Goal: Task Accomplishment & Management: Manage account settings

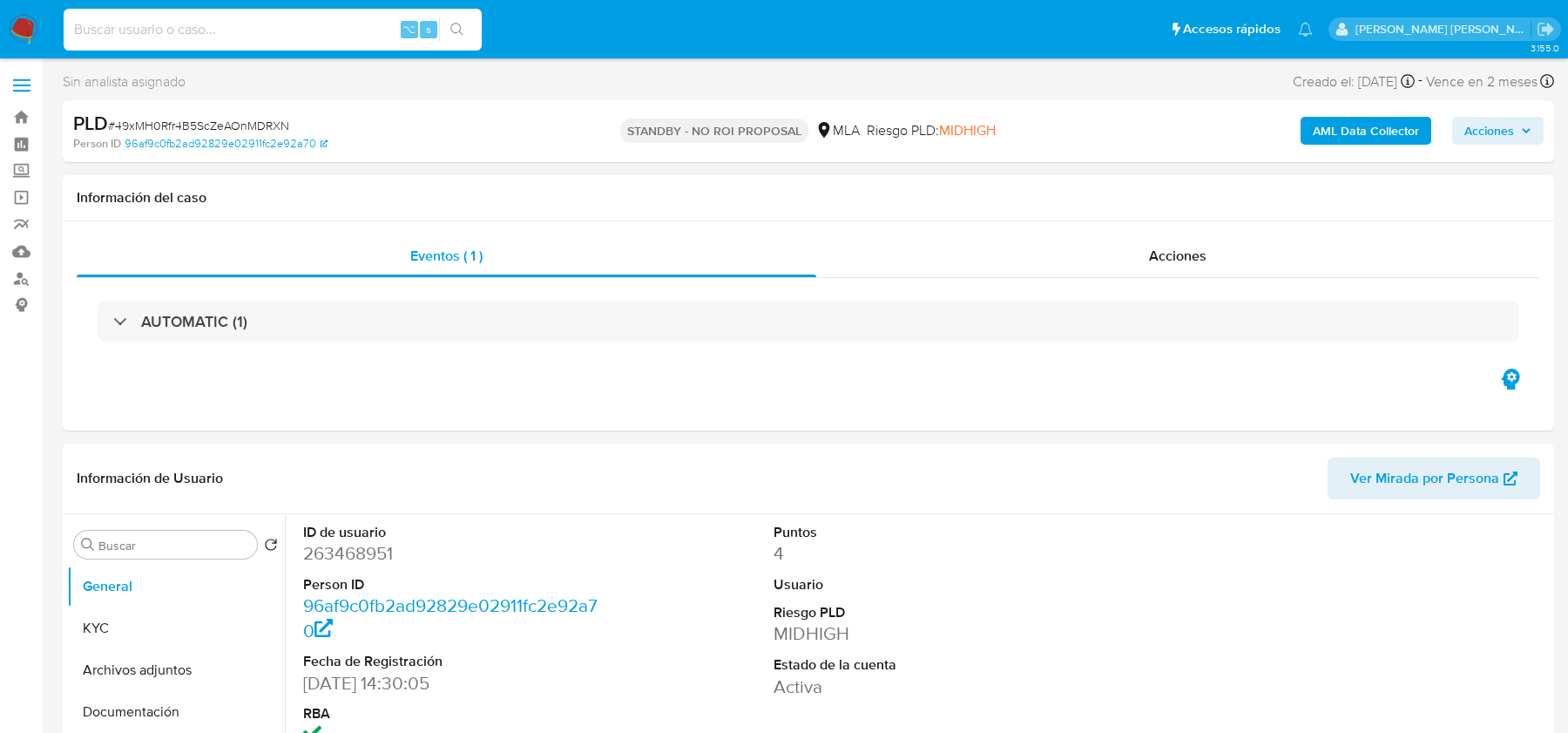
select select "10"
type input "dYvLSe3yLoYao256YVFUXDqj"
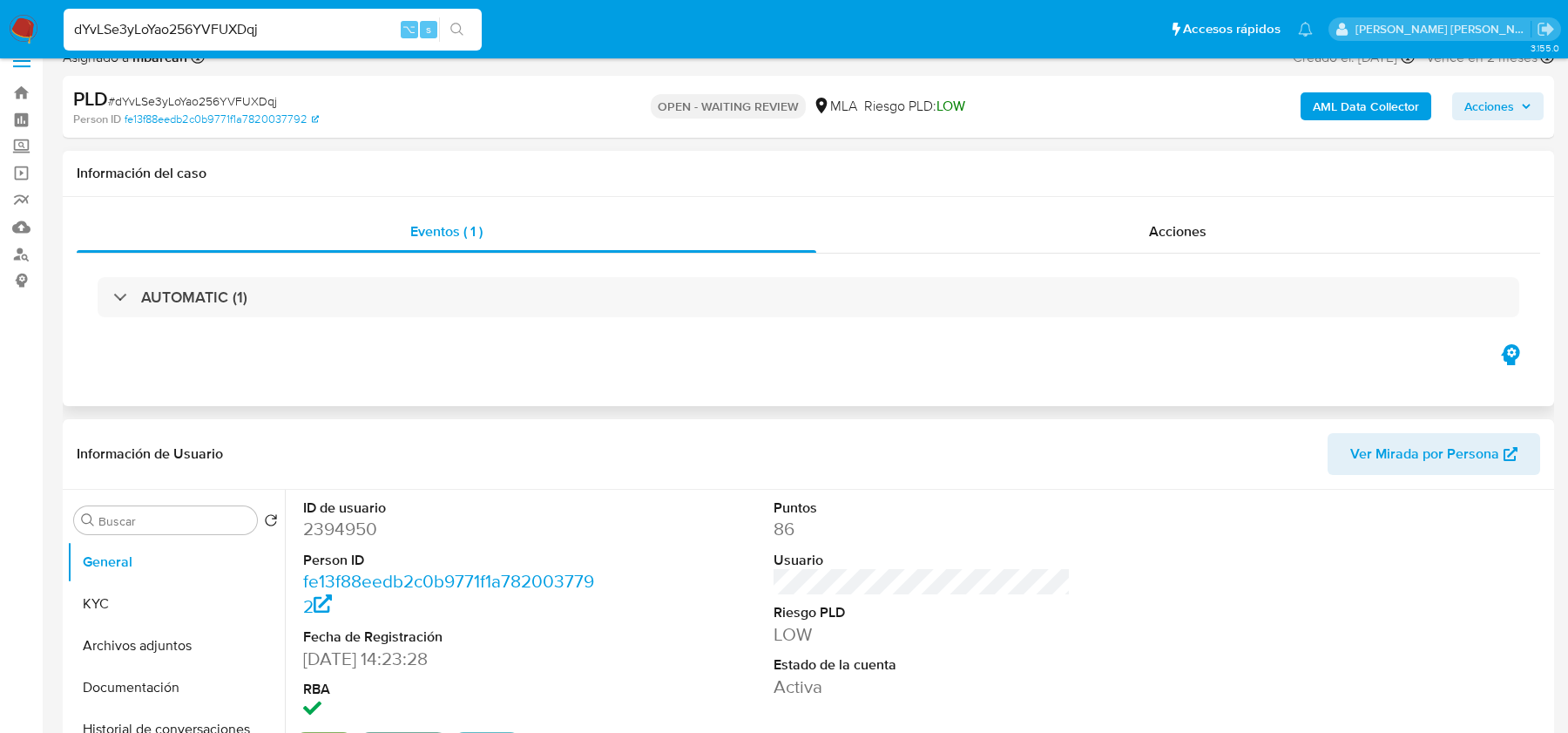
select select "10"
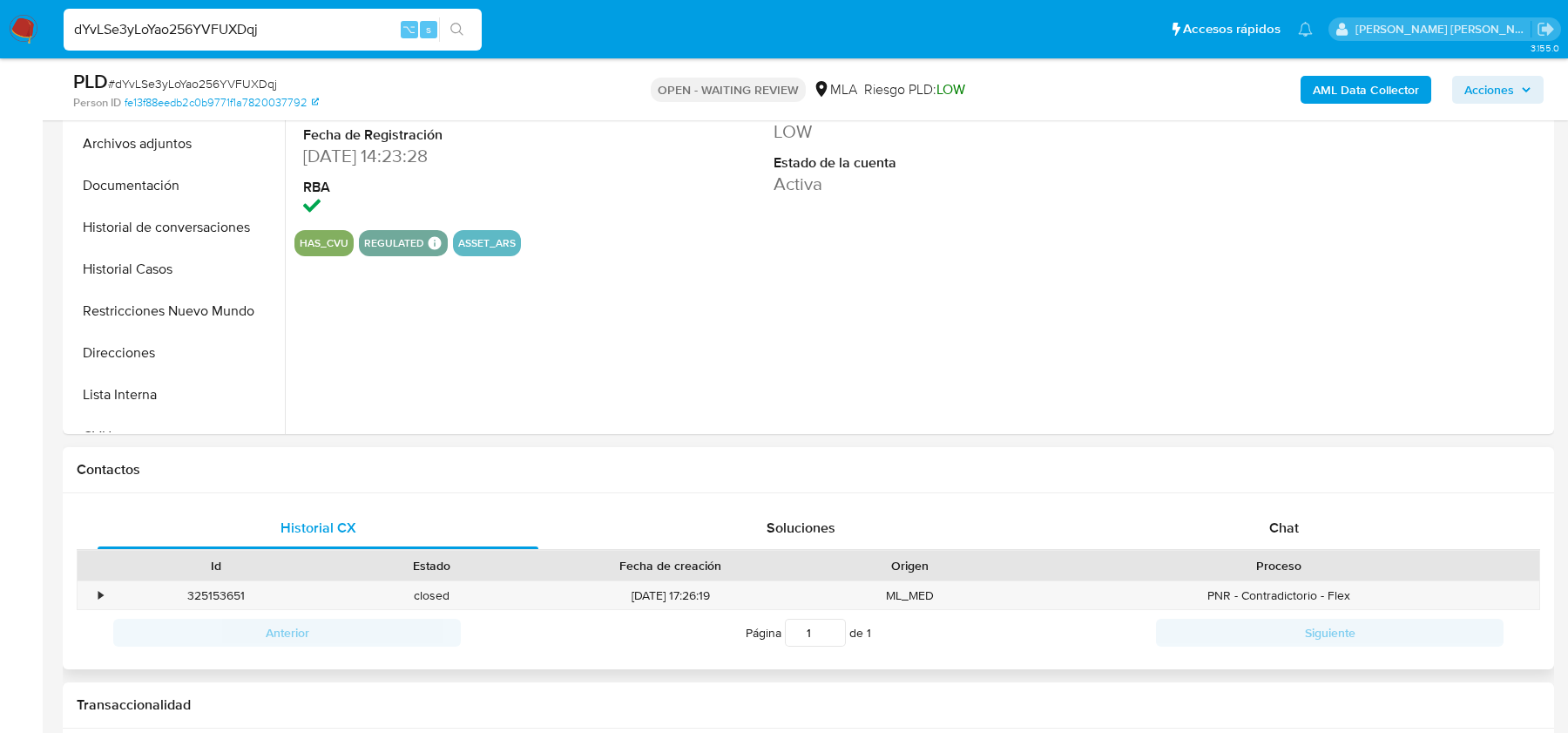
scroll to position [569, 0]
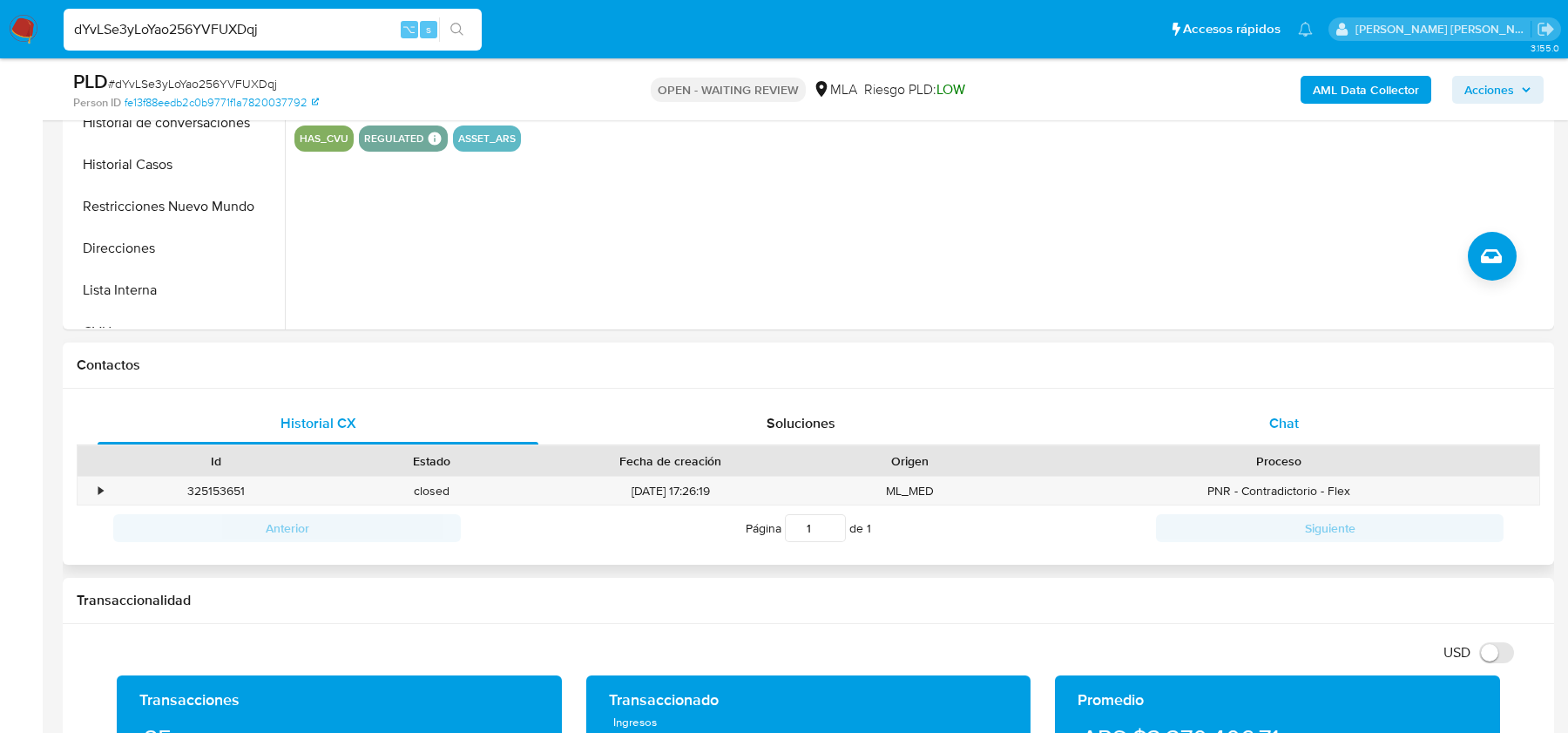
click at [1248, 435] on div "Chat" at bounding box center [1284, 424] width 441 height 42
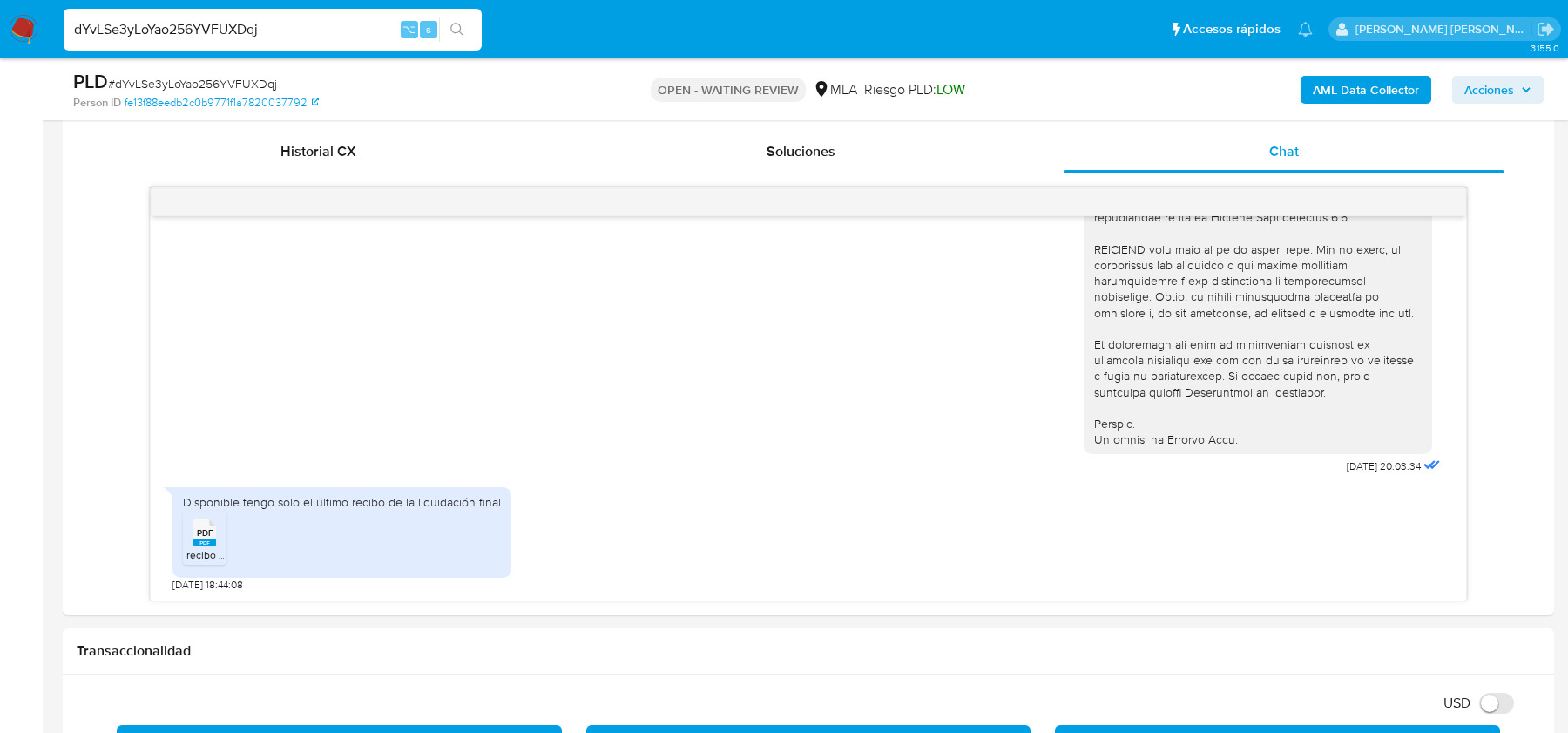
scroll to position [1030, 0]
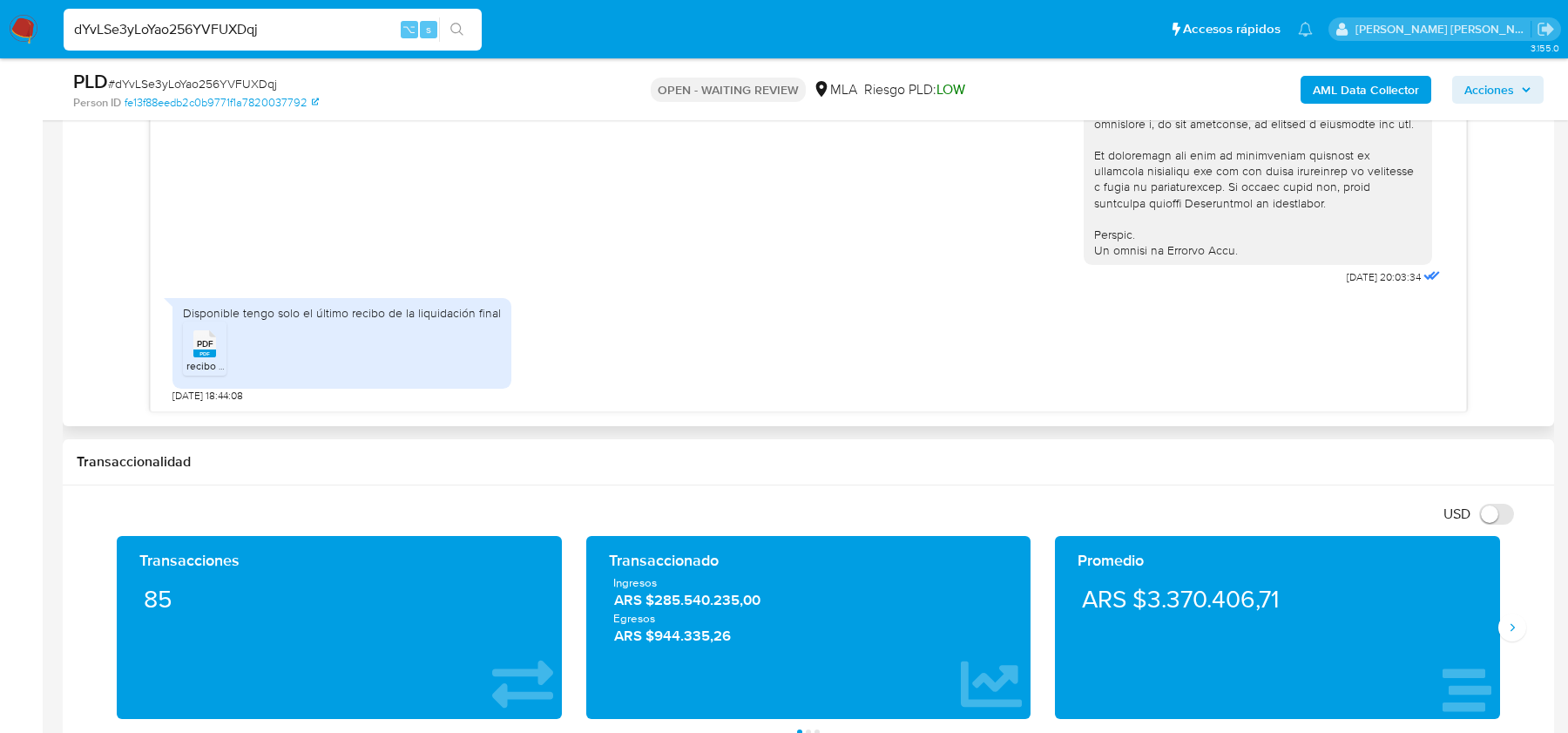
click at [302, 314] on div "Disponible tengo solo el último recibo de la liquidación final" at bounding box center [342, 312] width 318 height 16
click at [215, 344] on icon at bounding box center [205, 343] width 23 height 27
click at [199, 83] on span "# dYvLSe3yLoYao256YVFUXDqj" at bounding box center [192, 83] width 169 height 17
copy span "dYvLSe3yLoYao256YVFUXDqj"
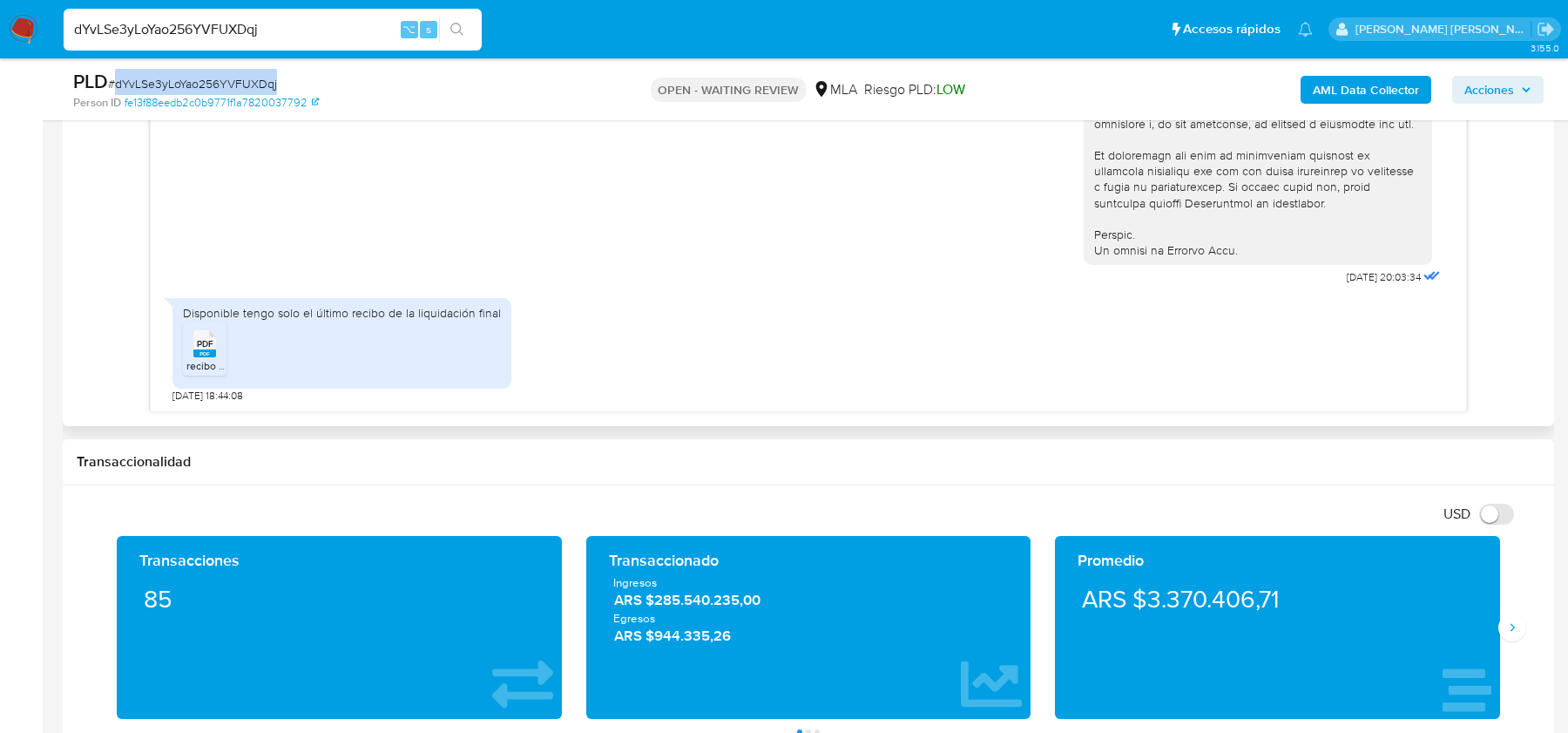
copy span "dYvLSe3yLoYao256YVFUXDqj"
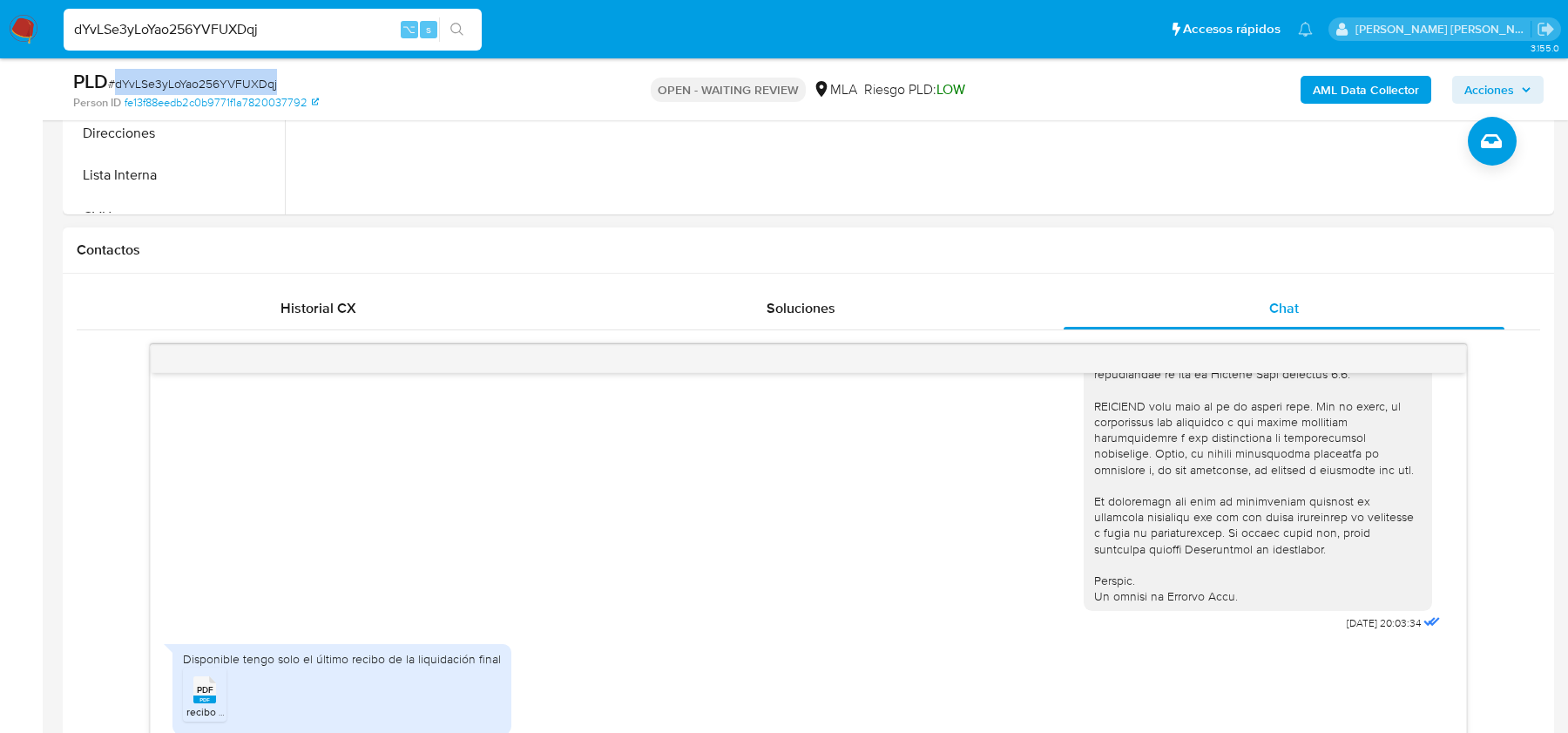
scroll to position [218, 0]
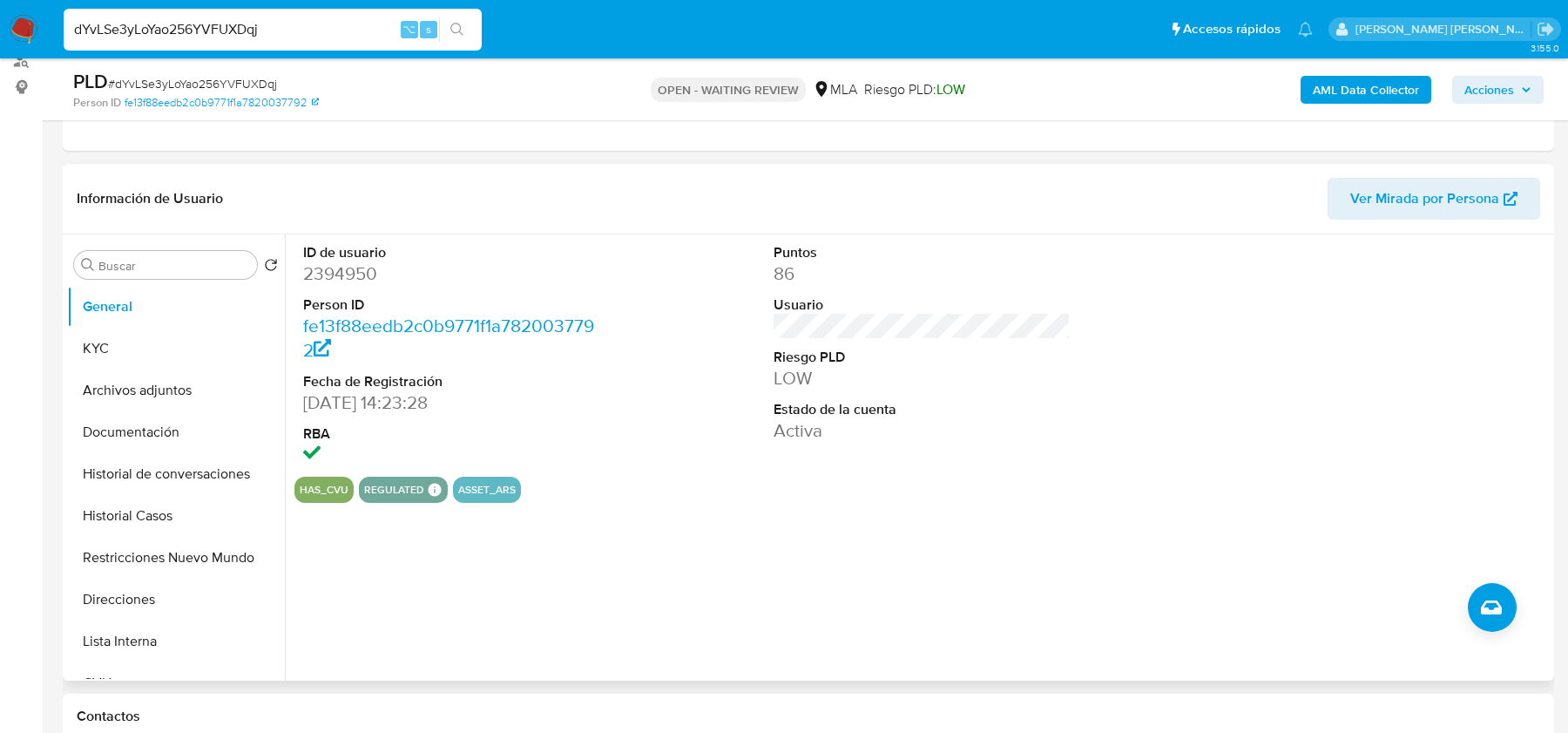
click at [349, 253] on dt "ID de usuario" at bounding box center [451, 253] width 296 height 19
click at [349, 276] on dd "2394950" at bounding box center [451, 274] width 296 height 25
copy dd "2394950"
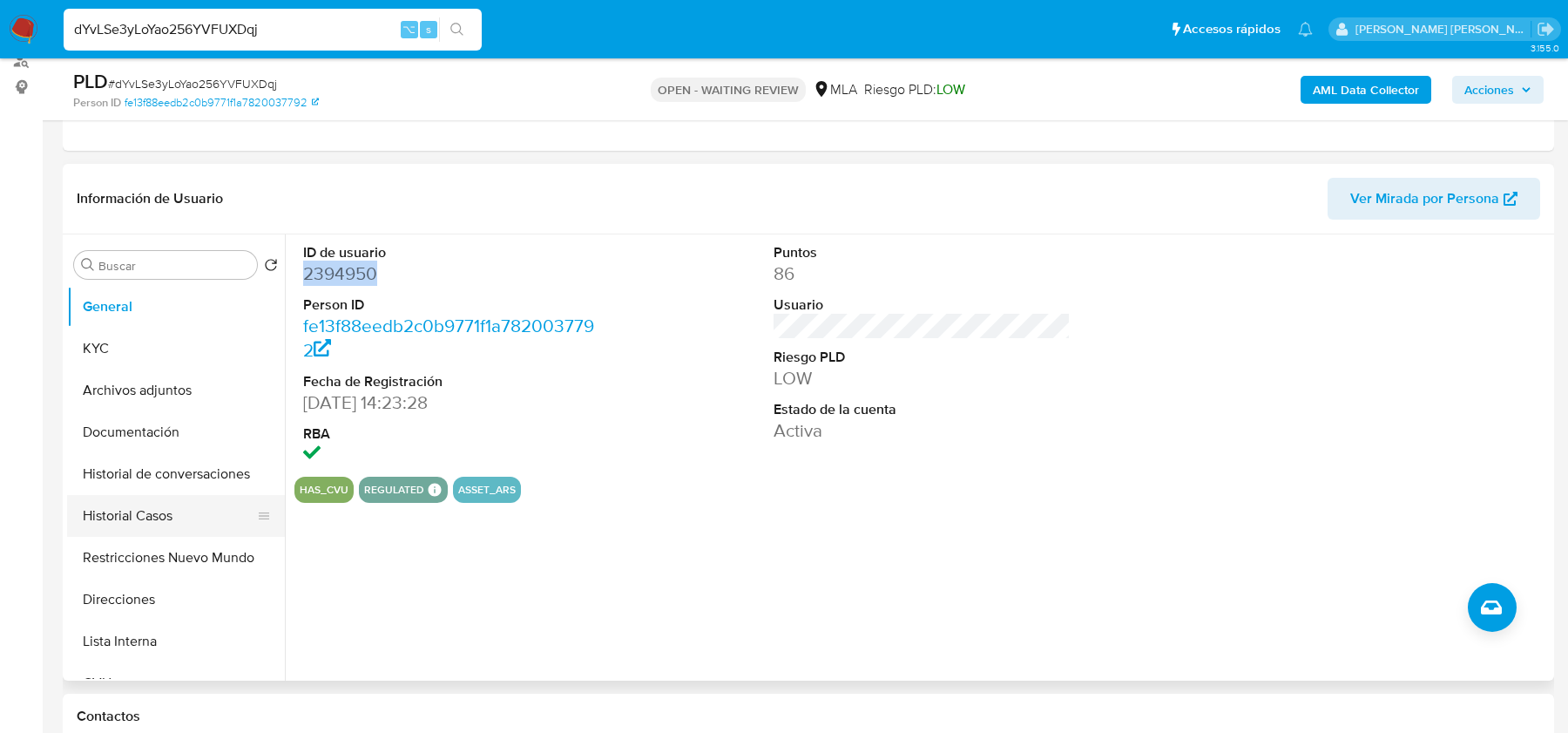
click at [119, 507] on button "Historial Casos" at bounding box center [169, 516] width 204 height 42
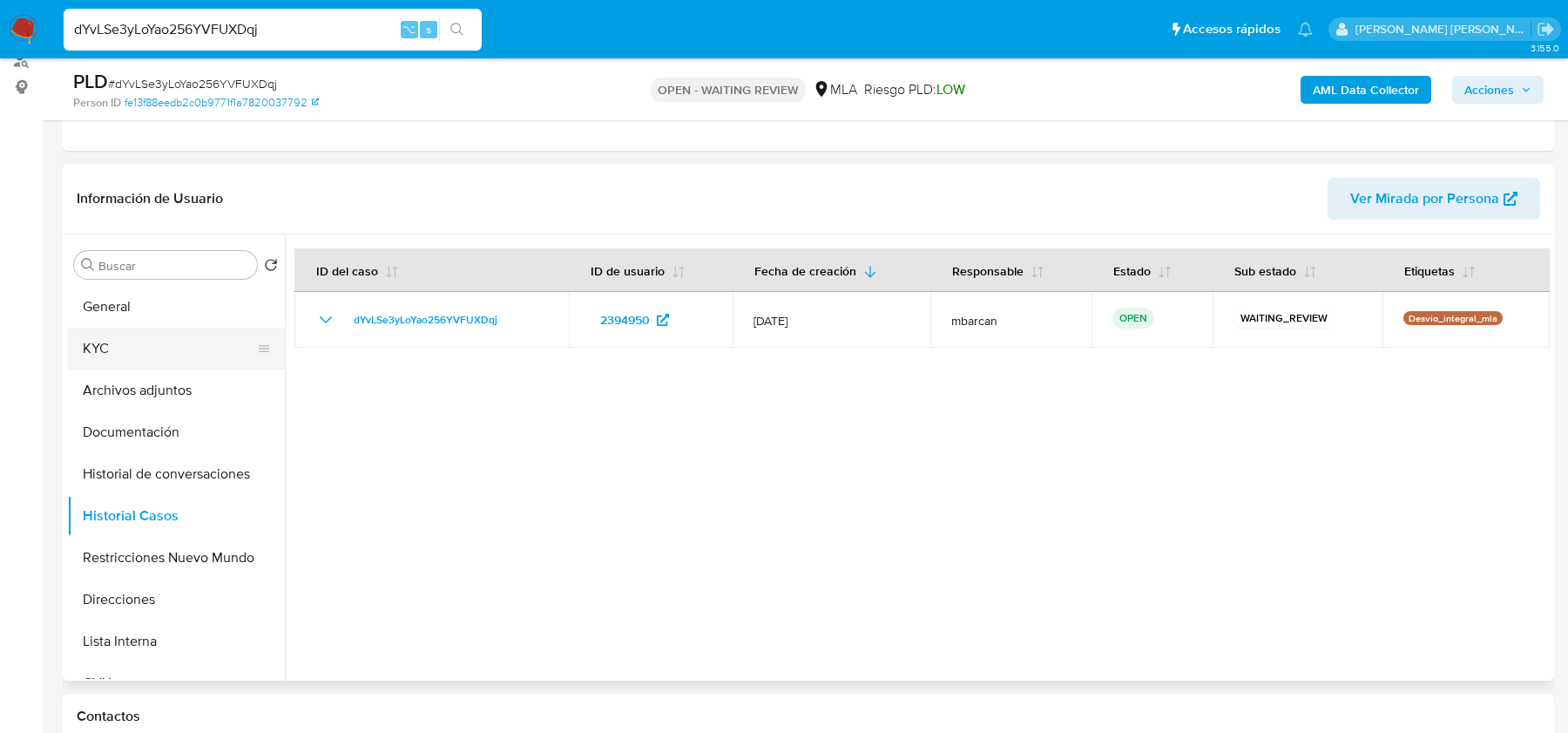
click at [139, 330] on button "KYC" at bounding box center [169, 348] width 204 height 42
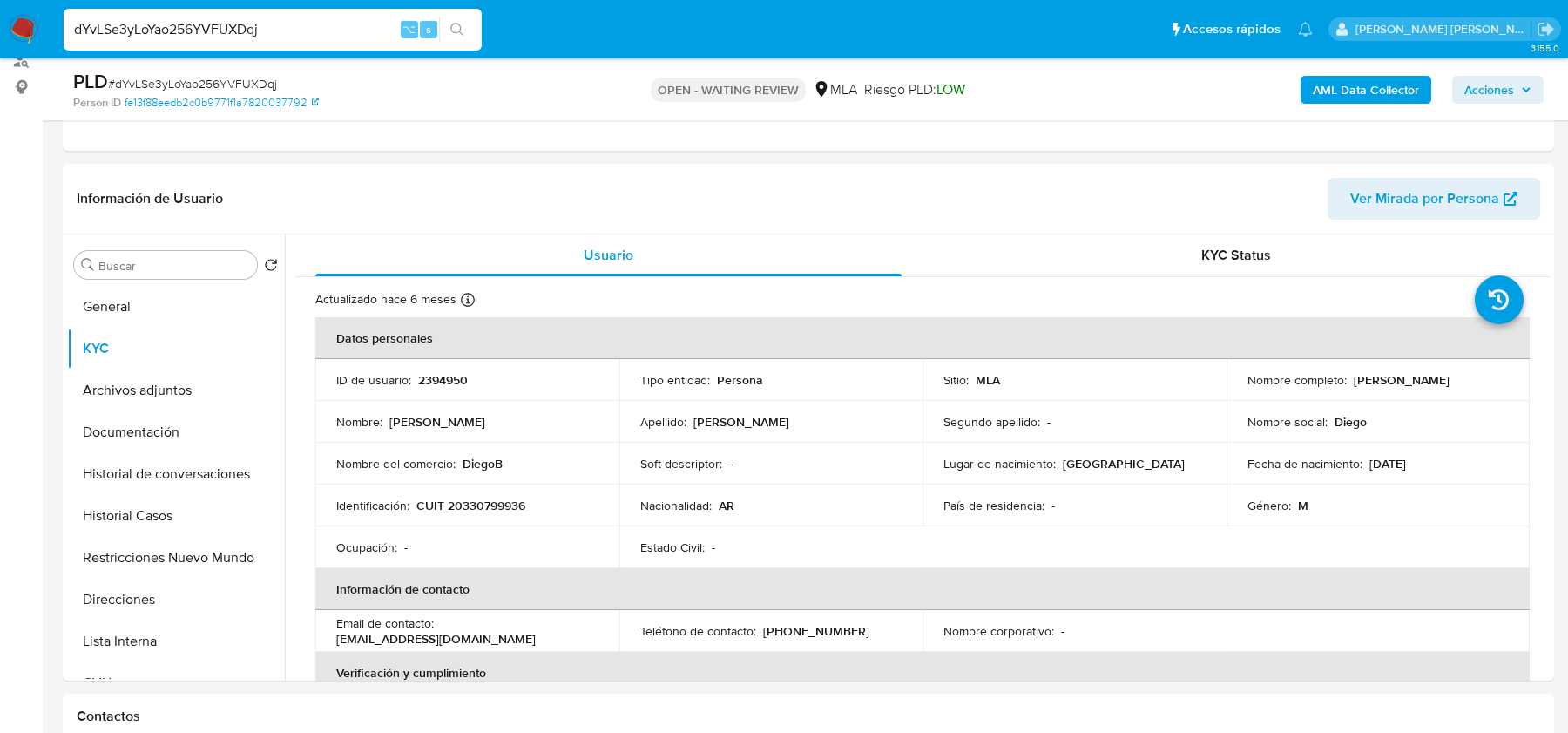
click at [1336, 84] on b "AML Data Collector" at bounding box center [1366, 90] width 107 height 28
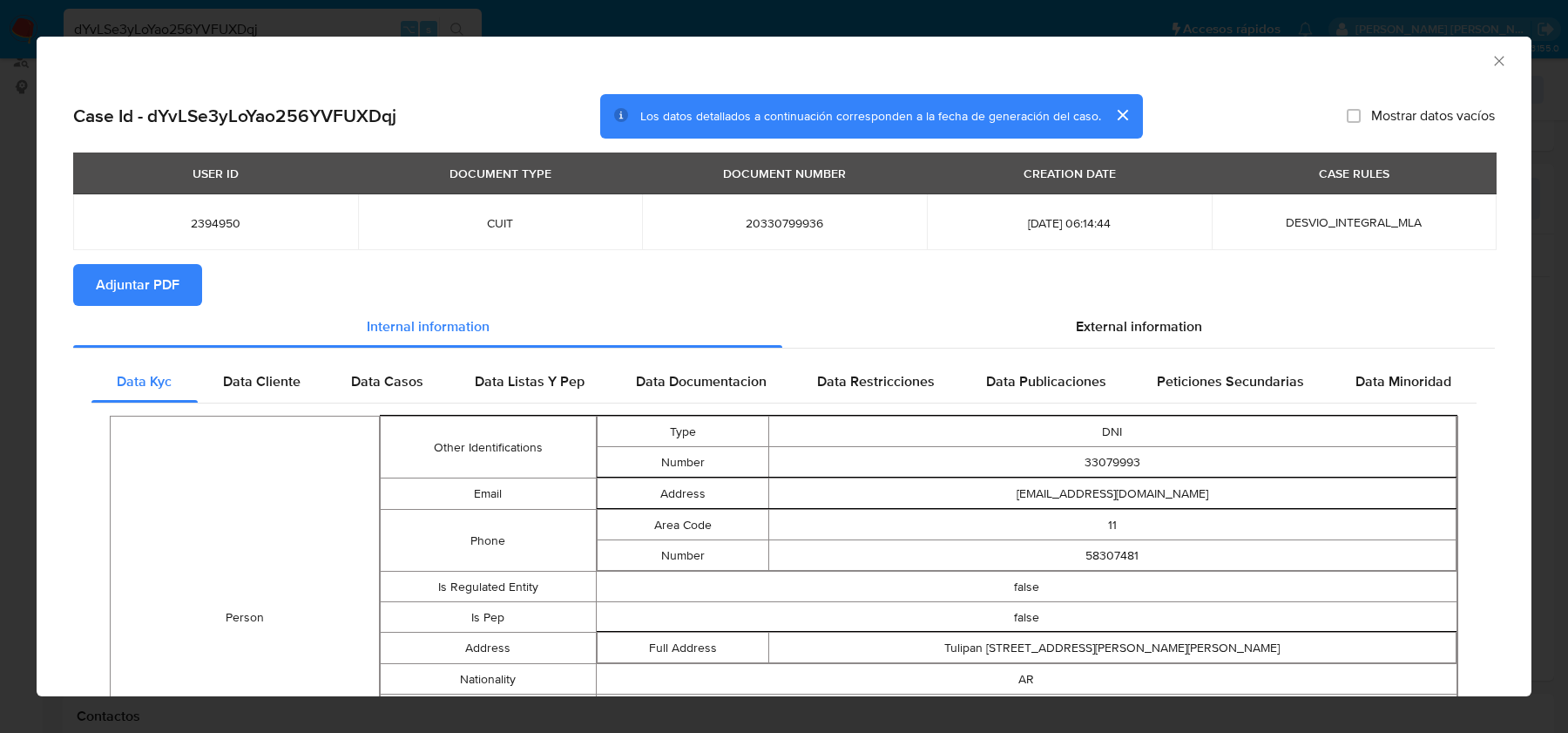
click at [792, 232] on td "20330799936" at bounding box center [785, 222] width 285 height 56
click at [803, 212] on td "20330799936" at bounding box center [785, 222] width 285 height 56
copy span "20330799936"
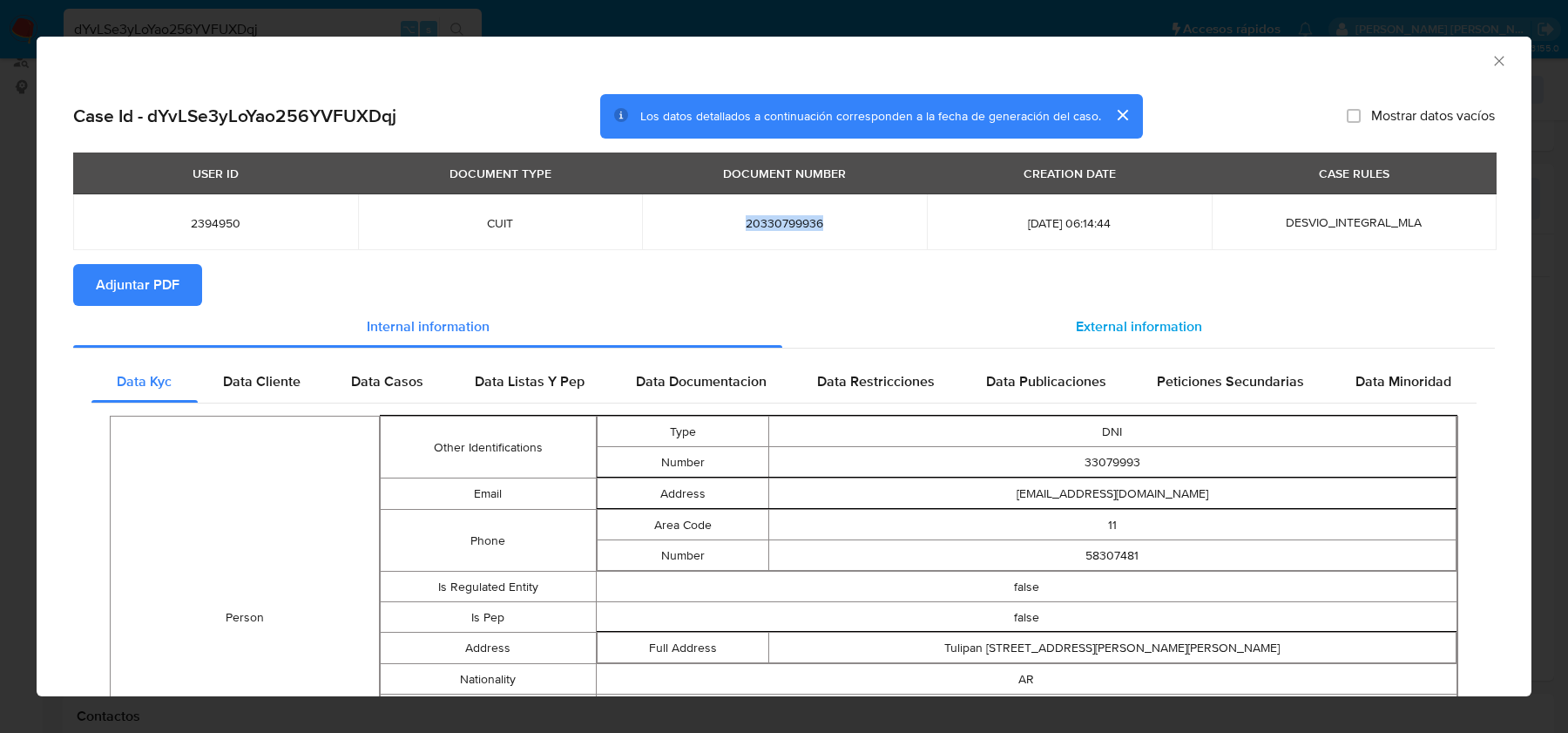
click at [1099, 325] on span "External information" at bounding box center [1140, 325] width 126 height 20
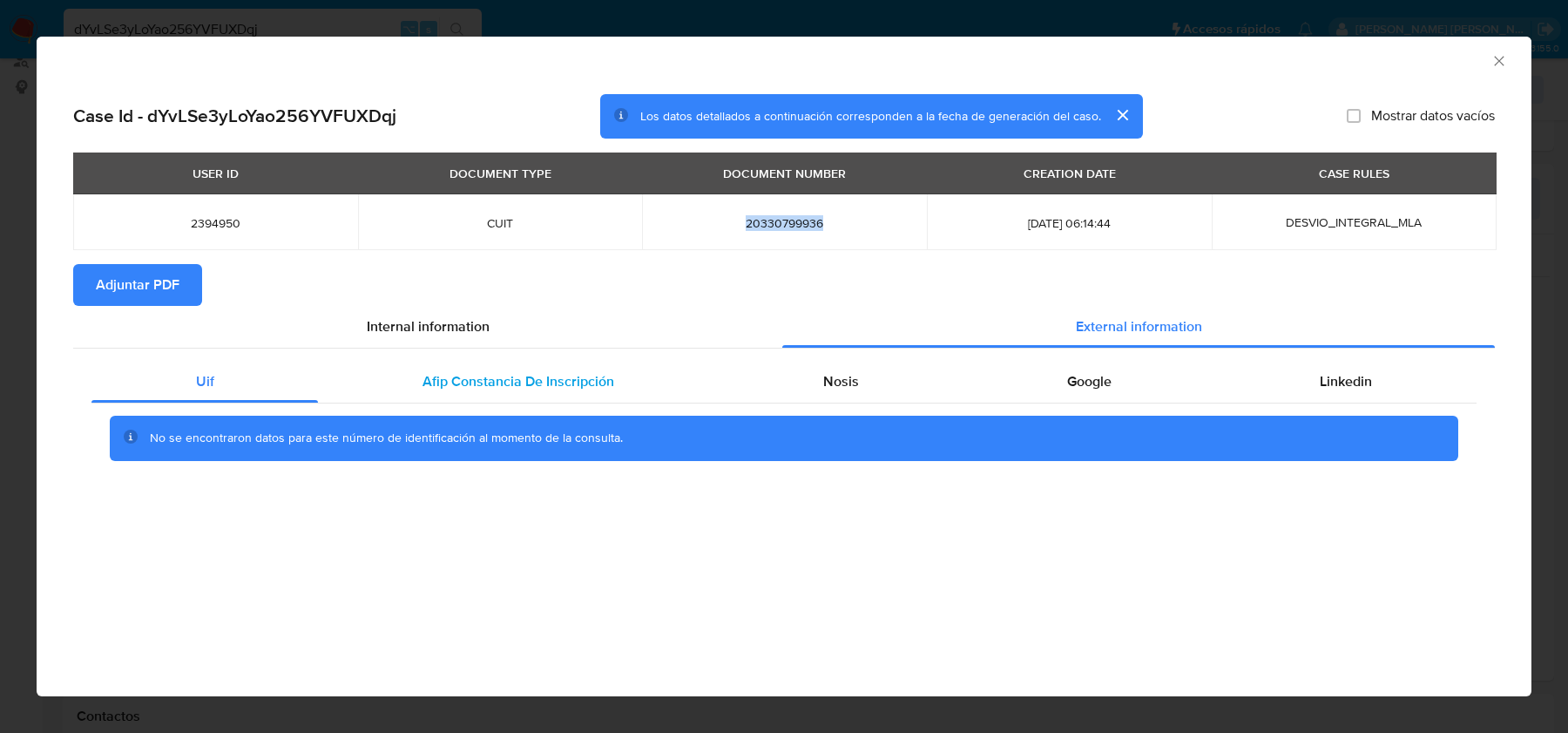
drag, startPoint x: 518, startPoint y: 393, endPoint x: 540, endPoint y: 393, distance: 22.0
click at [518, 393] on div "Afip Constancia De Inscripción" at bounding box center [518, 381] width 400 height 42
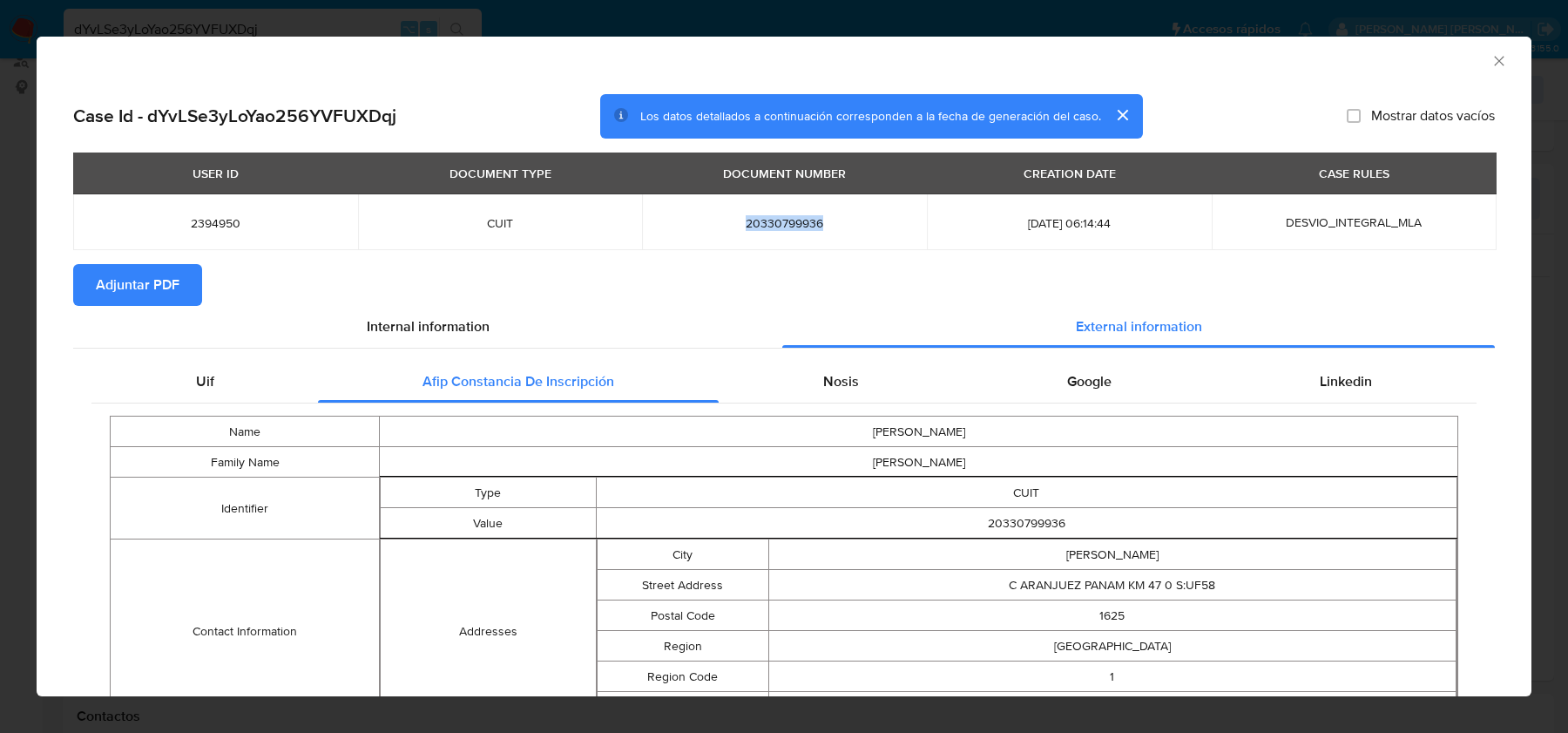
scroll to position [146, 0]
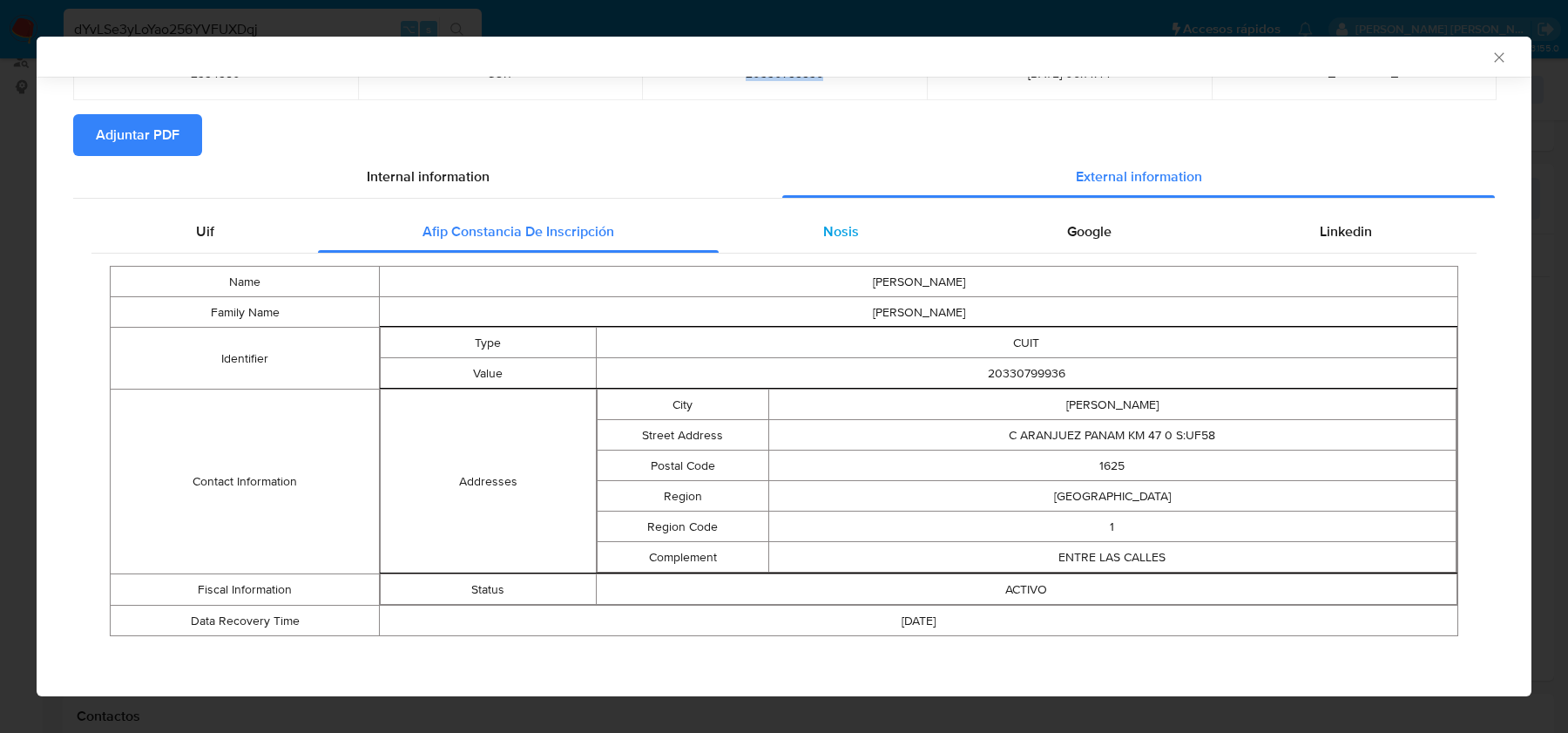
click at [845, 222] on span "Nosis" at bounding box center [842, 231] width 36 height 20
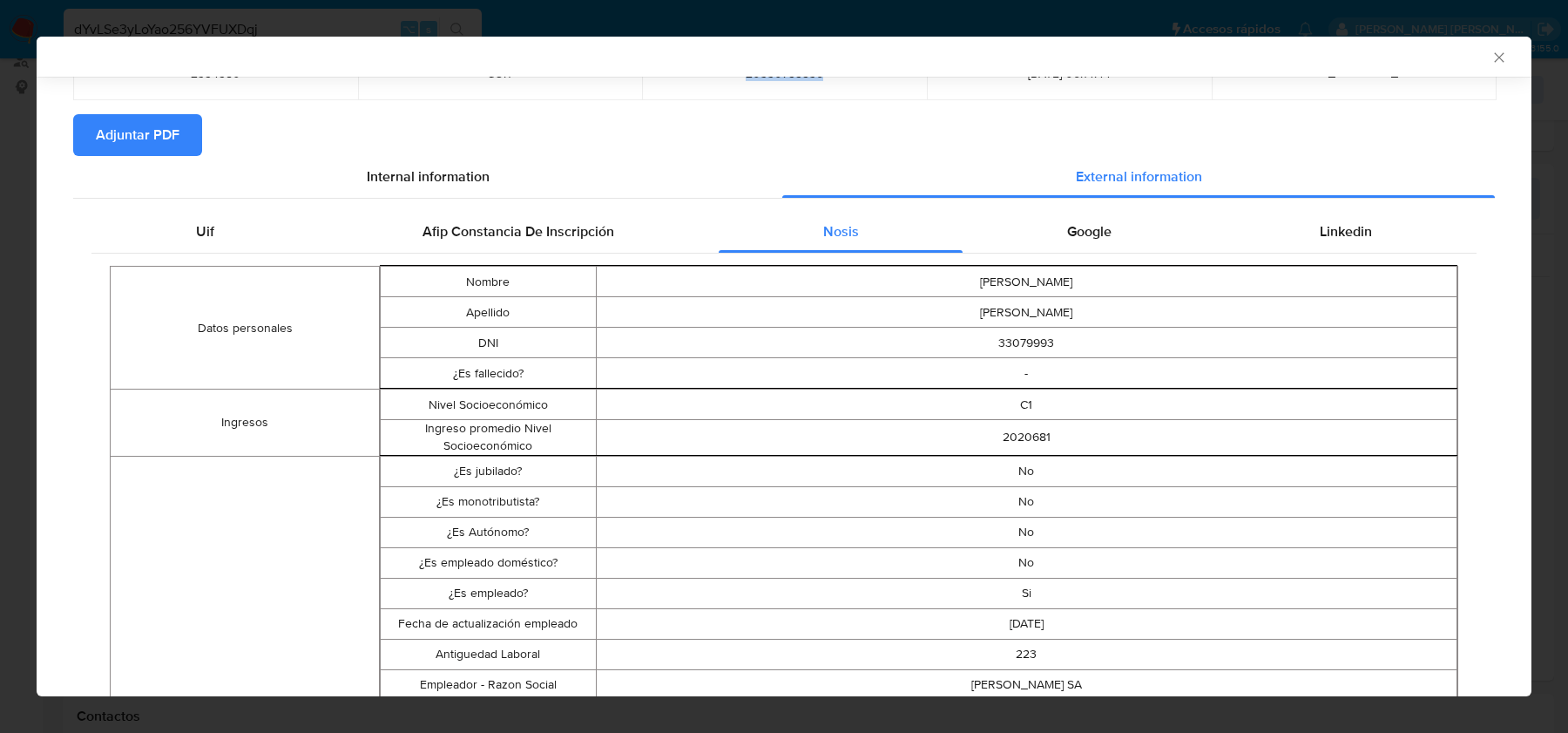
scroll to position [336, 0]
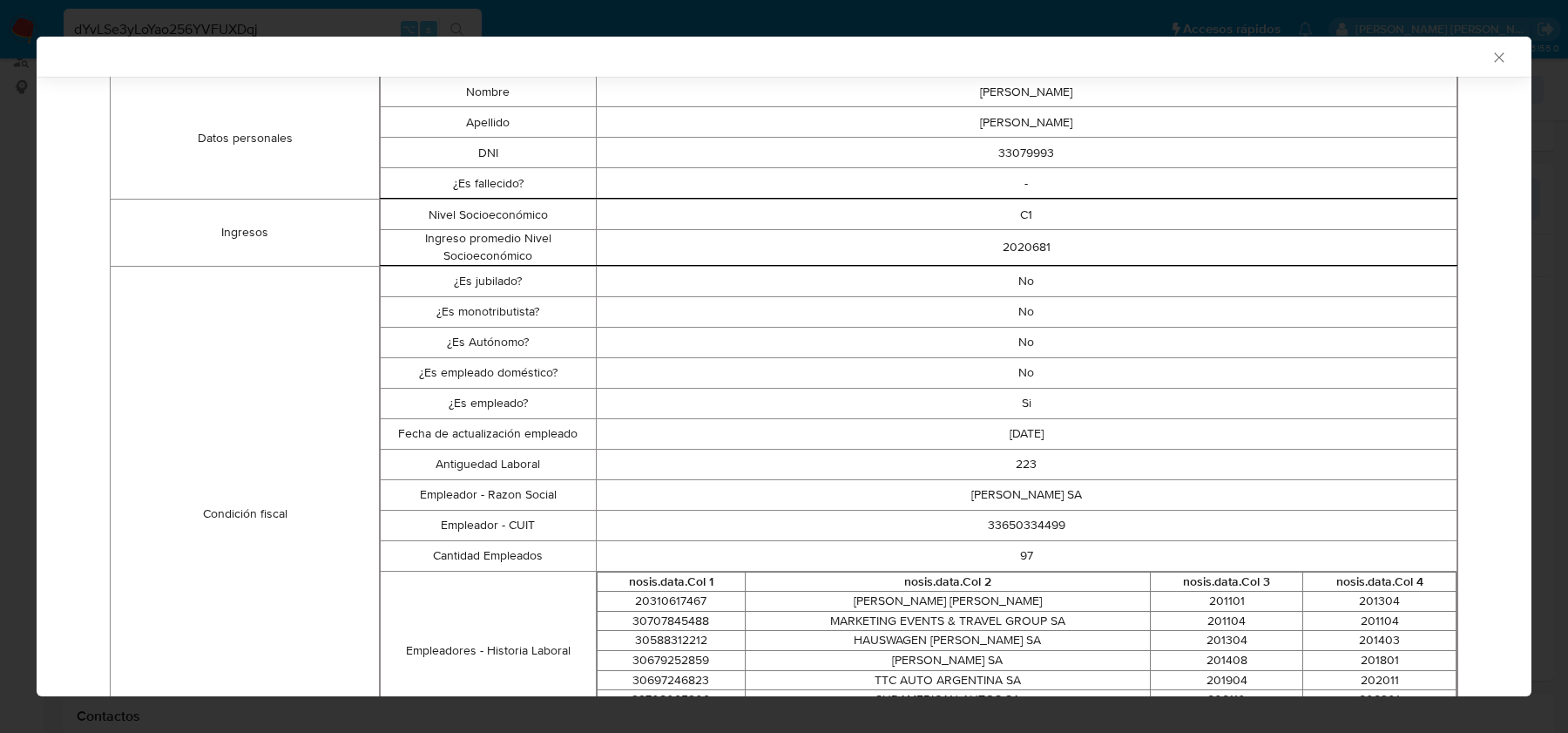
click at [1009, 525] on td "33650334499" at bounding box center [1026, 525] width 861 height 30
copy td "33650334499"
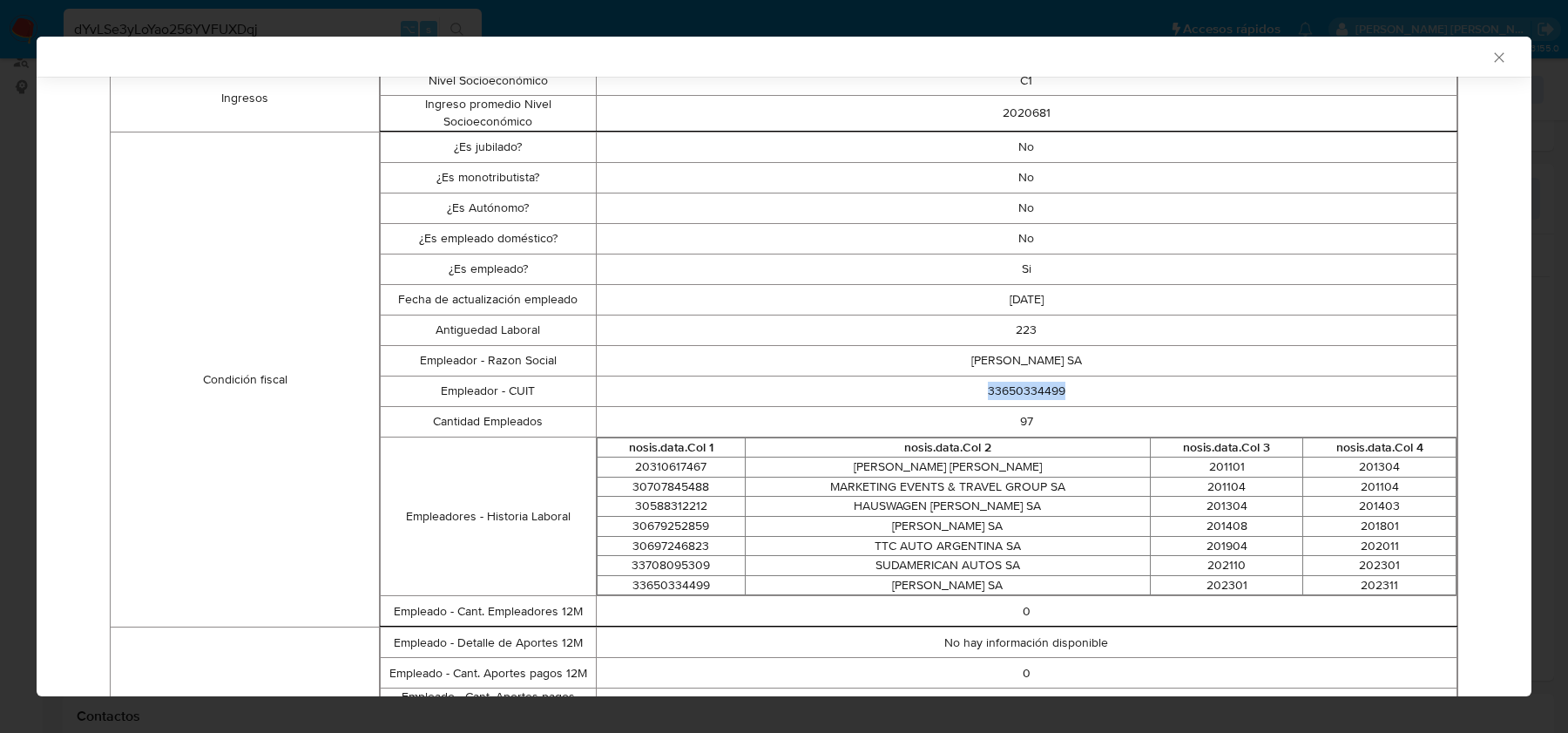
scroll to position [473, 0]
click at [861, 466] on td "BANGERTER FEDERICO MARTIN" at bounding box center [947, 464] width 405 height 20
click at [882, 494] on td "HAUSWAGEN PILAR SA" at bounding box center [947, 504] width 405 height 20
click at [899, 498] on td "HAUSWAGEN PILAR SA" at bounding box center [947, 504] width 405 height 20
click at [899, 524] on td "VICTOR H TOLOSA SA" at bounding box center [947, 523] width 405 height 20
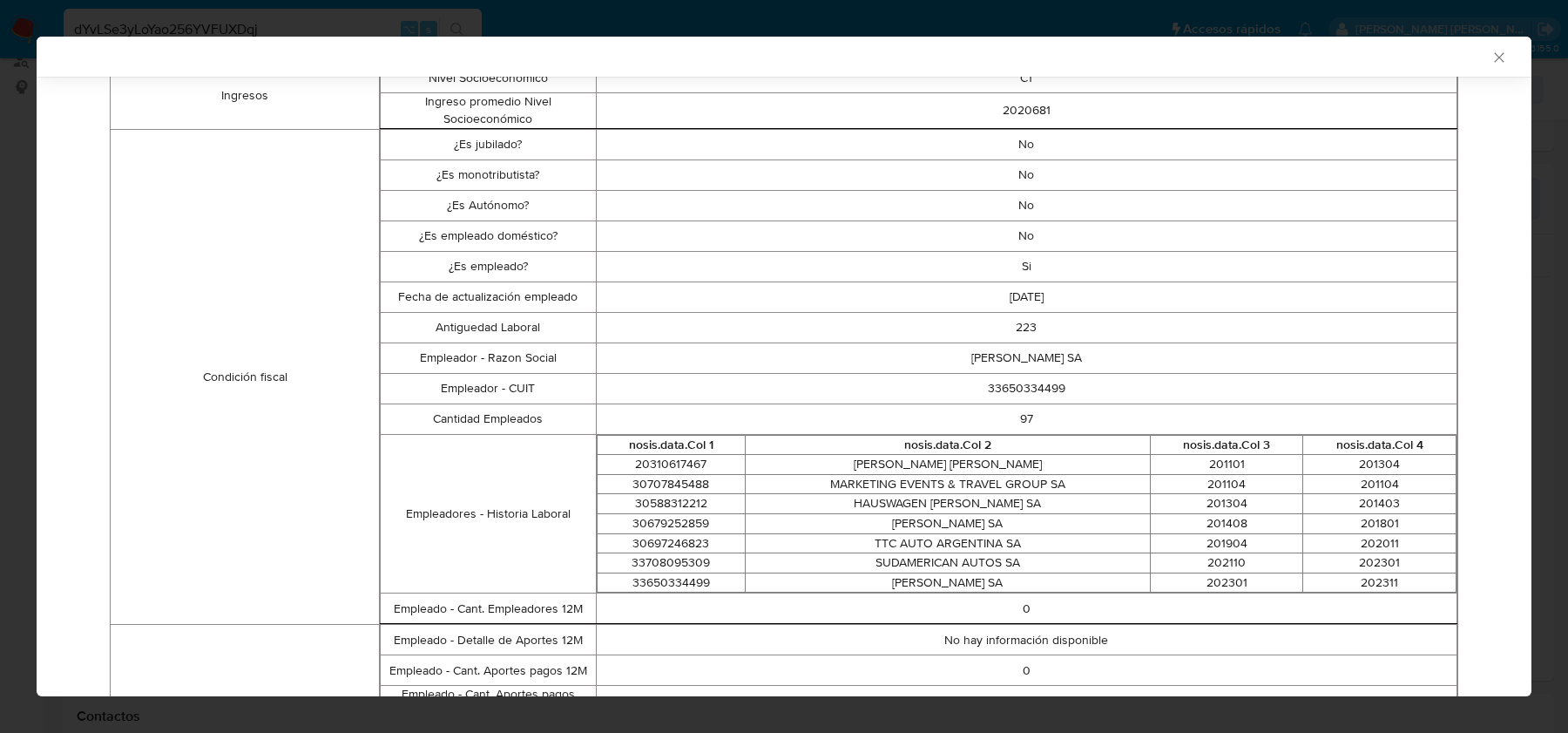
click at [899, 541] on td "TTC AUTO ARGENTINA SA" at bounding box center [947, 542] width 405 height 20
drag, startPoint x: 899, startPoint y: 553, endPoint x: 1122, endPoint y: 558, distance: 223.1
click at [1122, 558] on td "SUDAMERICAN AUTOS SA" at bounding box center [947, 562] width 405 height 20
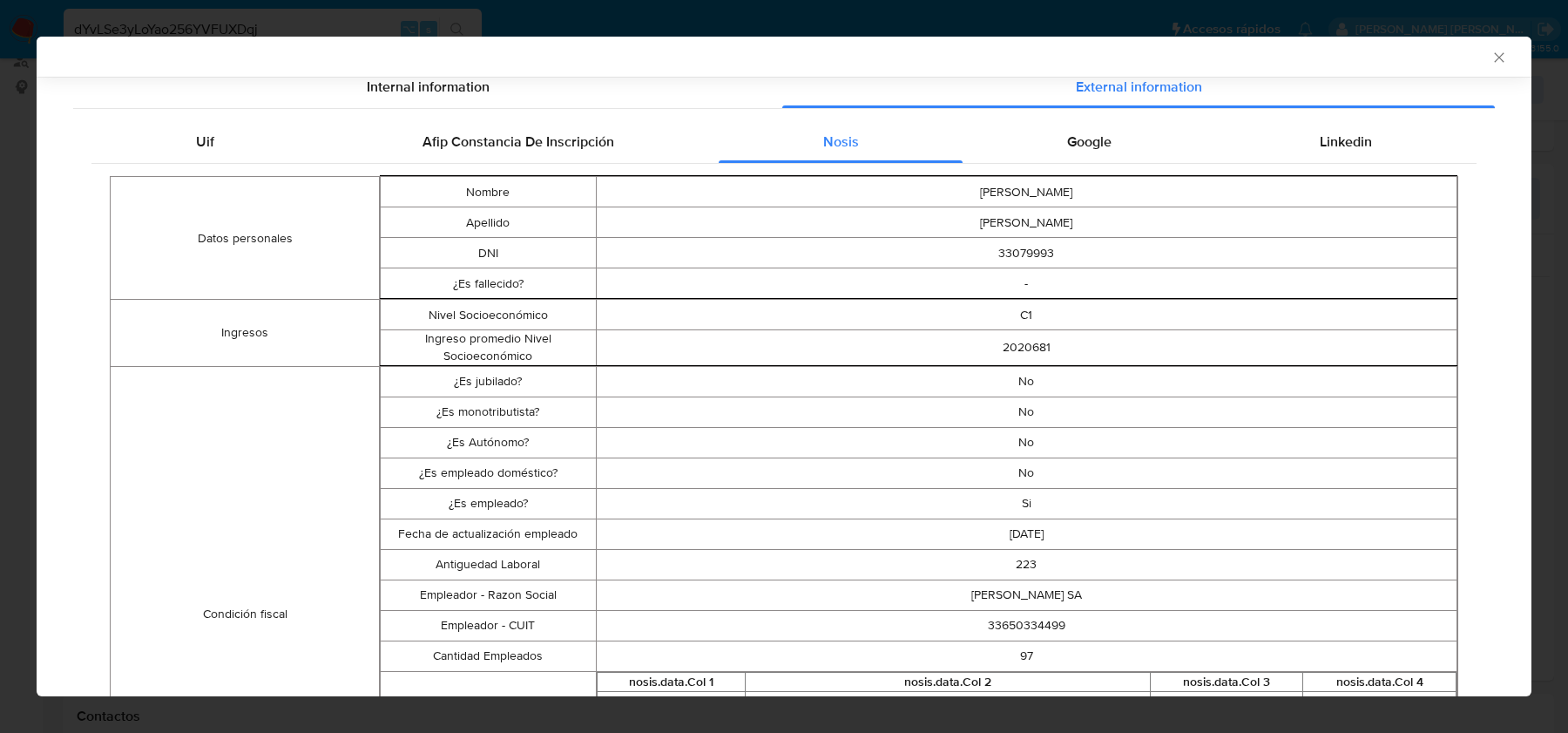
scroll to position [0, 0]
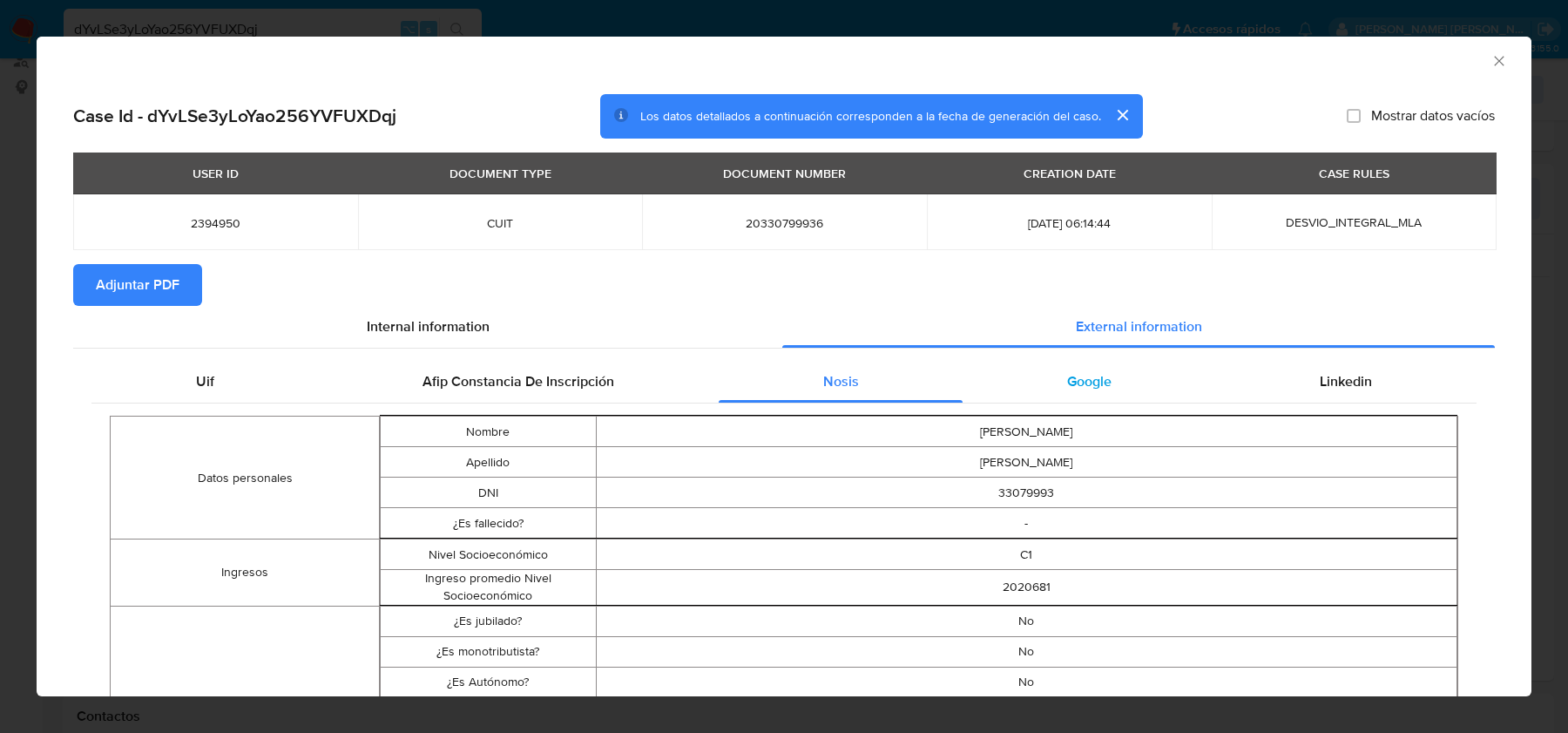
click at [1073, 386] on span "Google" at bounding box center [1089, 380] width 44 height 20
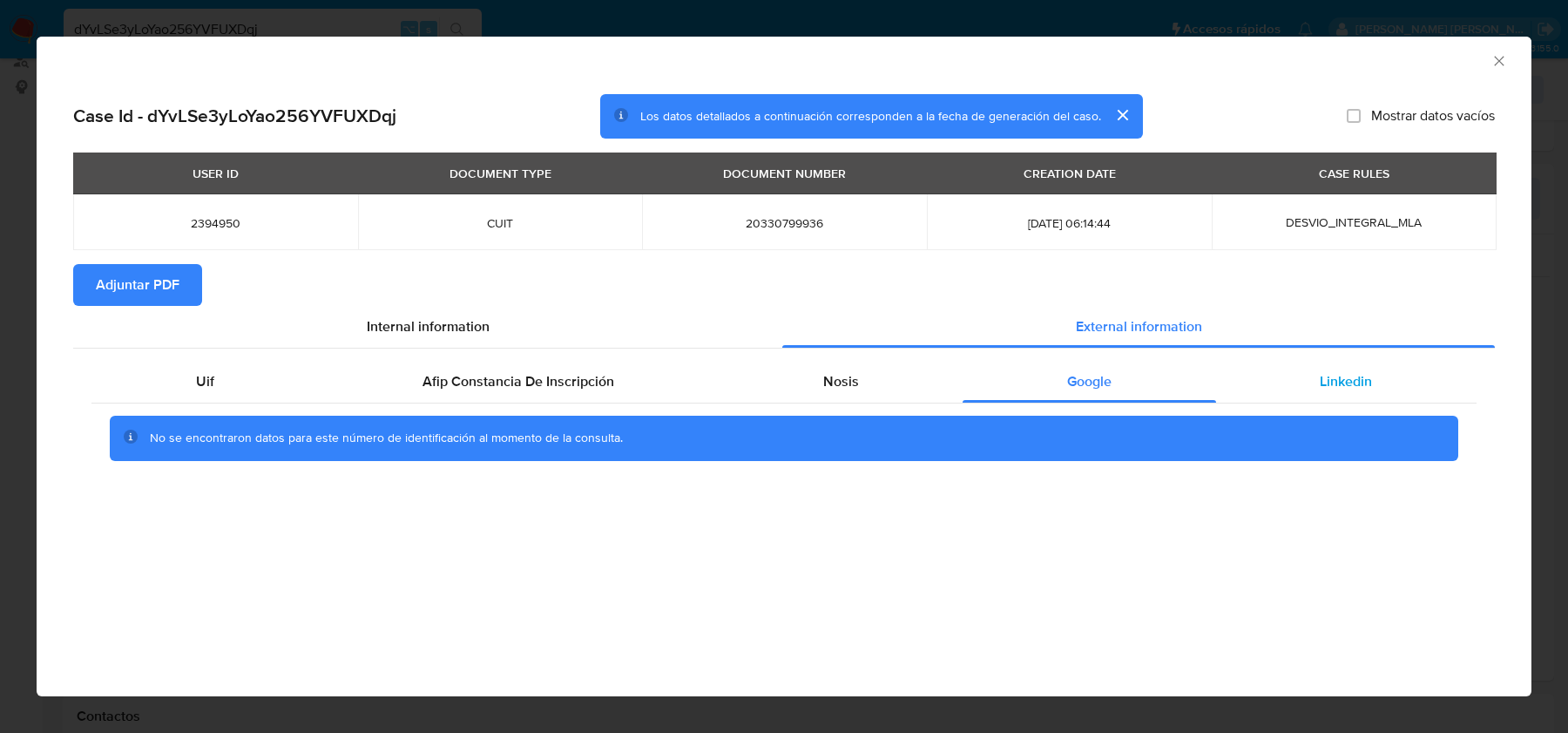
click at [1332, 385] on span "Linkedin" at bounding box center [1345, 380] width 52 height 20
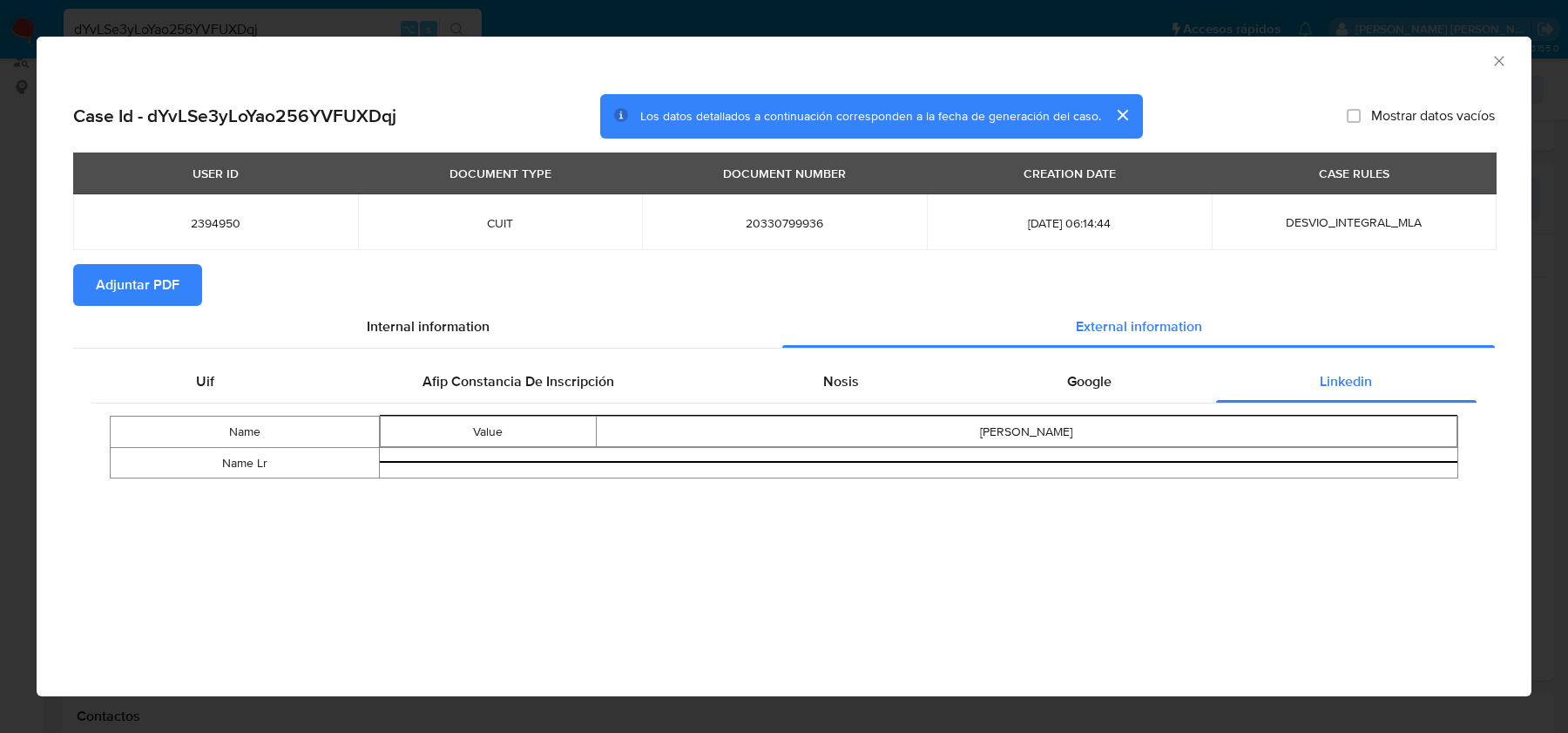
click at [1496, 59] on icon "Cerrar ventana" at bounding box center [1499, 60] width 17 height 17
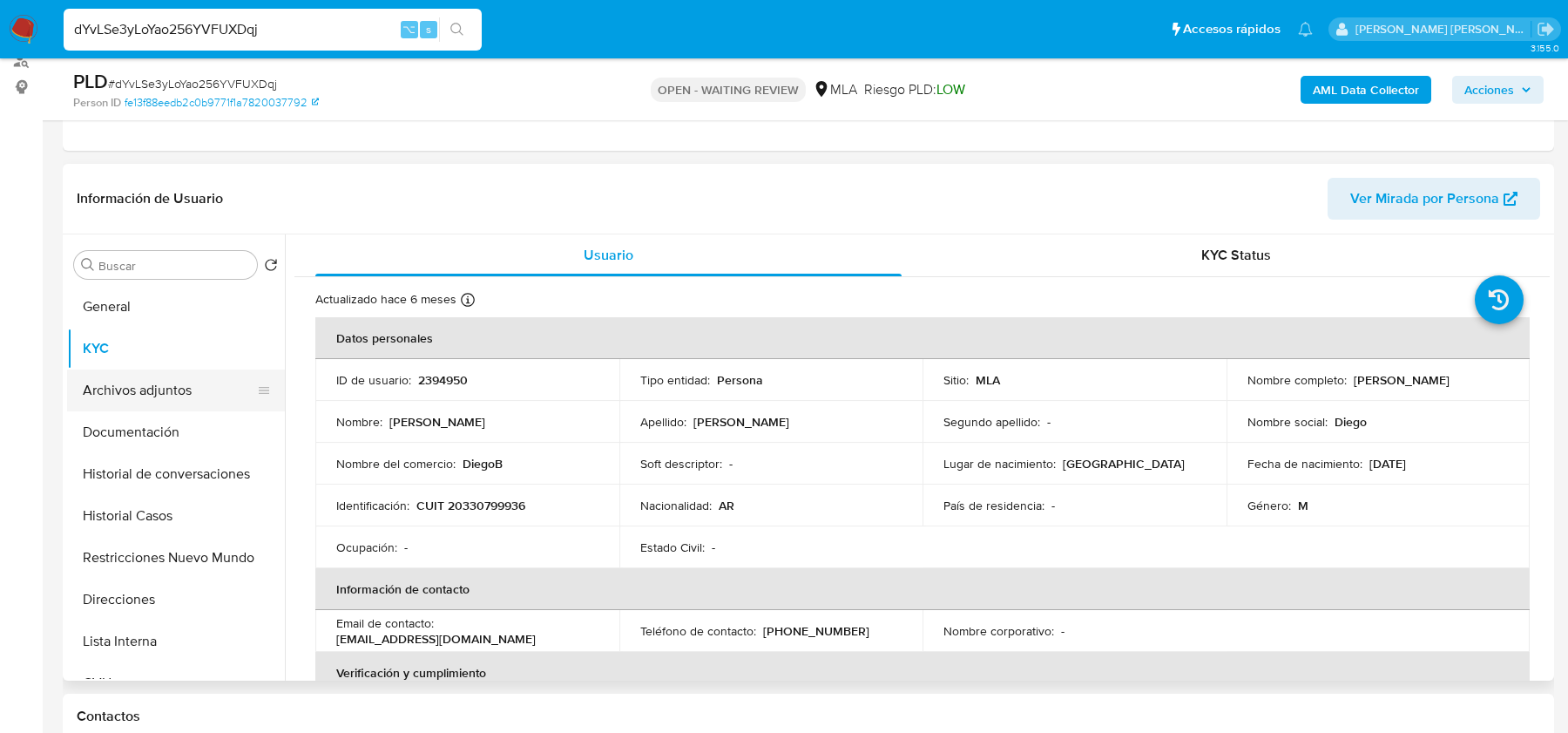
click at [150, 404] on button "Archivos adjuntos" at bounding box center [169, 391] width 204 height 42
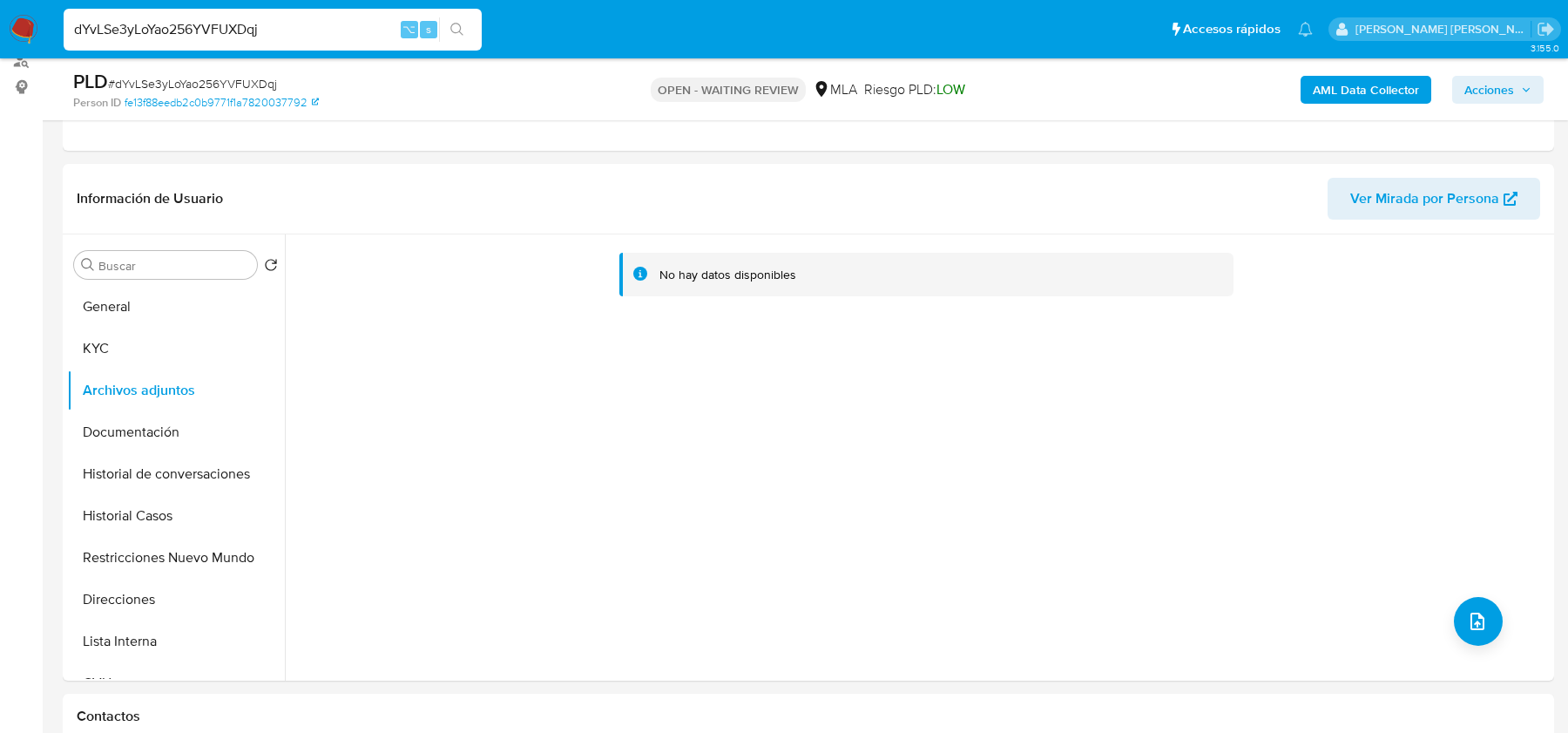
click at [1369, 87] on b "AML Data Collector" at bounding box center [1366, 90] width 107 height 28
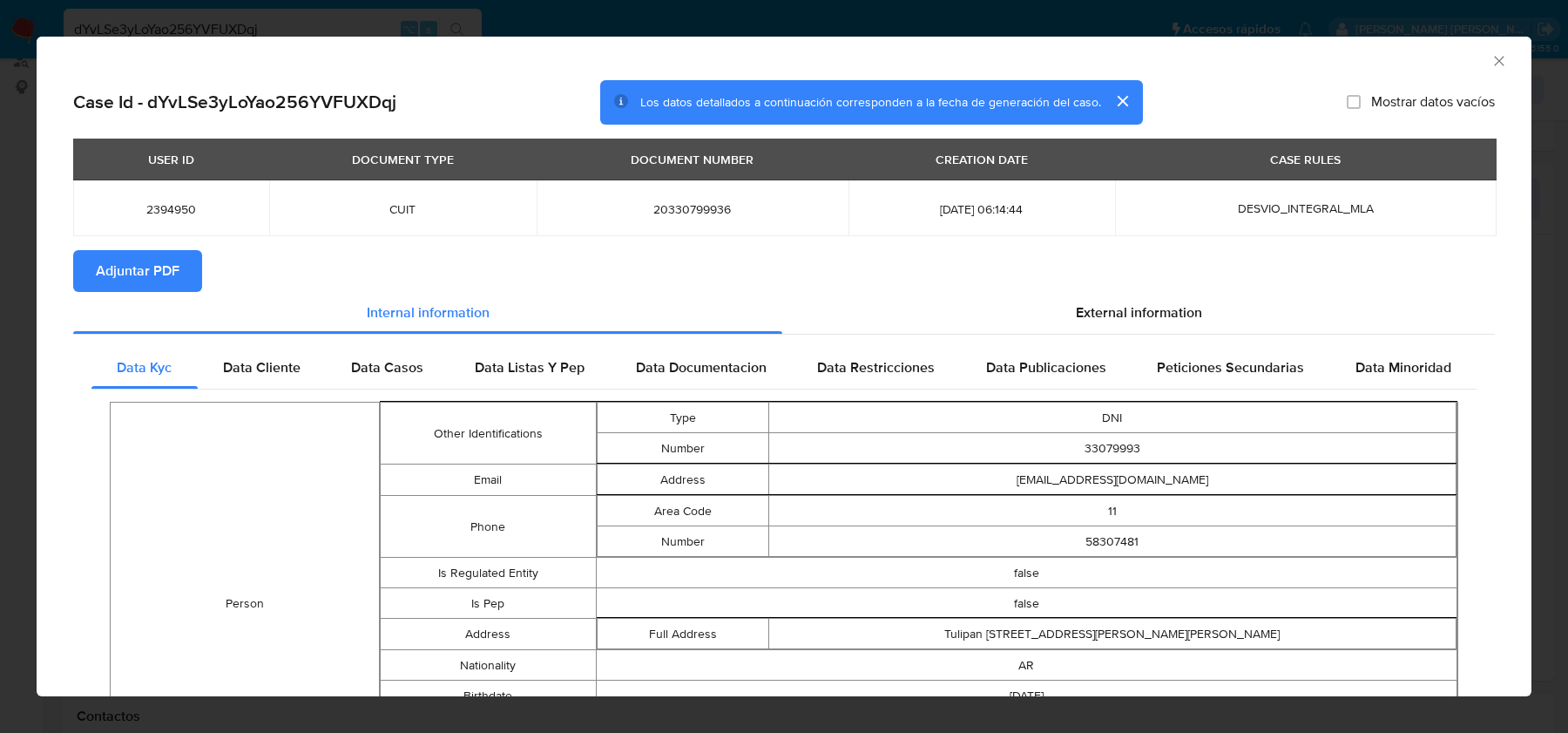
click at [154, 287] on span "Adjuntar PDF" at bounding box center [138, 271] width 84 height 39
click at [1500, 58] on icon "Cerrar ventana" at bounding box center [1499, 60] width 9 height 9
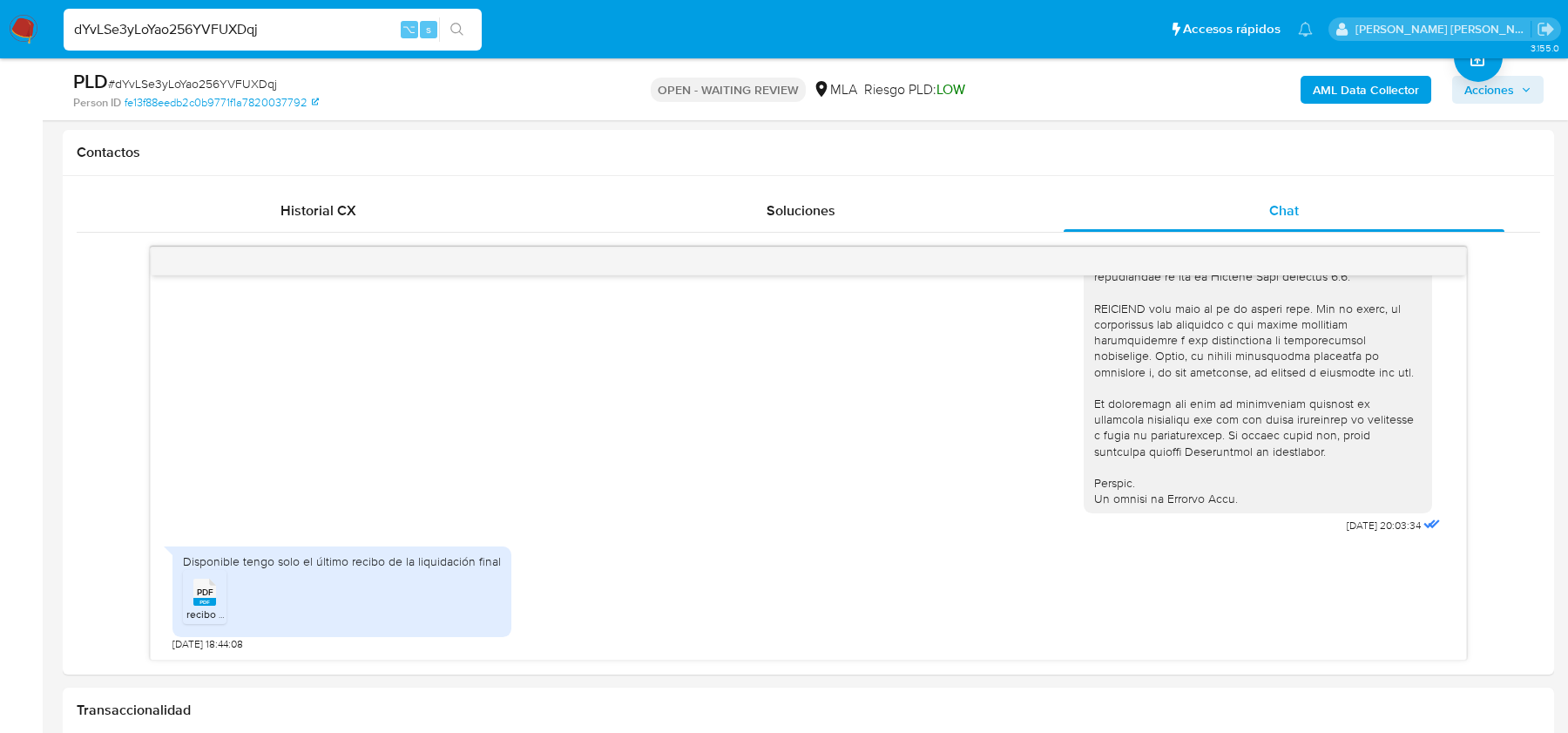
scroll to position [894, 0]
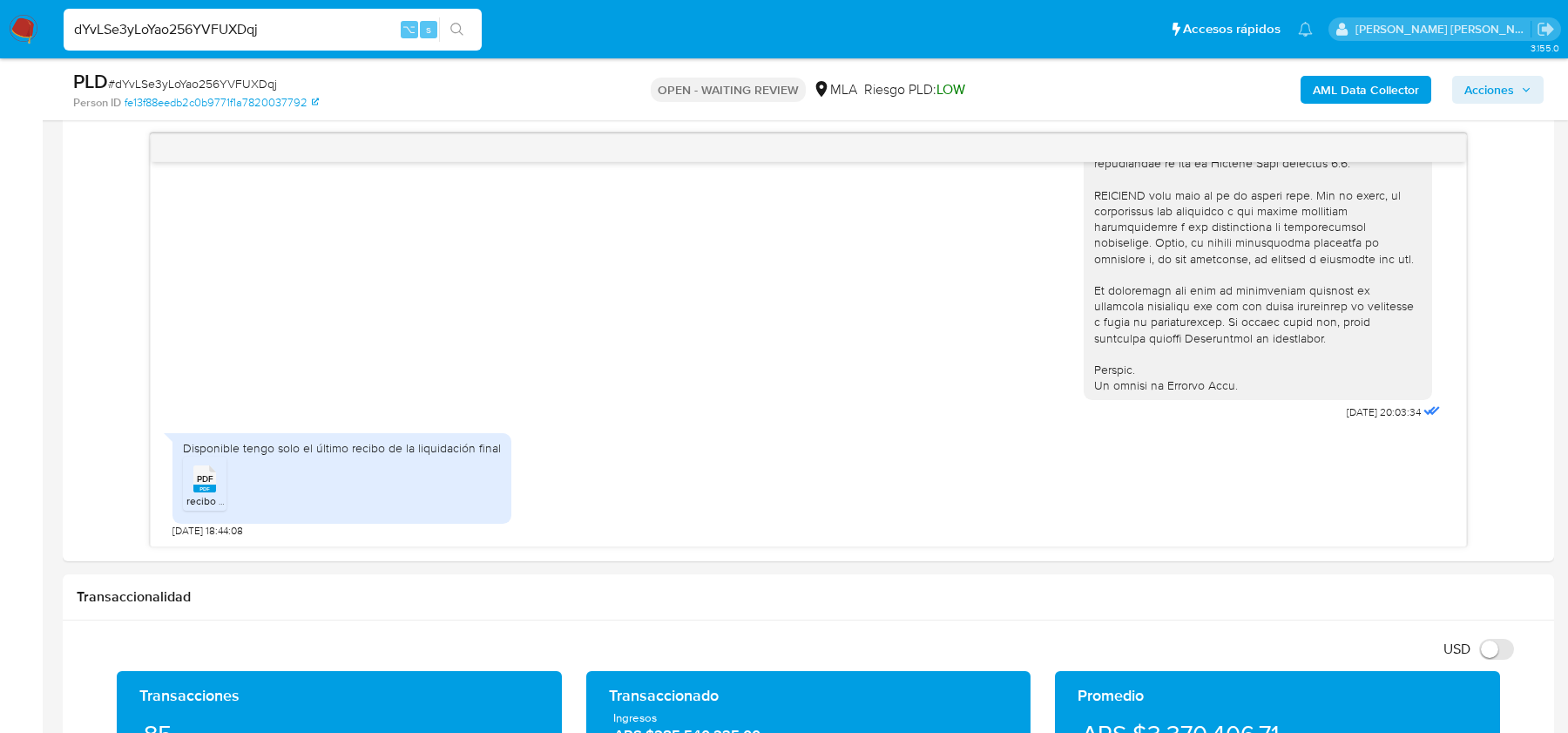
click at [191, 87] on span "# dYvLSe3yLoYao256YVFUXDqj" at bounding box center [192, 83] width 169 height 17
click at [10, 27] on img at bounding box center [23, 29] width 29 height 29
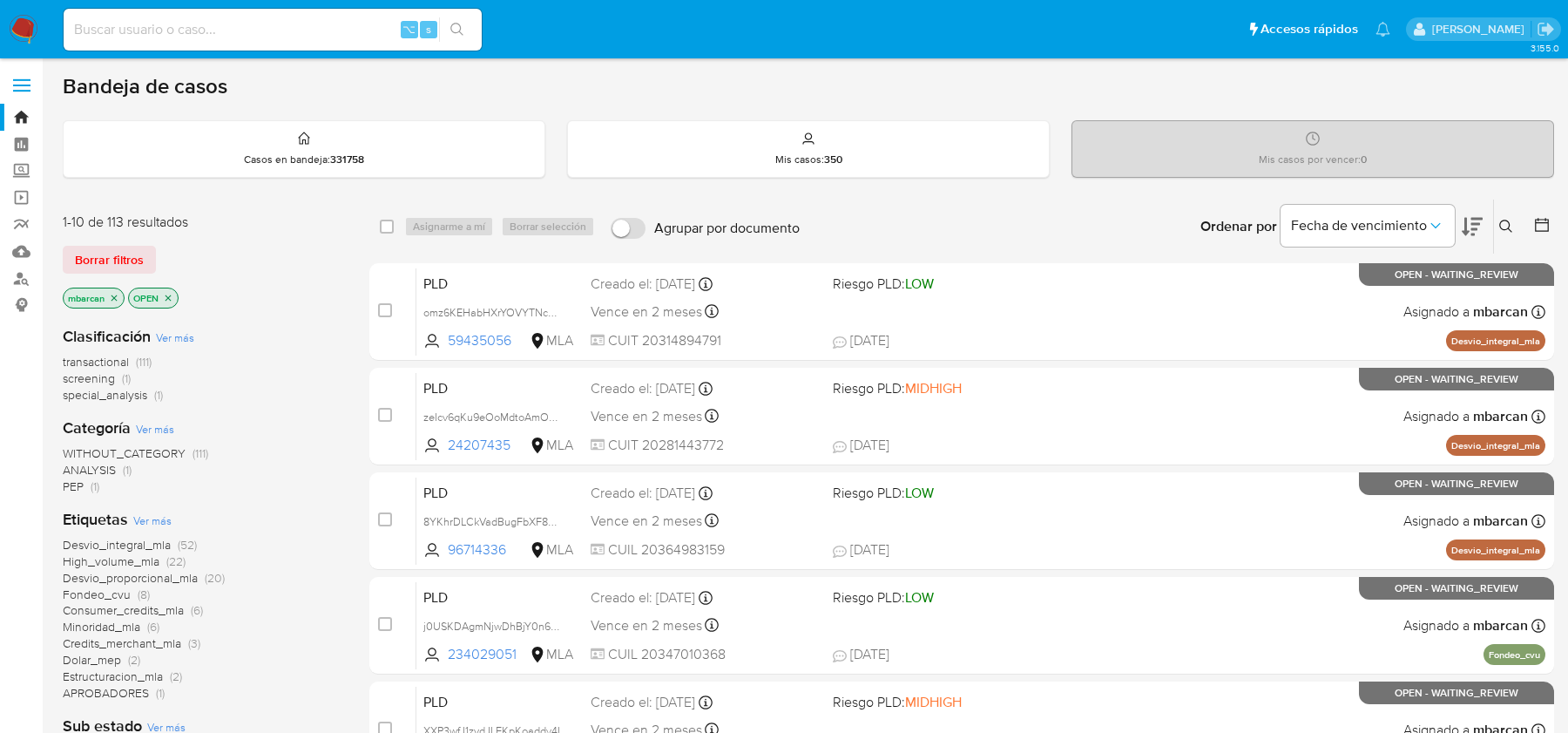
click at [1507, 220] on icon at bounding box center [1506, 226] width 14 height 14
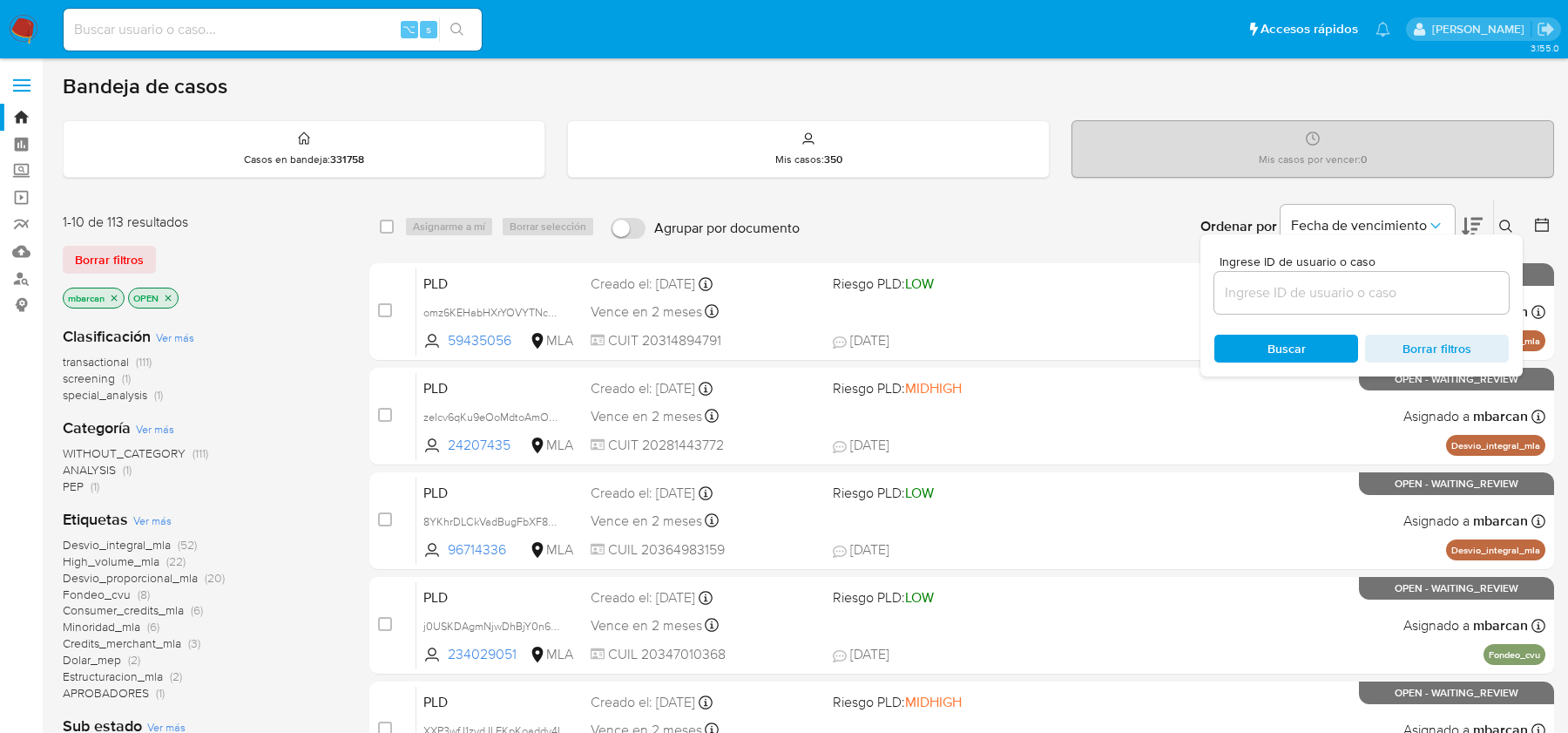
click at [1328, 275] on div at bounding box center [1361, 292] width 294 height 42
click at [1327, 294] on input at bounding box center [1361, 292] width 294 height 23
paste input "dYvLSe3yLoYao256YVFUXDqj"
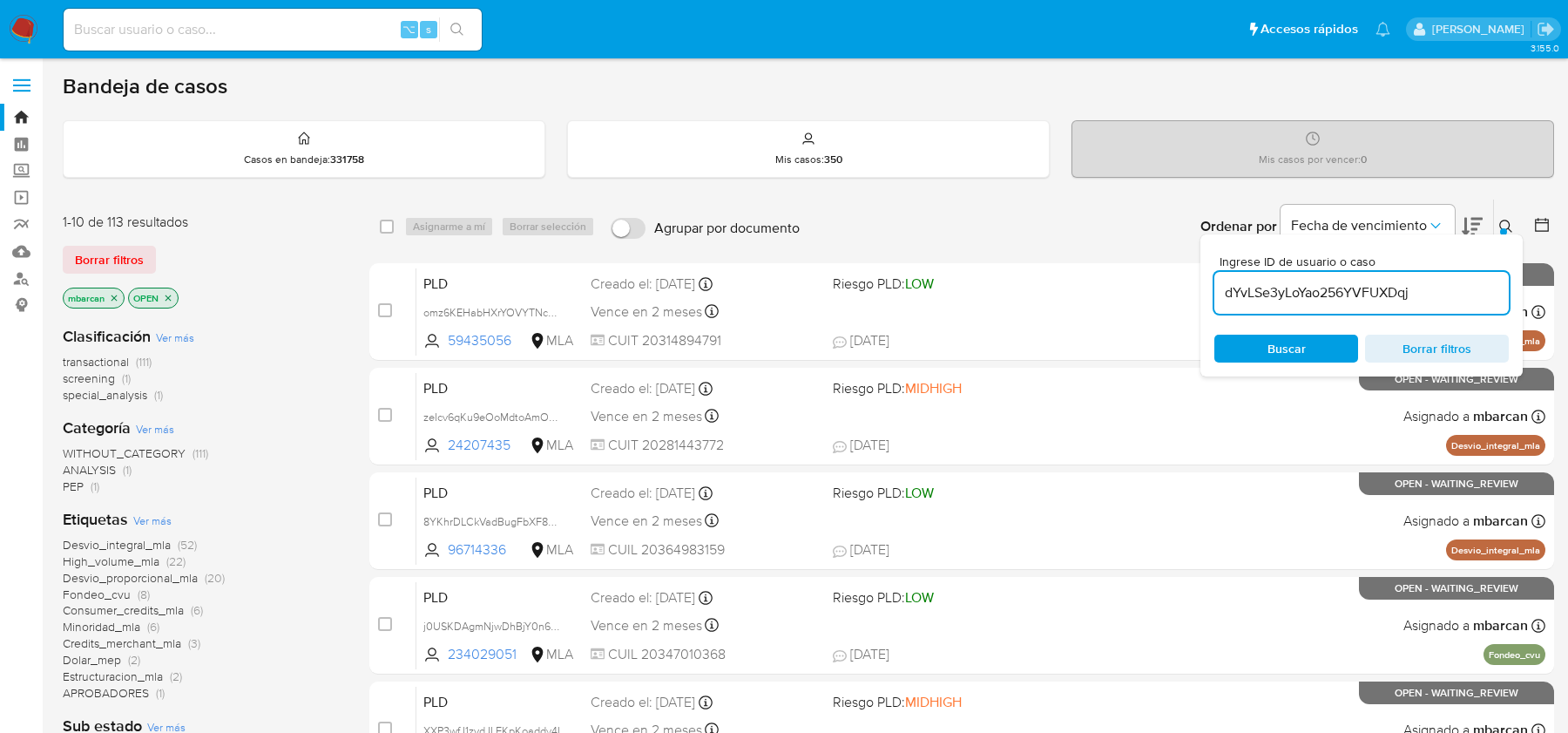
type input "dYvLSe3yLoYao256YVFUXDqj"
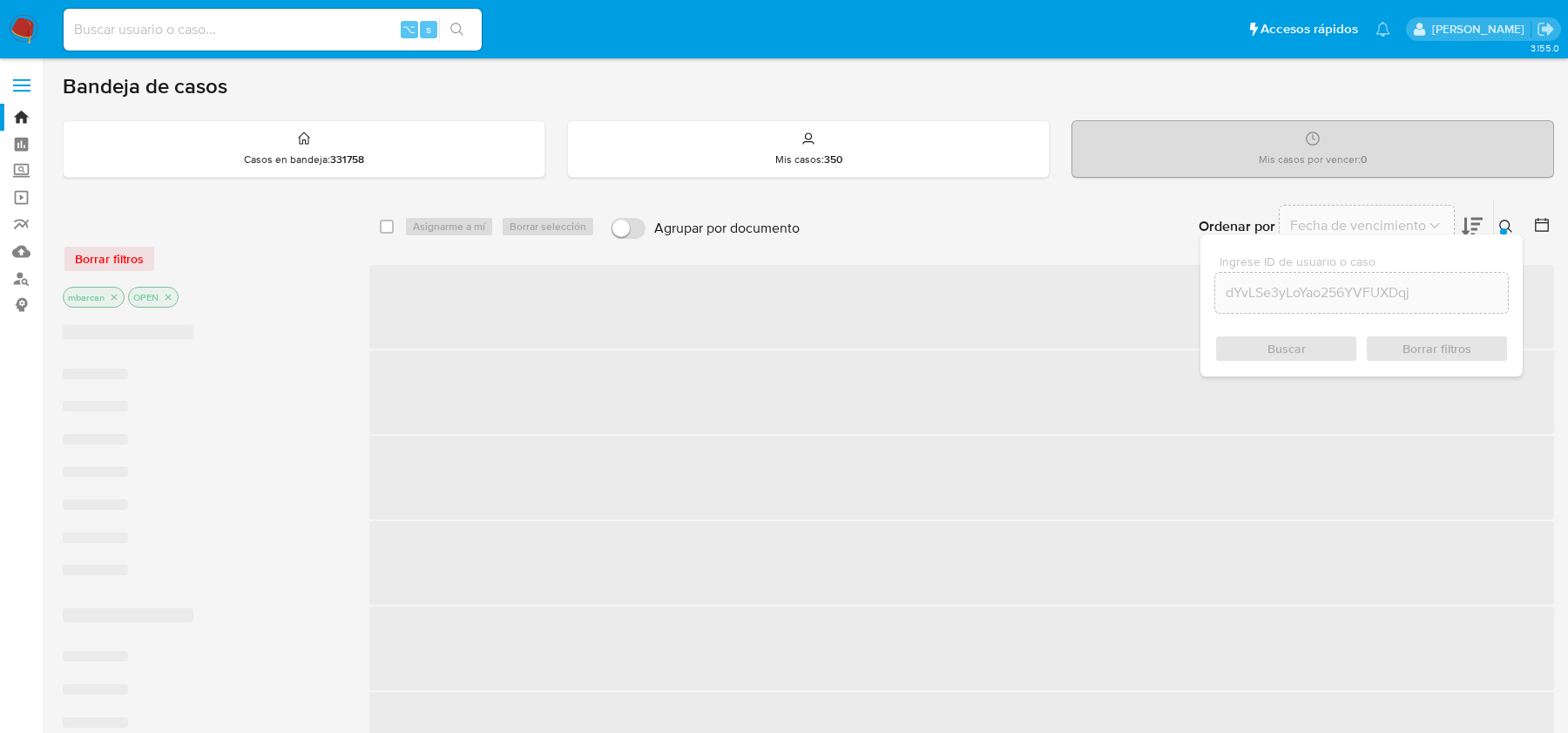
click at [1516, 225] on button at bounding box center [1509, 226] width 28 height 21
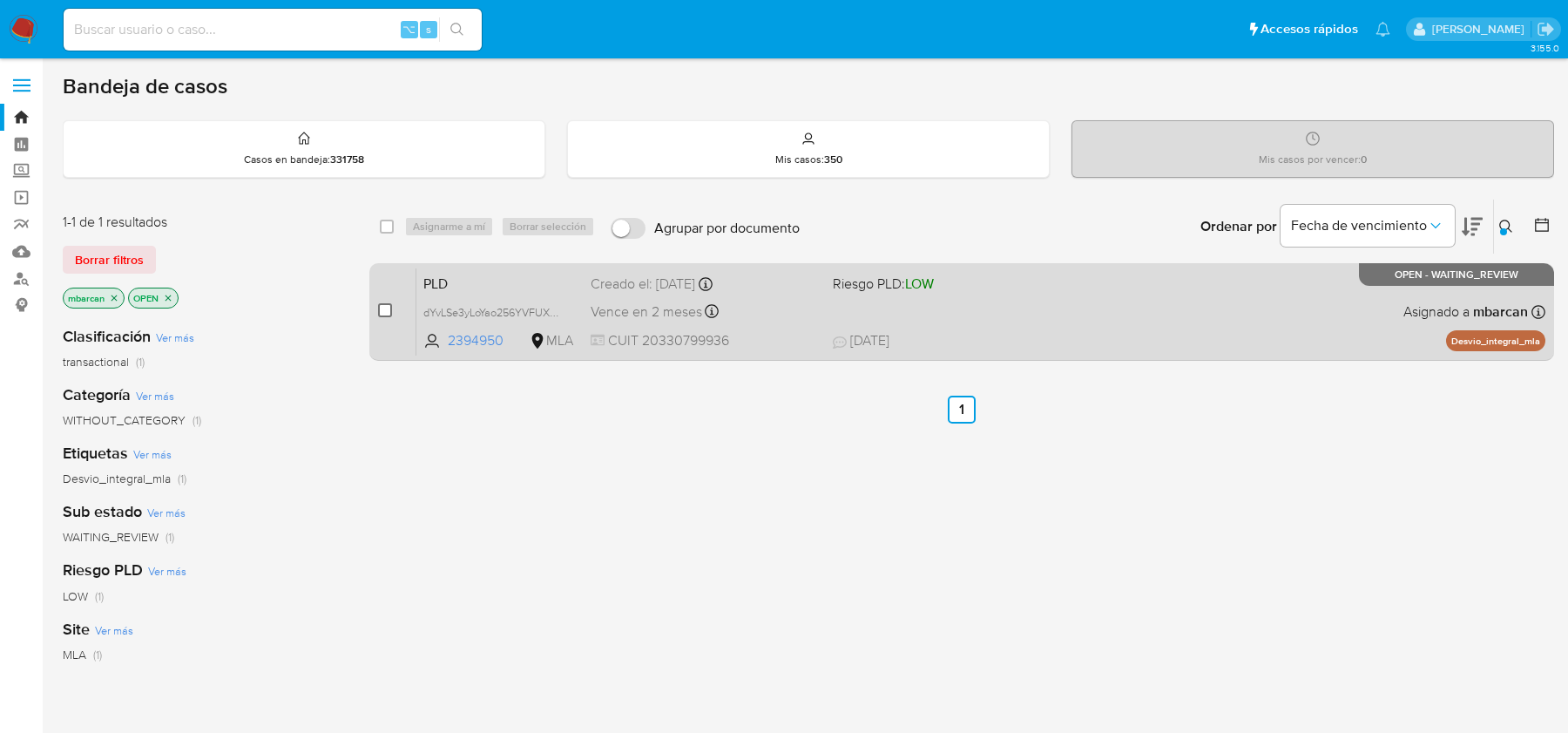
click at [387, 311] on input "checkbox" at bounding box center [385, 309] width 14 height 14
checkbox input "true"
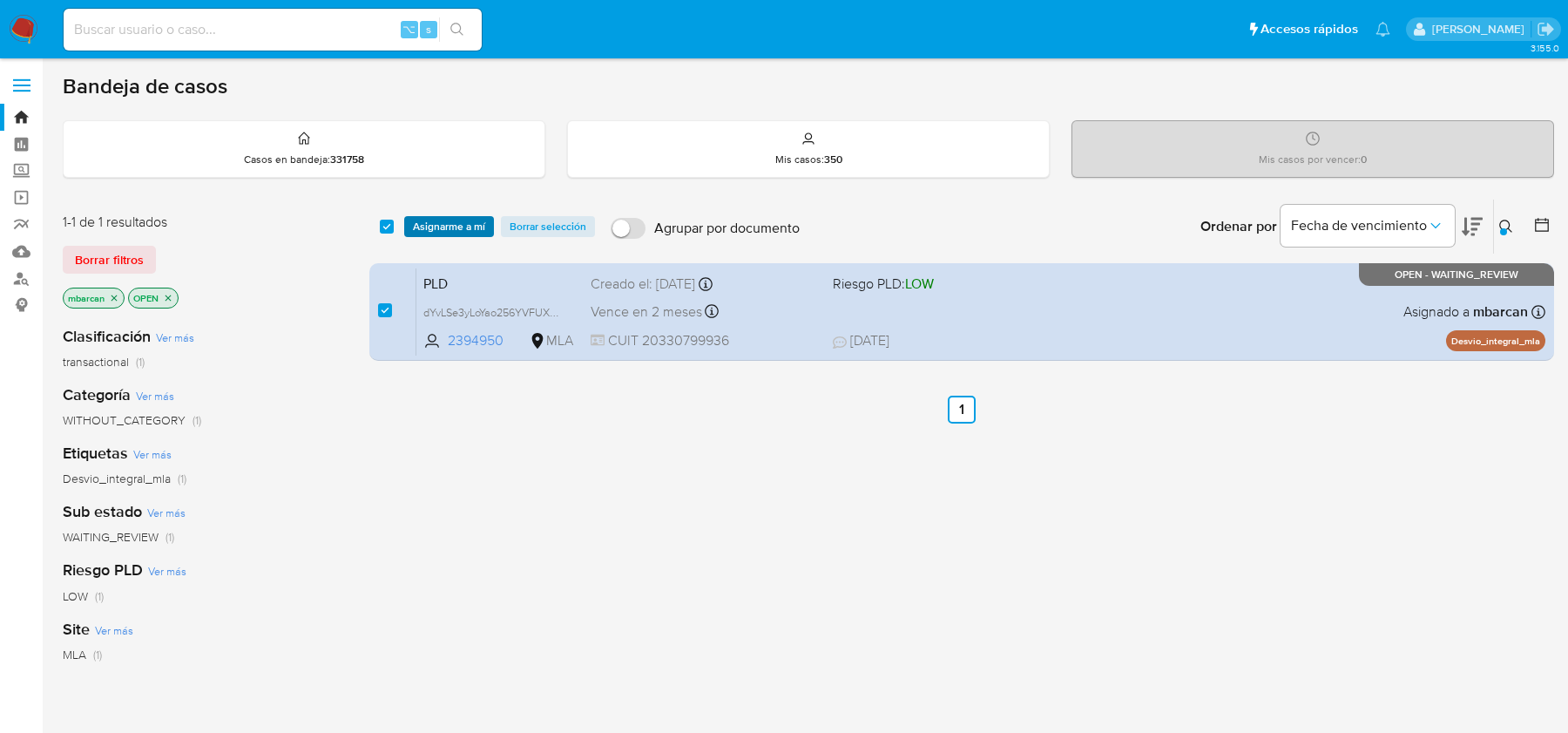
click at [450, 231] on span "Asignarme a mí" at bounding box center [449, 226] width 73 height 17
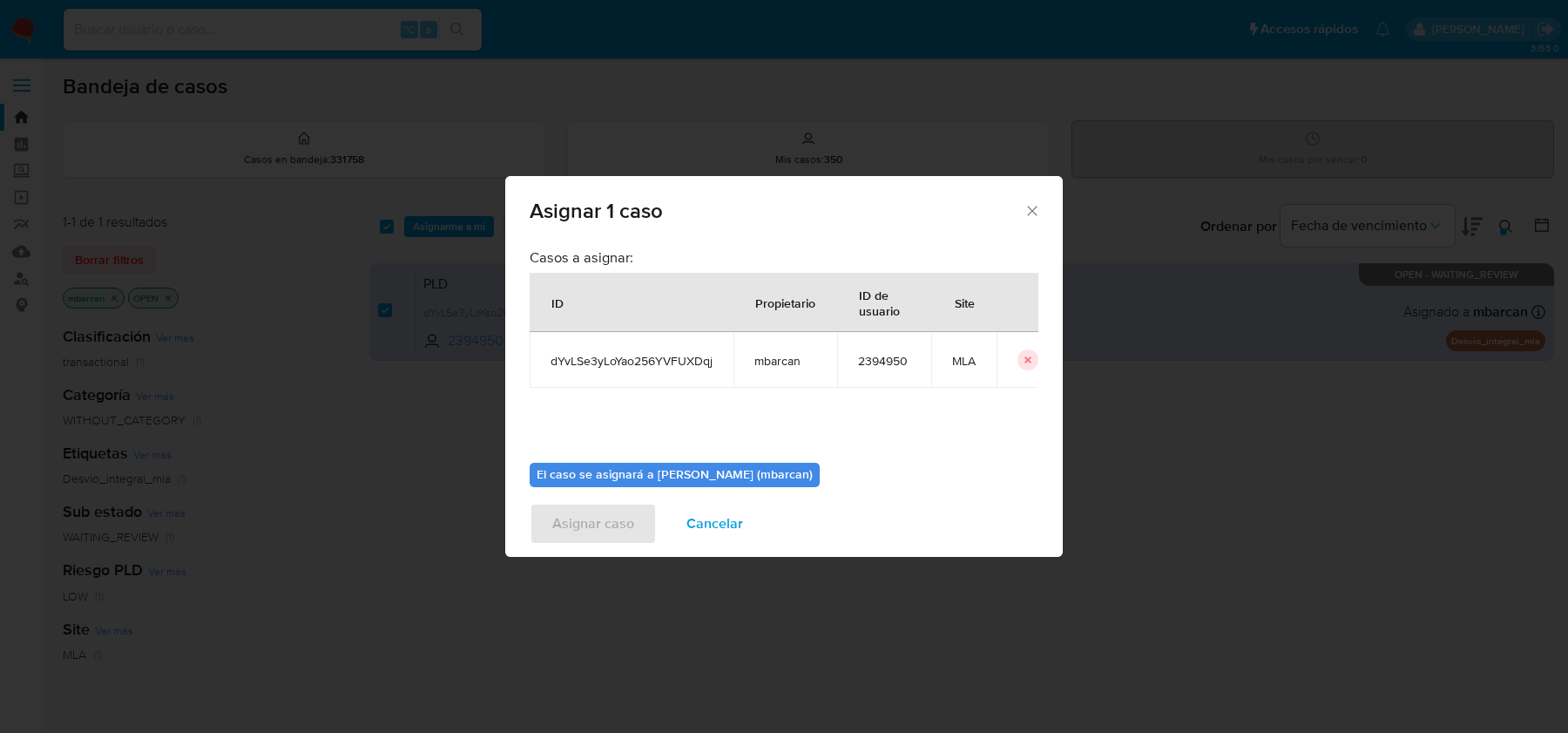
scroll to position [89, 0]
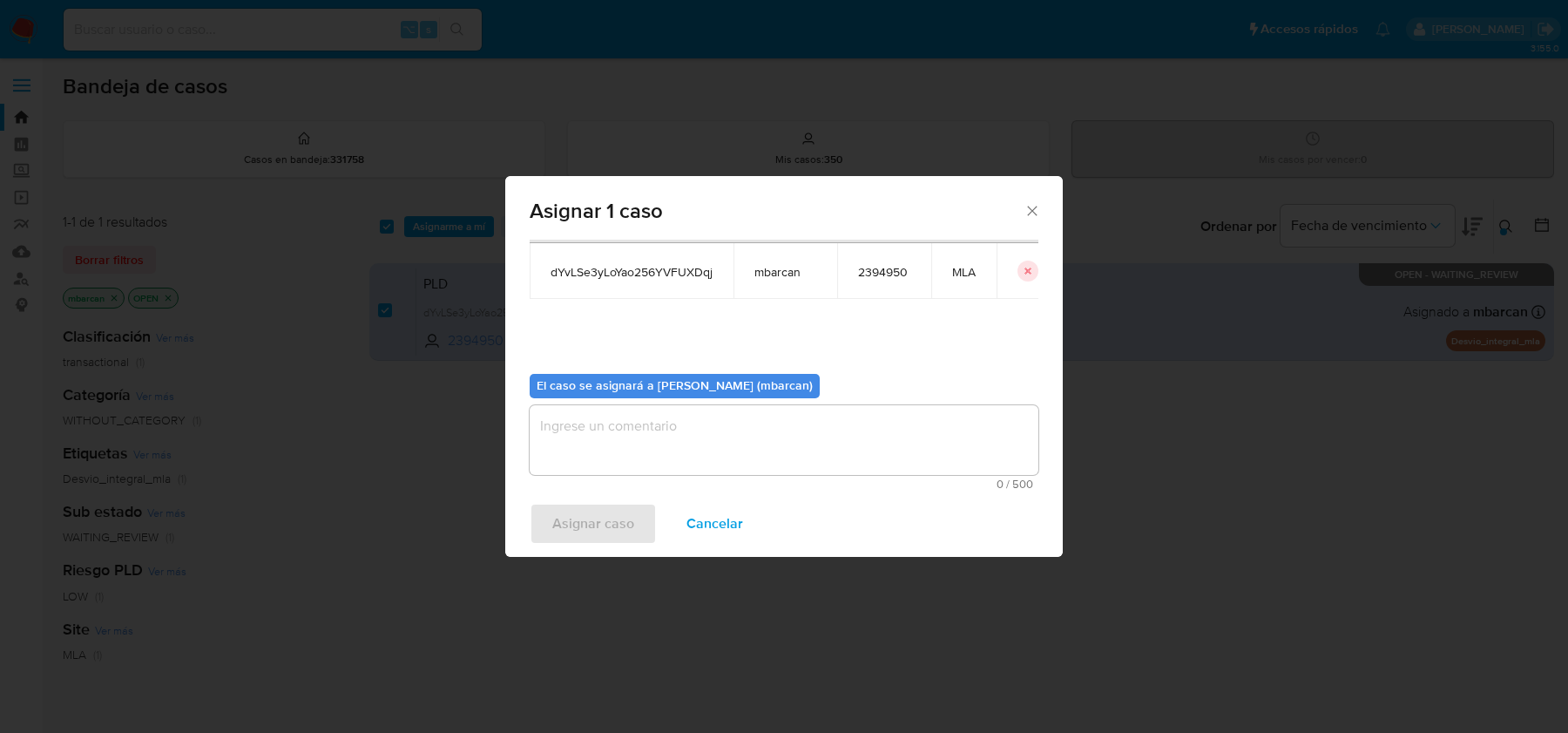
click at [763, 425] on textarea "assign-modal" at bounding box center [784, 440] width 509 height 70
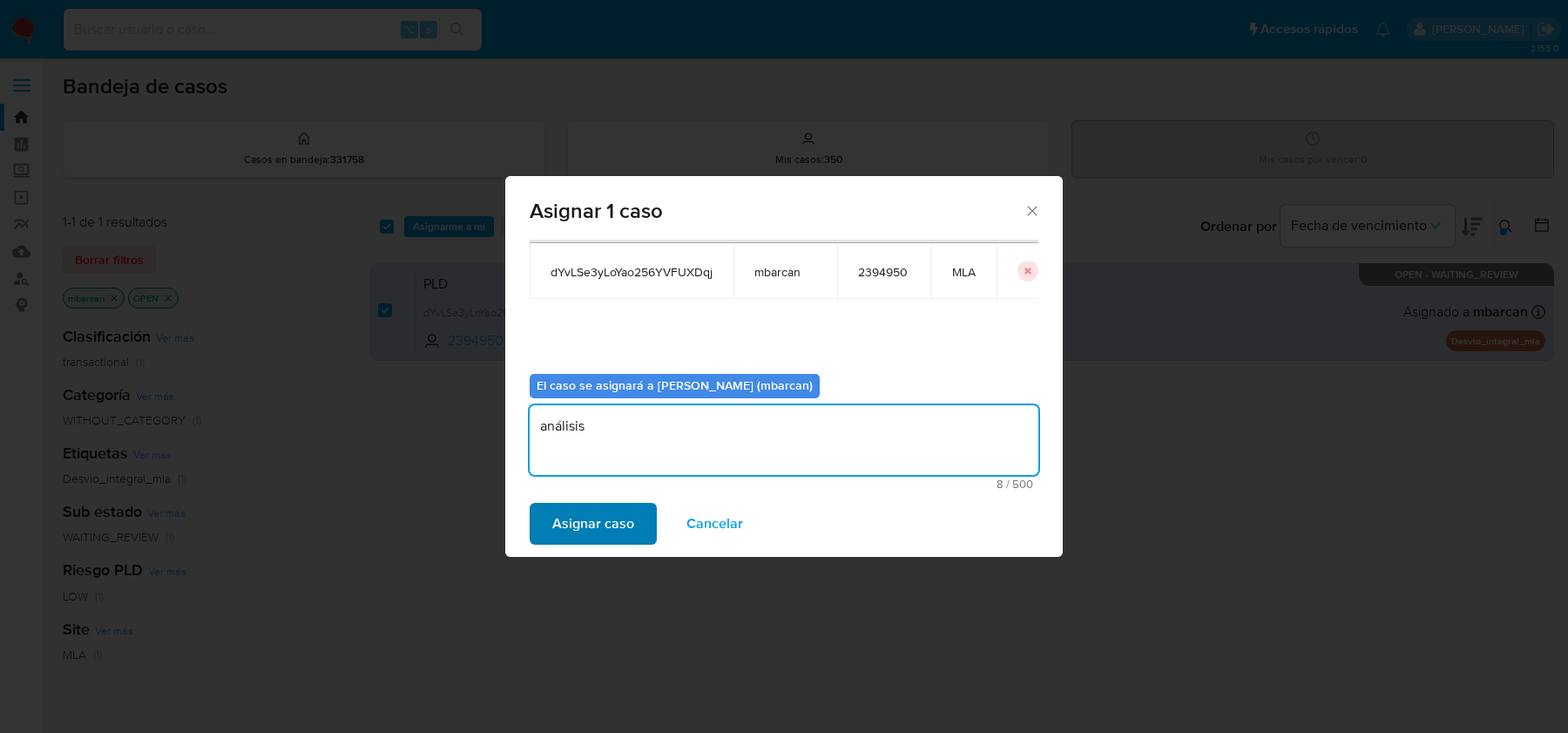
type textarea "análisis"
click at [621, 515] on span "Asignar caso" at bounding box center [593, 524] width 82 height 39
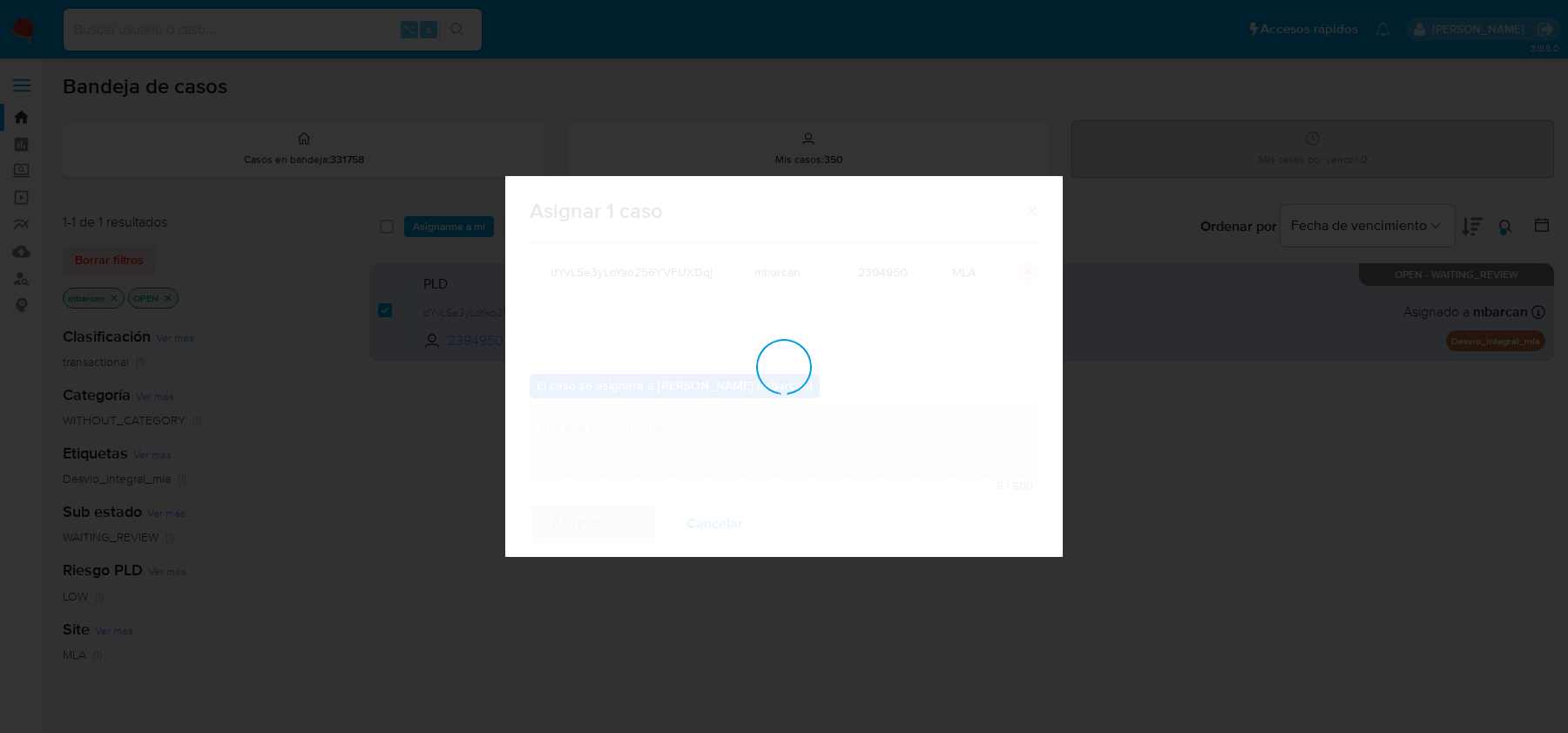
checkbox input "false"
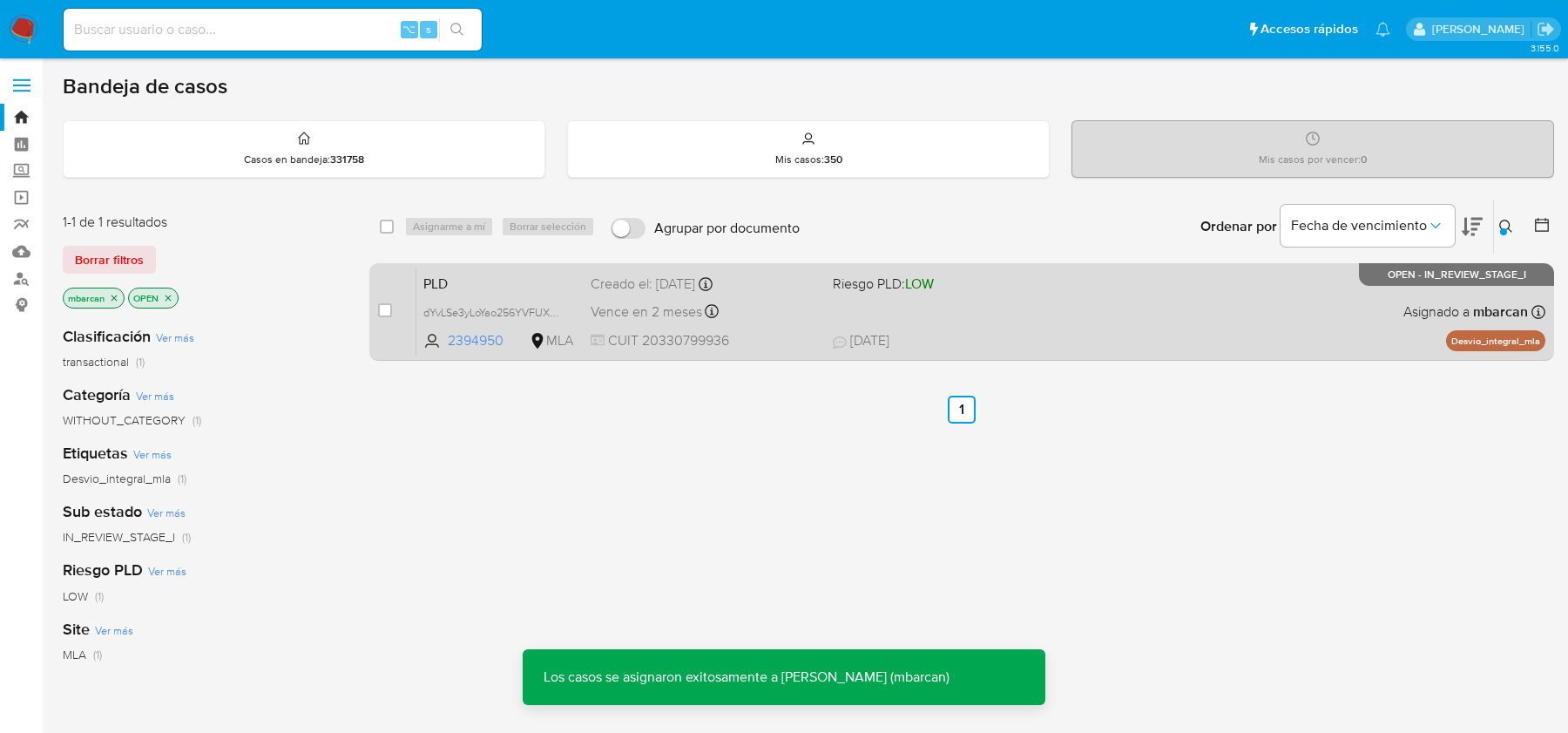
click at [515, 272] on span "PLD" at bounding box center [500, 282] width 154 height 23
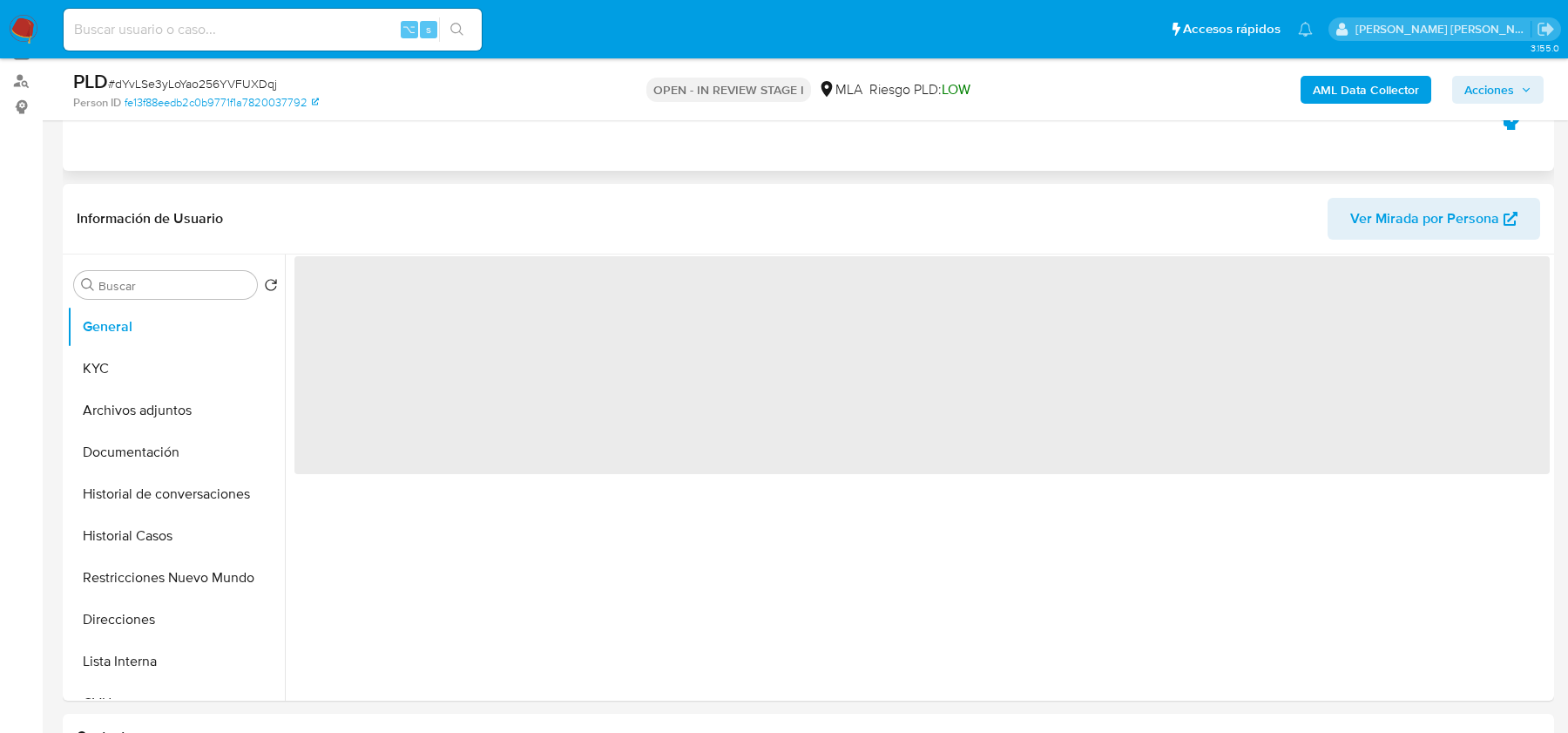
scroll to position [398, 0]
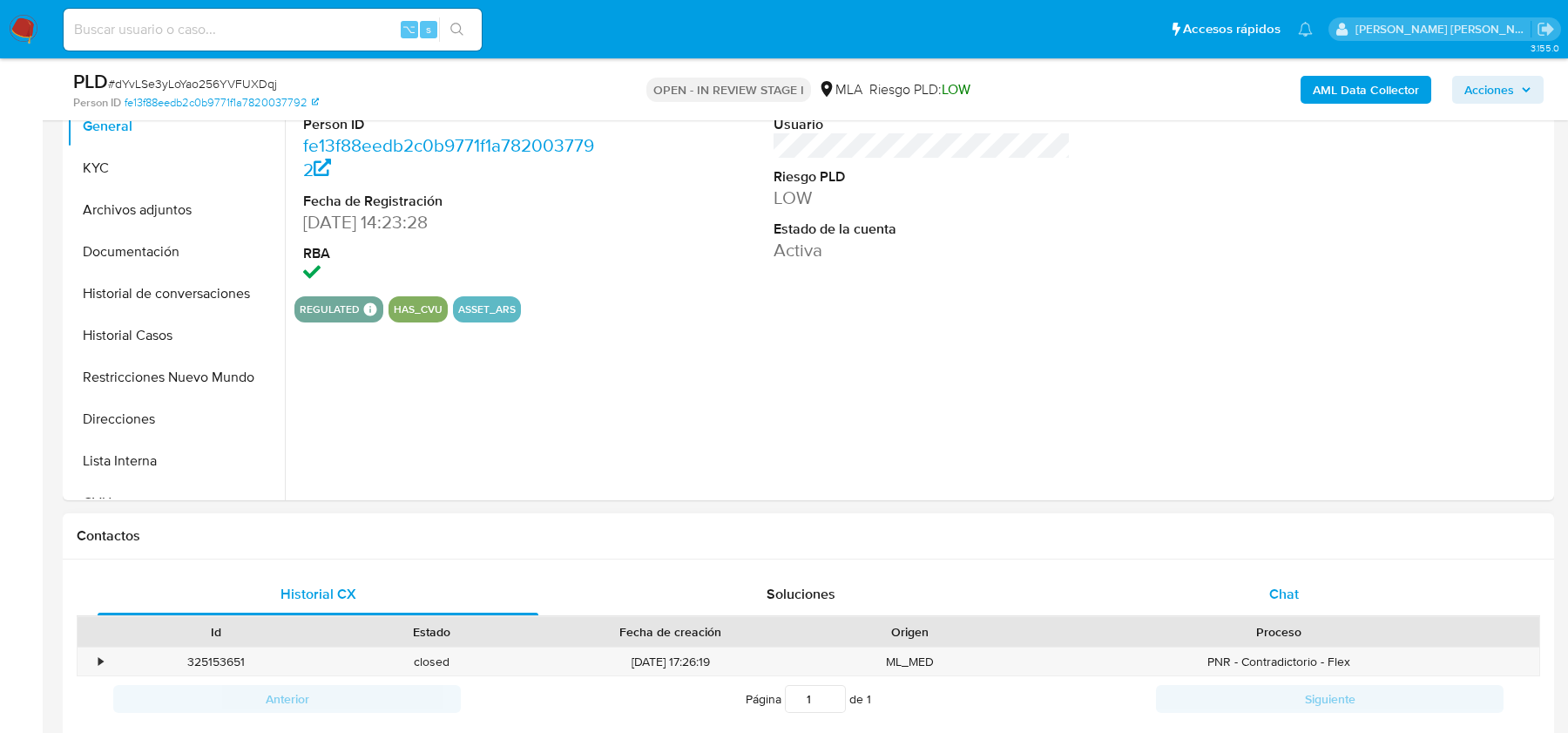
click at [1294, 607] on div "Chat" at bounding box center [1284, 594] width 441 height 42
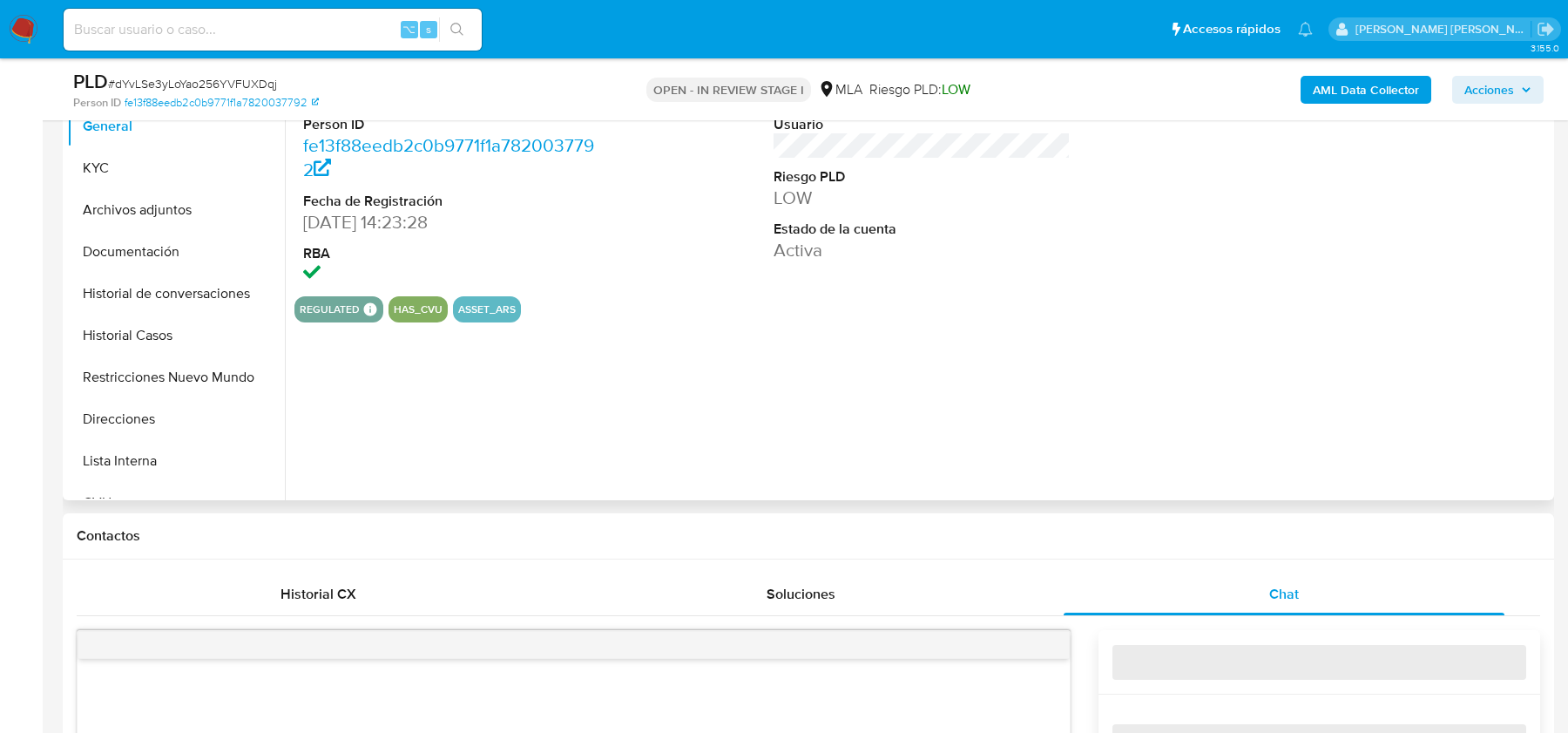
select select "10"
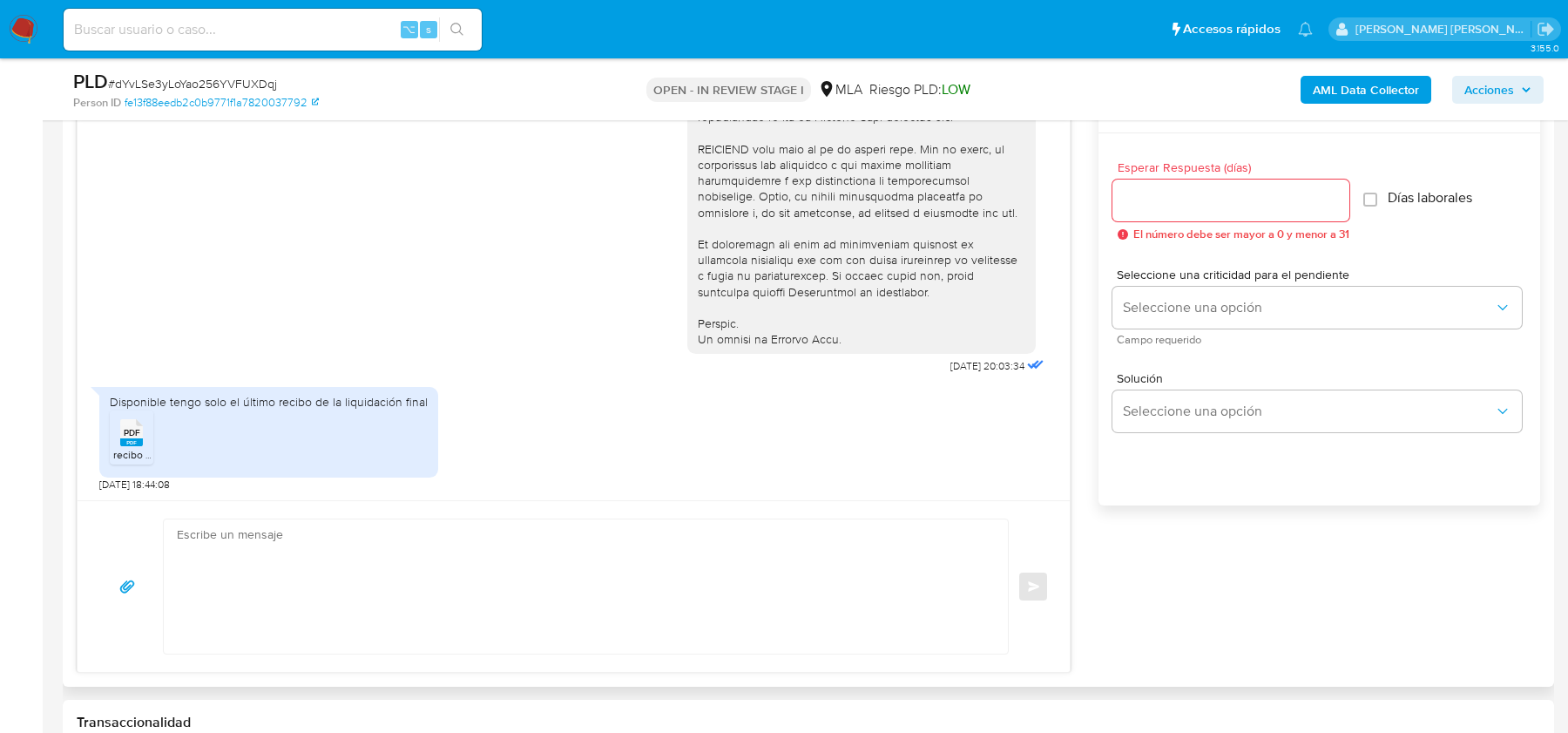
scroll to position [908, 0]
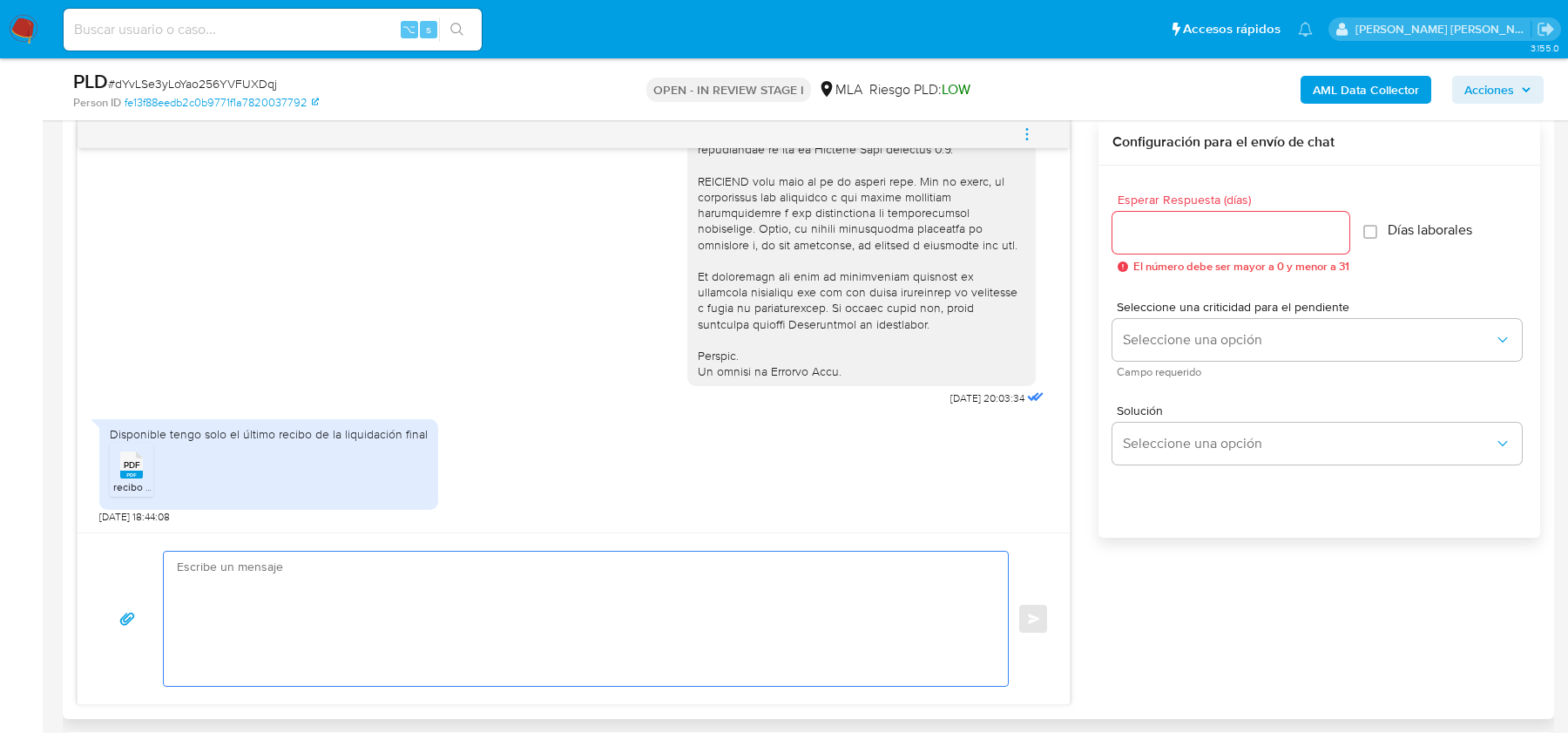
click at [571, 575] on textarea at bounding box center [581, 619] width 809 height 134
paste textarea "Hola, ¡Muchas gracias por tu respuesta! Confirmamos la recepción de la document…"
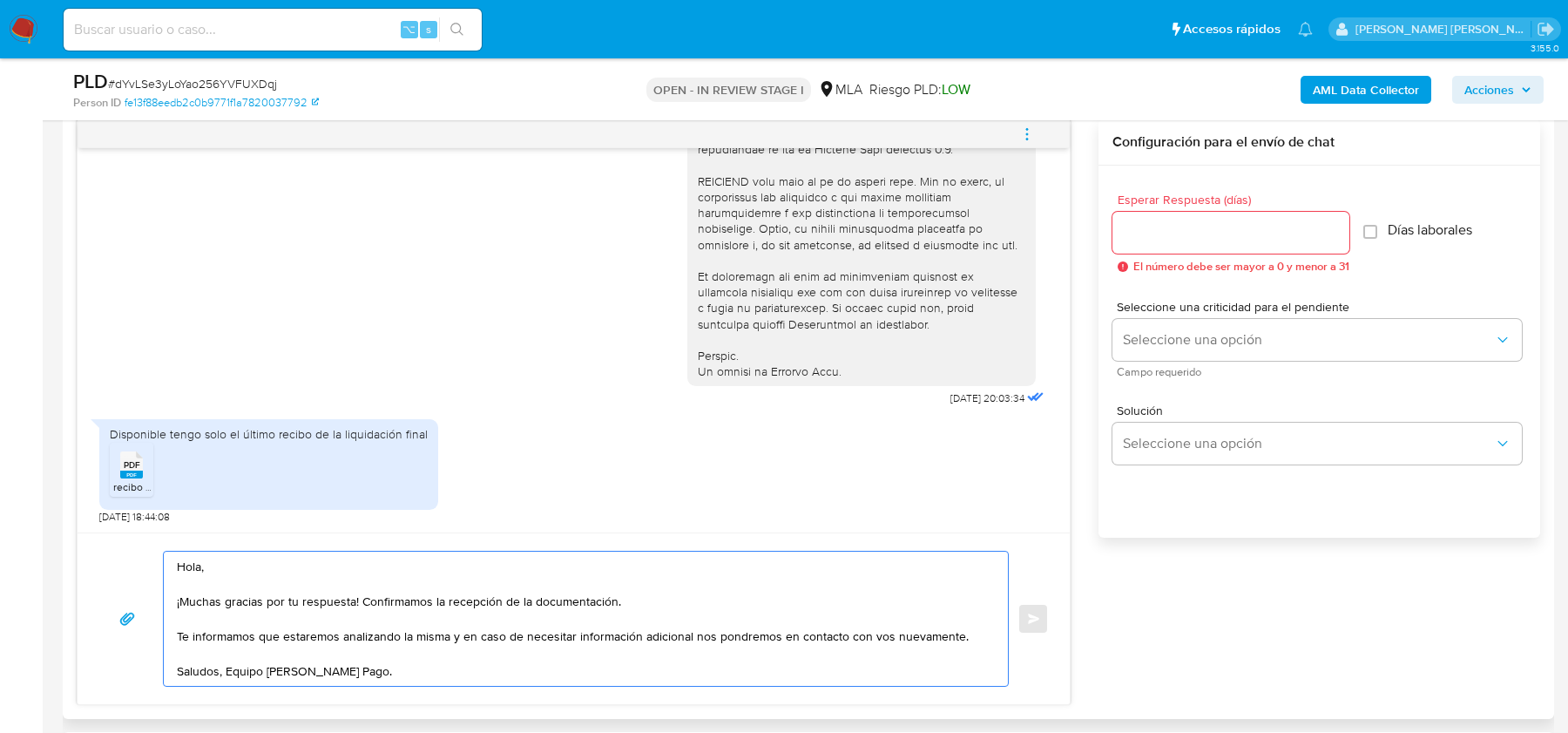
type textarea "Hola, ¡Muchas gracias por tu respuesta! Confirmamos la recepción de la document…"
click at [1226, 245] on div at bounding box center [1230, 232] width 237 height 42
click at [1229, 211] on div at bounding box center [1230, 232] width 237 height 42
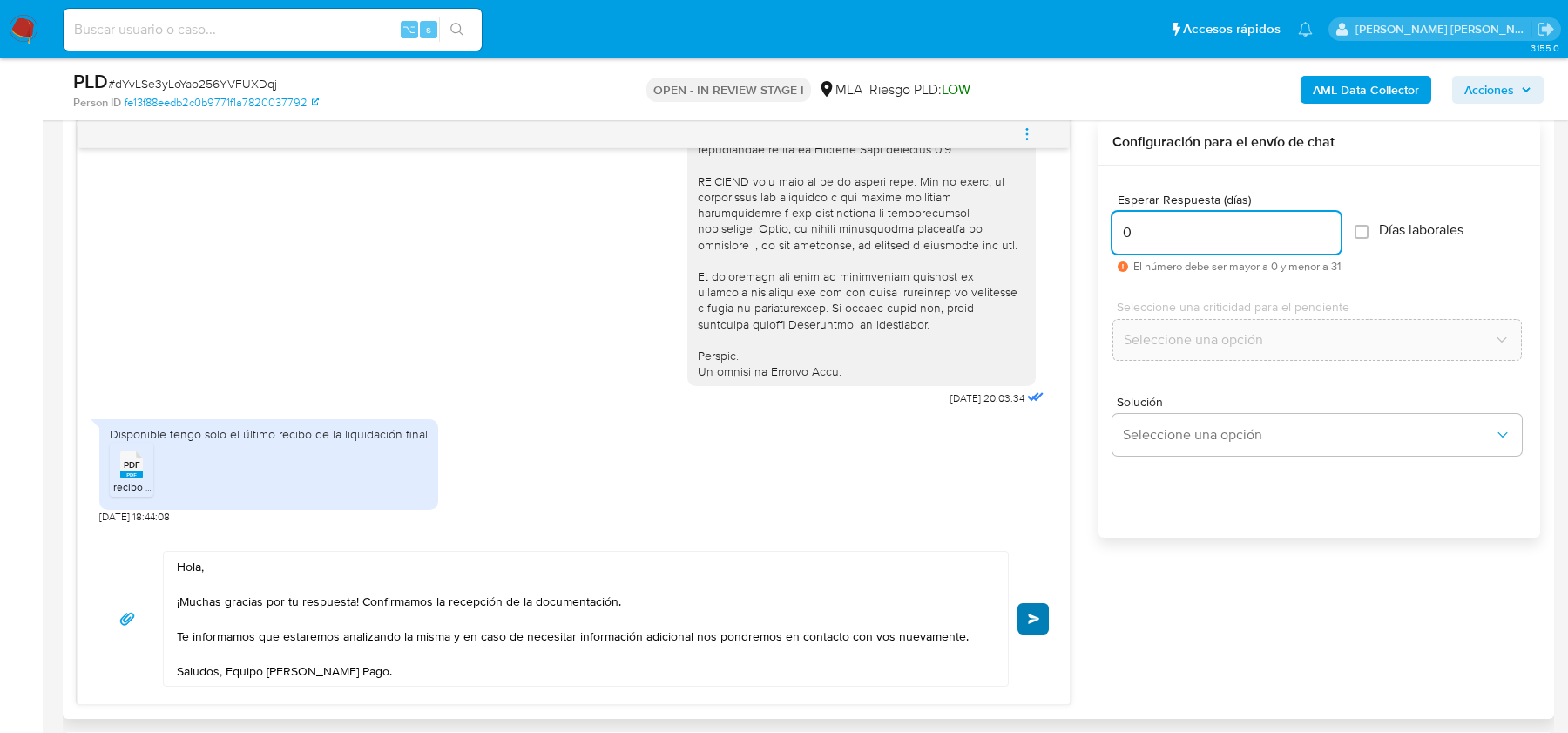
type input "0"
click at [1036, 626] on button "Enviar" at bounding box center [1033, 618] width 31 height 31
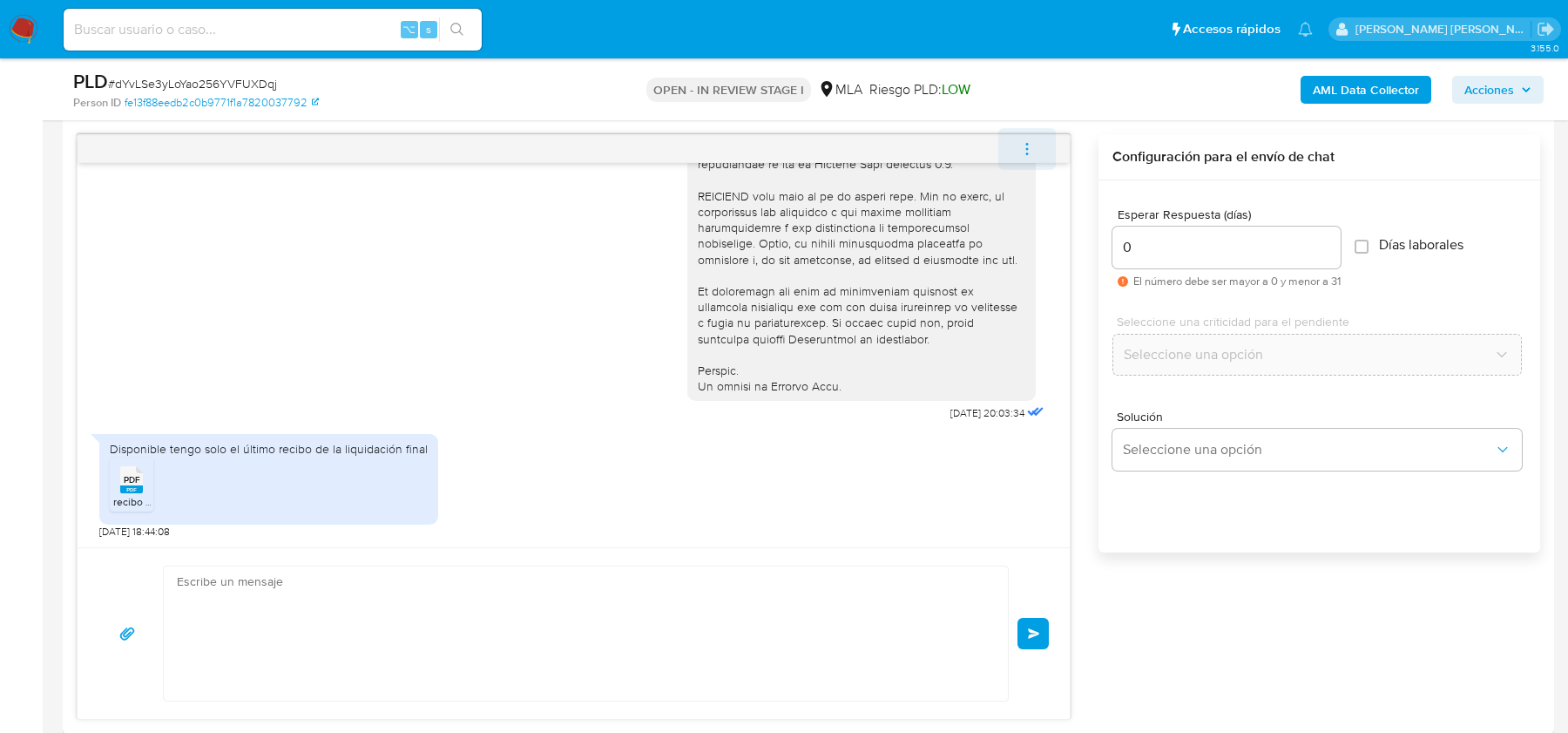
scroll to position [941, 0]
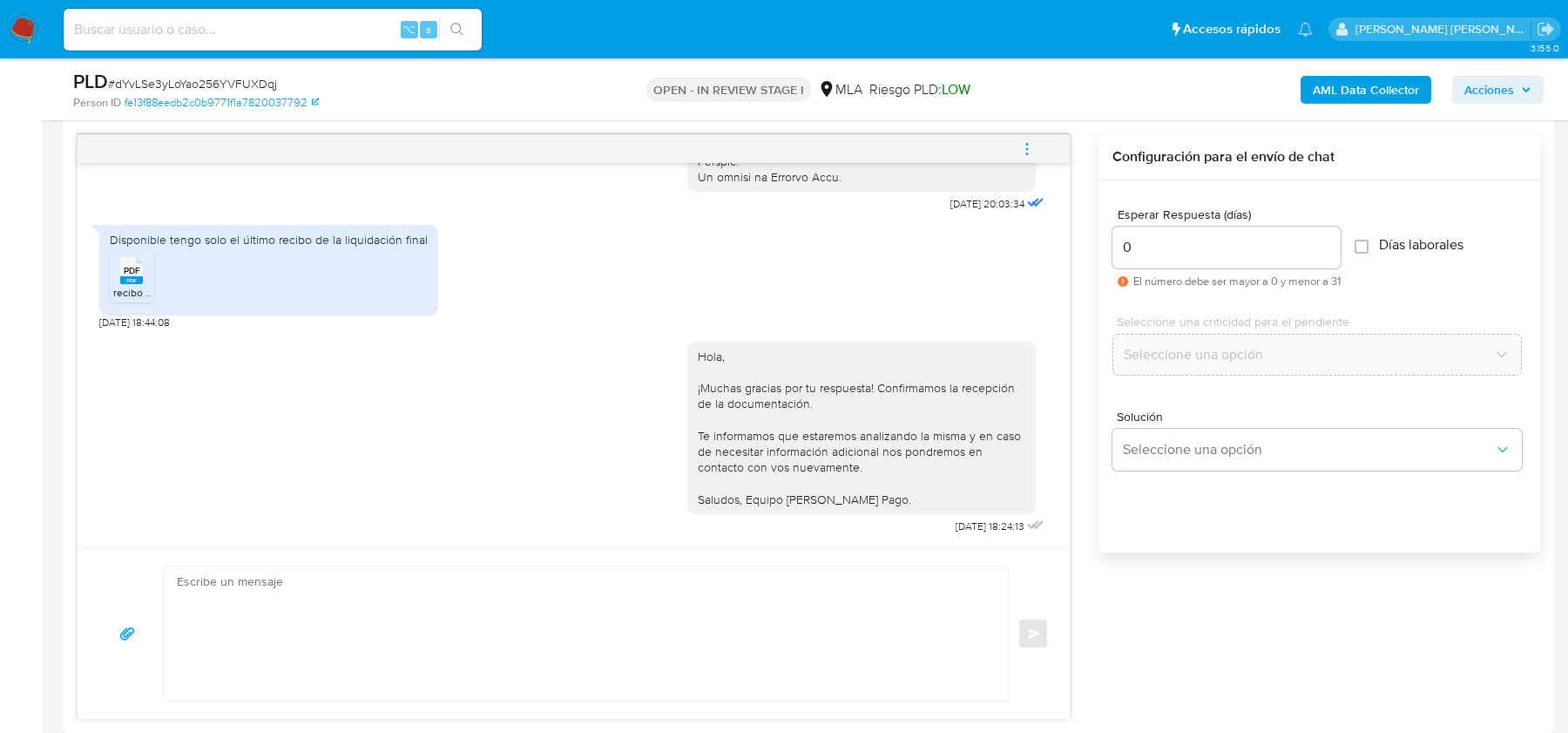
click at [1033, 154] on icon "menu-action" at bounding box center [1027, 149] width 16 height 16
click at [876, 117] on li "Cerrar conversación" at bounding box center [909, 112] width 178 height 31
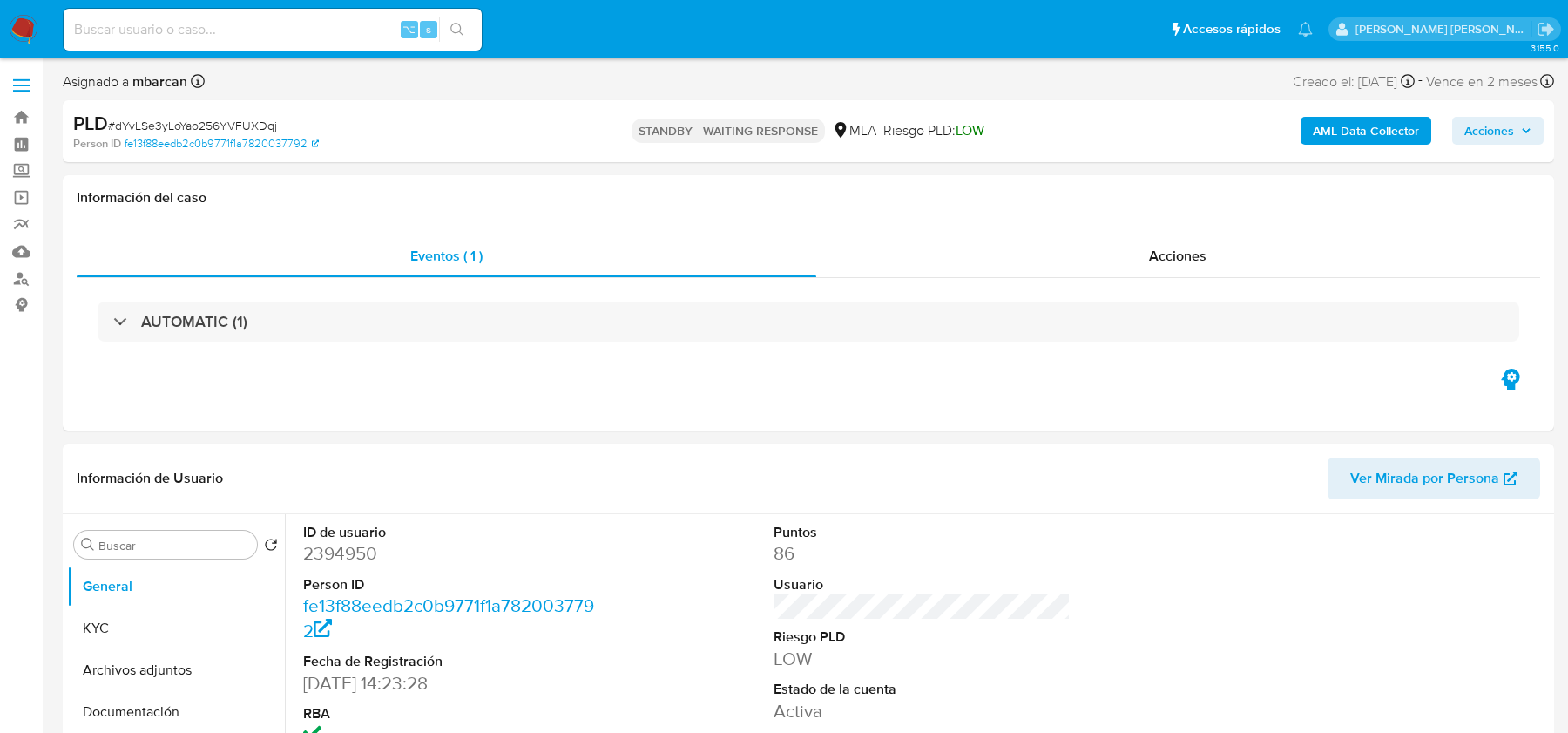
select select "10"
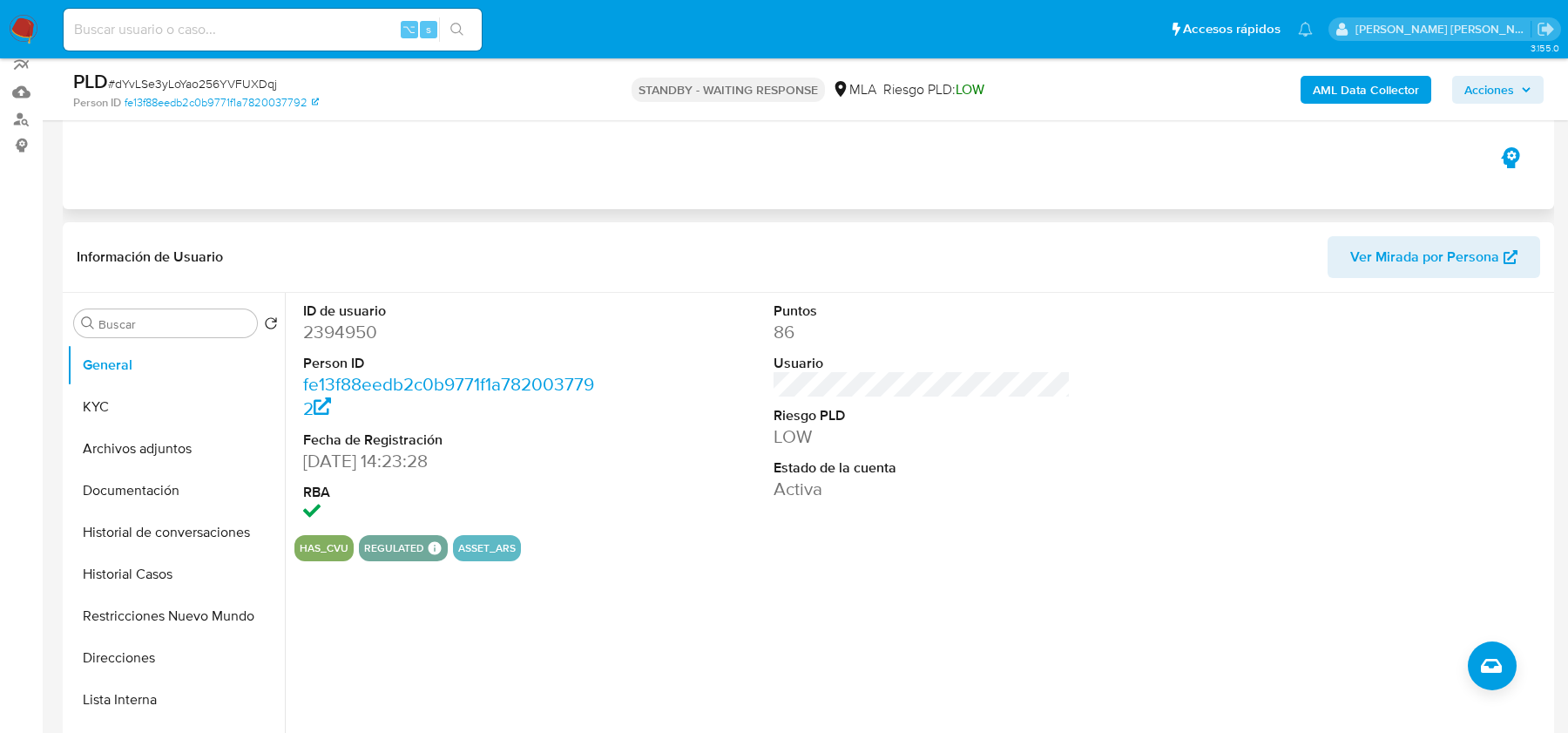
scroll to position [347, 0]
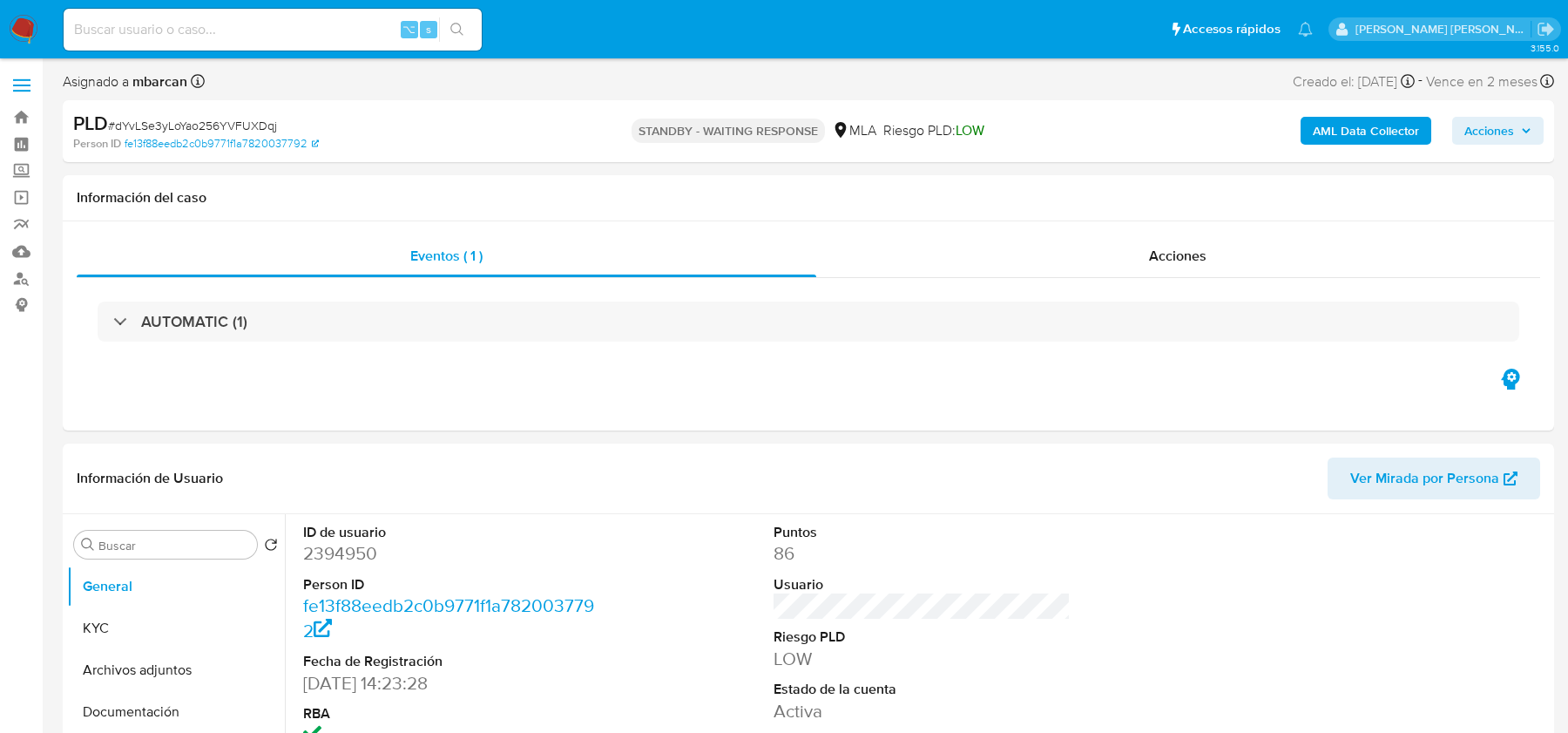
select select "10"
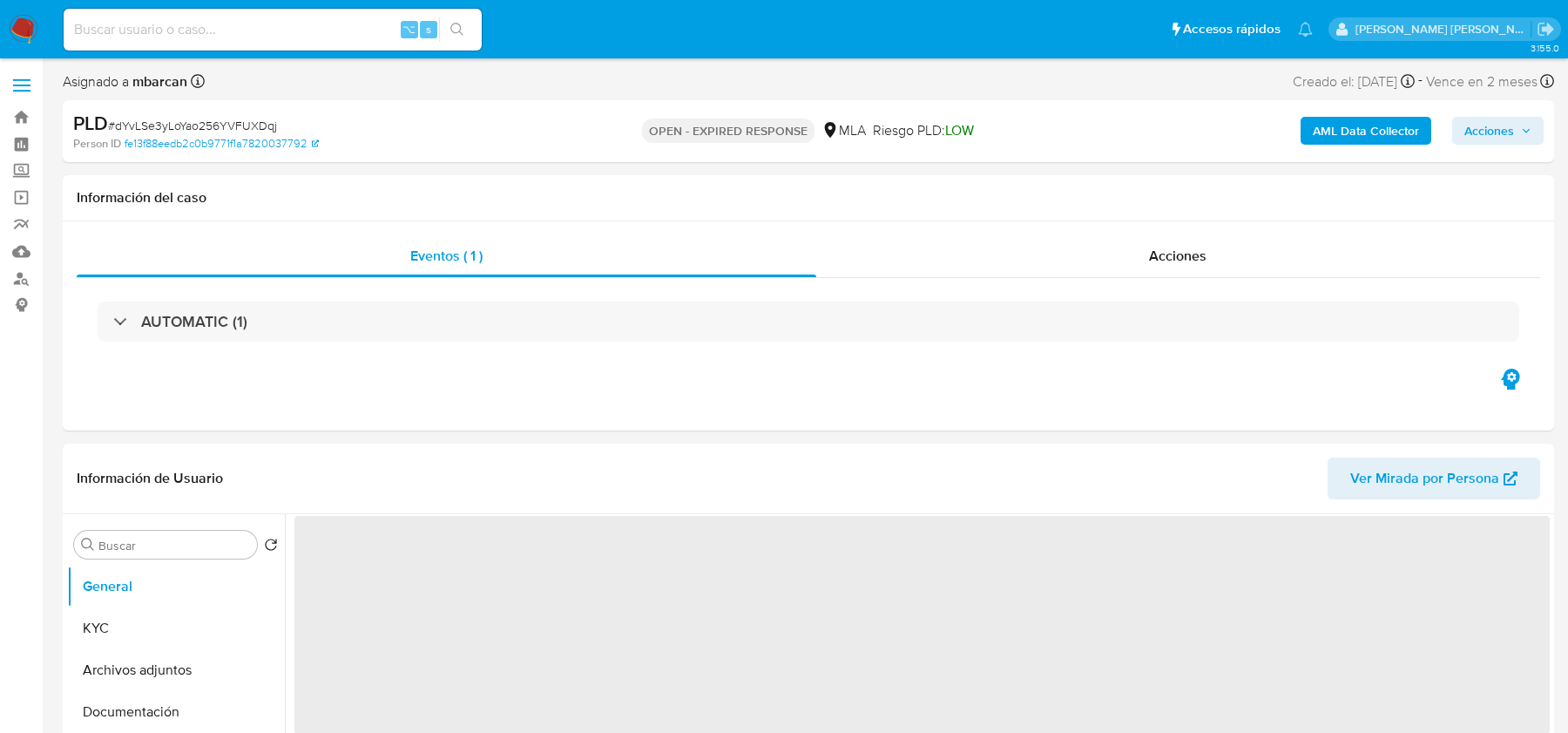
click at [218, 112] on div "PLD # dYvLSe3yLoYao256YVFUXDqj" at bounding box center [315, 124] width 484 height 26
copy span "dYvLSe3yLoYao256YVFUXDqj"
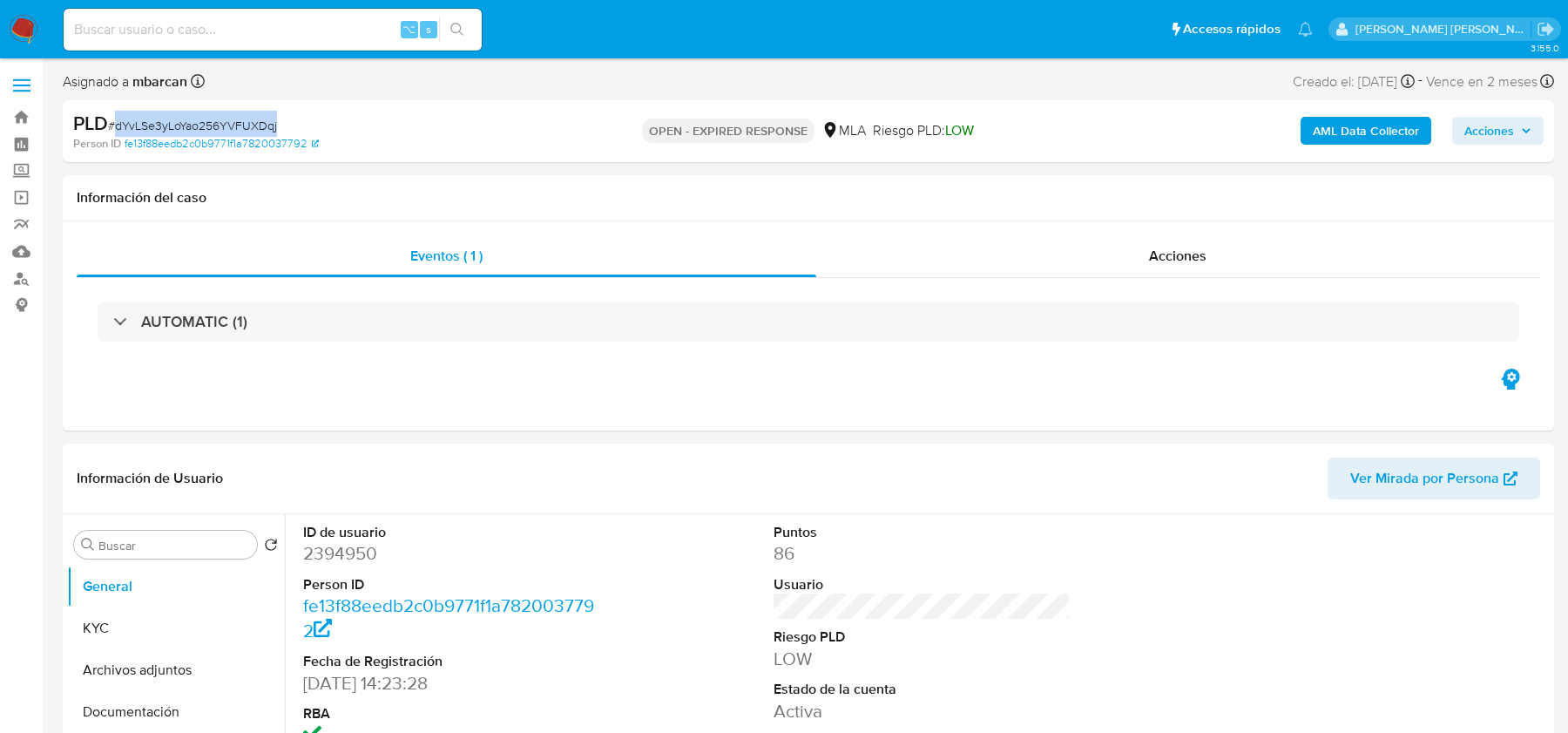
click at [26, 28] on img at bounding box center [23, 29] width 29 height 29
select select "10"
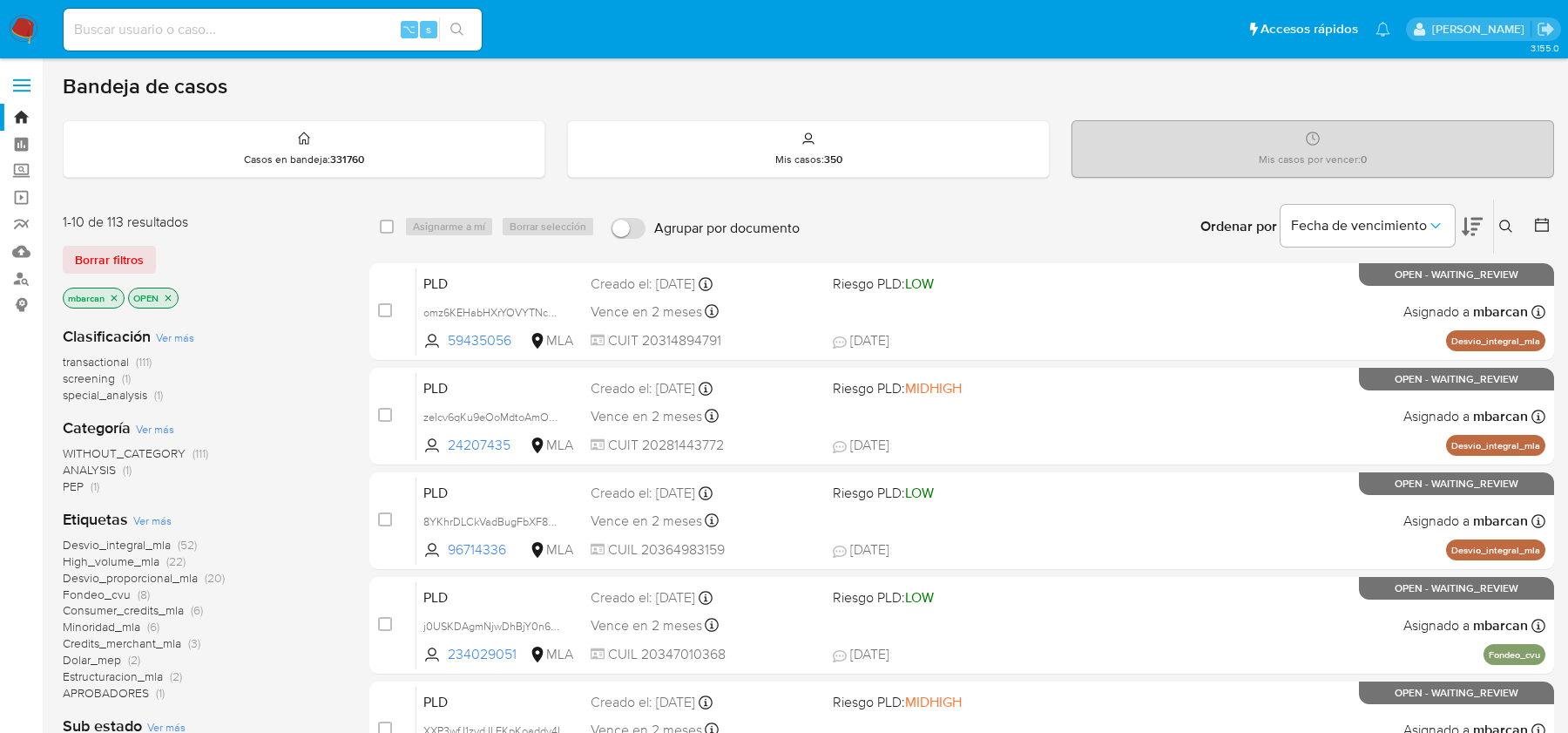
click at [1504, 210] on div "Ingrese ID de usuario o caso Buscar Borrar filtros" at bounding box center [1508, 225] width 29 height 54
click at [1504, 220] on icon at bounding box center [1506, 226] width 14 height 14
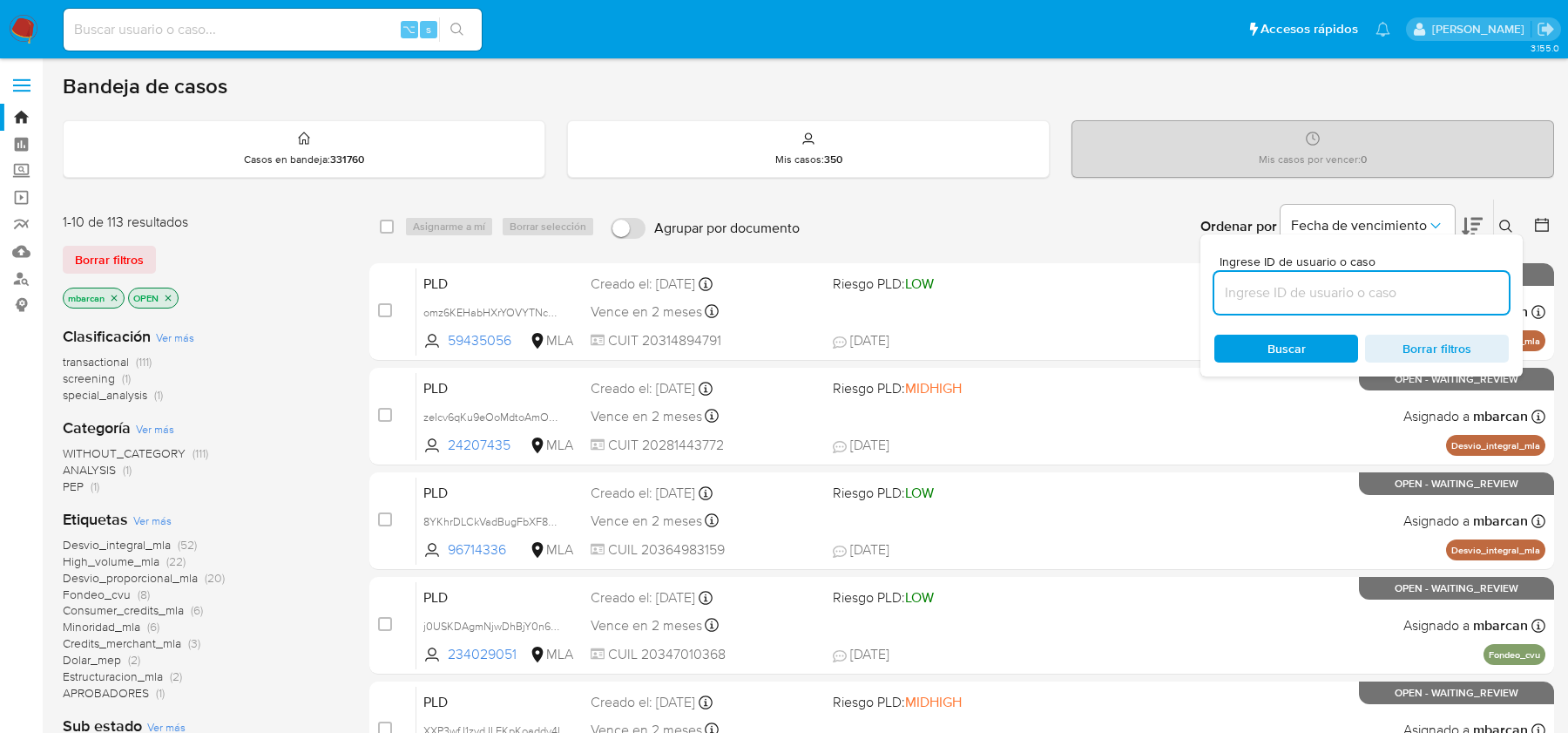
click at [1357, 285] on input at bounding box center [1361, 292] width 294 height 23
type input "dYvLSe3yLoYao256YVFUXDqj"
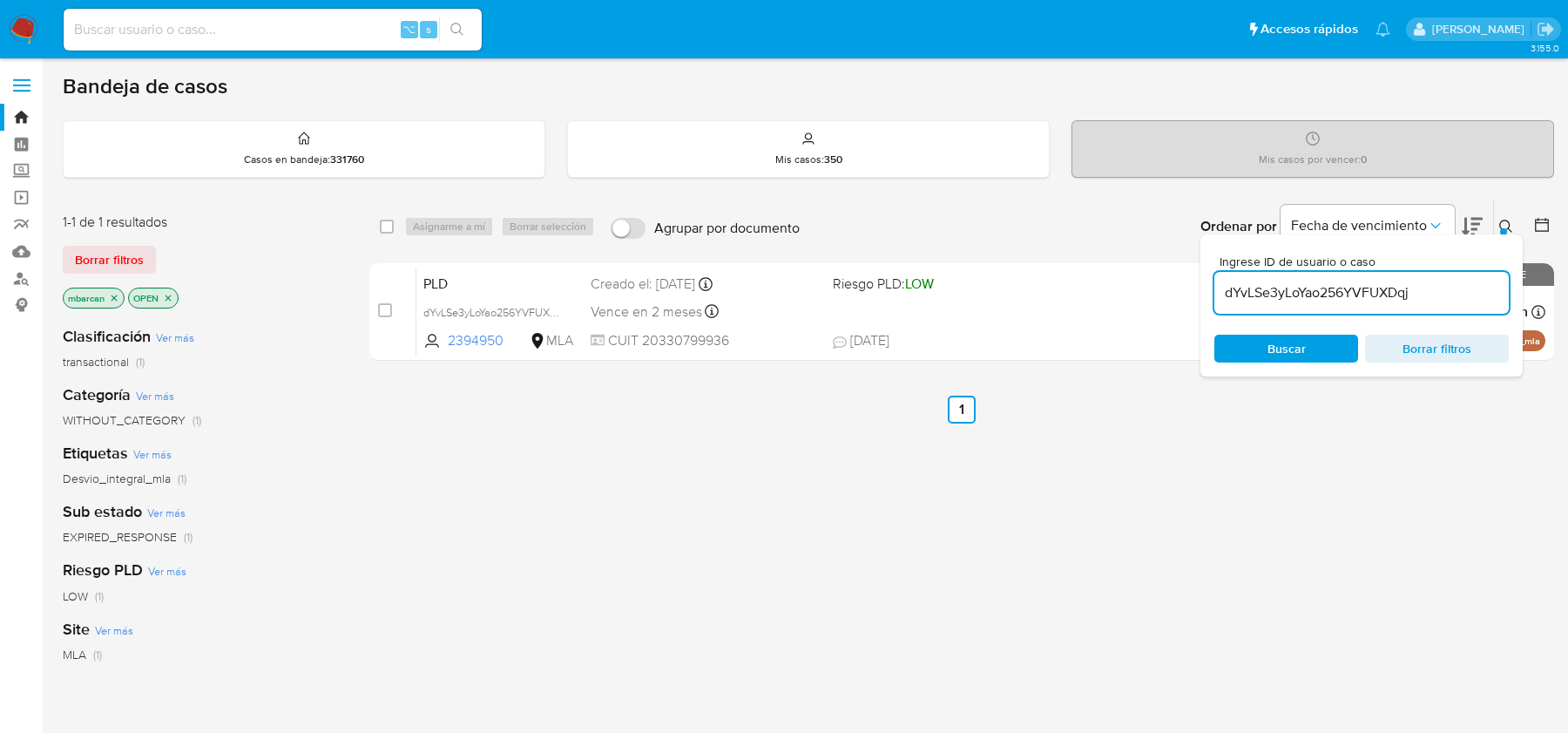
click at [1505, 225] on icon at bounding box center [1506, 226] width 14 height 14
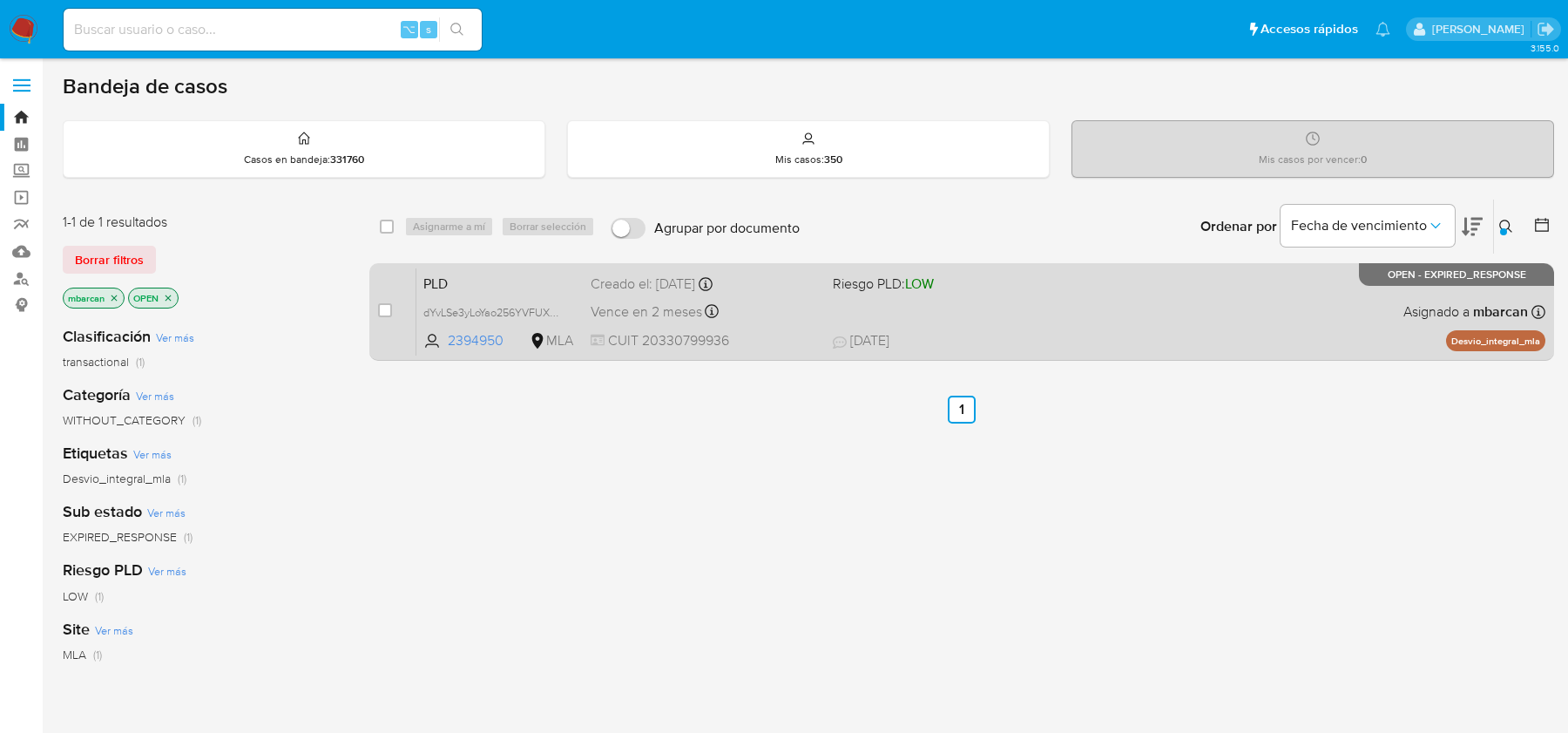
click at [393, 309] on div "case-item-checkbox No es posible asignar el caso" at bounding box center [397, 311] width 39 height 88
click at [390, 307] on input "checkbox" at bounding box center [385, 309] width 14 height 14
checkbox input "true"
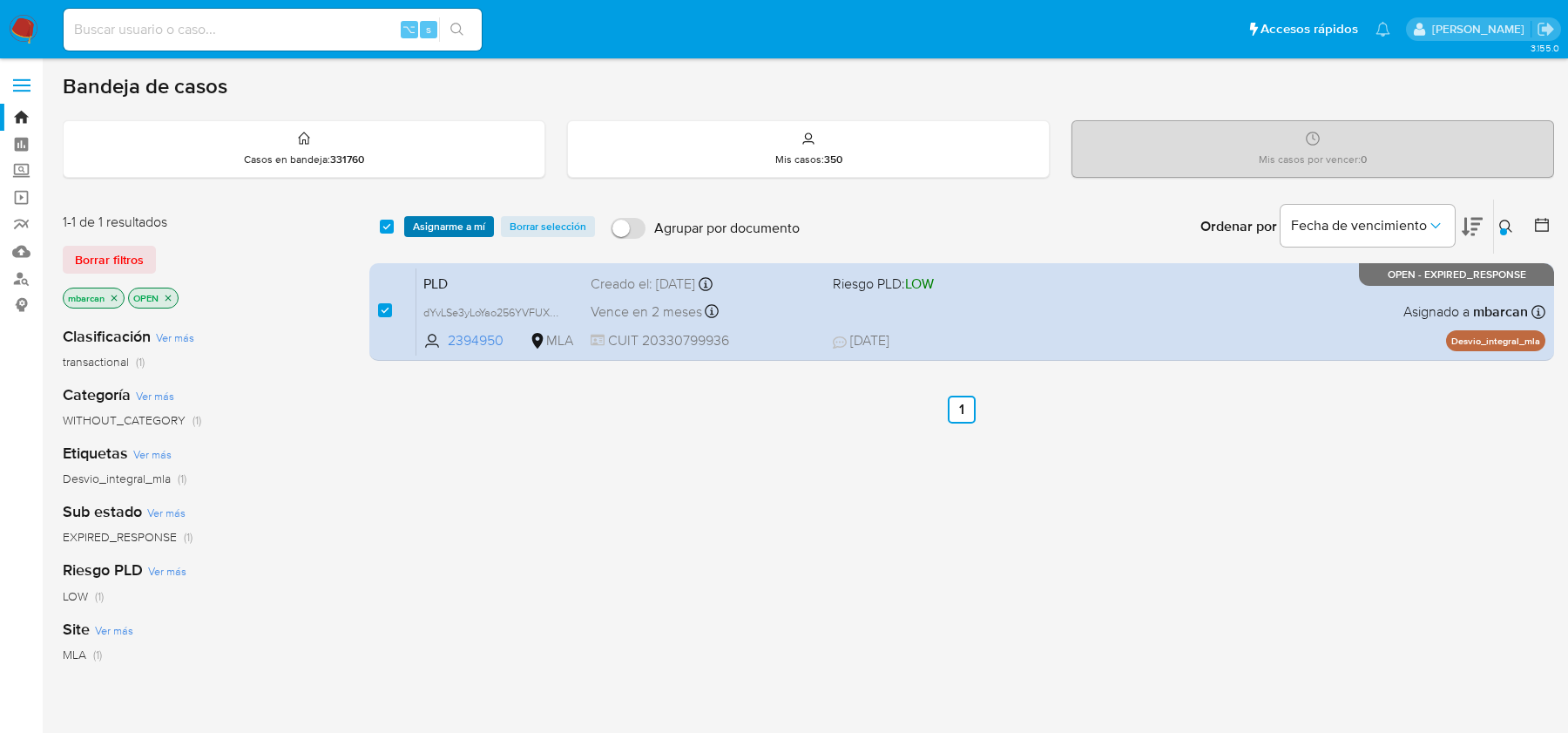
click at [476, 218] on span "Asignarme a mí" at bounding box center [449, 226] width 73 height 17
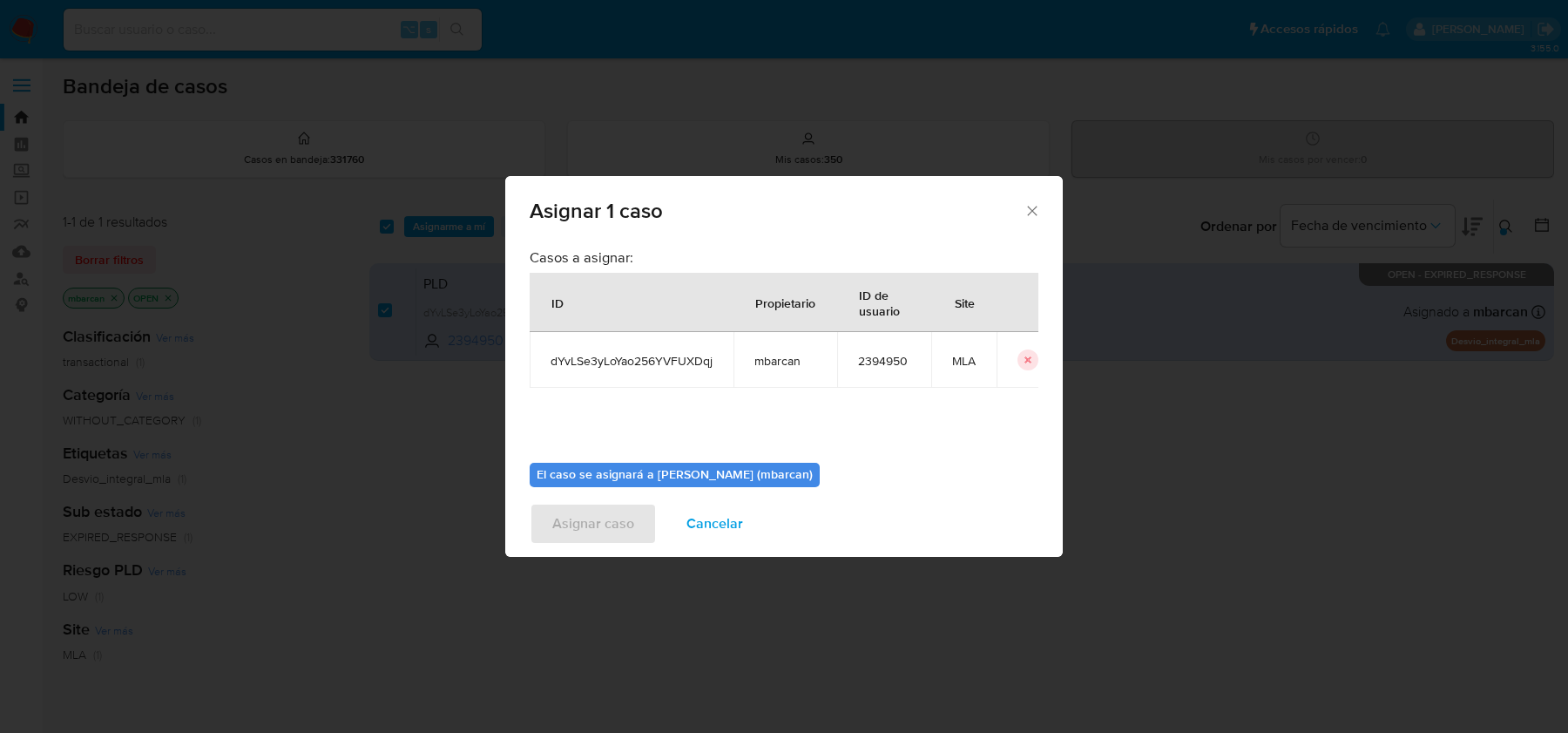
scroll to position [89, 0]
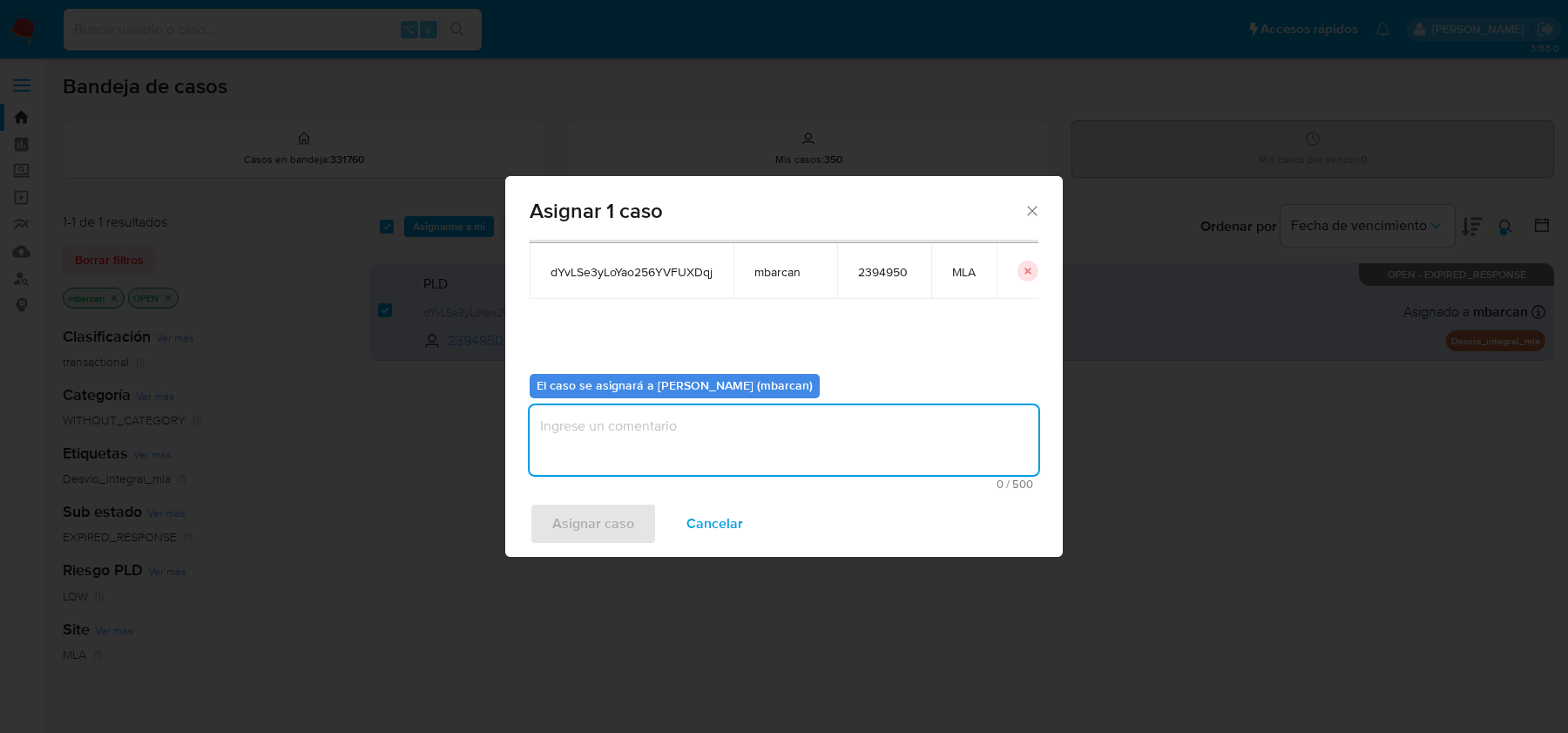
click at [598, 451] on textarea "assign-modal" at bounding box center [784, 440] width 509 height 70
type textarea "análisis"
click at [563, 524] on span "Asignar caso" at bounding box center [593, 524] width 82 height 39
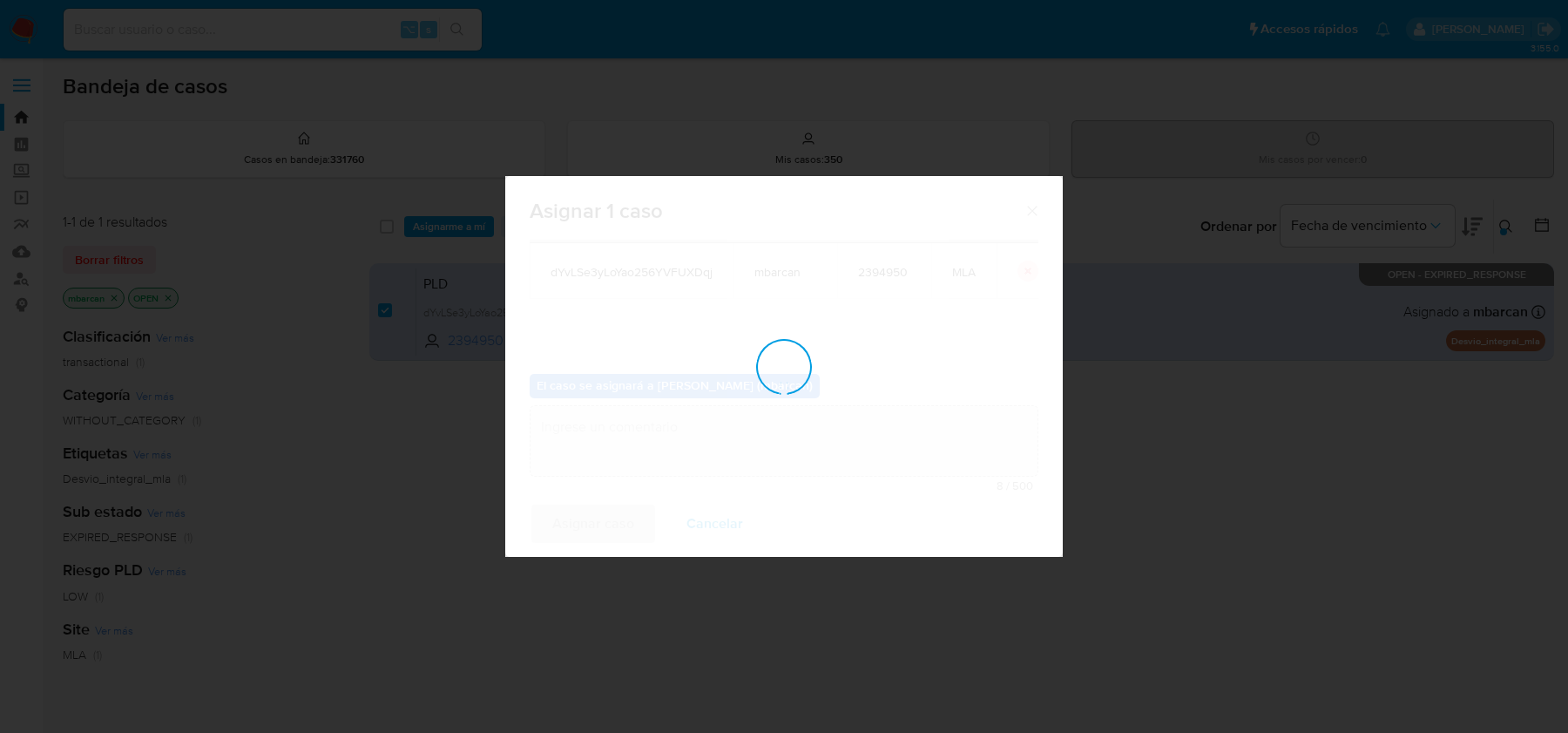
checkbox input "false"
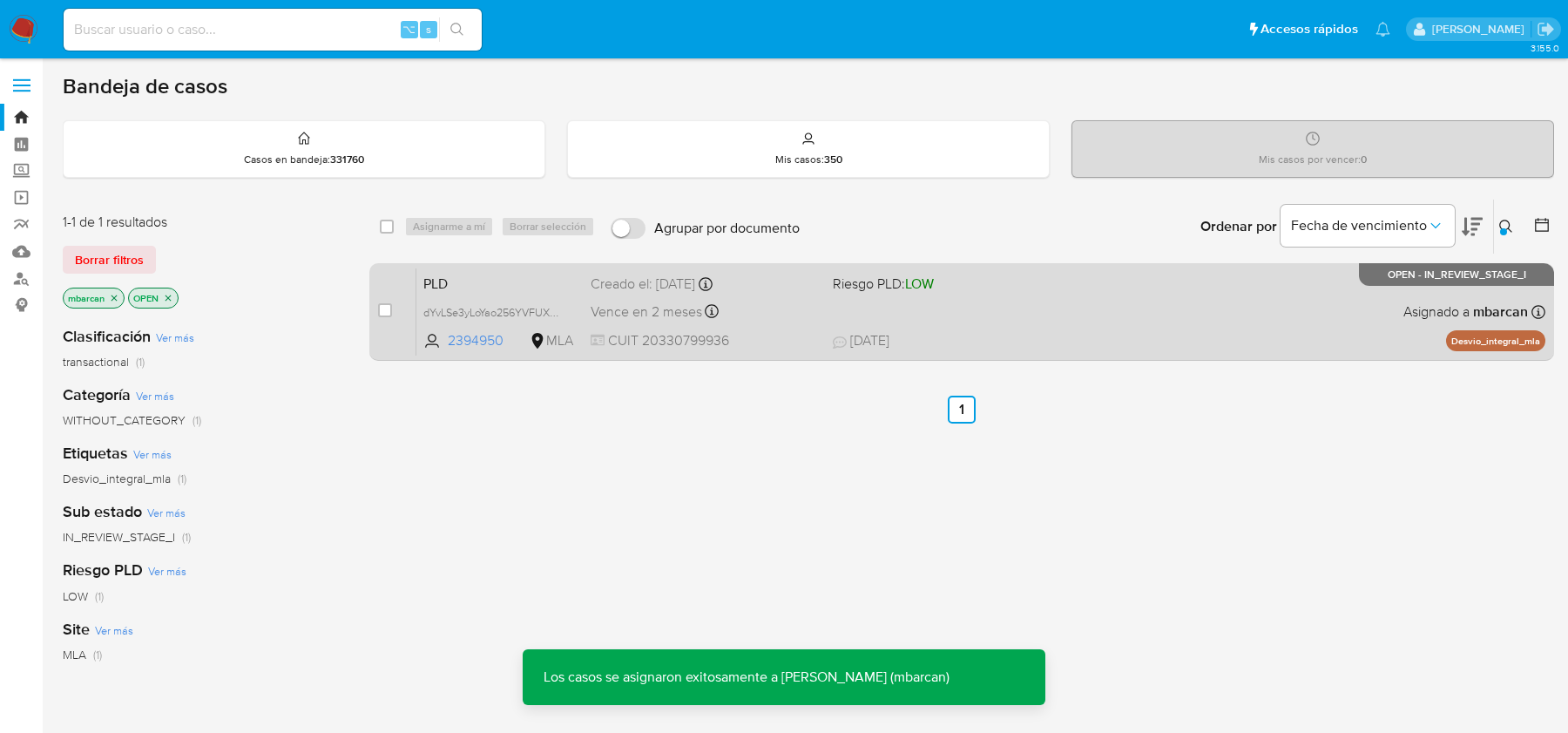
click at [500, 268] on div "PLD dYvLSe3yLoYao256YVFUXDqj 2394950 MLA Riesgo PLD: LOW Creado el: 12/07/2025 …" at bounding box center [980, 311] width 1129 height 88
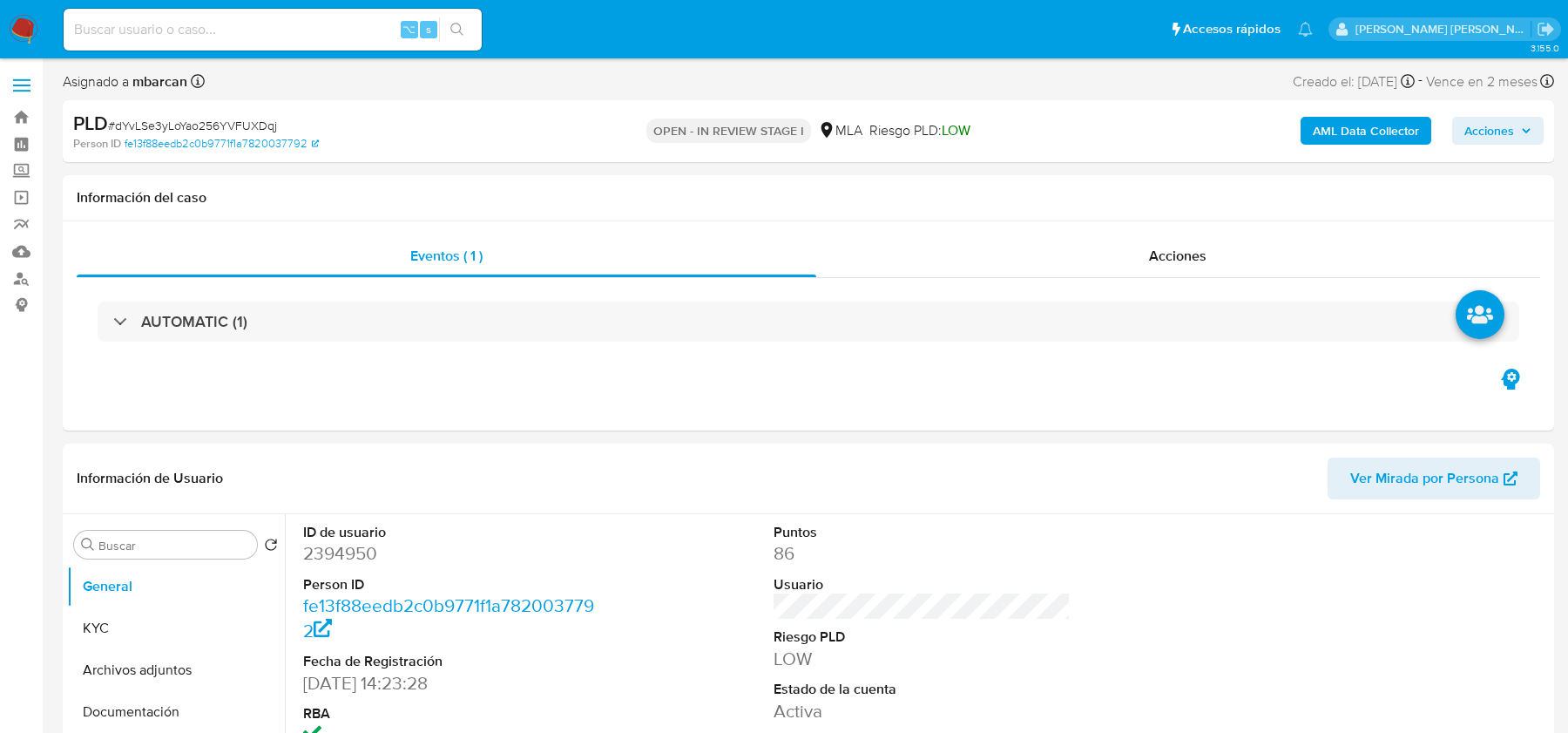
select select "10"
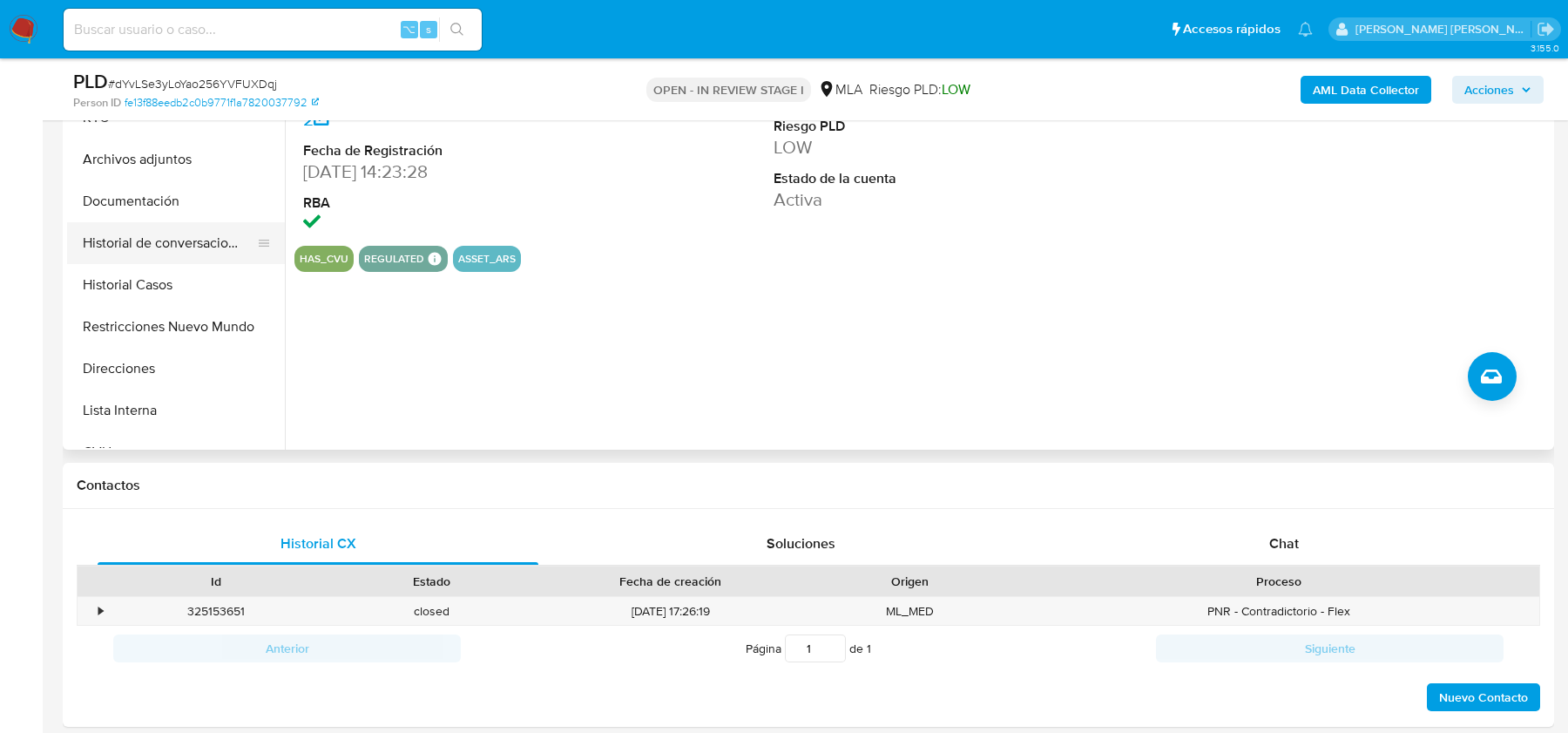
scroll to position [326, 0]
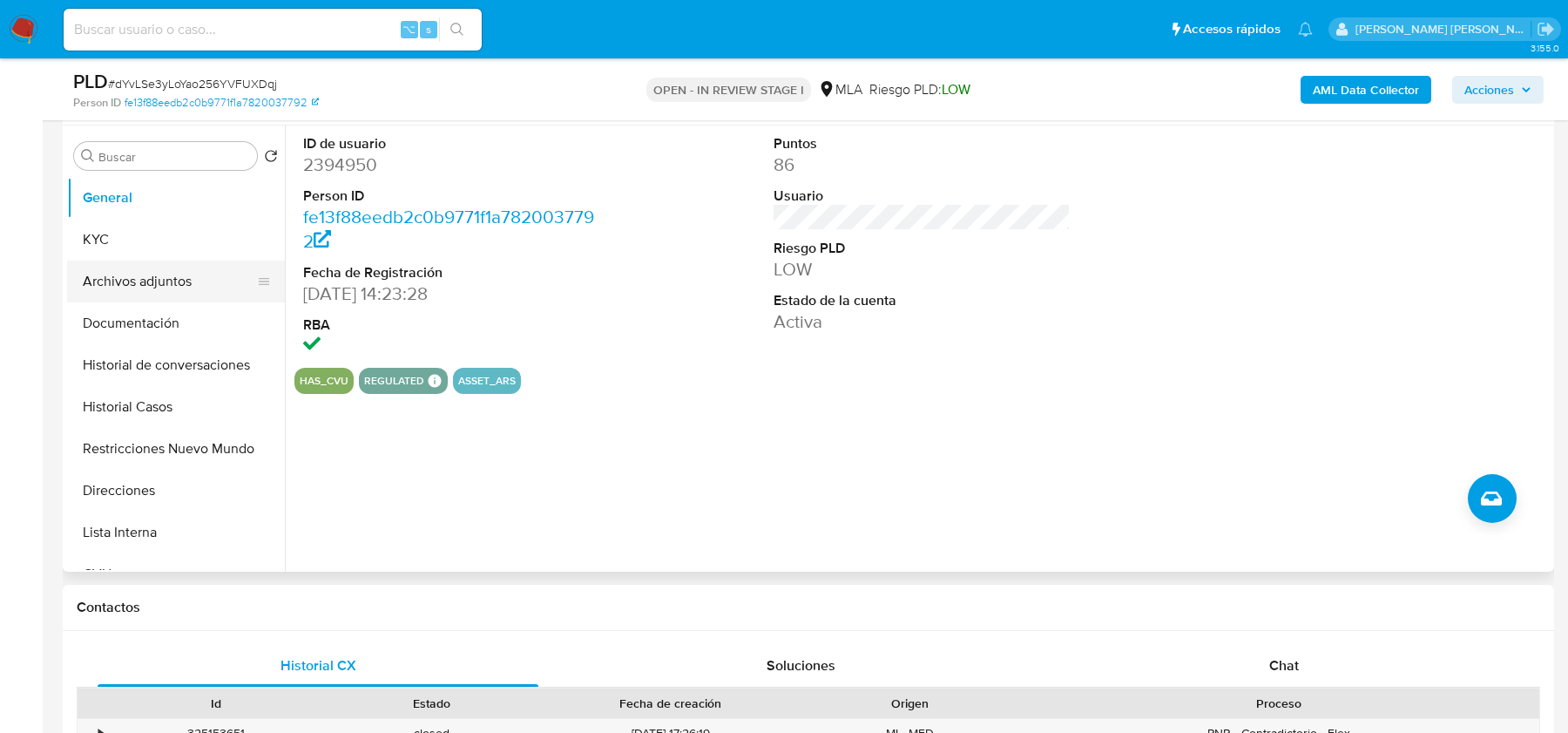
click at [157, 276] on button "Archivos adjuntos" at bounding box center [169, 281] width 204 height 42
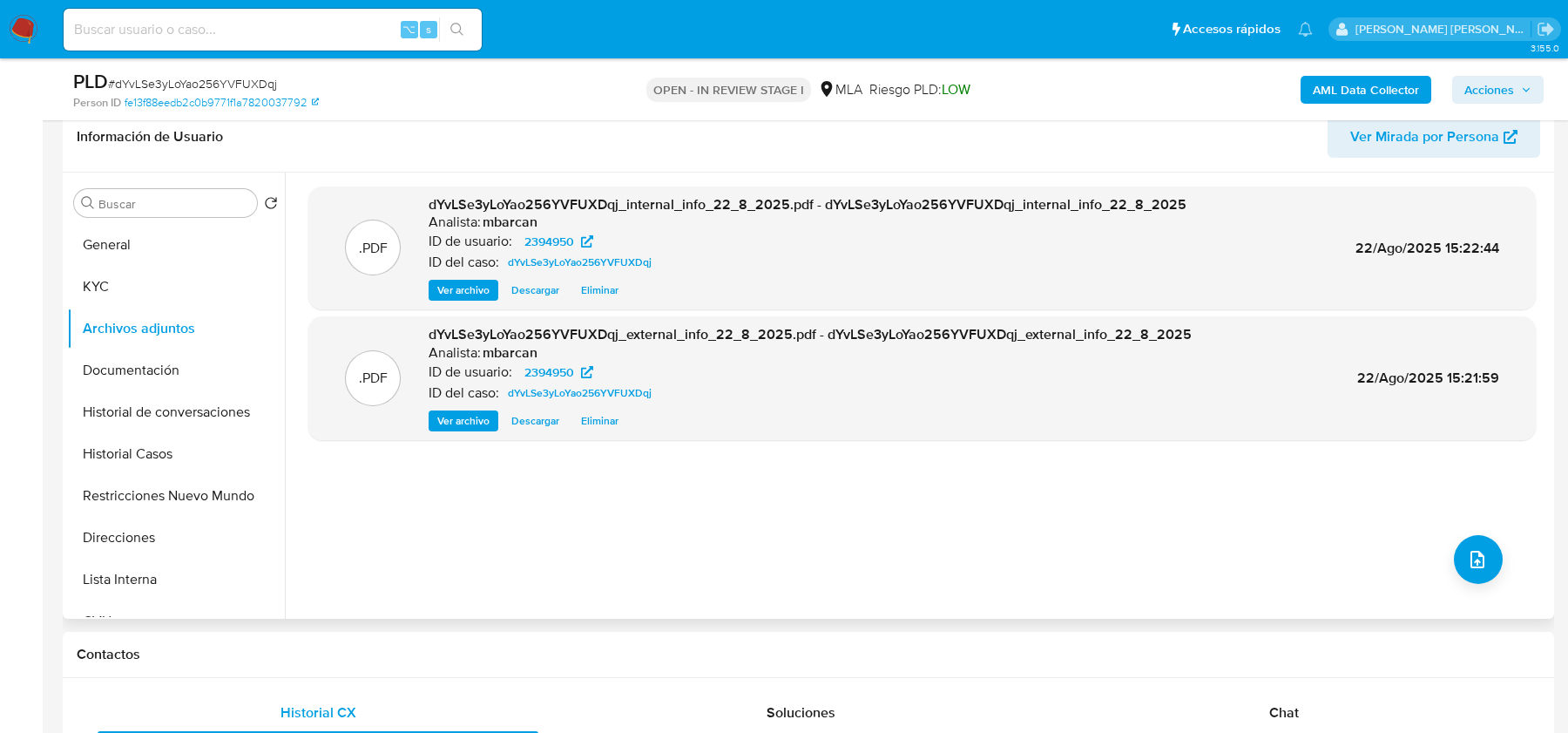
scroll to position [271, 0]
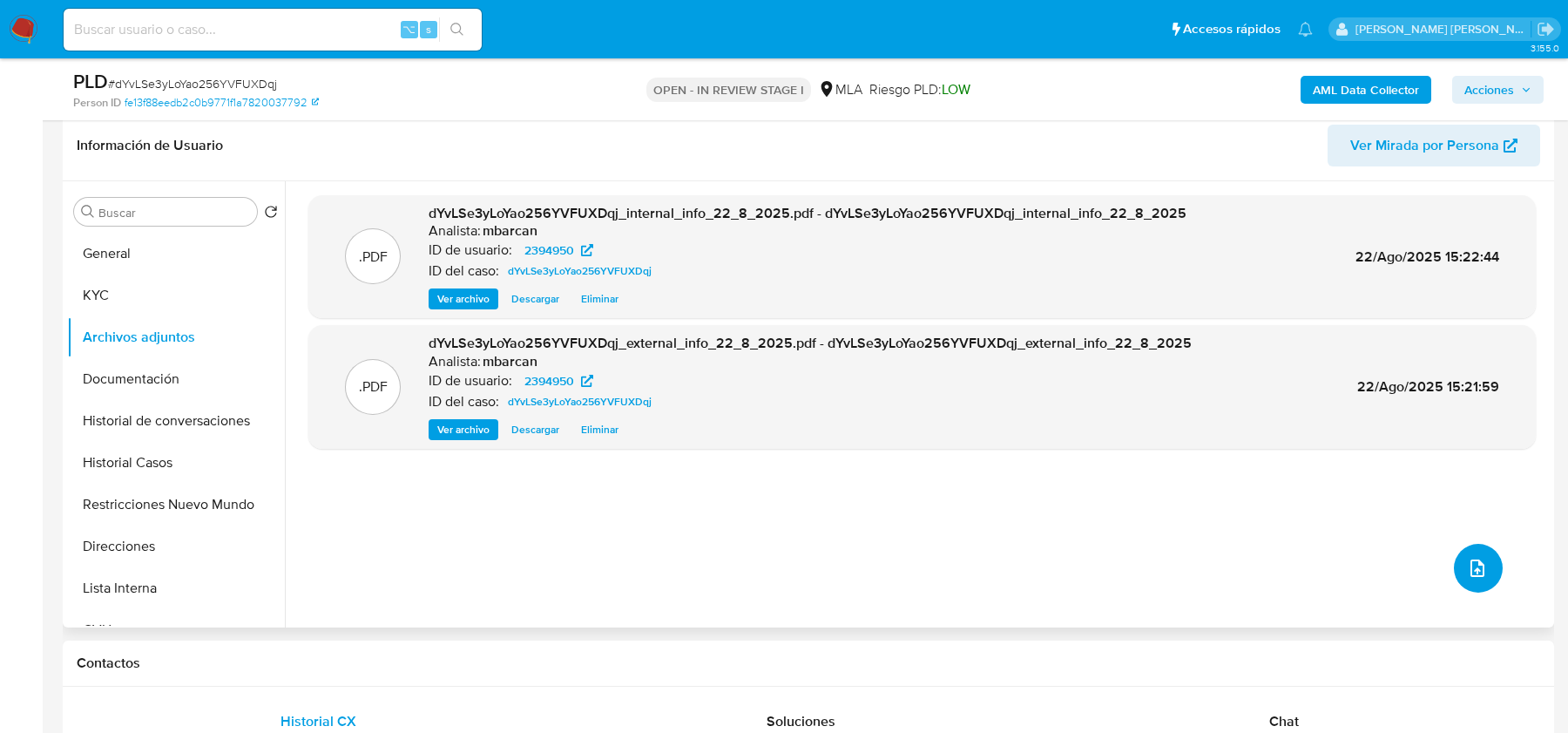
click at [1489, 555] on button "upload-file" at bounding box center [1478, 568] width 49 height 49
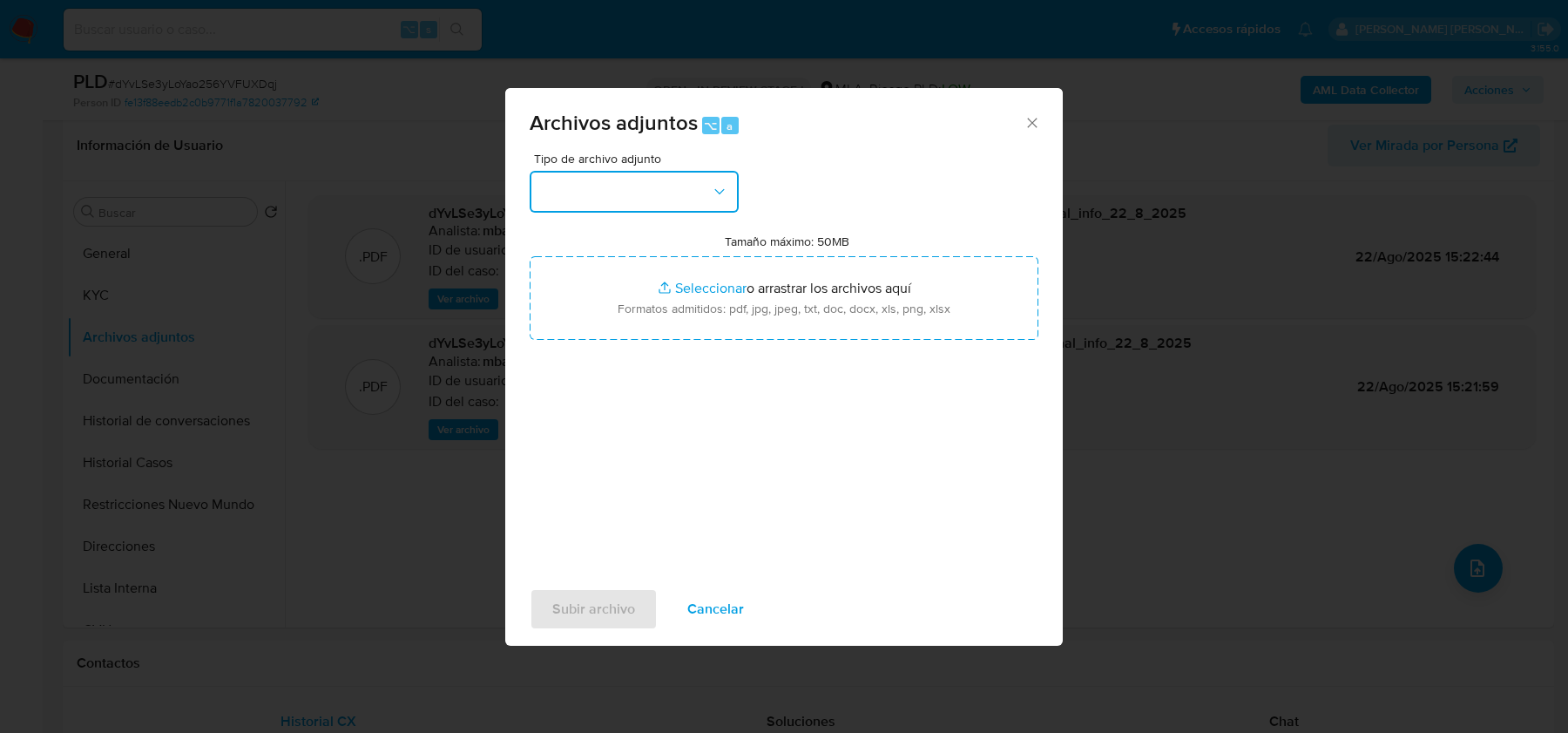
click at [621, 188] on button "button" at bounding box center [635, 192] width 209 height 42
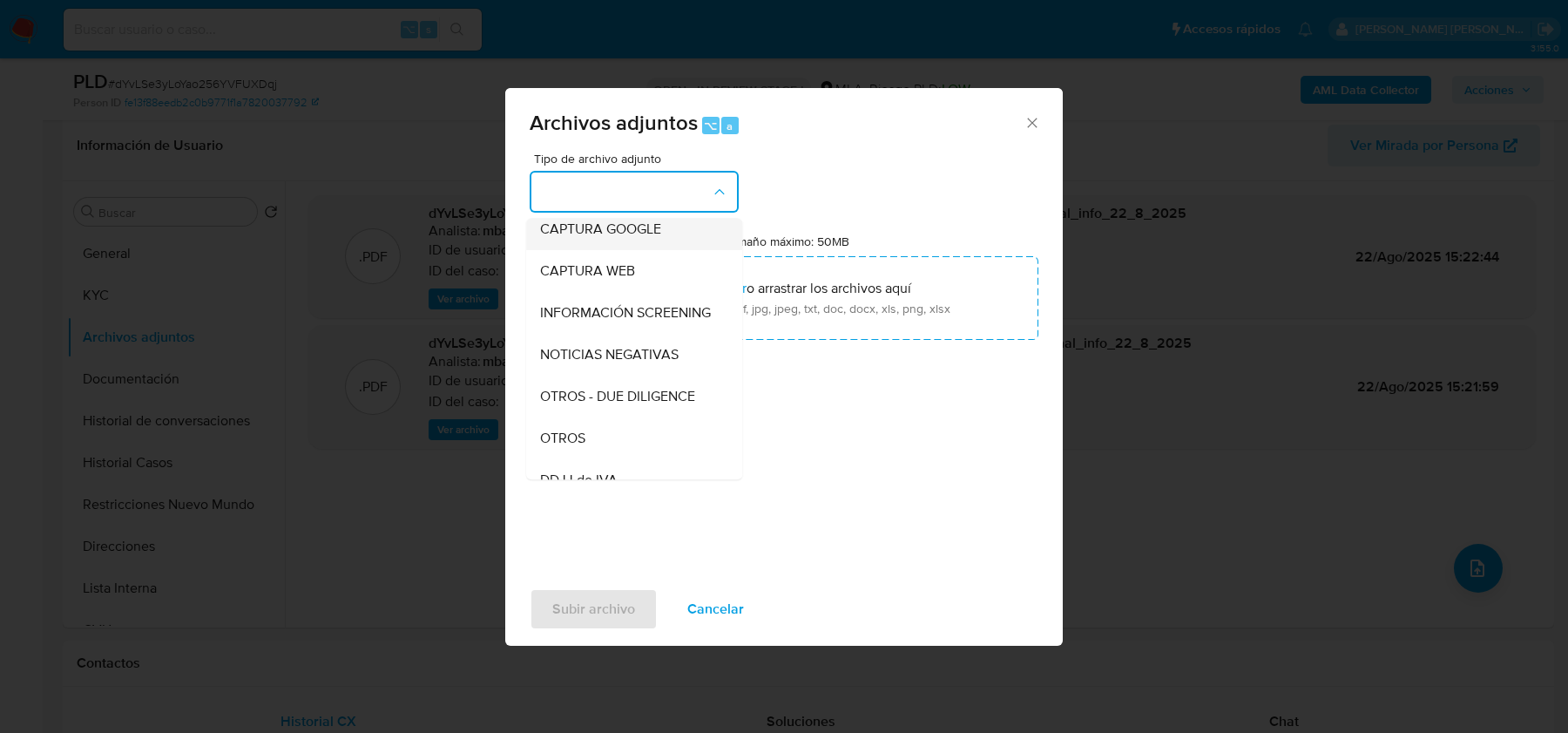
scroll to position [140, 0]
click at [589, 430] on div "OTROS" at bounding box center [629, 434] width 177 height 42
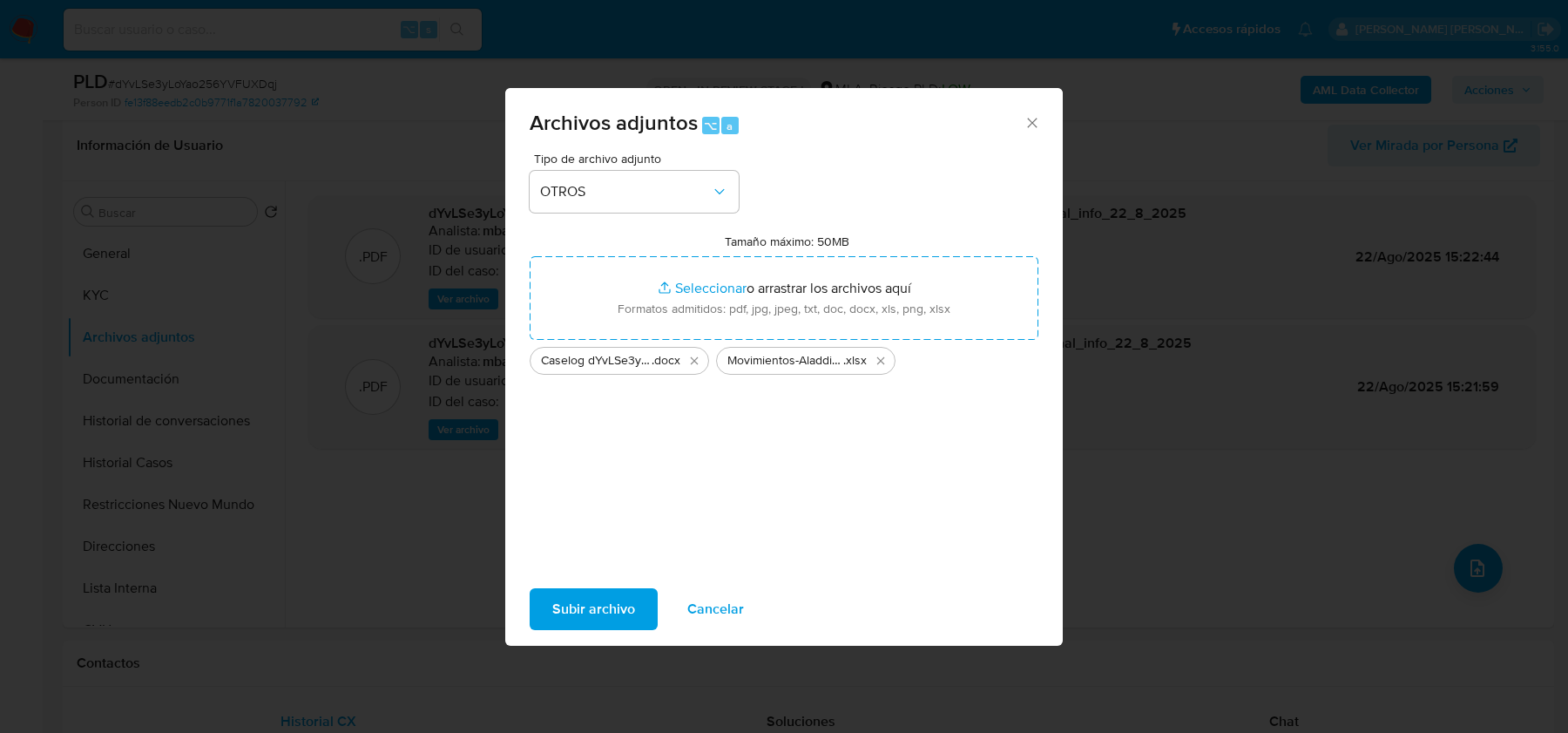
click at [591, 618] on span "Subir archivo" at bounding box center [594, 608] width 83 height 39
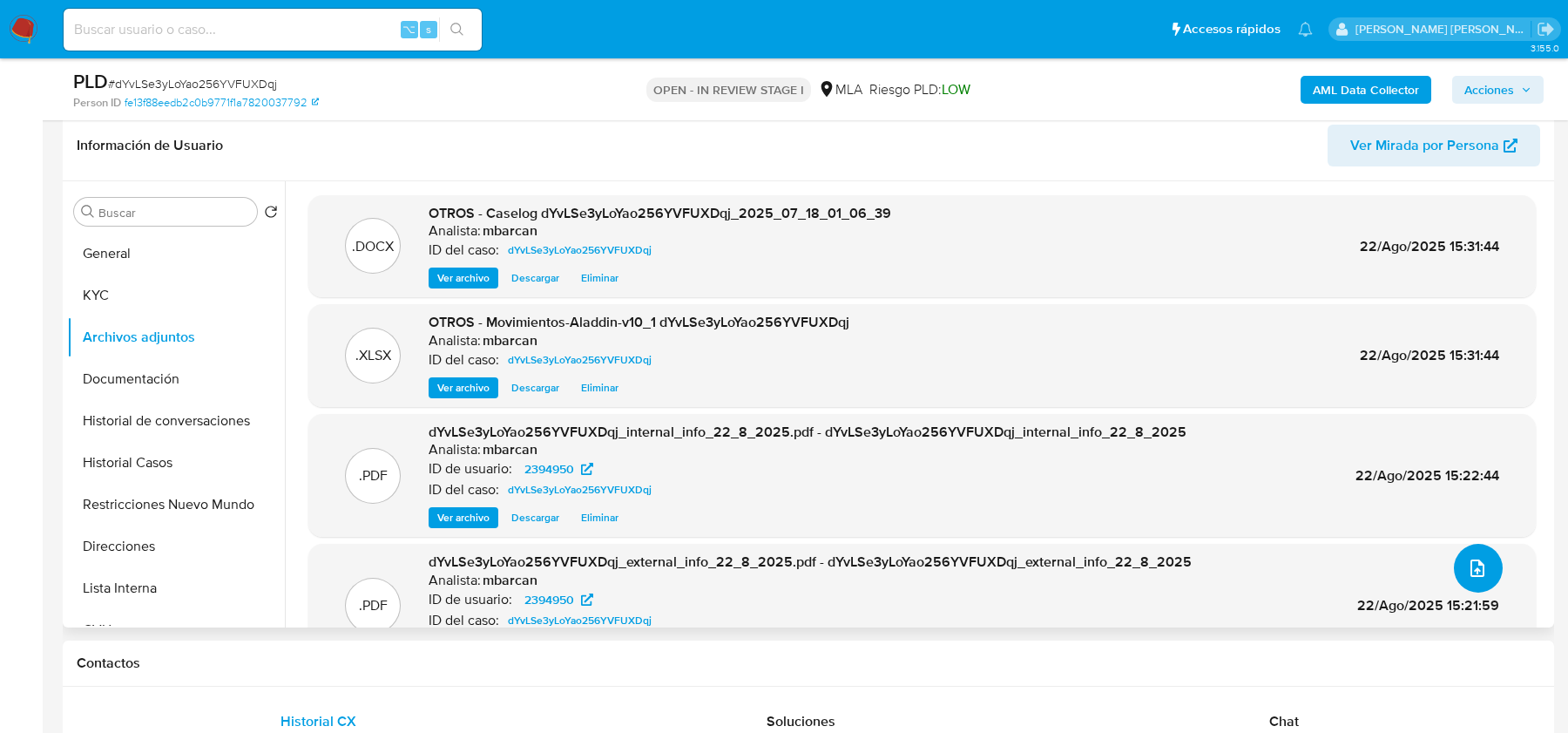
click at [1468, 571] on icon "upload-file" at bounding box center [1477, 568] width 21 height 21
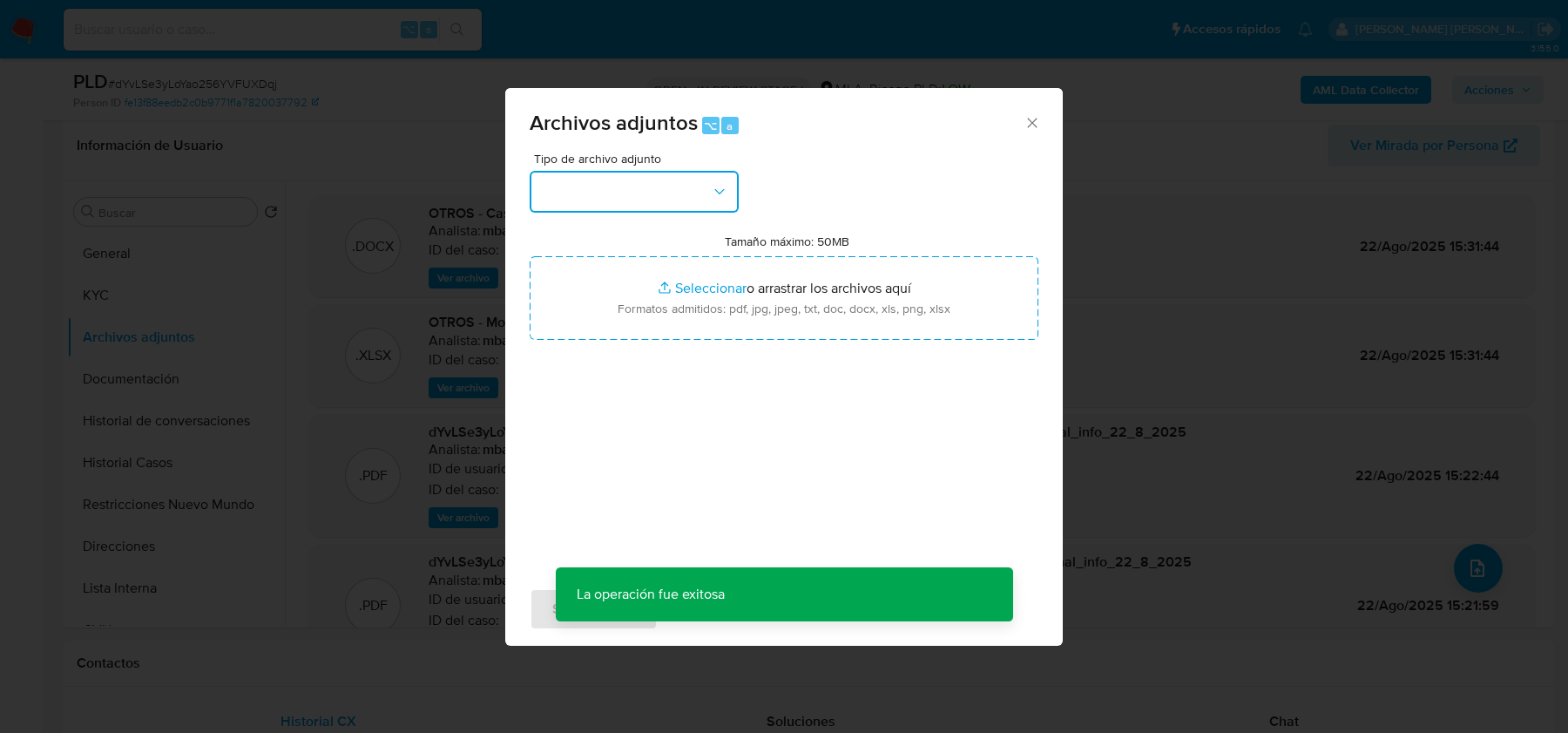
click at [698, 202] on button "button" at bounding box center [635, 192] width 209 height 42
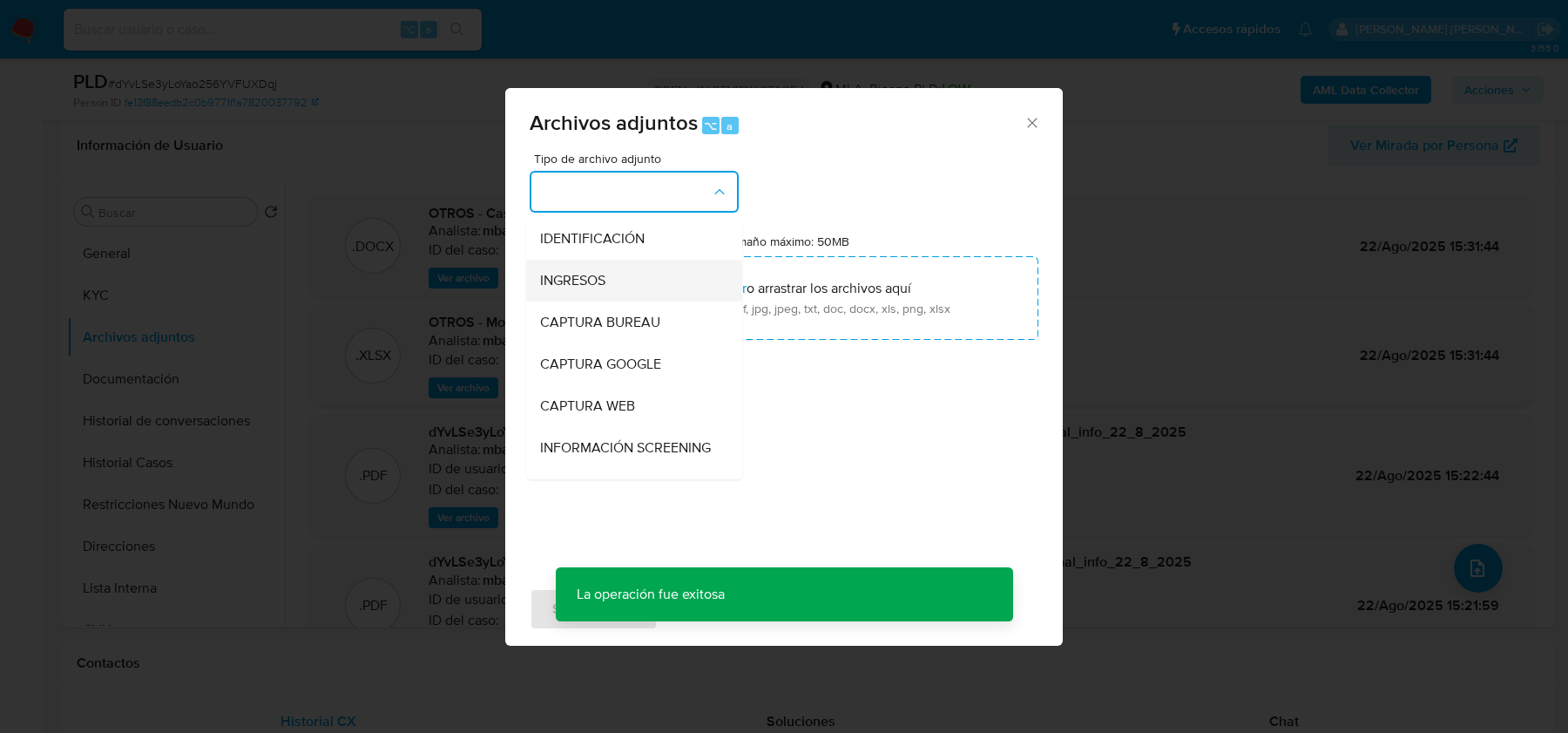
click at [676, 283] on div "INGRESOS" at bounding box center [629, 280] width 177 height 42
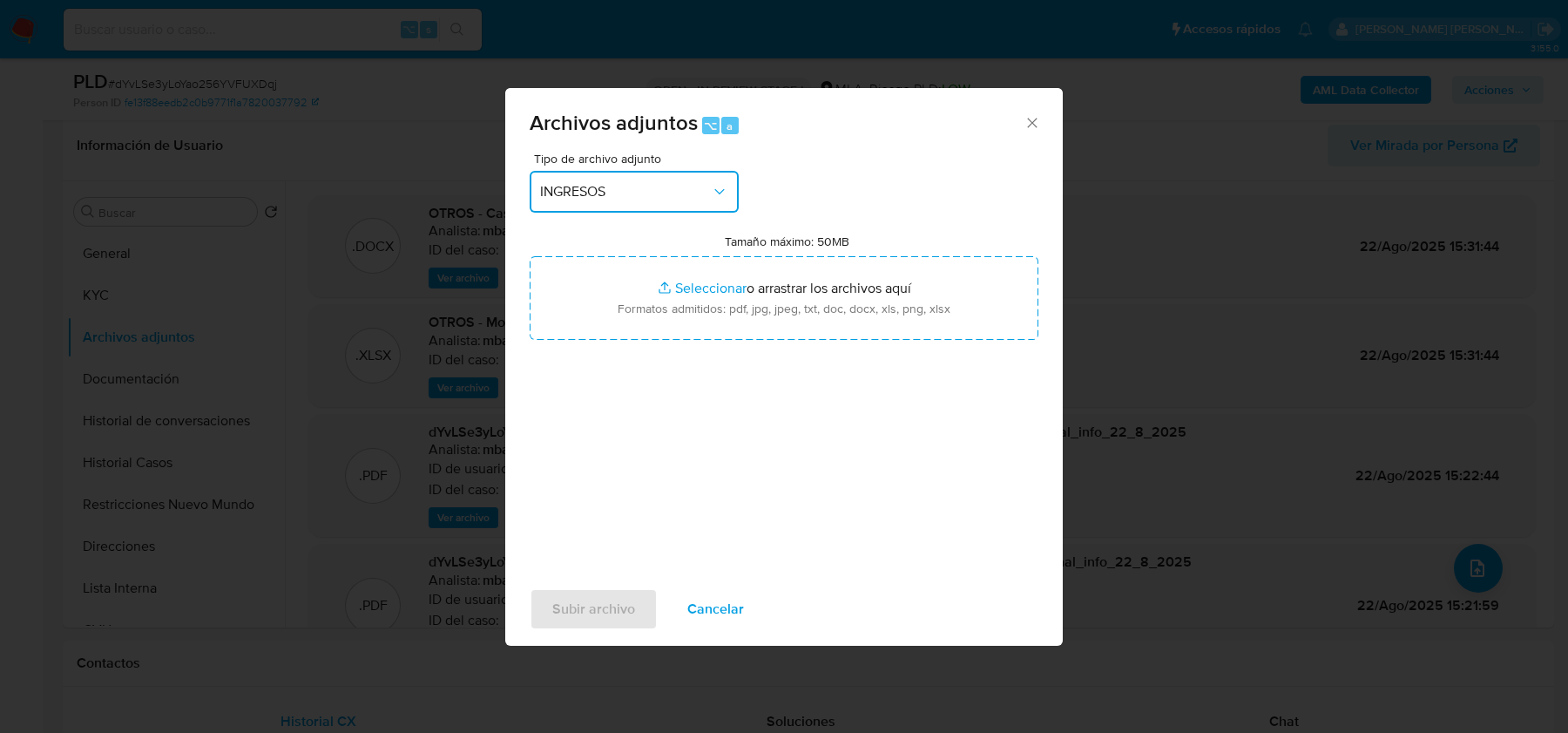
click at [586, 199] on span "INGRESOS" at bounding box center [626, 192] width 171 height 17
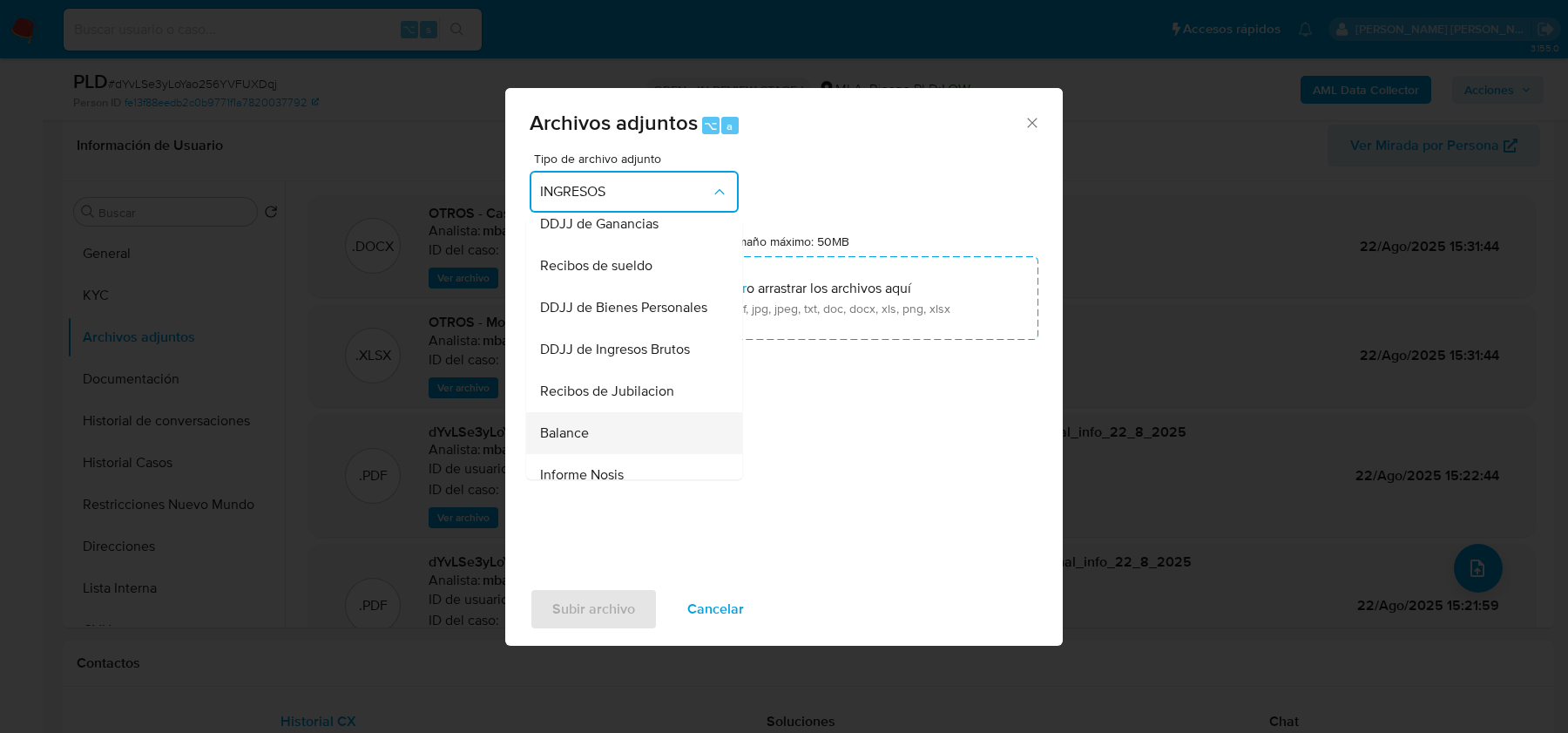
scroll to position [432, 0]
click at [601, 268] on span "Recibos de sueldo" at bounding box center [596, 266] width 112 height 17
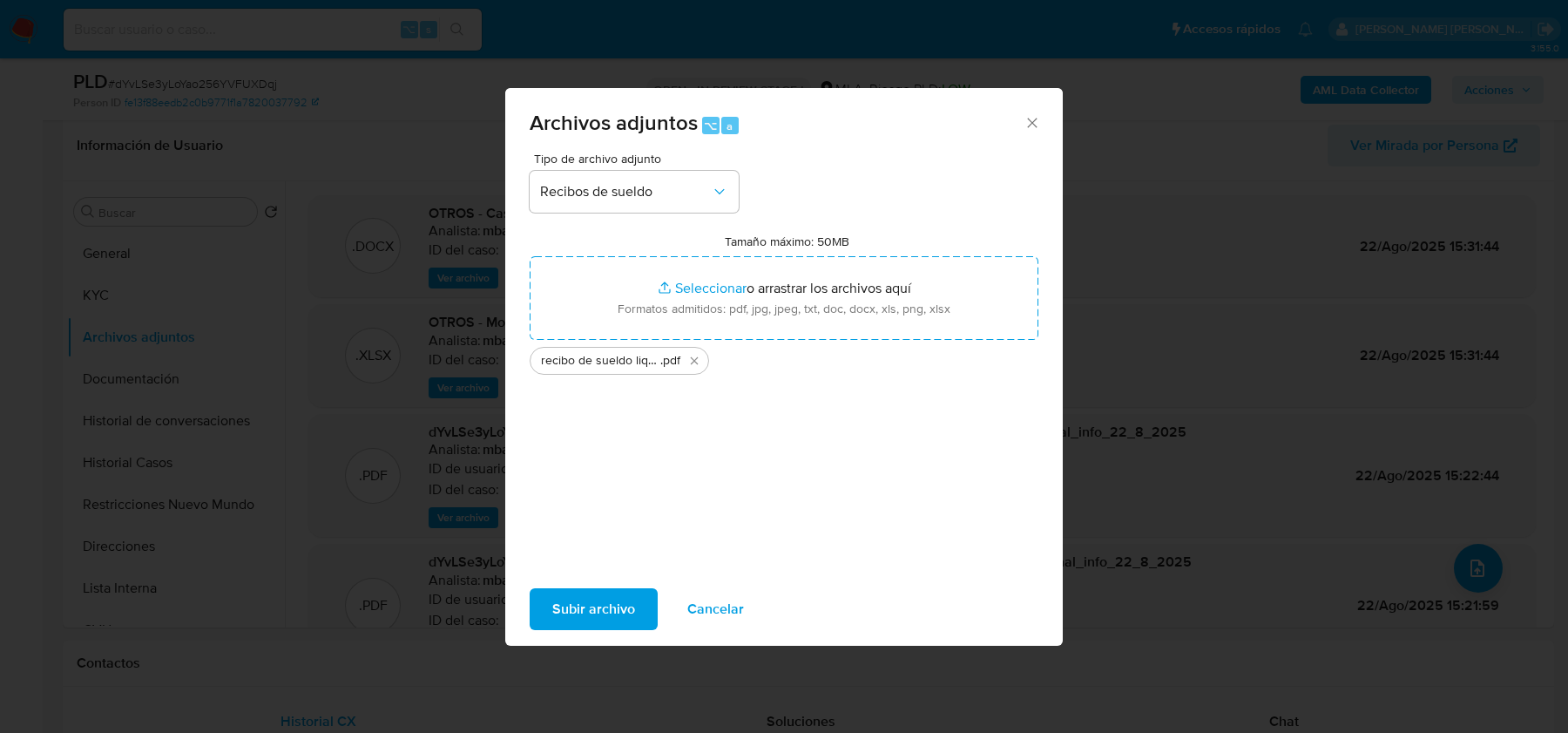
click at [606, 598] on span "Subir archivo" at bounding box center [594, 608] width 83 height 39
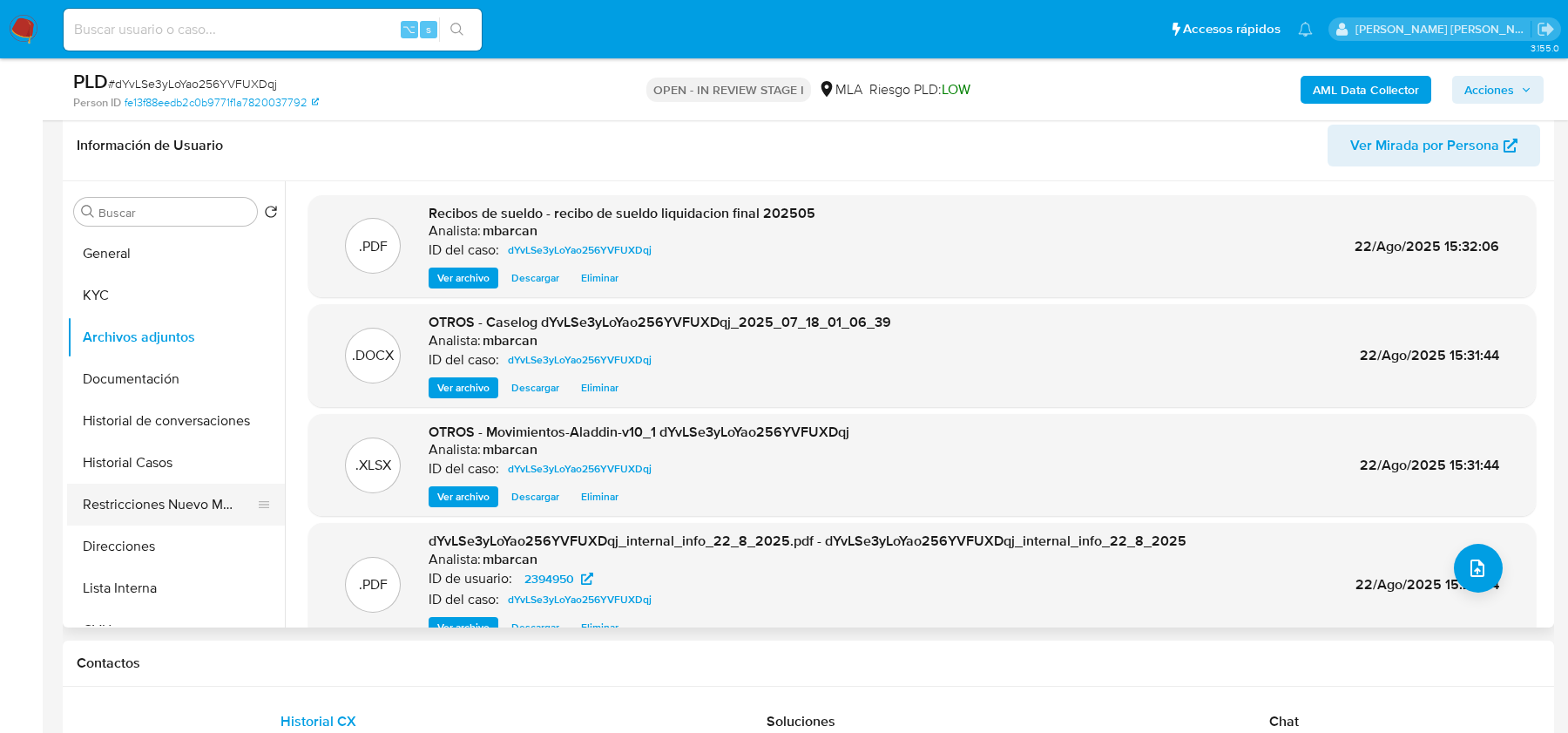
click at [188, 499] on button "Restricciones Nuevo Mundo" at bounding box center [169, 505] width 204 height 42
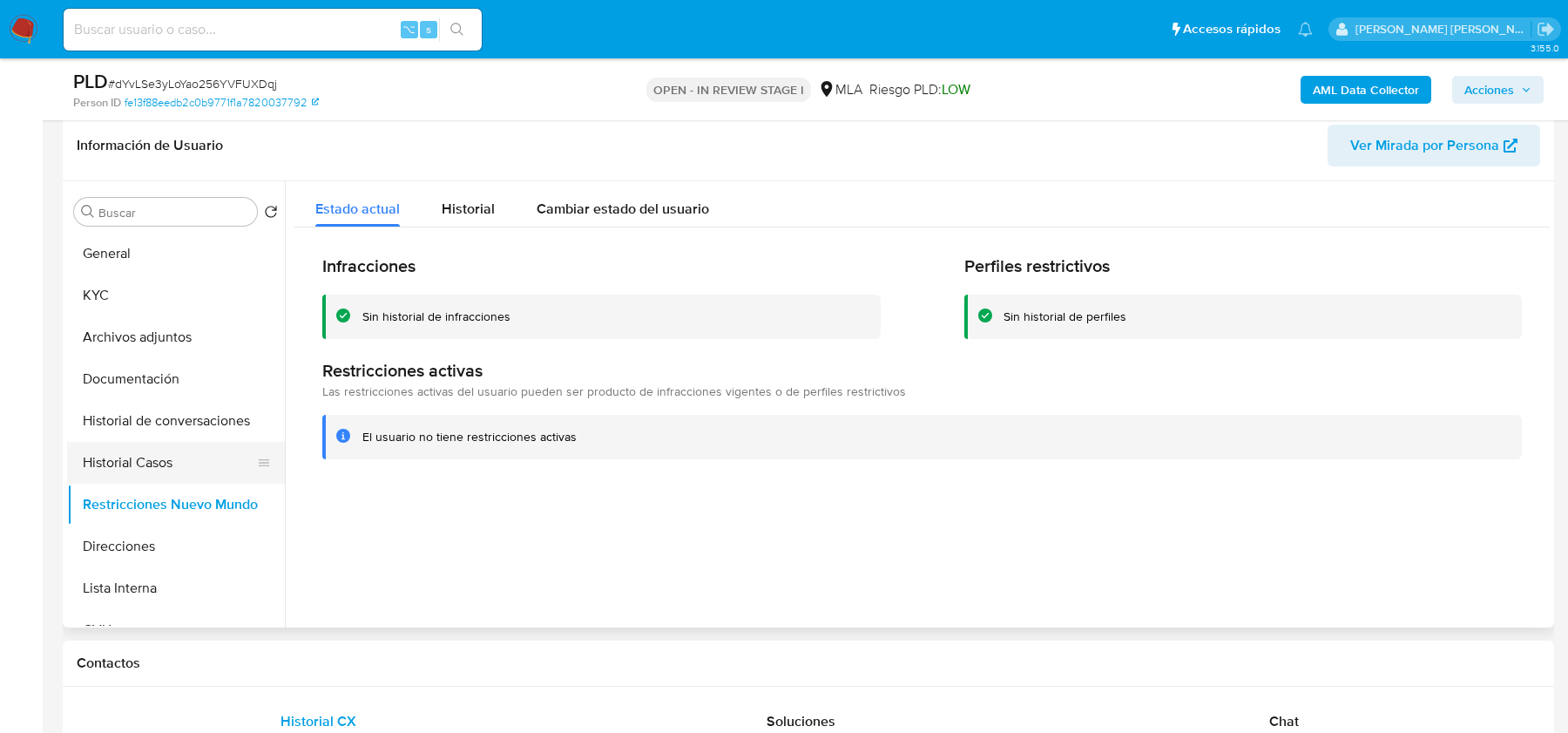
click at [131, 455] on button "Historial Casos" at bounding box center [169, 462] width 204 height 42
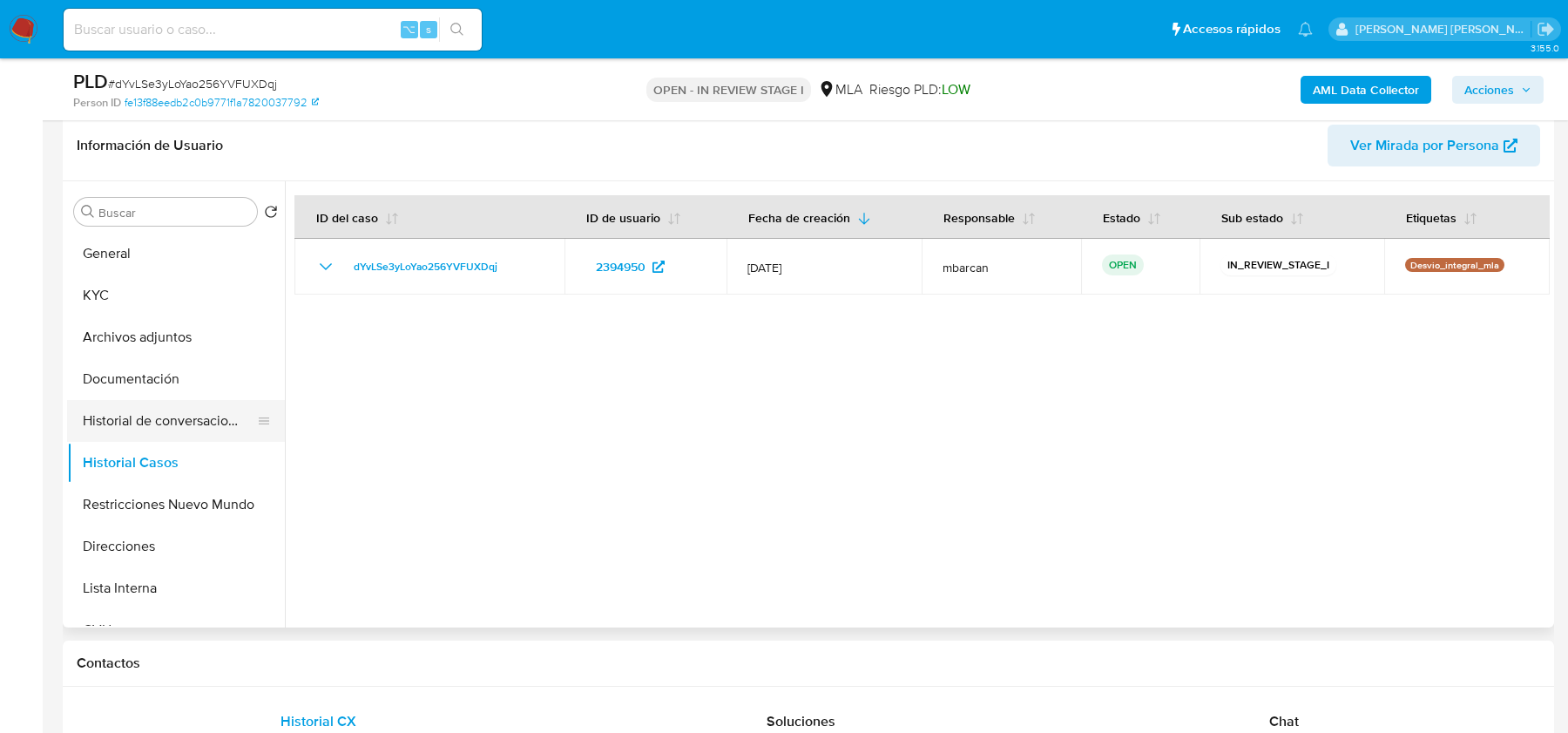
click at [152, 410] on button "Historial de conversaciones" at bounding box center [169, 421] width 204 height 42
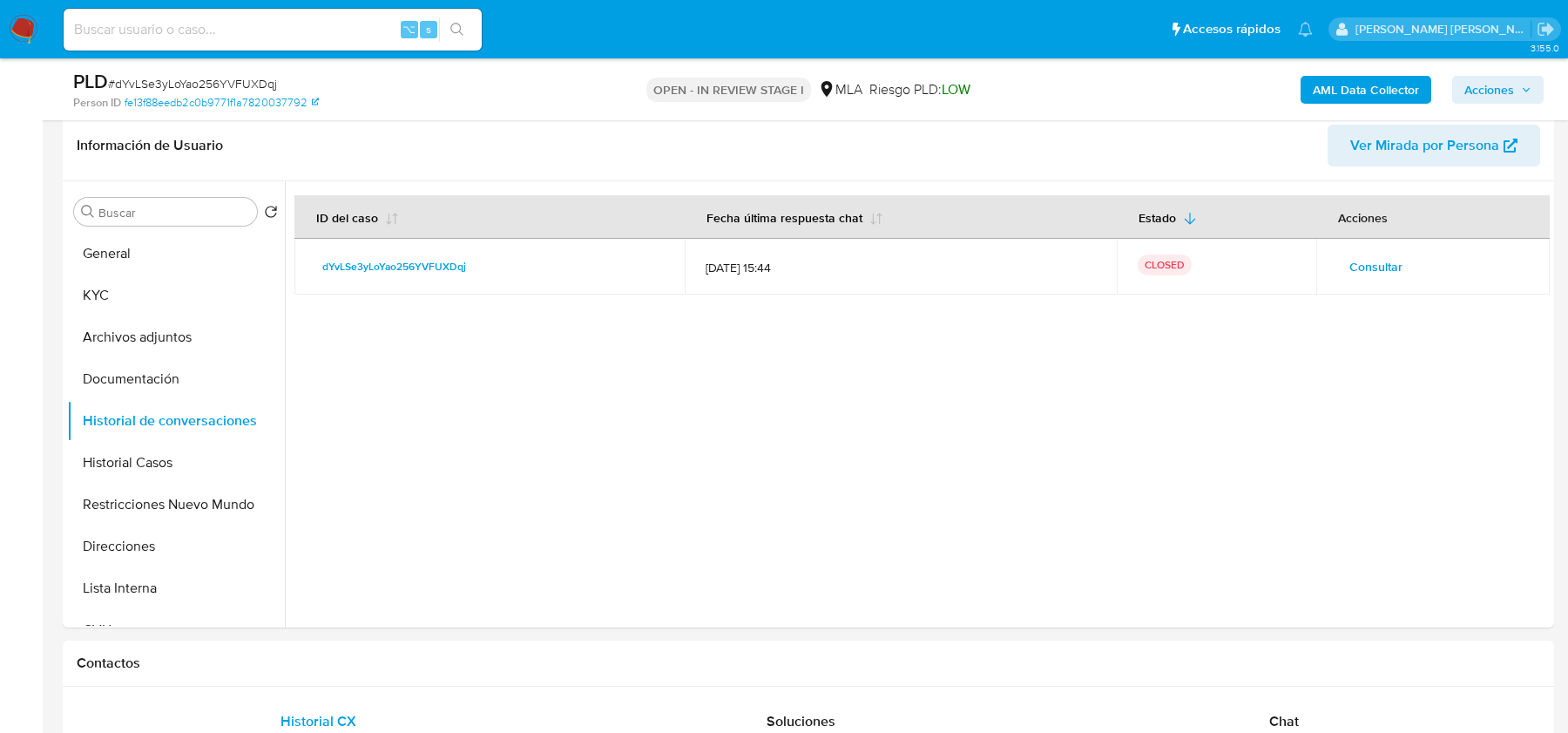
click at [1481, 92] on span "Acciones" at bounding box center [1490, 90] width 50 height 28
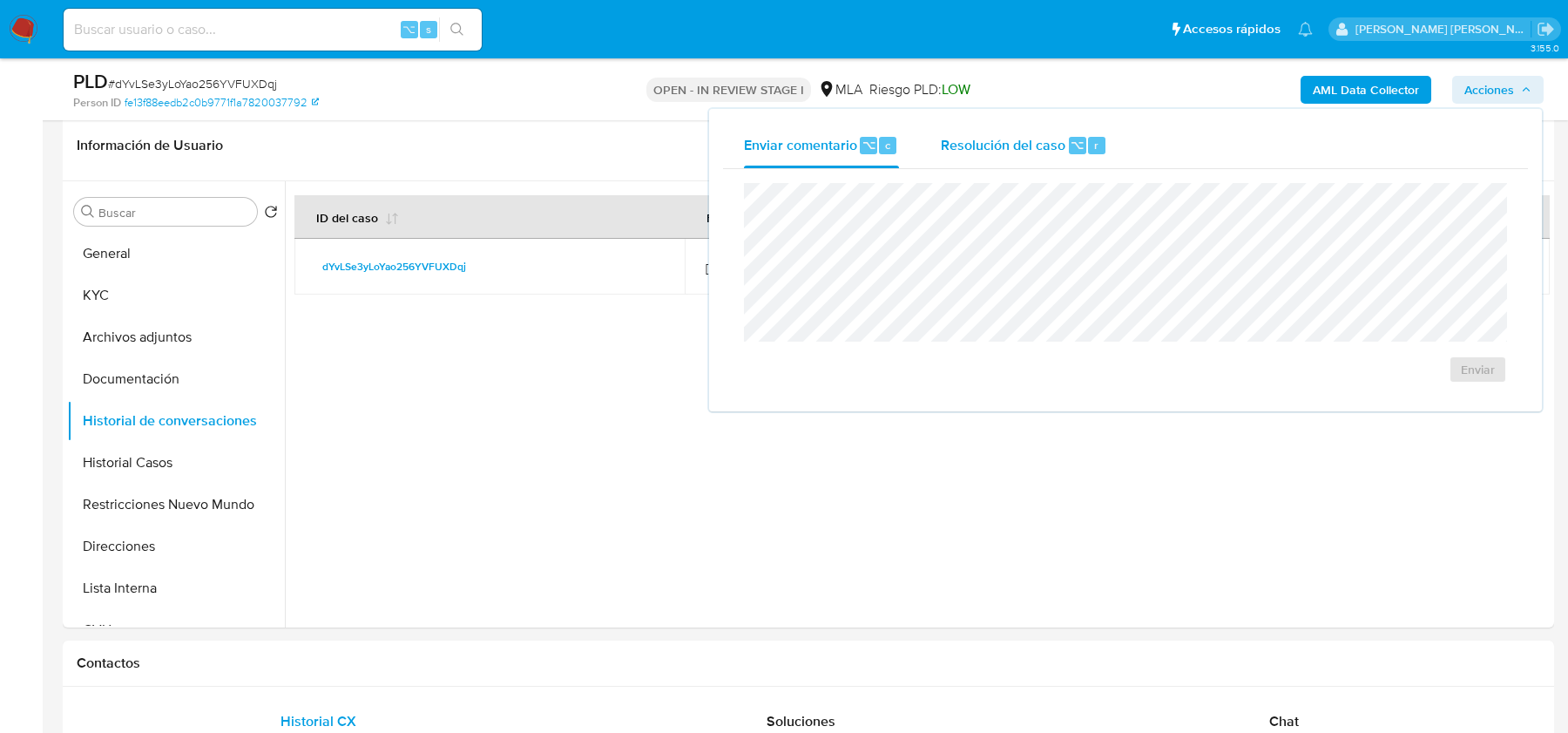
click at [1039, 166] on div "Resolución del caso ⌥ r" at bounding box center [1024, 145] width 166 height 45
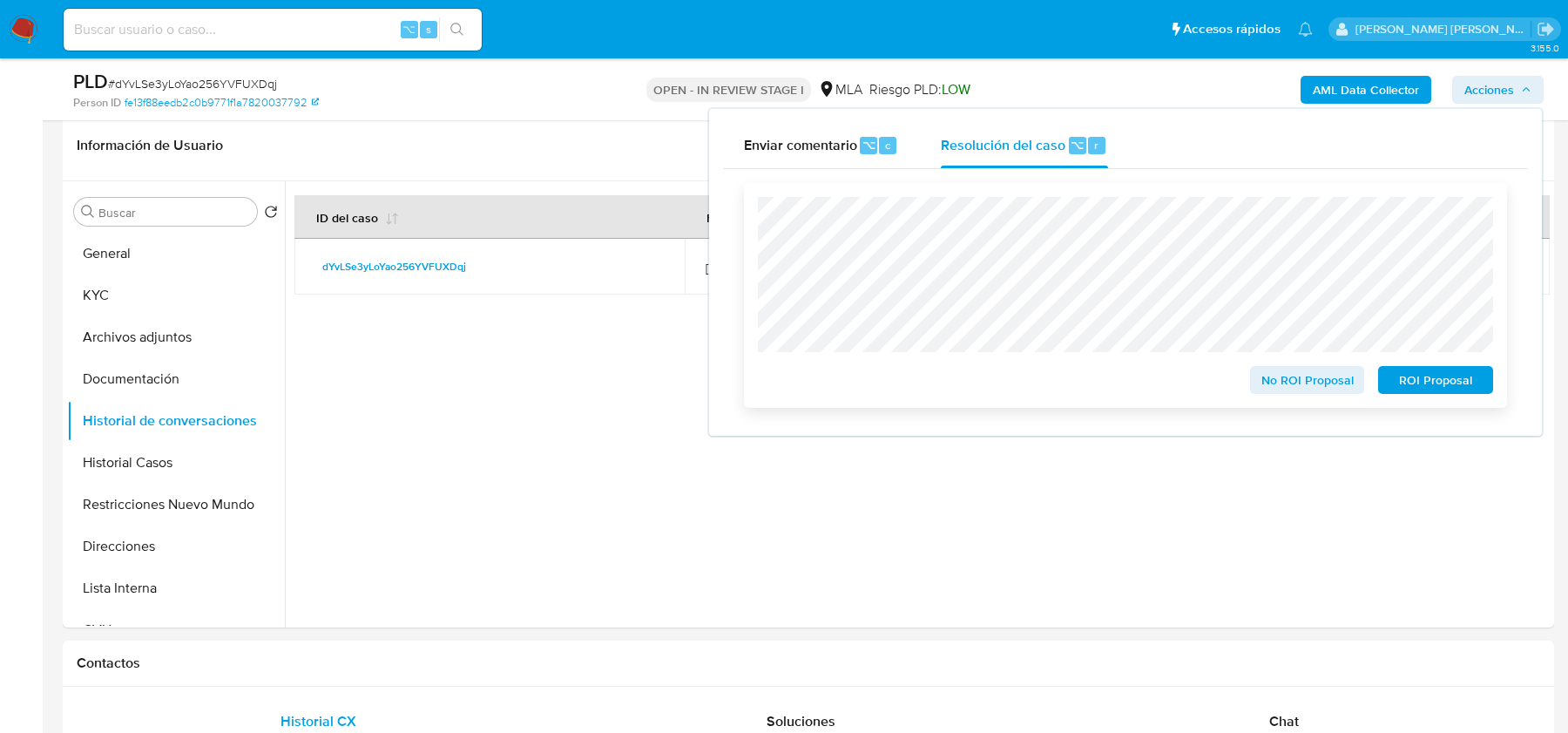
click at [1295, 384] on span "No ROI Proposal" at bounding box center [1308, 380] width 91 height 25
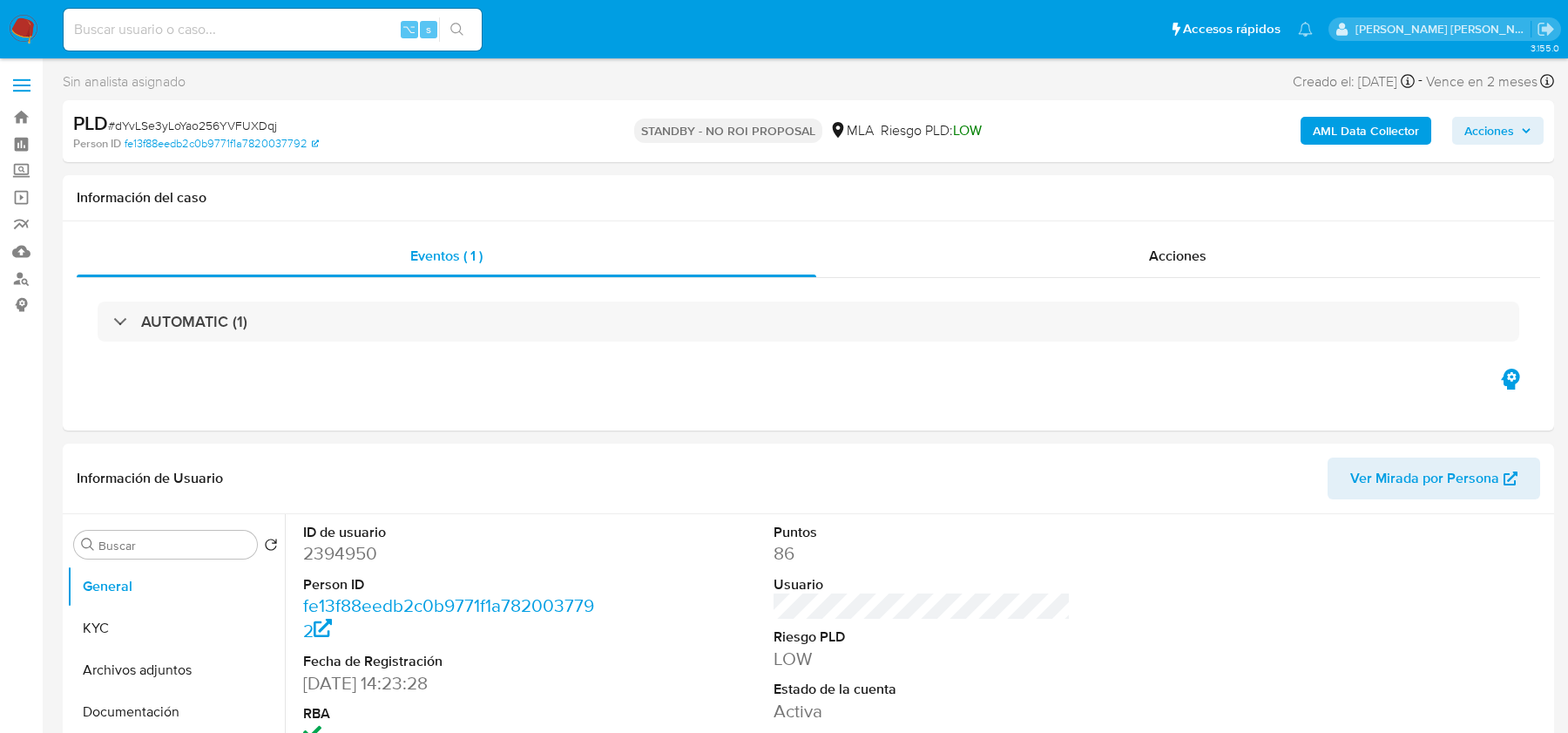
select select "10"
click at [23, 38] on img at bounding box center [23, 29] width 29 height 29
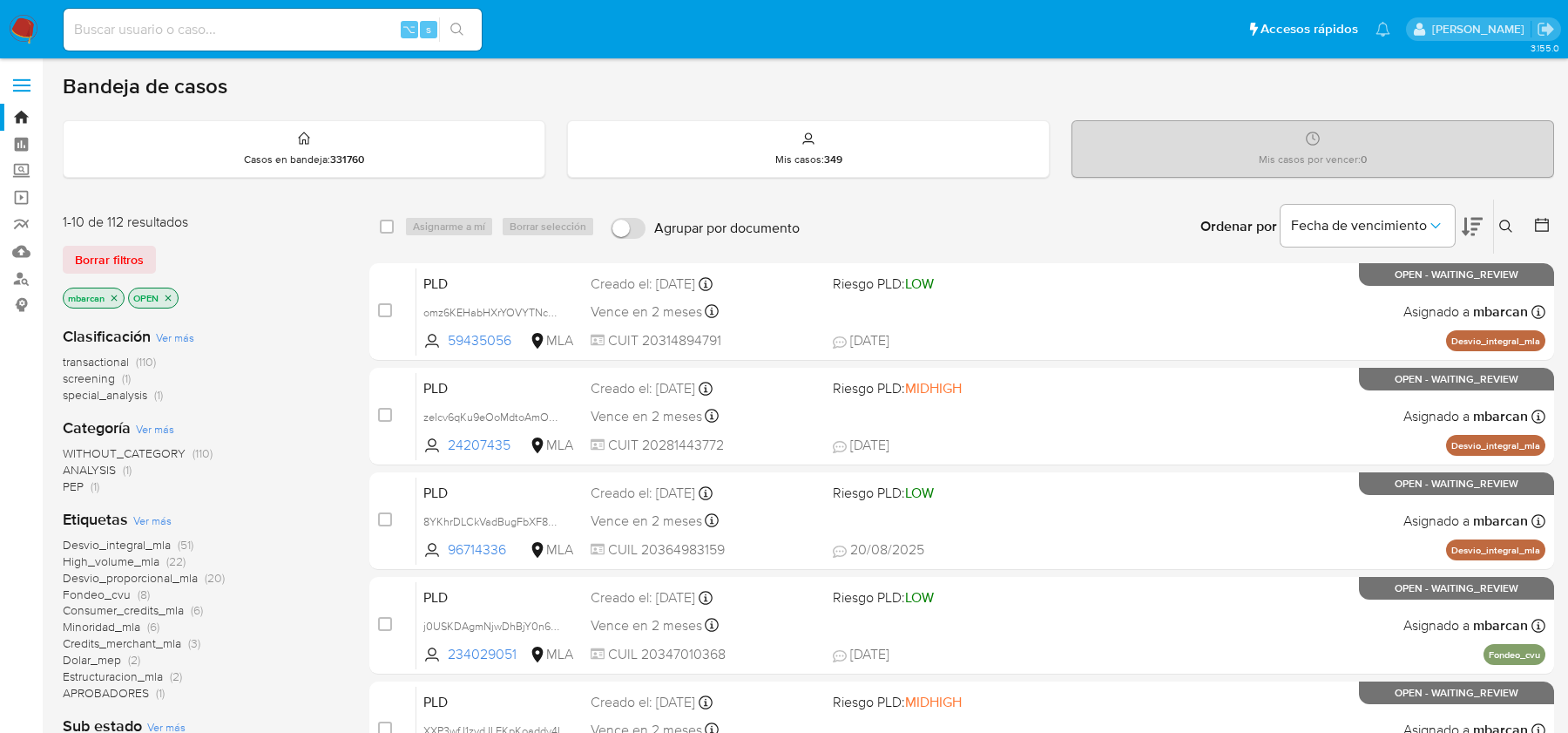
click at [1510, 226] on icon at bounding box center [1506, 226] width 14 height 14
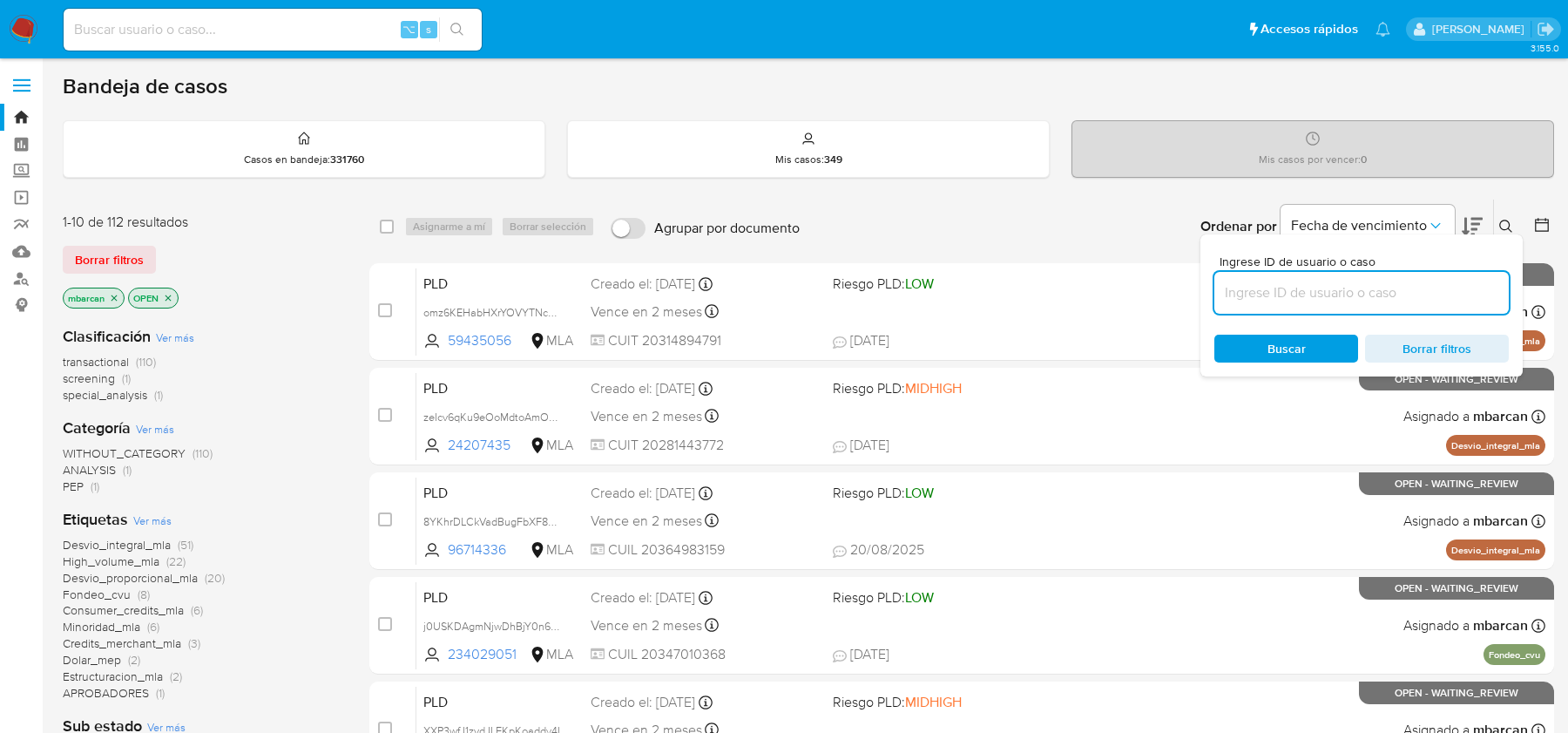
click at [1345, 295] on input at bounding box center [1361, 292] width 294 height 23
type input "nbD14gf8Oa7THrFa6TmSs2PD"
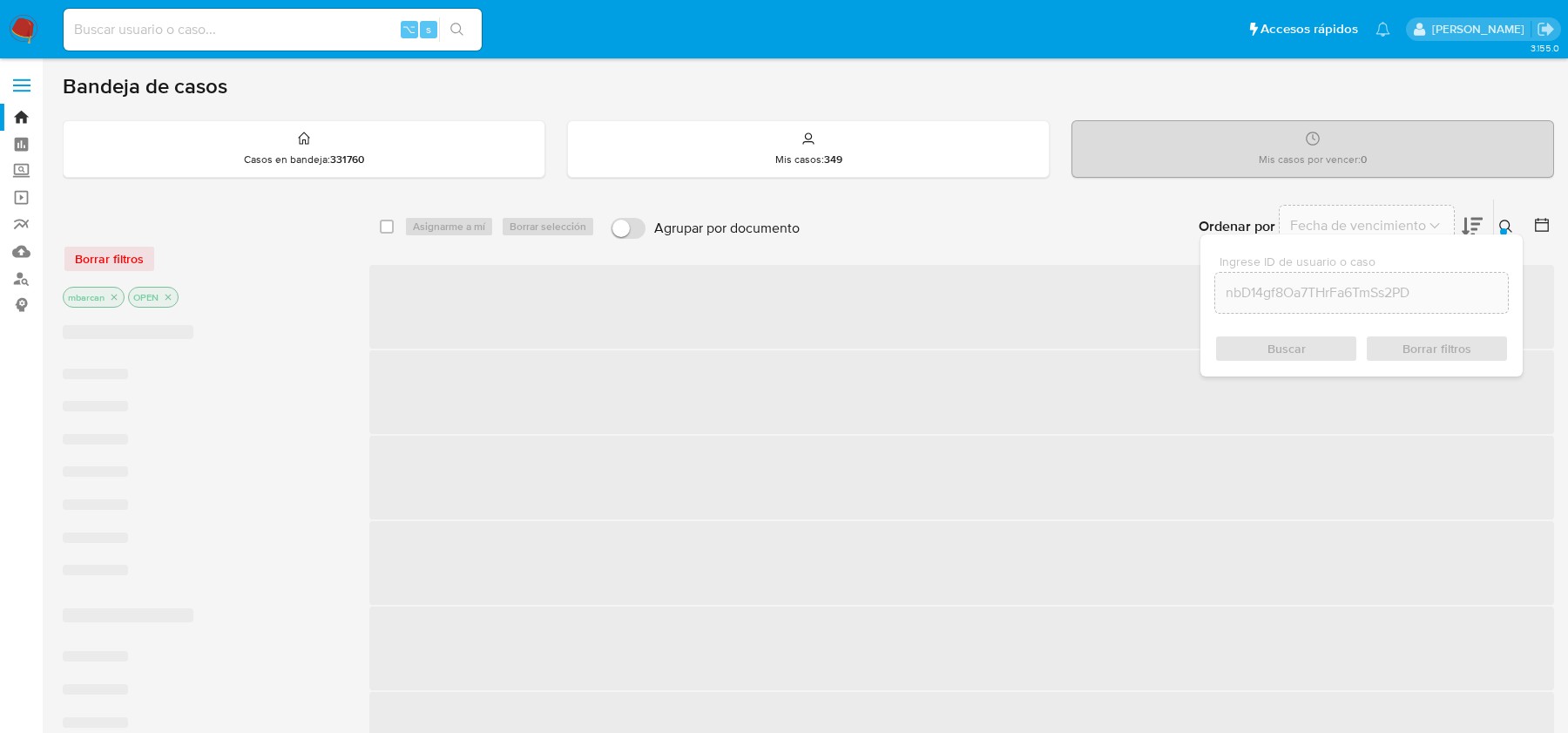
click at [1506, 228] on div at bounding box center [1503, 231] width 7 height 7
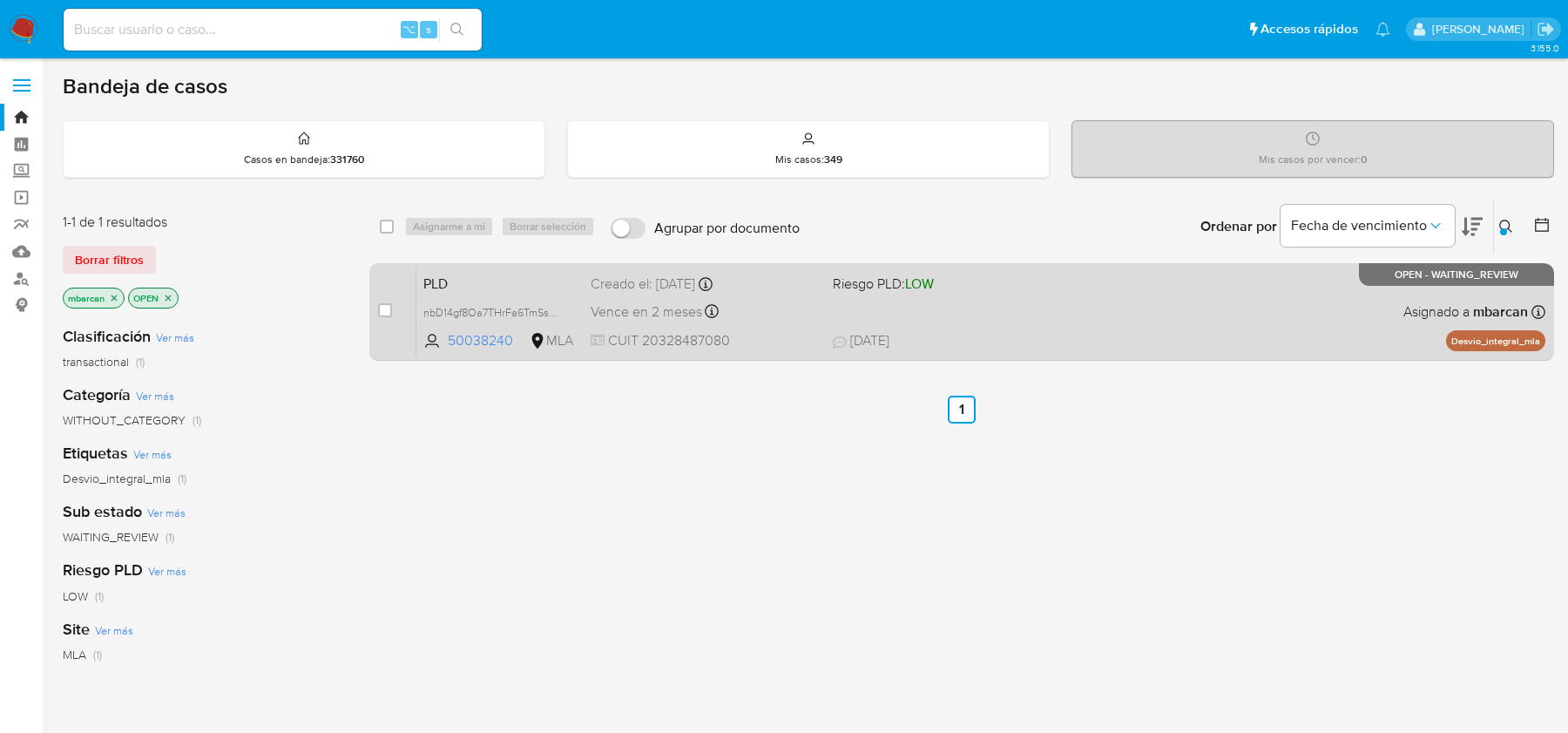
drag, startPoint x: 390, startPoint y: 308, endPoint x: 440, endPoint y: 260, distance: 69.3
click at [390, 308] on input "checkbox" at bounding box center [385, 309] width 14 height 14
checkbox input "true"
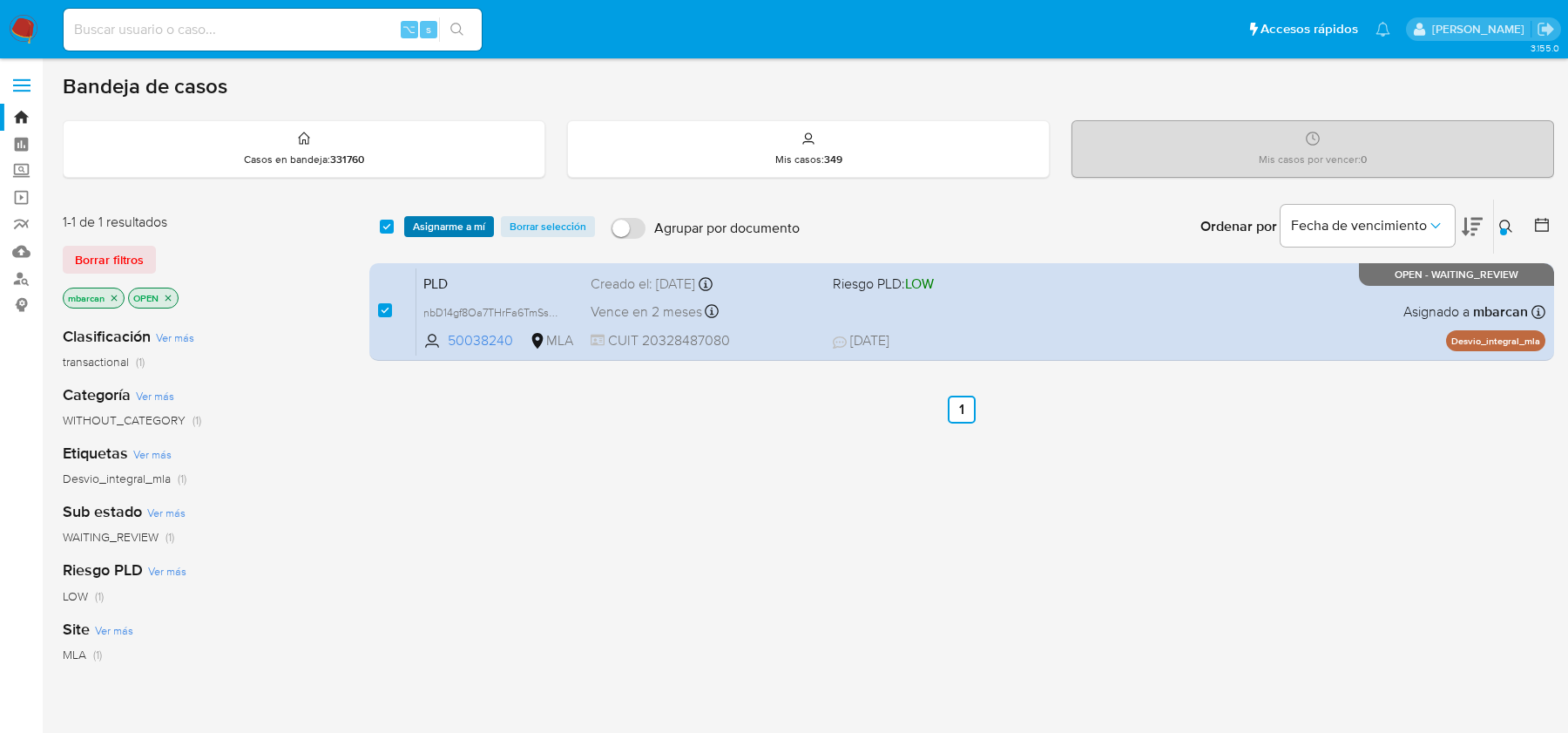
click at [472, 225] on span "Asignarme a mí" at bounding box center [449, 226] width 73 height 17
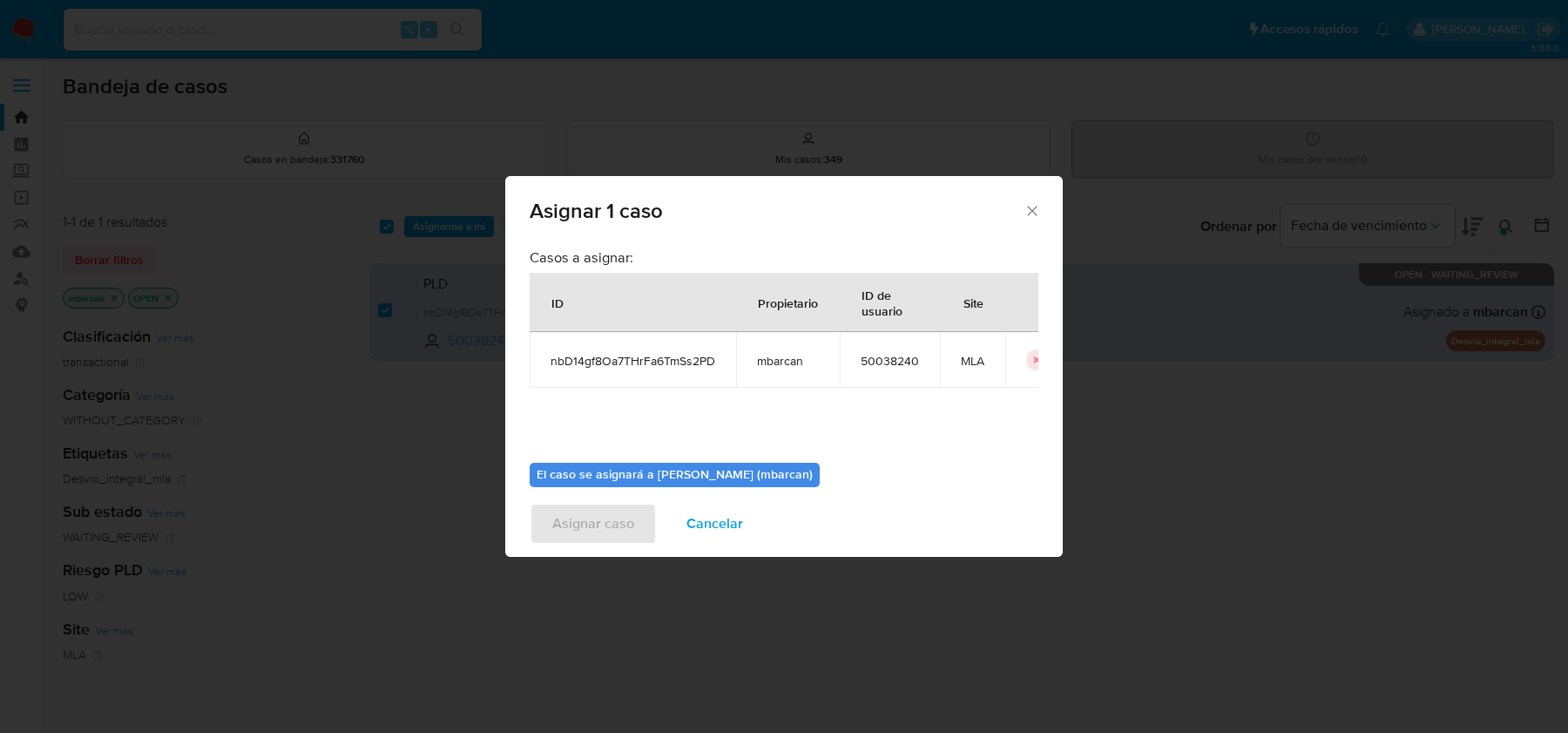
scroll to position [89, 0]
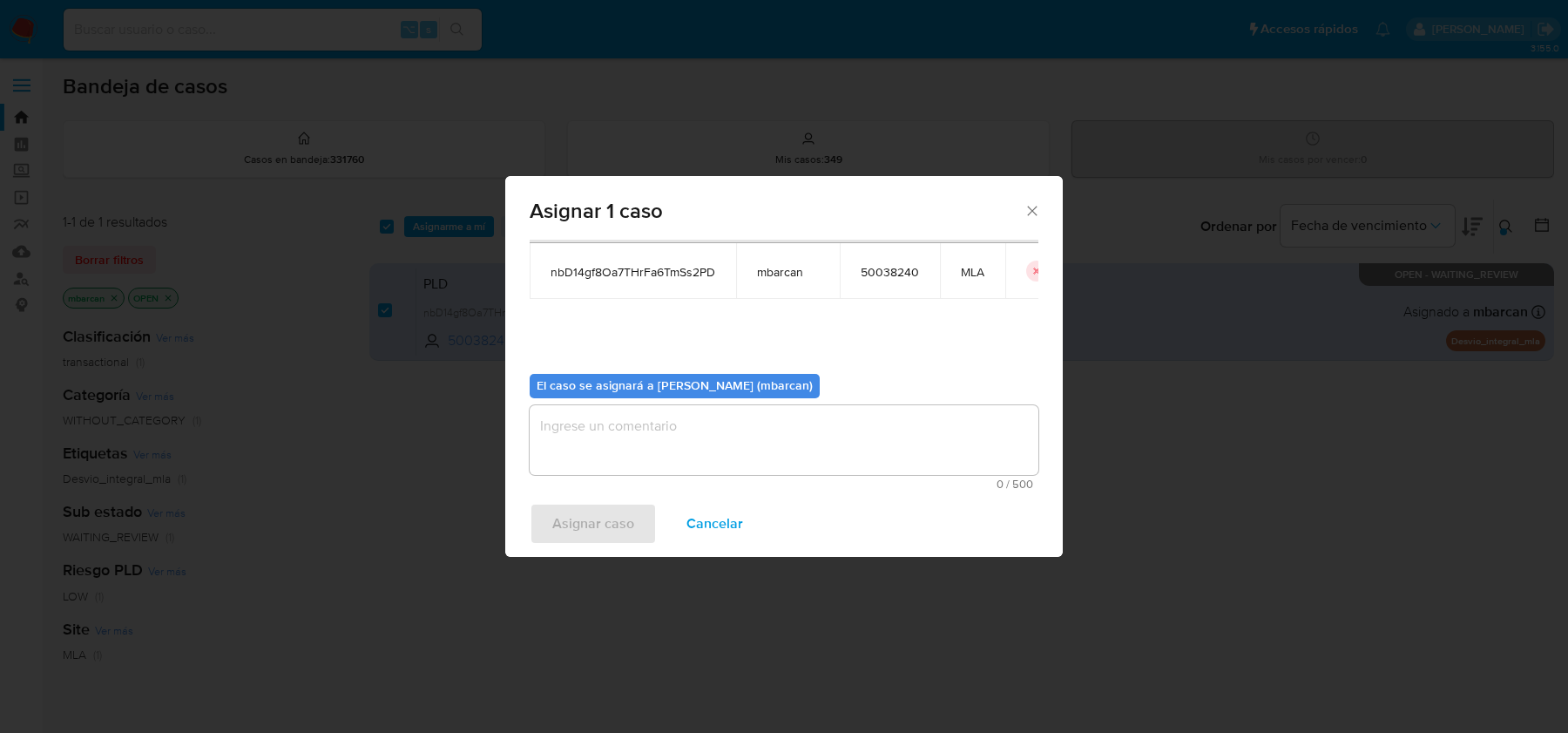
click at [763, 452] on textarea "assign-modal" at bounding box center [784, 440] width 509 height 70
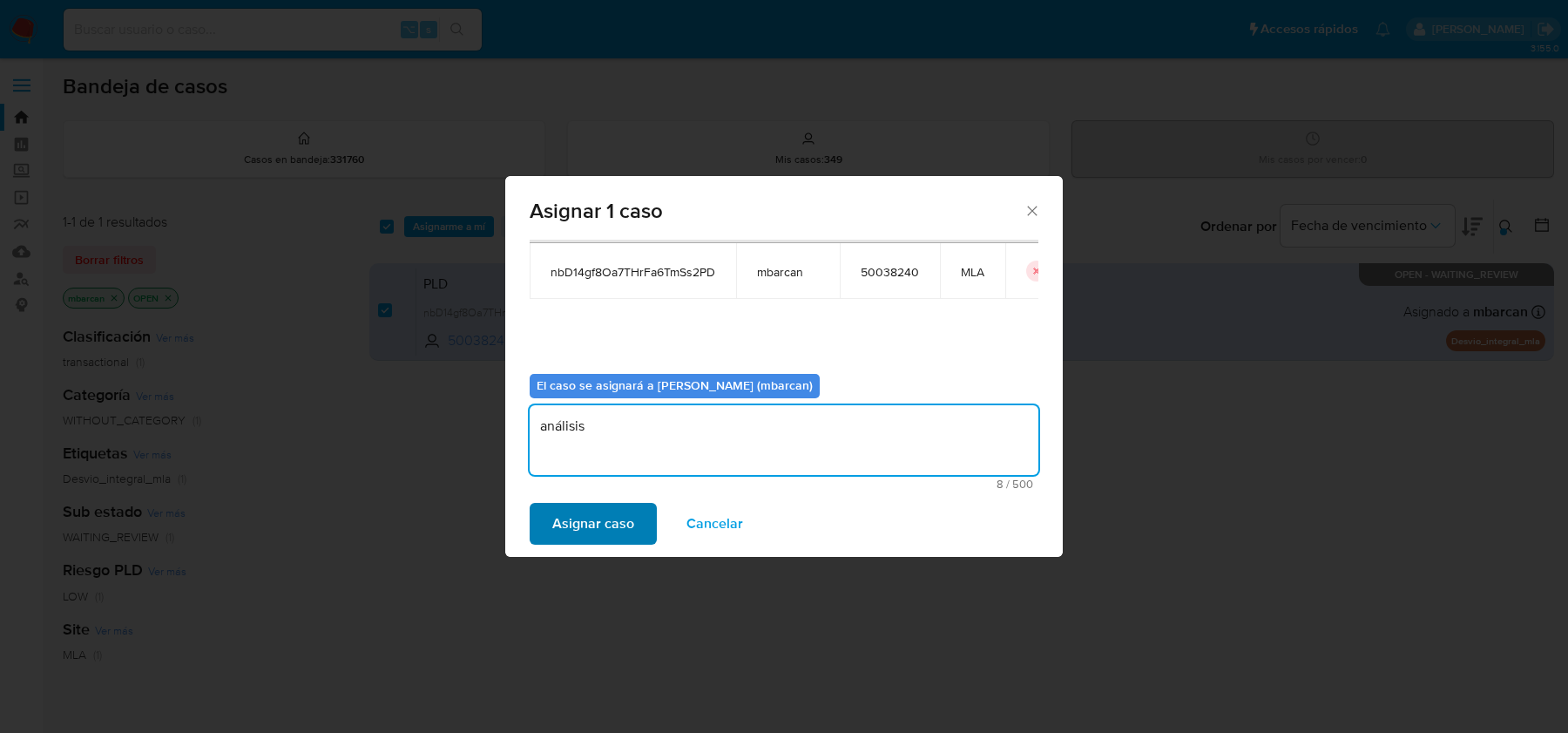
type textarea "análisis"
click at [598, 520] on span "Asignar caso" at bounding box center [593, 524] width 82 height 39
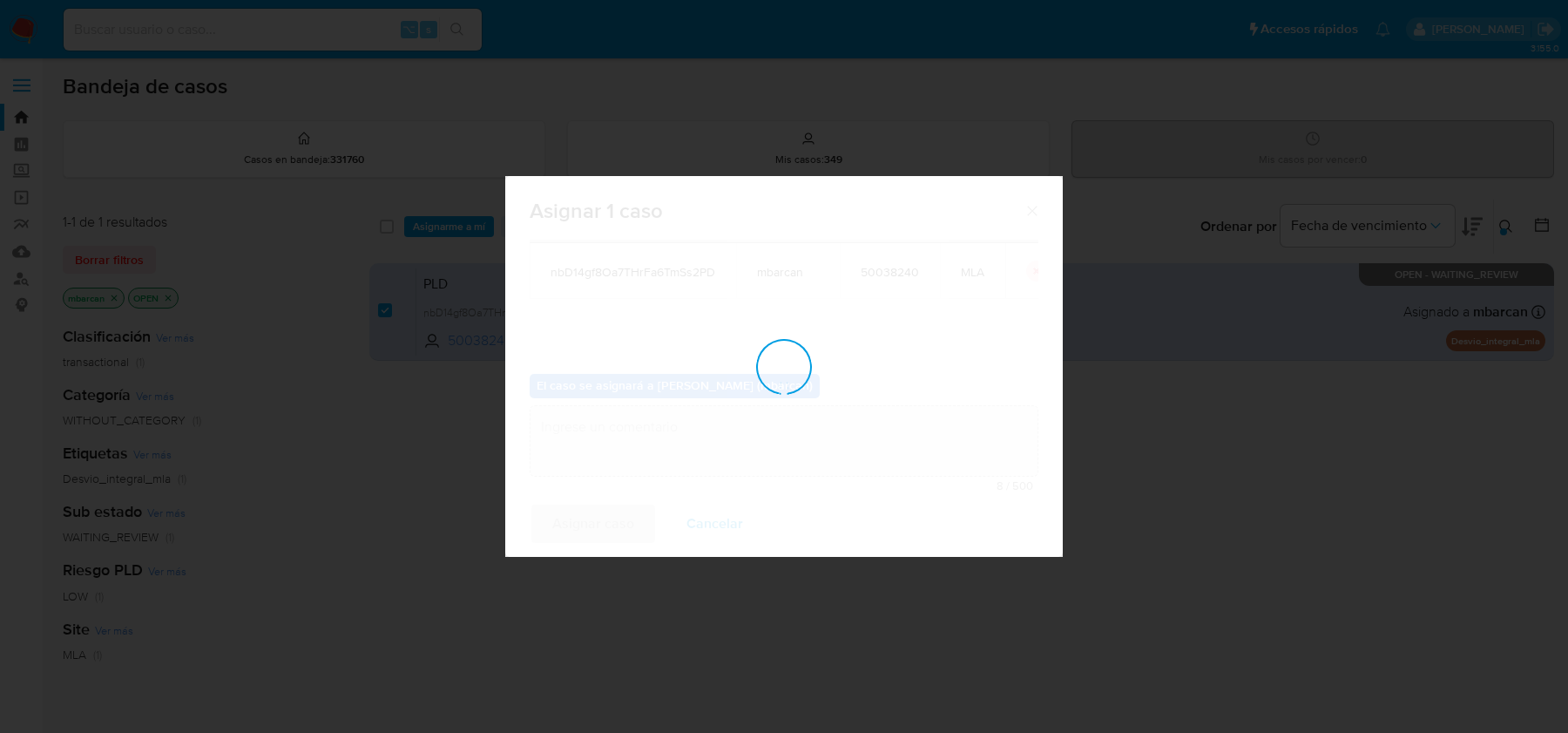
checkbox input "false"
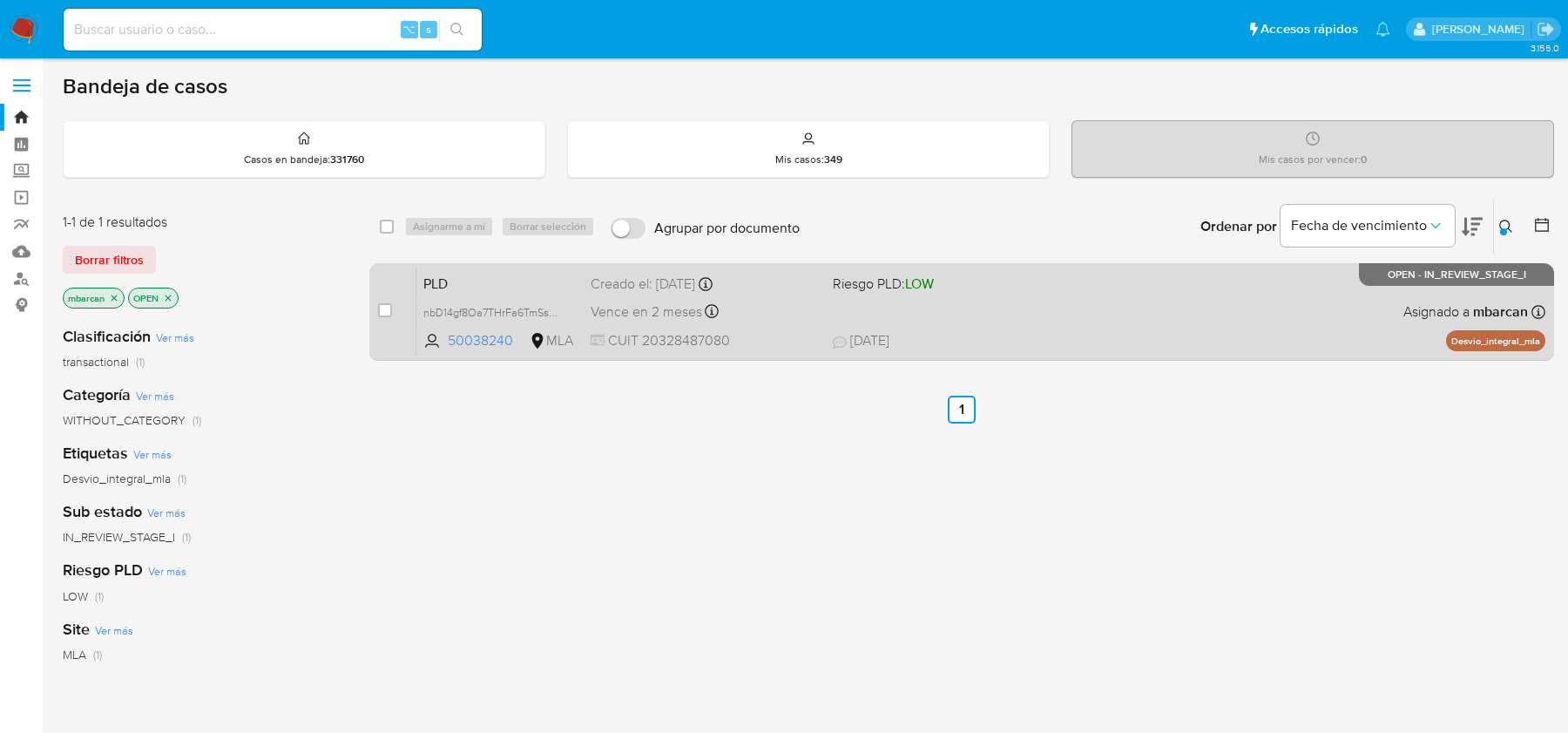
click at [525, 280] on span "PLD" at bounding box center [500, 282] width 154 height 23
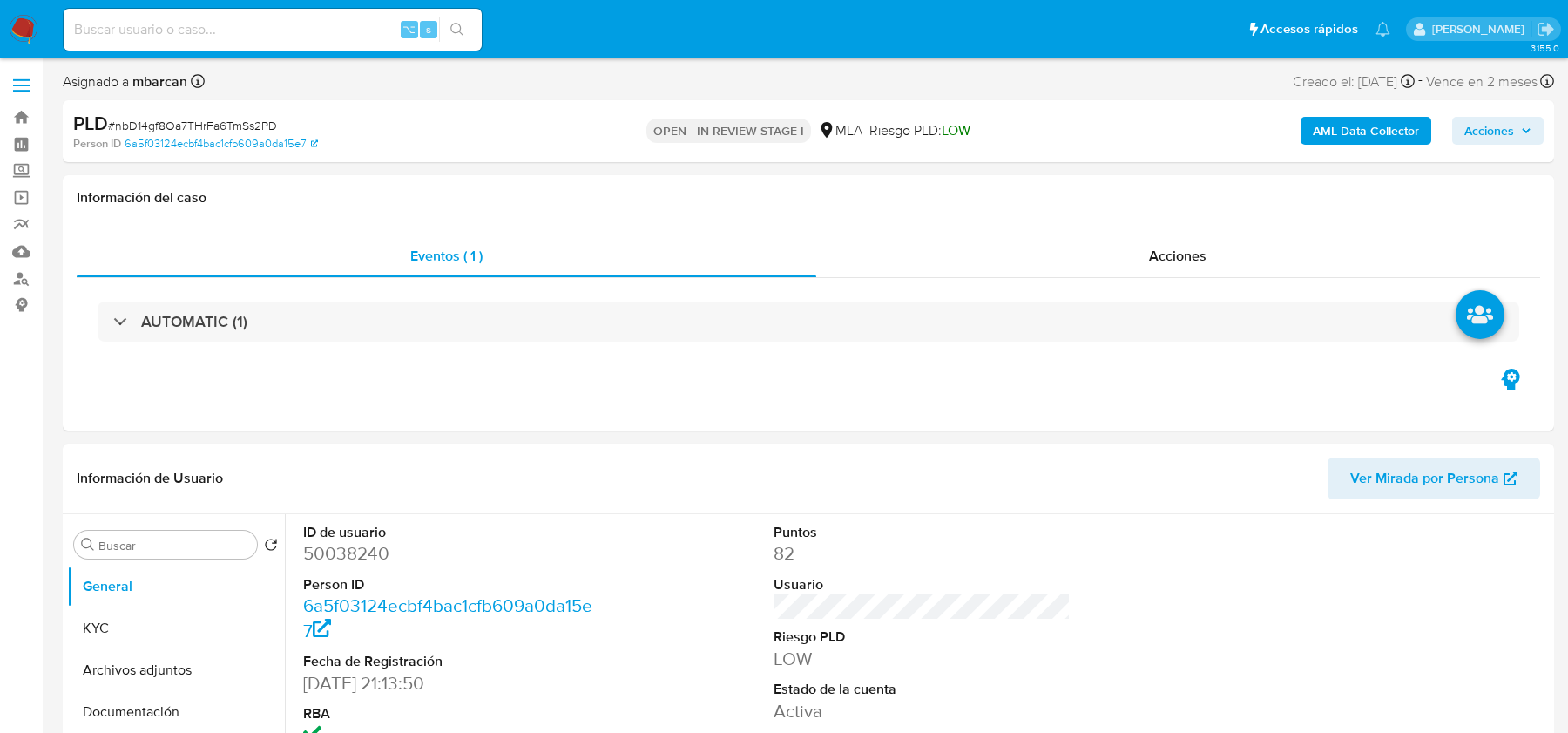
select select "10"
click at [246, 115] on div "PLD # nbD14gf8Oa7THrFa6TmSs2PD" at bounding box center [315, 124] width 484 height 26
copy span "nbD14gf8Oa7THrFa6TmSs2PD"
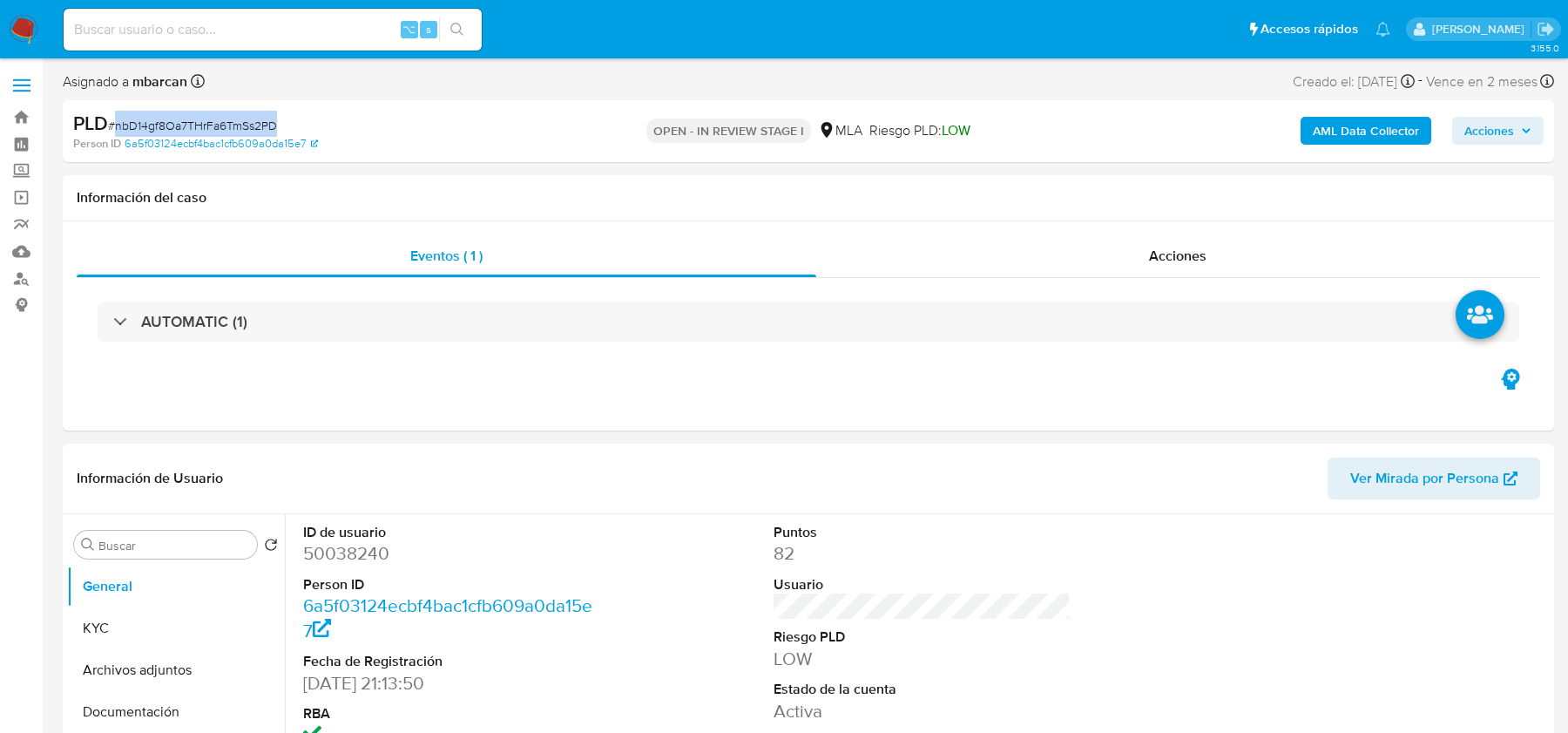
click at [354, 562] on dd "50038240" at bounding box center [451, 554] width 296 height 25
copy dd "50038240"
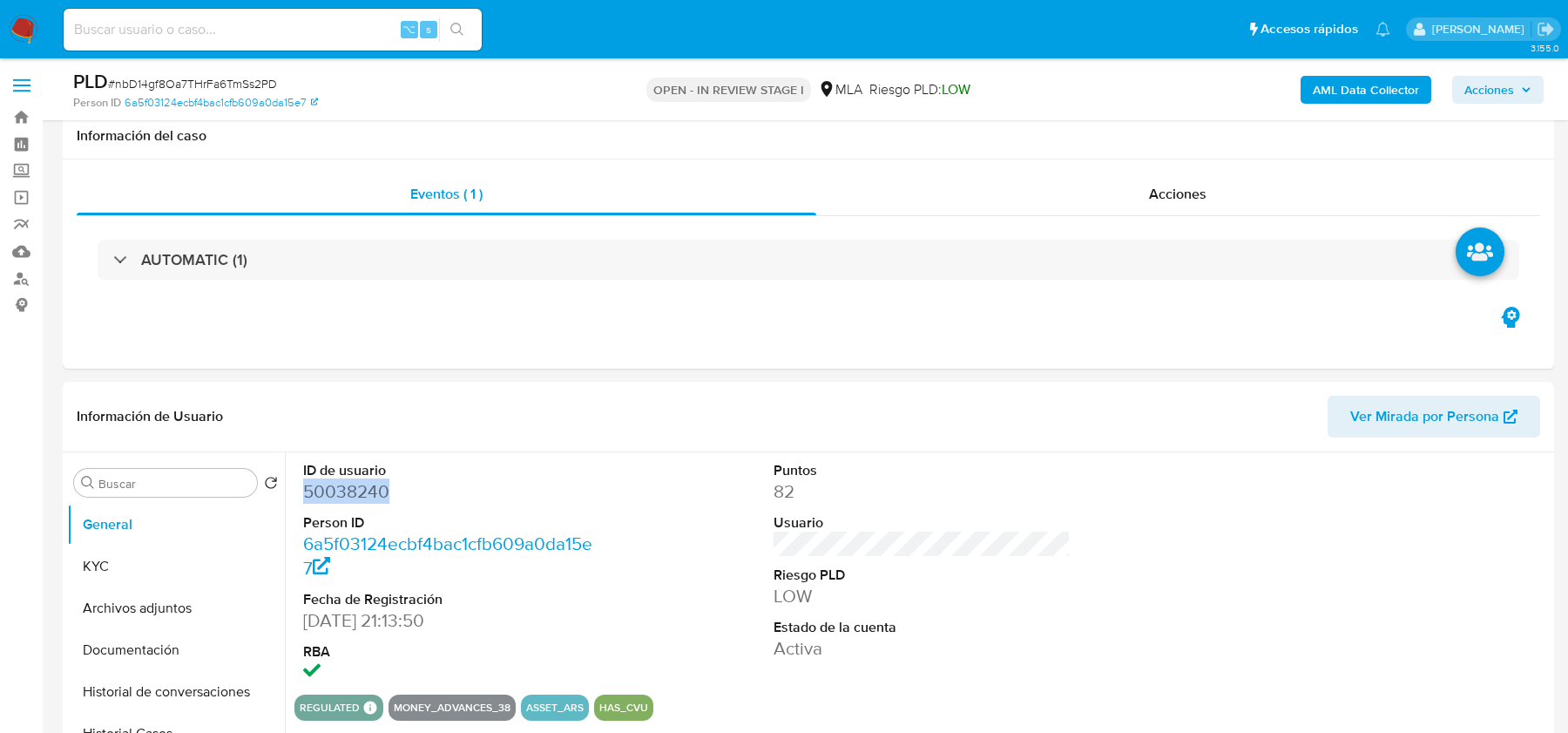
scroll to position [133, 0]
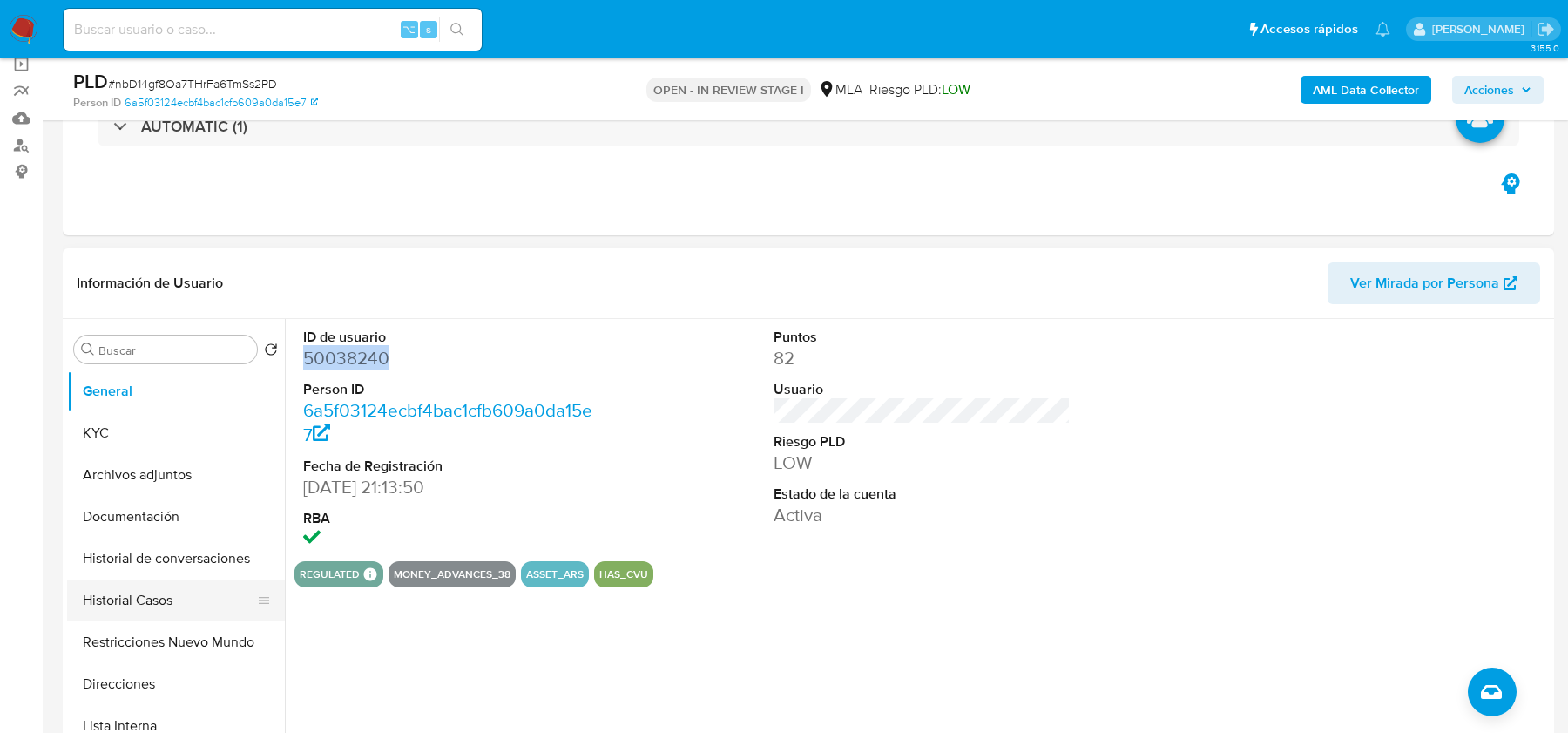
click at [125, 601] on button "Historial Casos" at bounding box center [169, 600] width 204 height 42
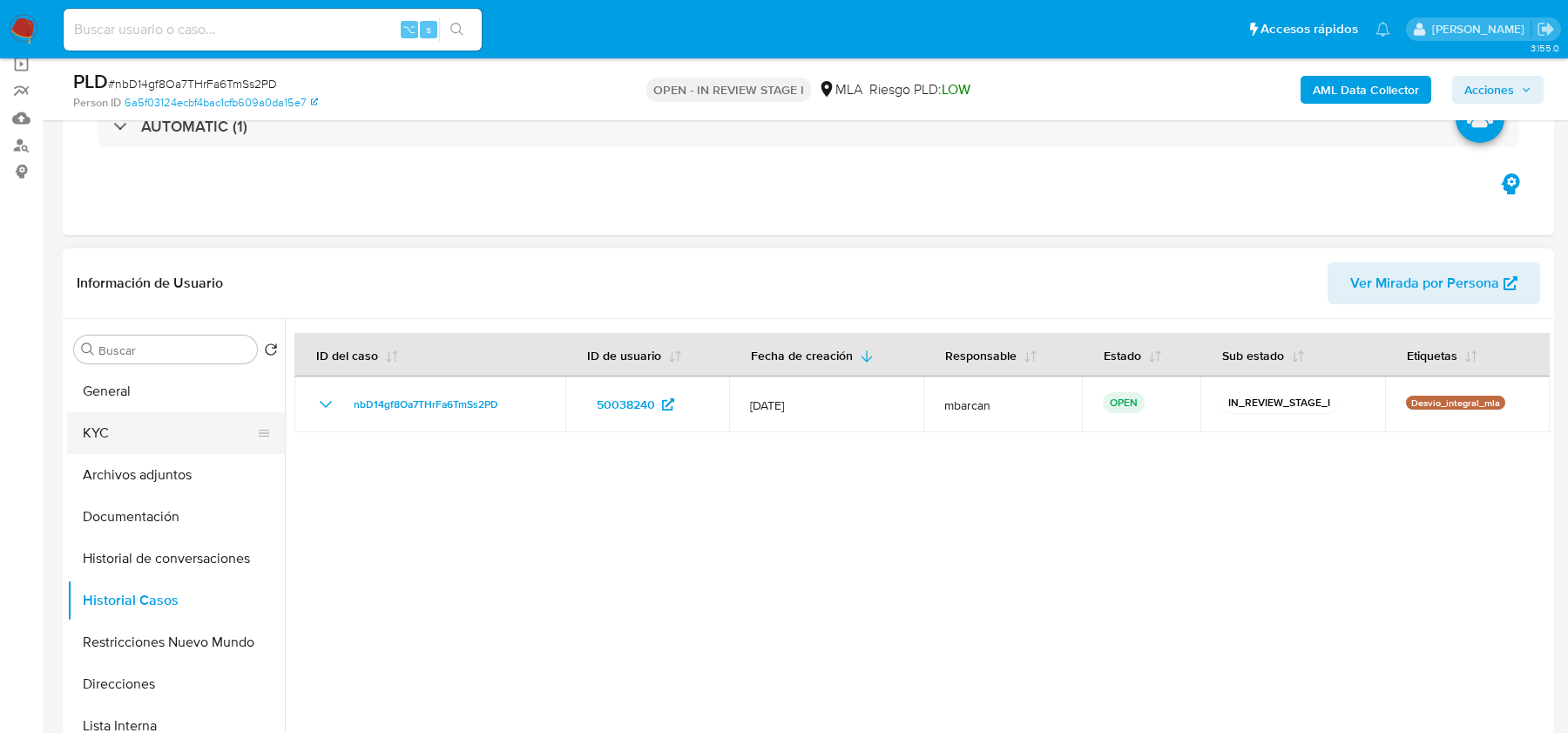
click at [180, 424] on button "KYC" at bounding box center [169, 433] width 204 height 42
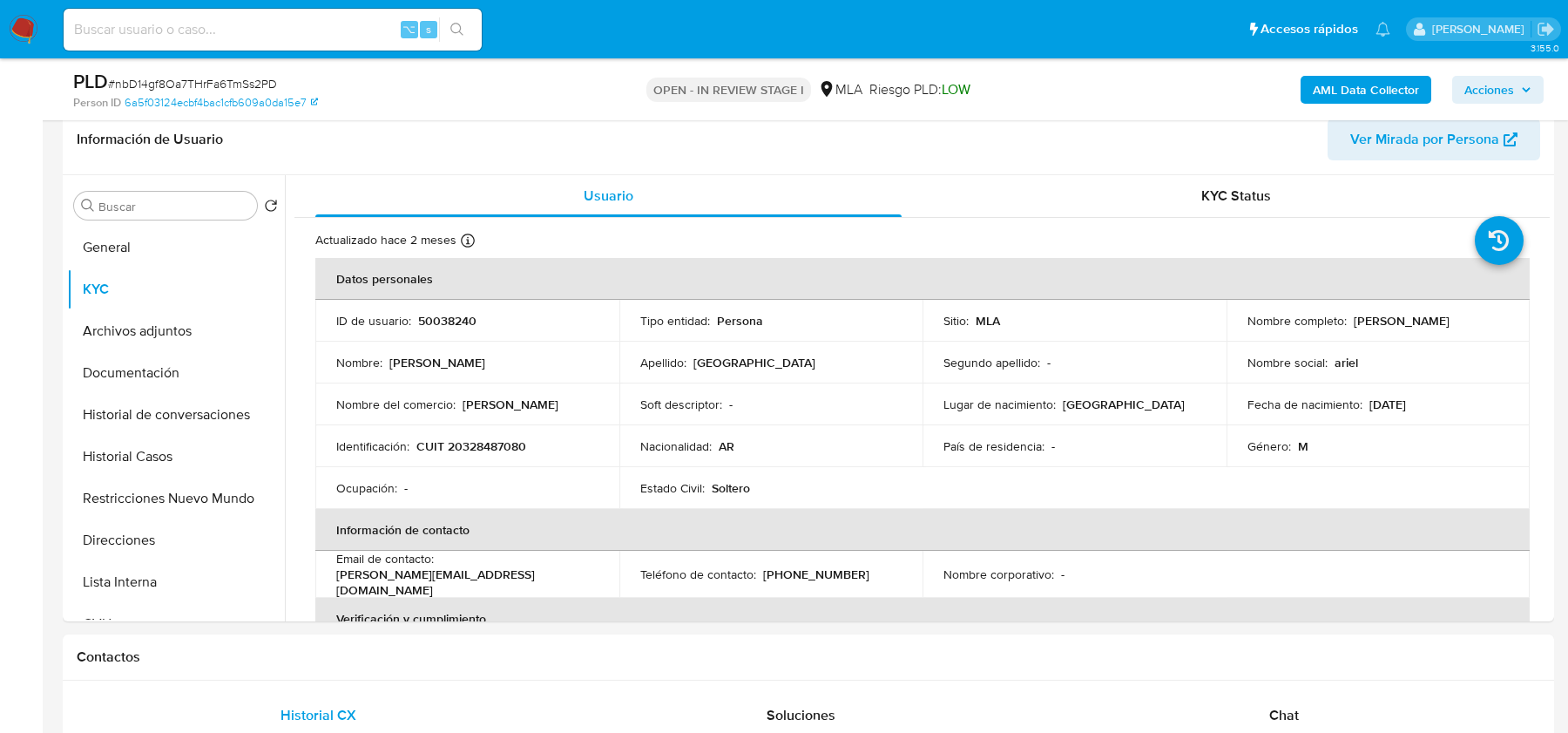
scroll to position [279, 0]
click at [475, 449] on p "CUIT 20328487080" at bounding box center [471, 443] width 109 height 16
copy p "20328487080"
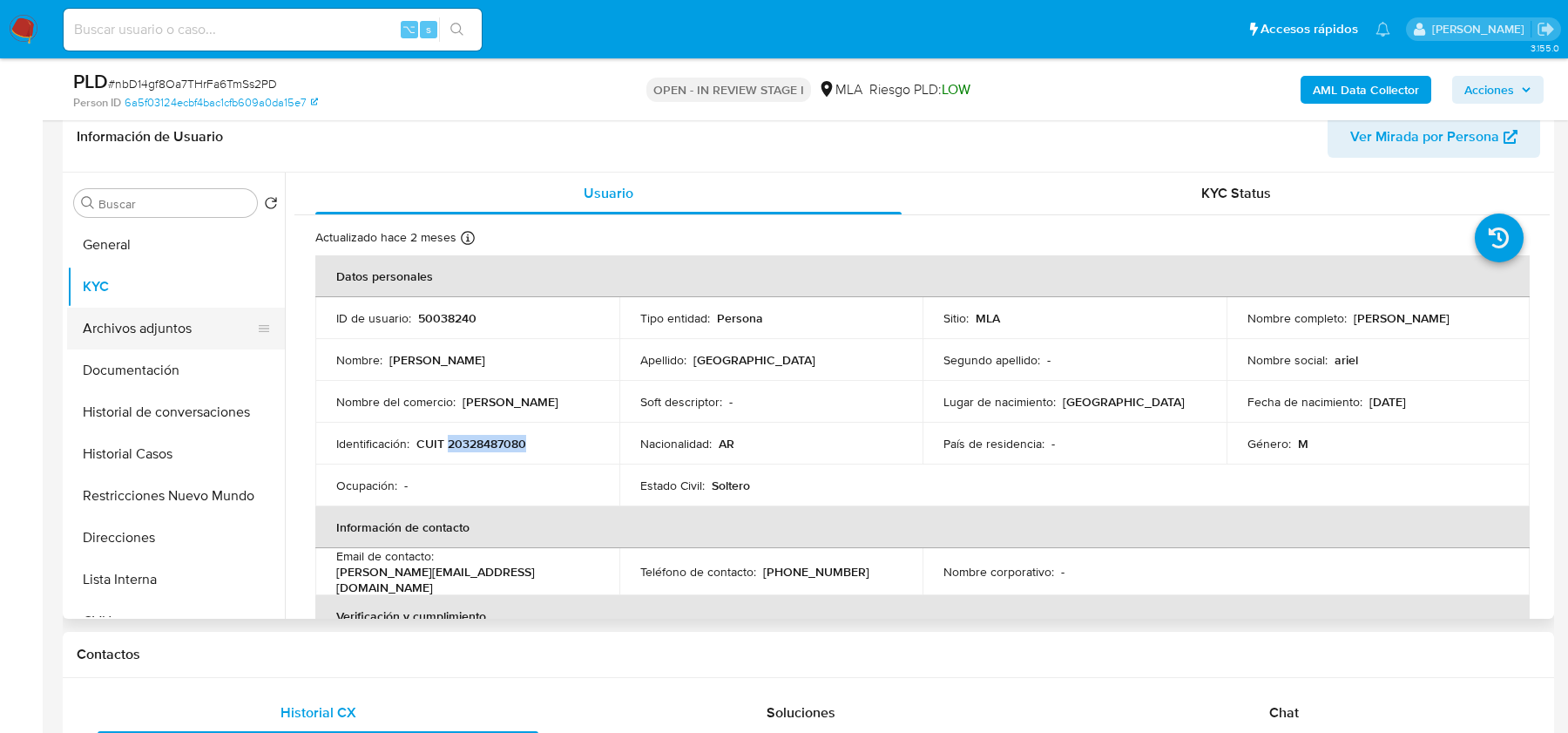
click at [192, 314] on button "Archivos adjuntos" at bounding box center [169, 328] width 204 height 42
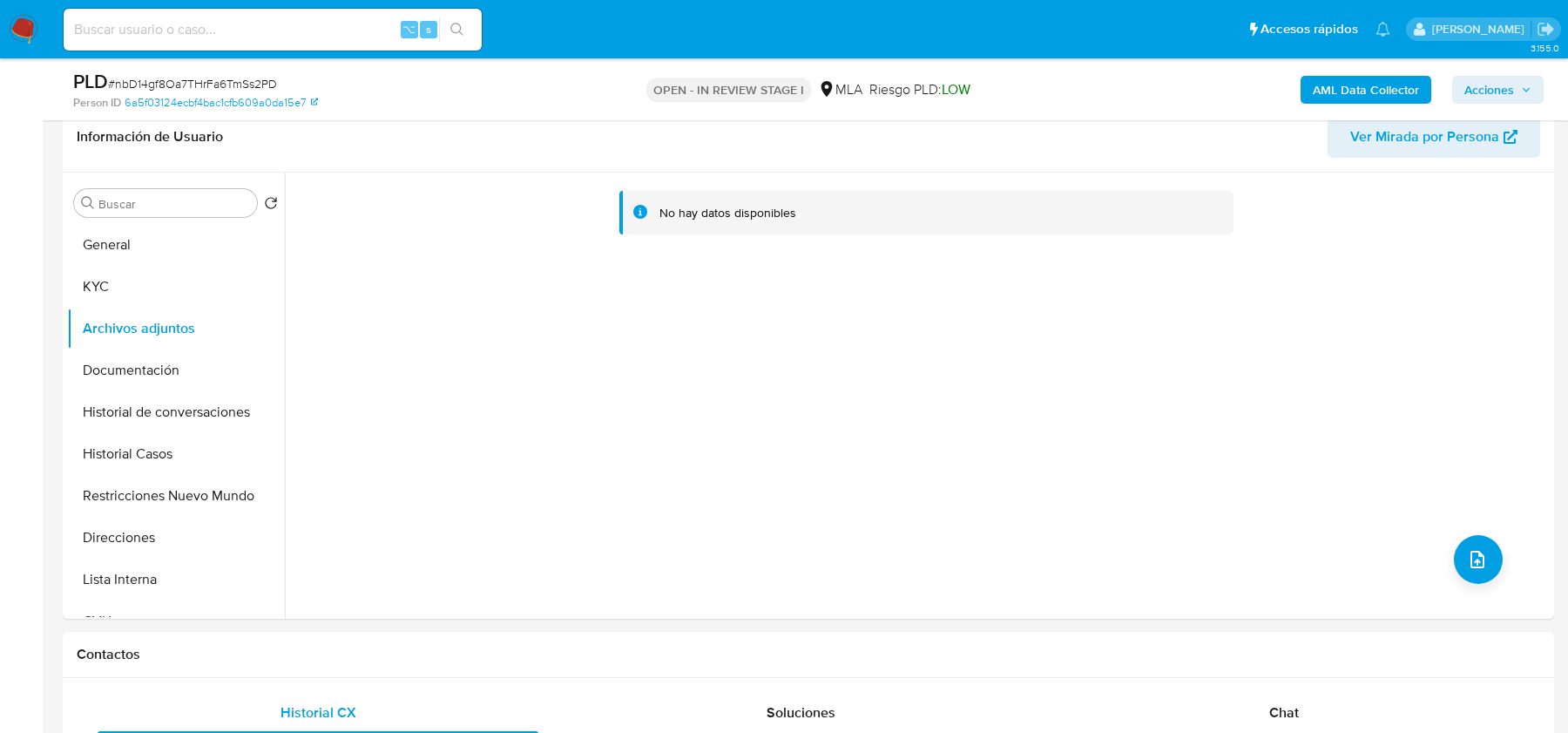
click at [1327, 87] on b "AML Data Collector" at bounding box center [1366, 90] width 107 height 28
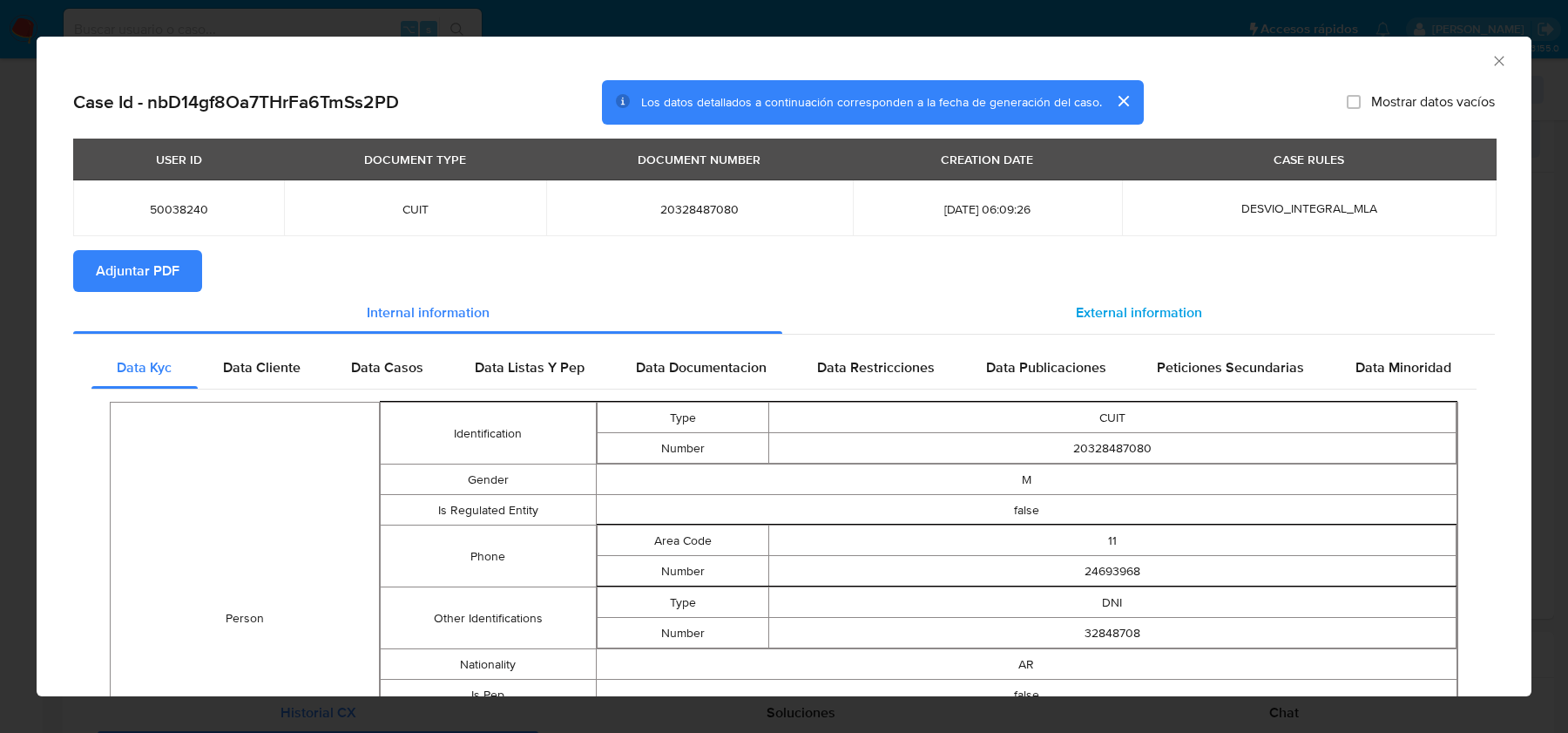
drag, startPoint x: 1160, startPoint y: 314, endPoint x: 1151, endPoint y: 314, distance: 9.0
click at [1160, 314] on span "External information" at bounding box center [1140, 311] width 126 height 20
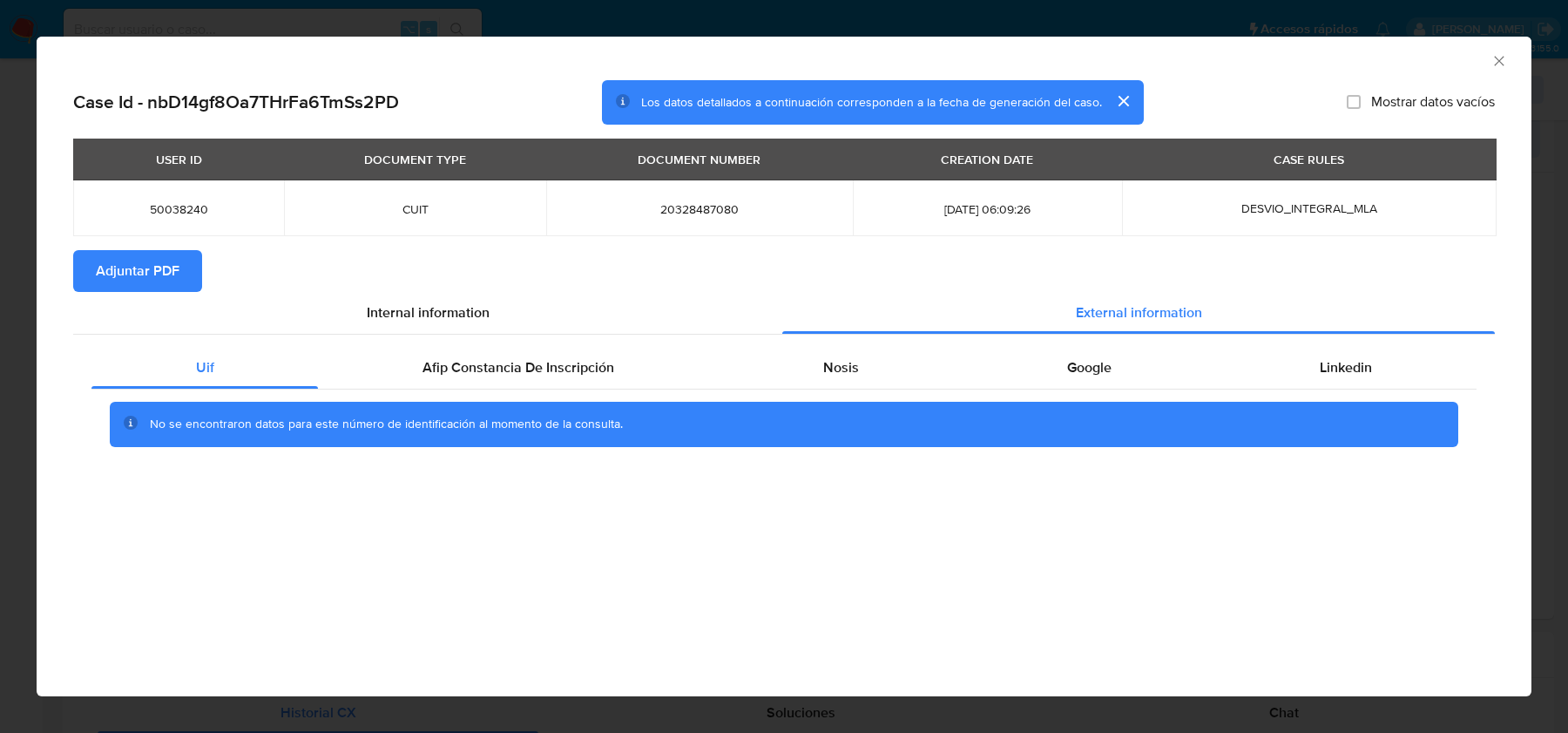
click at [158, 260] on span "Adjuntar PDF" at bounding box center [138, 271] width 84 height 39
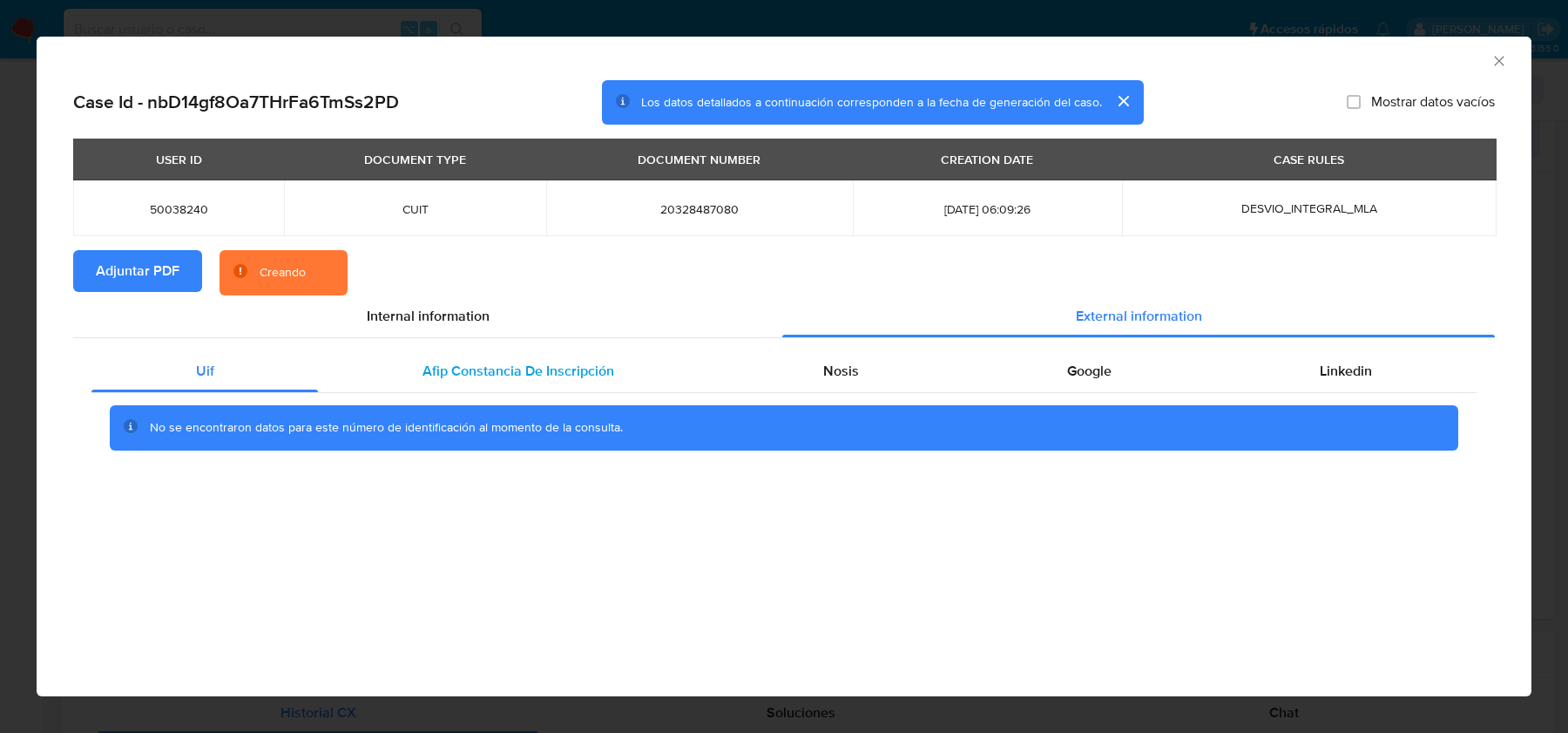
click at [608, 360] on span "Afip Constancia De Inscripción" at bounding box center [518, 370] width 192 height 20
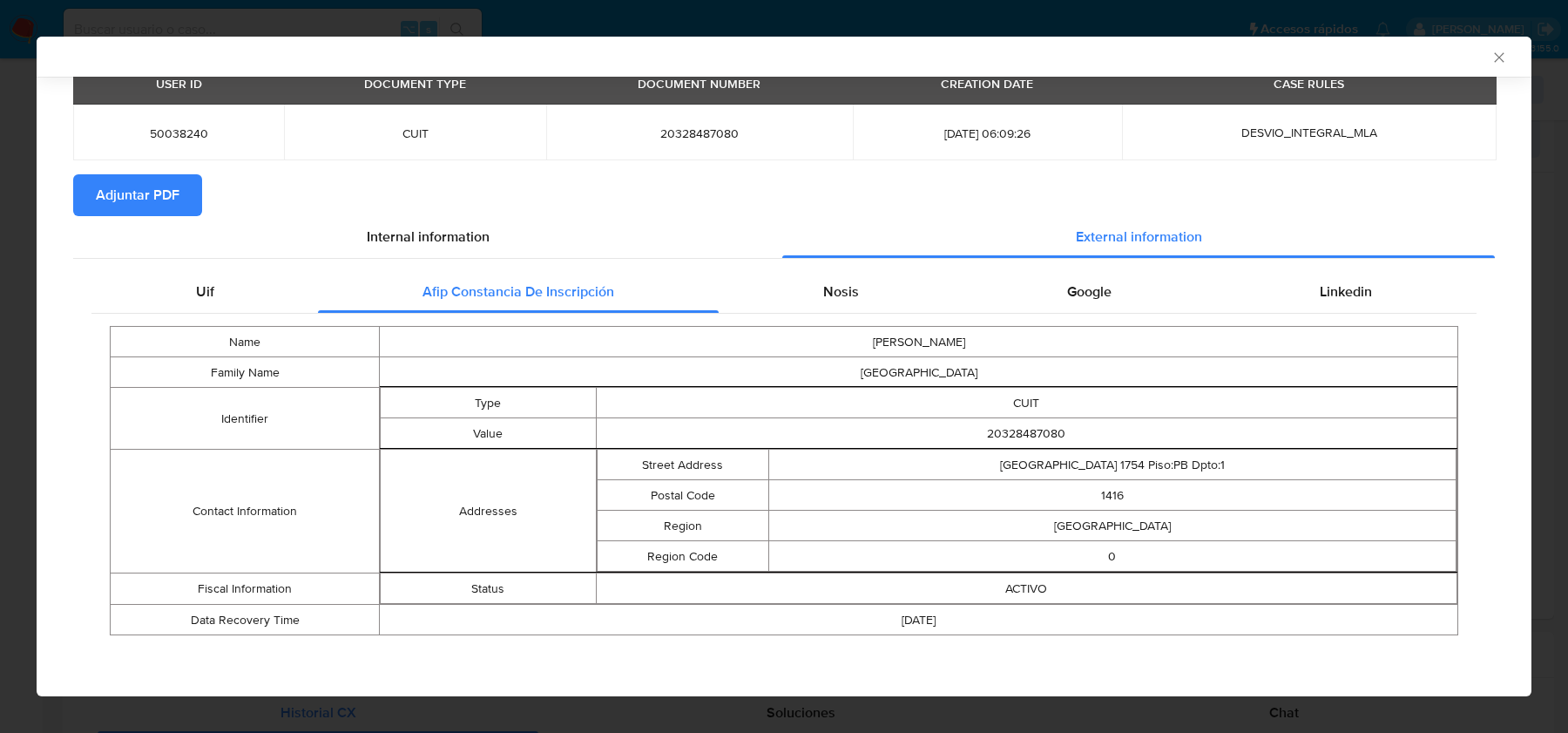
scroll to position [71, 0]
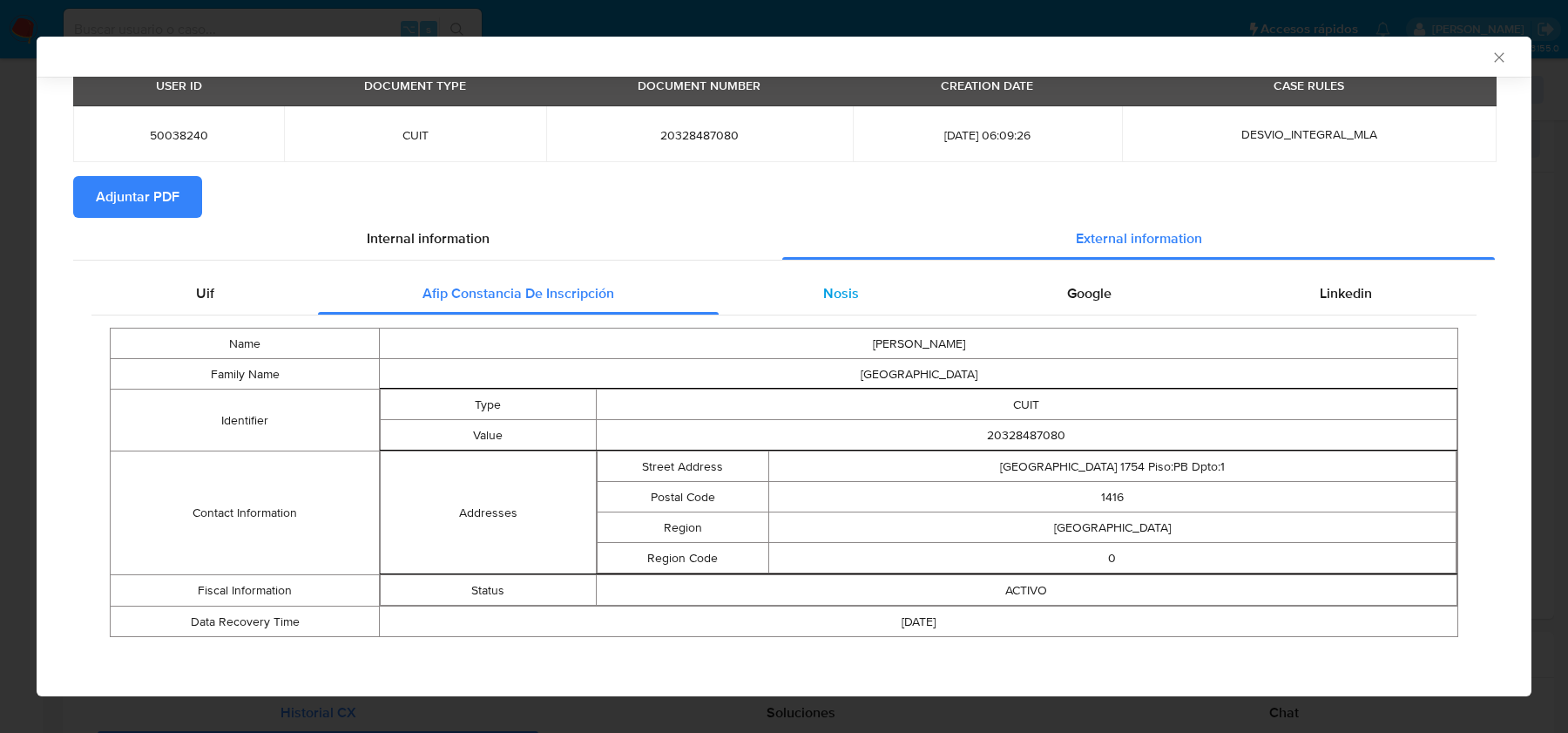
click at [836, 288] on span "Nosis" at bounding box center [842, 292] width 36 height 20
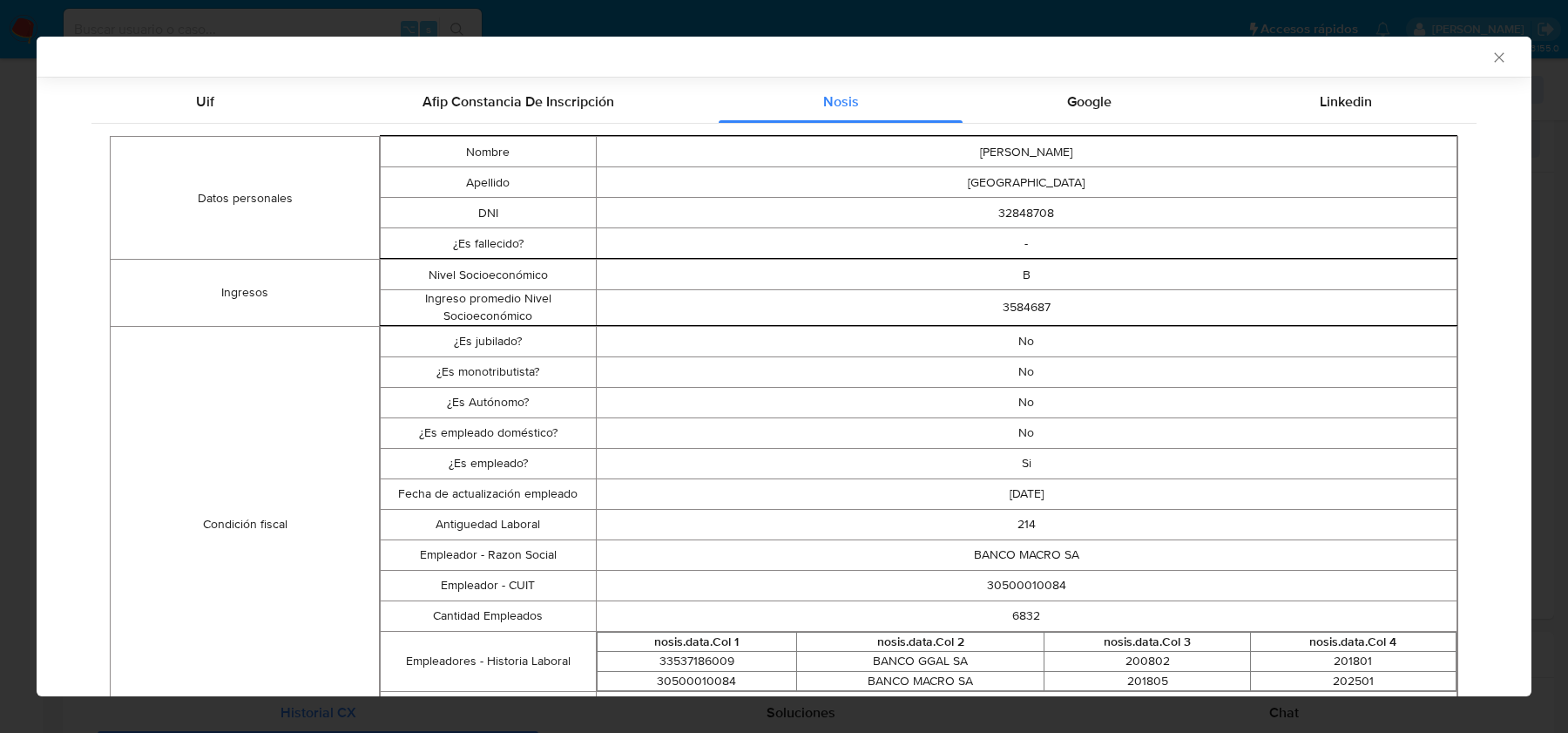
scroll to position [297, 0]
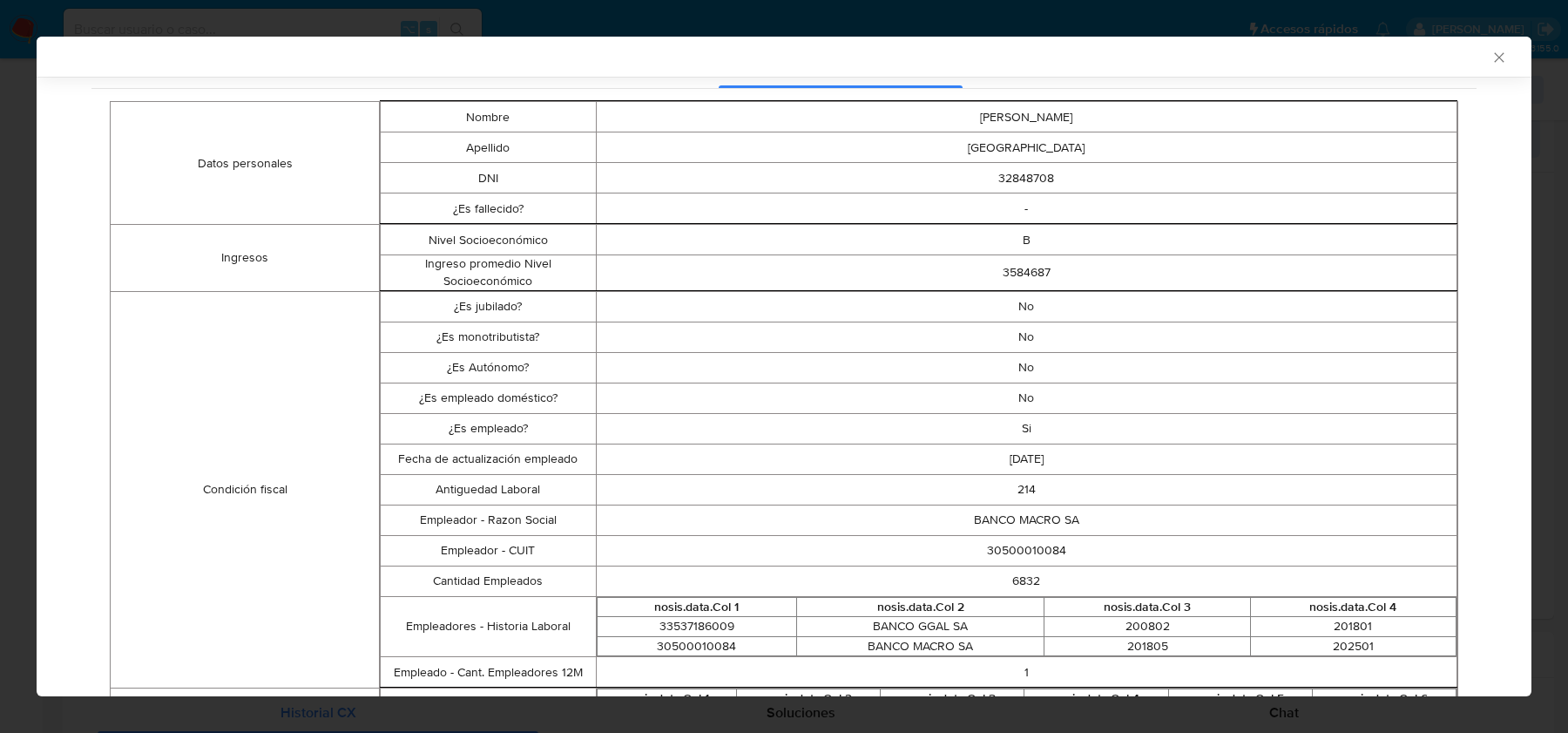
click at [1050, 543] on td "30500010084" at bounding box center [1026, 550] width 861 height 30
copy td "30500010084"
click at [1491, 57] on icon "Cerrar ventana" at bounding box center [1499, 58] width 17 height 17
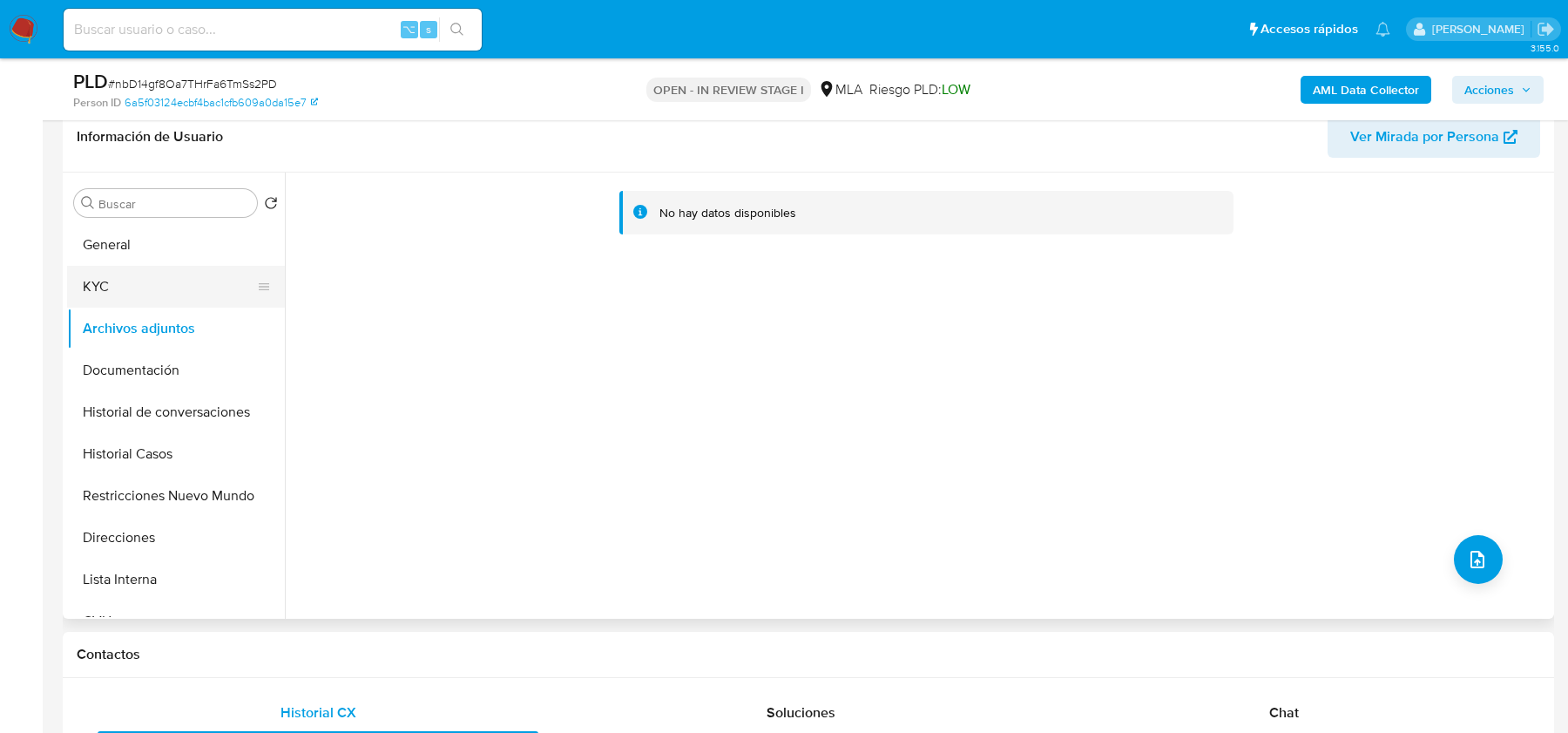
click at [166, 286] on button "KYC" at bounding box center [169, 287] width 204 height 42
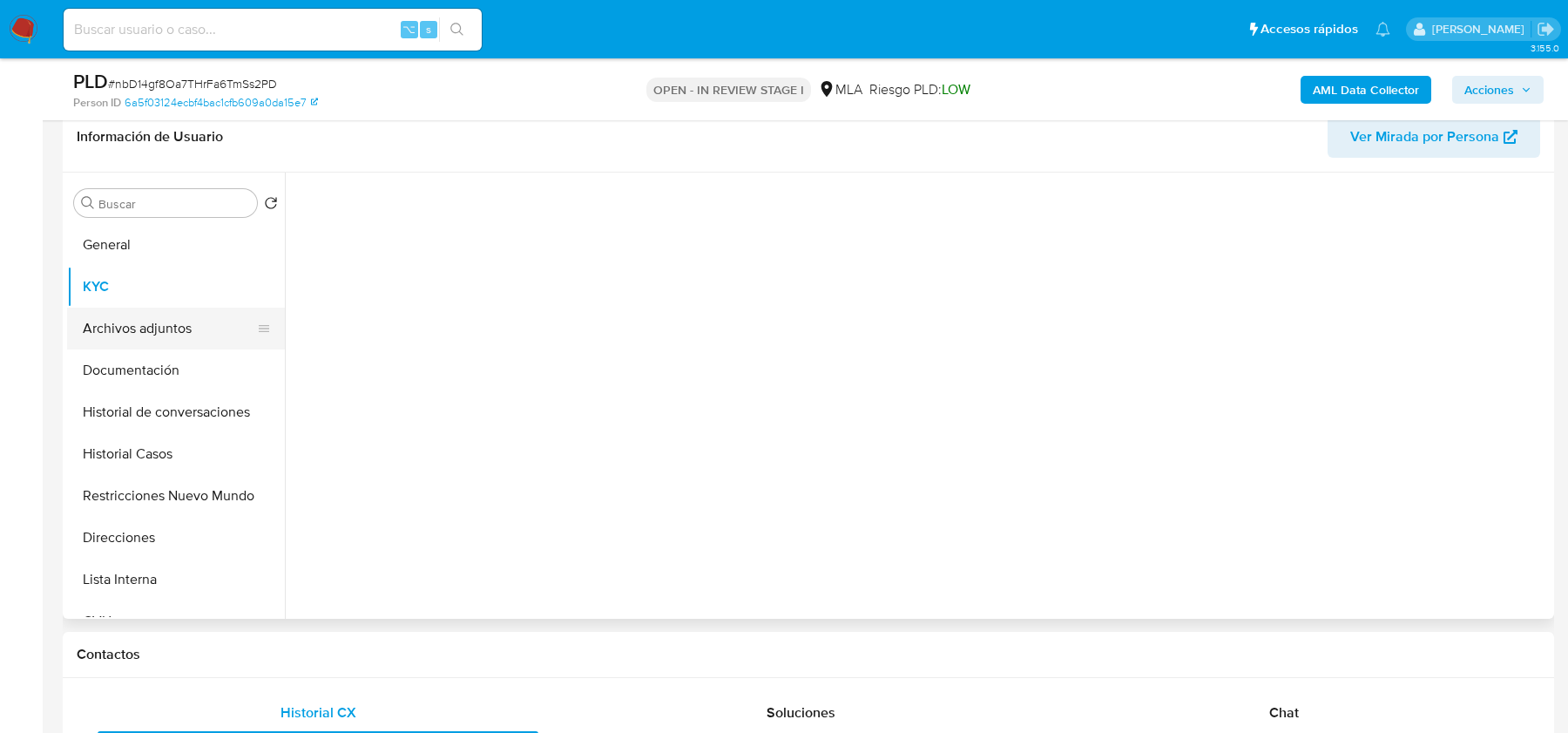
click at [162, 311] on button "Archivos adjuntos" at bounding box center [169, 328] width 204 height 42
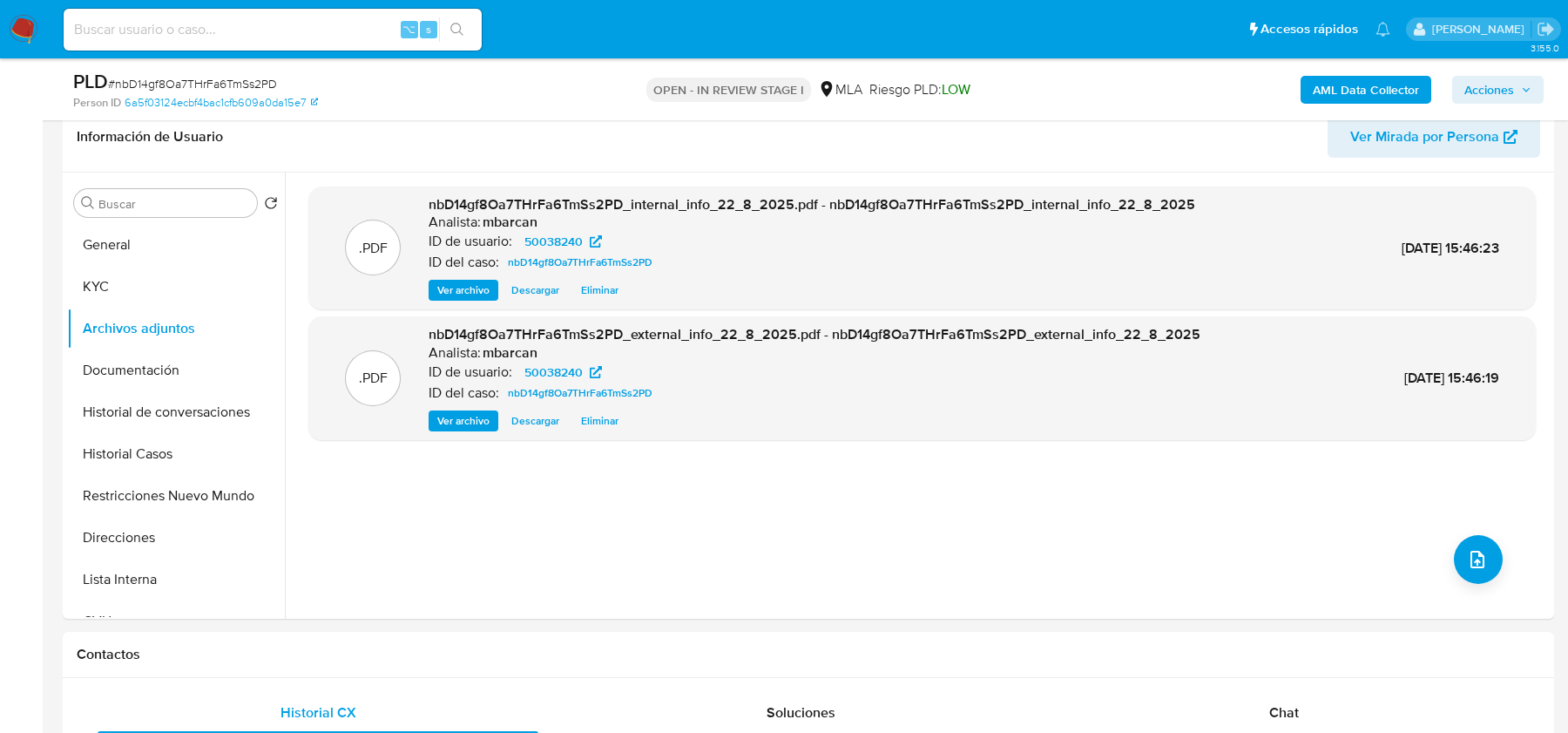
click at [1355, 86] on b "AML Data Collector" at bounding box center [1366, 90] width 107 height 28
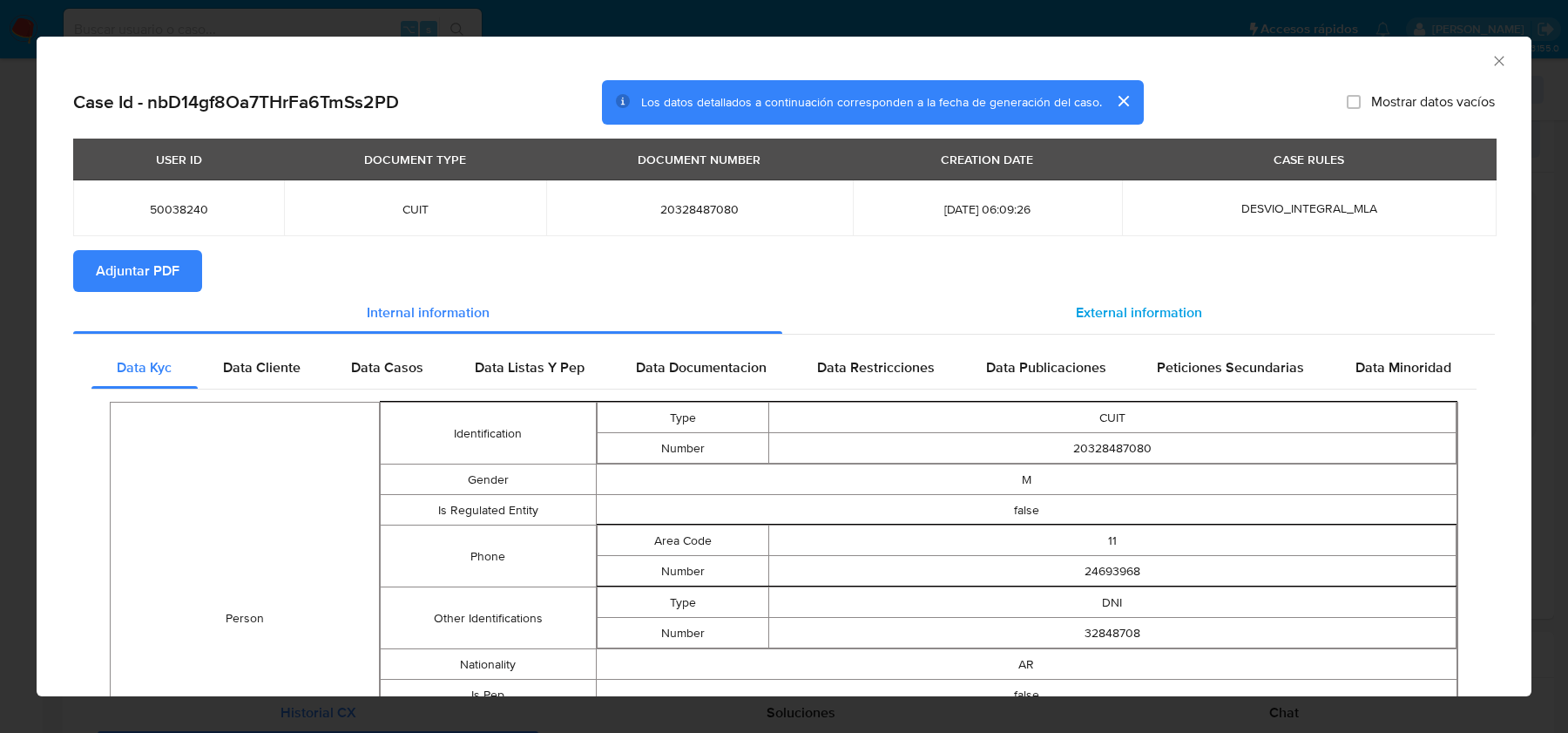
click at [1146, 292] on div "External information" at bounding box center [1138, 312] width 712 height 42
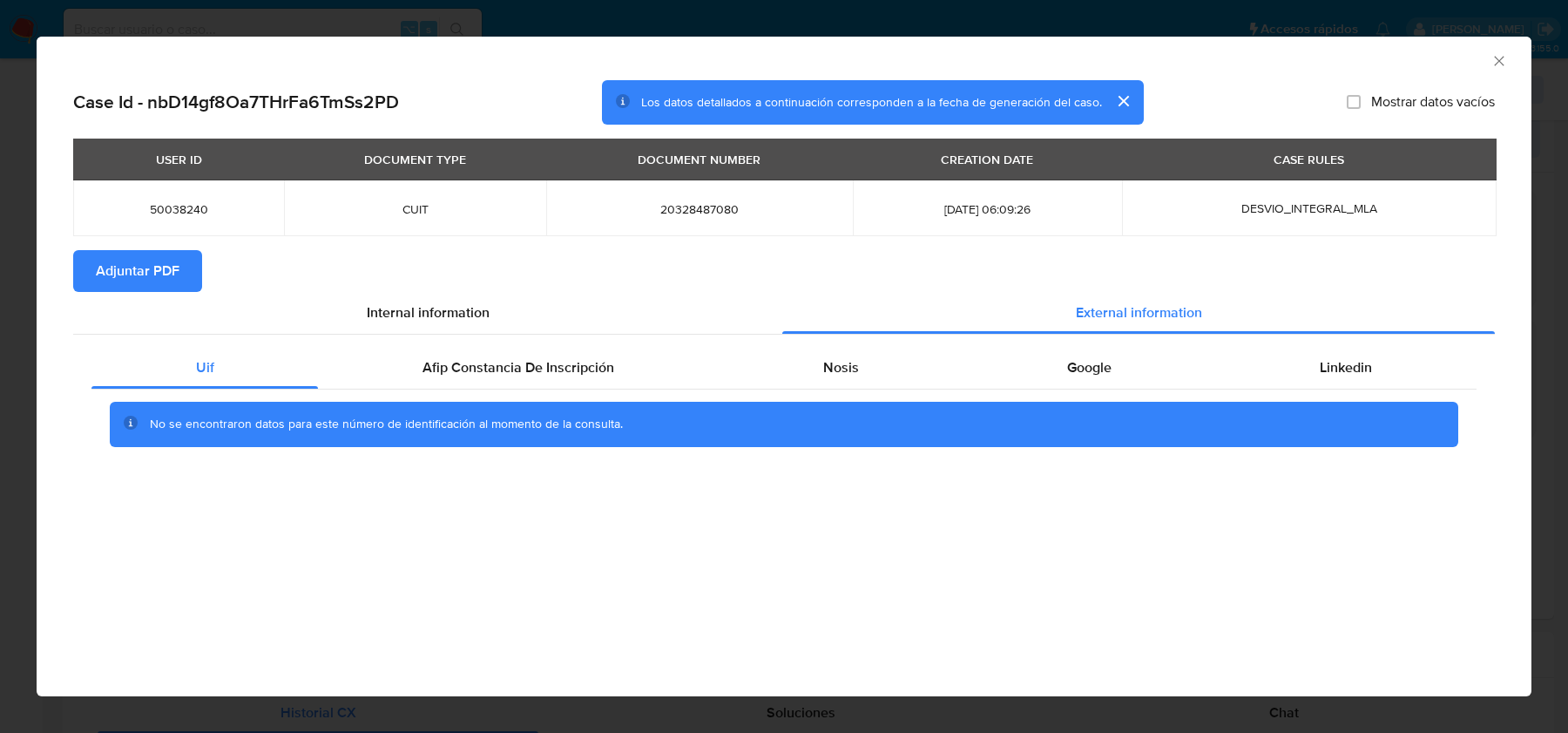
click at [804, 390] on div "No se encontraron datos para este número de identificación al momento de la con…" at bounding box center [784, 425] width 1385 height 70
click at [838, 382] on div "Nosis" at bounding box center [841, 368] width 244 height 42
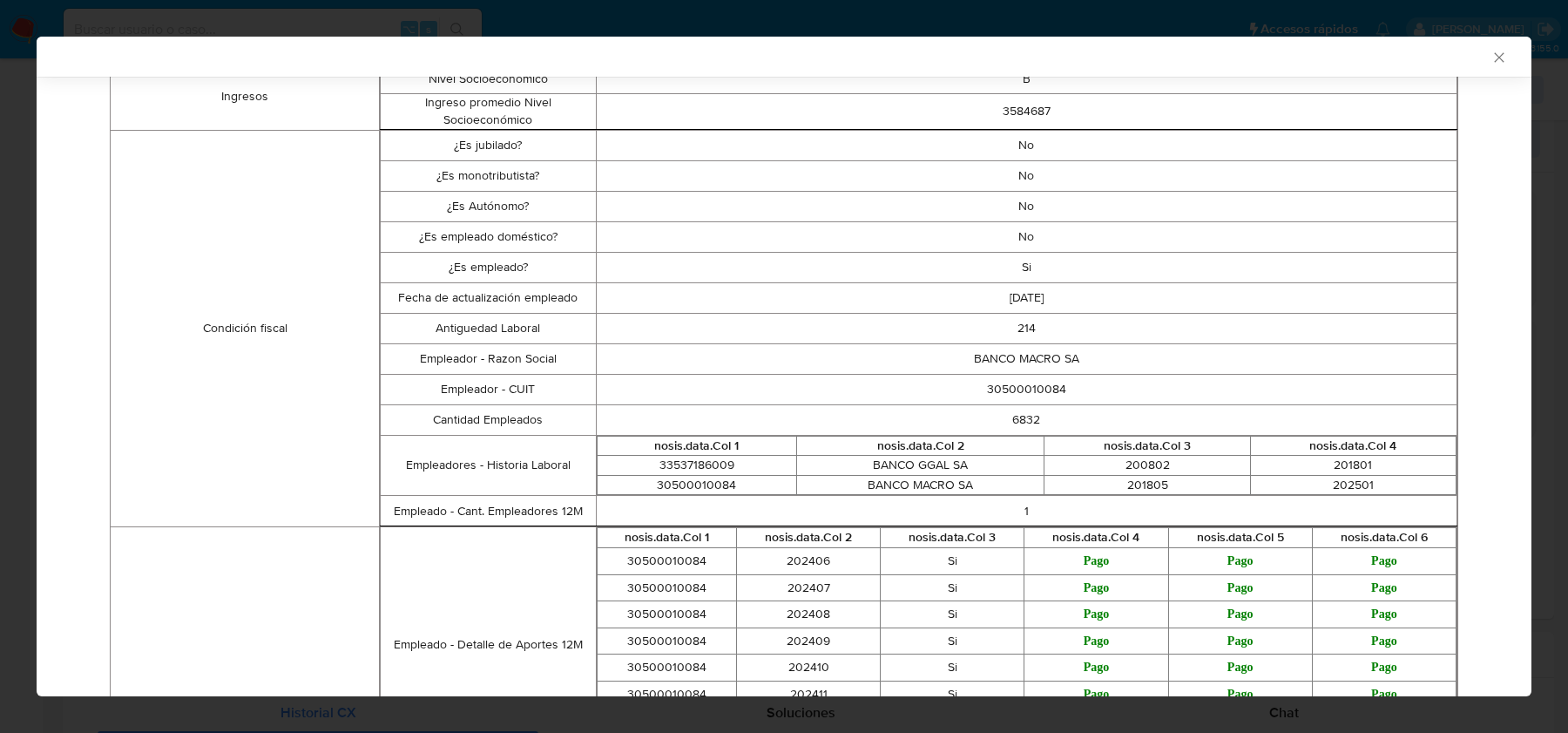
scroll to position [0, 0]
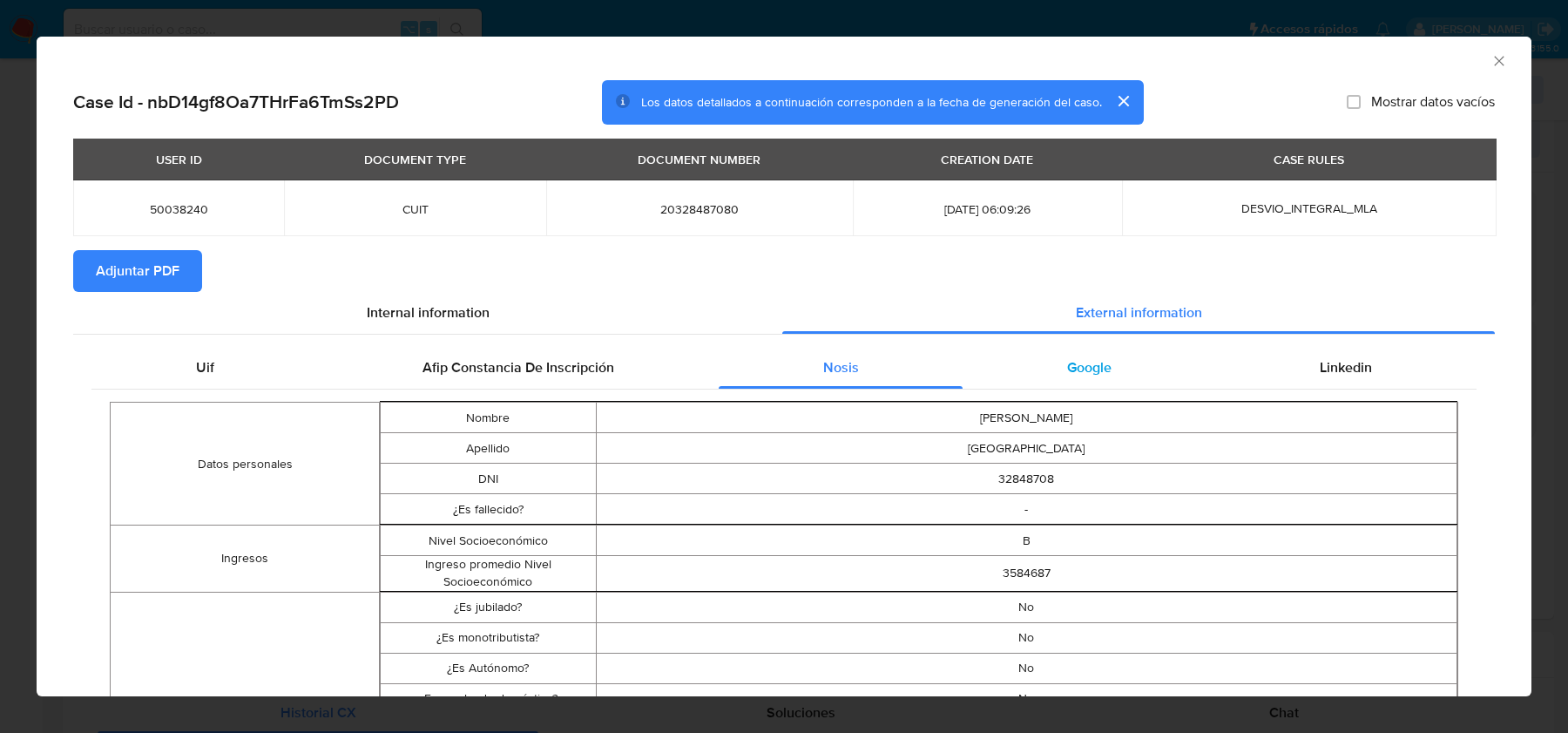
click at [1102, 385] on div "Google" at bounding box center [1090, 368] width 253 height 42
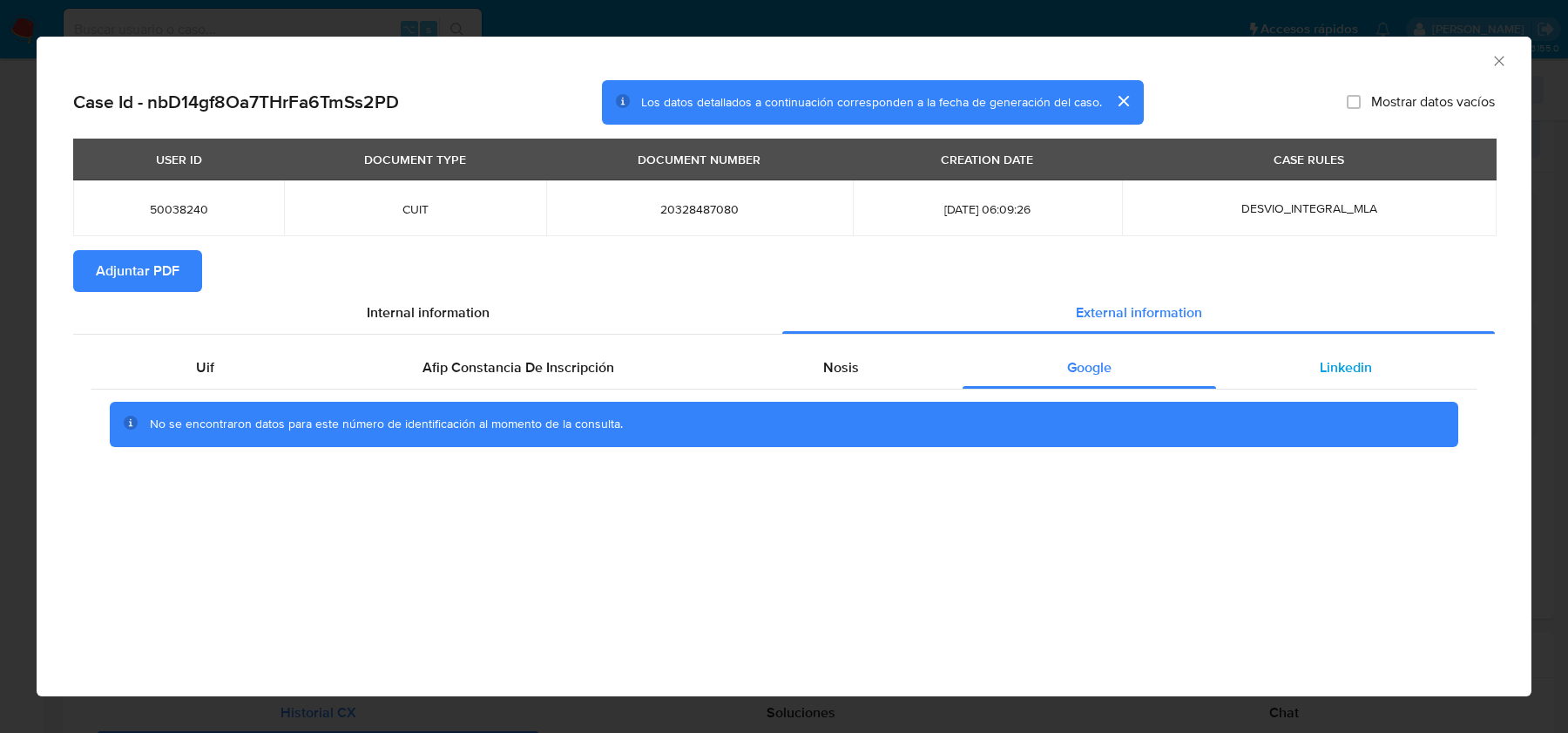
click at [1328, 369] on span "Linkedin" at bounding box center [1345, 367] width 52 height 20
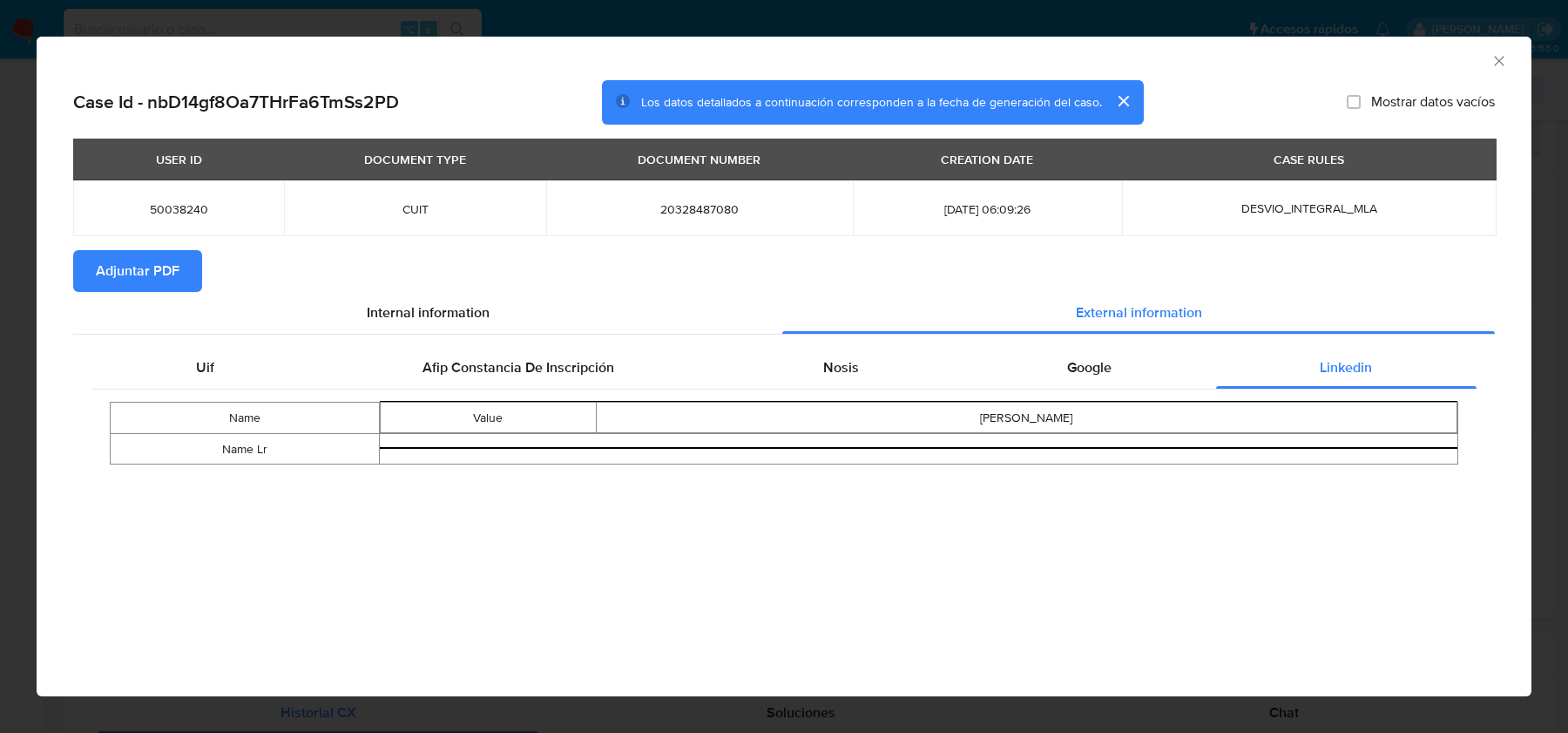
click at [1493, 62] on icon "Cerrar ventana" at bounding box center [1499, 60] width 17 height 17
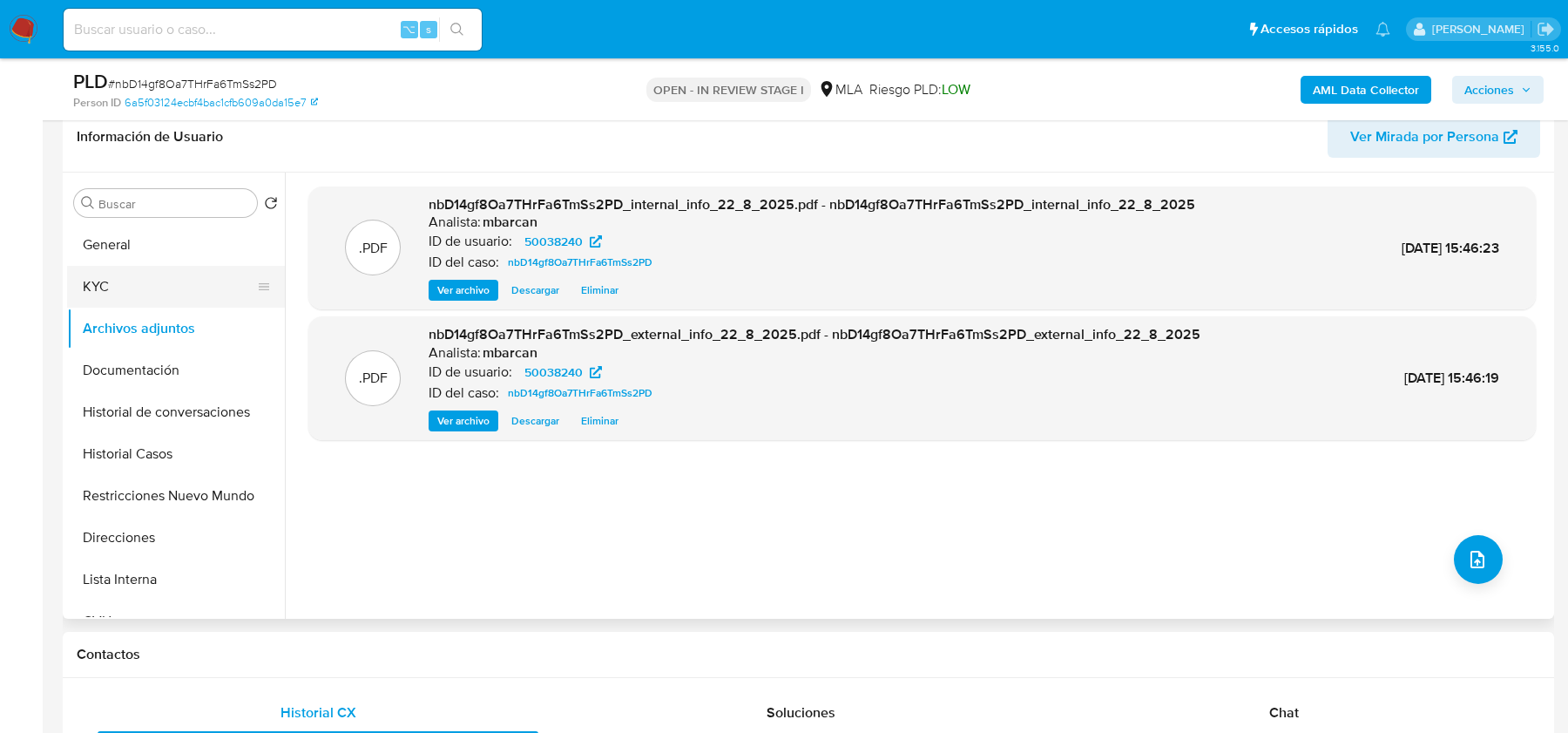
click at [164, 266] on button "KYC" at bounding box center [169, 287] width 204 height 42
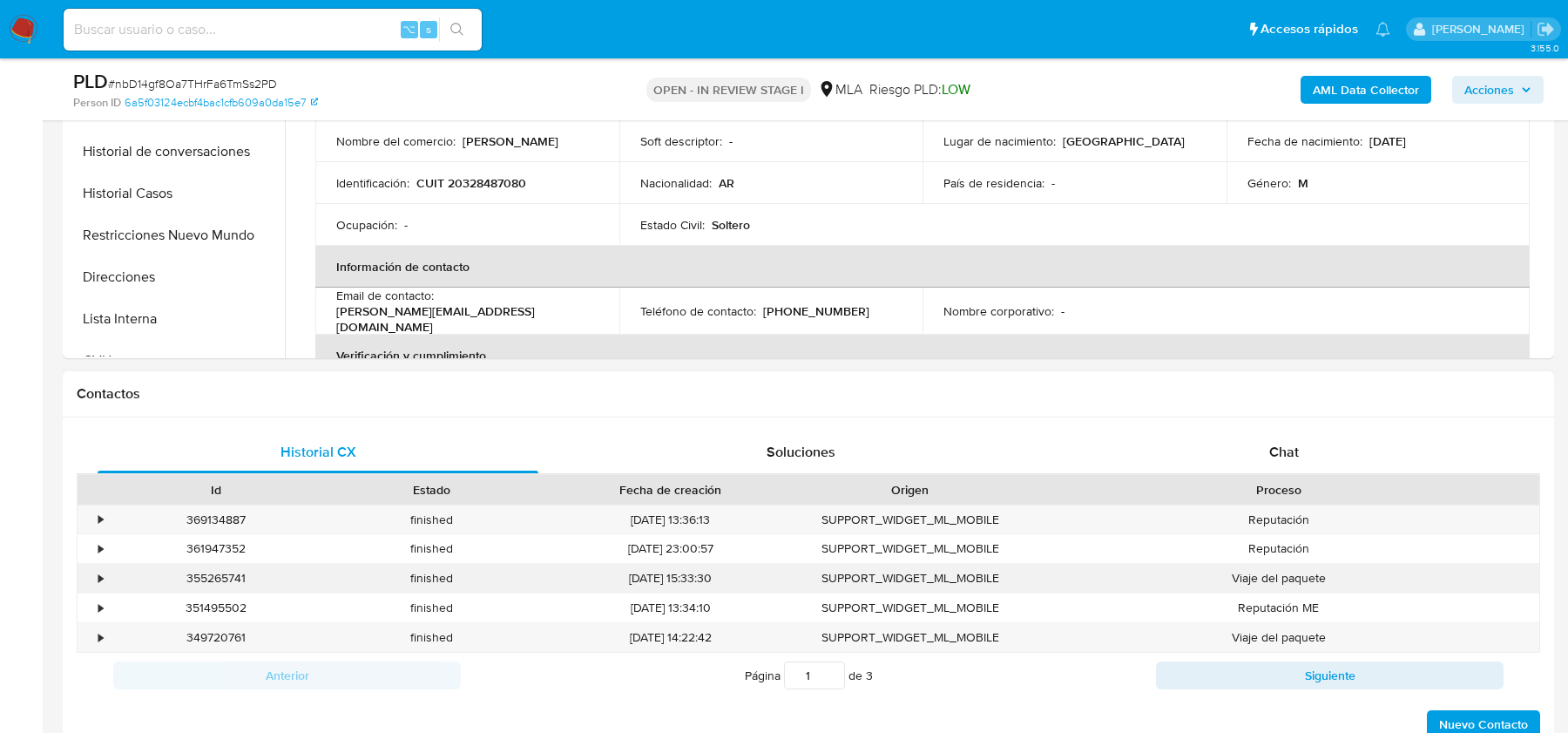
scroll to position [654, 0]
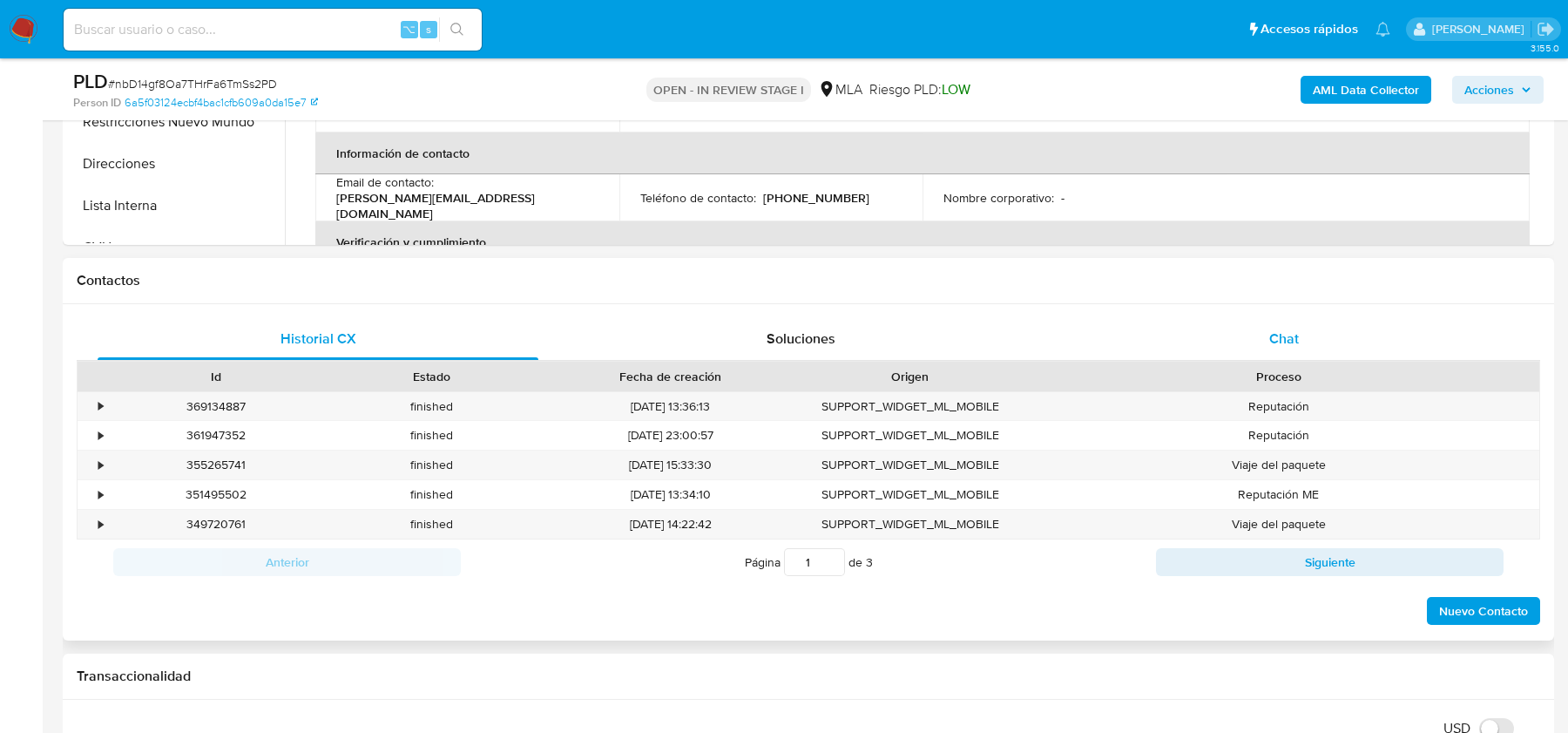
click at [1305, 337] on div "Chat" at bounding box center [1284, 339] width 441 height 42
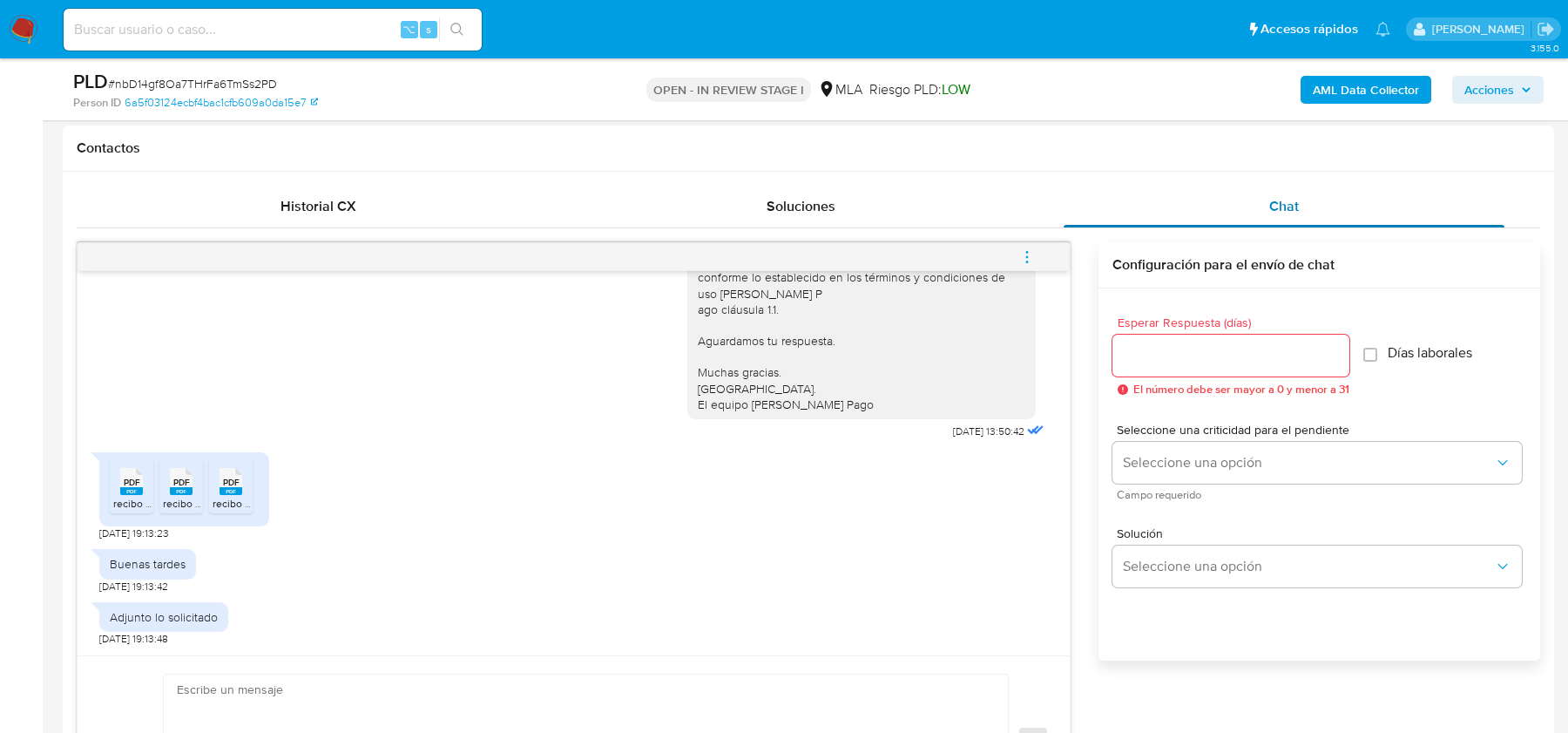
scroll to position [799, 0]
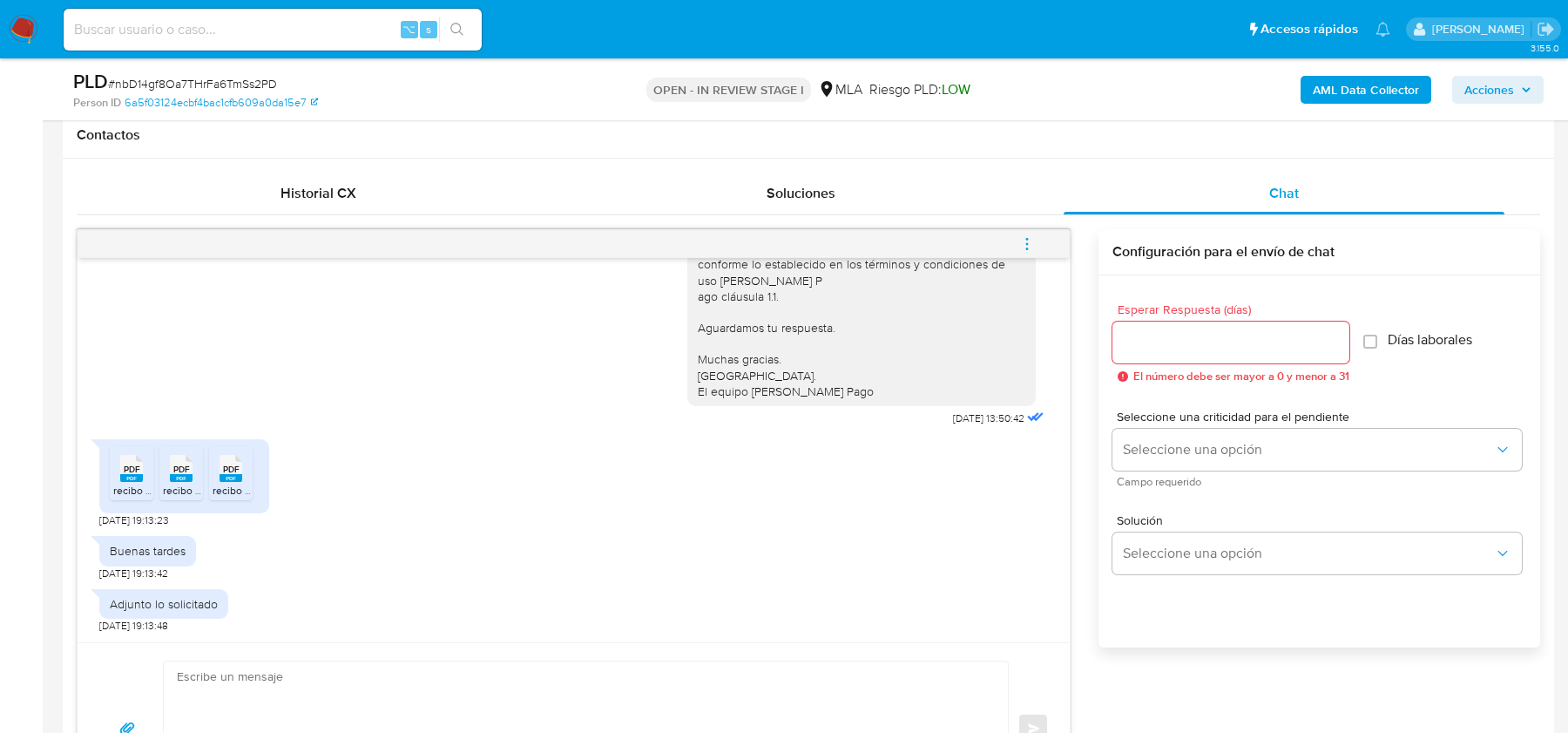
click at [139, 474] on rect at bounding box center [131, 477] width 23 height 8
click at [195, 475] on div "PDF PDF" at bounding box center [181, 467] width 37 height 34
click at [142, 468] on icon at bounding box center [131, 468] width 23 height 27
click at [127, 477] on rect at bounding box center [131, 477] width 23 height 8
click at [191, 477] on rect at bounding box center [181, 477] width 23 height 8
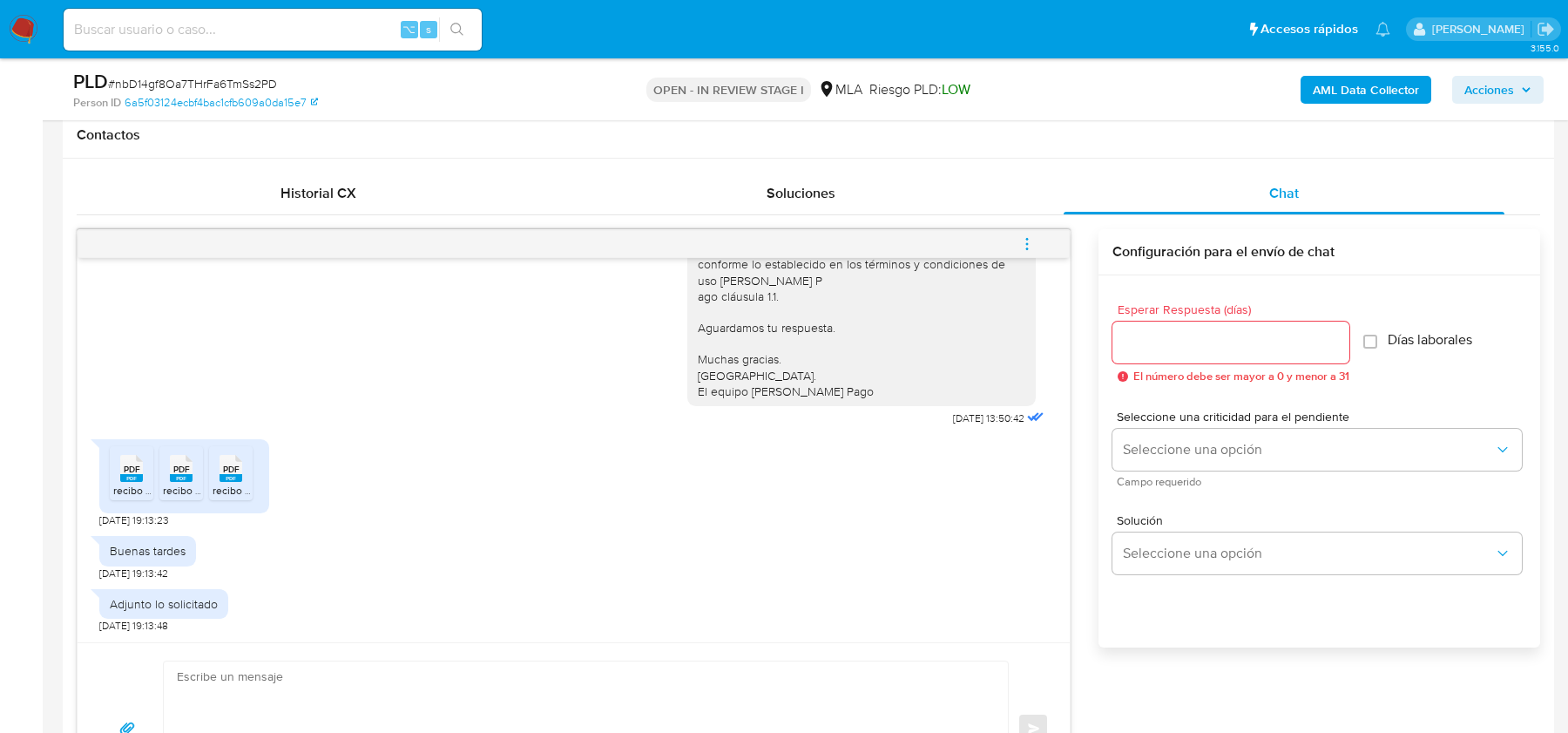
click at [228, 475] on rect at bounding box center [231, 477] width 23 height 8
click at [132, 468] on span "PDF" at bounding box center [132, 469] width 17 height 11
click at [174, 485] on span "recibo 1.pdf" at bounding box center [190, 491] width 53 height 15
click at [234, 485] on span "recibo 3.pdf" at bounding box center [240, 491] width 56 height 15
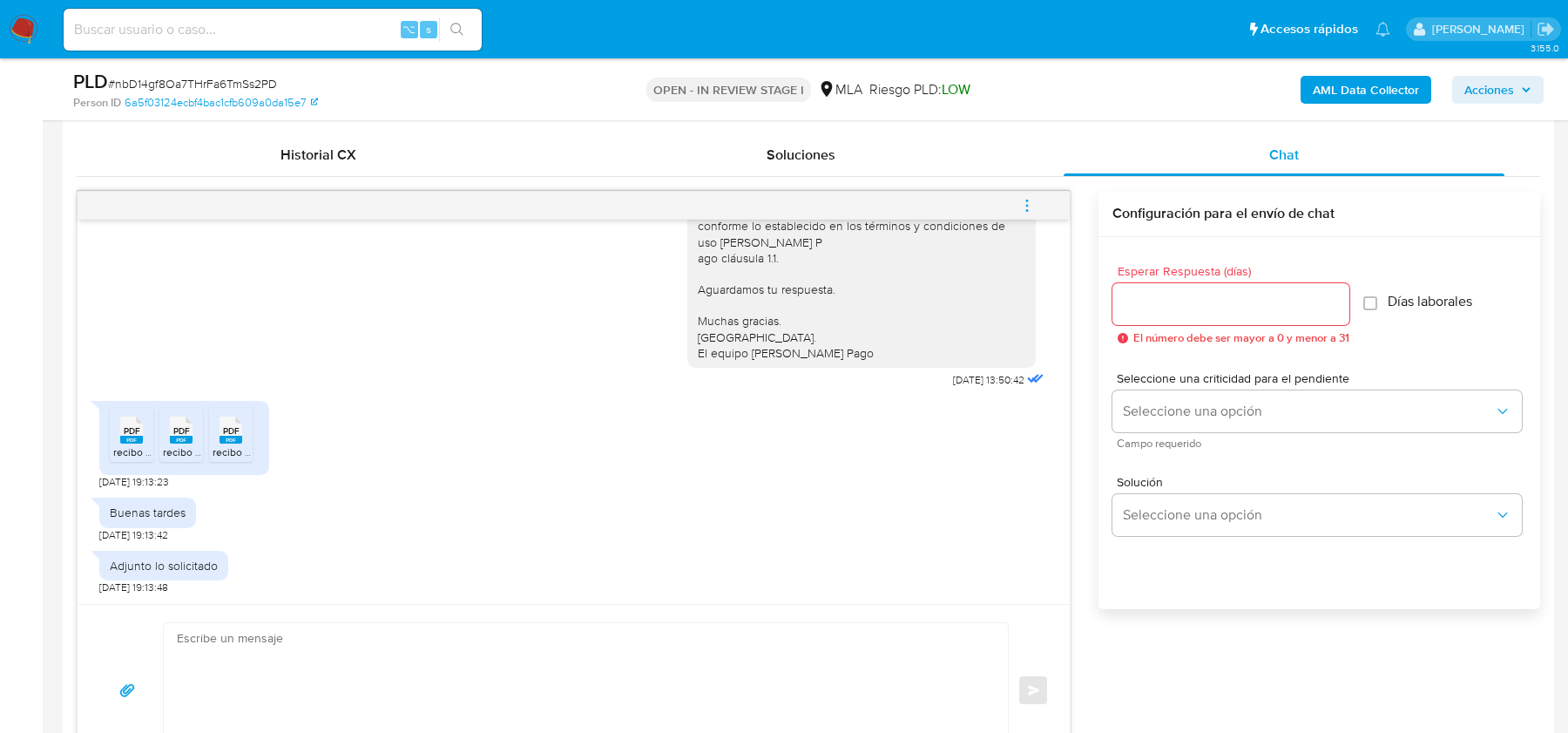
scroll to position [880, 0]
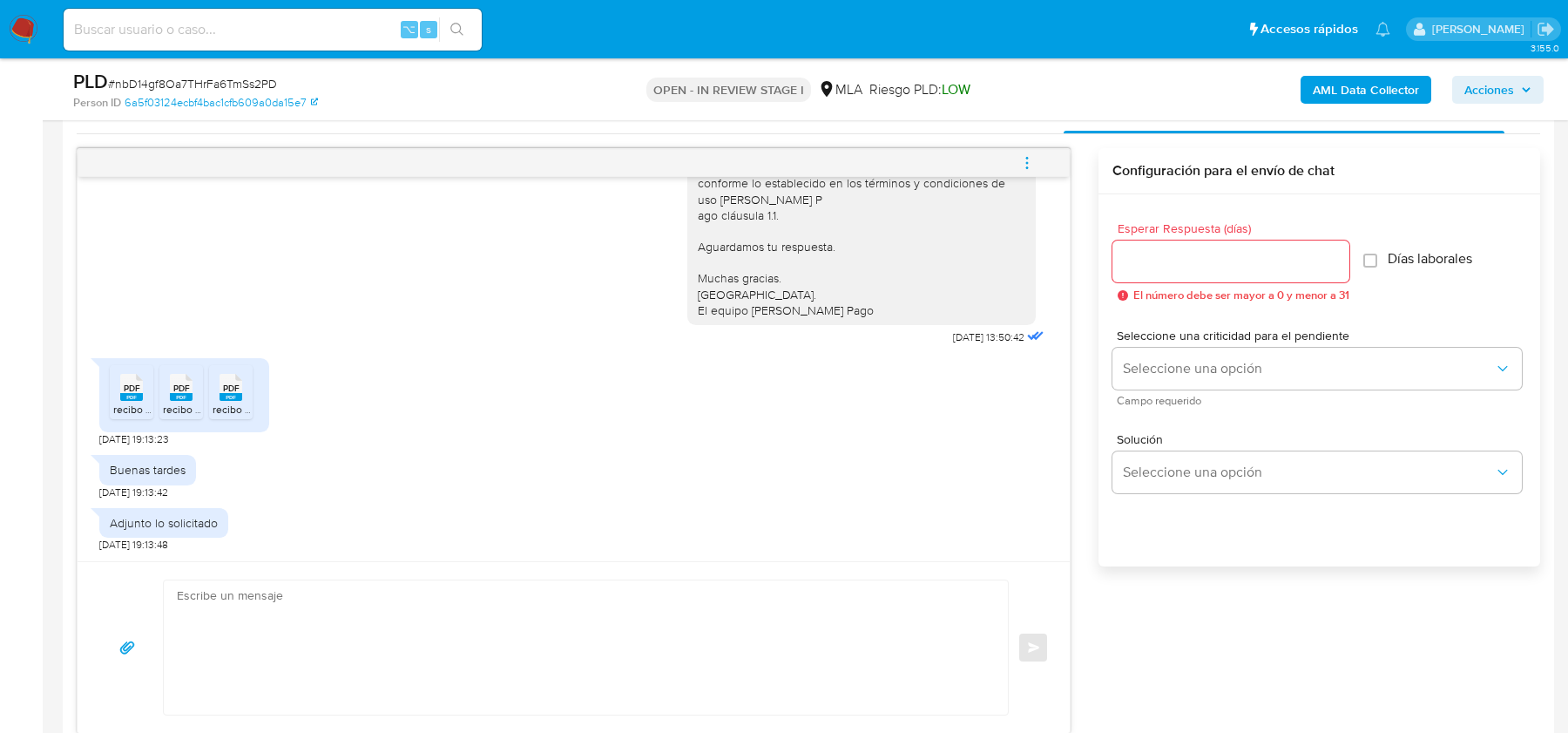
click at [347, 614] on textarea at bounding box center [581, 647] width 809 height 134
paste textarea "Hola, ¡Muchas gracias por tu respuesta! Confirmamos la recepción de la document…"
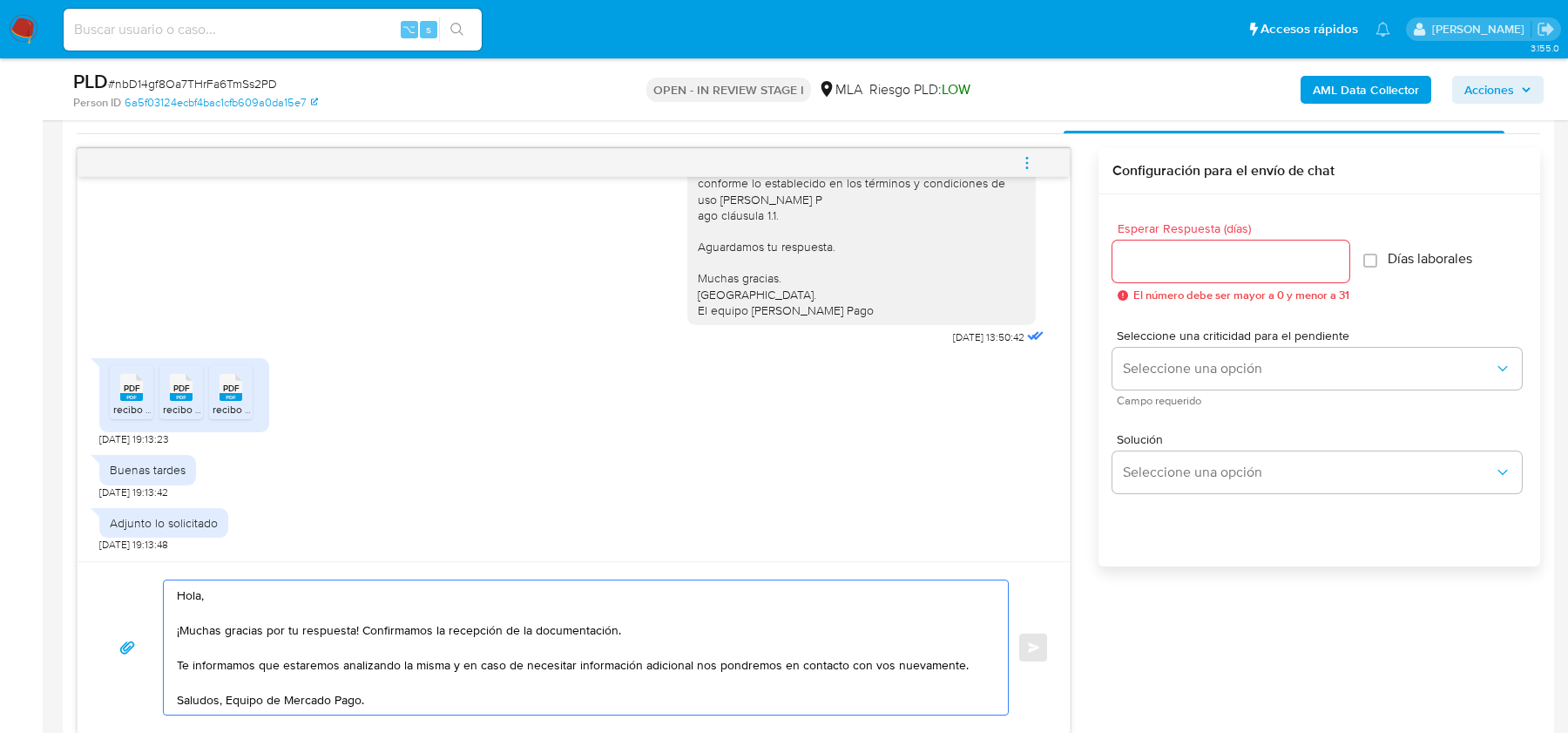
type textarea "Hola, ¡Muchas gracias por tu respuesta! Confirmamos la recepción de la document…"
click at [1177, 264] on input "Esperar Respuesta (días)" at bounding box center [1230, 261] width 237 height 23
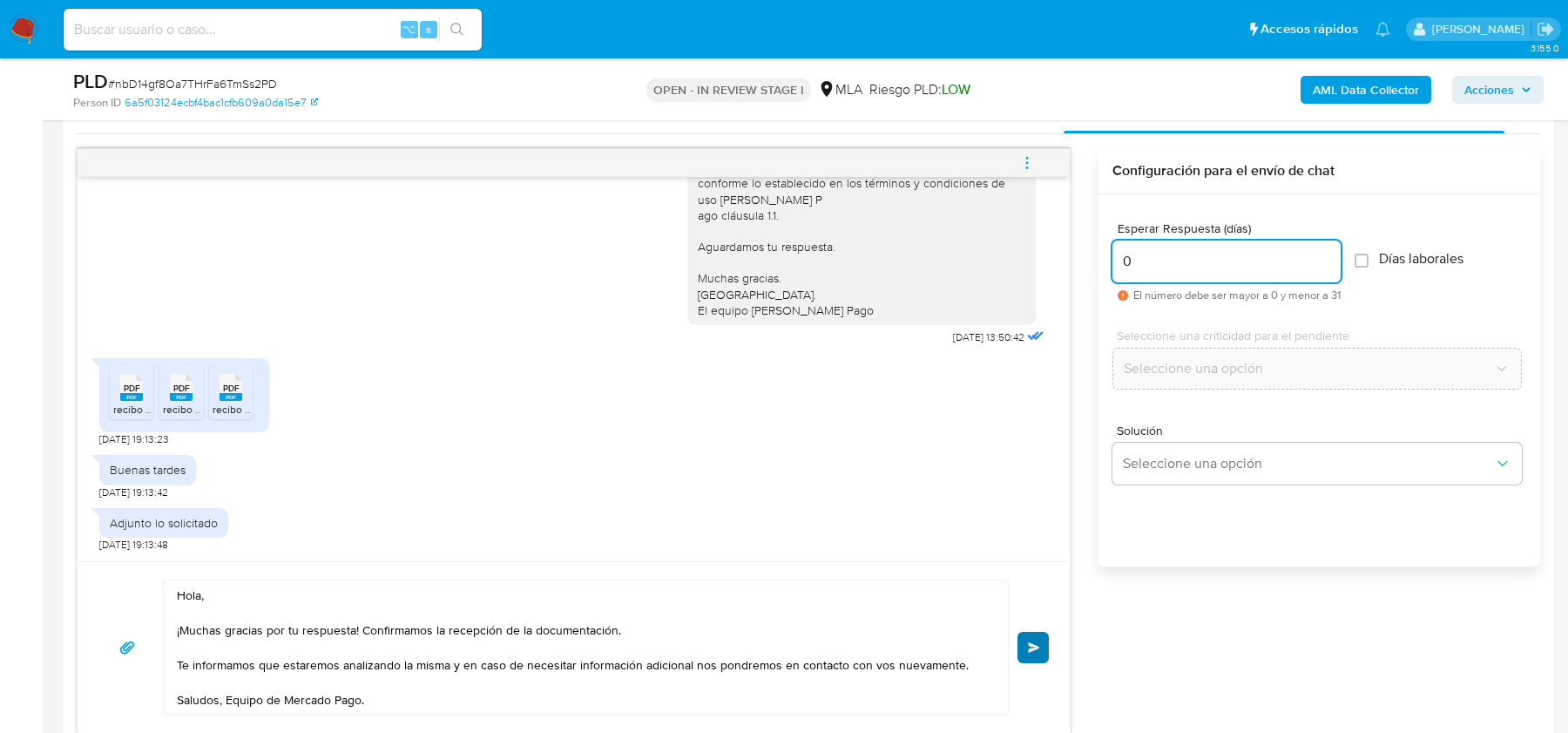
type input "0"
click at [1036, 650] on button "Enviar" at bounding box center [1033, 647] width 31 height 31
click at [1029, 151] on span "menu-action" at bounding box center [1027, 163] width 16 height 42
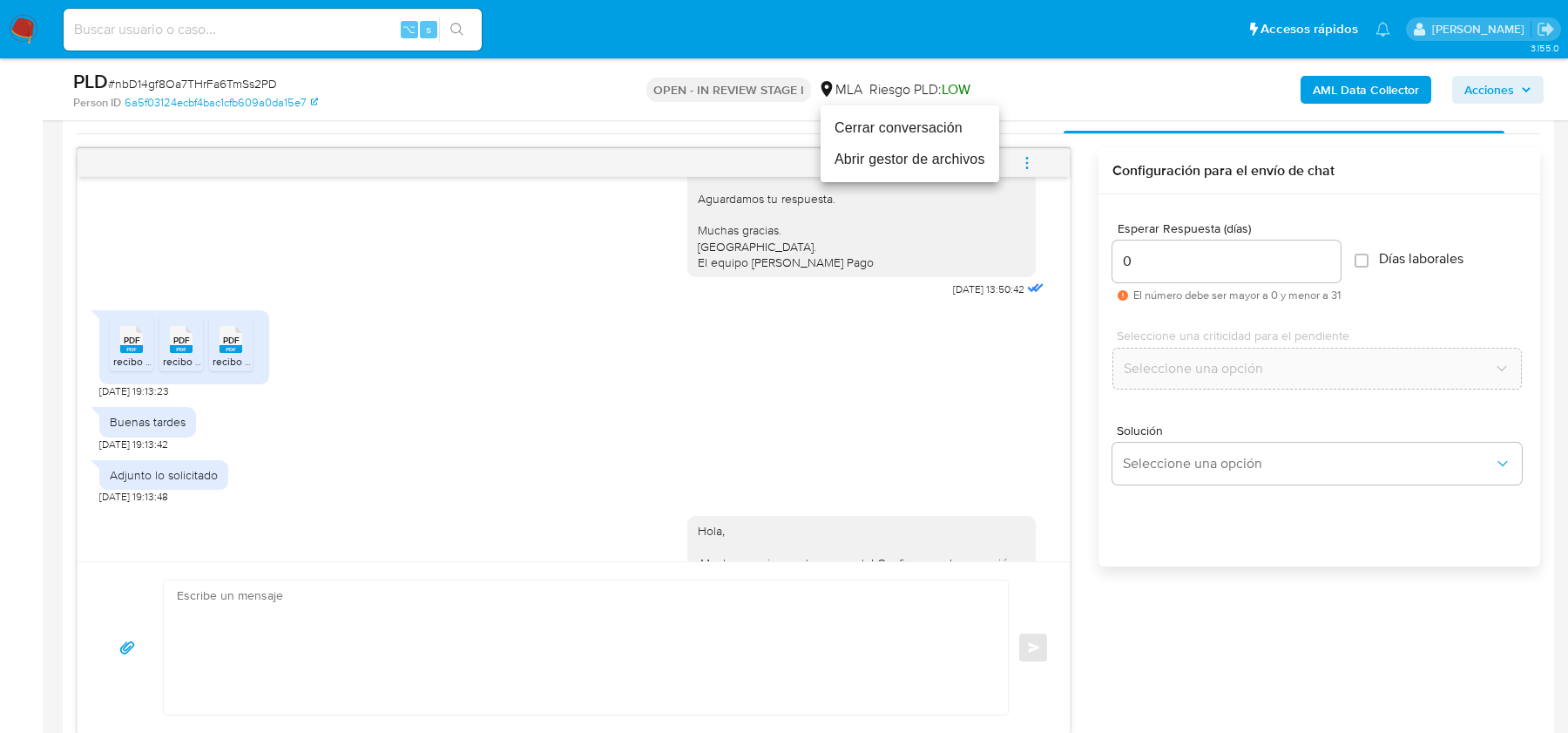
scroll to position [1398, 0]
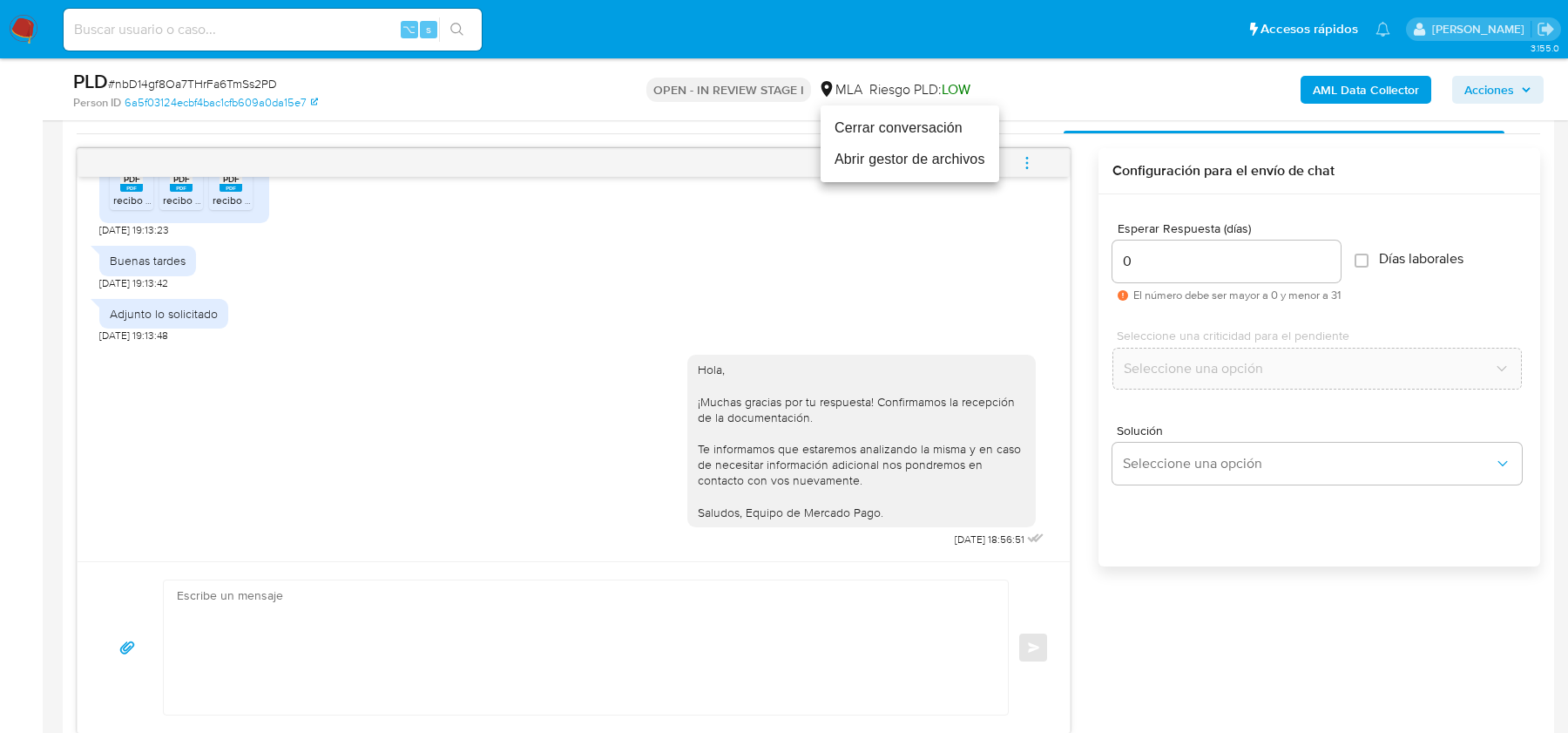
click at [904, 127] on li "Cerrar conversación" at bounding box center [909, 127] width 178 height 31
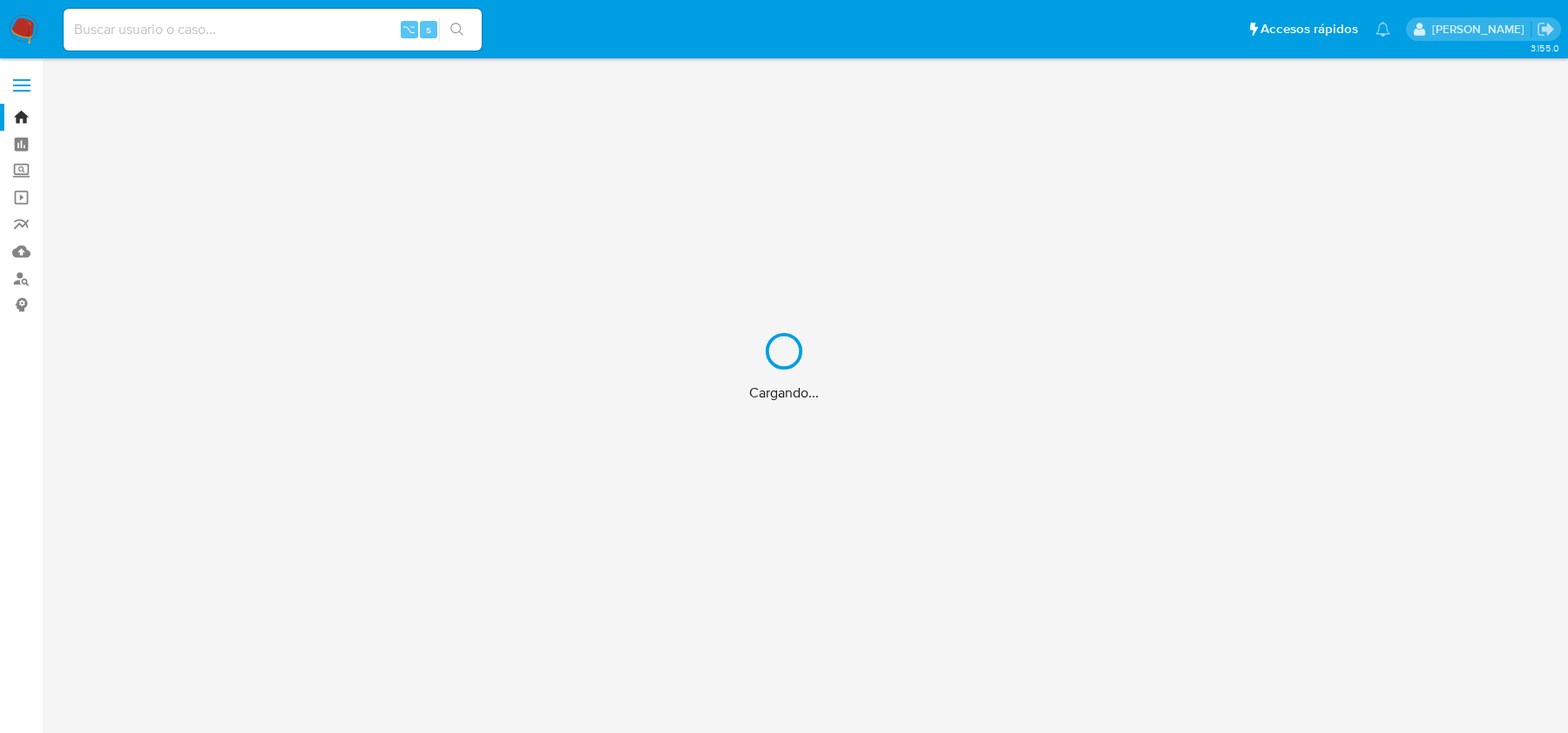
click at [290, 42] on div "Cargando..." at bounding box center [784, 366] width 1568 height 733
click at [277, 27] on input at bounding box center [272, 29] width 418 height 23
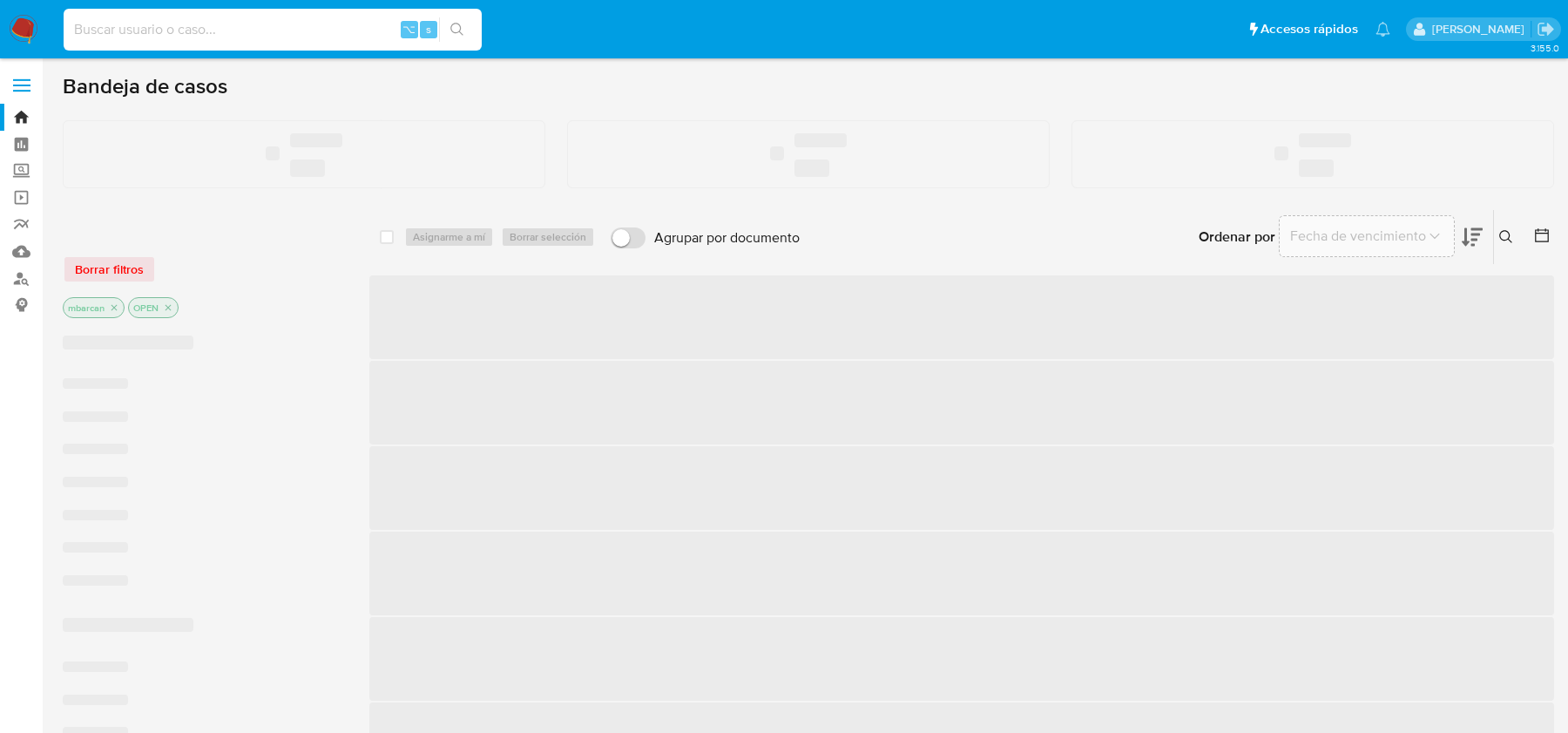
paste input "U5jRYWsYpD9QhkbsiqOxmXuq"
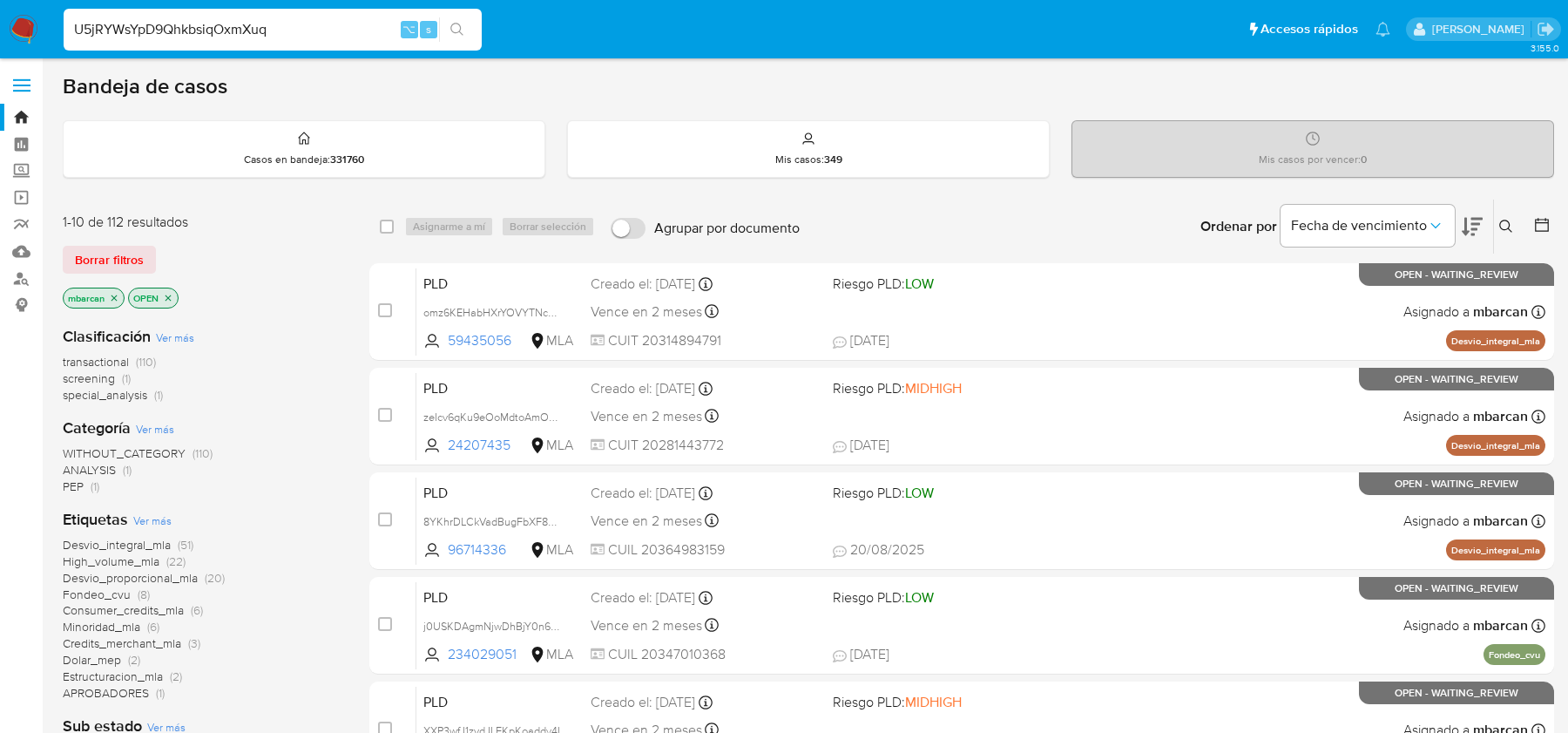
type input "U5jRYWsYpD9QhkbsiqOxmXuq"
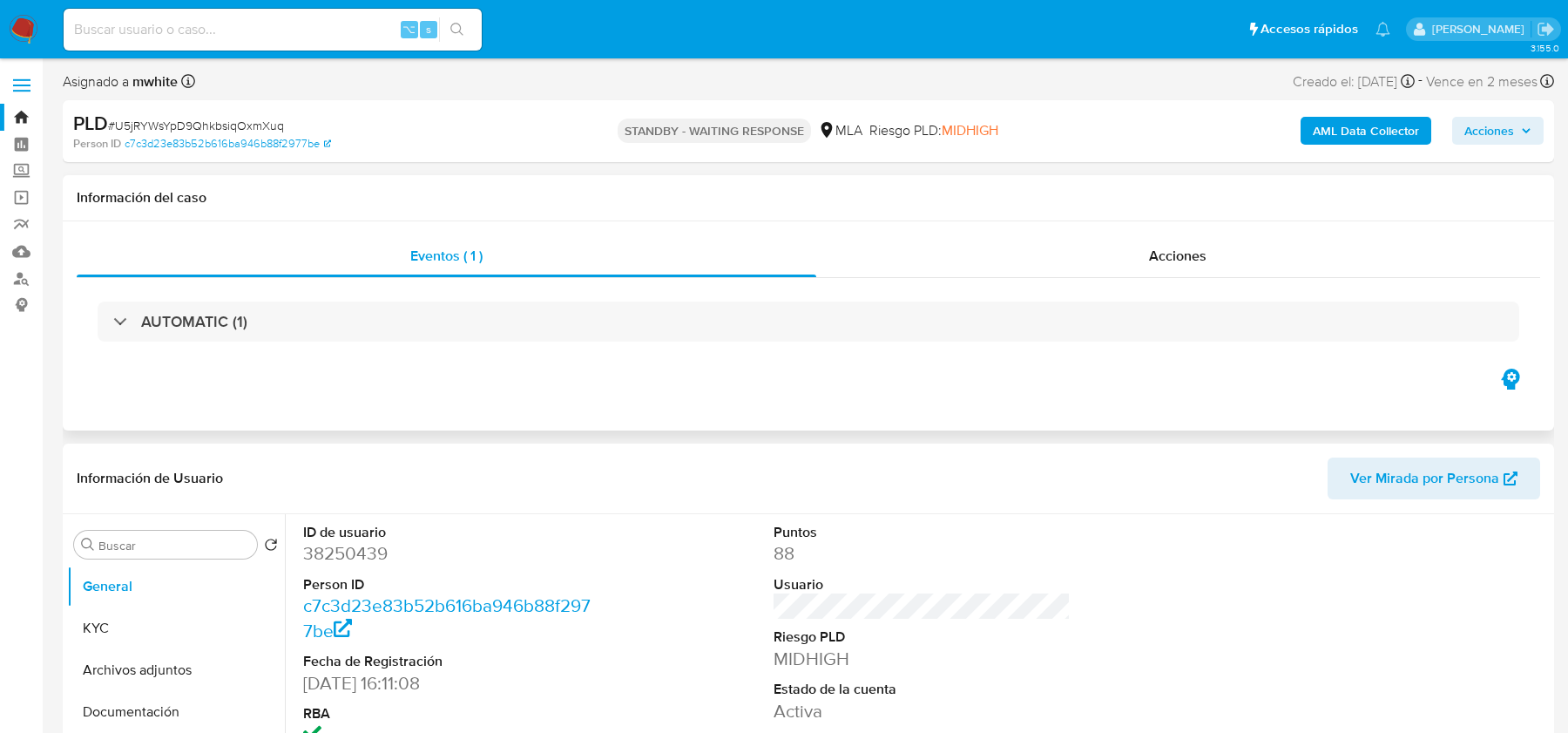
select select "10"
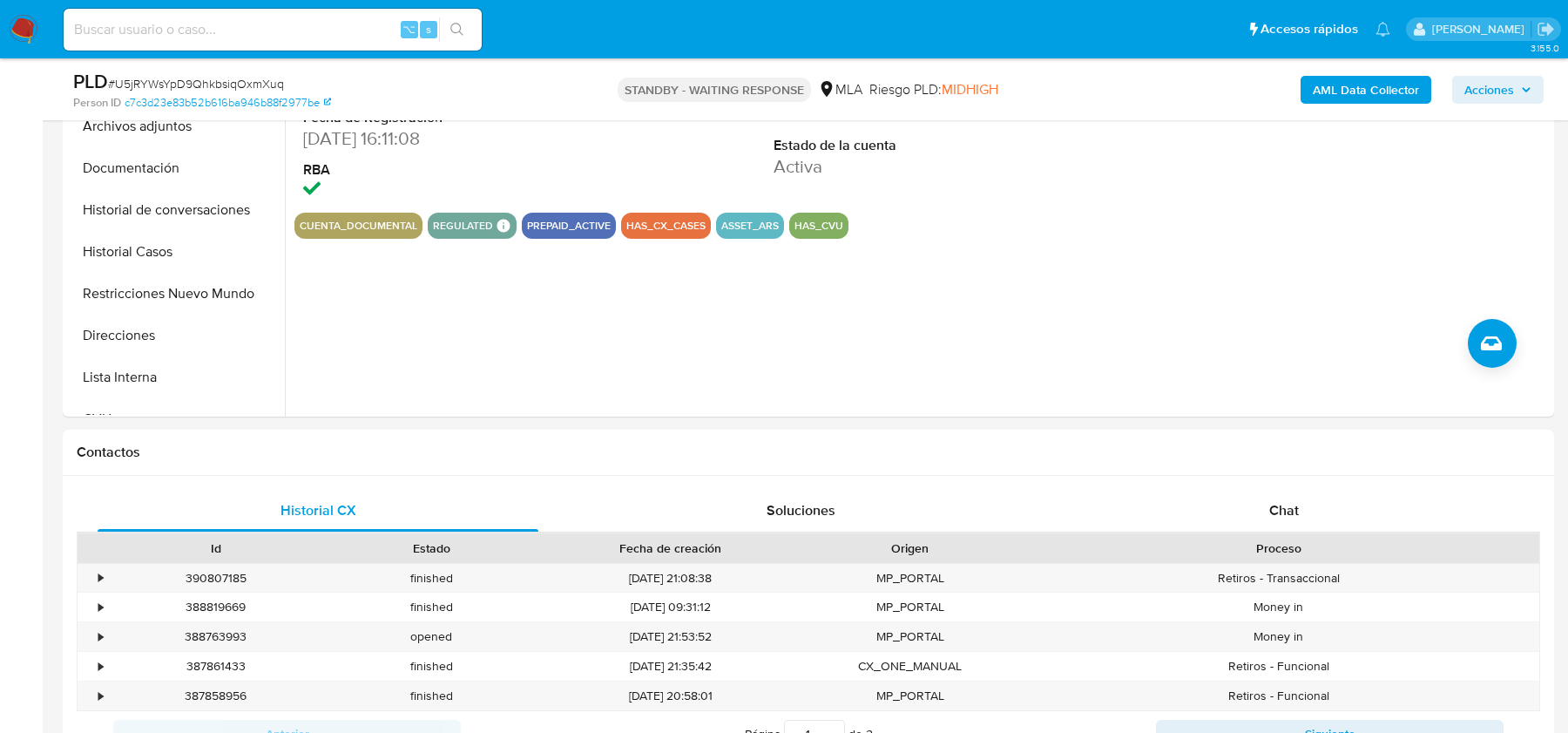
scroll to position [531, 0]
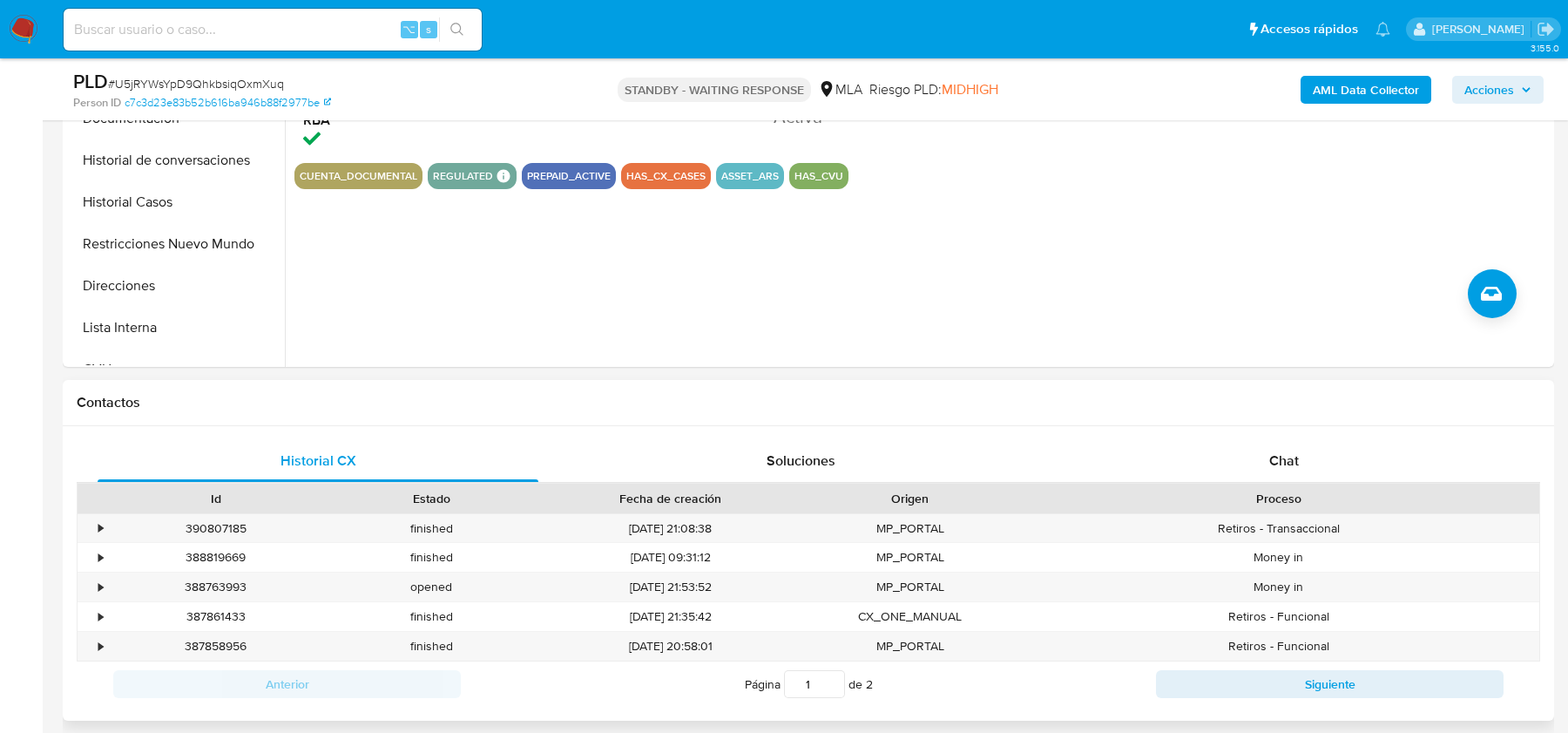
click at [1288, 415] on div "Contactos" at bounding box center [808, 403] width 1492 height 46
click at [1278, 435] on div "Historial CX Soluciones Chat Id Estado Fecha de creación Origen Proceso • 39080…" at bounding box center [808, 574] width 1492 height 294
click at [1273, 442] on div "Chat" at bounding box center [1284, 460] width 441 height 42
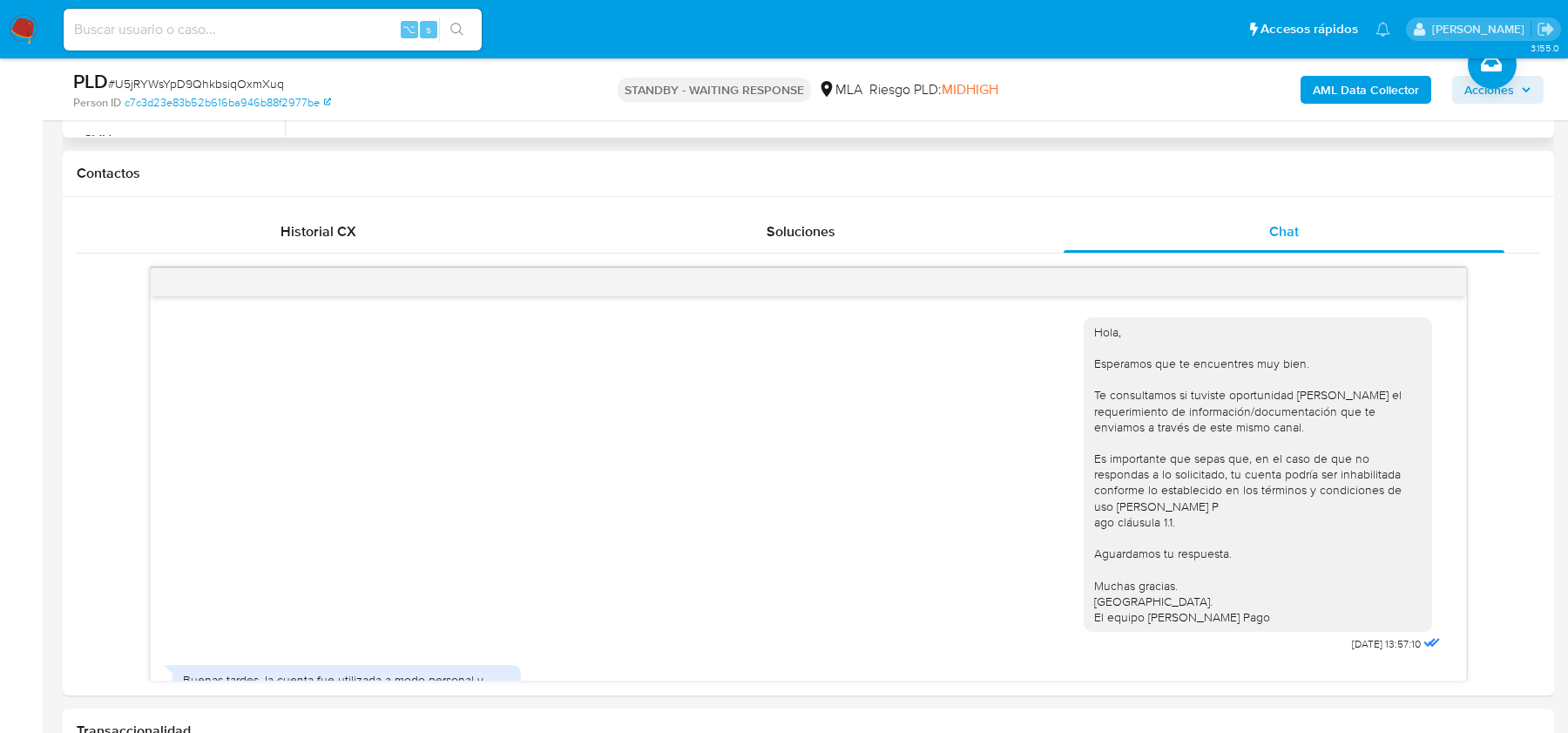
scroll to position [1575, 0]
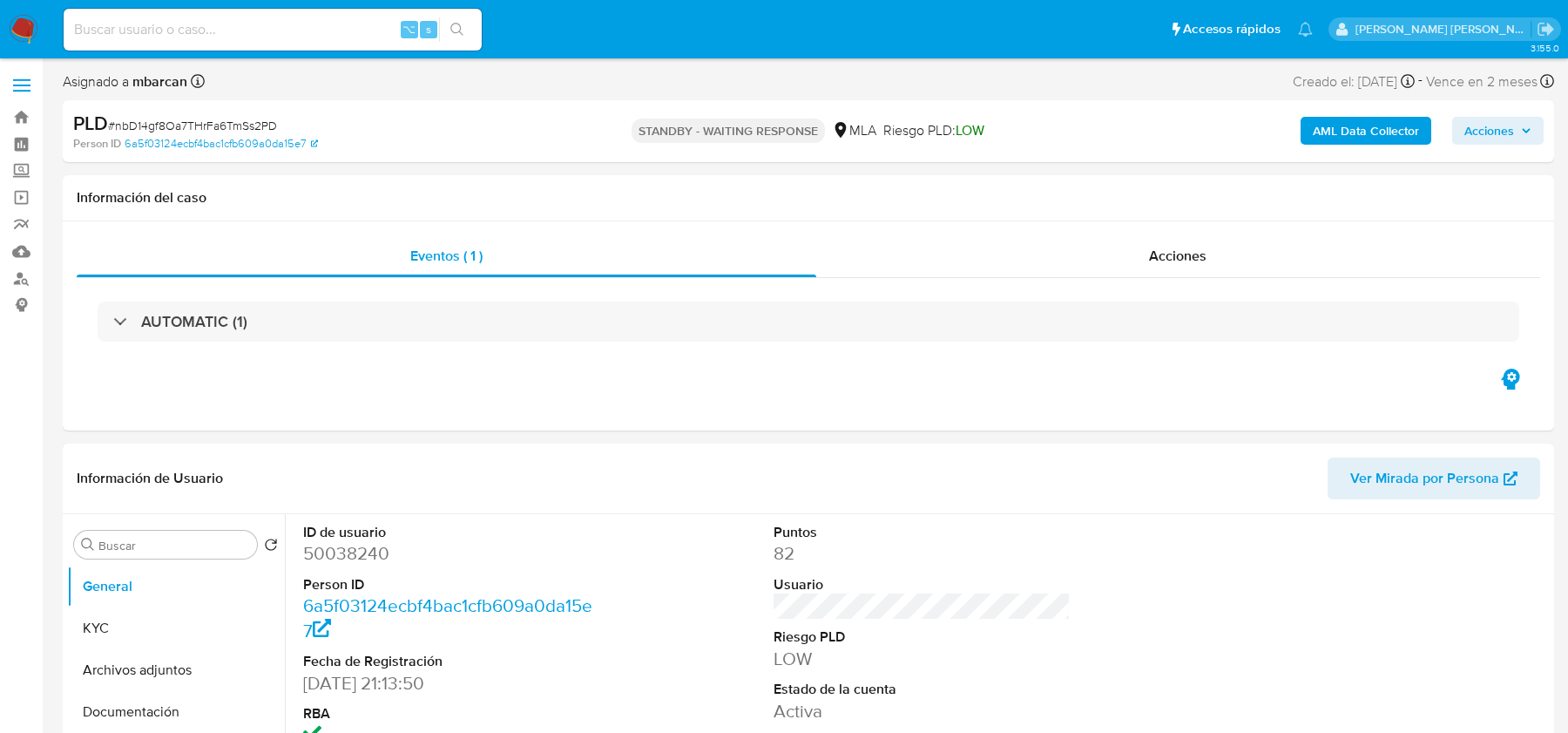
select select "10"
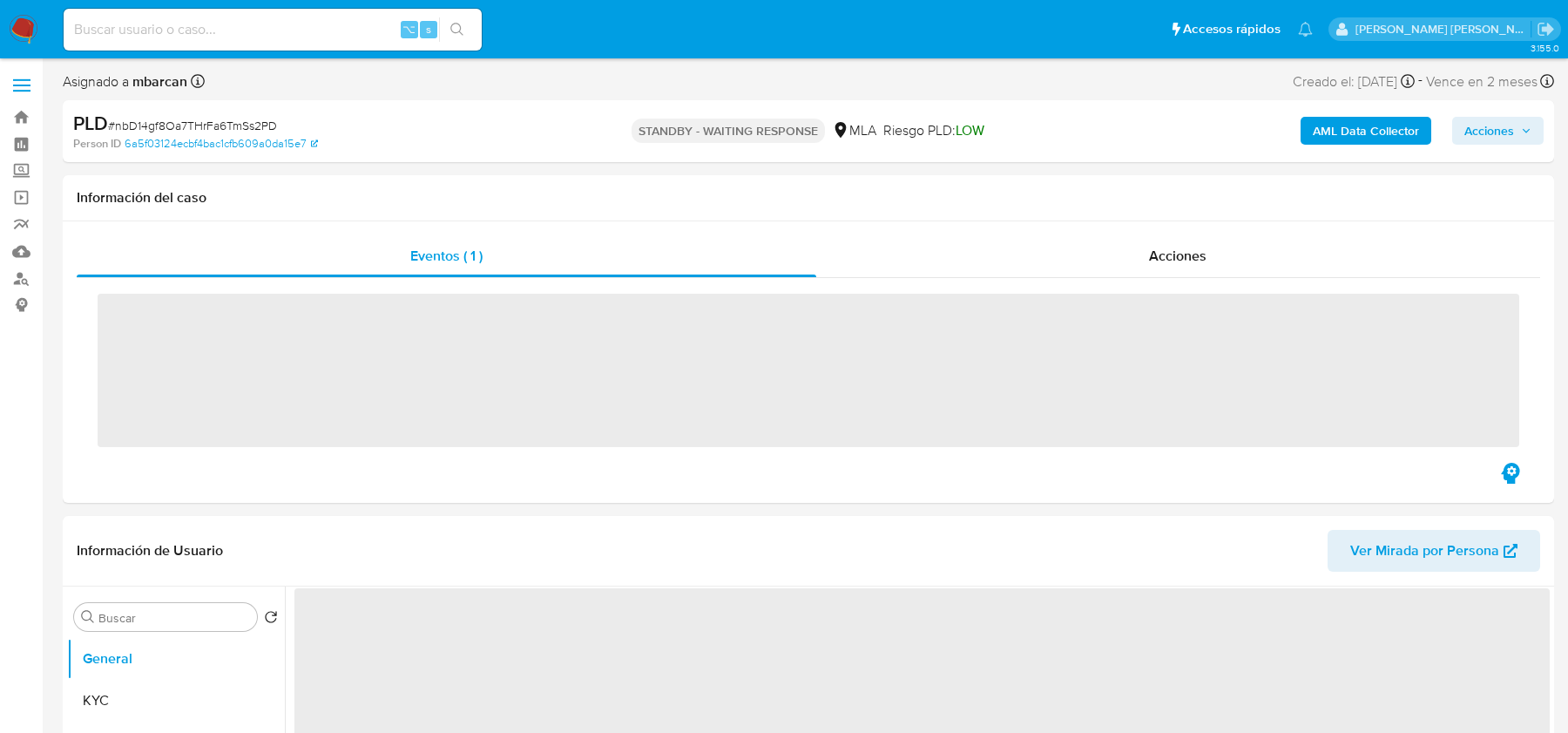
click at [175, 120] on span "# nbD14gf8Oa7THrFa6TmSs2PD" at bounding box center [192, 125] width 169 height 17
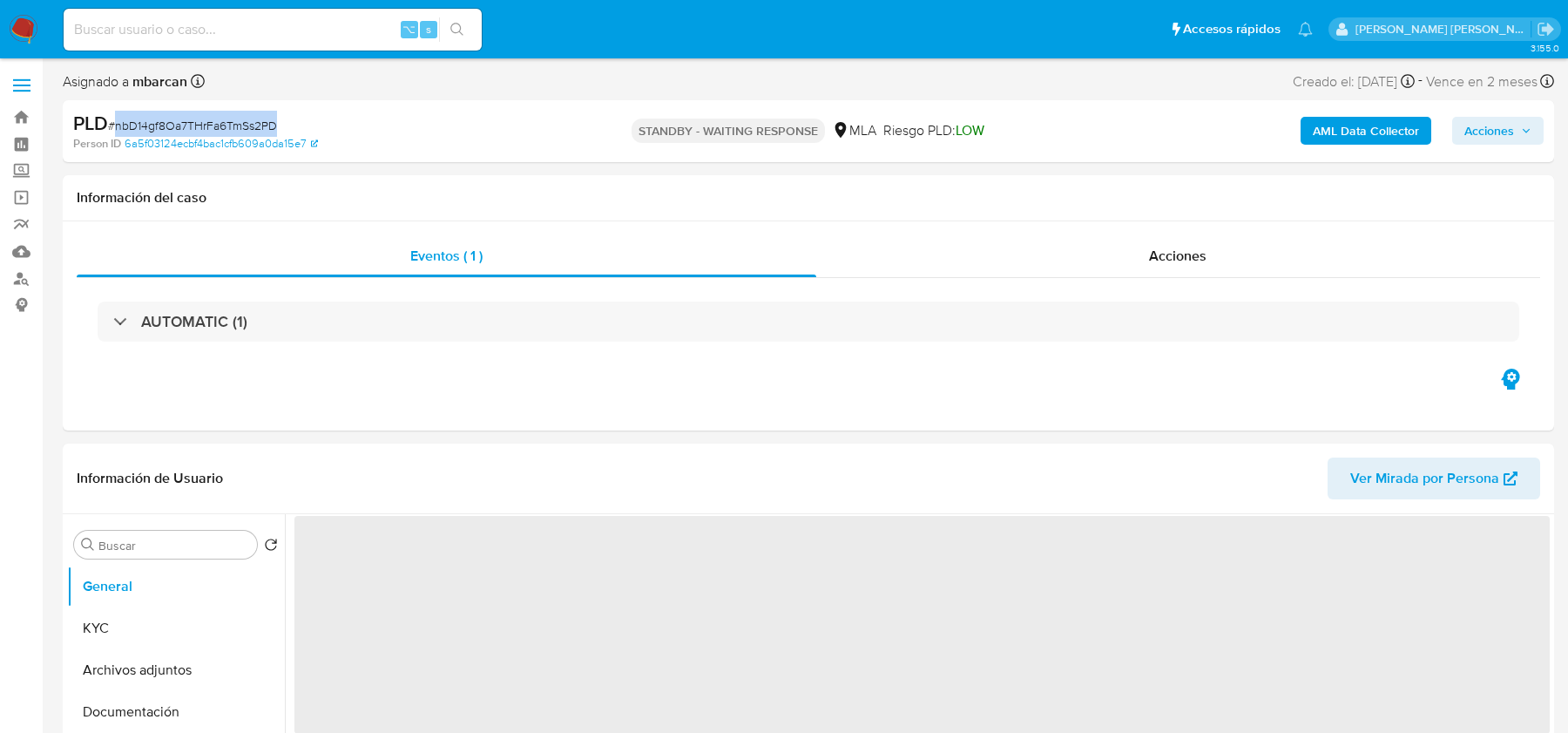
copy span "nbD14gf8Oa7THrFa6TmSs2PD"
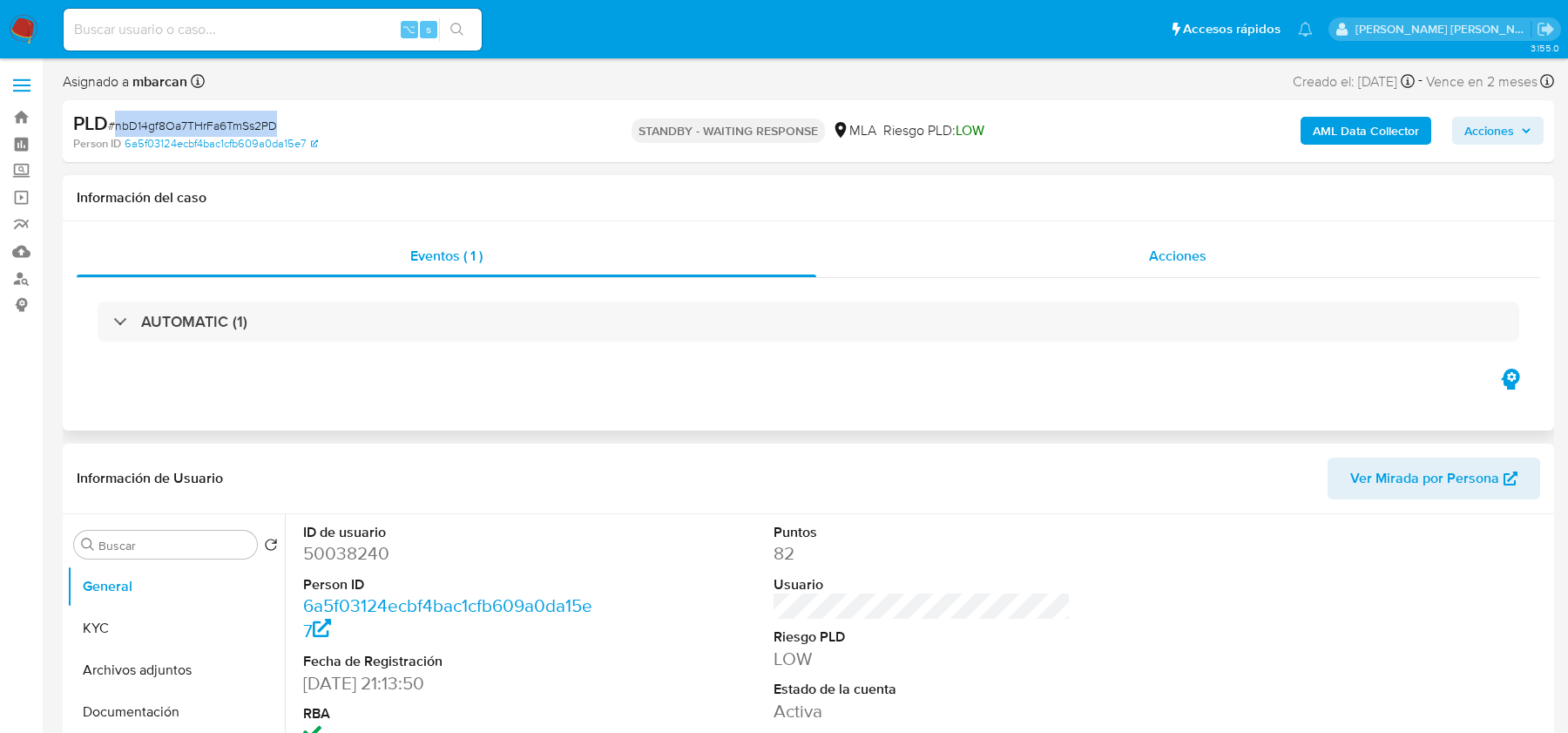
click at [1161, 245] on span "Acciones" at bounding box center [1177, 255] width 58 height 20
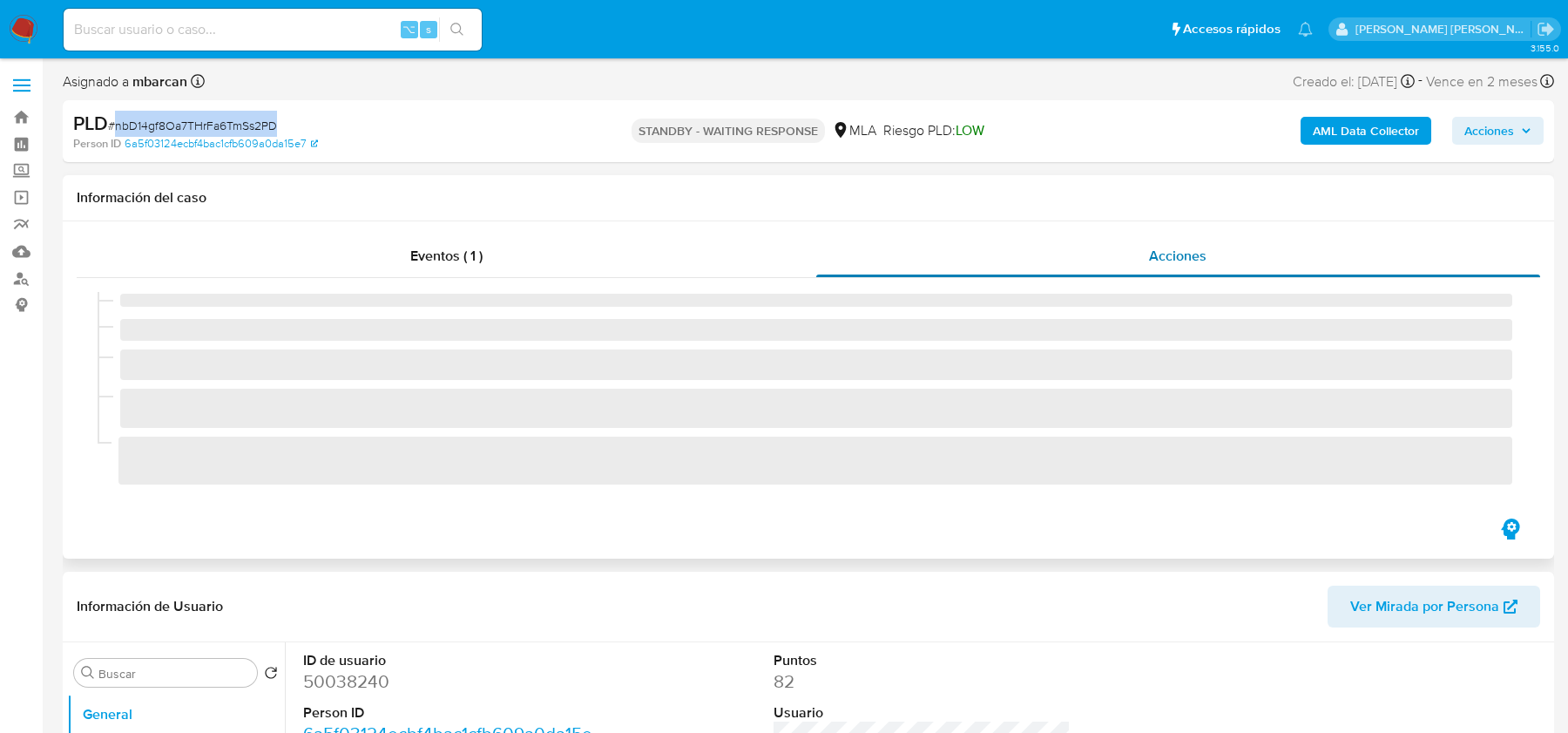
select select "10"
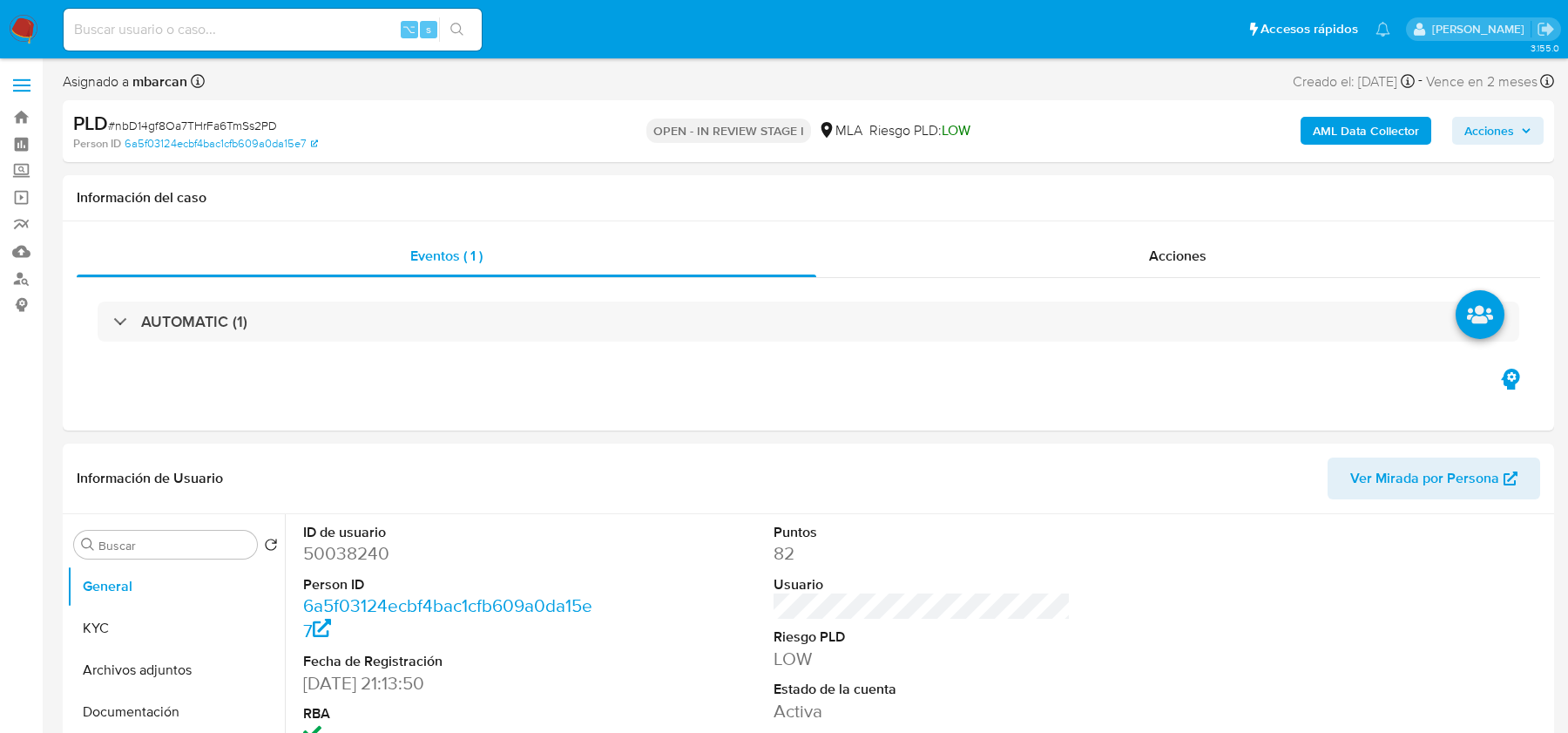
select select "10"
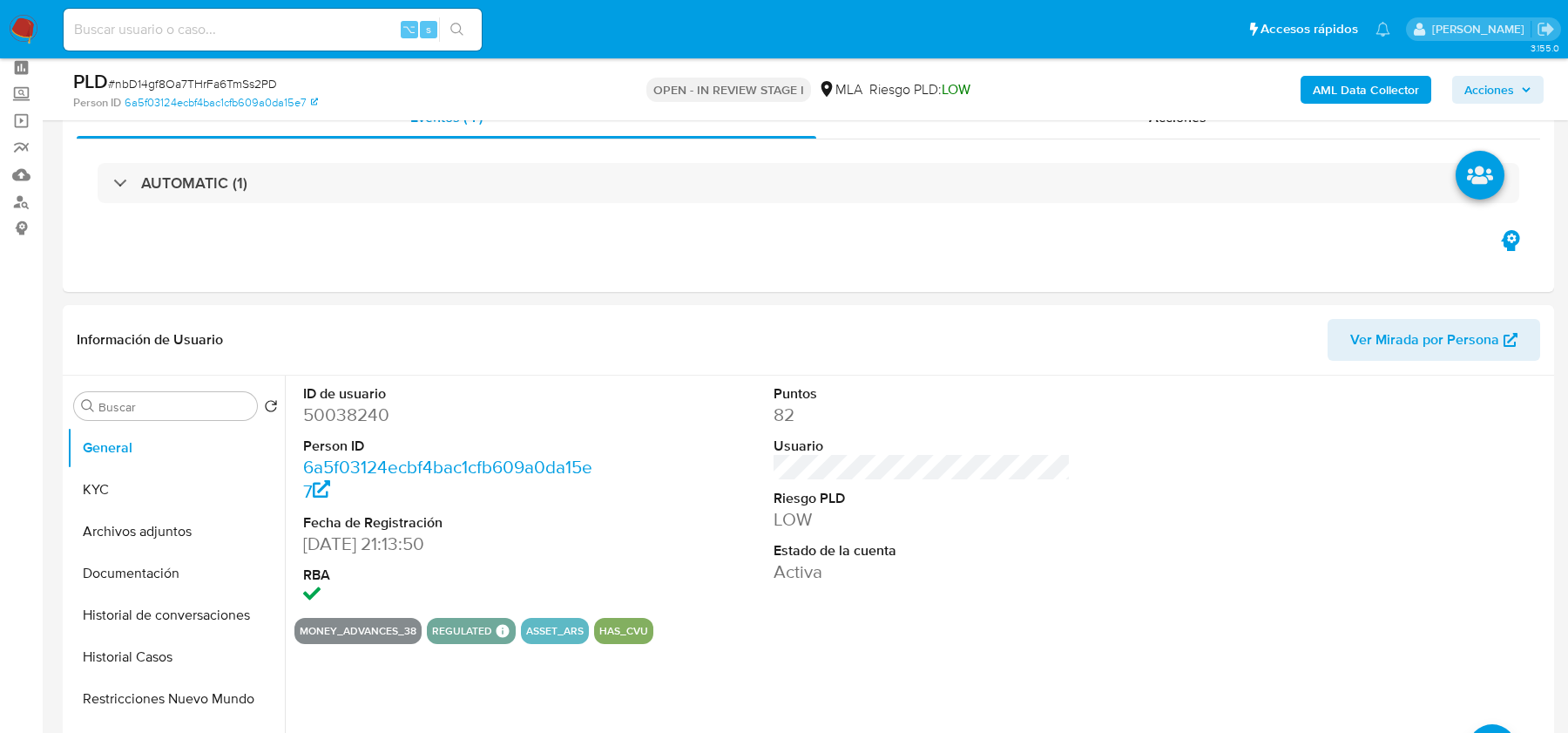
scroll to position [88, 0]
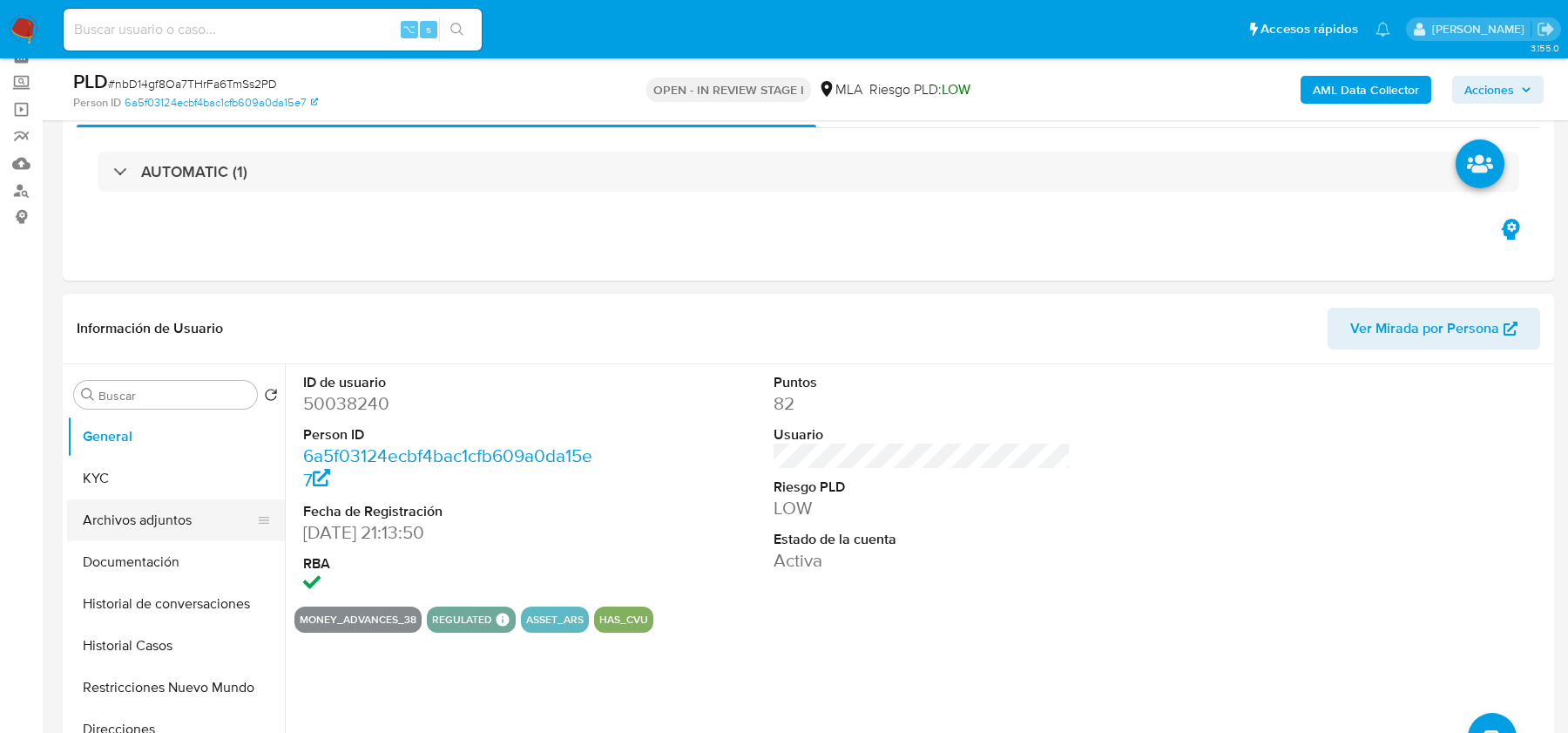
click at [132, 525] on button "Archivos adjuntos" at bounding box center [169, 520] width 204 height 42
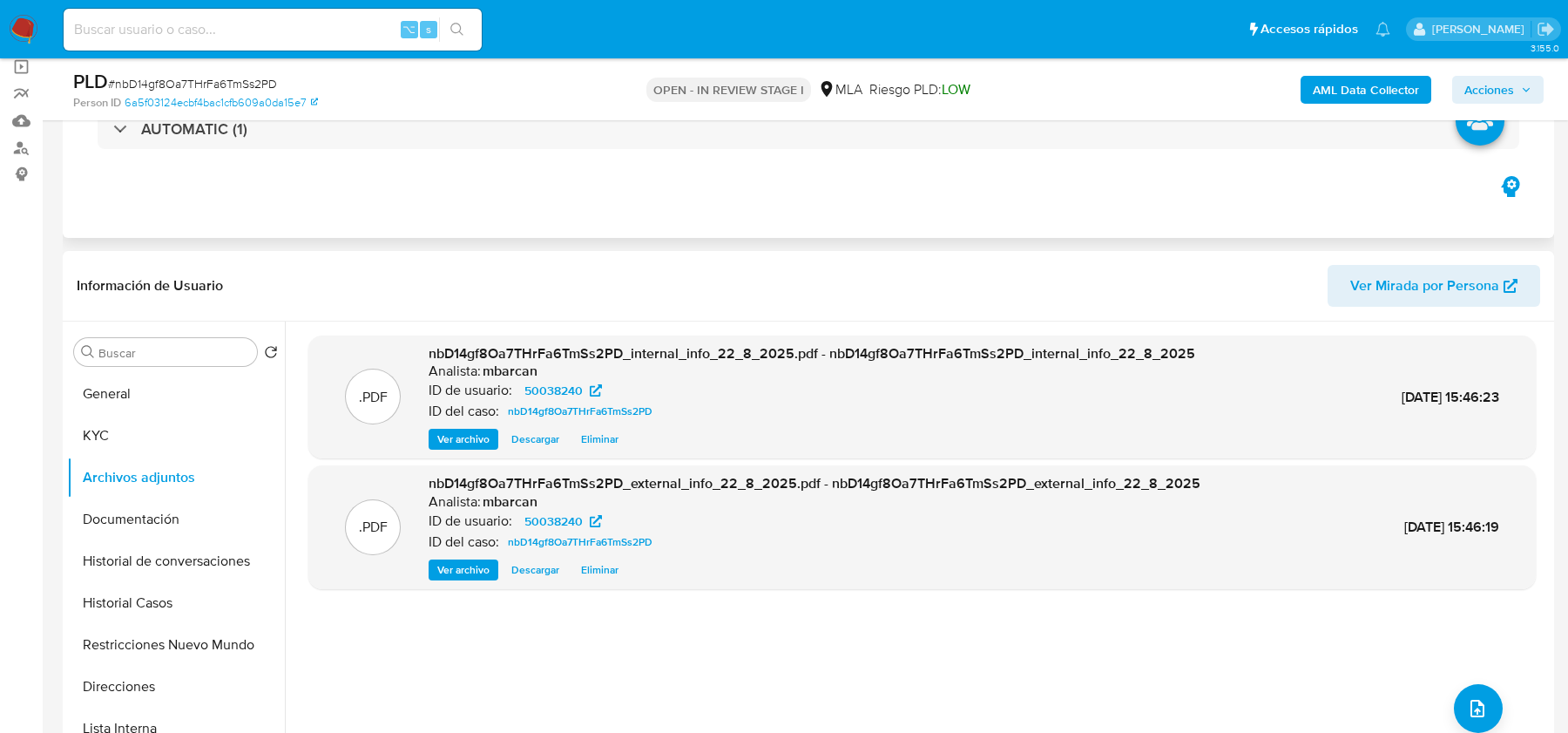
scroll to position [244, 0]
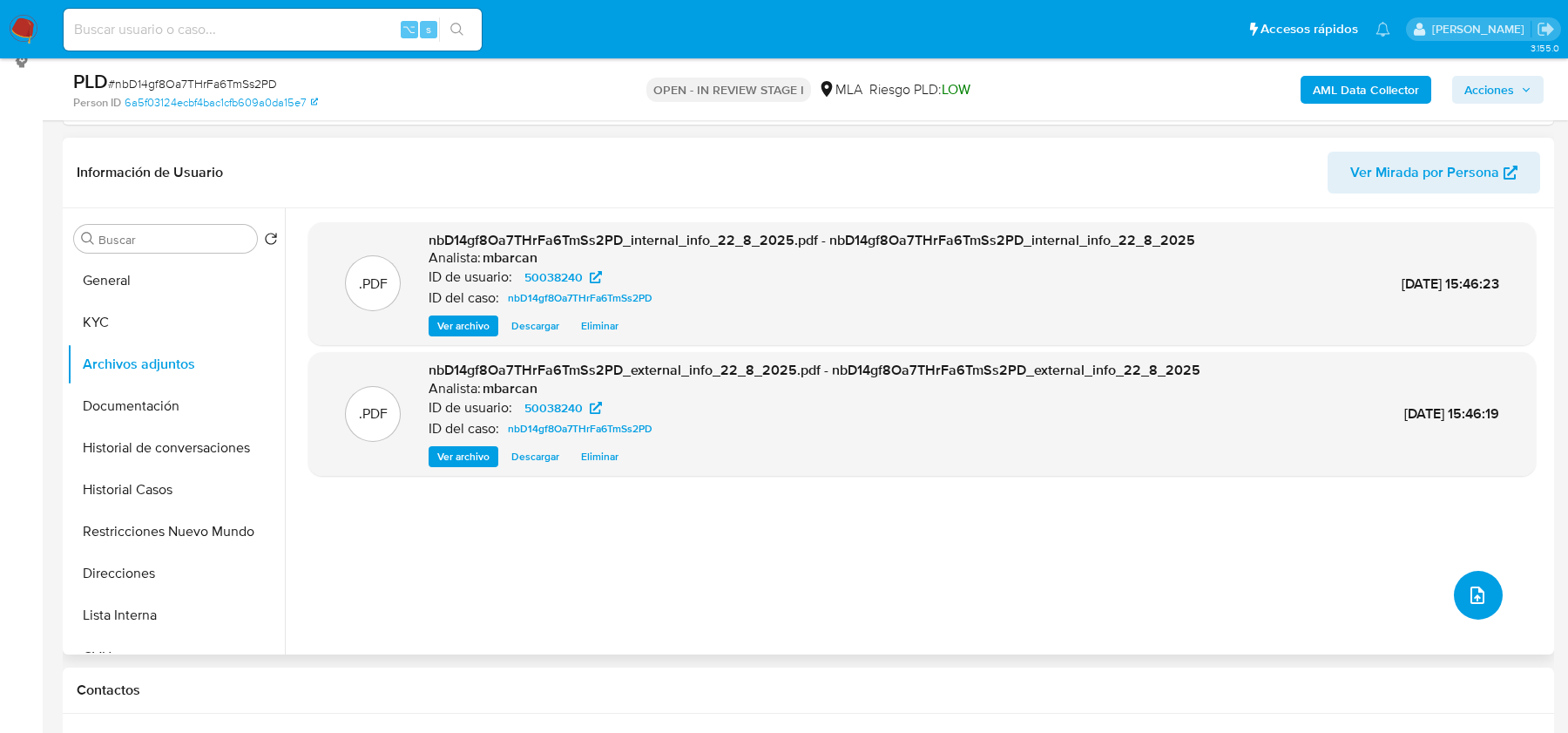
click at [1467, 586] on icon "upload-file" at bounding box center [1477, 595] width 21 height 21
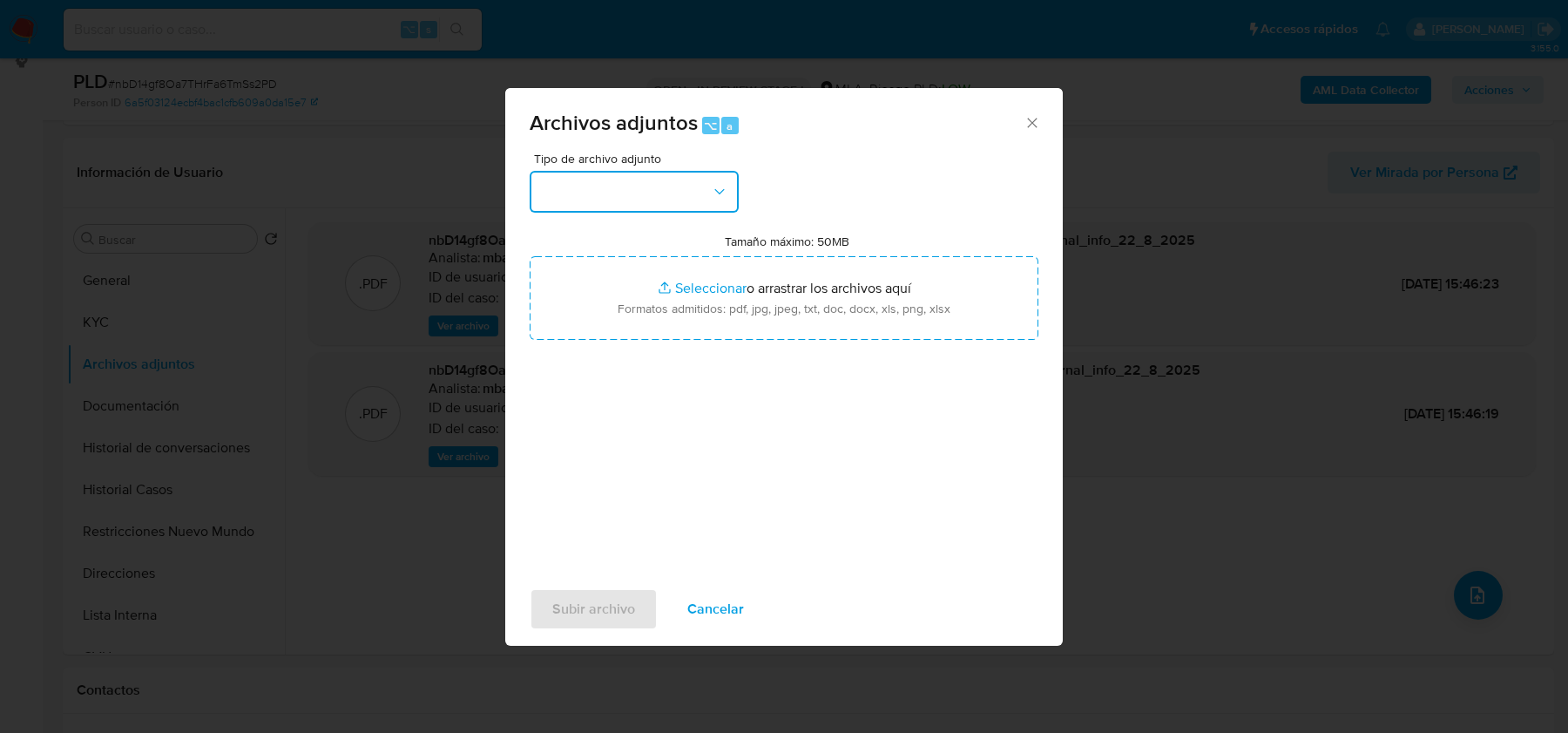
click at [712, 211] on button "button" at bounding box center [635, 192] width 209 height 42
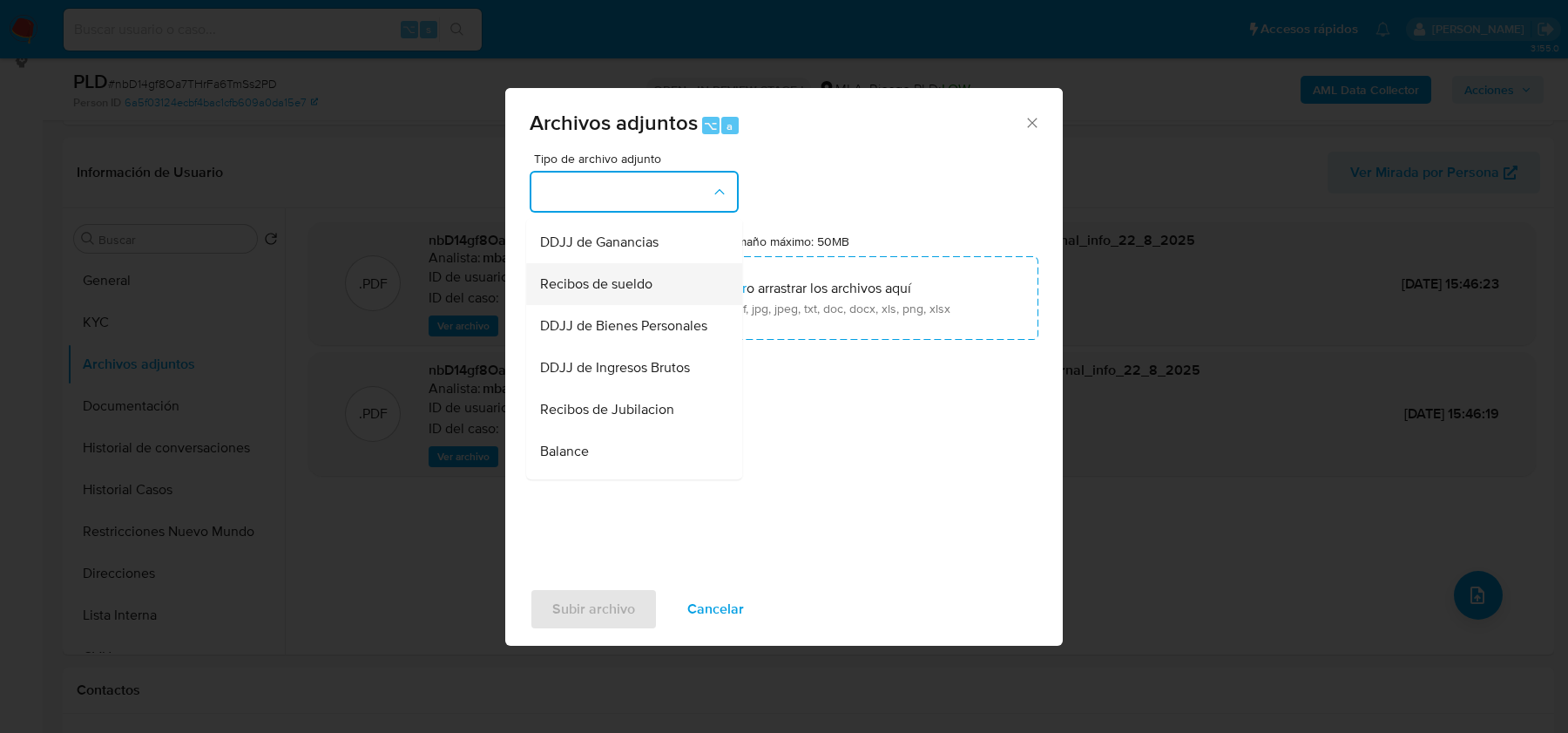
scroll to position [416, 0]
click at [632, 286] on span "Recibos de sueldo" at bounding box center [596, 283] width 112 height 17
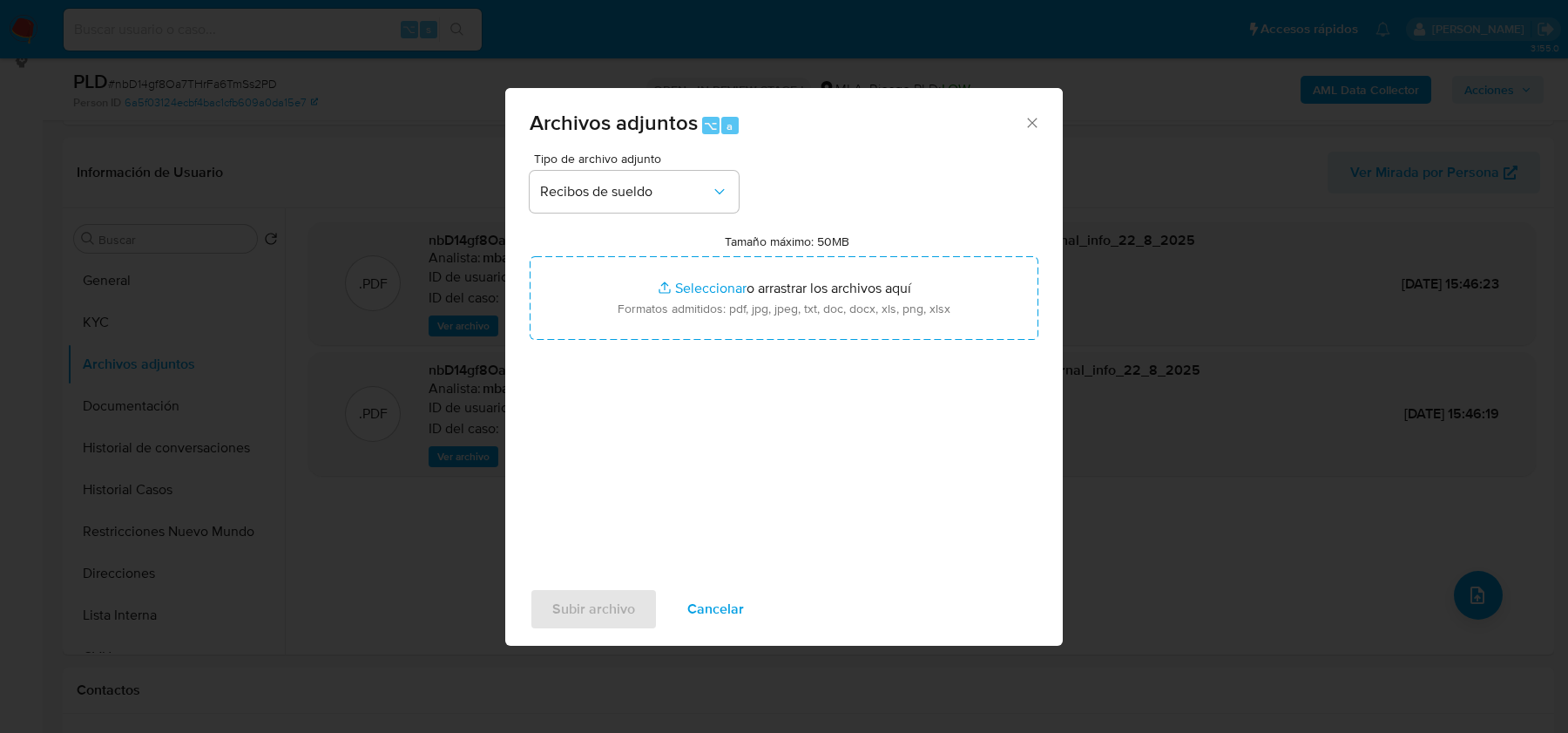
click at [648, 436] on div "Tipo de archivo adjunto Recibos de sueldo Tamaño máximo: 50MB Seleccionar archi…" at bounding box center [784, 358] width 509 height 411
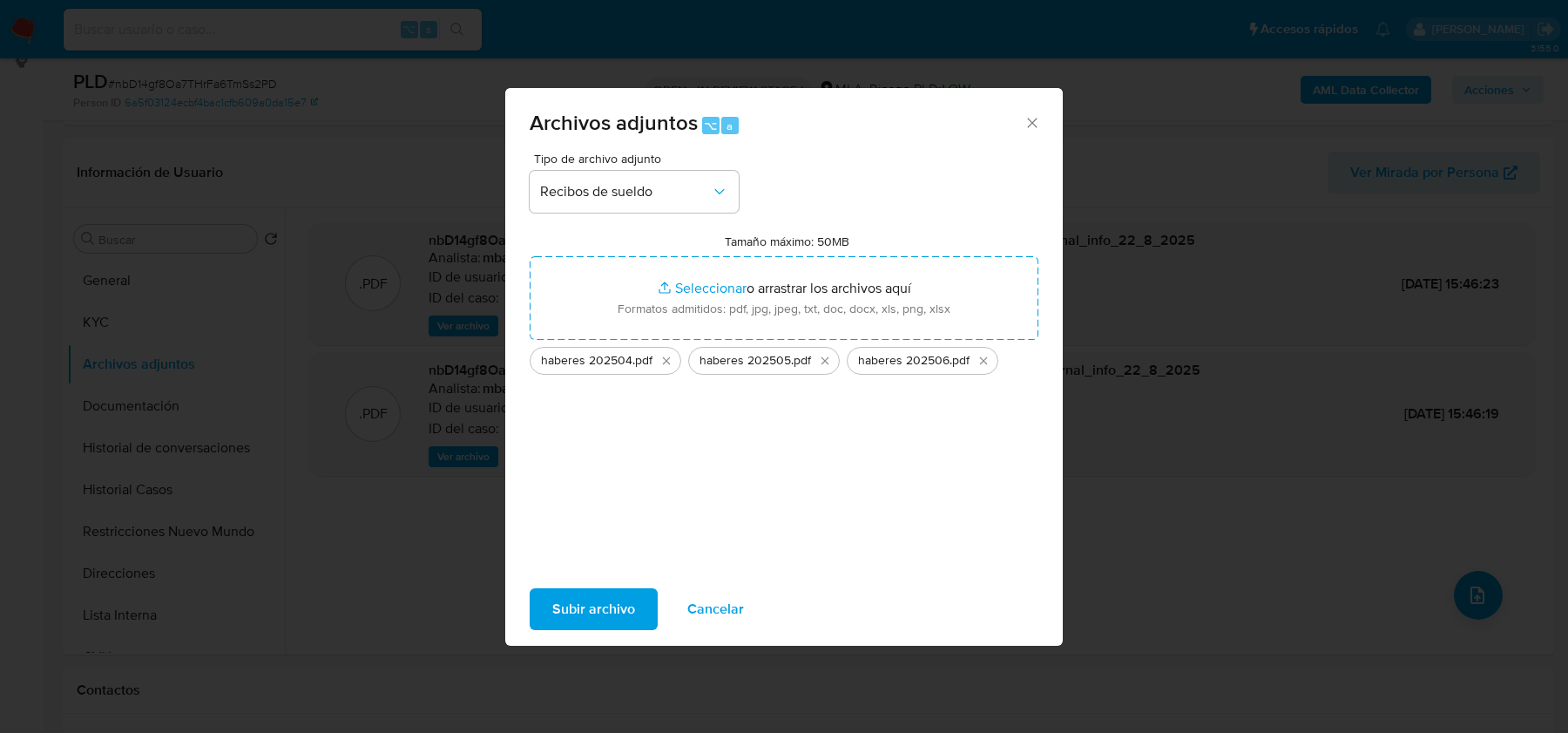
click at [598, 609] on span "Subir archivo" at bounding box center [594, 608] width 83 height 39
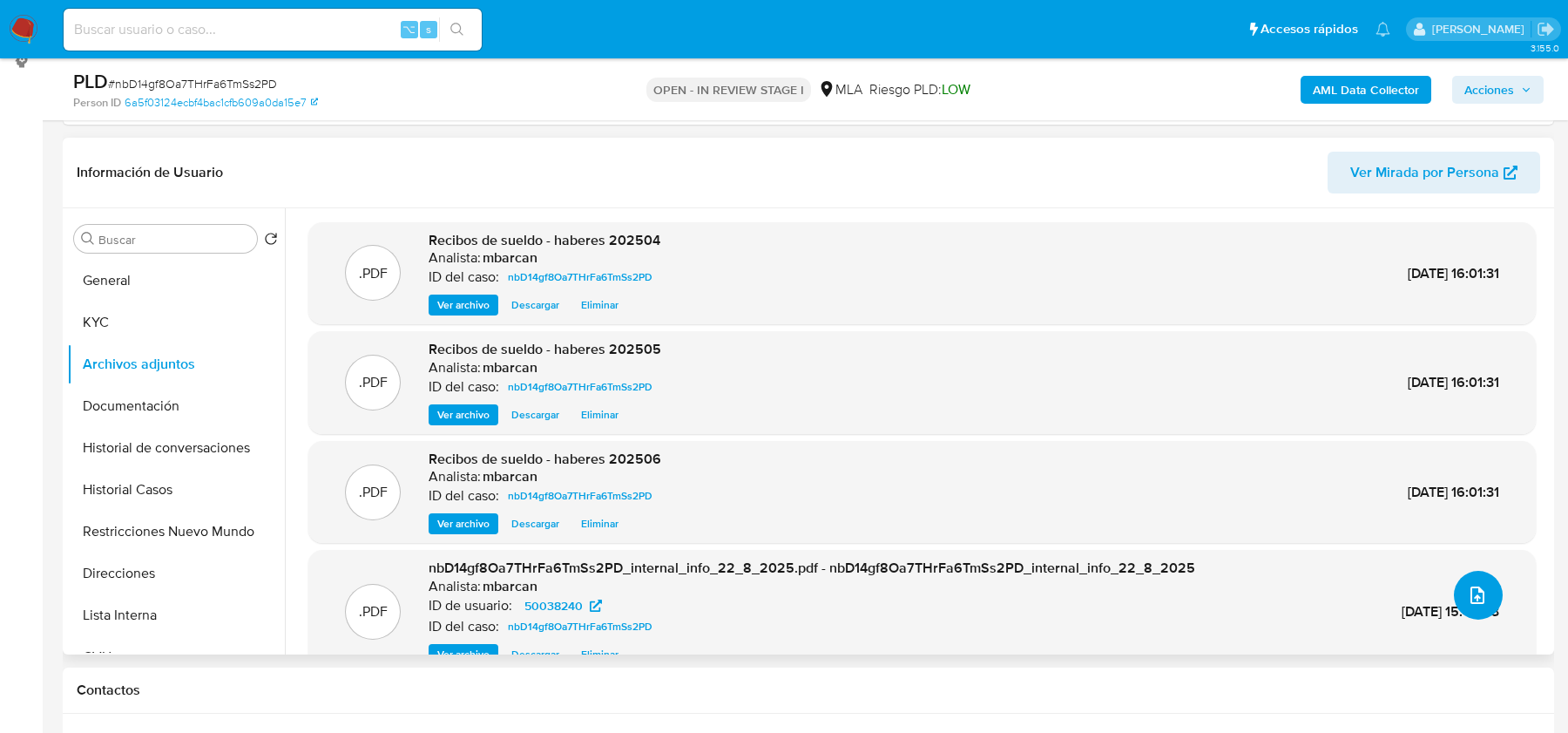
click at [1479, 591] on icon "upload-file" at bounding box center [1477, 595] width 21 height 21
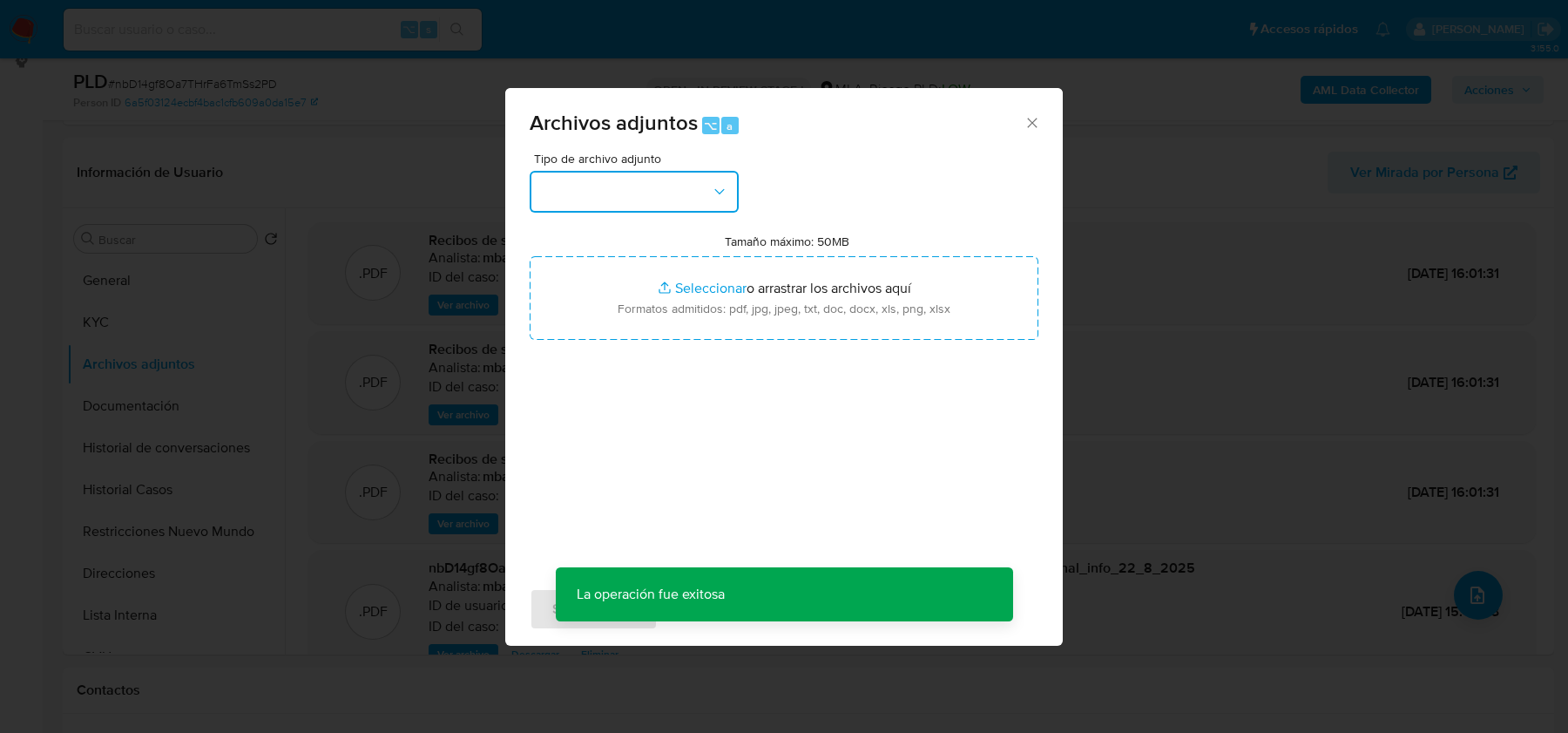
click at [653, 185] on button "button" at bounding box center [635, 192] width 209 height 42
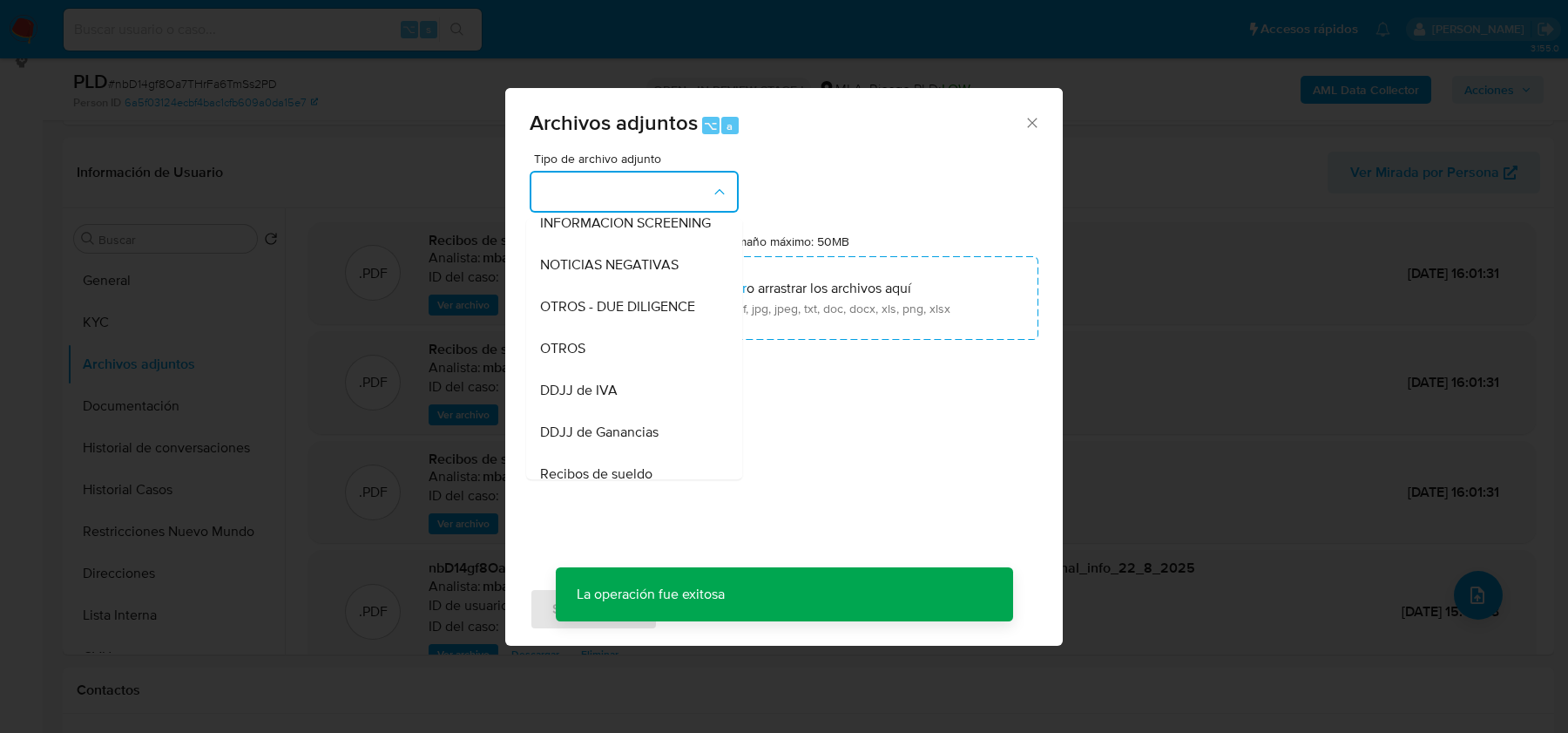
scroll to position [228, 0]
click at [628, 338] on div "OTROS" at bounding box center [629, 345] width 177 height 42
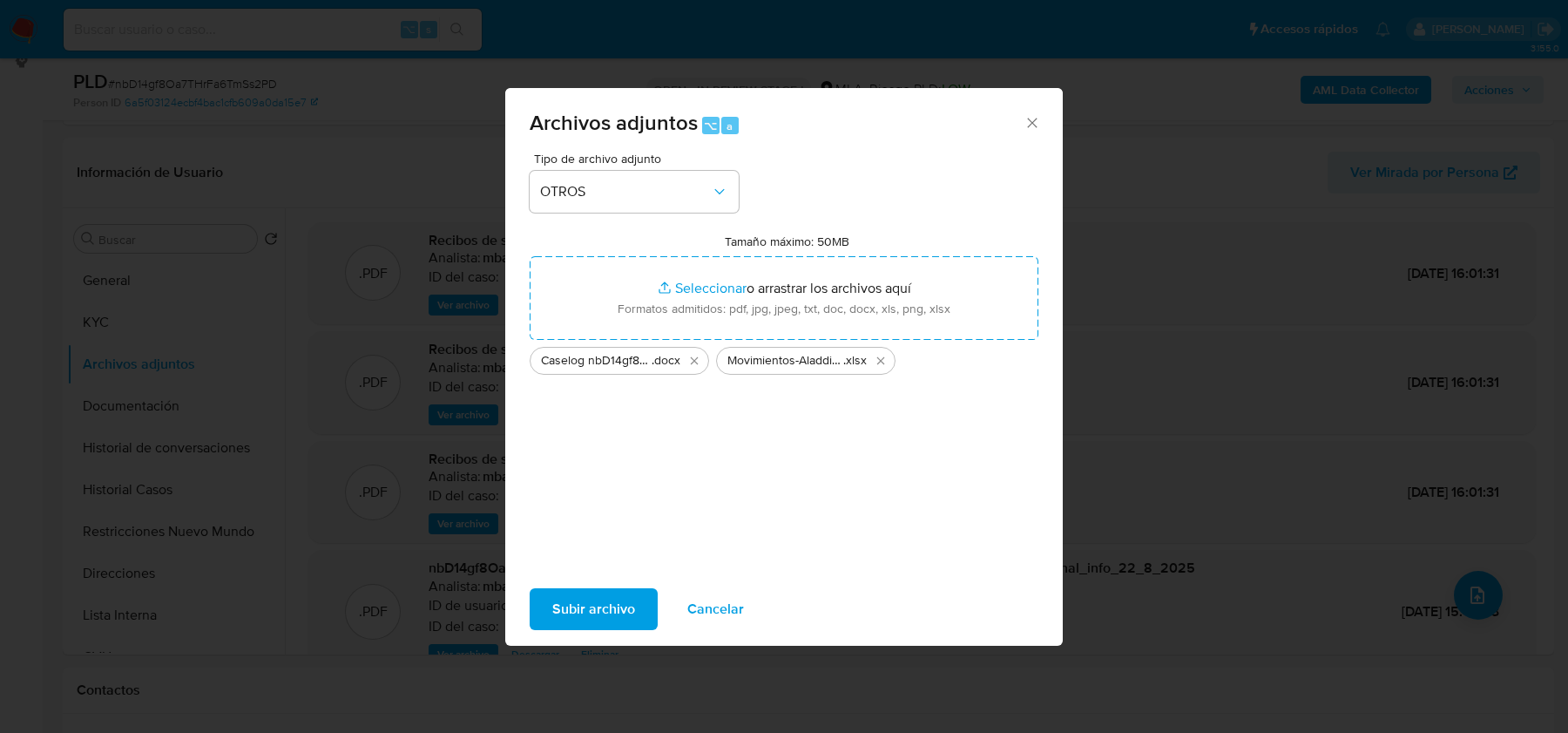
click at [592, 611] on span "Subir archivo" at bounding box center [594, 608] width 83 height 39
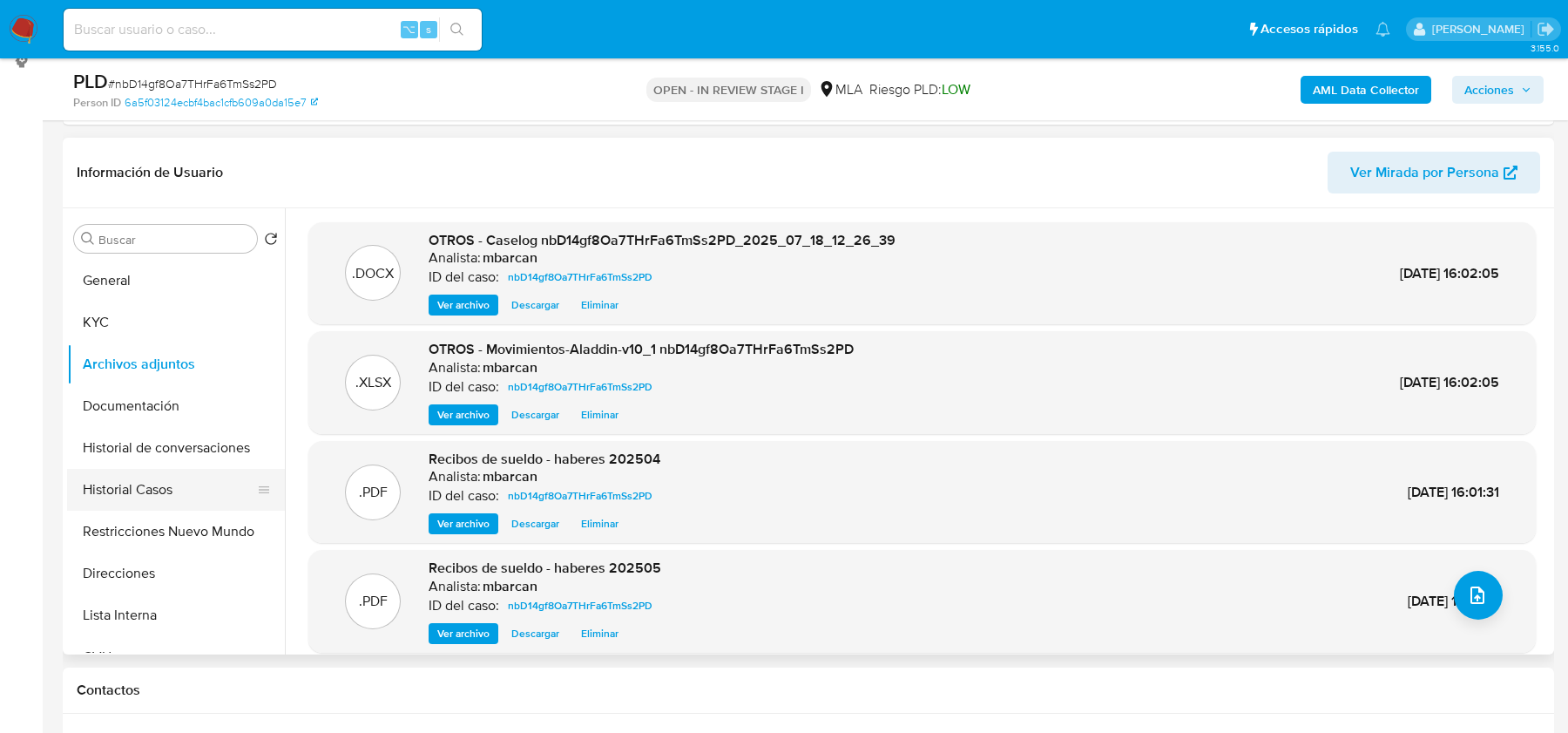
click at [152, 469] on button "Historial Casos" at bounding box center [169, 490] width 204 height 42
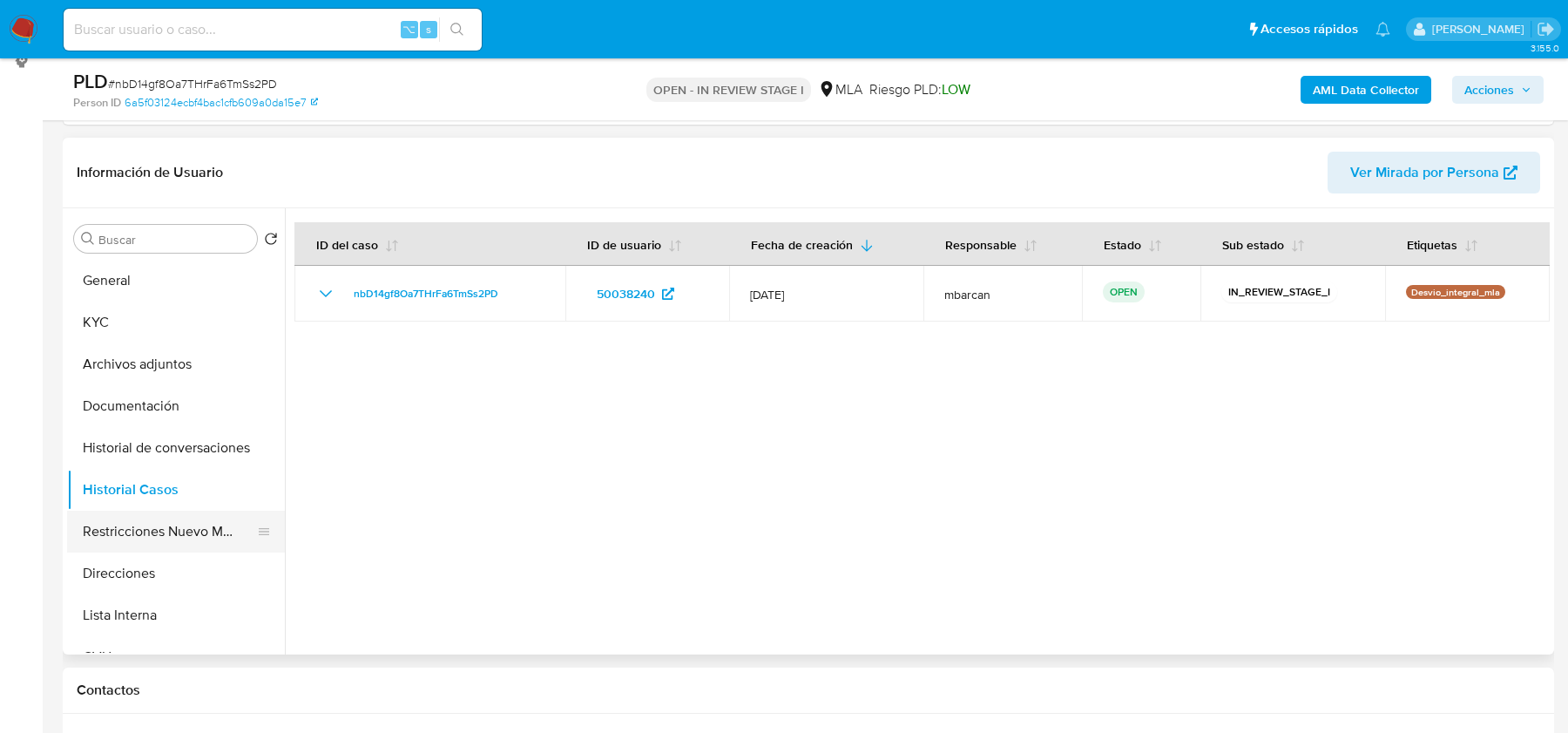
click at [139, 522] on button "Restricciones Nuevo Mundo" at bounding box center [169, 531] width 204 height 42
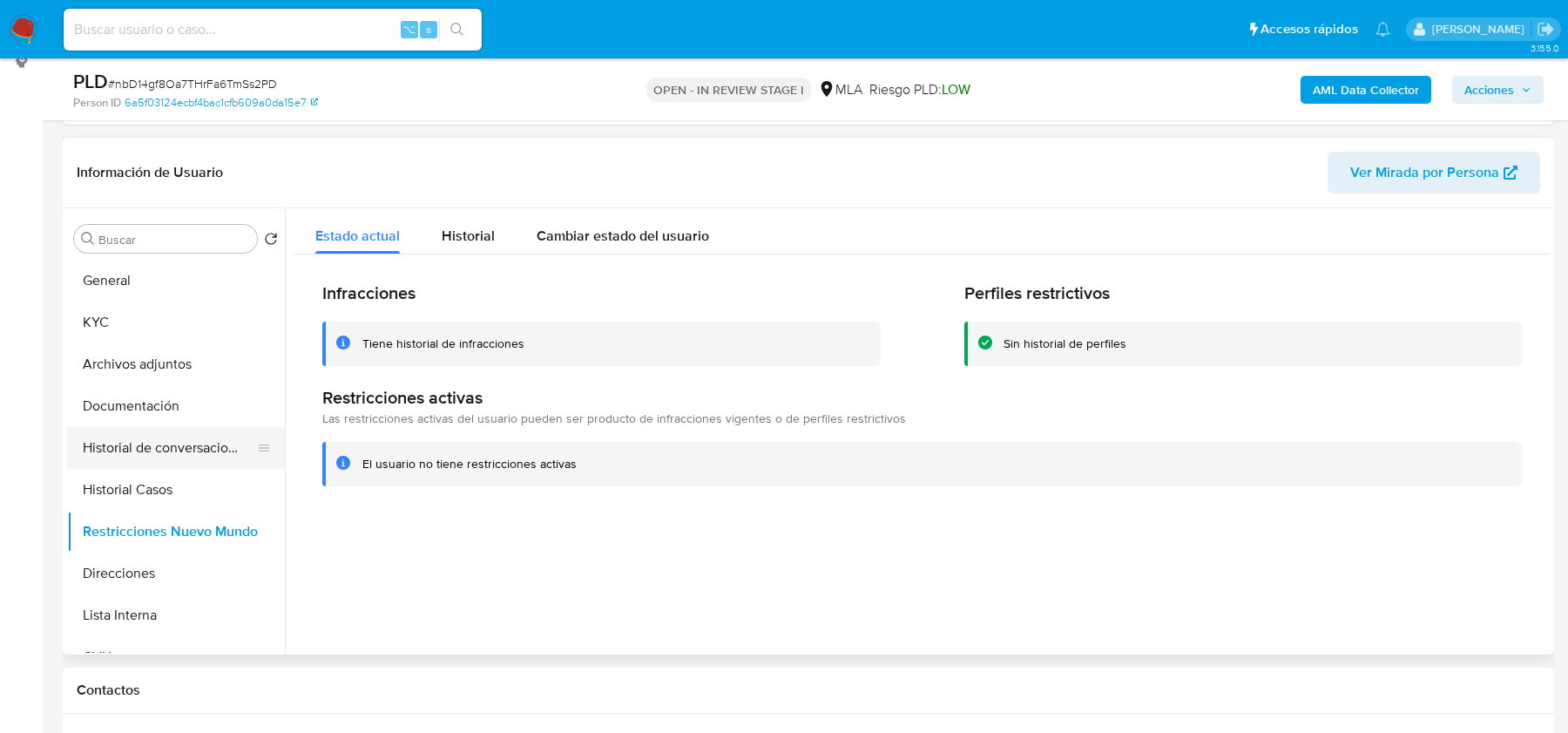
click at [150, 442] on button "Historial de conversaciones" at bounding box center [169, 448] width 204 height 42
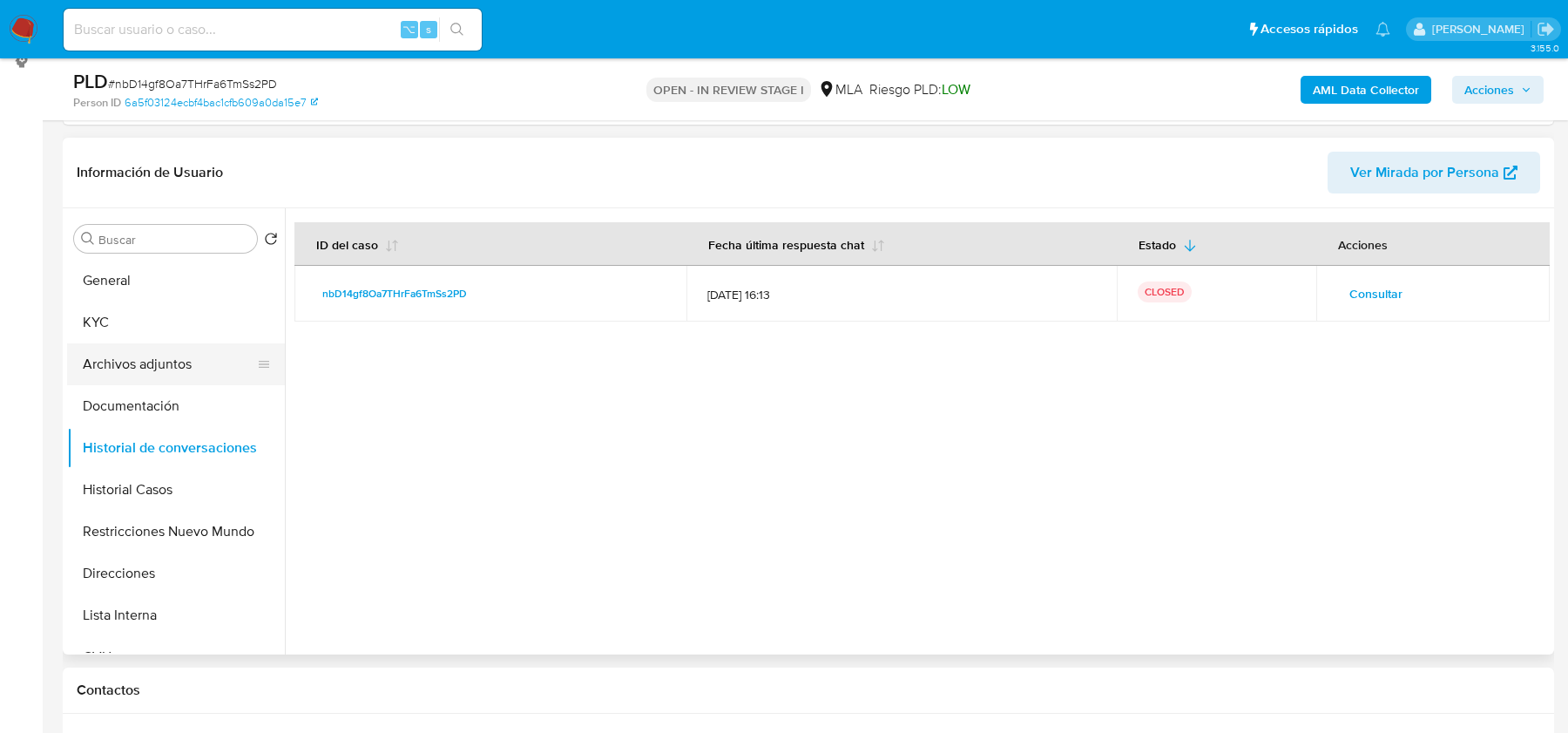
click at [136, 358] on button "Archivos adjuntos" at bounding box center [169, 364] width 204 height 42
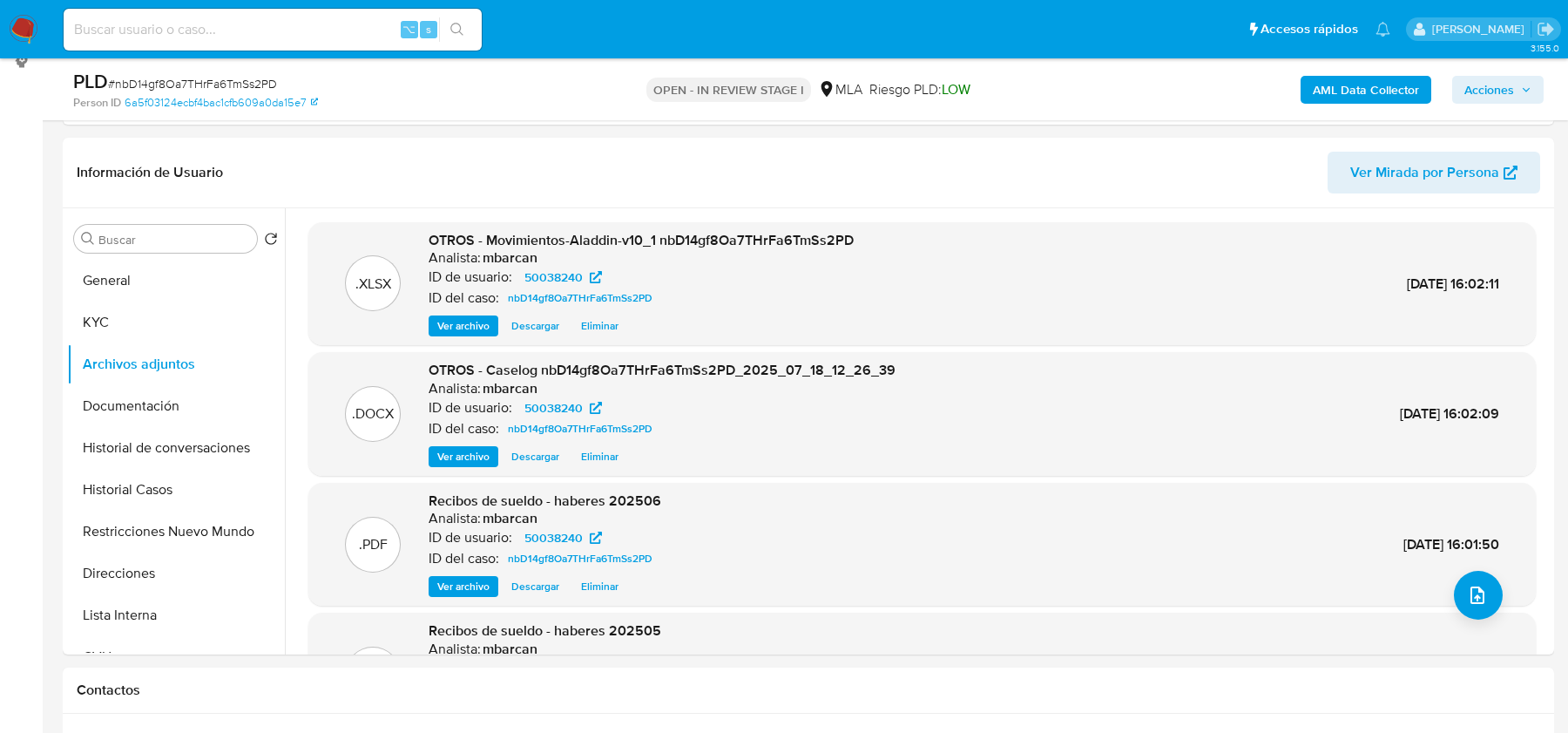
click at [1470, 85] on span "Acciones" at bounding box center [1490, 90] width 50 height 28
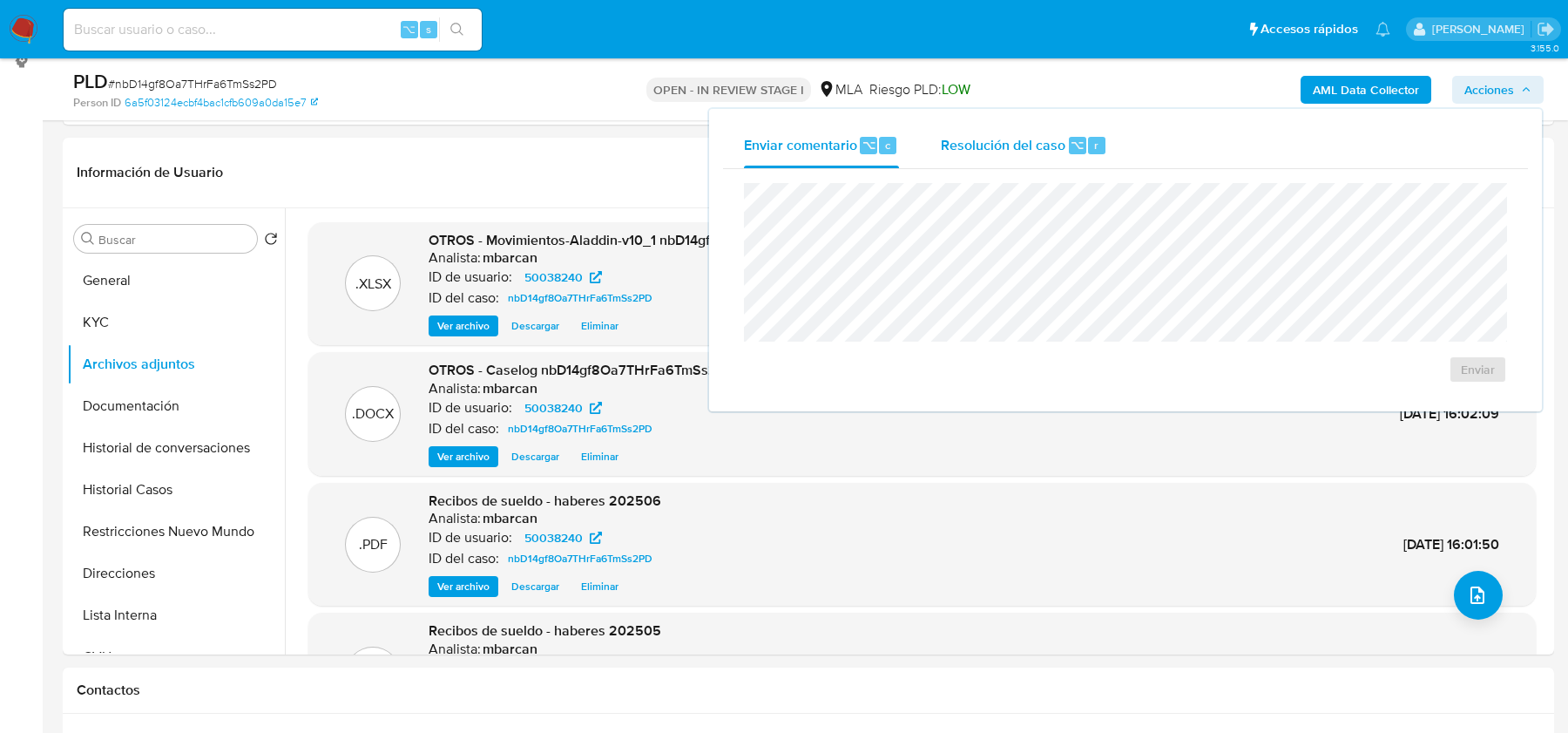
click at [988, 150] on span "Resolución del caso" at bounding box center [1003, 143] width 125 height 20
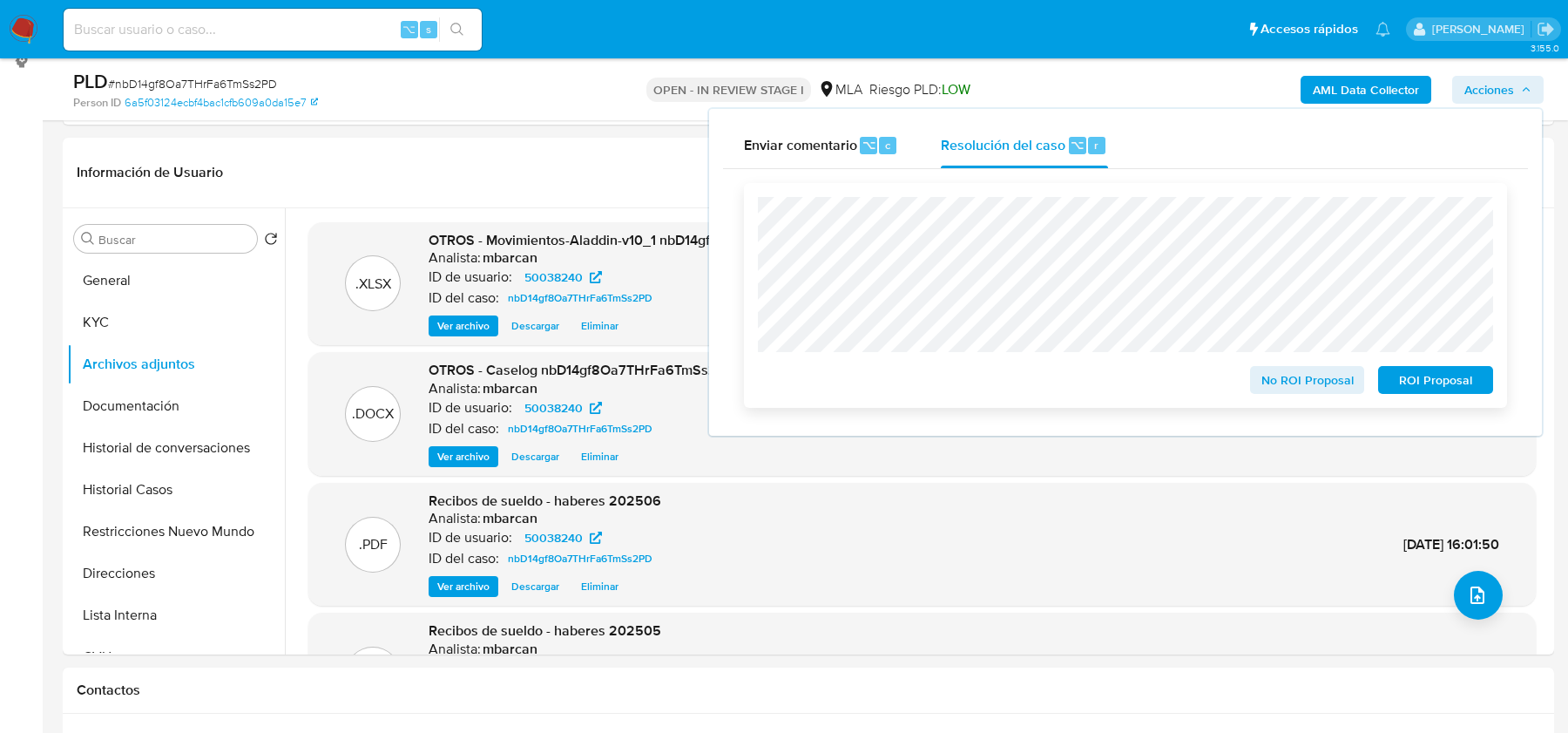
click at [1292, 385] on span "No ROI Proposal" at bounding box center [1308, 380] width 91 height 25
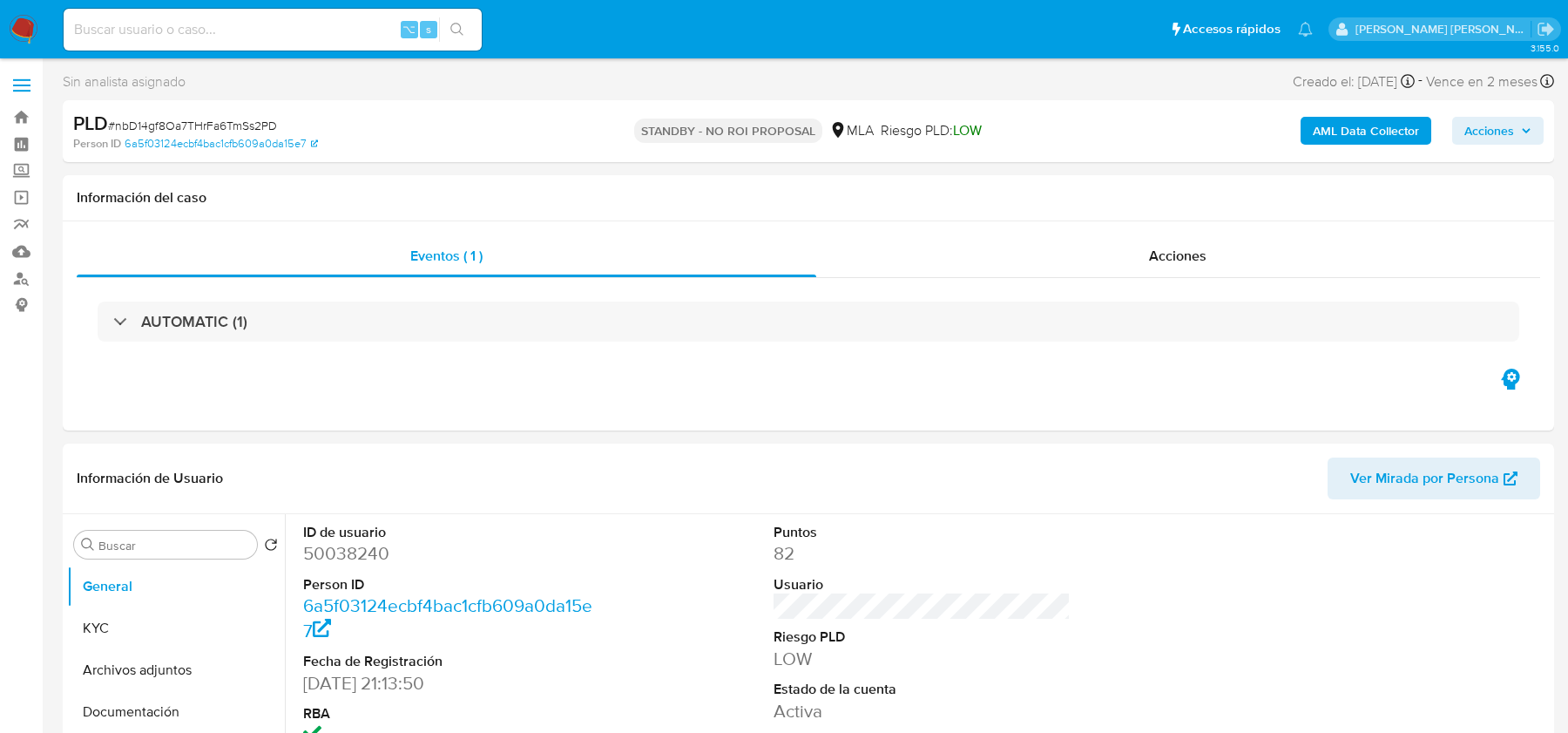
select select "10"
click at [16, 15] on img at bounding box center [23, 29] width 29 height 29
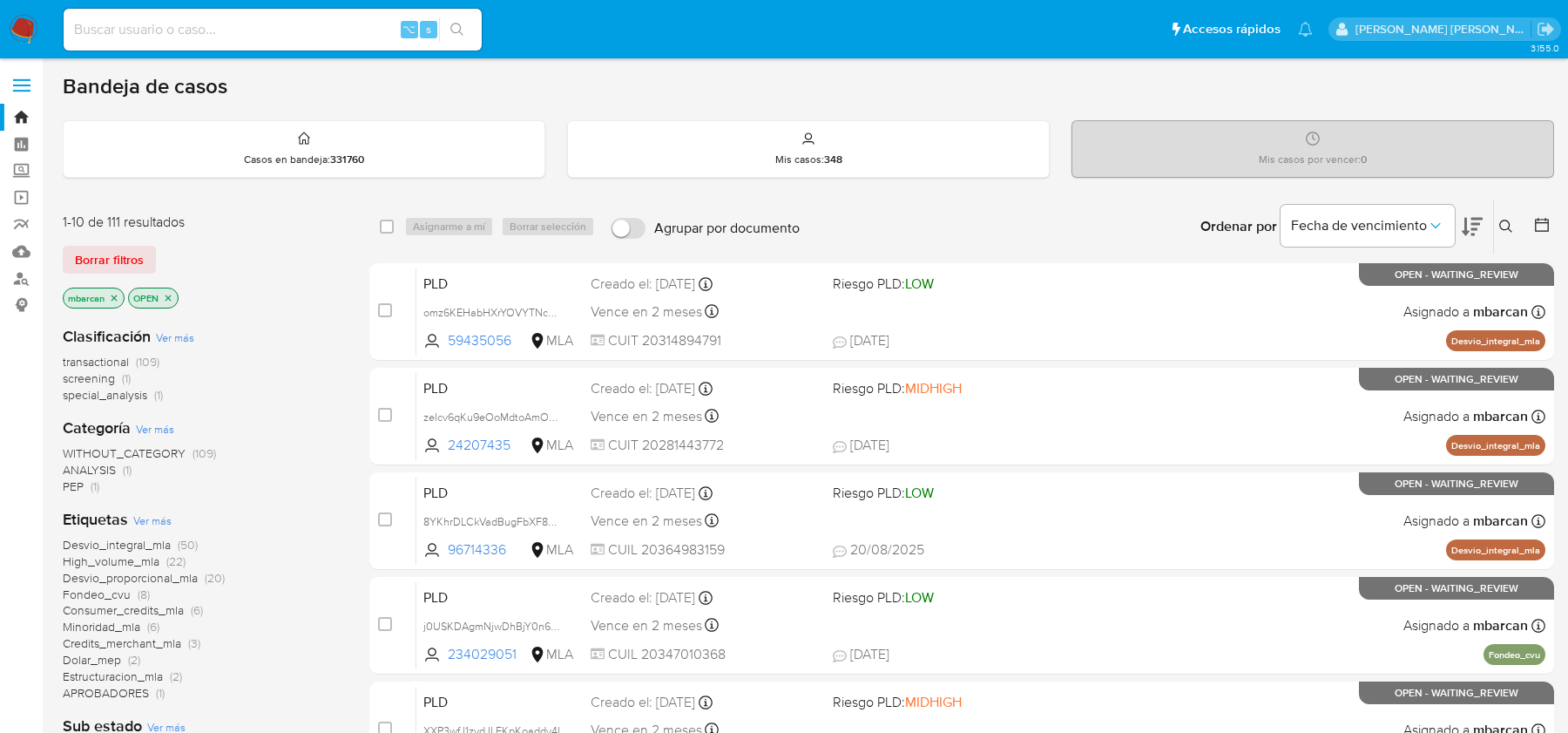
click at [153, 29] on input at bounding box center [272, 29] width 418 height 23
paste input "POiQGsqOYfkMvr4y4kieTseZ"
type input "POiQGsqOYfkMvr4y4kieTseZ"
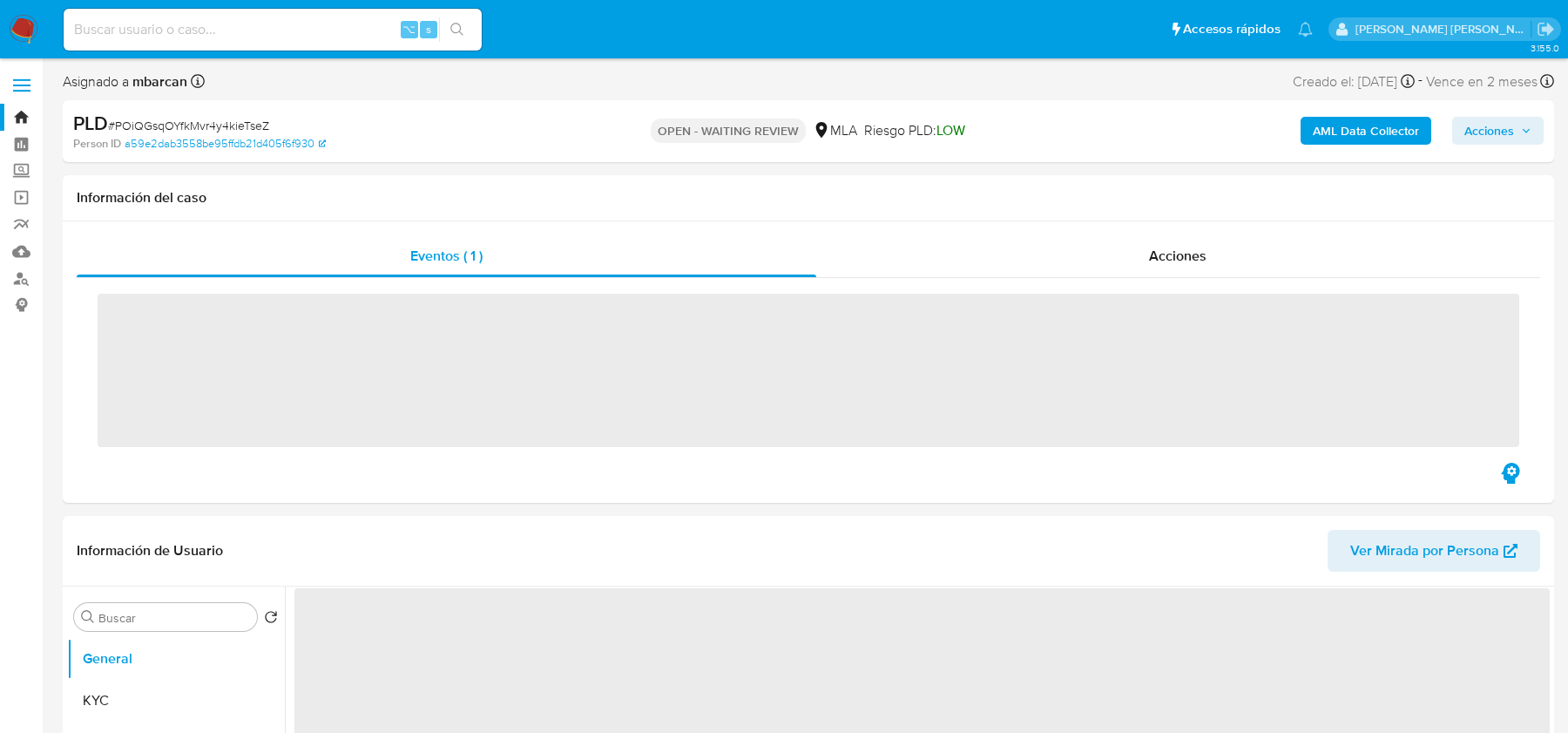
click at [22, 25] on img at bounding box center [23, 29] width 29 height 29
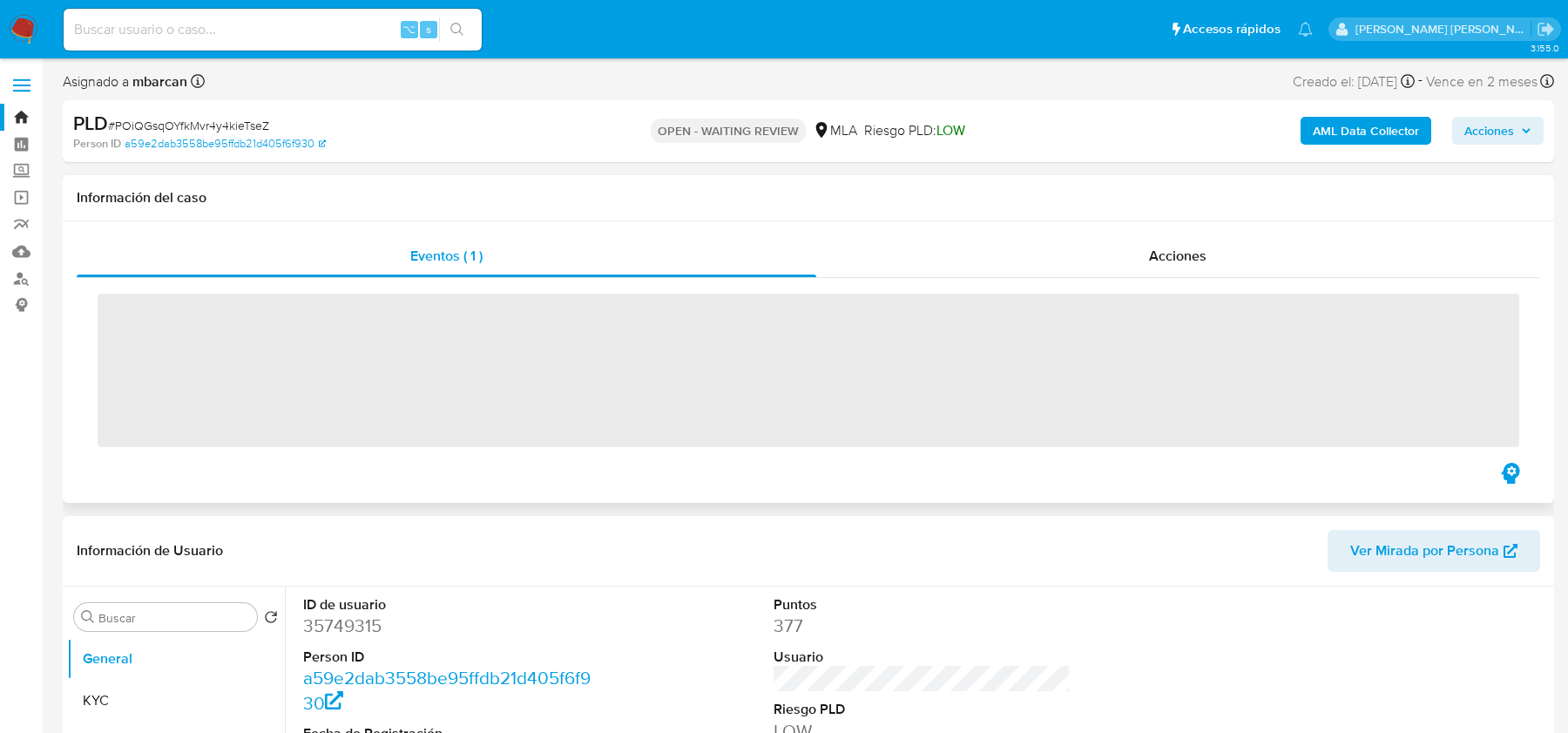
select select "10"
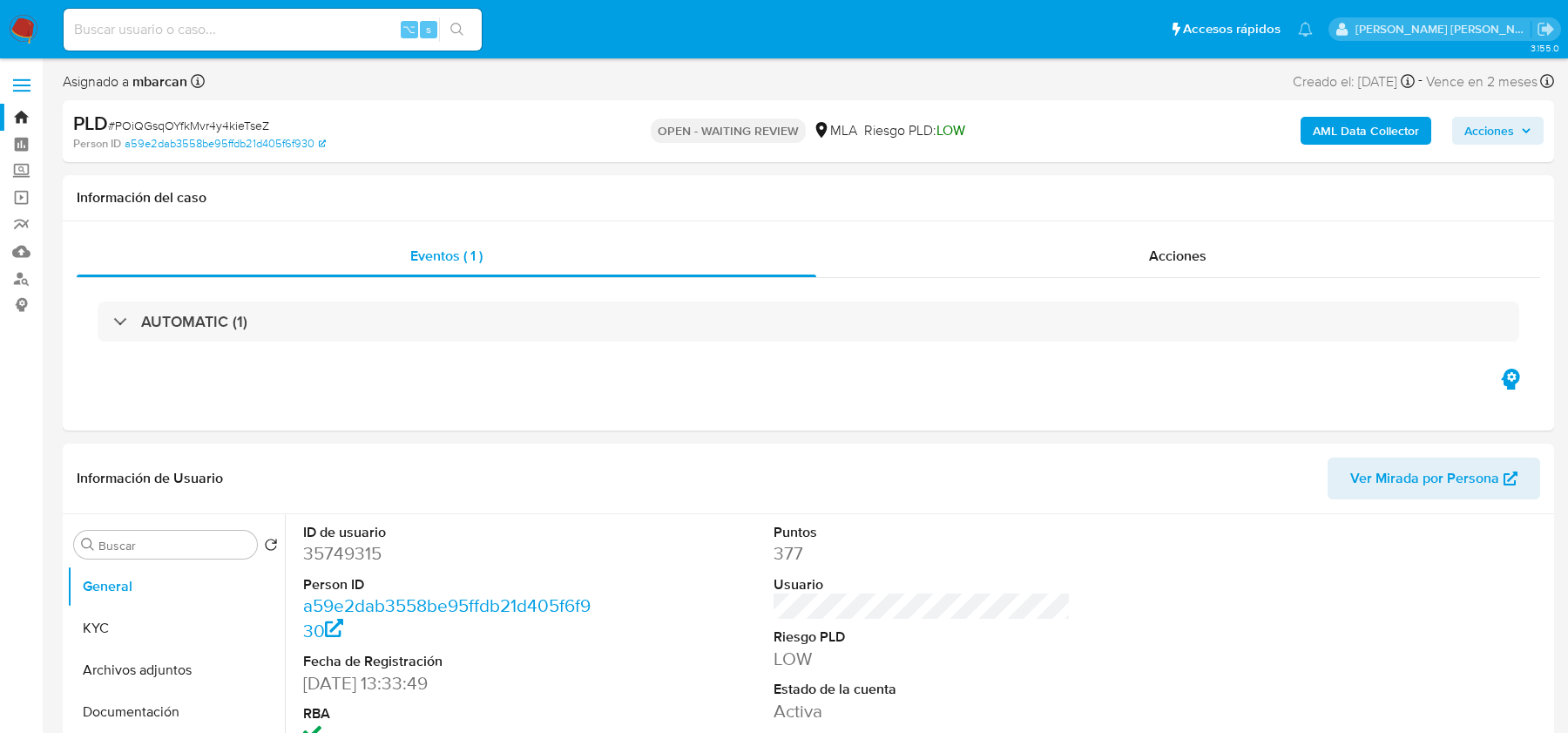
click at [869, 132] on span "Riesgo PLD: LOW" at bounding box center [914, 130] width 101 height 19
click at [923, 134] on span "Riesgo PLD: LOW" at bounding box center [914, 130] width 101 height 19
click at [27, 33] on img at bounding box center [23, 29] width 29 height 29
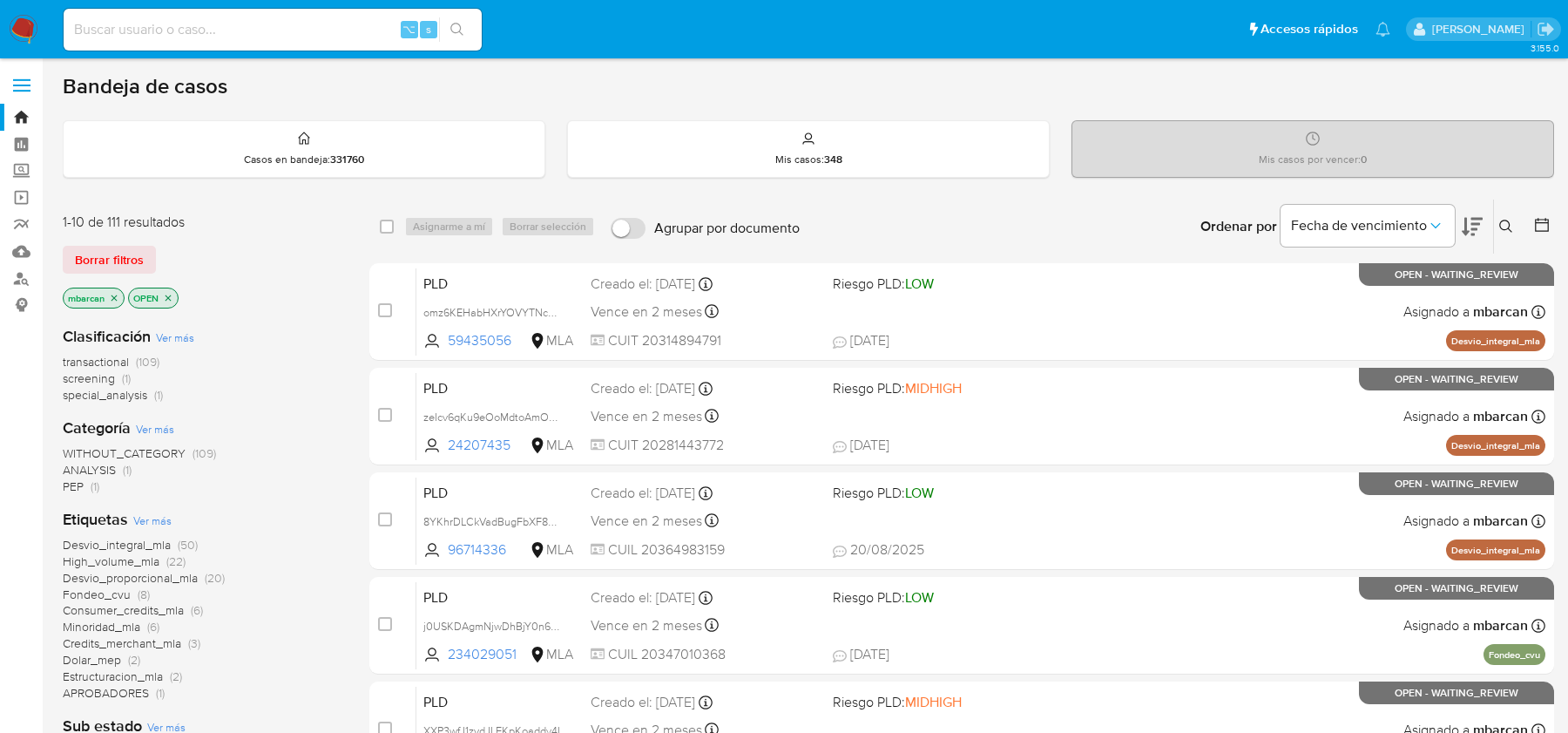
click at [1510, 225] on icon at bounding box center [1506, 226] width 14 height 14
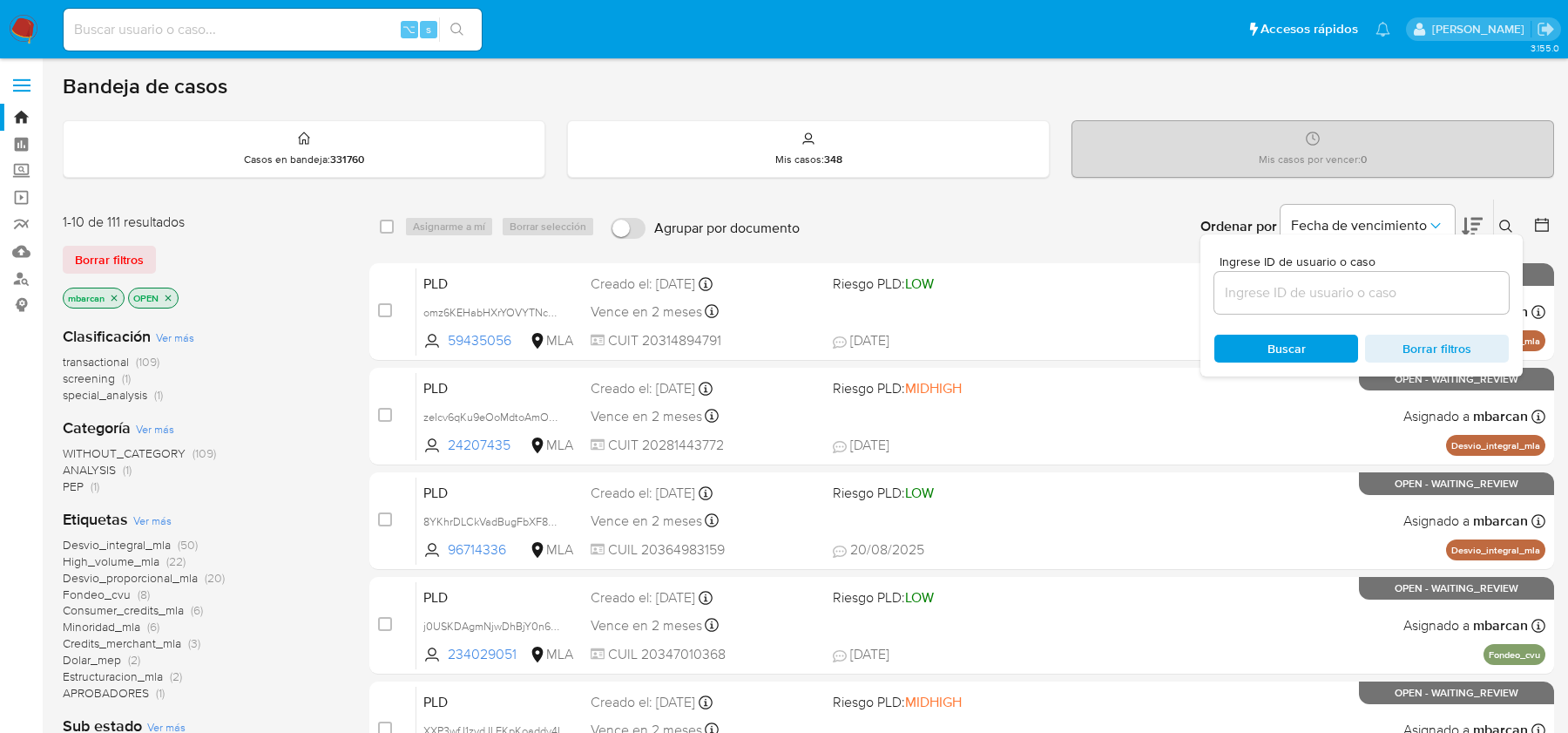
click at [1347, 275] on div at bounding box center [1361, 292] width 294 height 42
click at [1347, 281] on input at bounding box center [1361, 292] width 294 height 23
paste input "POiQGsqOYfkMvr4y4kieTseZ"
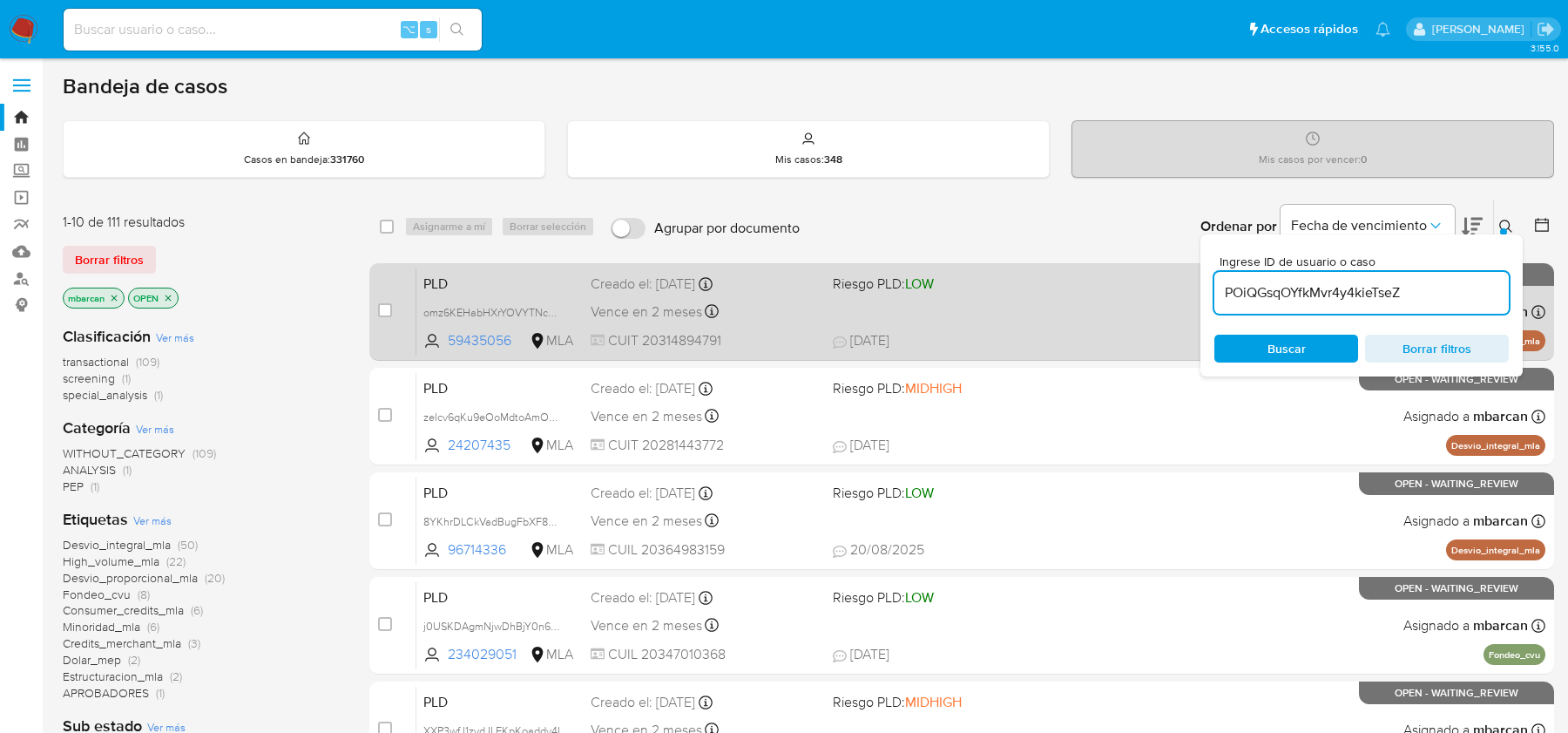
type input "POiQGsqOYfkMvr4y4kieTseZ"
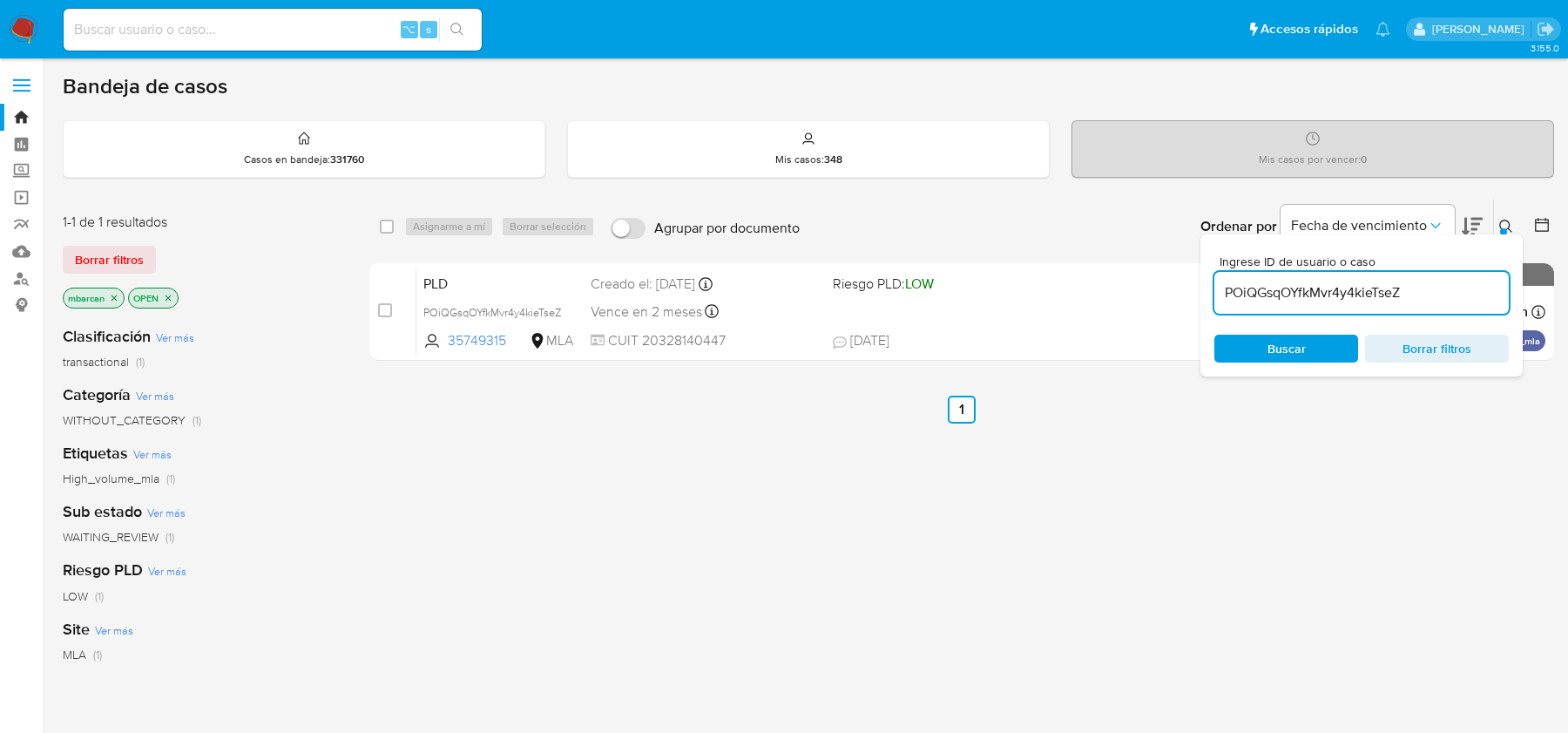
click at [1507, 223] on icon at bounding box center [1506, 226] width 14 height 14
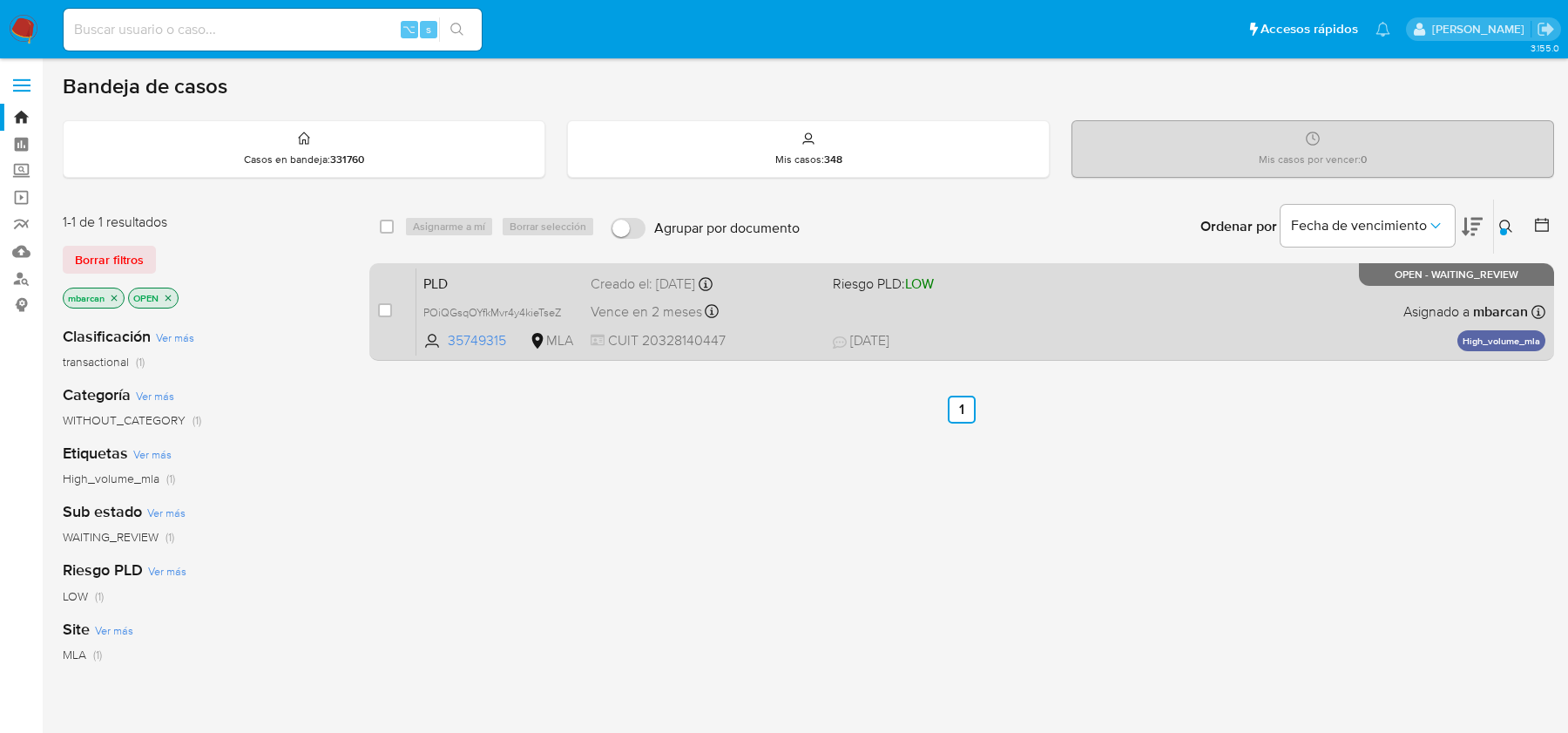
click at [375, 294] on div "case-item-checkbox No es posible asignar el caso PLD POiQGsqOYfkMvr4y4kieTseZ 3…" at bounding box center [962, 311] width 1185 height 97
click at [384, 303] on input "checkbox" at bounding box center [385, 309] width 14 height 14
checkbox input "true"
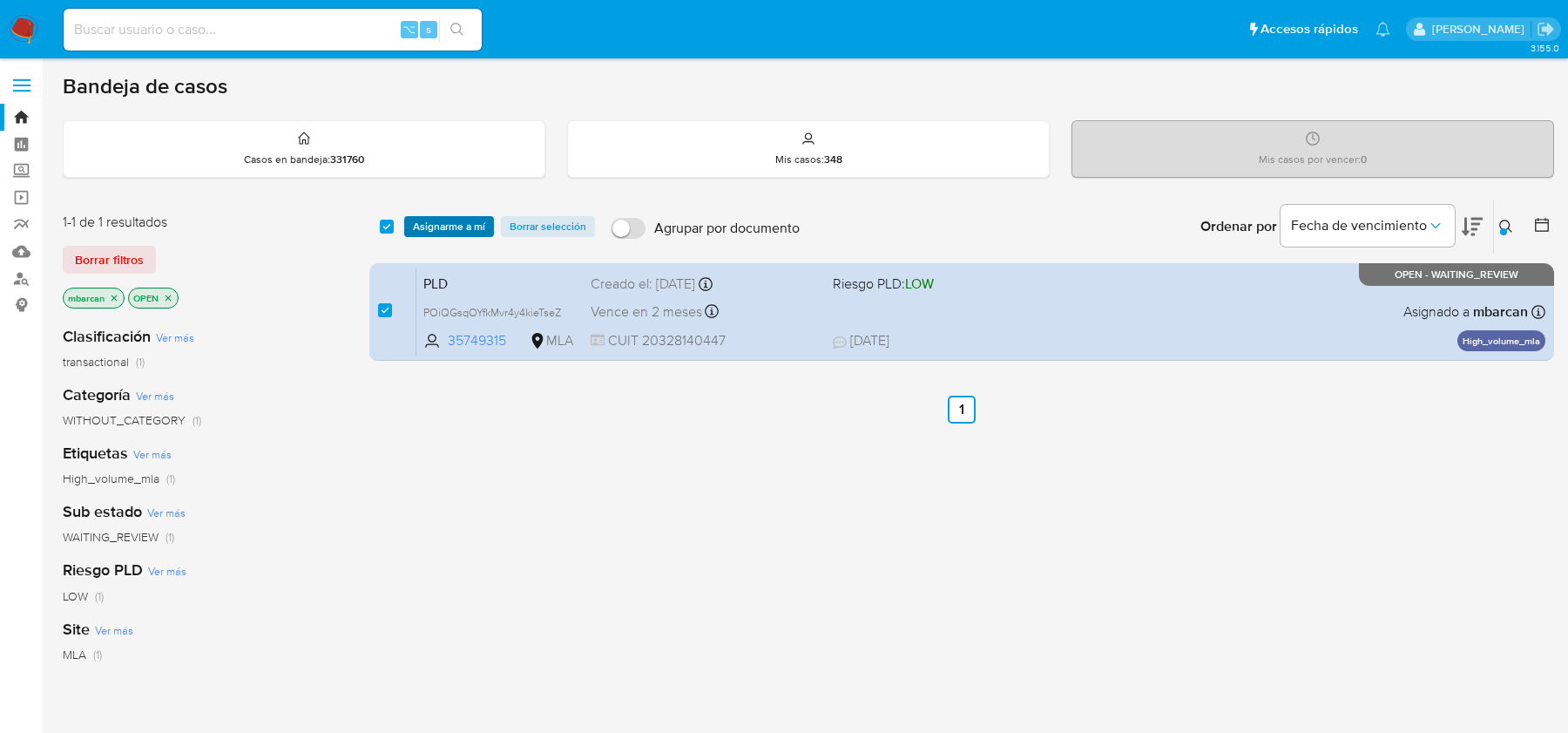
click at [452, 223] on span "Asignarme a mí" at bounding box center [449, 226] width 73 height 17
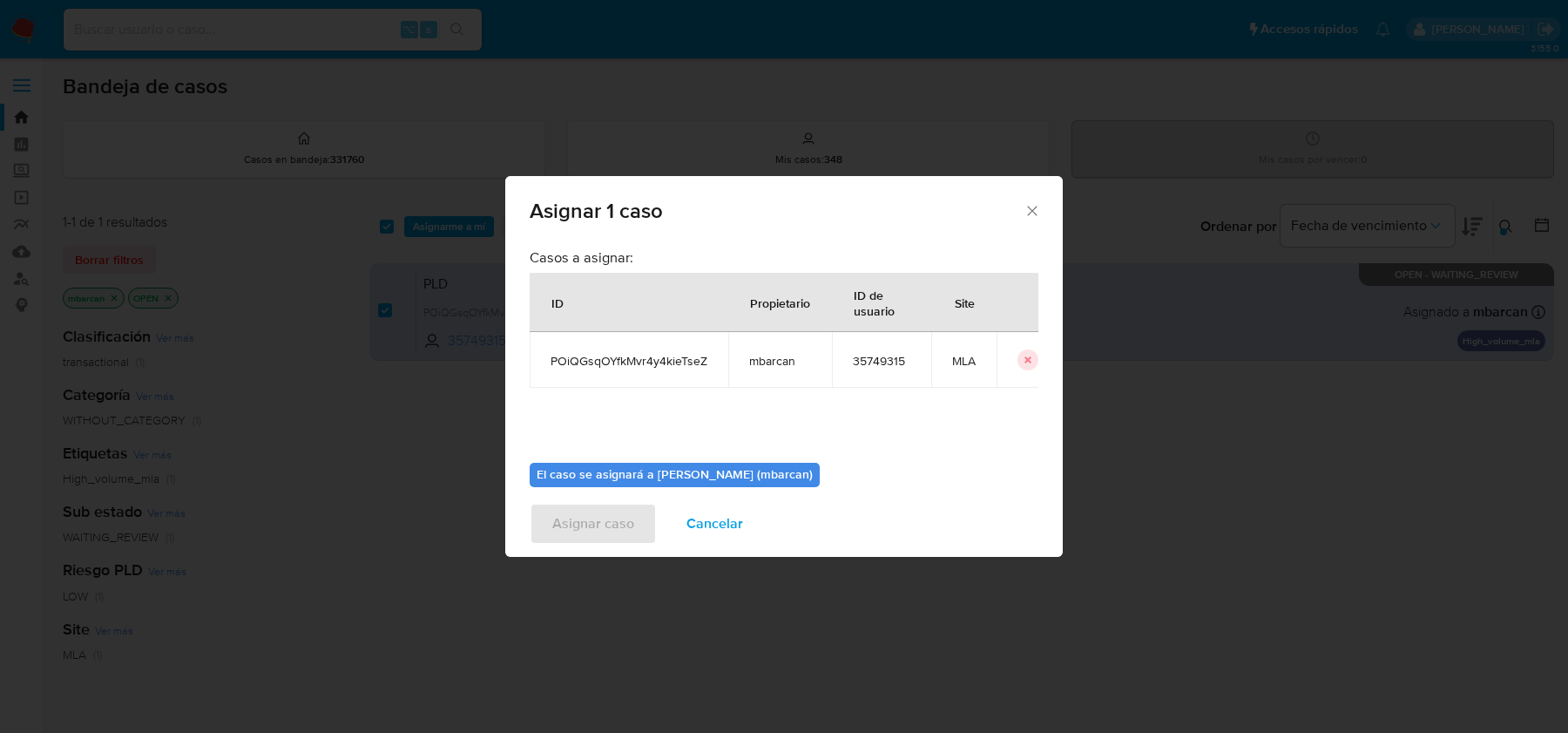
scroll to position [89, 0]
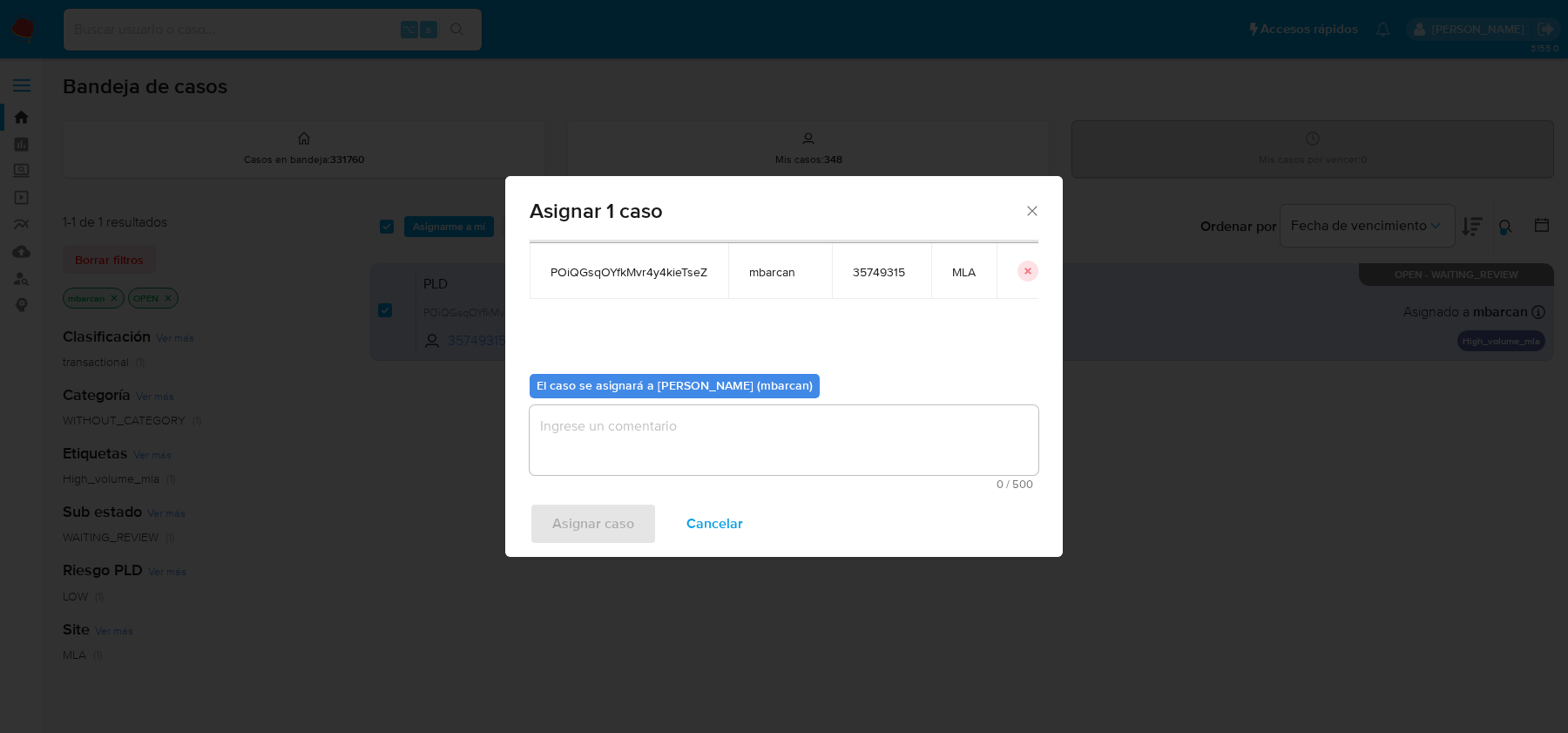
click at [630, 406] on textarea "assign-modal" at bounding box center [784, 440] width 509 height 70
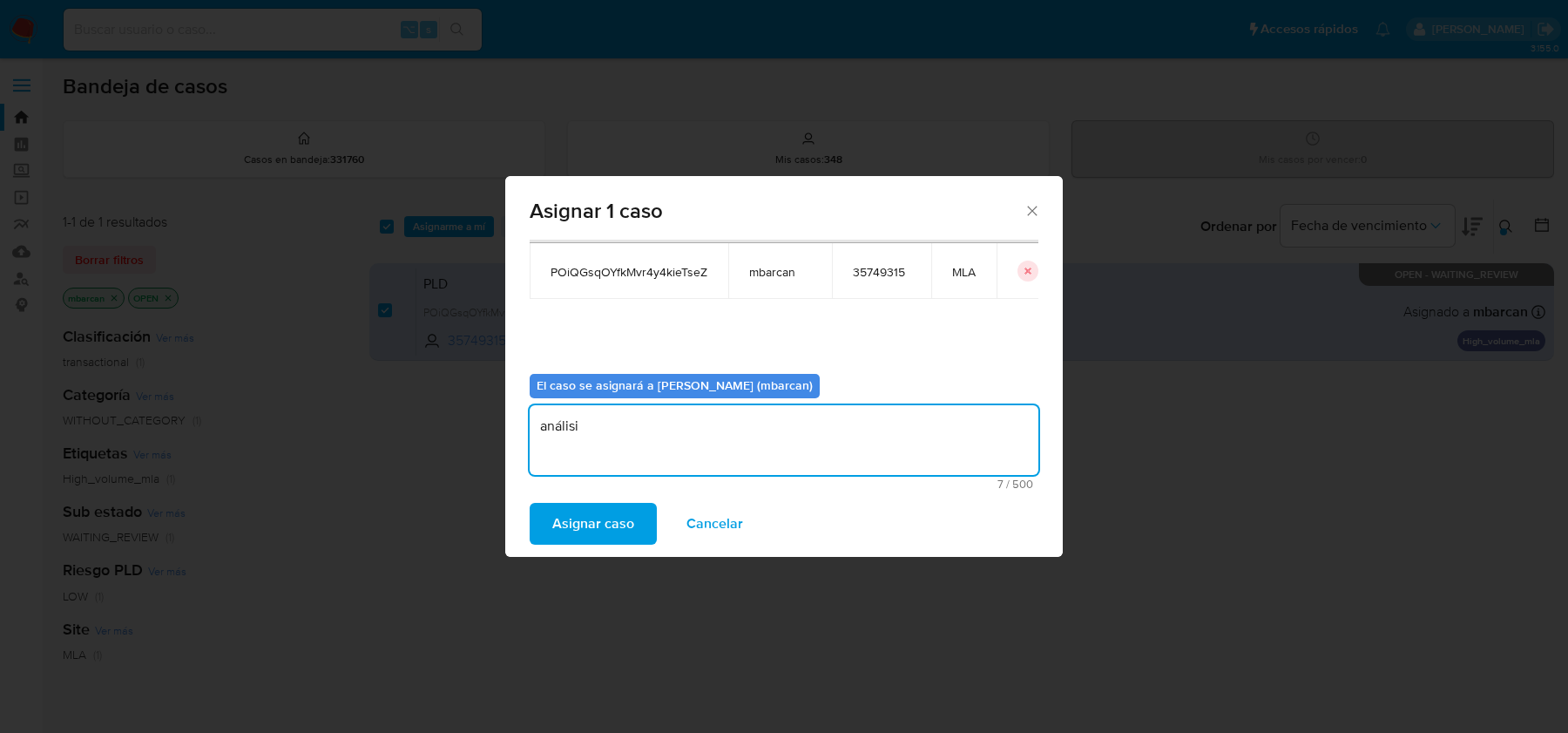
type textarea "análisis"
click at [530, 558] on div "Asignar 1 caso Casos a asignar: ID Propietario ID de usuario Site POiQGsqOYfkMv…" at bounding box center [784, 366] width 1568 height 733
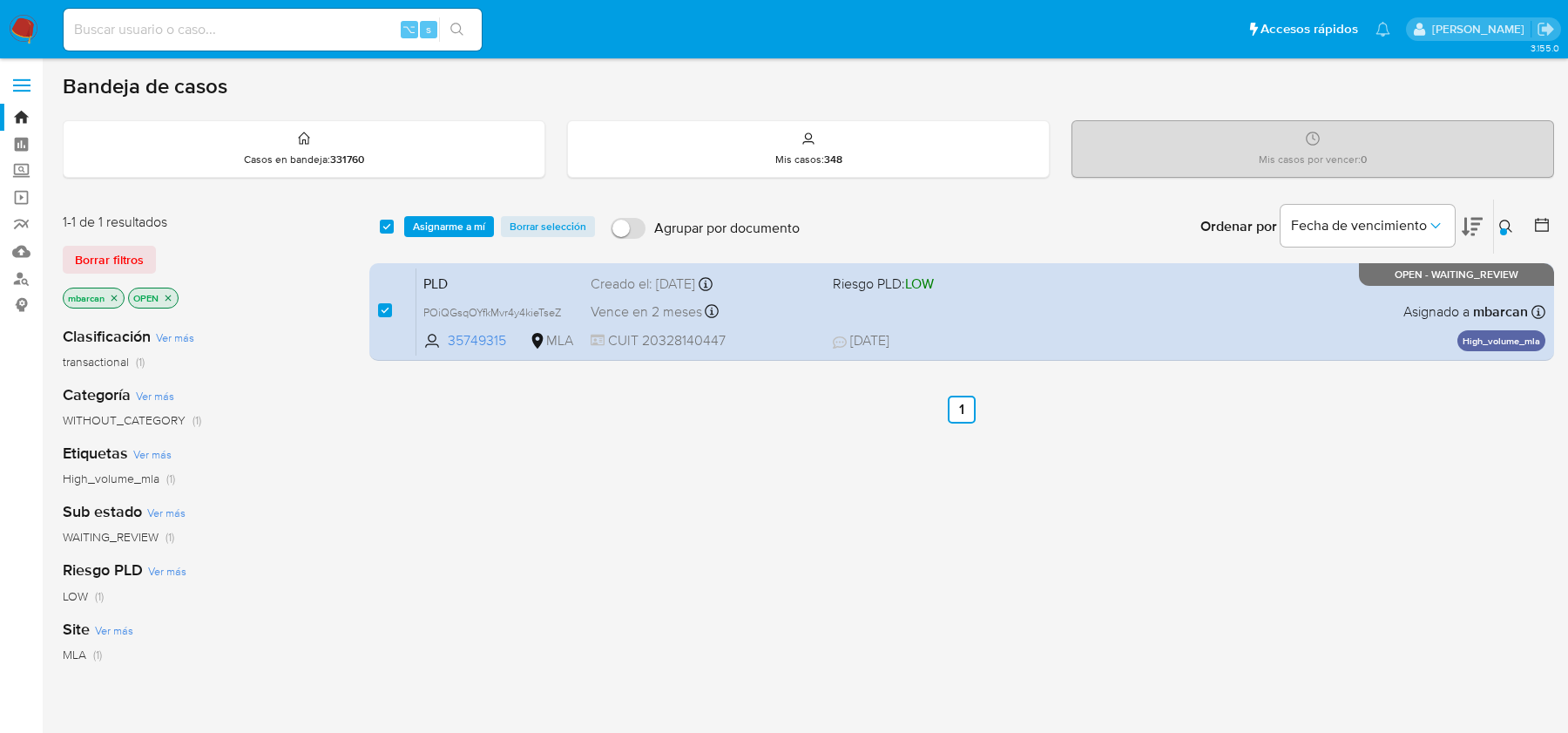
click at [457, 218] on span "Asignarme a mí" at bounding box center [449, 226] width 73 height 17
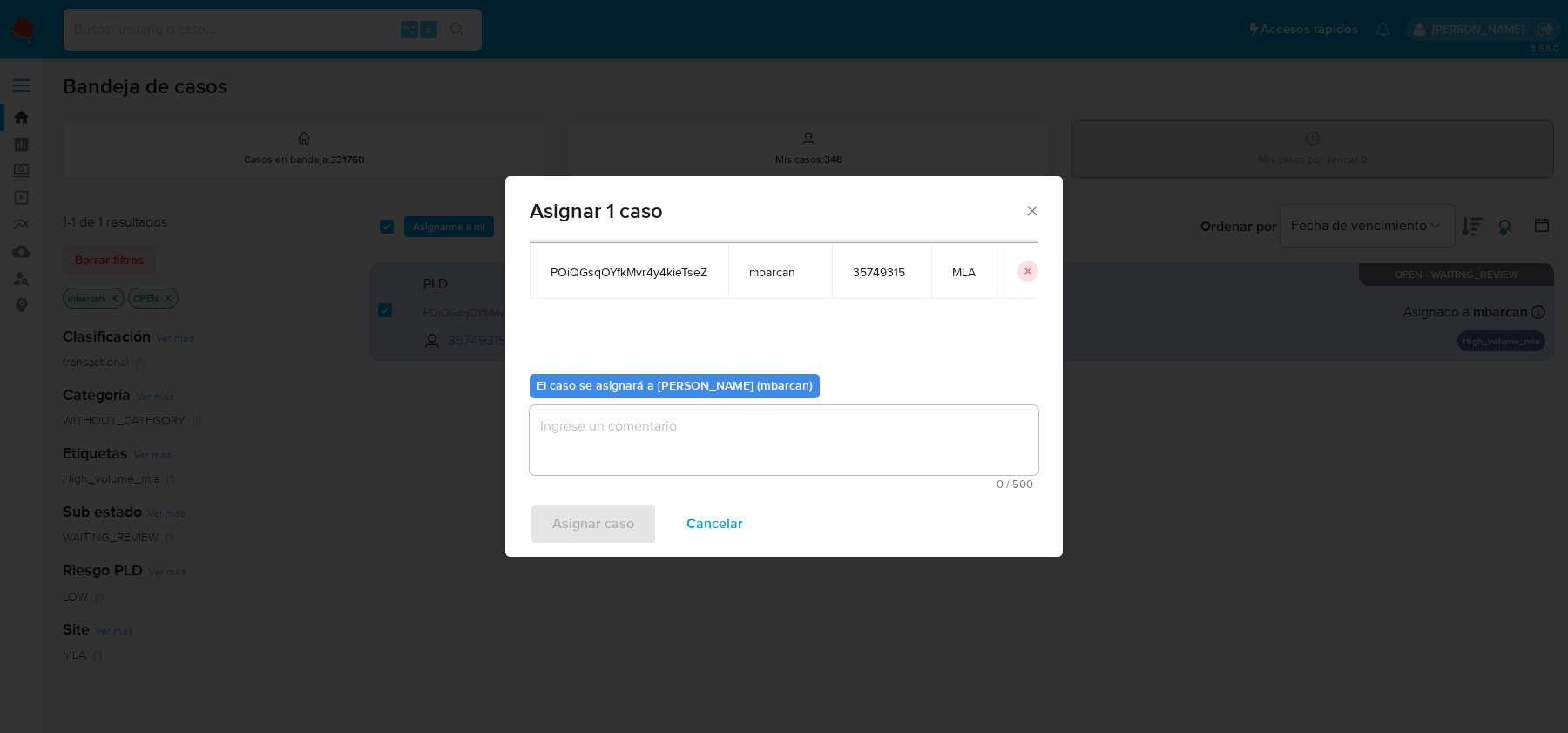
click at [707, 436] on textarea "assign-modal" at bounding box center [784, 440] width 509 height 70
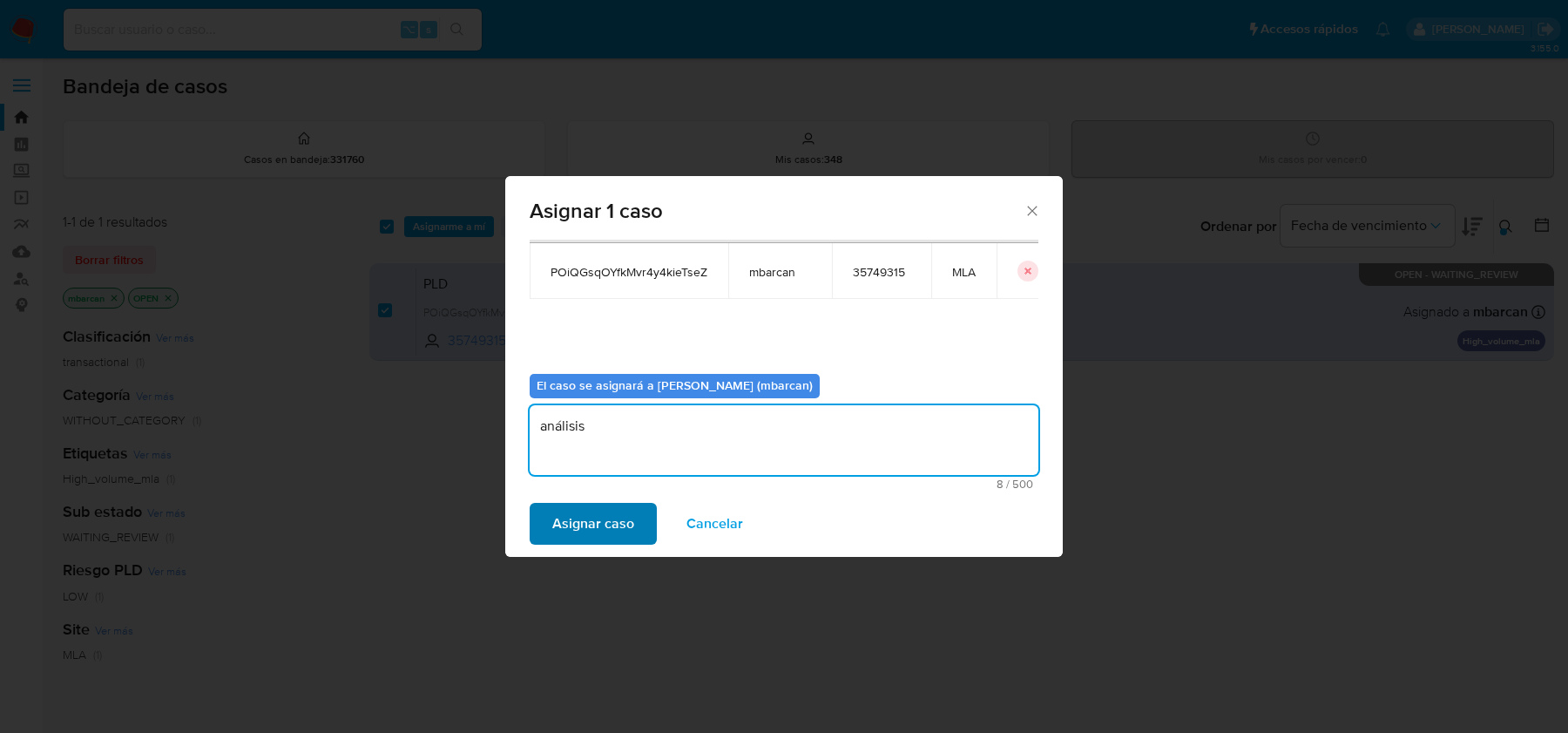
type textarea "análisis"
click at [613, 508] on span "Asignar caso" at bounding box center [593, 524] width 82 height 39
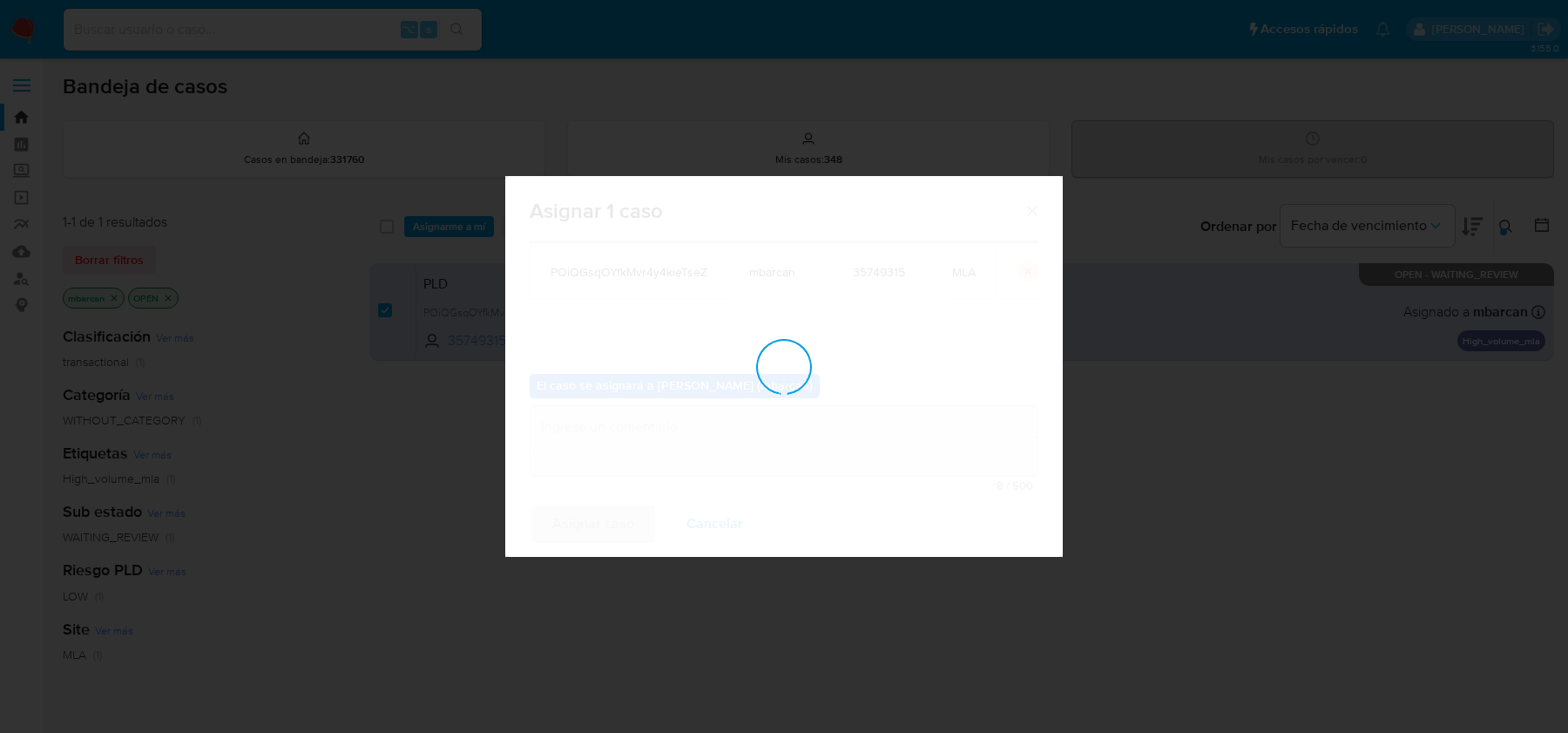
checkbox input "false"
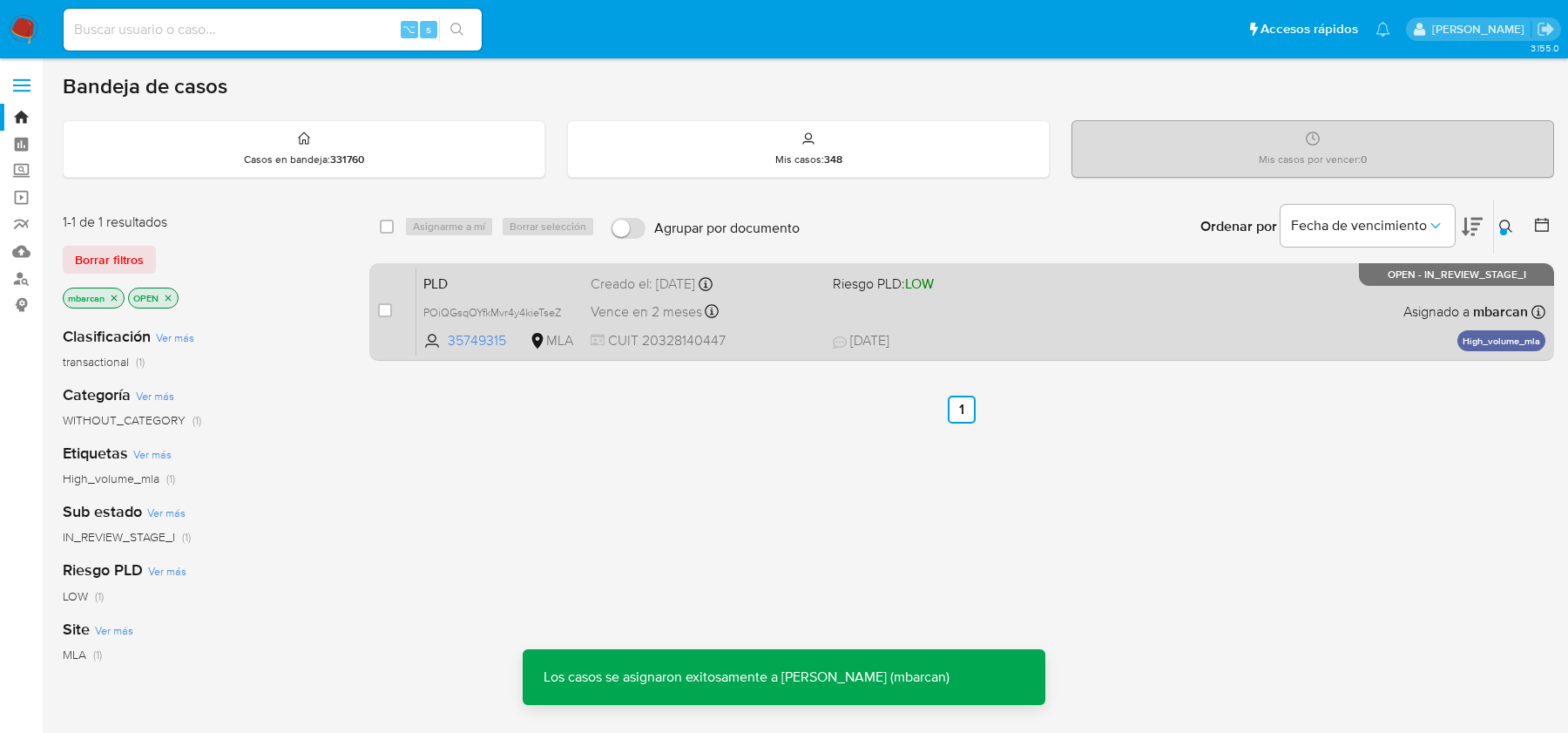
click at [480, 271] on span "PLD" at bounding box center [500, 282] width 154 height 23
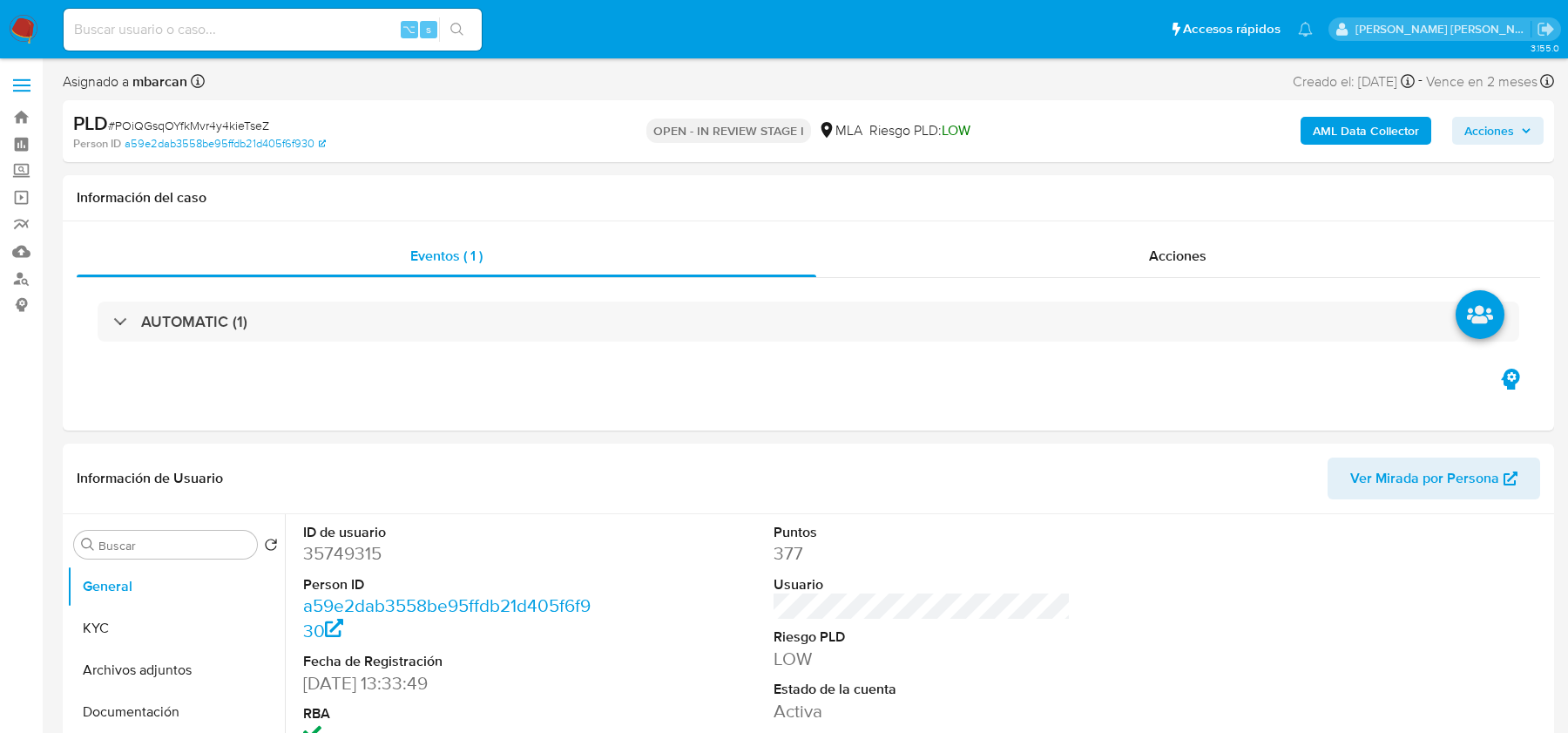
select select "10"
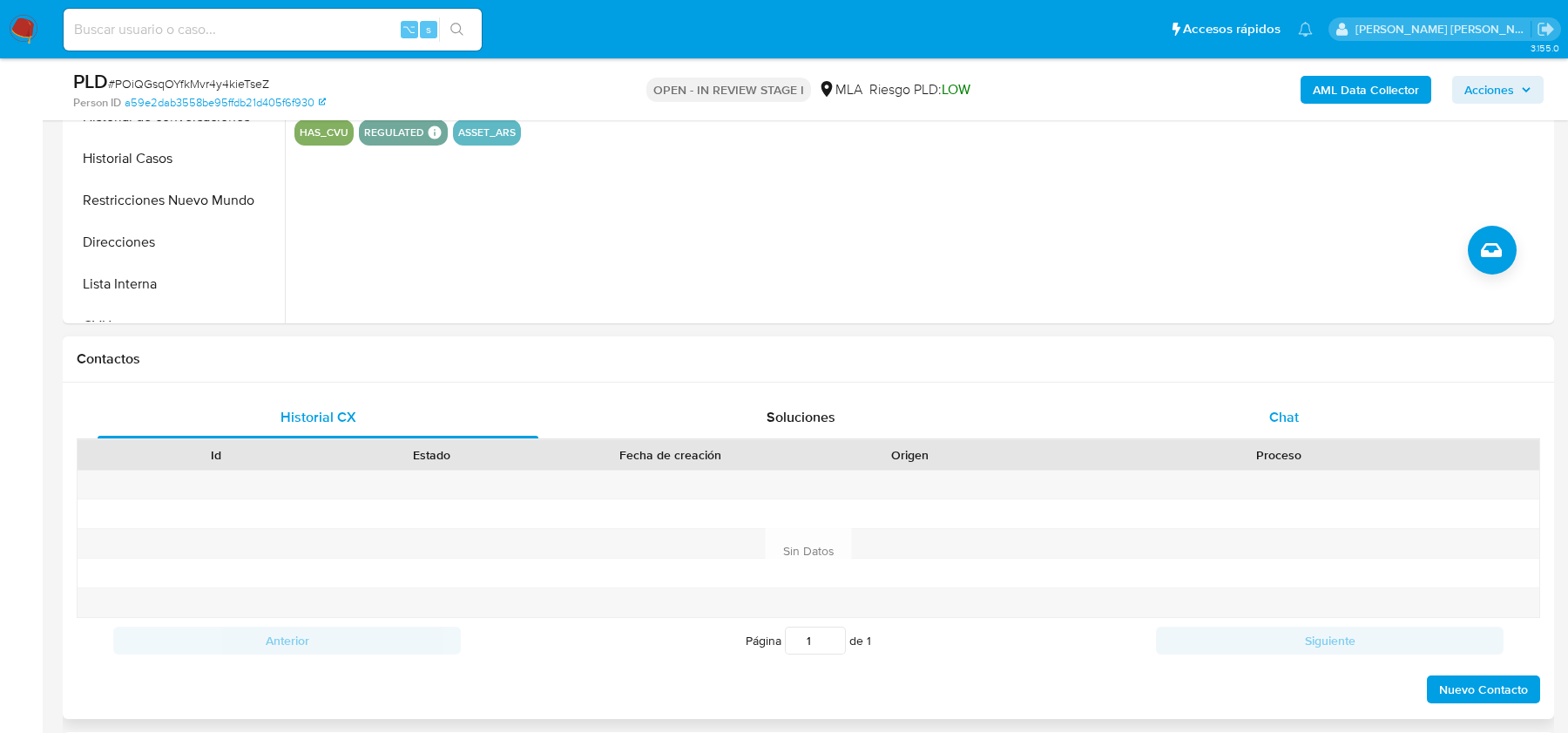
click at [1304, 405] on div "Chat" at bounding box center [1284, 417] width 441 height 42
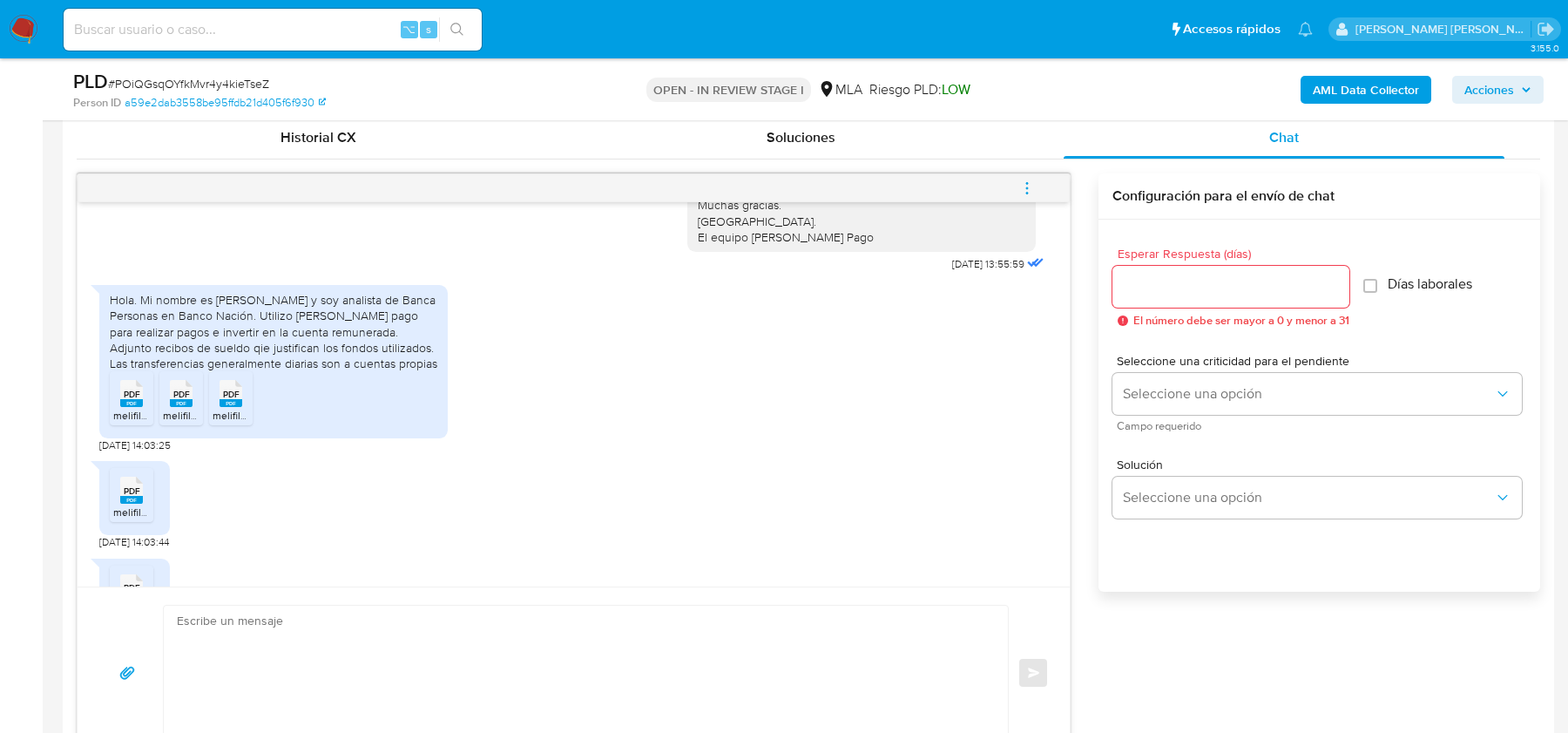
scroll to position [1241, 0]
click at [136, 405] on rect at bounding box center [131, 401] width 23 height 8
click at [165, 407] on div "PDF PDF" at bounding box center [181, 390] width 37 height 34
click at [225, 405] on rect at bounding box center [231, 401] width 23 height 8
click at [128, 502] on rect at bounding box center [131, 498] width 23 height 8
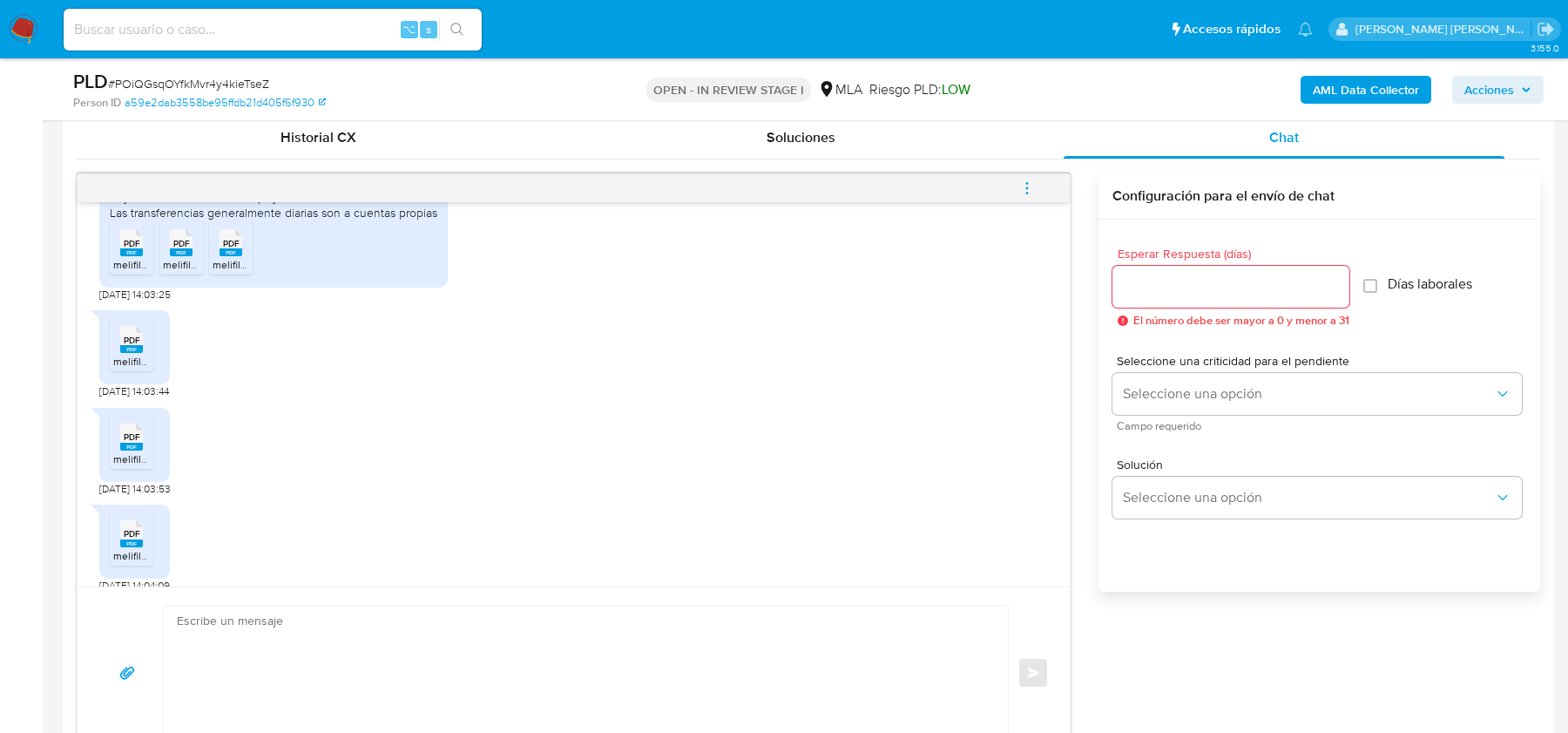
click at [120, 450] on rect at bounding box center [131, 446] width 23 height 8
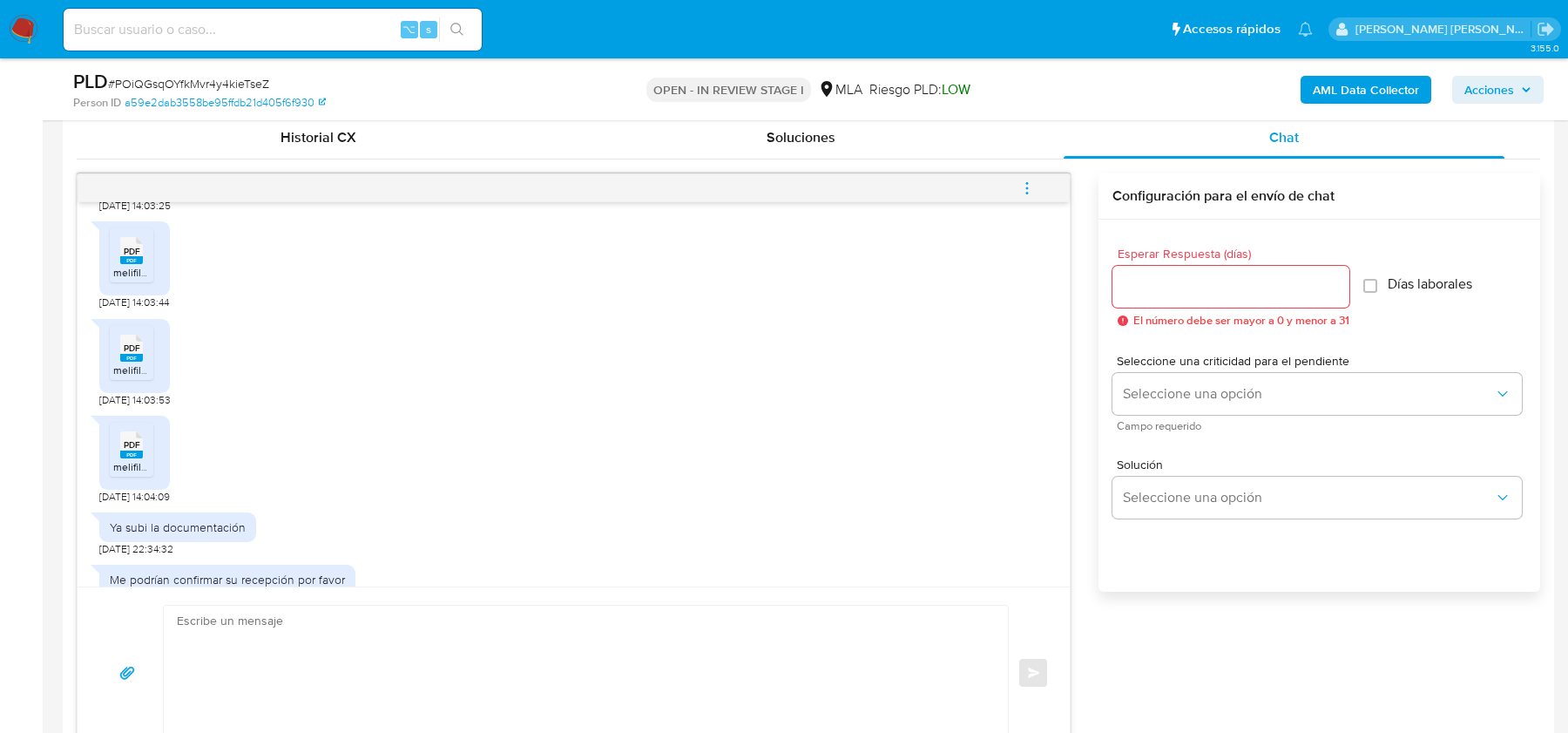
scroll to position [1488, 0]
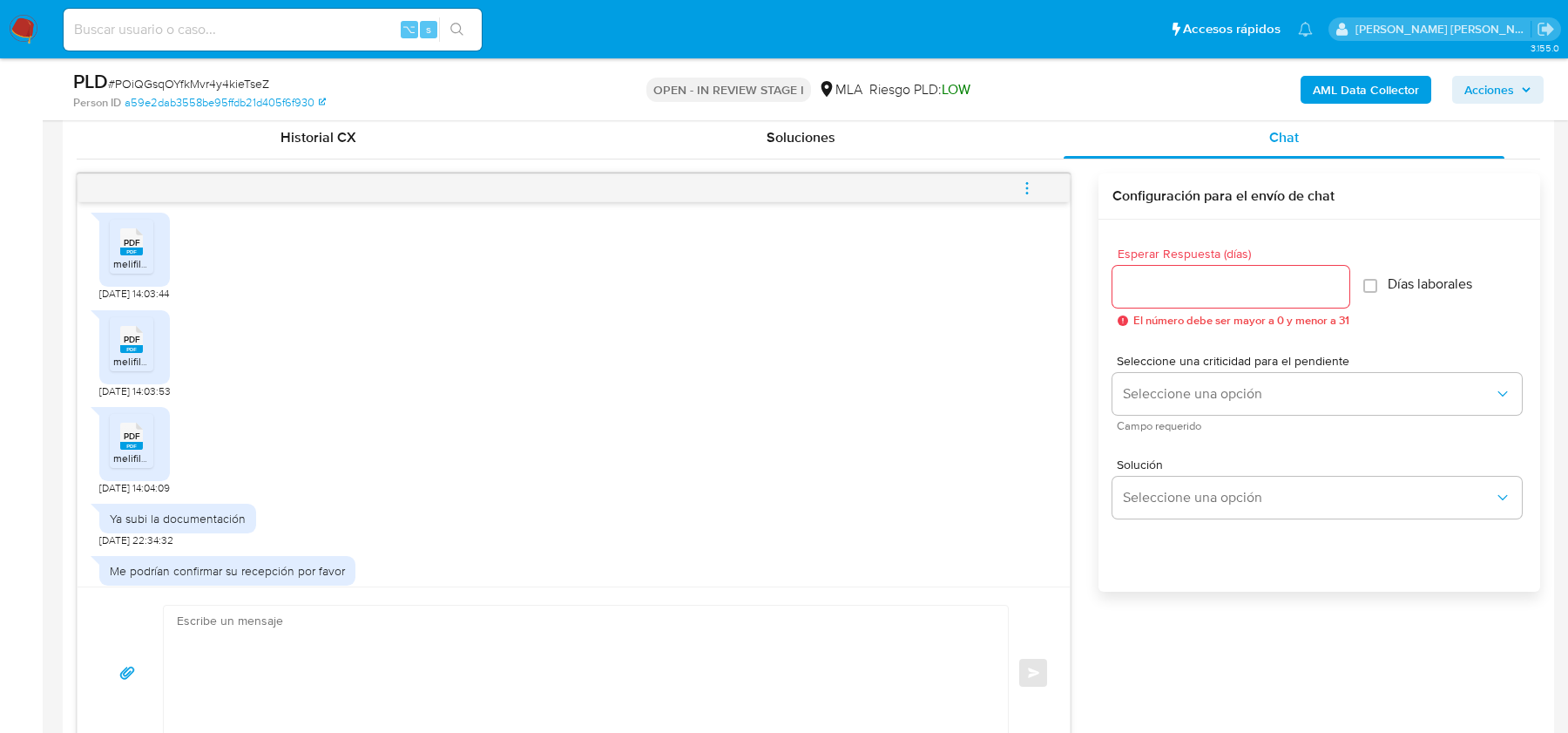
click at [120, 450] on rect at bounding box center [131, 445] width 23 height 8
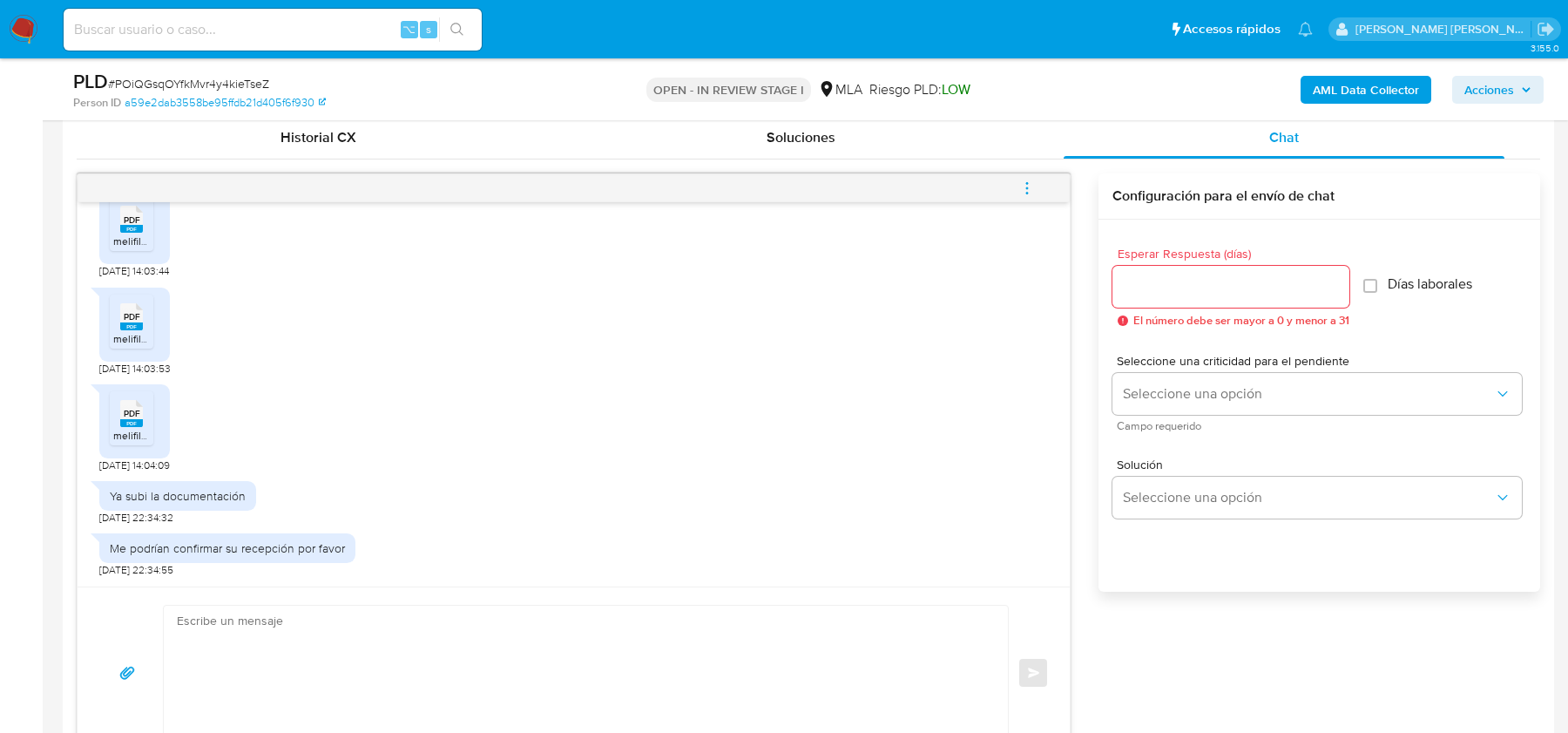
scroll to position [862, 0]
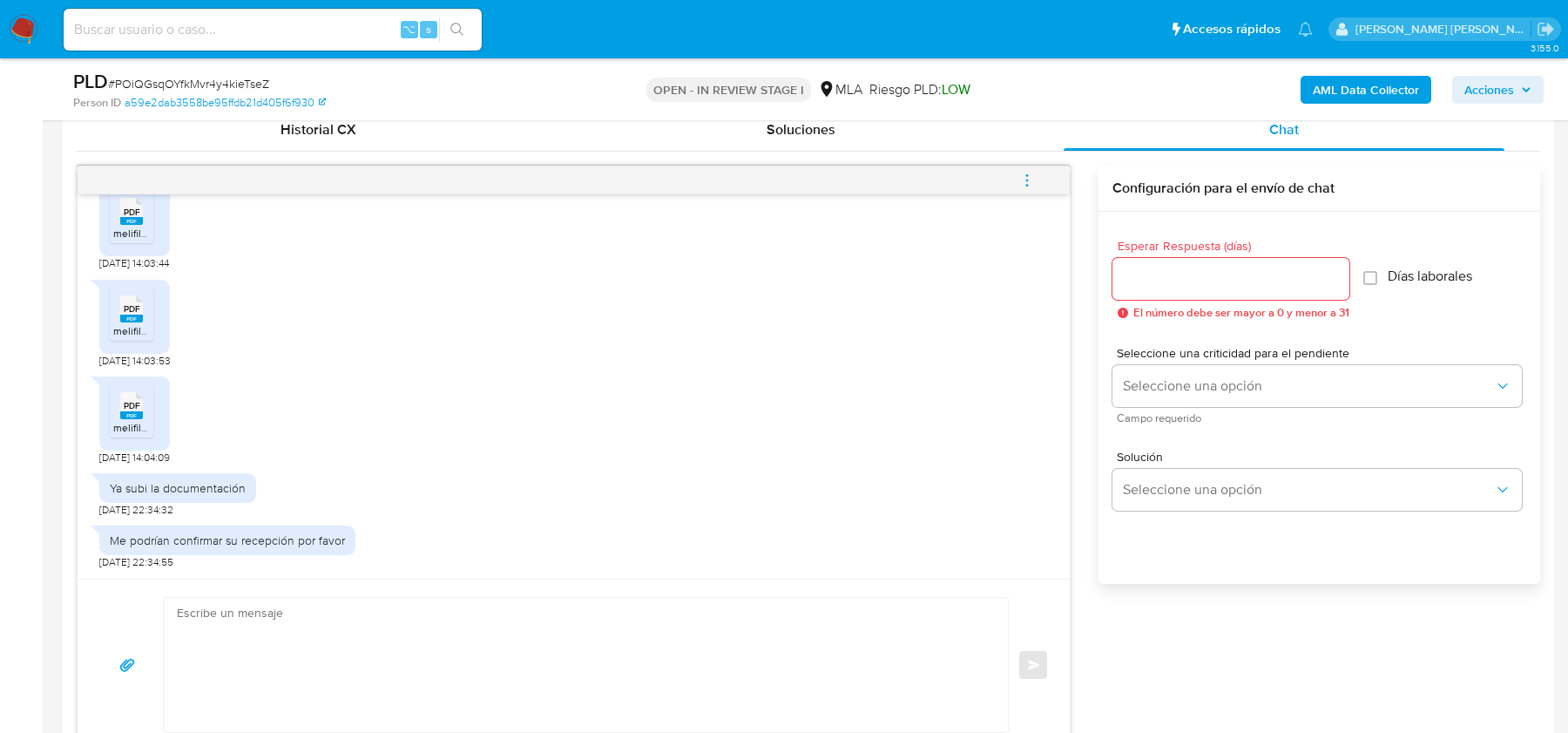
click at [200, 80] on span "# POiQGsqOYfkMvr4y4kieTseZ" at bounding box center [189, 83] width 161 height 17
copy span "POiQGsqOYfkMvr4y4kieTseZ"
click at [80, 712] on div "Enviar" at bounding box center [574, 664] width 993 height 172
click at [213, 86] on span "# POiQGsqOYfkMvr4y4kieTseZ" at bounding box center [189, 83] width 161 height 17
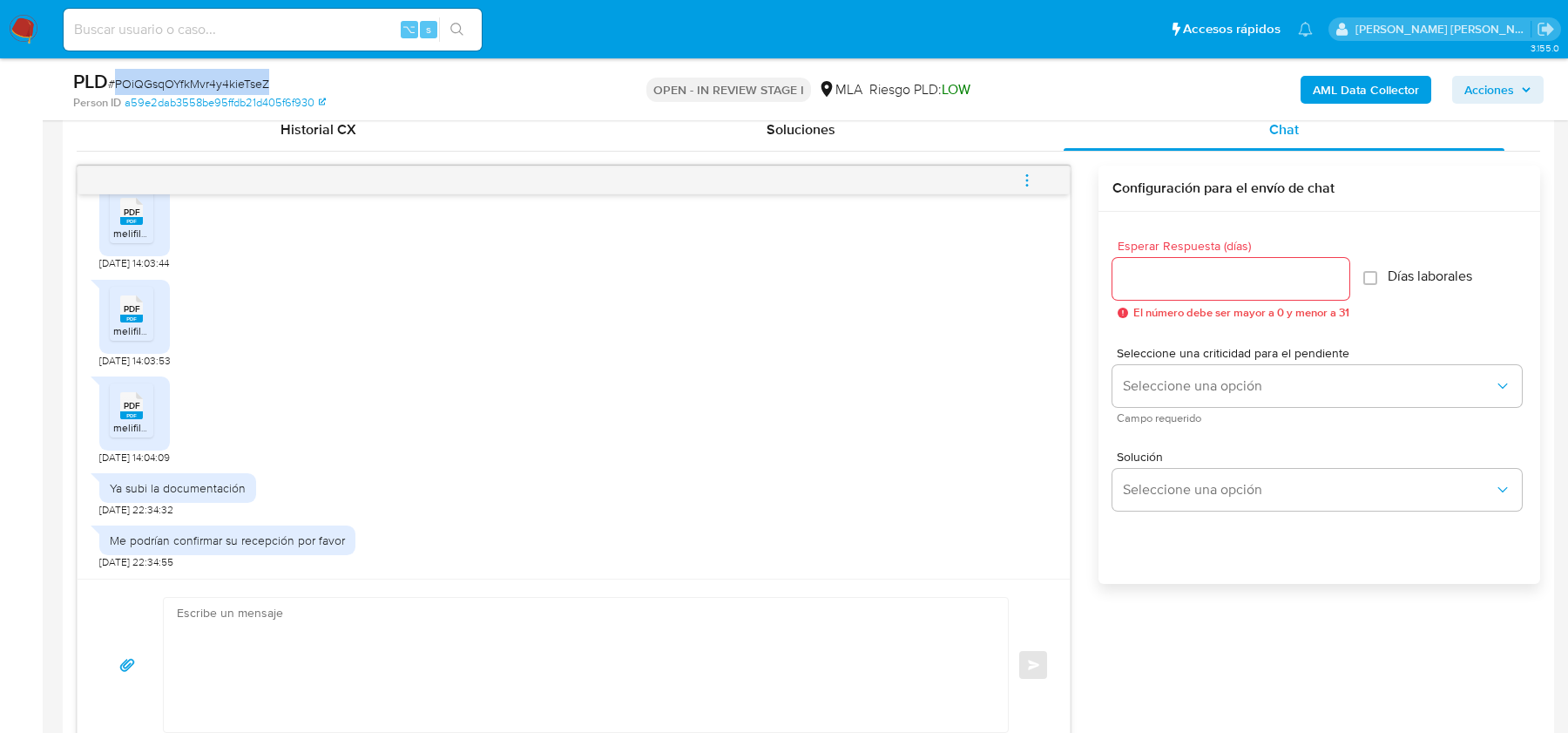
click at [213, 86] on span "# POiQGsqOYfkMvr4y4kieTseZ" at bounding box center [189, 83] width 161 height 17
copy span "POiQGsqOYfkMvr4y4kieTseZ"
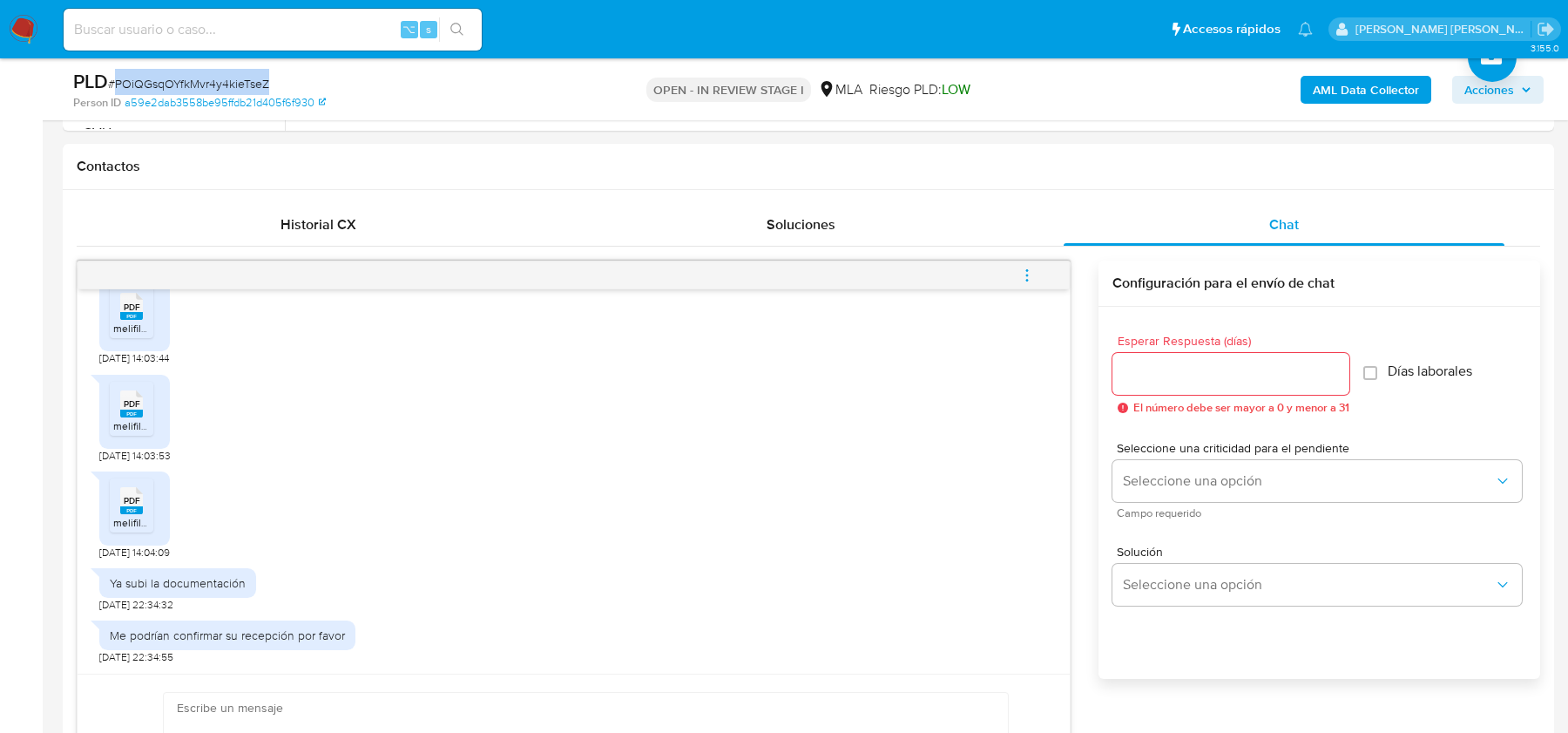
scroll to position [227, 0]
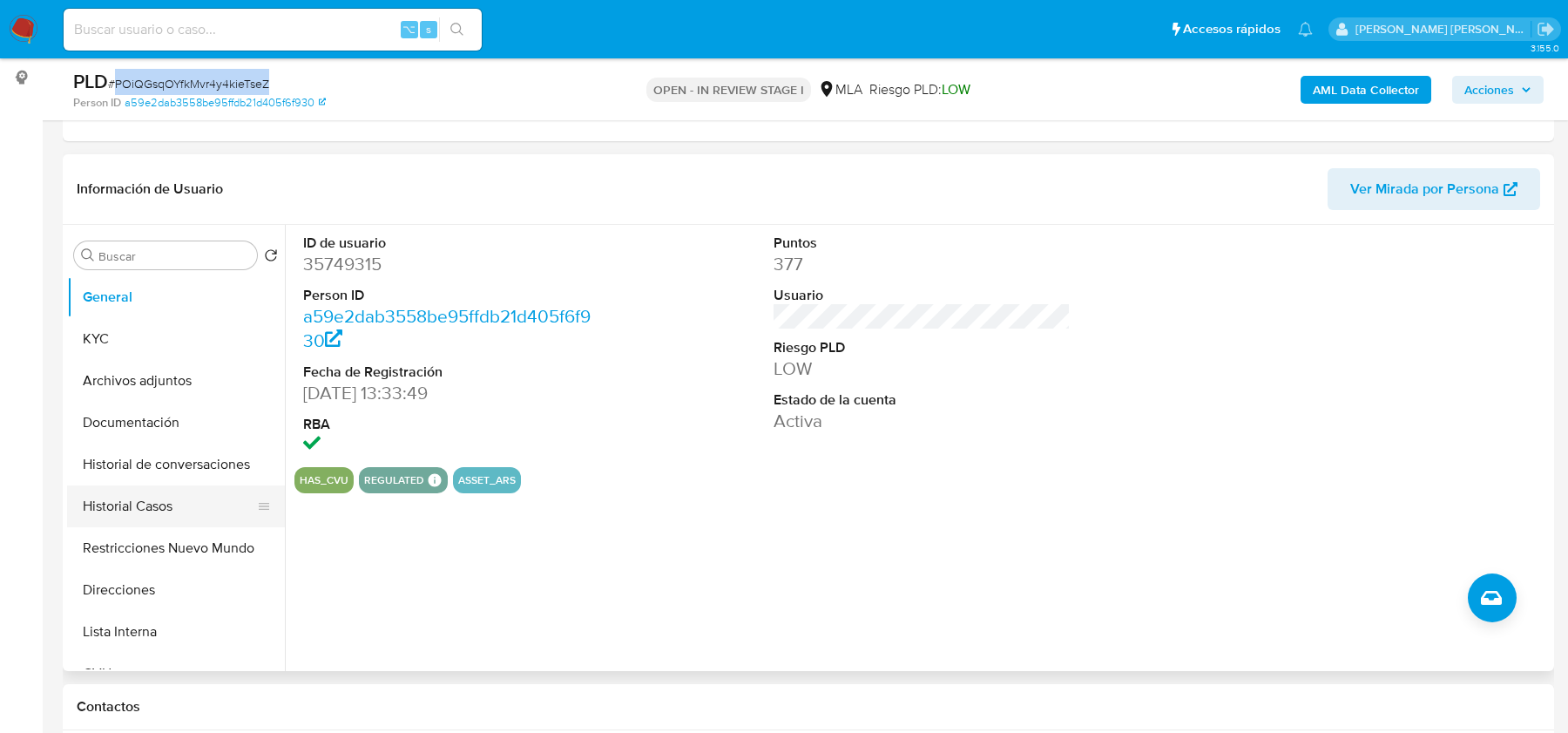
click at [156, 510] on button "Historial Casos" at bounding box center [169, 506] width 204 height 42
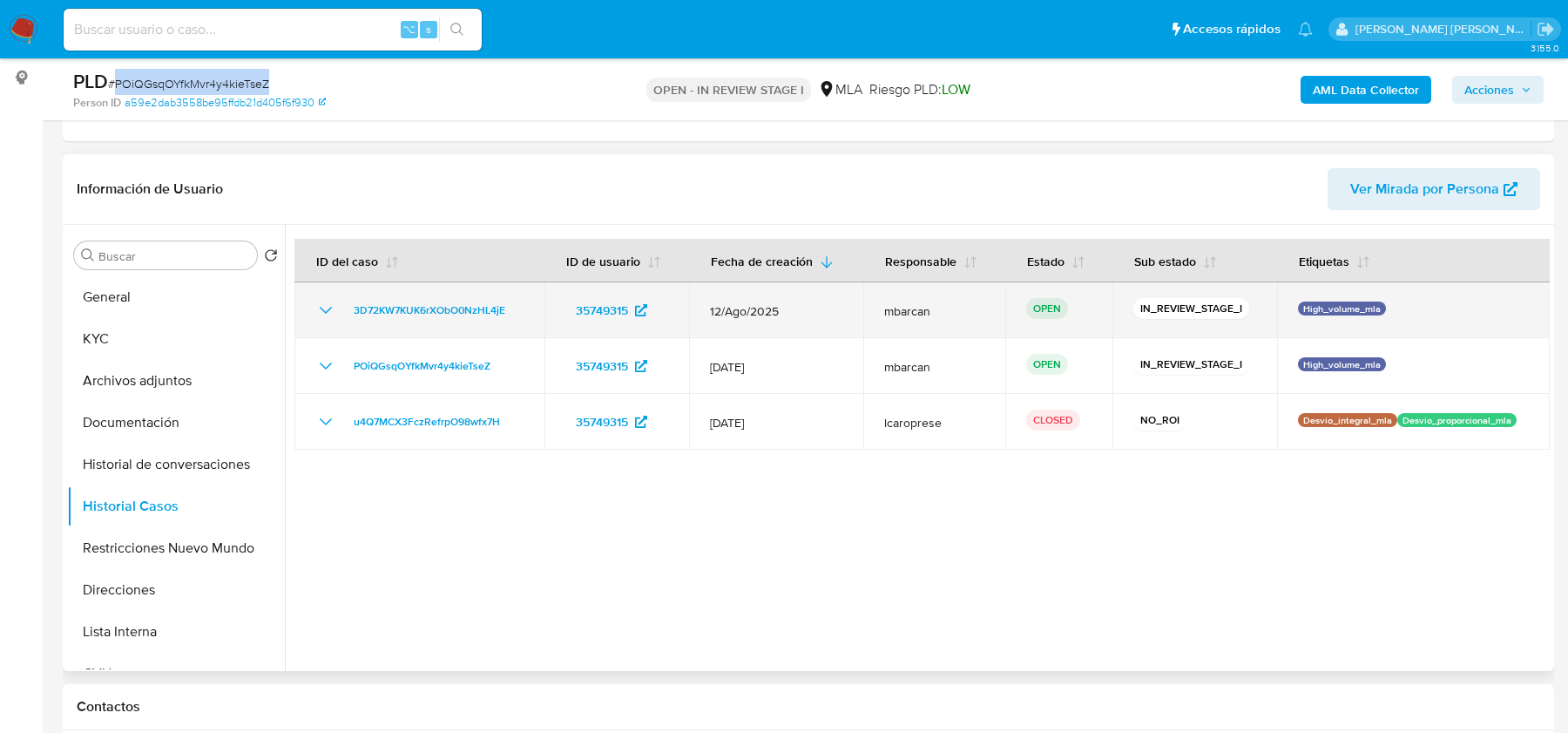
click at [531, 307] on td "3D72KW7KUK6rXObO0NzHL4jE" at bounding box center [419, 309] width 250 height 56
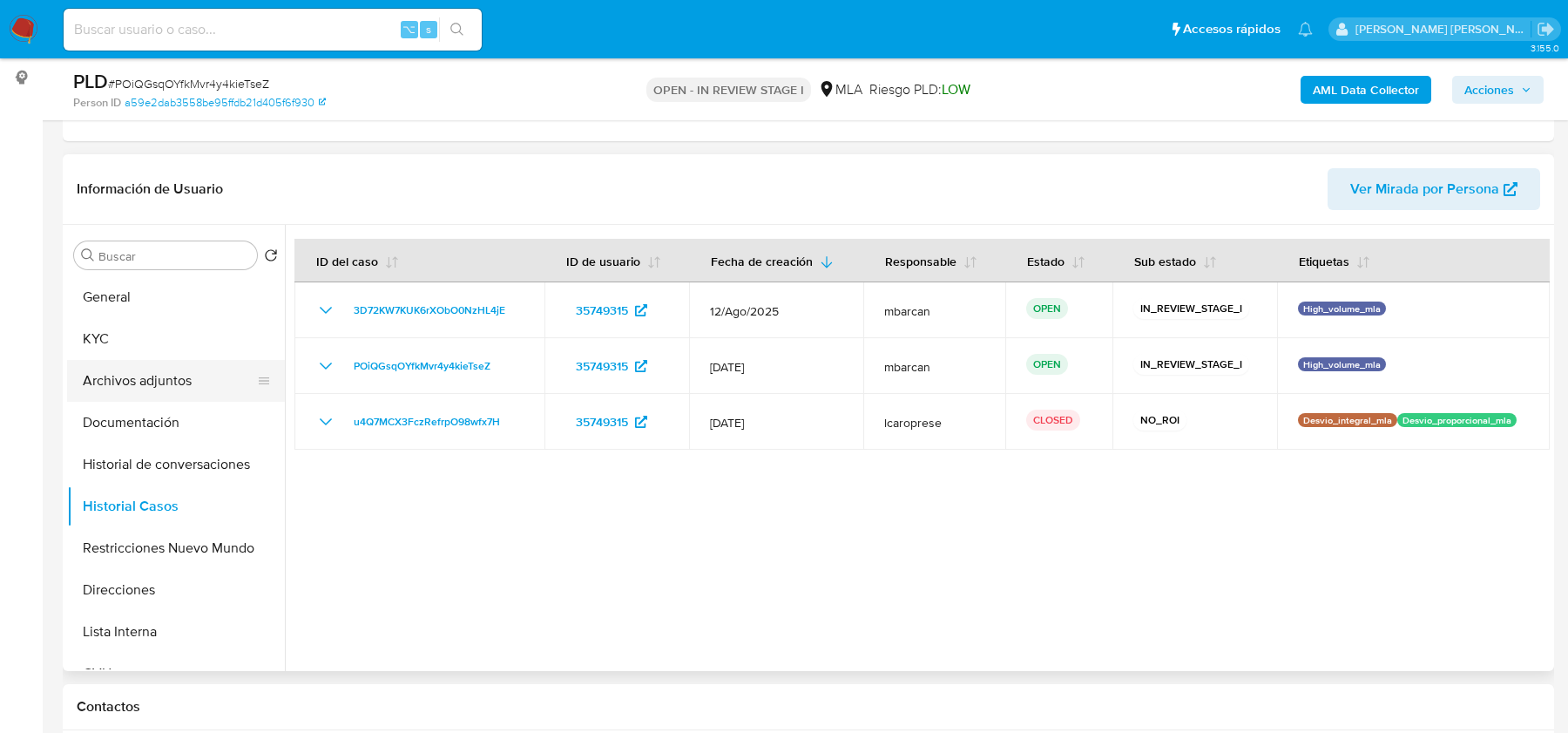
click at [217, 375] on button "Archivos adjuntos" at bounding box center [169, 380] width 204 height 42
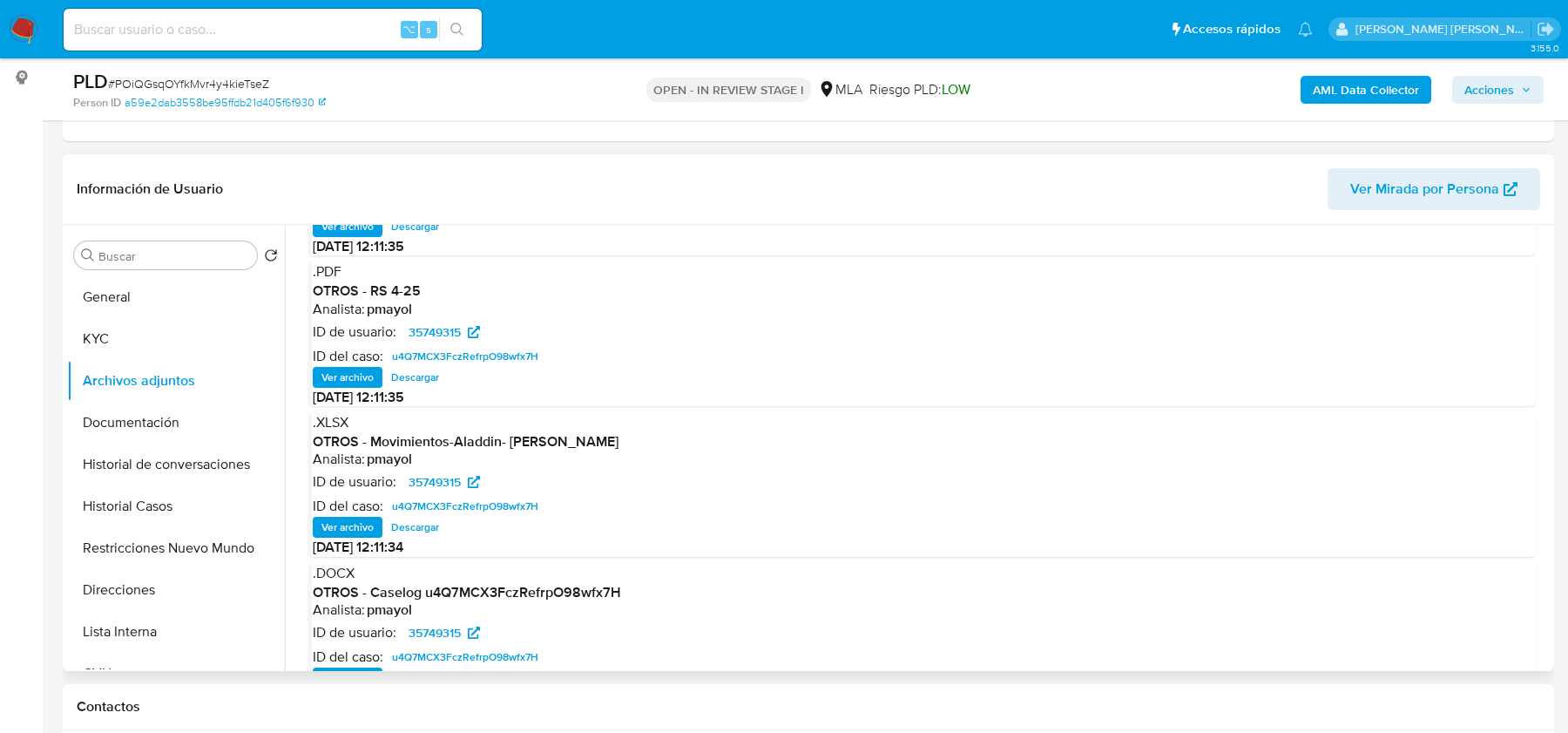
scroll to position [146, 0]
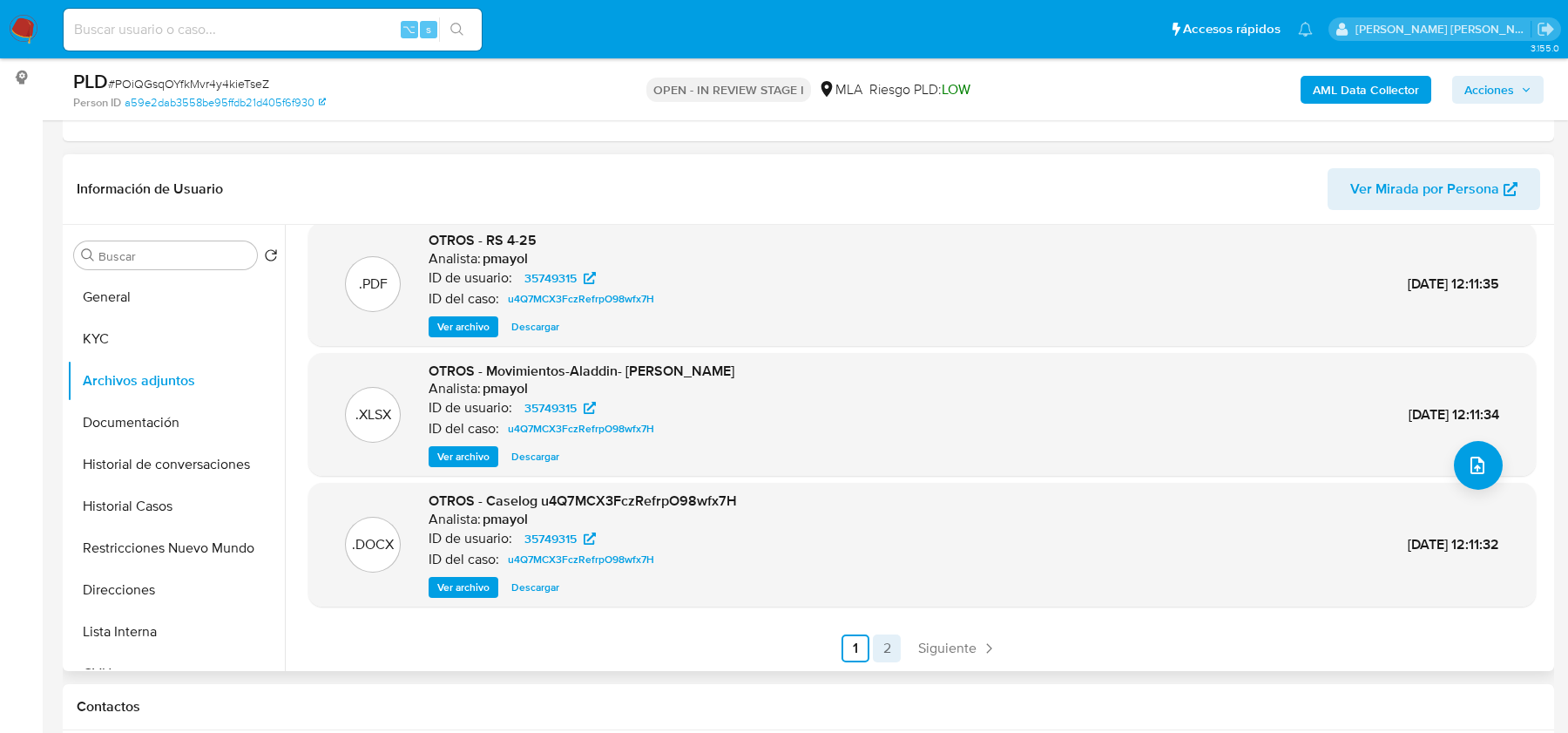
click at [881, 640] on link "2" at bounding box center [887, 648] width 28 height 28
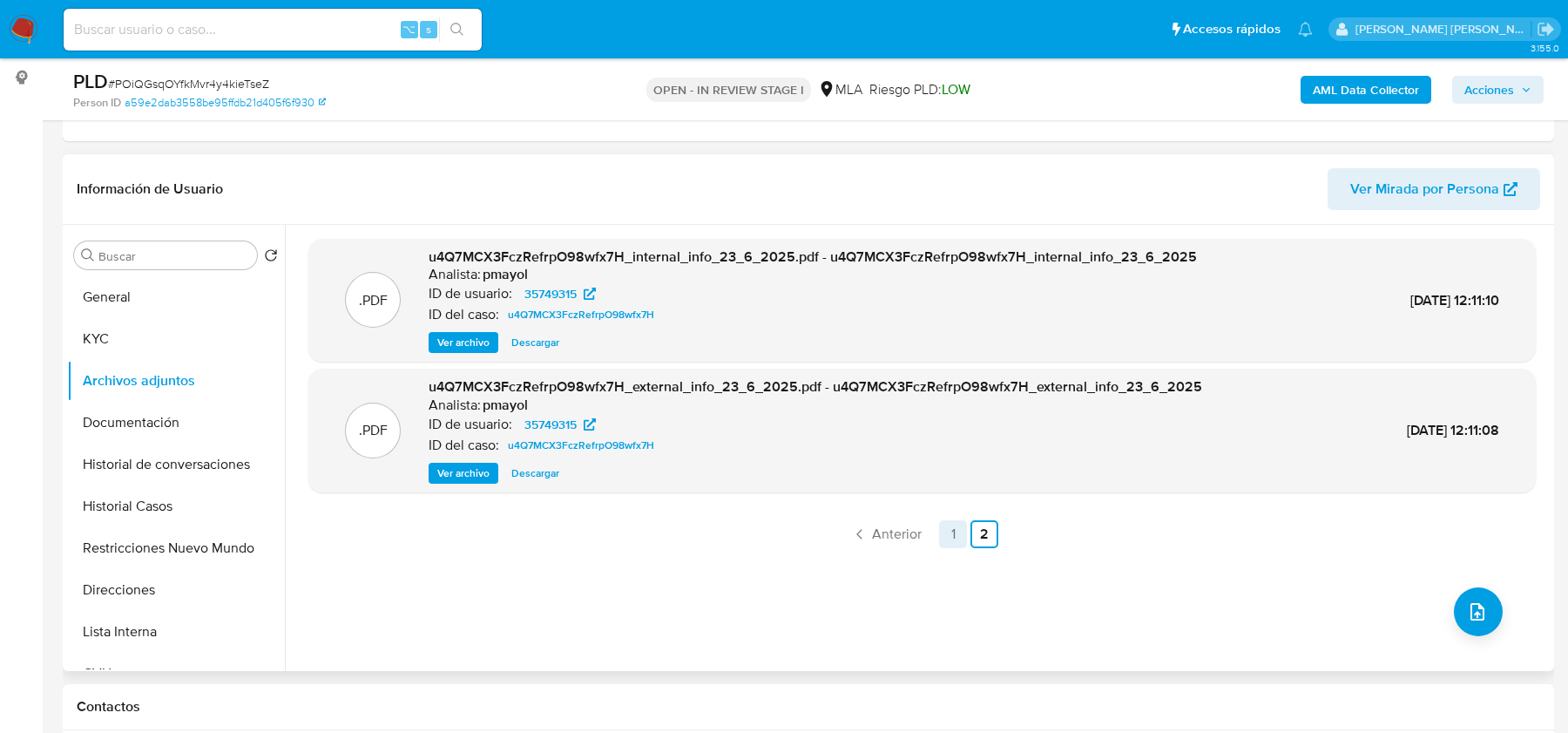
click at [953, 529] on link "1" at bounding box center [954, 534] width 28 height 28
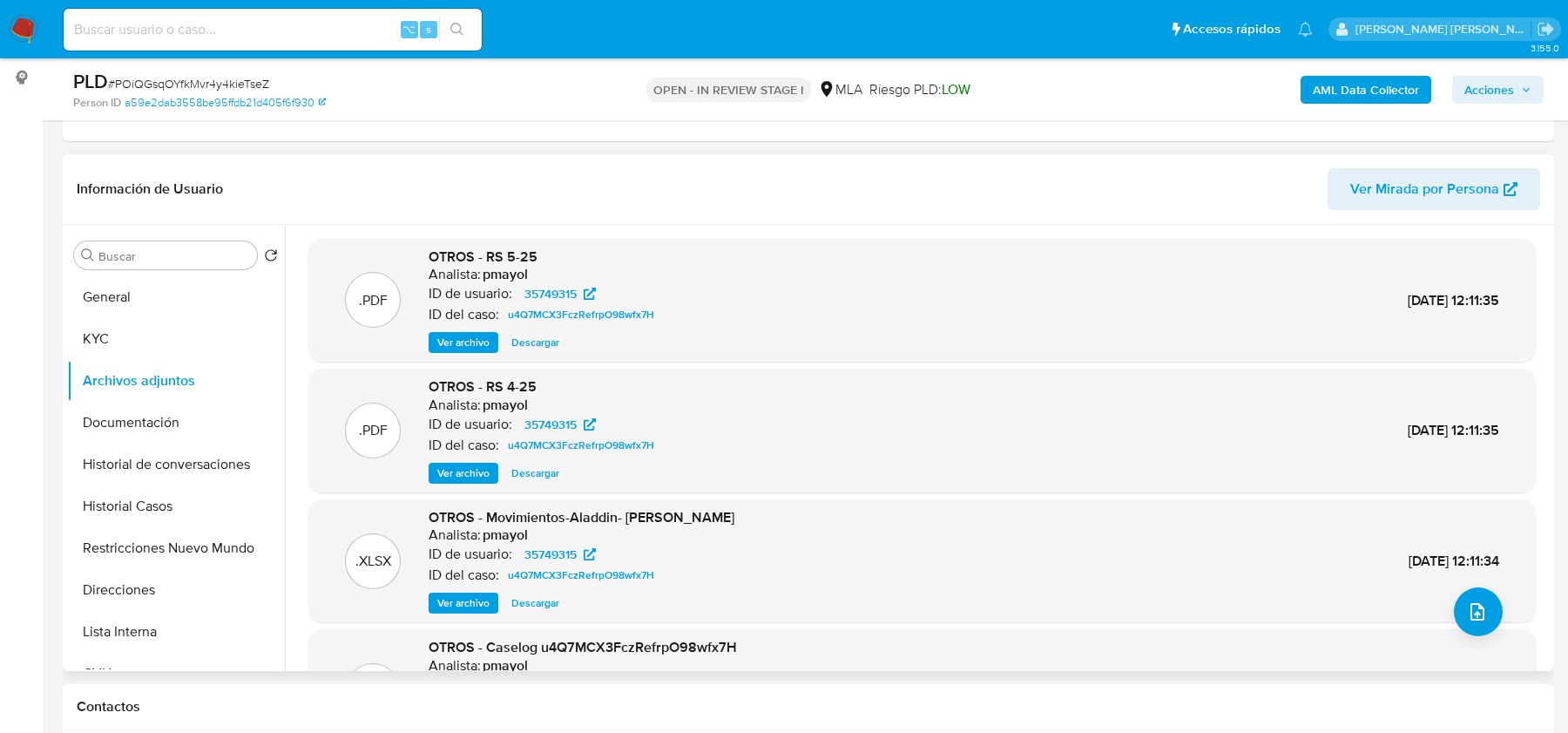
scroll to position [146, 0]
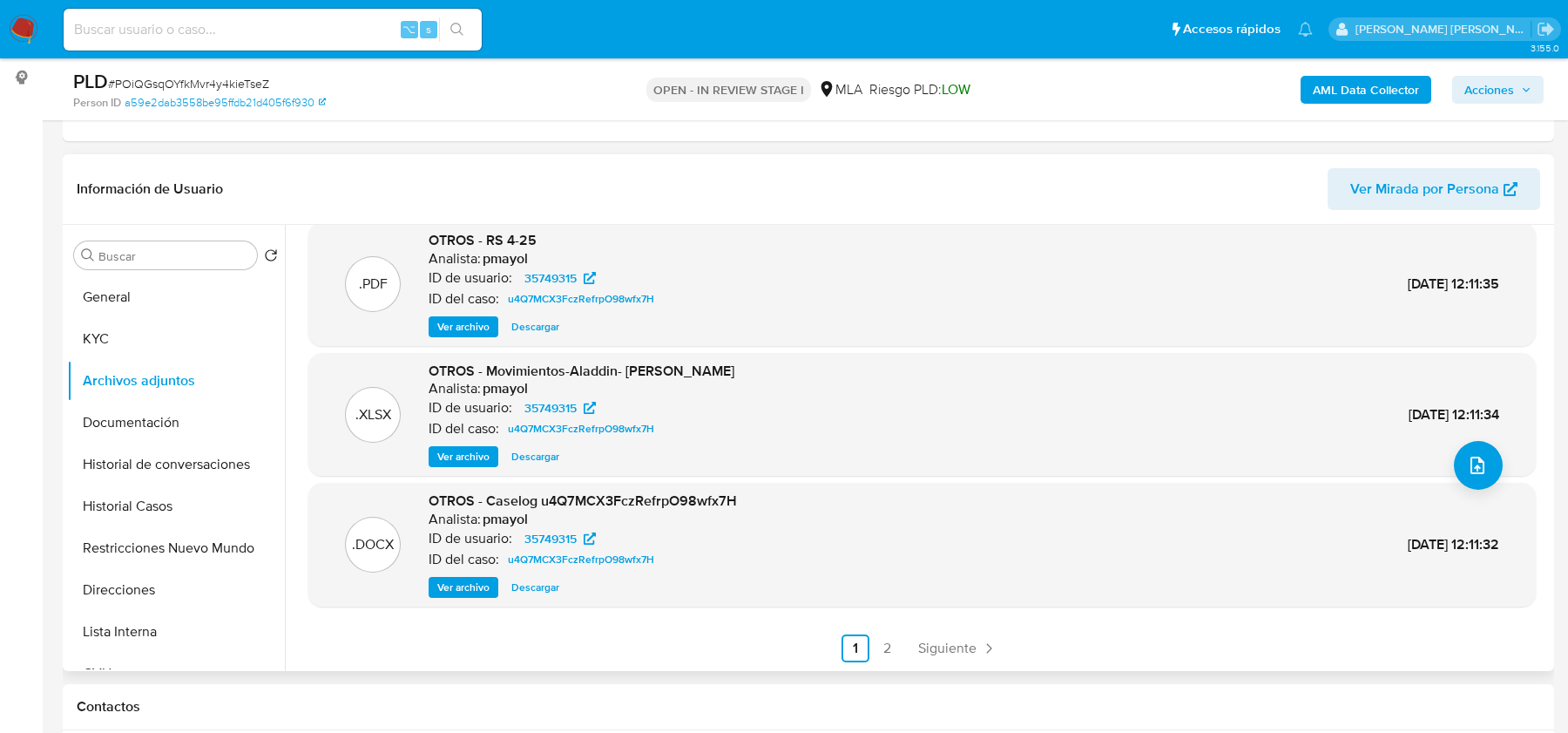
click at [478, 584] on span "Ver archivo" at bounding box center [463, 587] width 52 height 17
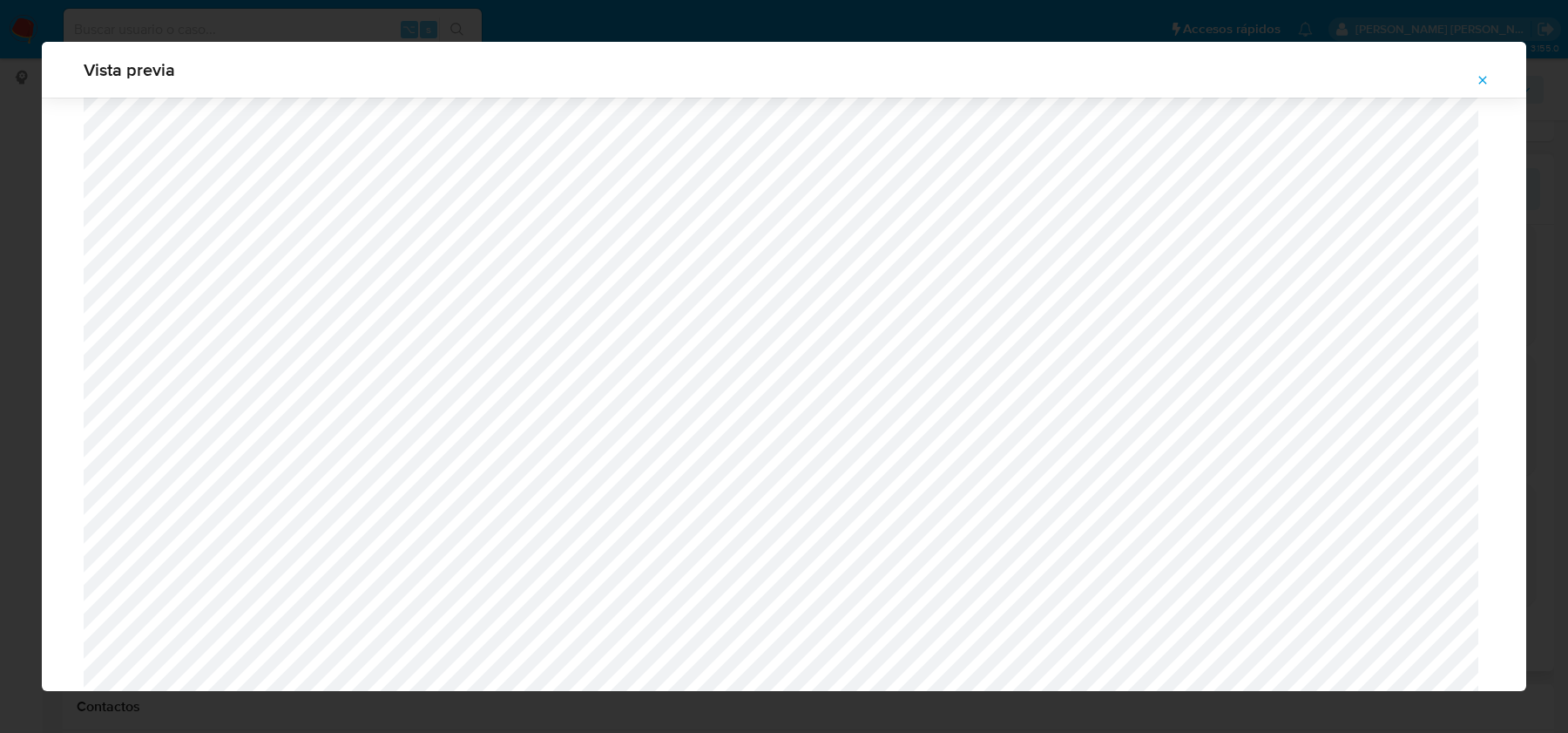
scroll to position [525, 0]
click at [1459, 71] on span "Vista previa" at bounding box center [784, 70] width 1401 height 17
click at [1476, 74] on icon "Attachment preview" at bounding box center [1483, 80] width 14 height 14
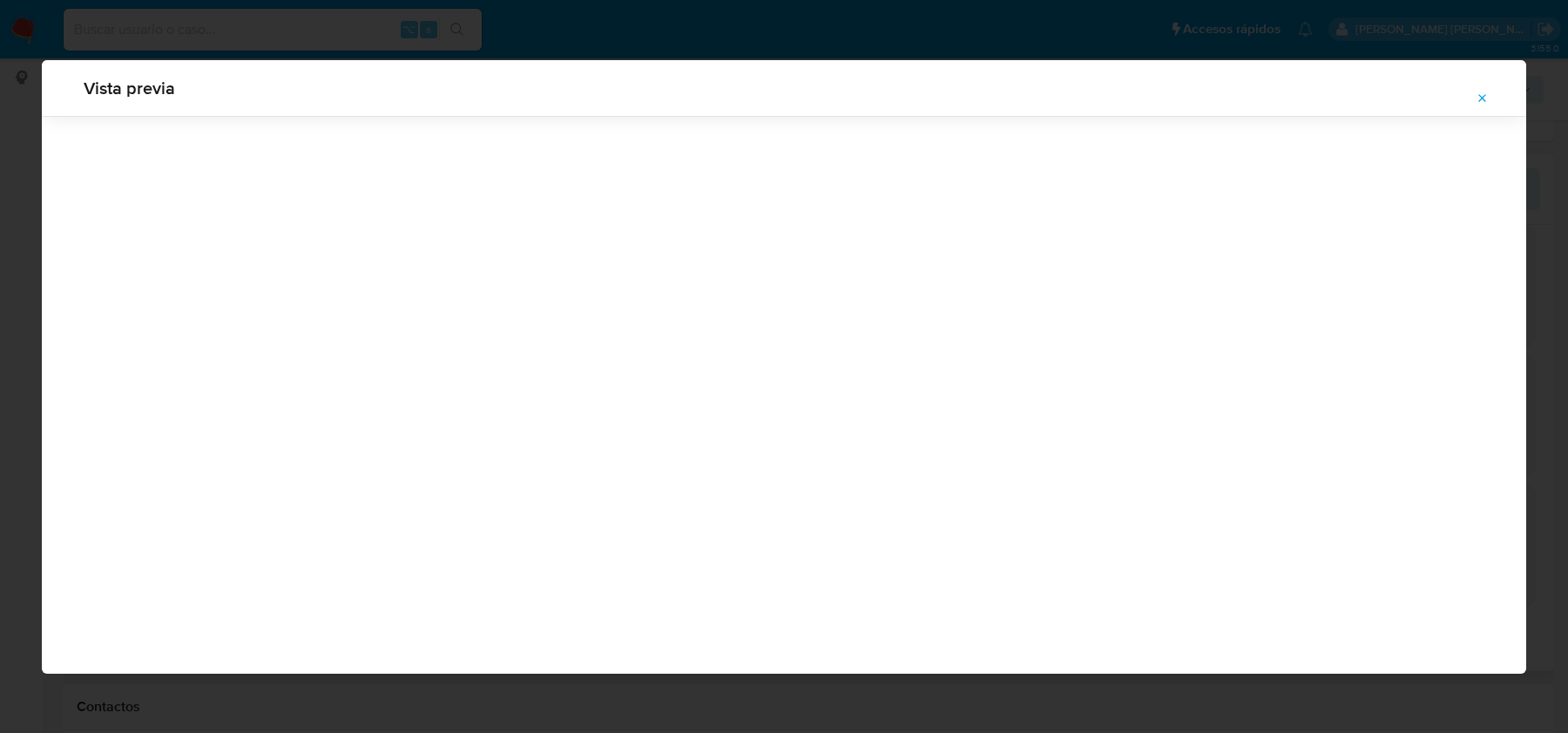
scroll to position [0, 0]
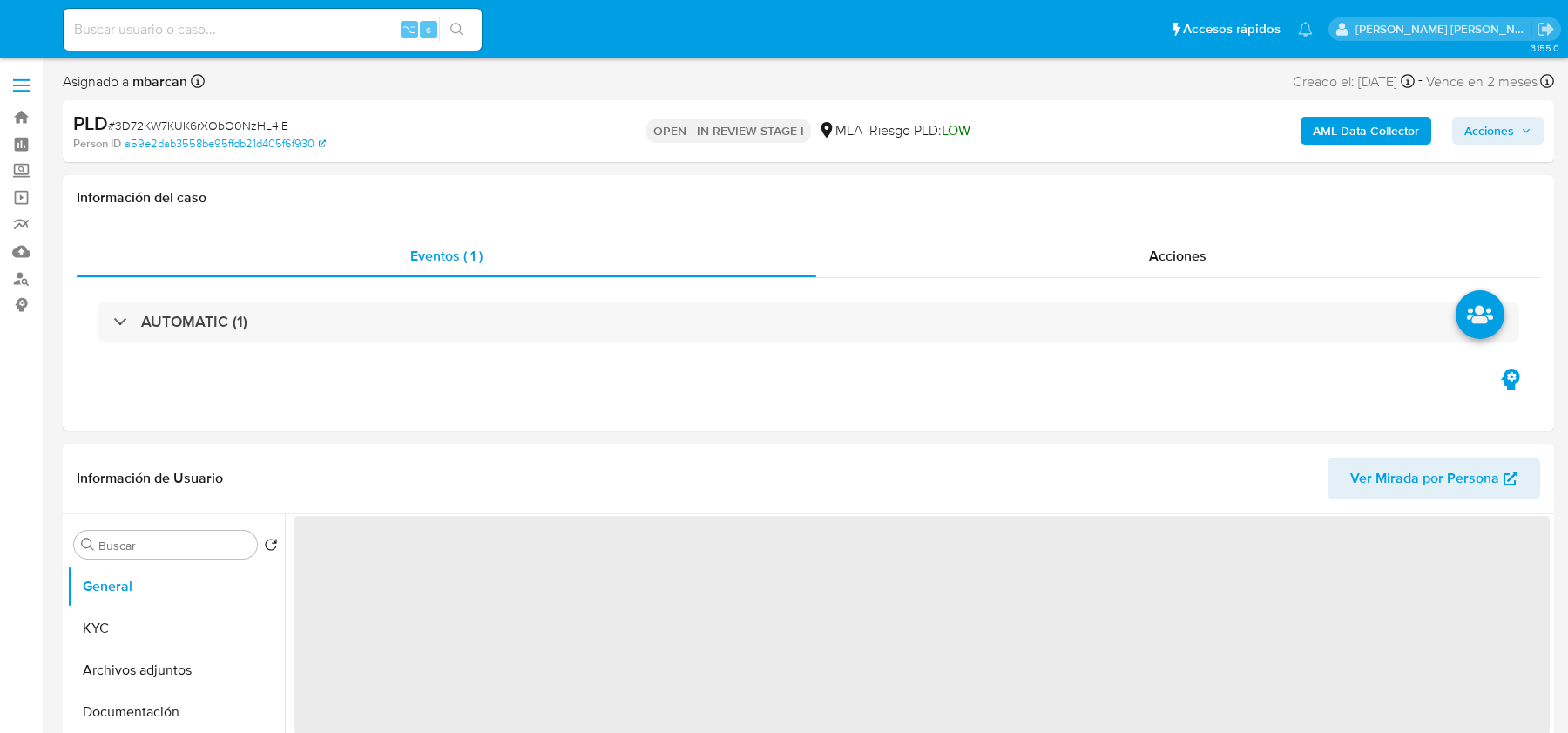
select select "10"
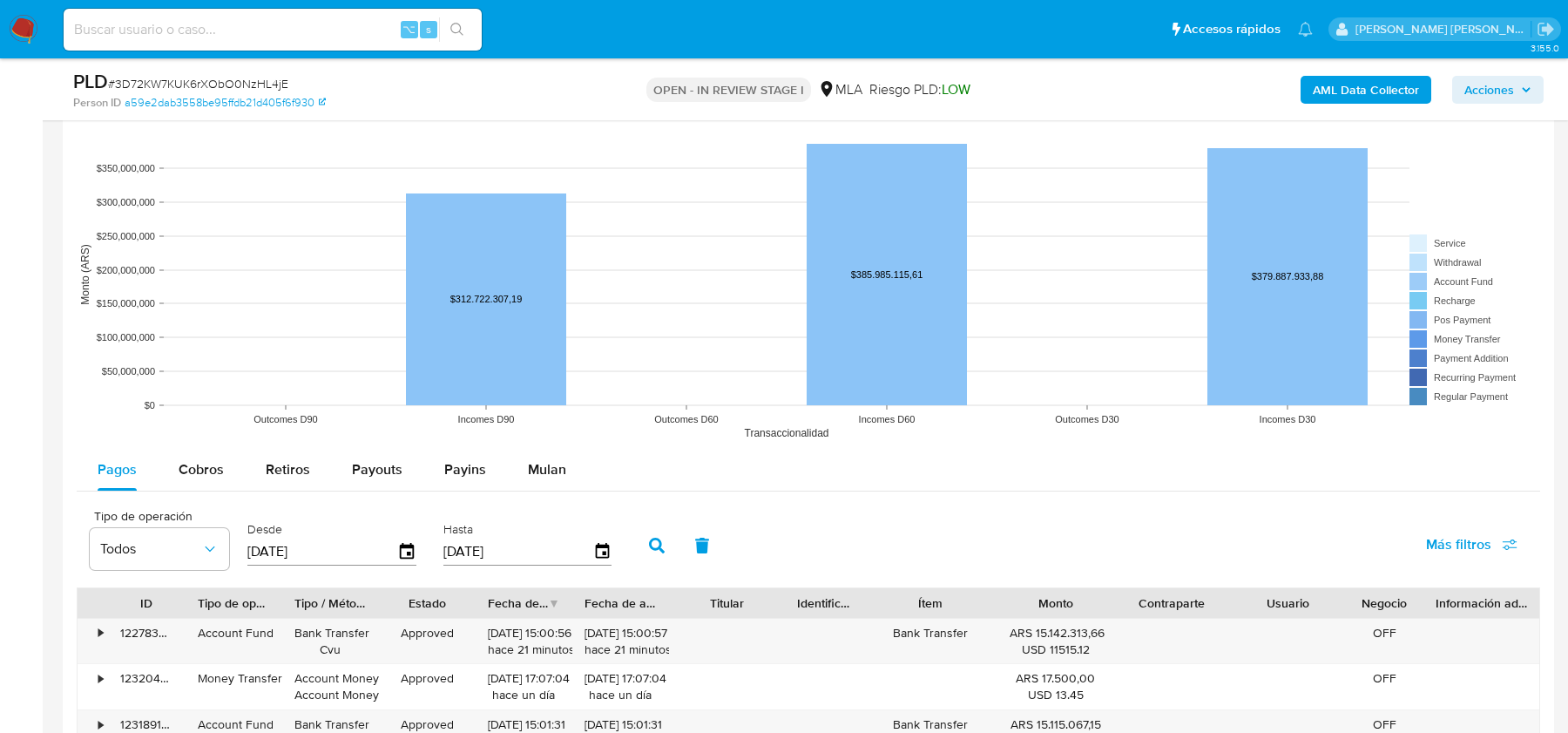
click at [551, 439] on rect at bounding box center [809, 274] width 1464 height 348
click at [551, 459] on span "Mulan" at bounding box center [547, 469] width 39 height 20
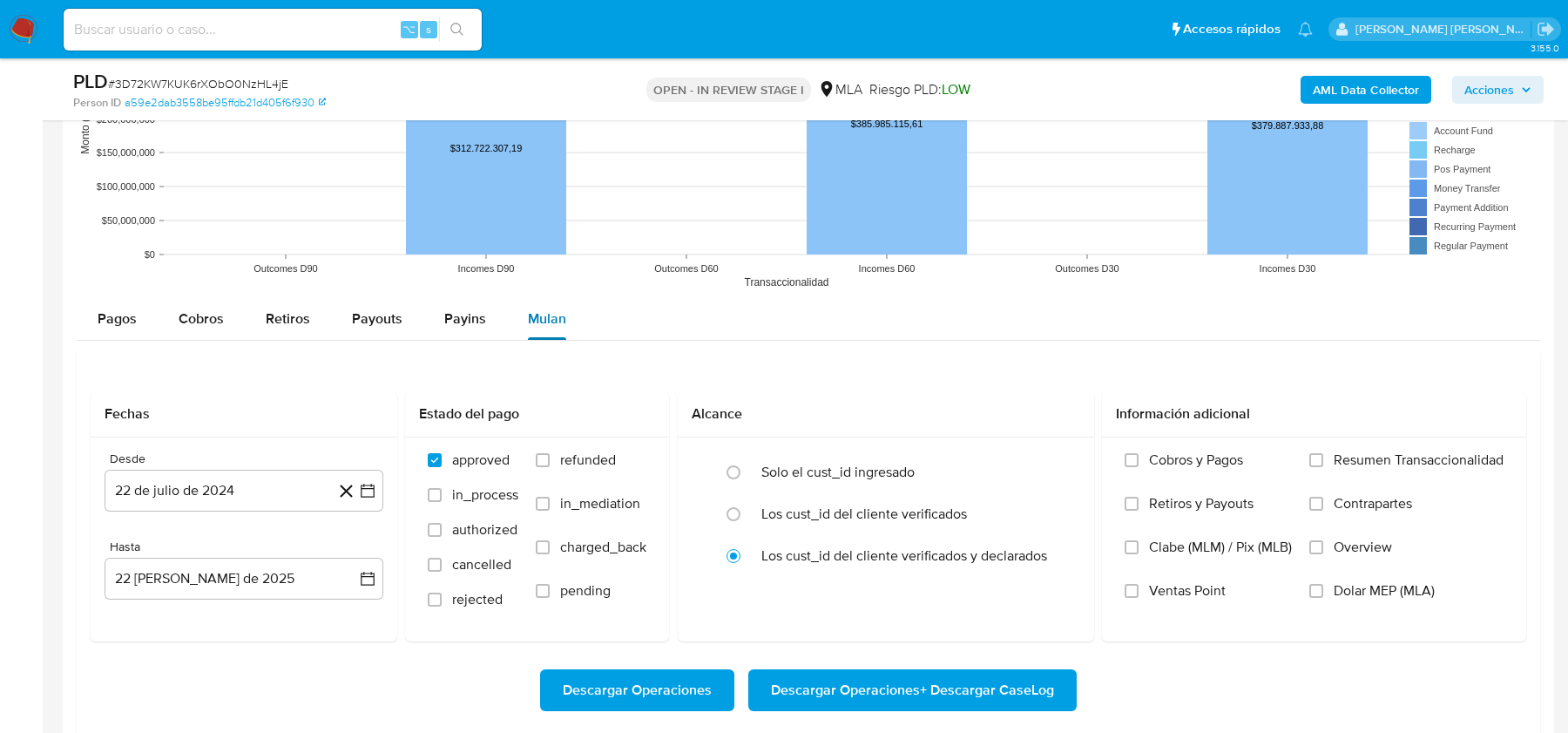
scroll to position [1829, 0]
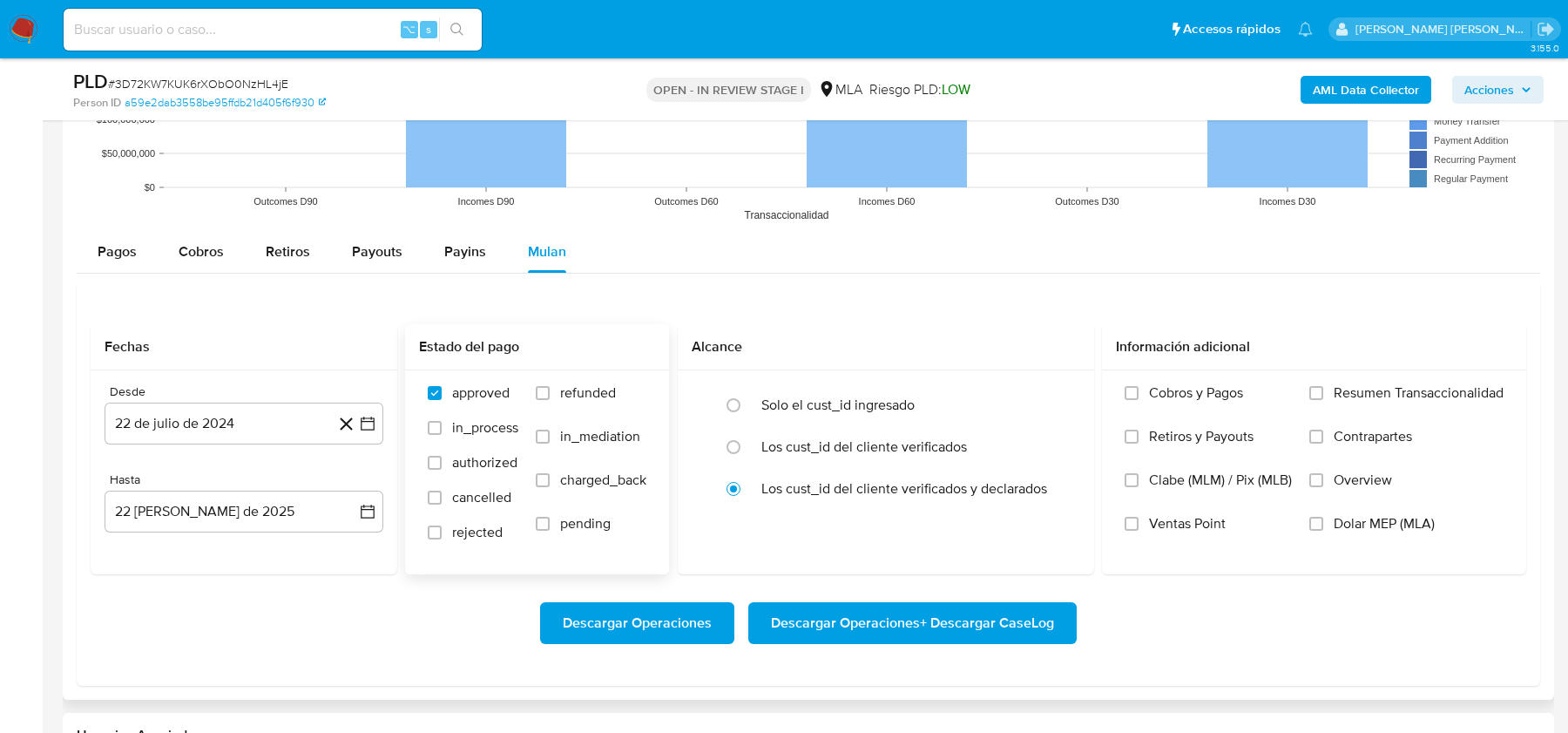
click at [602, 384] on span "refunded" at bounding box center [588, 392] width 56 height 17
click at [550, 386] on input "refunded" at bounding box center [542, 392] width 14 height 14
checkbox input "true"
click at [1407, 515] on span "Dolar MEP (MLA)" at bounding box center [1384, 524] width 101 height 17
click at [1324, 517] on input "Dolar MEP (MLA)" at bounding box center [1316, 524] width 14 height 14
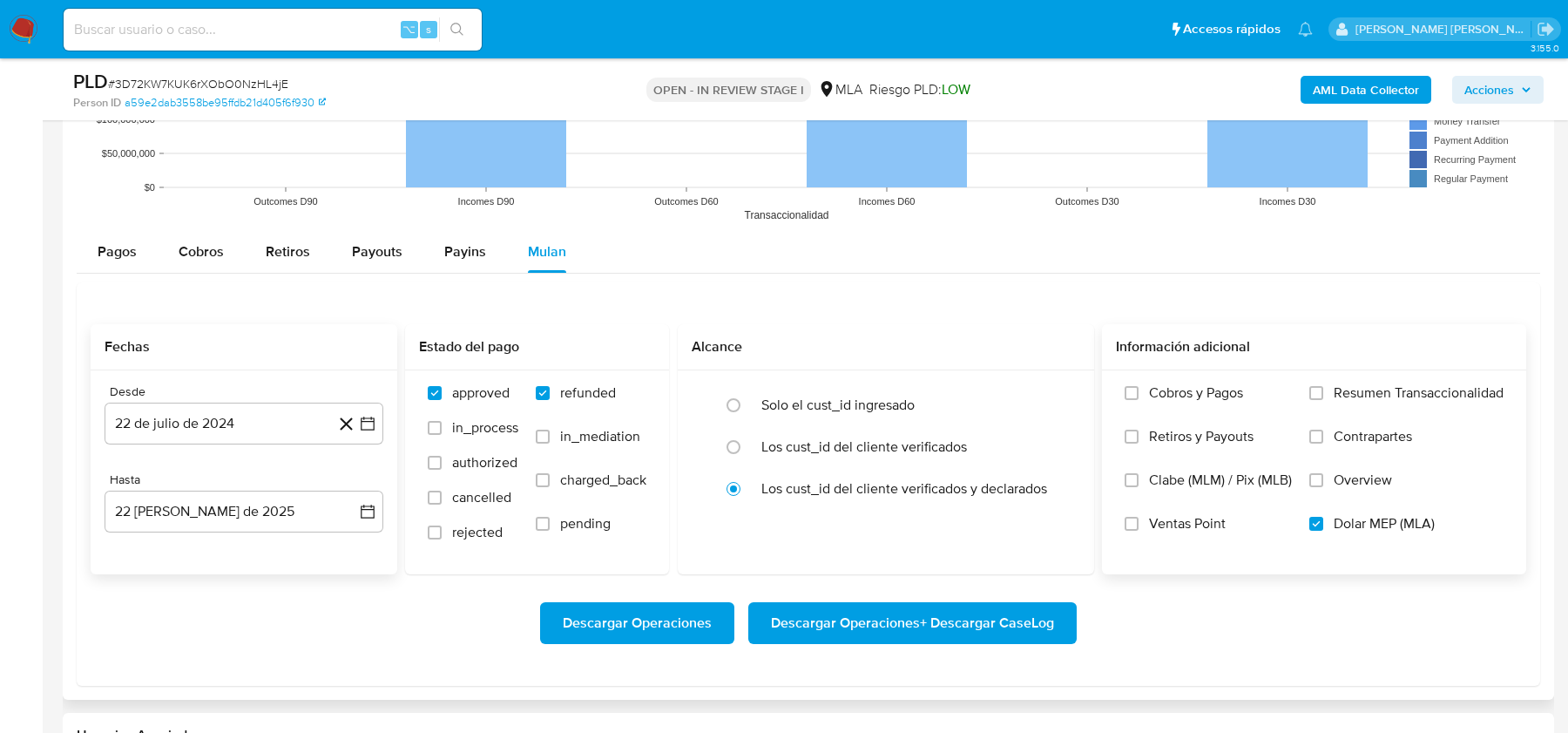
click at [228, 441] on div "Desde 22 de [PERSON_NAME] de 2024 [DATE] Hasta 22 [PERSON_NAME] de 2025 [DATE]" at bounding box center [243, 473] width 307 height 204
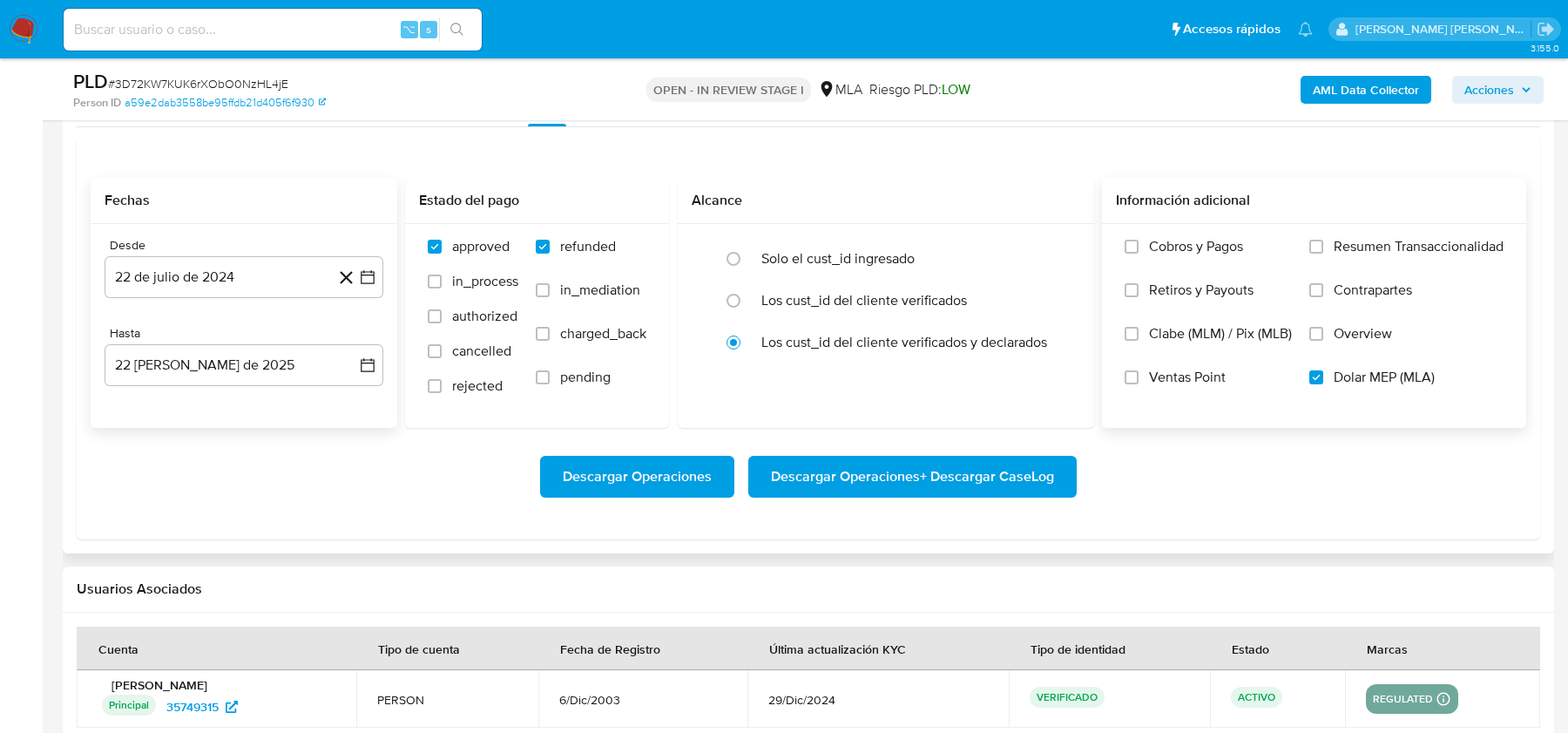
scroll to position [1980, 0]
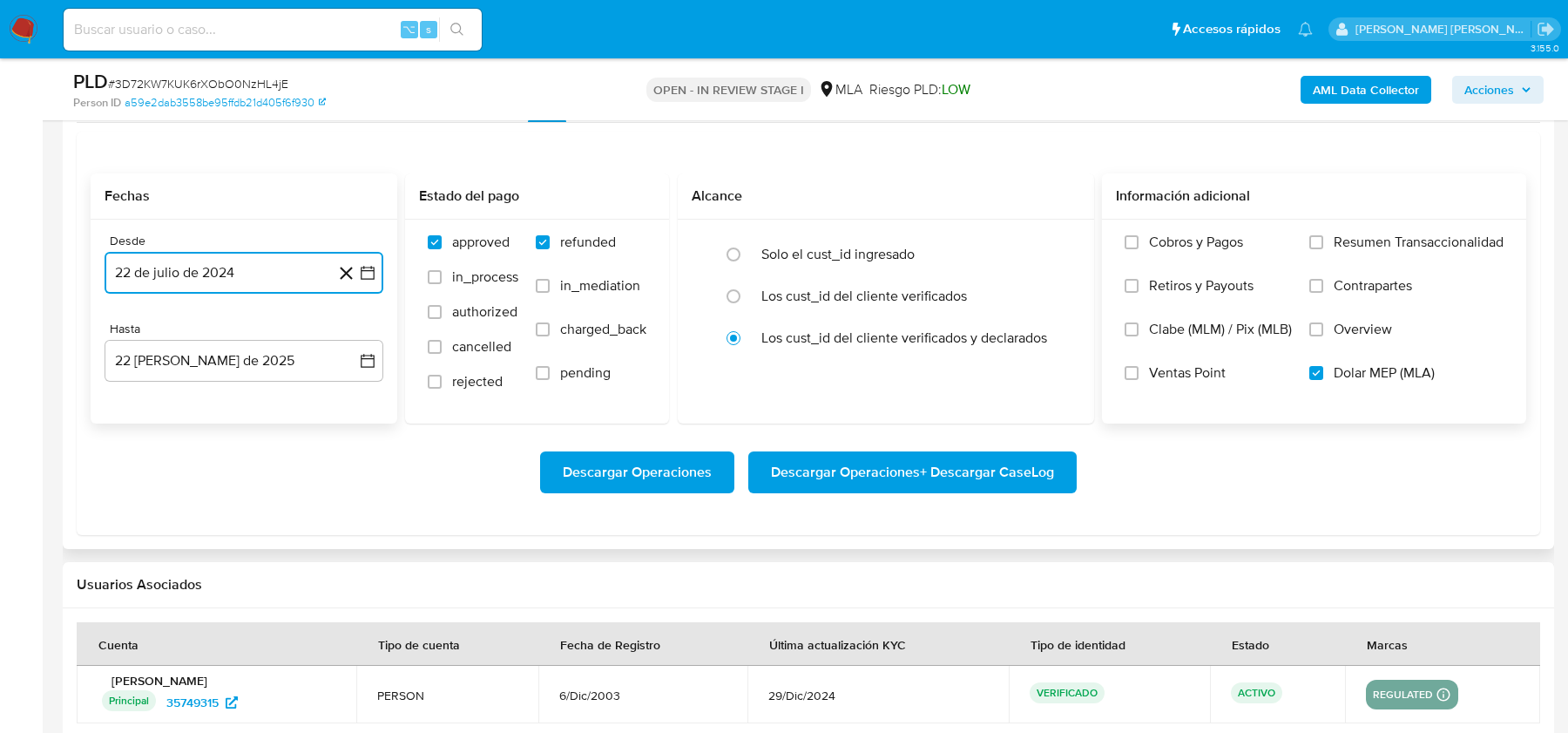
click at [244, 262] on button "22 de julio de 2024" at bounding box center [244, 273] width 279 height 42
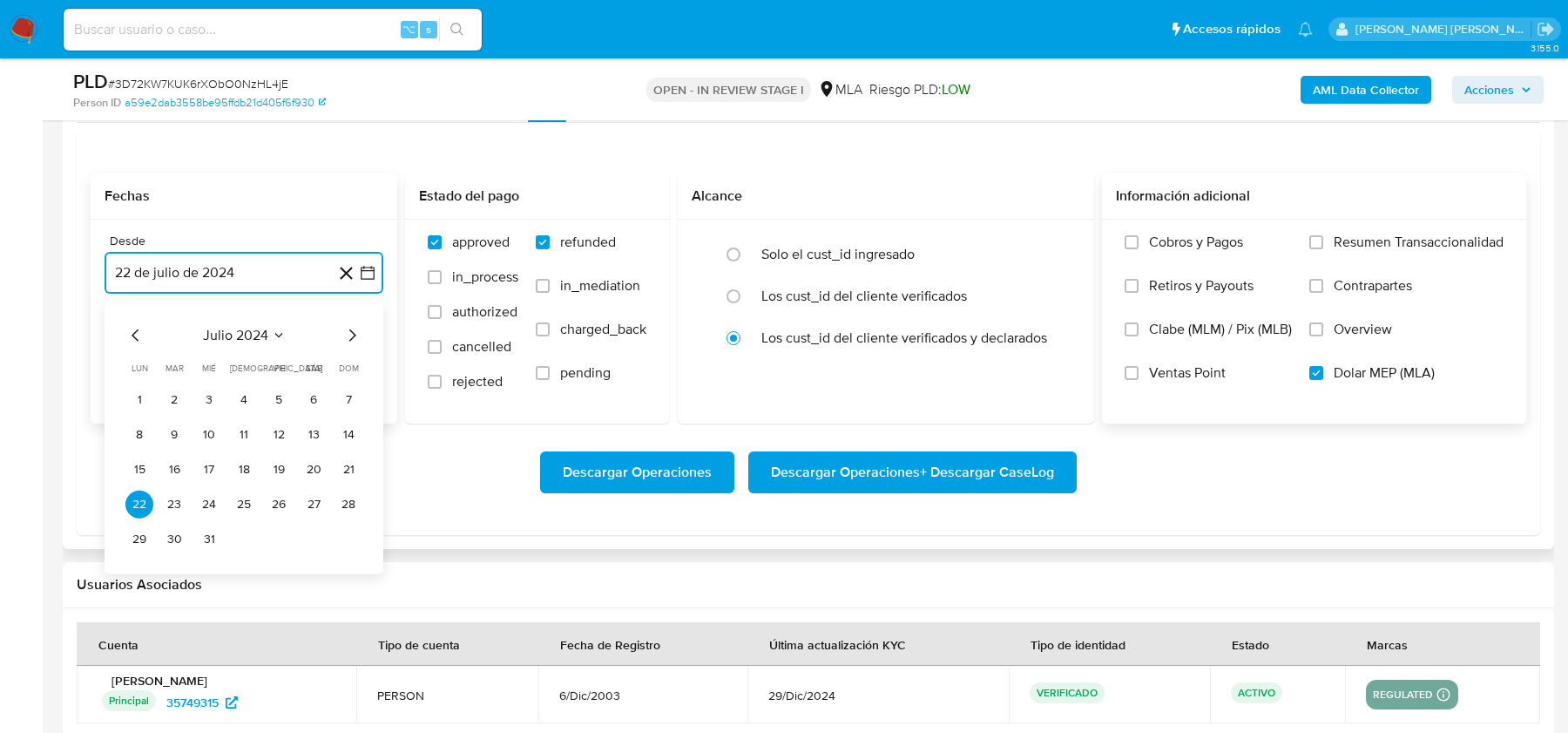
click at [358, 330] on icon "Mes siguiente" at bounding box center [352, 335] width 21 height 21
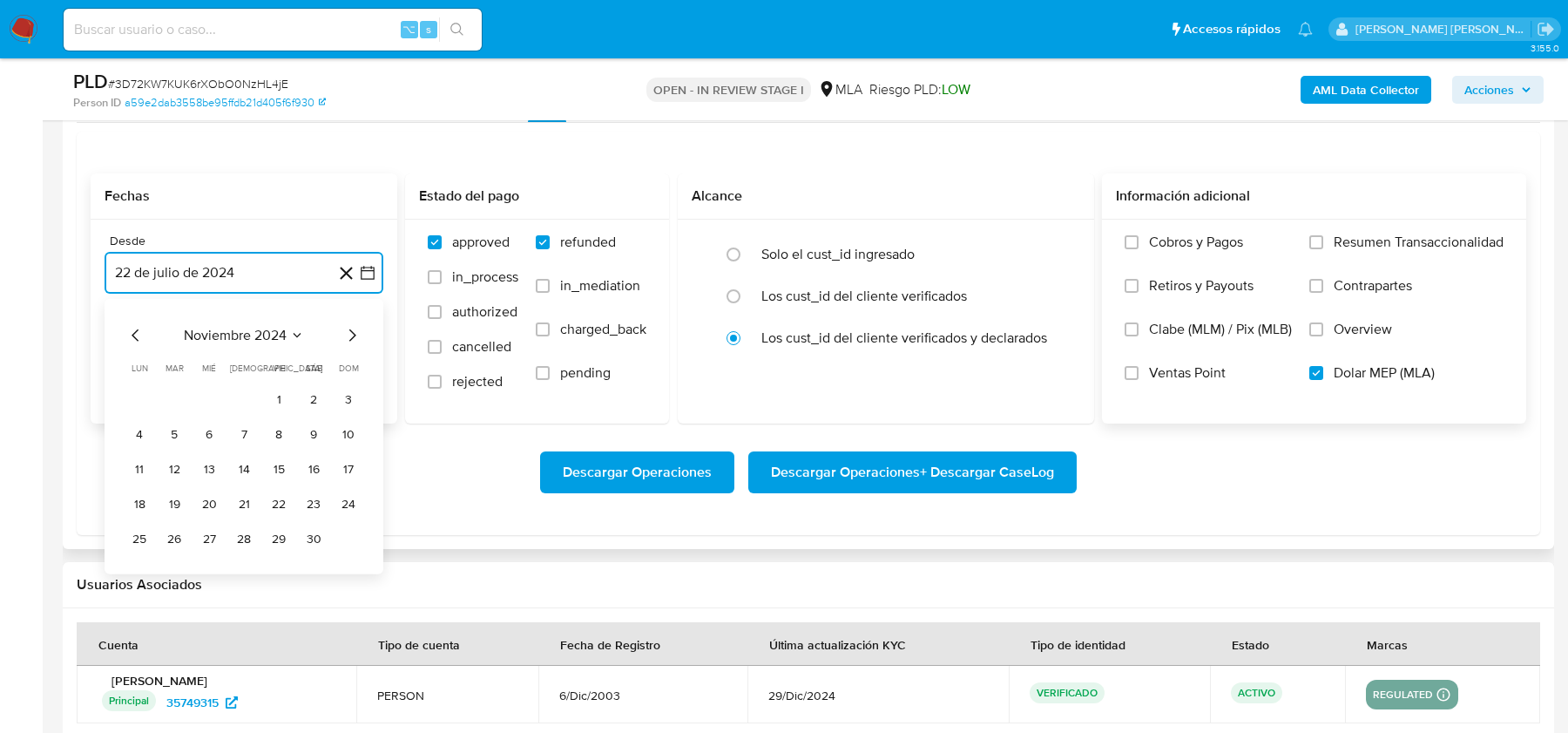
click at [358, 330] on icon "Mes siguiente" at bounding box center [352, 335] width 21 height 21
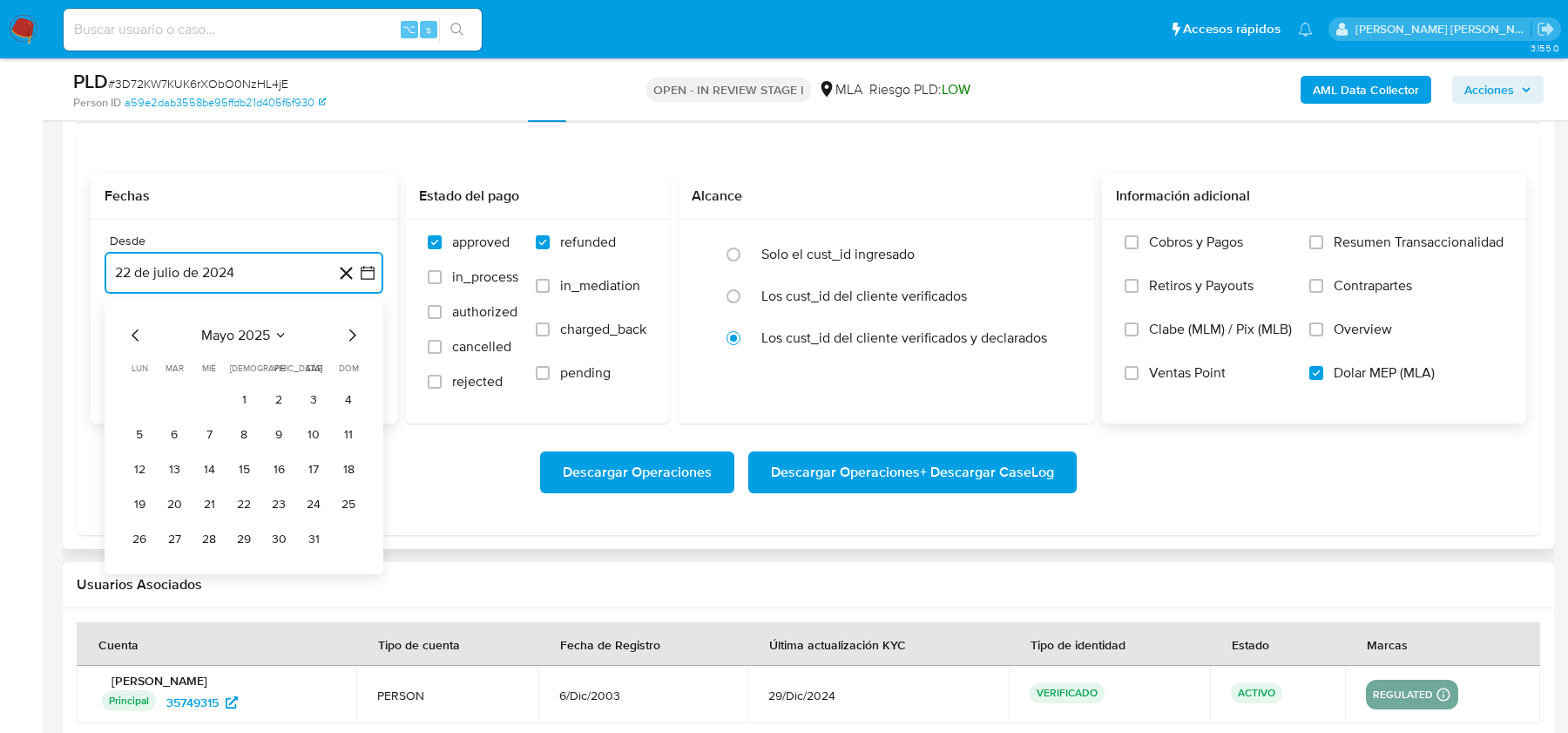
click at [353, 328] on icon "Mes siguiente" at bounding box center [352, 334] width 7 height 12
click at [357, 386] on button "1" at bounding box center [349, 399] width 28 height 28
click at [211, 340] on button "22 [PERSON_NAME] de 2025" at bounding box center [244, 360] width 279 height 42
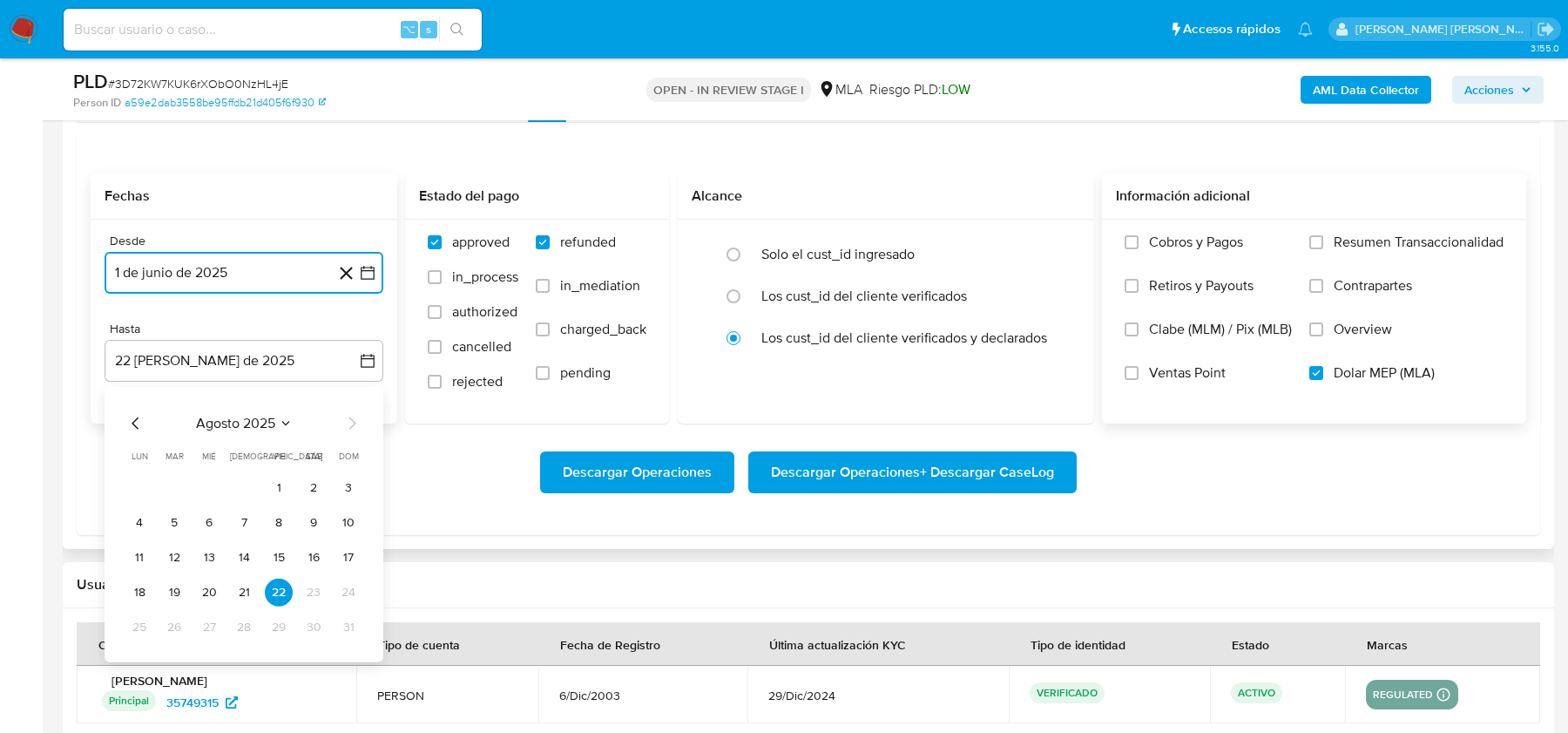
click at [138, 412] on icon "Mes anterior" at bounding box center [136, 423] width 21 height 21
click at [246, 621] on button "31" at bounding box center [244, 626] width 28 height 28
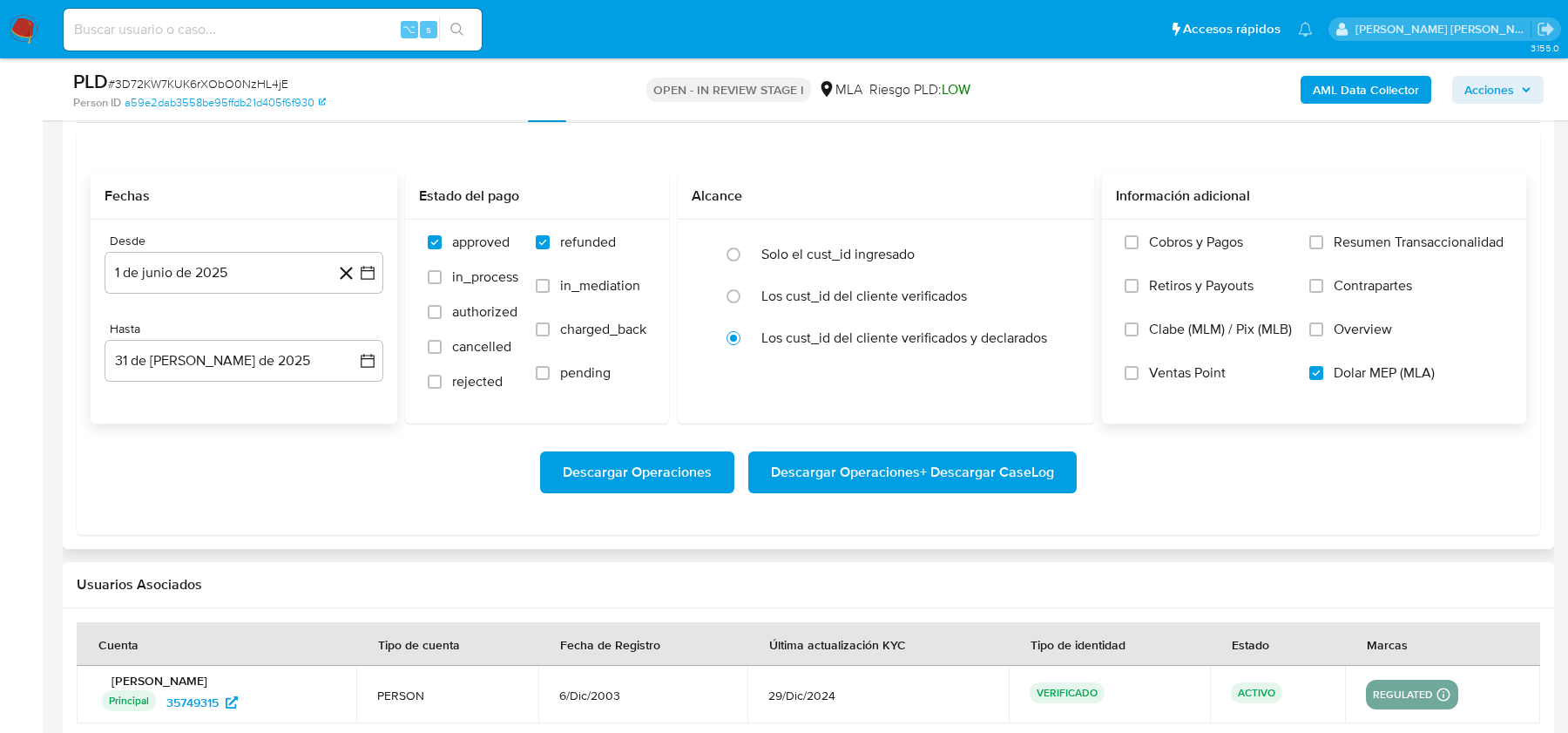
click at [270, 406] on div "Desde 1 de junio de 2025 [DATE] Hasta 31 de [PERSON_NAME] de 2025 [DATE]" at bounding box center [243, 322] width 307 height 204
click at [995, 475] on span "Descargar Operaciones + Descargar CaseLog" at bounding box center [912, 472] width 283 height 39
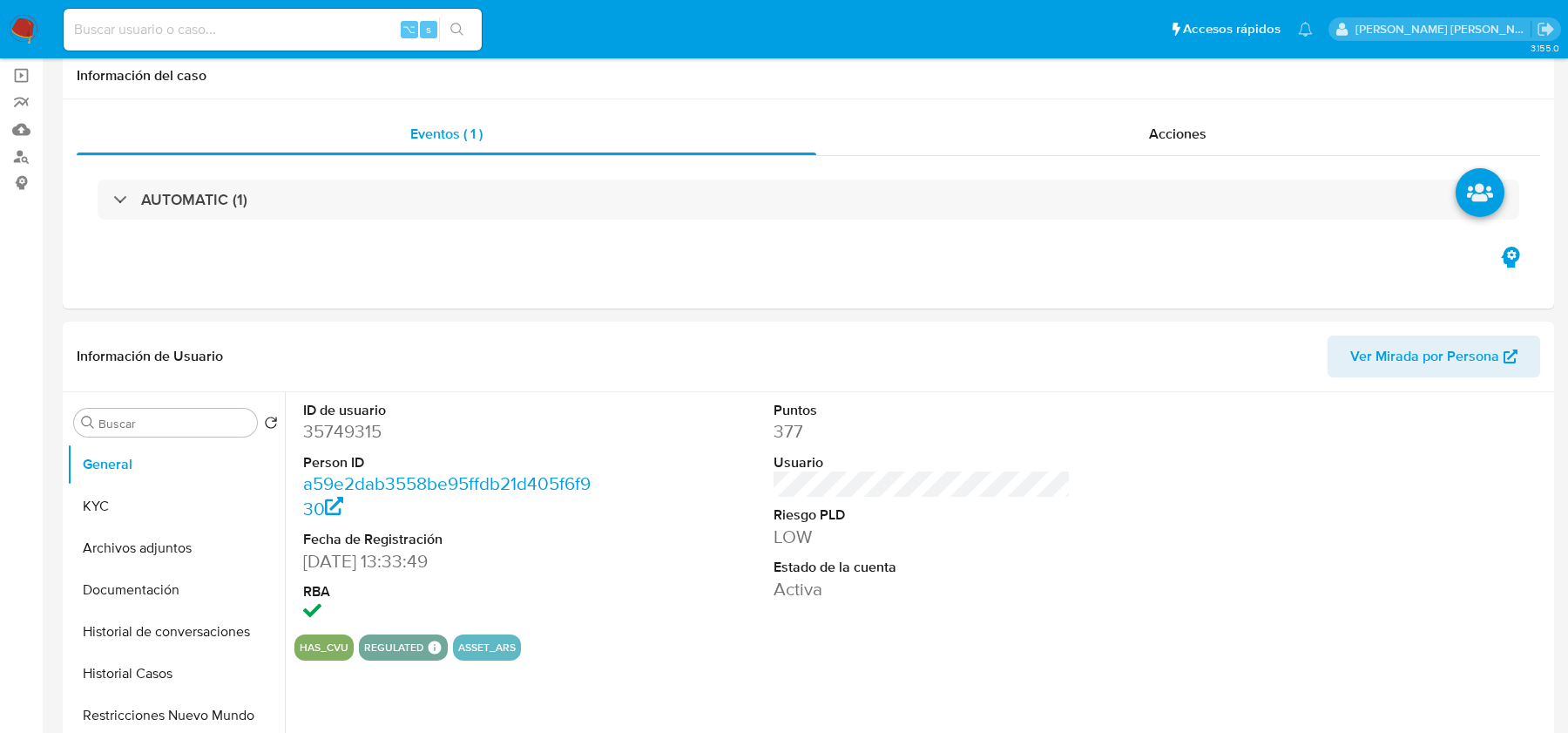
scroll to position [0, 0]
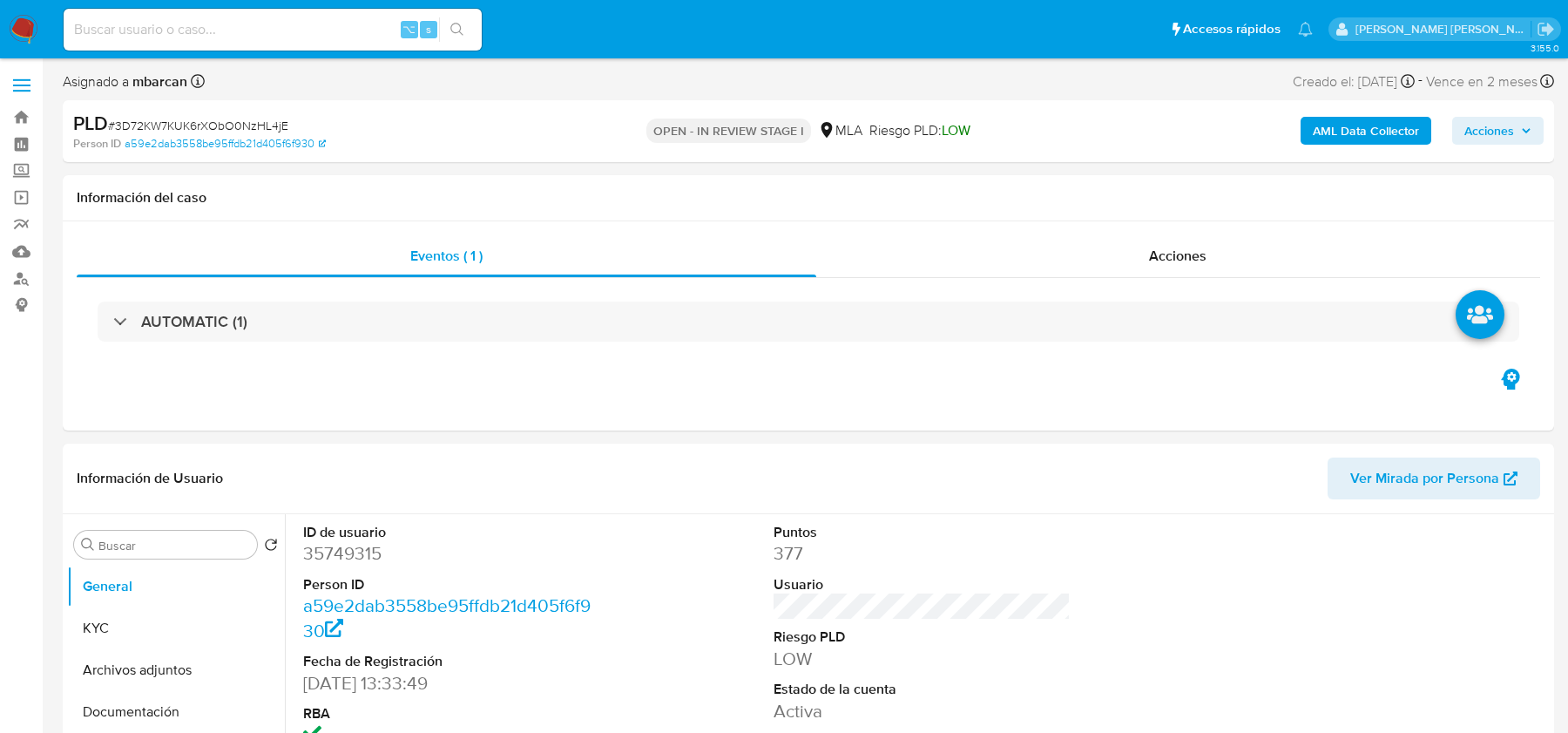
click at [1323, 131] on b "AML Data Collector" at bounding box center [1366, 131] width 107 height 28
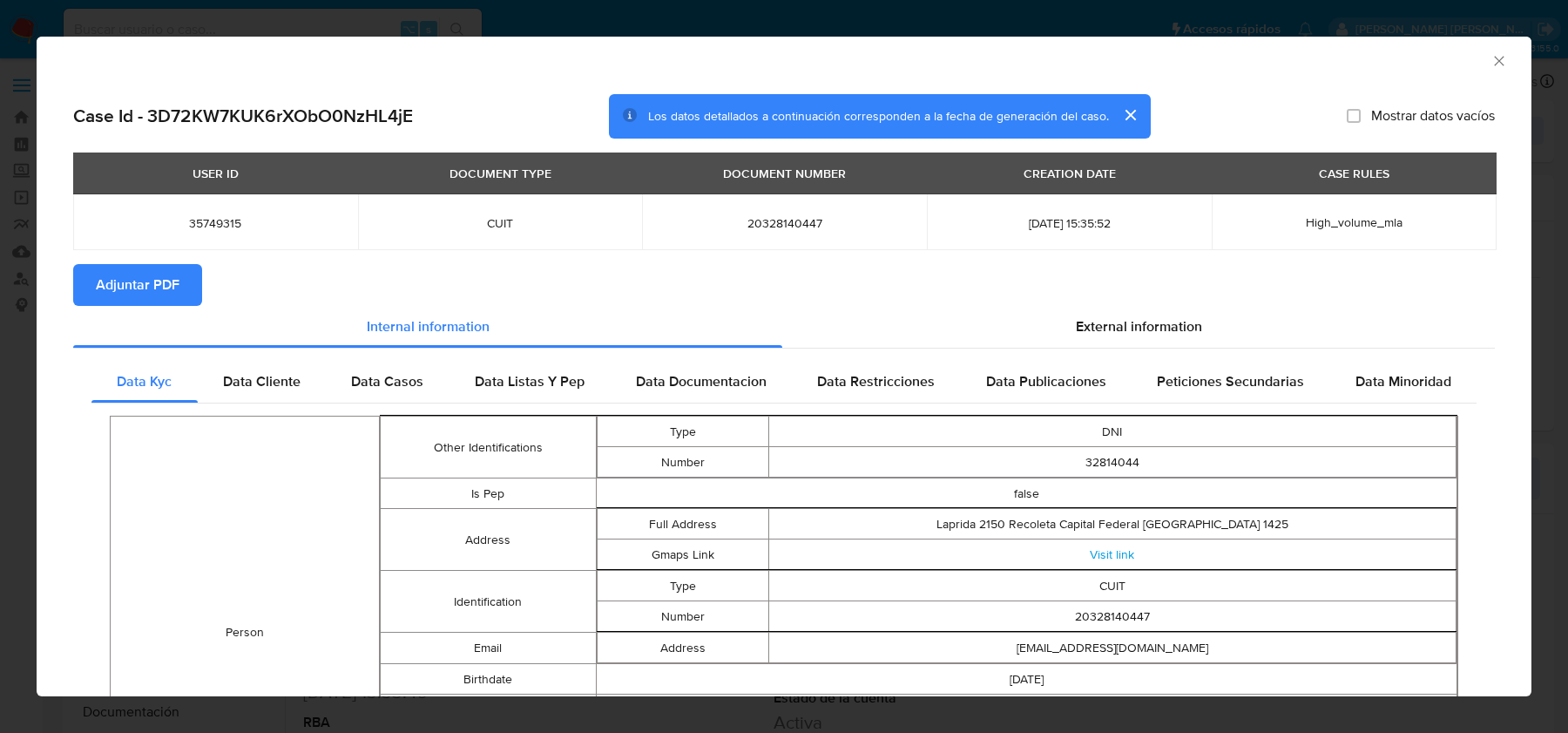
click at [161, 279] on span "Adjuntar PDF" at bounding box center [138, 285] width 84 height 39
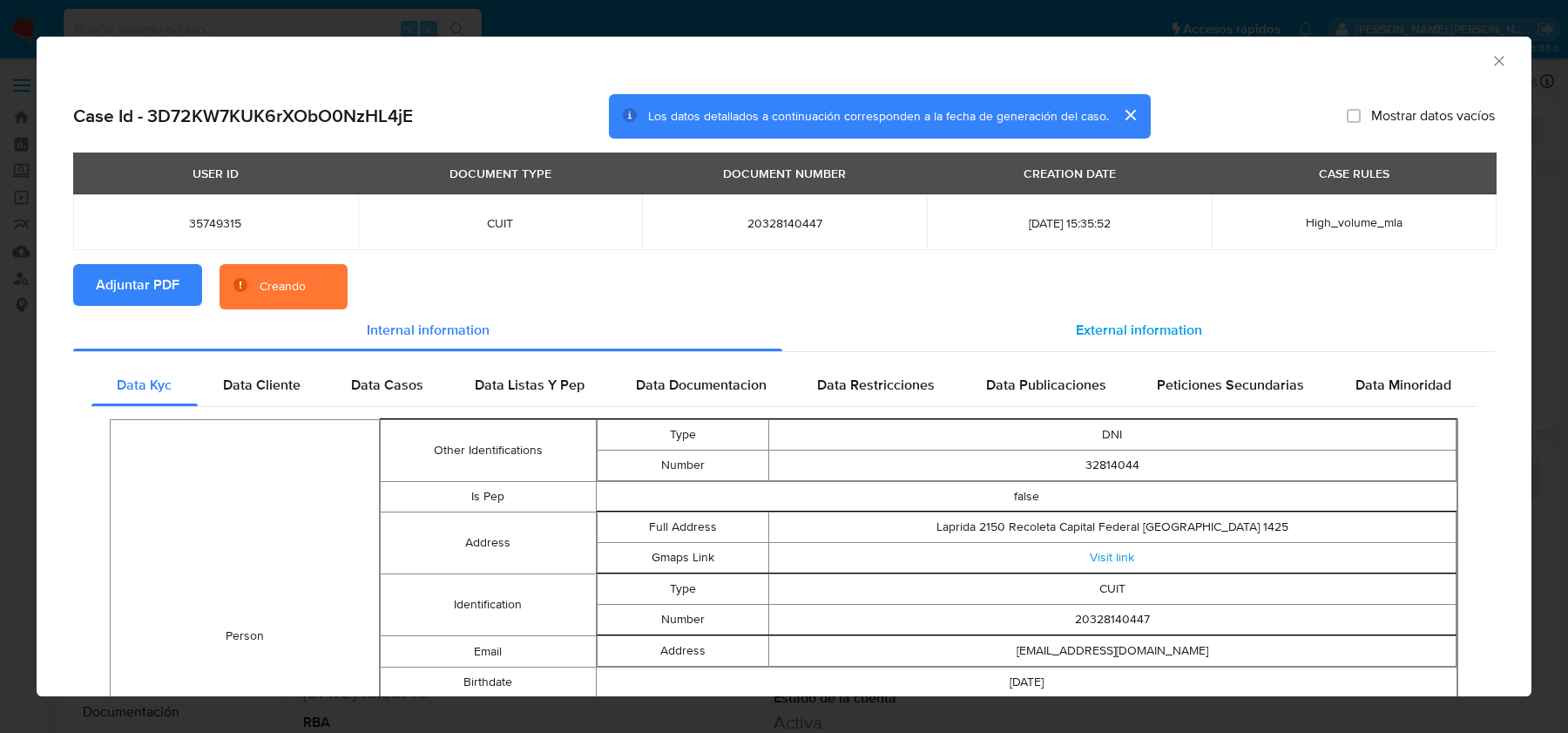
click at [1085, 342] on div "External information" at bounding box center [1138, 330] width 712 height 42
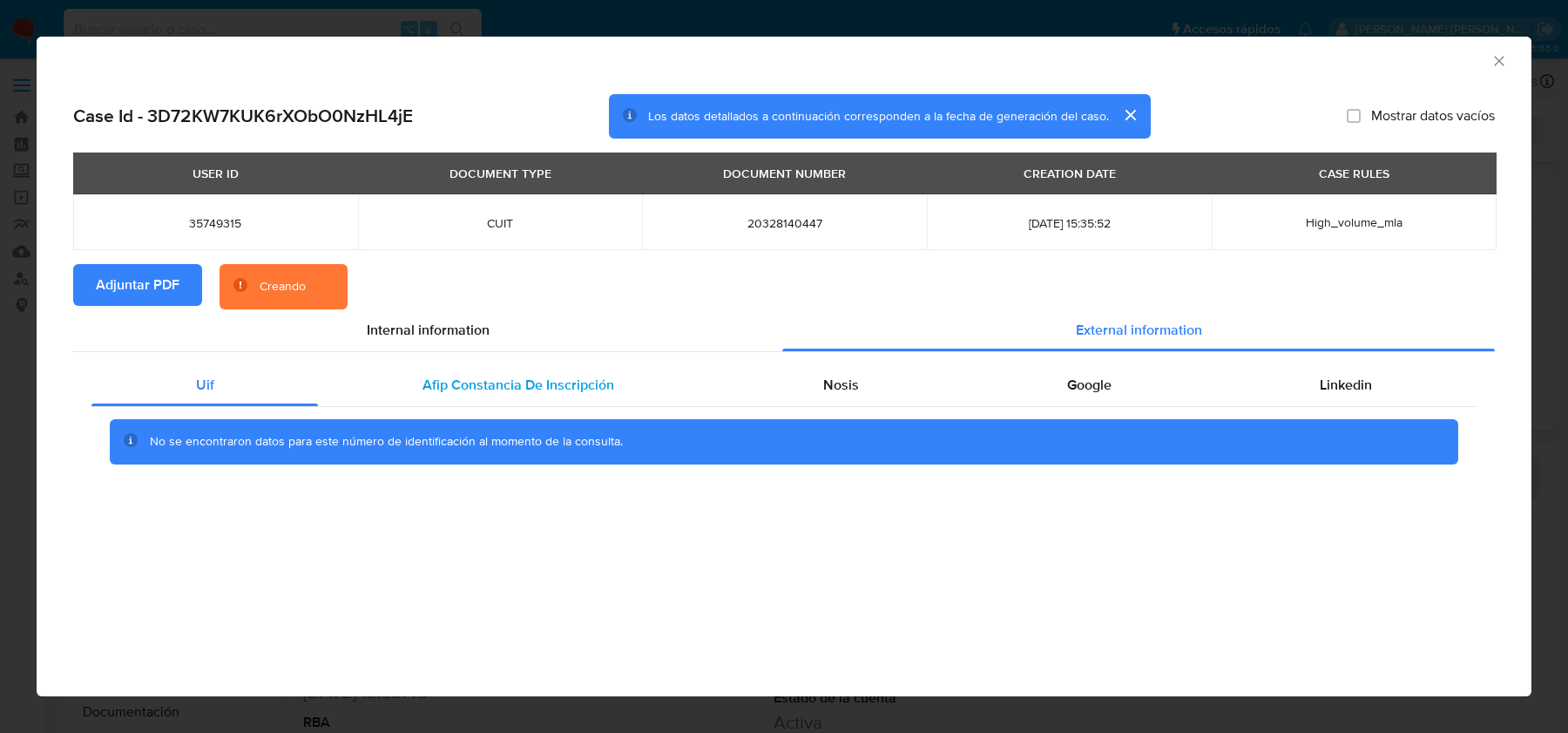
click at [526, 395] on div "Afip Constancia De Inscripción" at bounding box center [518, 385] width 400 height 42
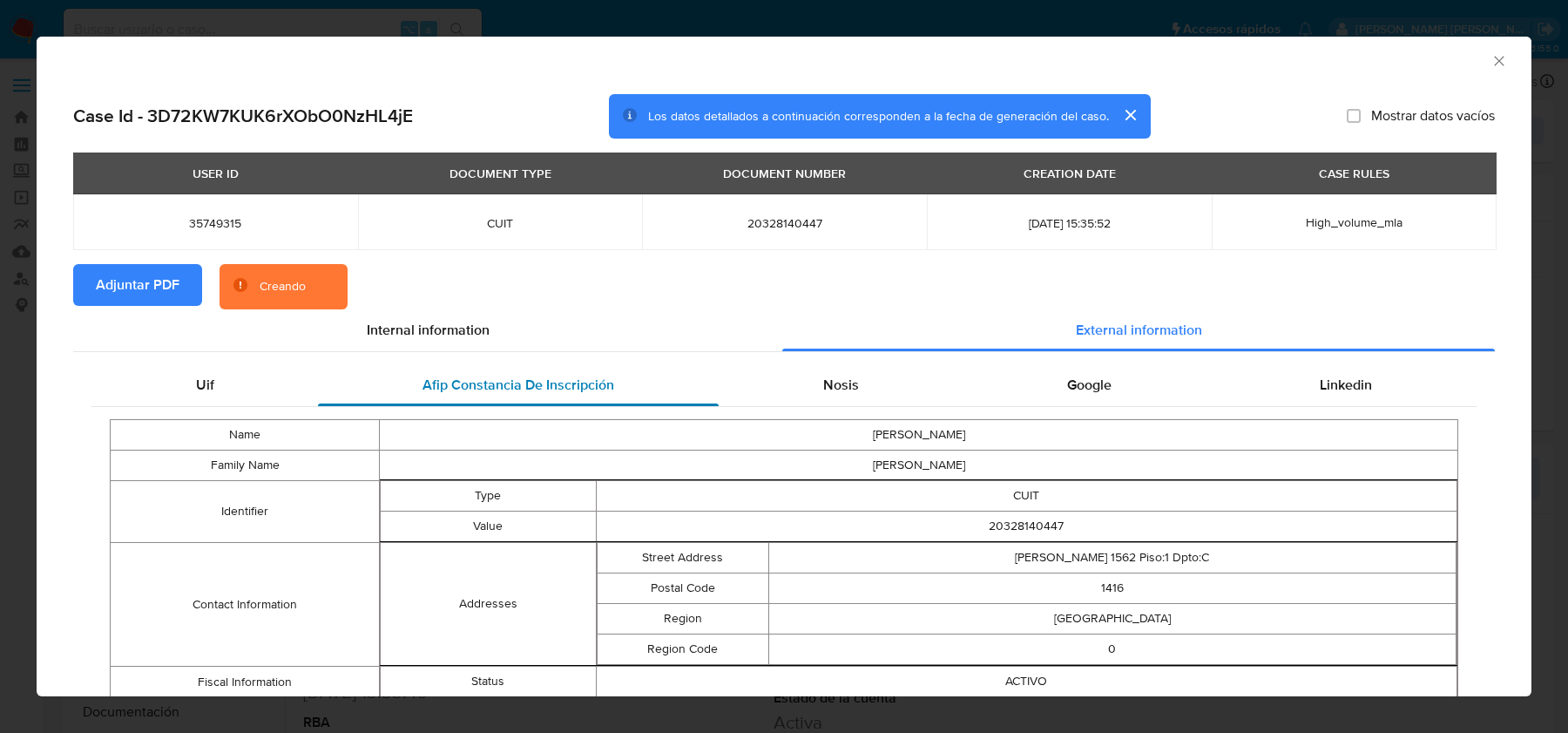
scroll to position [58, 0]
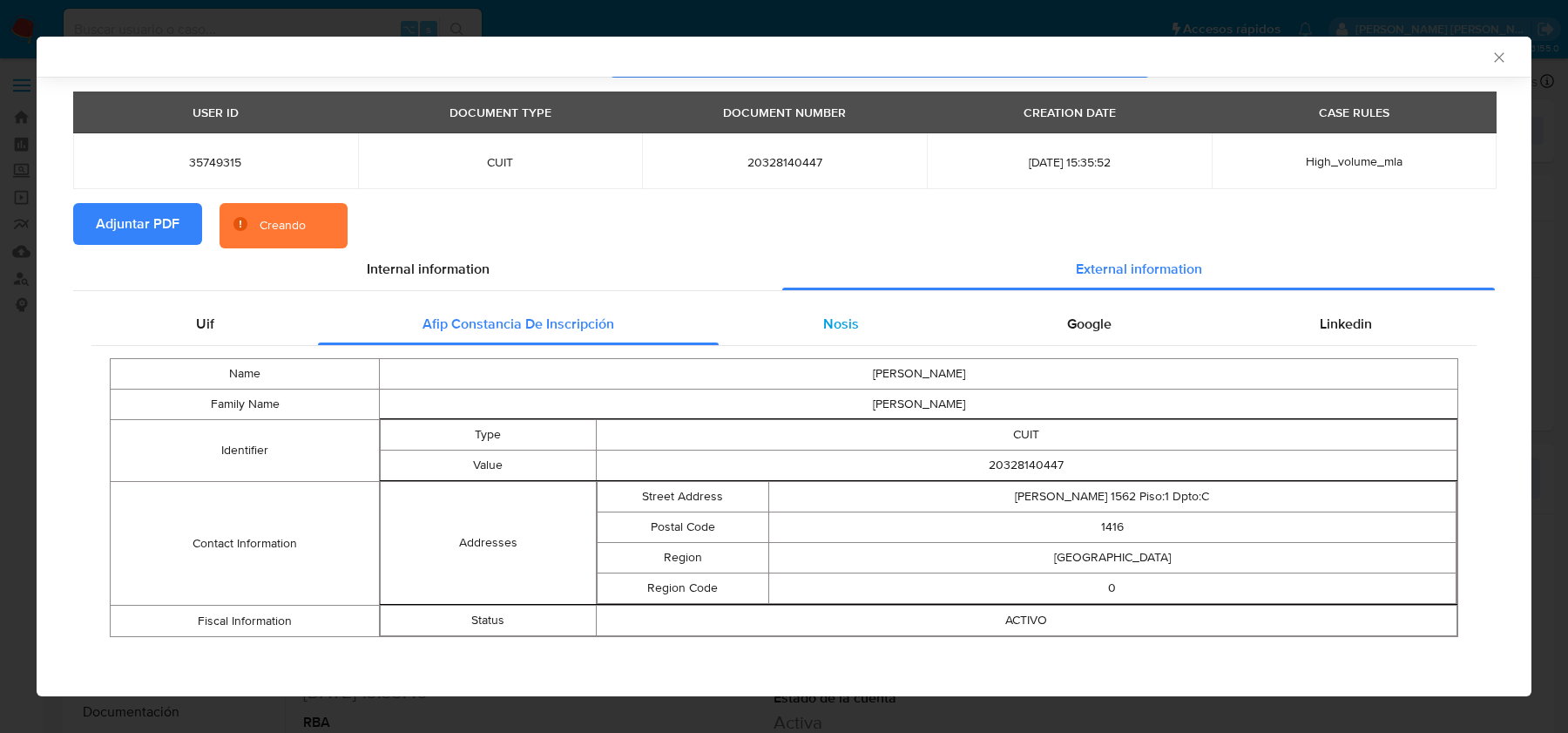
click at [841, 311] on div "Nosis" at bounding box center [841, 324] width 244 height 42
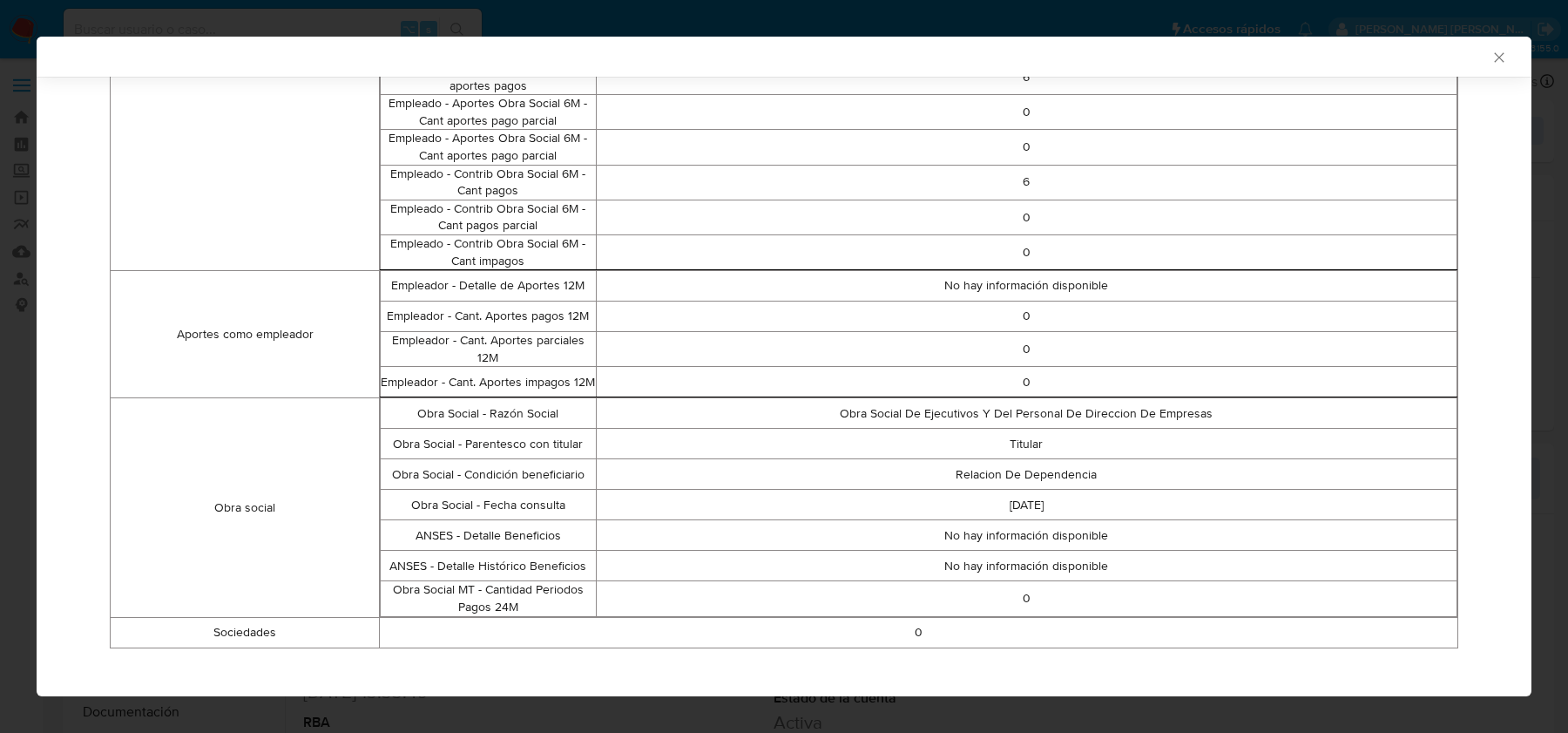
scroll to position [0, 0]
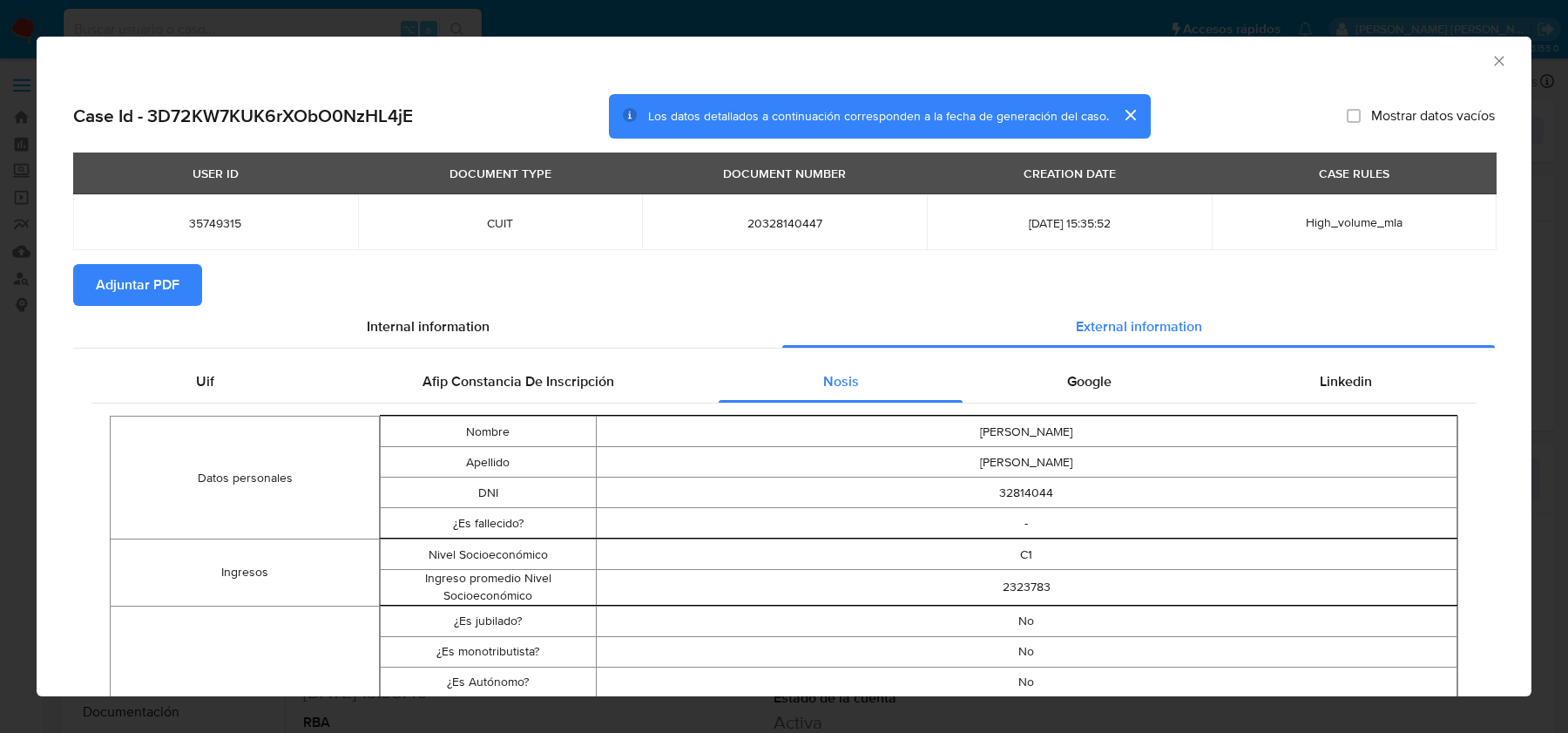
click at [1136, 385] on div "Google" at bounding box center [1090, 381] width 253 height 42
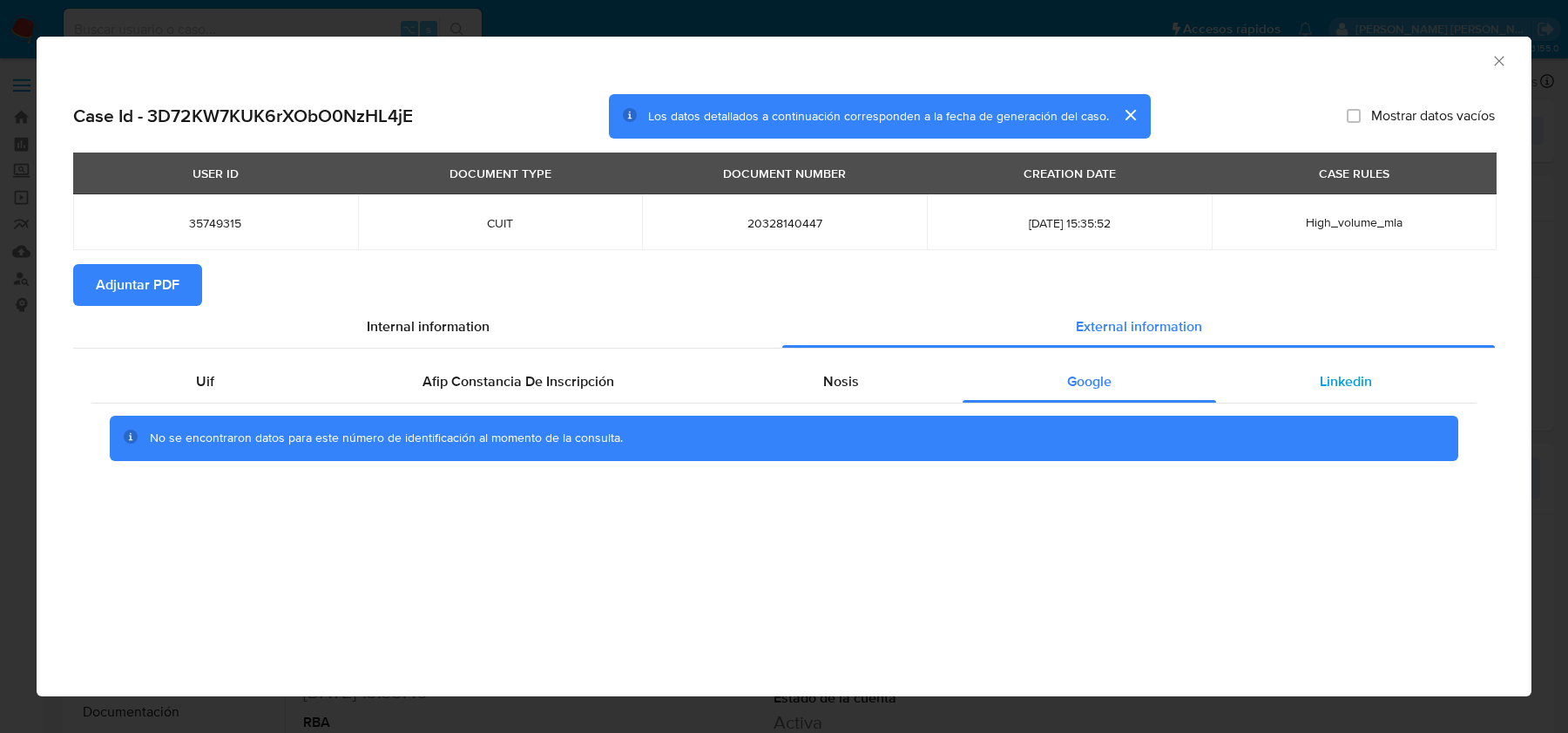
click at [1362, 391] on div "Linkedin" at bounding box center [1346, 381] width 260 height 42
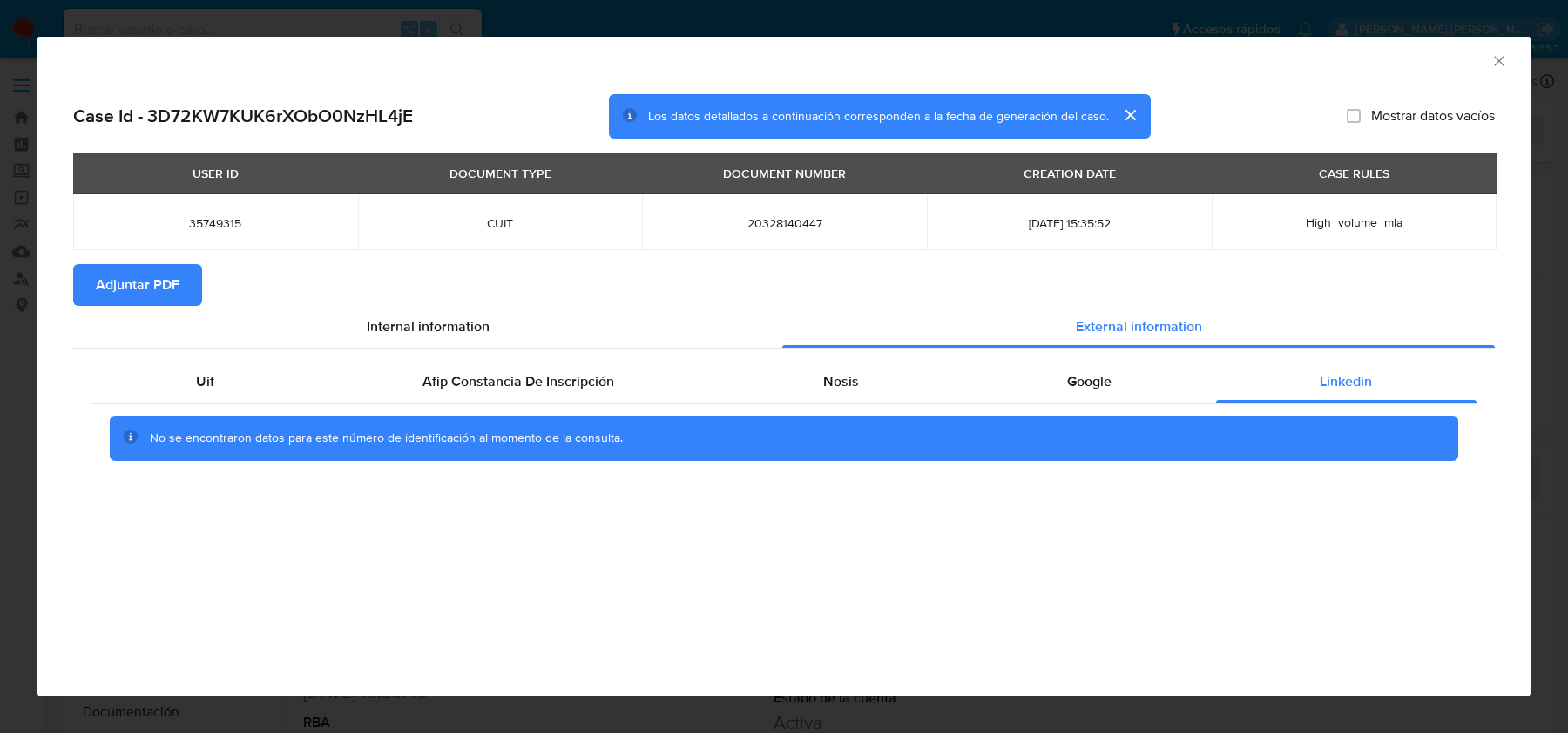
click at [1494, 55] on icon "Cerrar ventana" at bounding box center [1499, 60] width 17 height 17
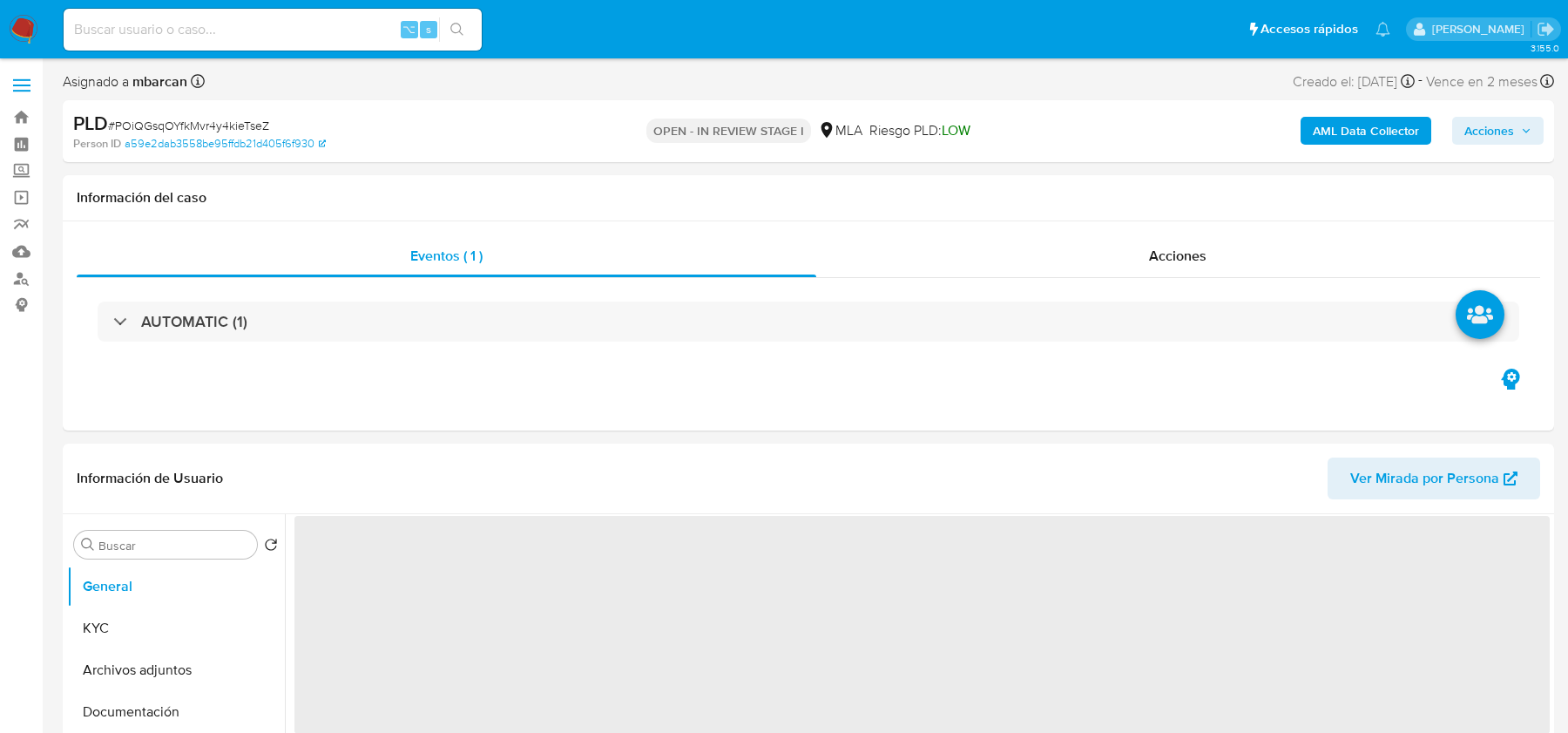
select select "10"
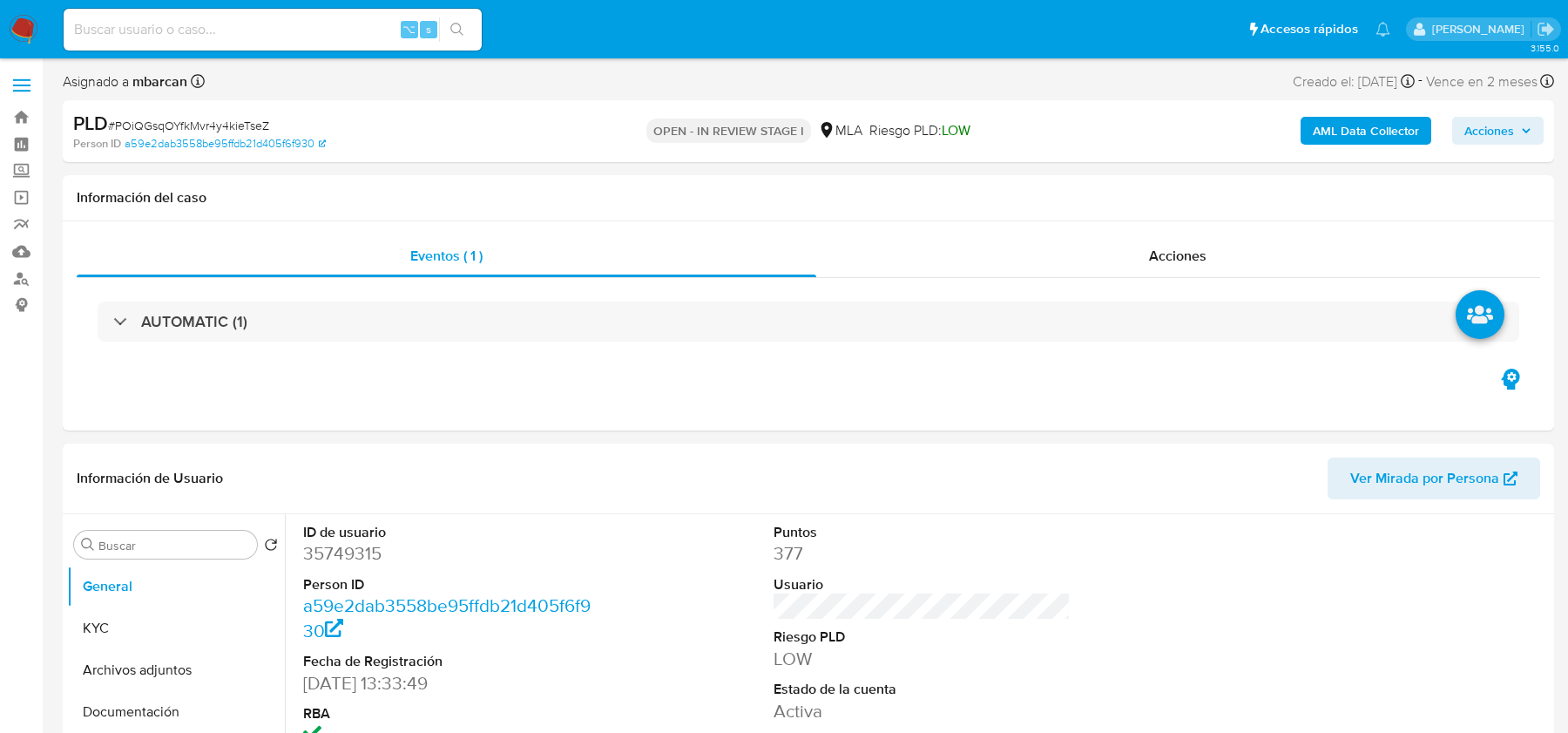
click at [25, 8] on nav "Pausado Ver notificaciones ⌥ s Accesos rápidos Presiona las siguientes teclas p…" at bounding box center [784, 29] width 1568 height 58
click at [25, 32] on img at bounding box center [23, 29] width 29 height 29
select select "10"
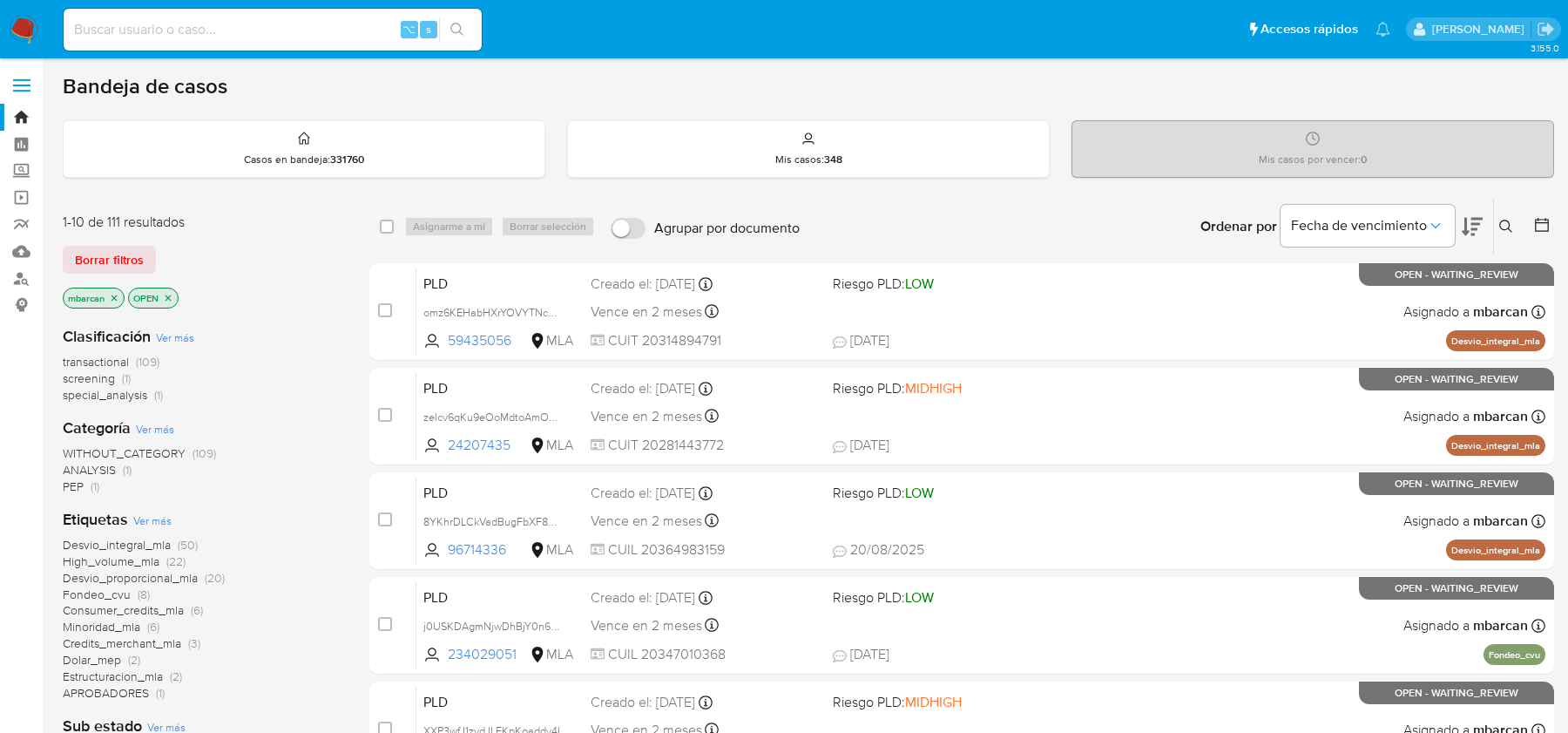
click at [1502, 220] on icon at bounding box center [1506, 226] width 14 height 14
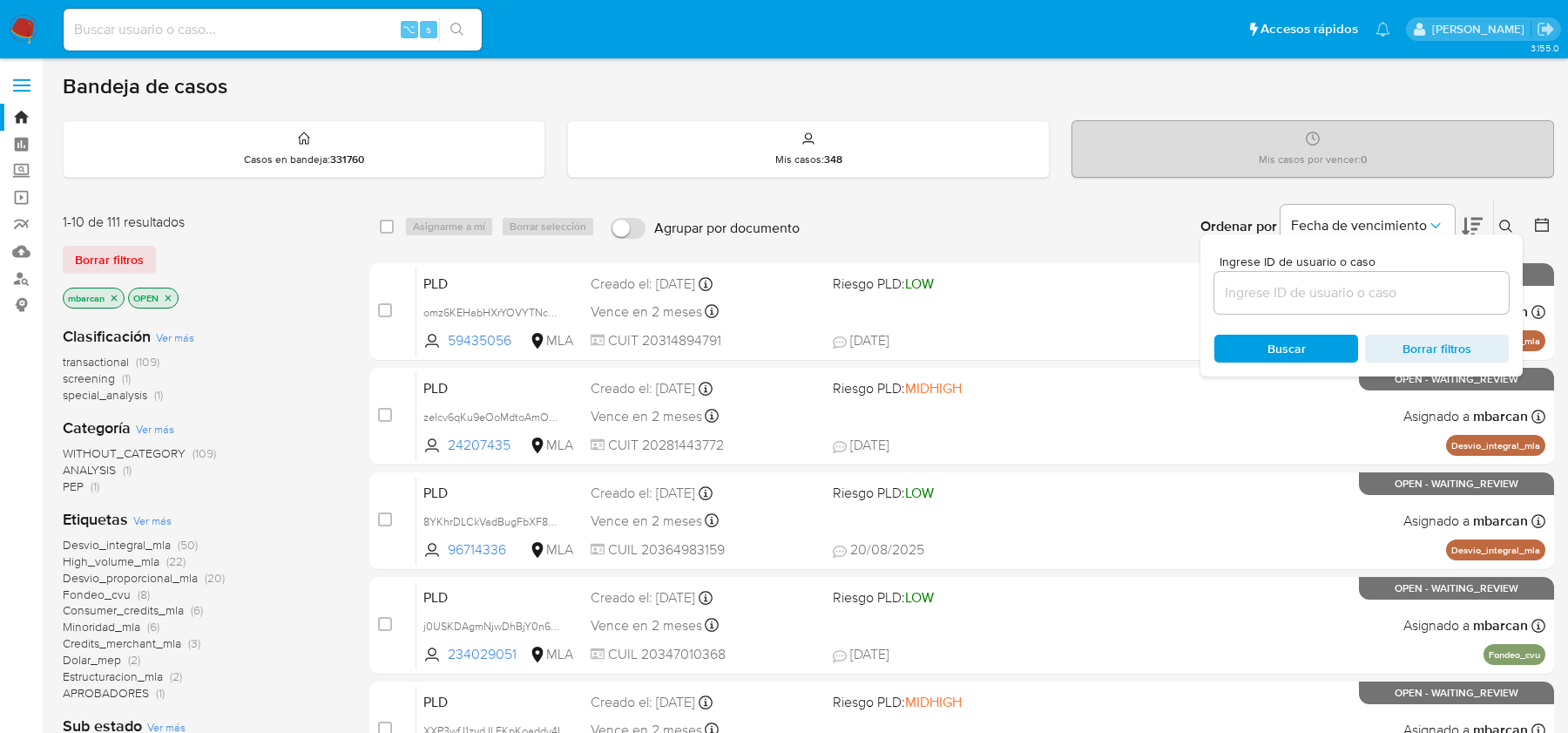
click at [1334, 296] on input at bounding box center [1361, 292] width 294 height 23
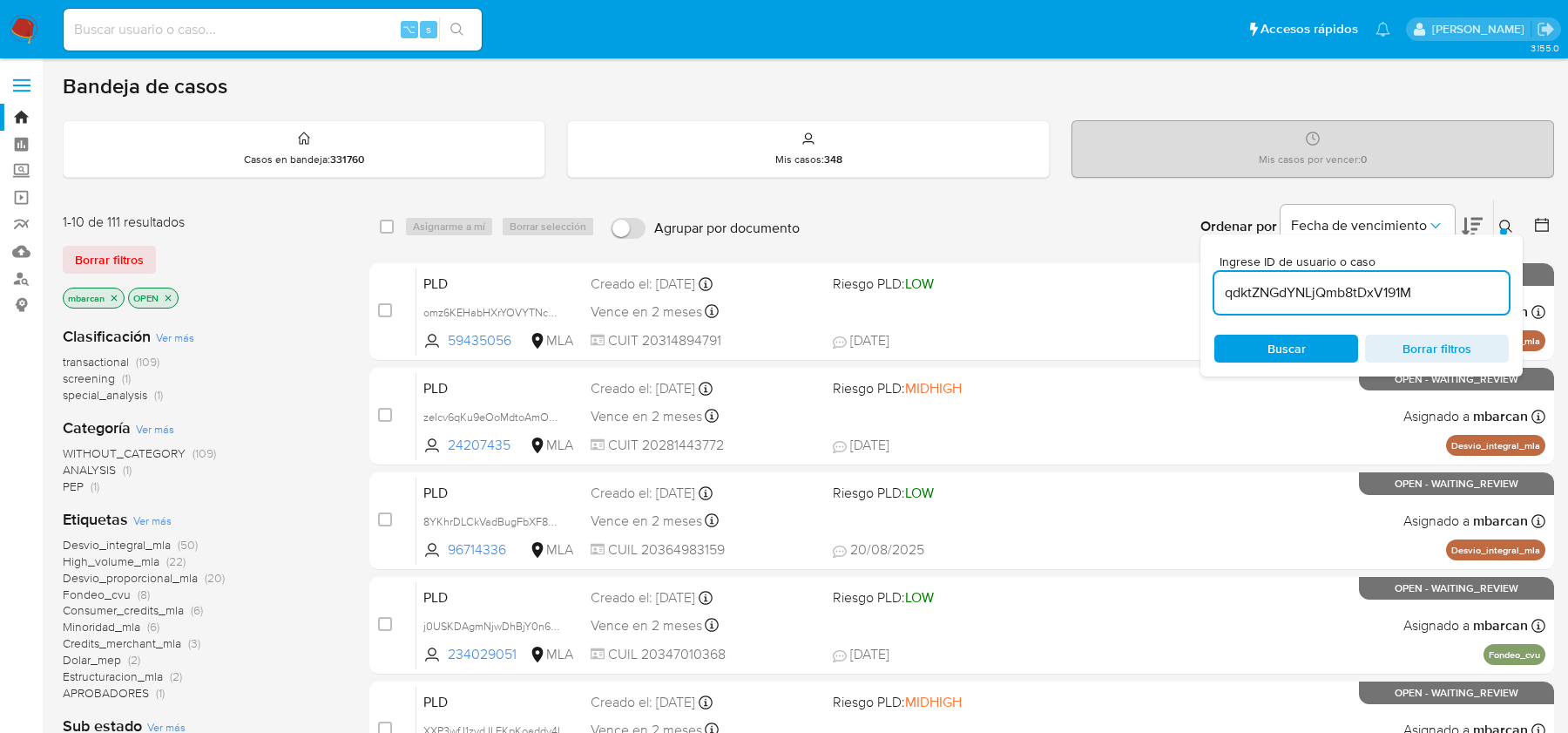
type input "qdktZNGdYNLjQmb8tDxV191M"
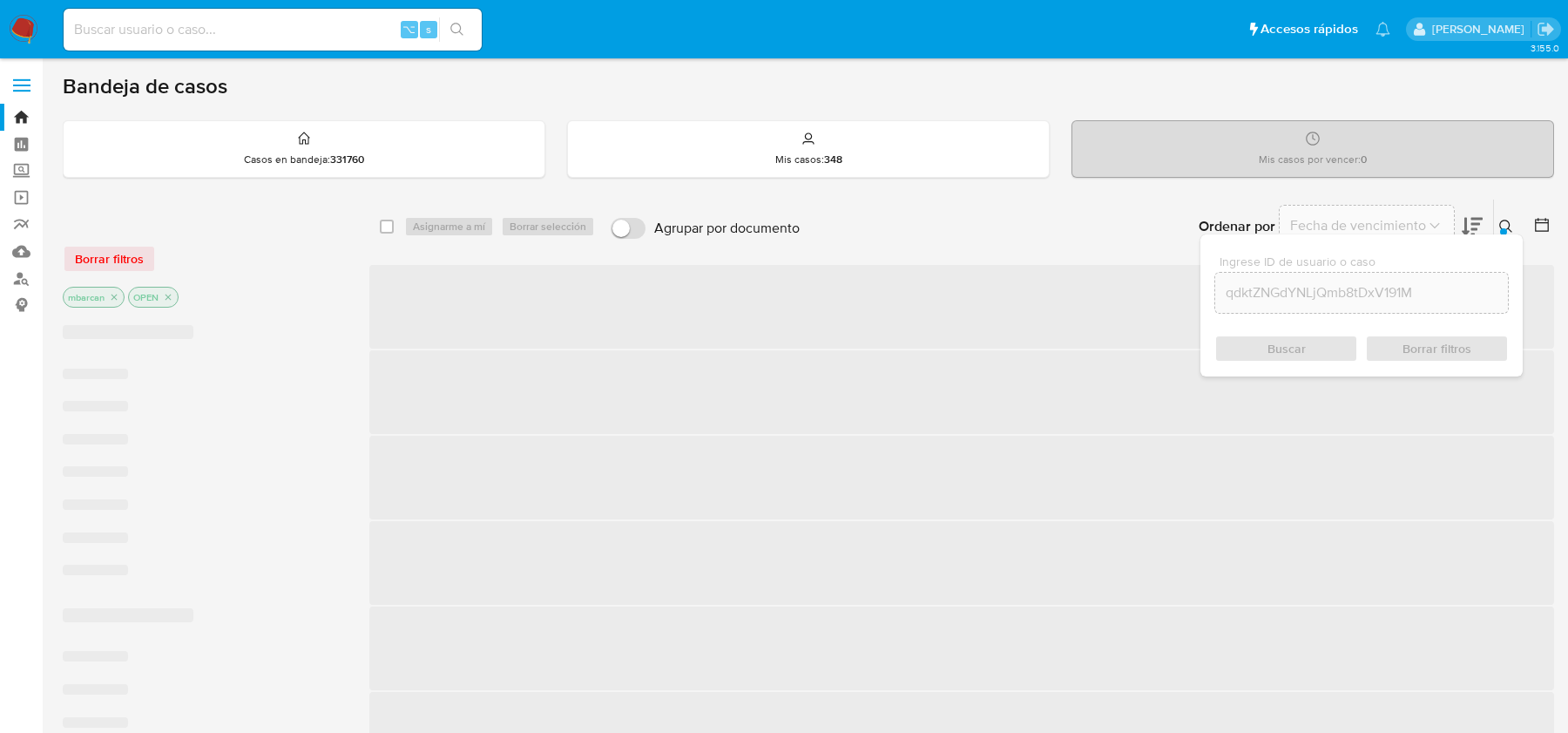
click at [1507, 216] on button at bounding box center [1509, 226] width 28 height 21
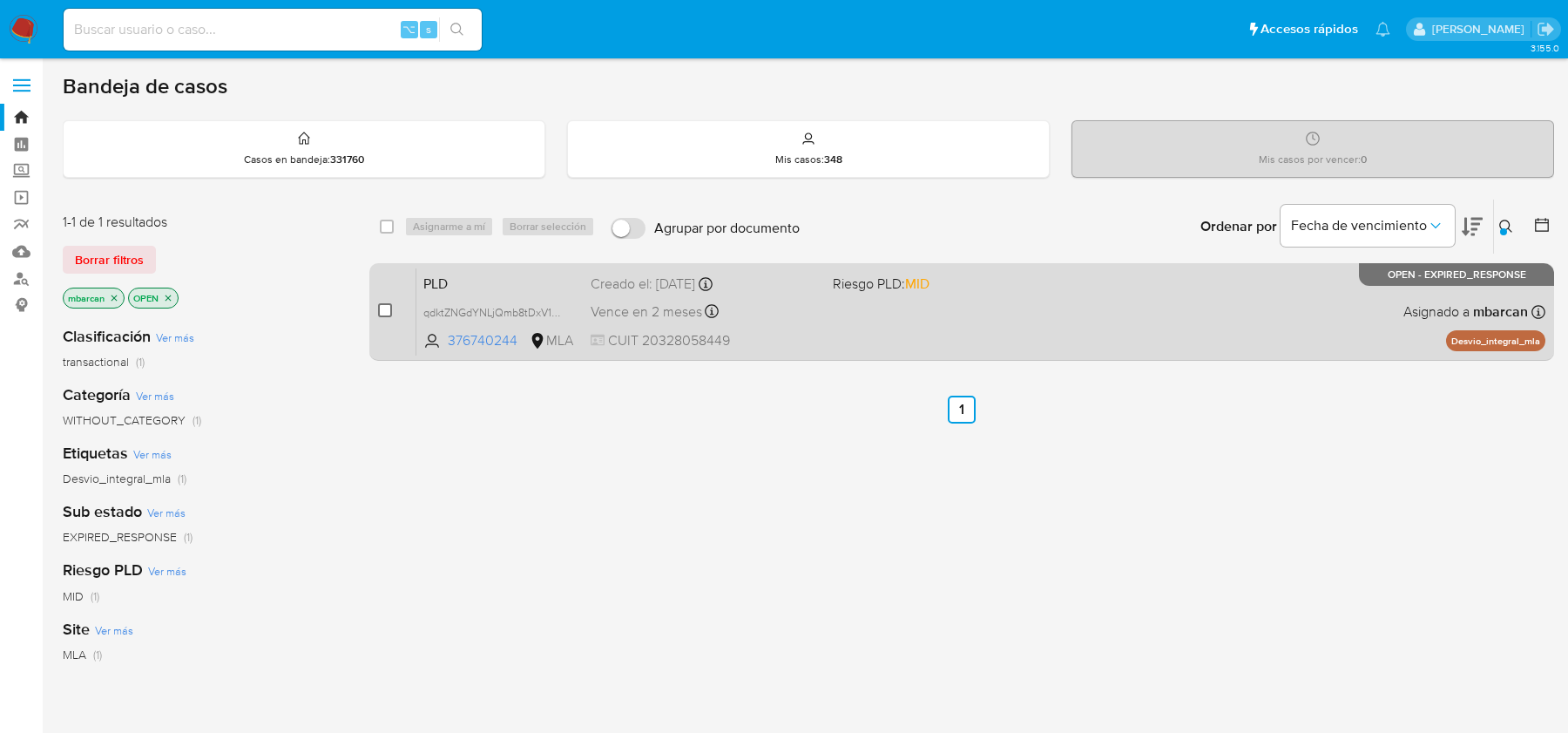
click at [384, 305] on input "checkbox" at bounding box center [385, 309] width 14 height 14
checkbox input "true"
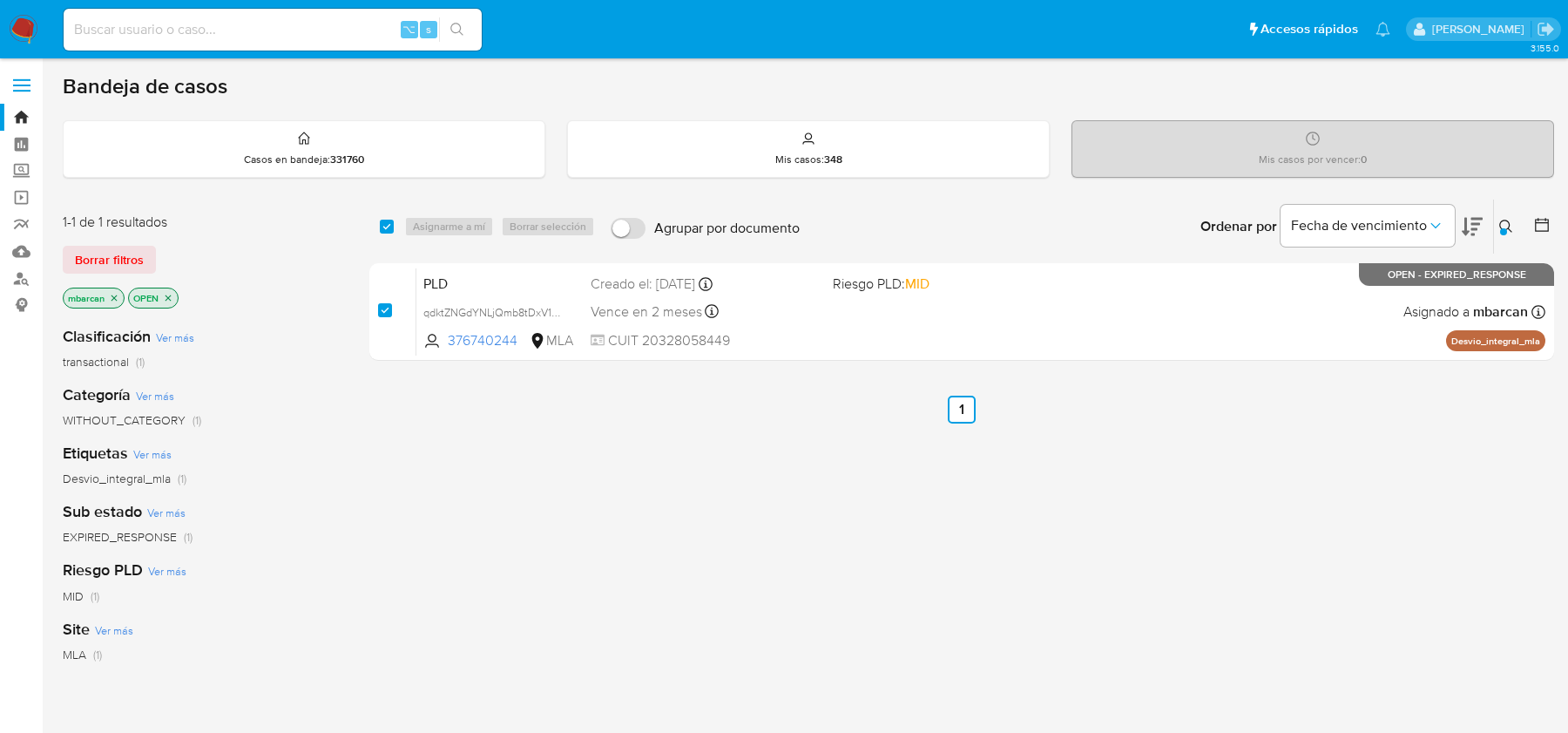
checkbox input "true"
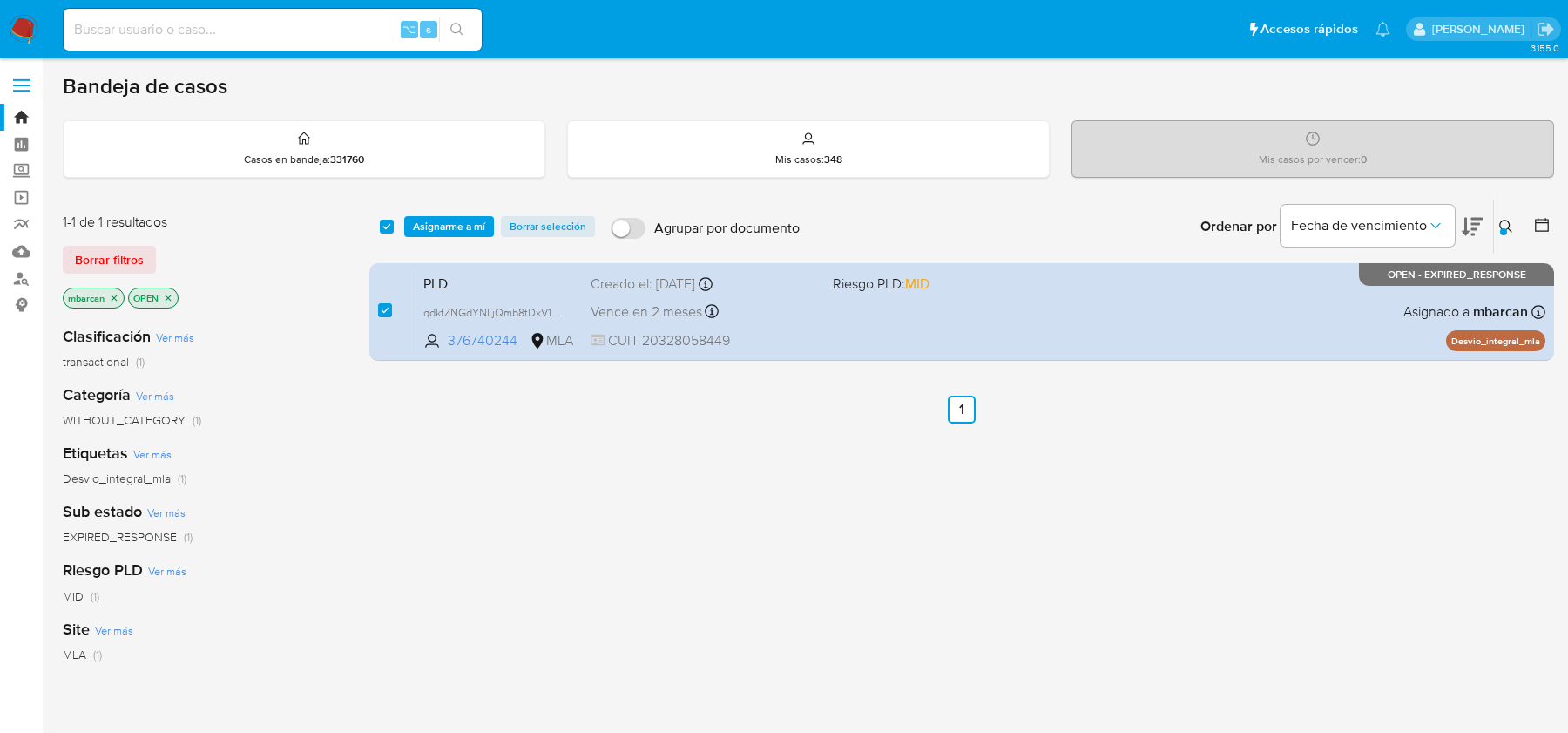
click at [452, 236] on div "select-all-cases-checkbox Asignarme a mí Borrar selección Agrupar por documento…" at bounding box center [962, 225] width 1185 height 54
click at [453, 225] on span "Asignarme a mí" at bounding box center [449, 226] width 73 height 17
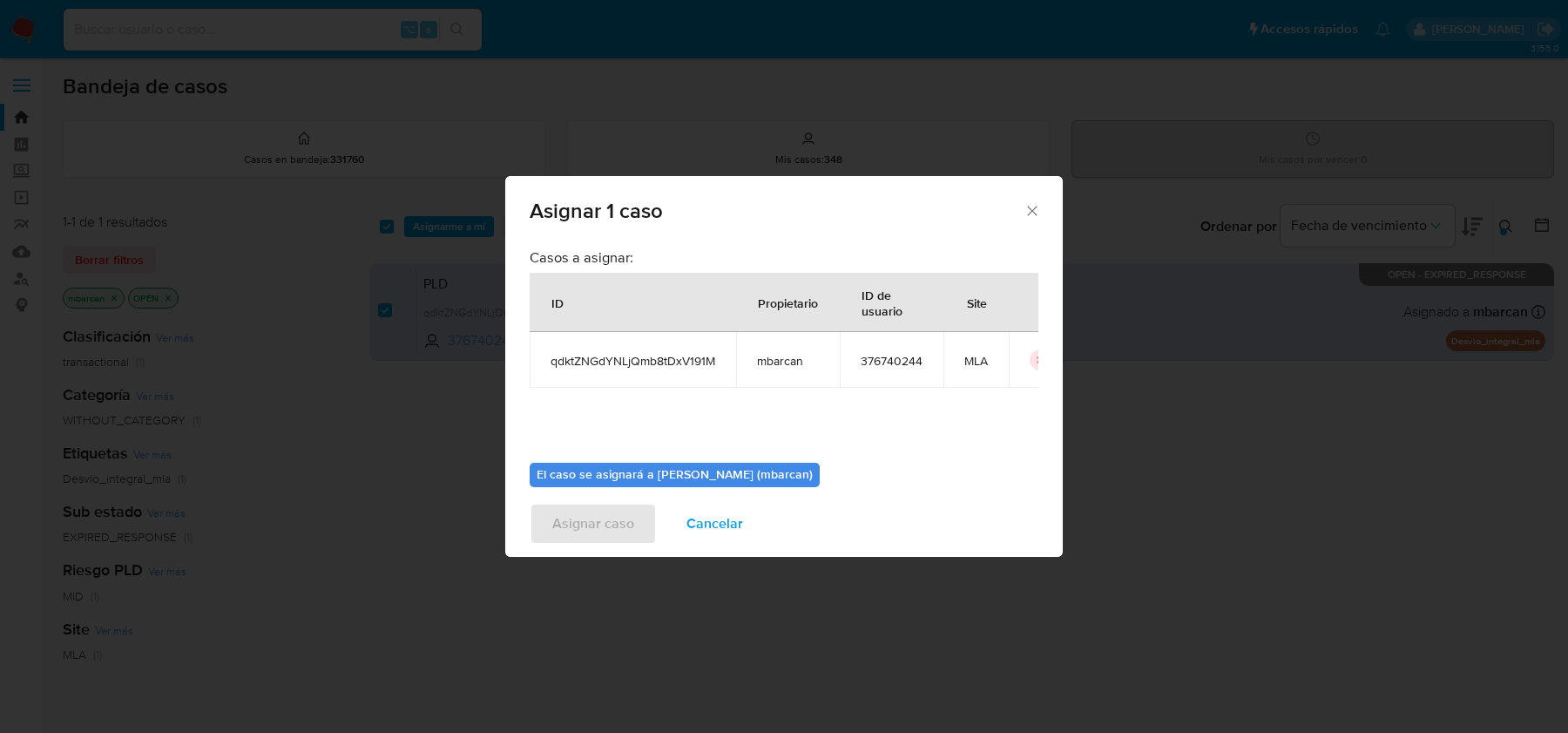
scroll to position [89, 0]
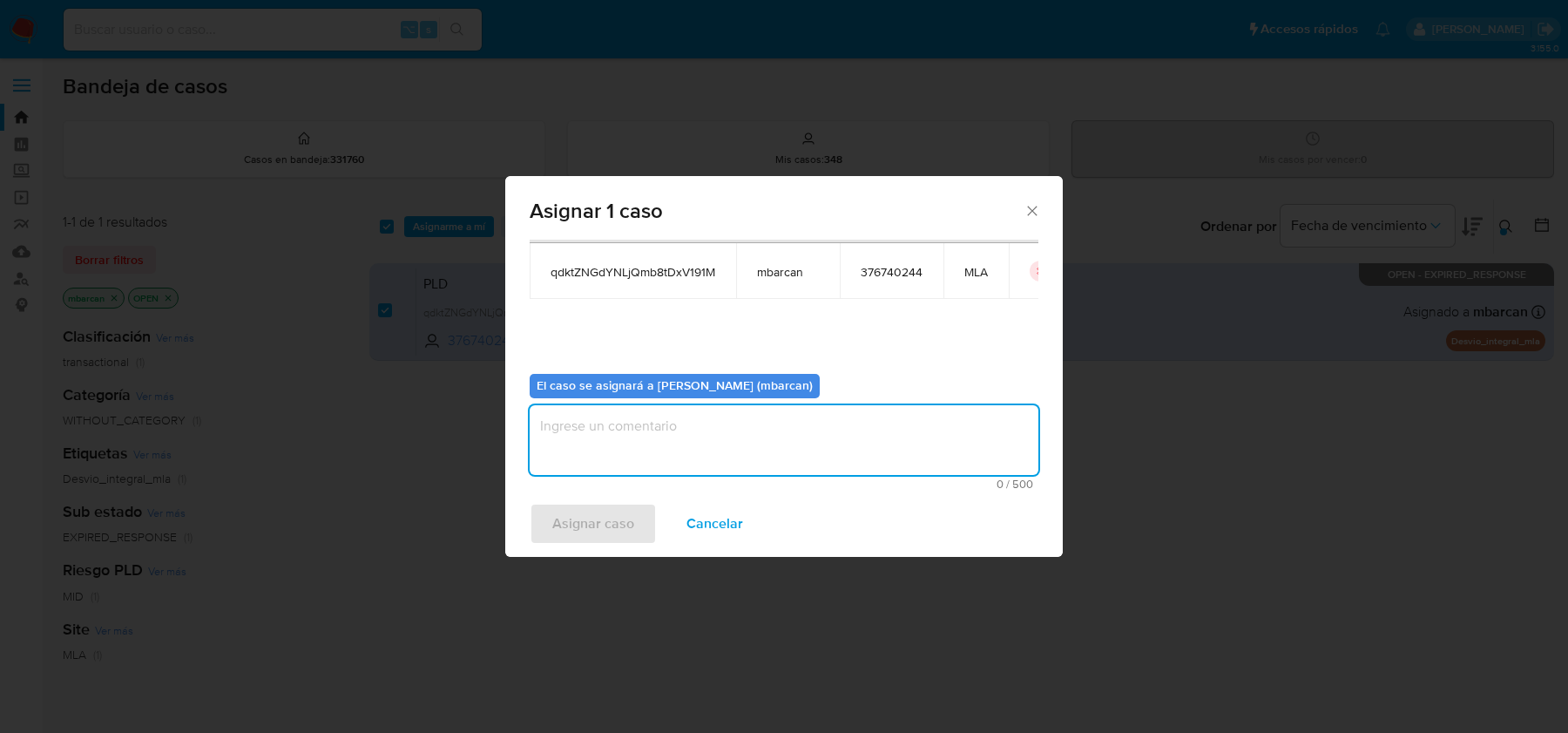
click at [676, 424] on textarea "assign-modal" at bounding box center [784, 440] width 509 height 70
type textarea "análisis"
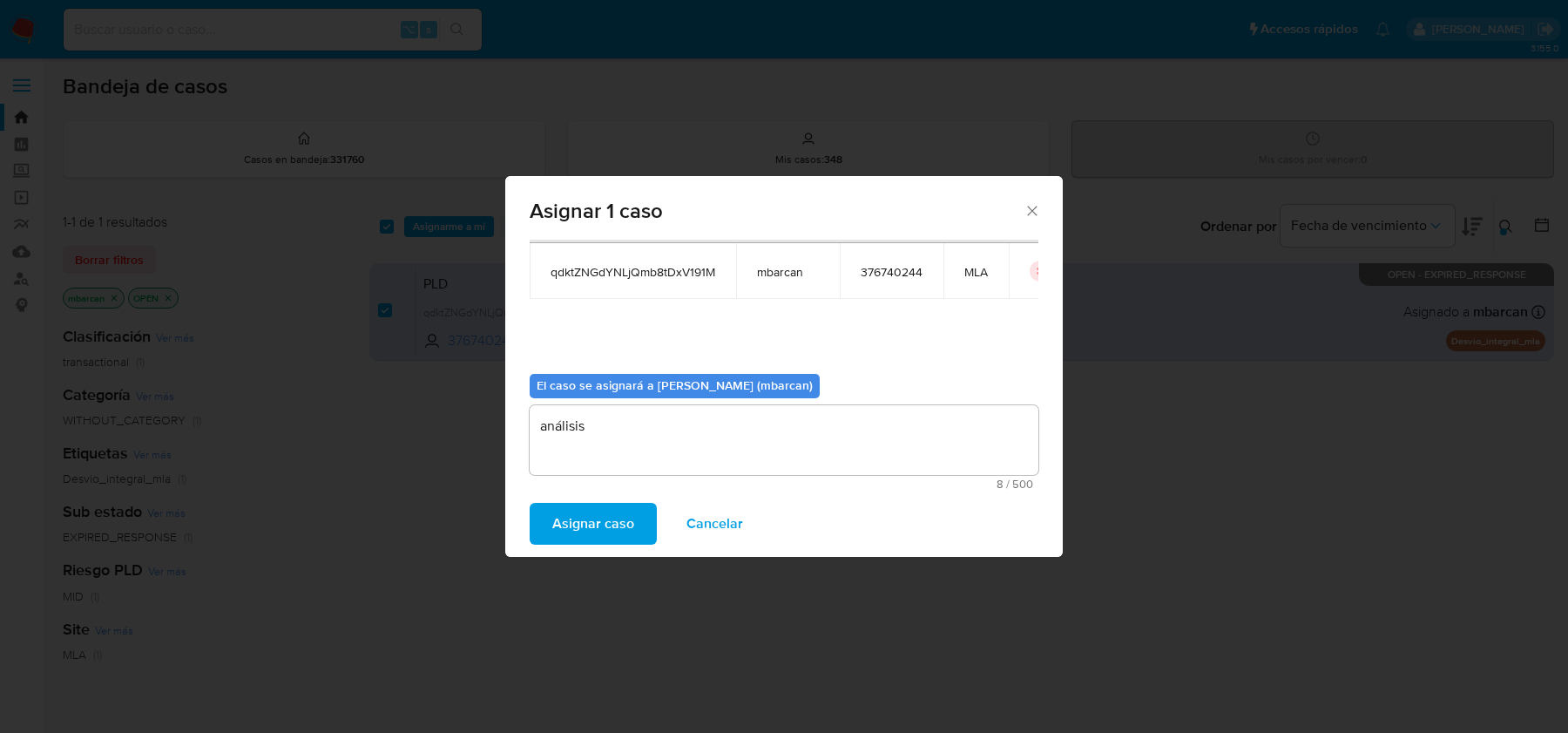
click at [604, 522] on span "Asignar caso" at bounding box center [593, 524] width 82 height 39
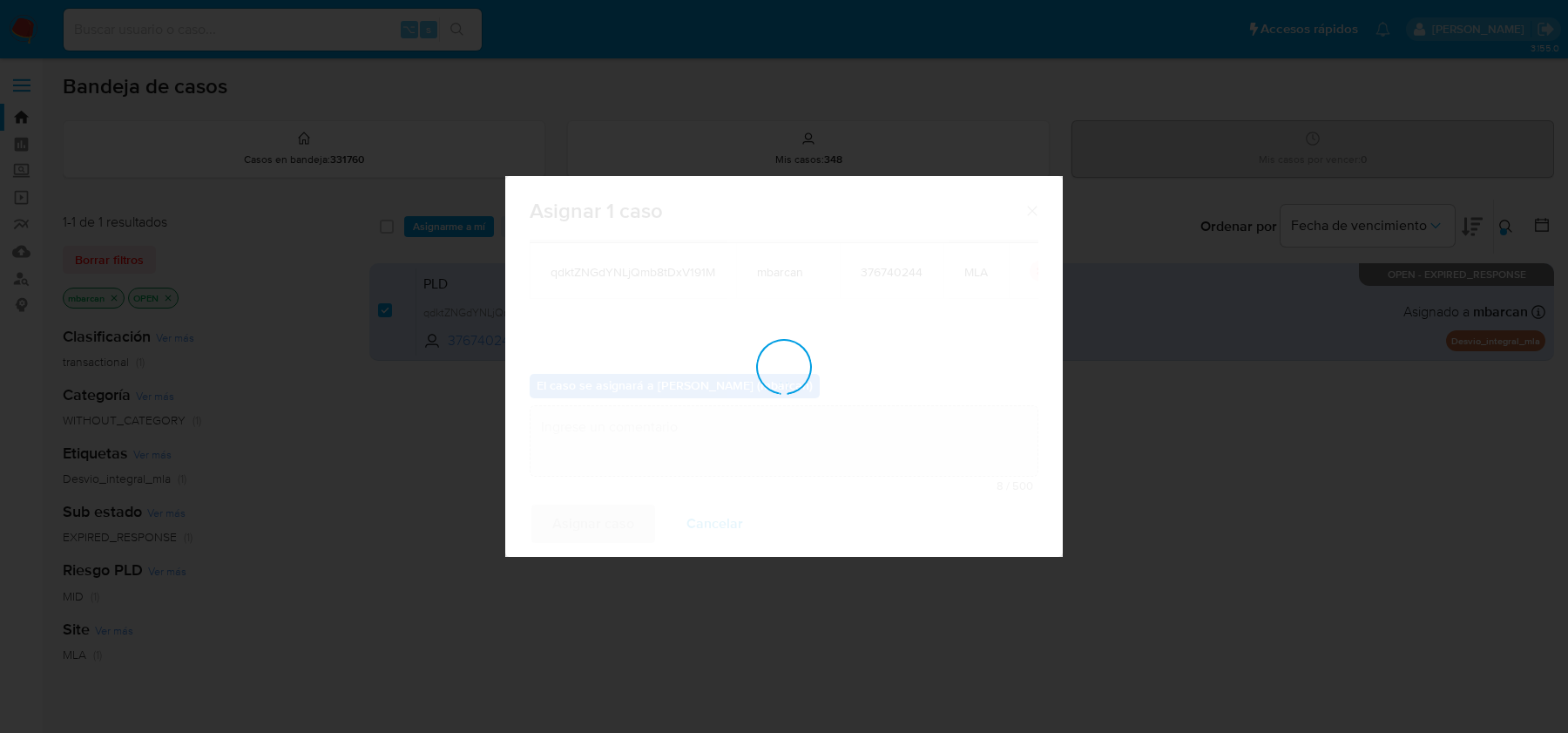
checkbox input "false"
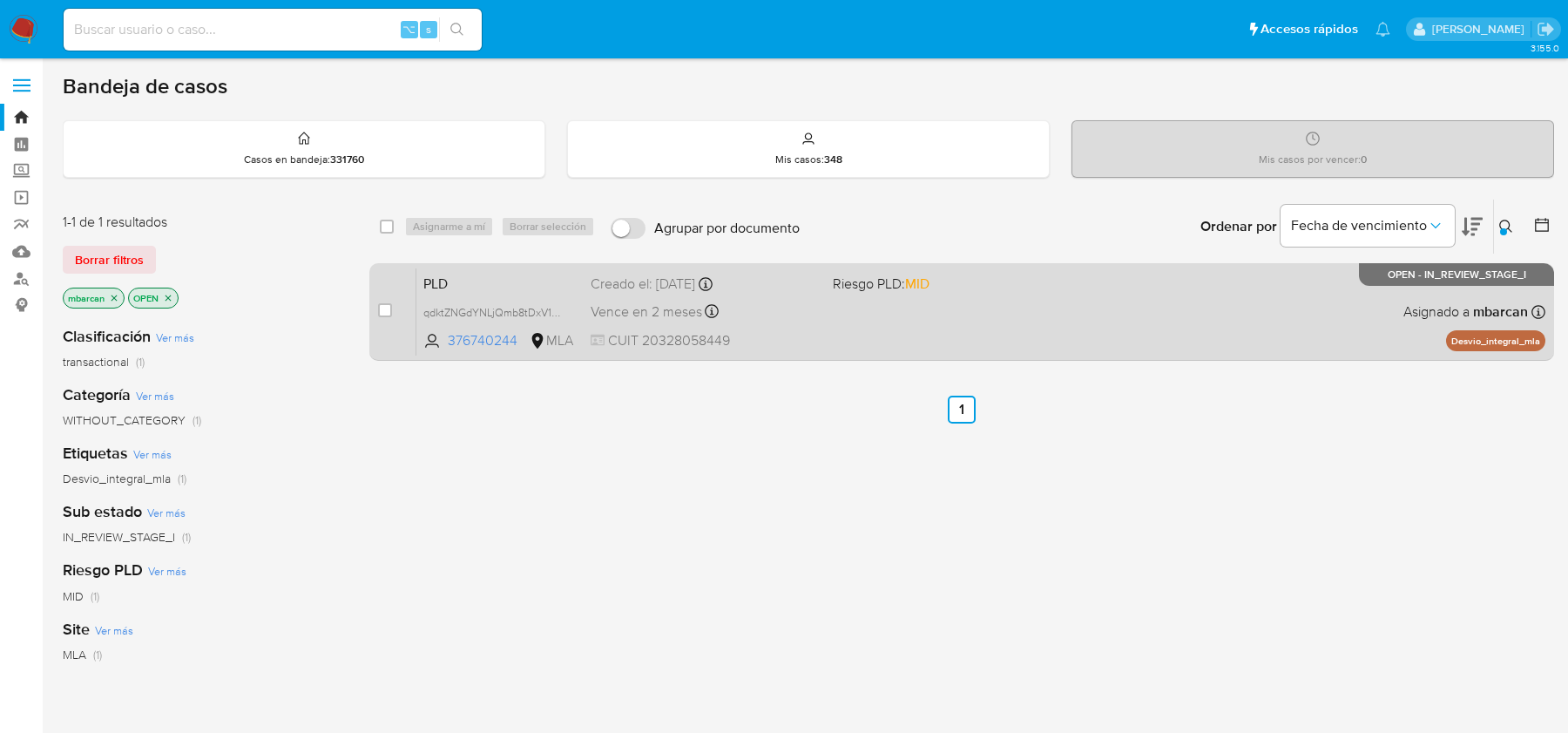
click at [482, 280] on span "PLD" at bounding box center [500, 282] width 154 height 23
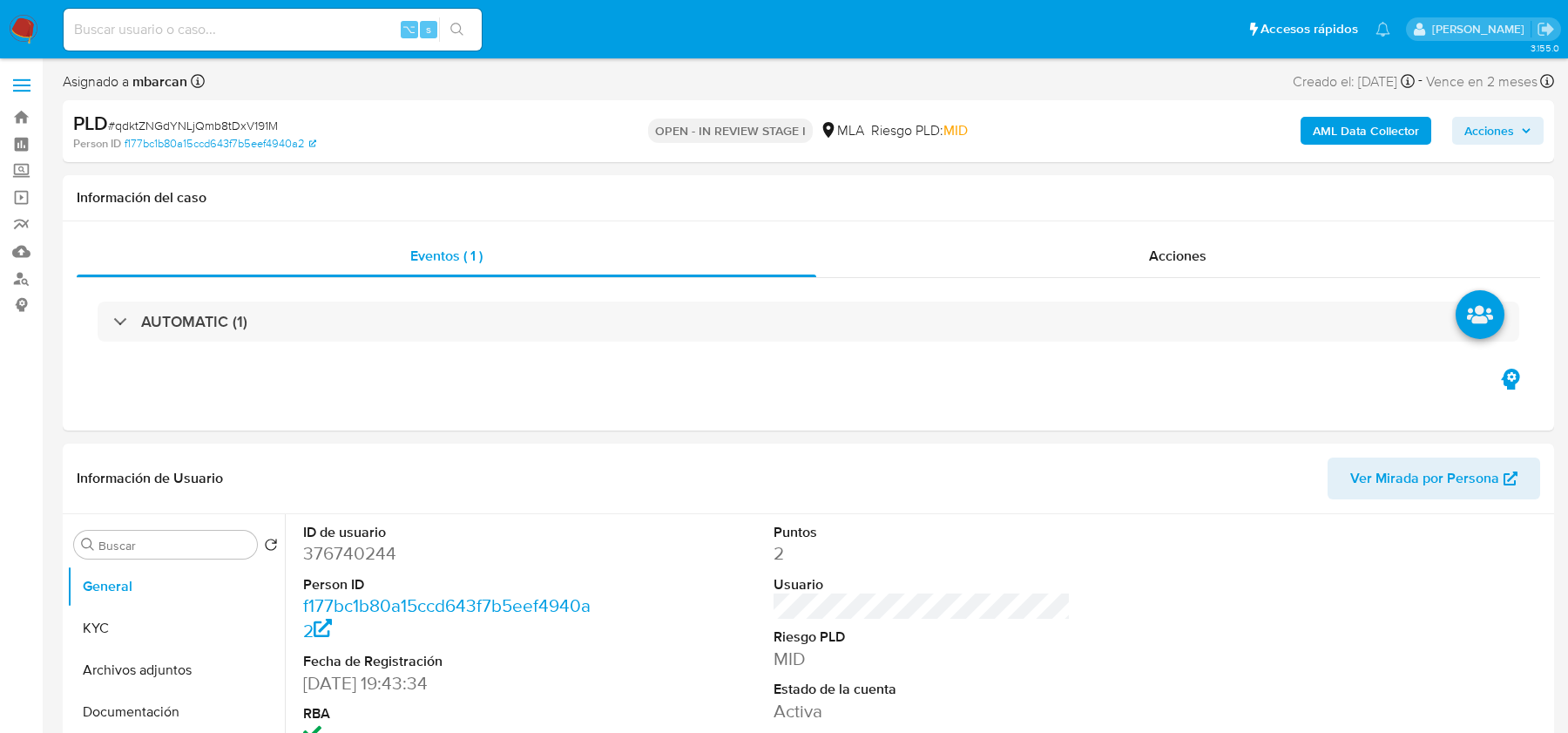
select select "10"
click at [192, 120] on span "# qdktZNGdYNLjQmb8tDxV191M" at bounding box center [193, 125] width 170 height 17
click at [325, 552] on dd "376740244" at bounding box center [451, 554] width 296 height 25
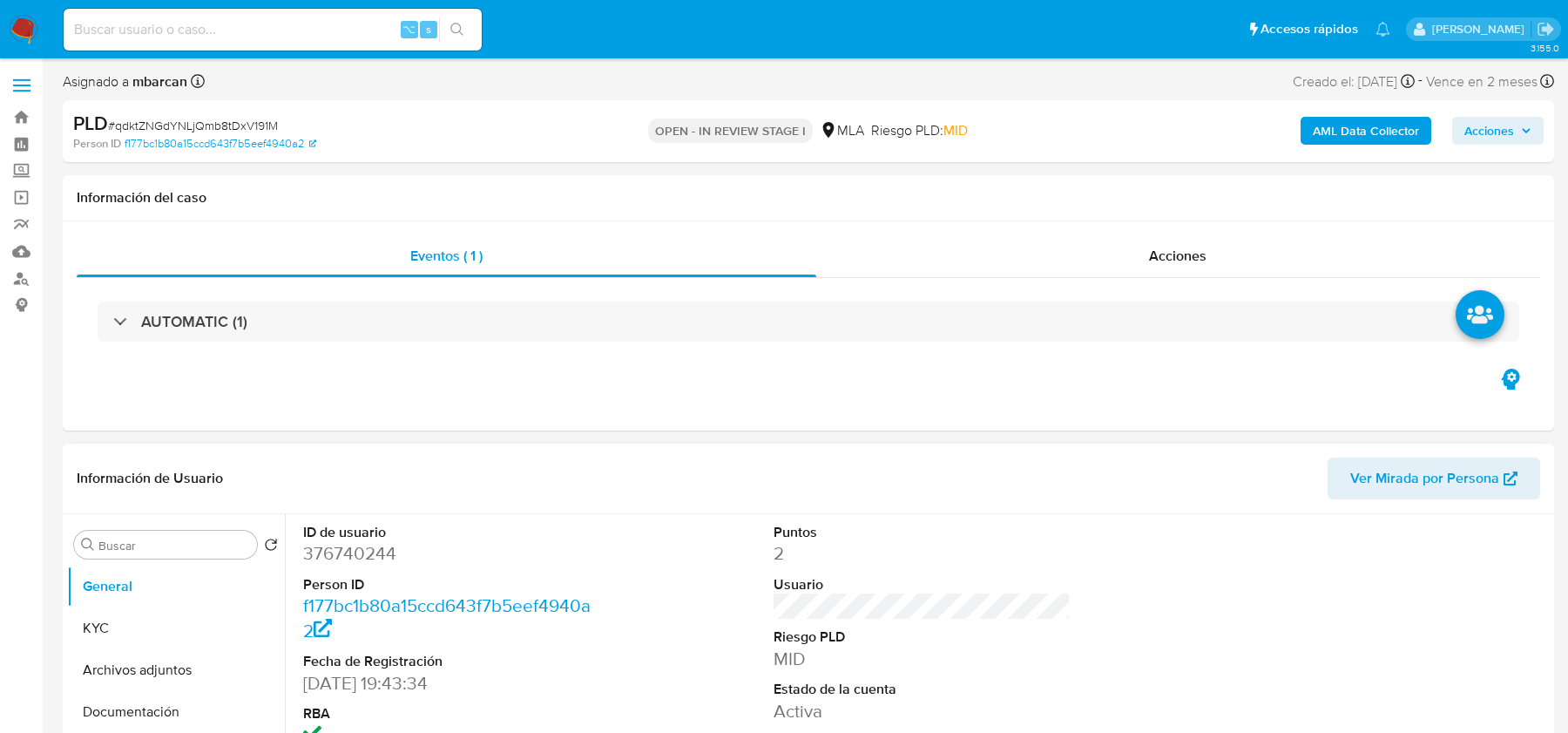
click at [339, 548] on dd "376740244" at bounding box center [451, 554] width 296 height 25
copy dd "376740244"
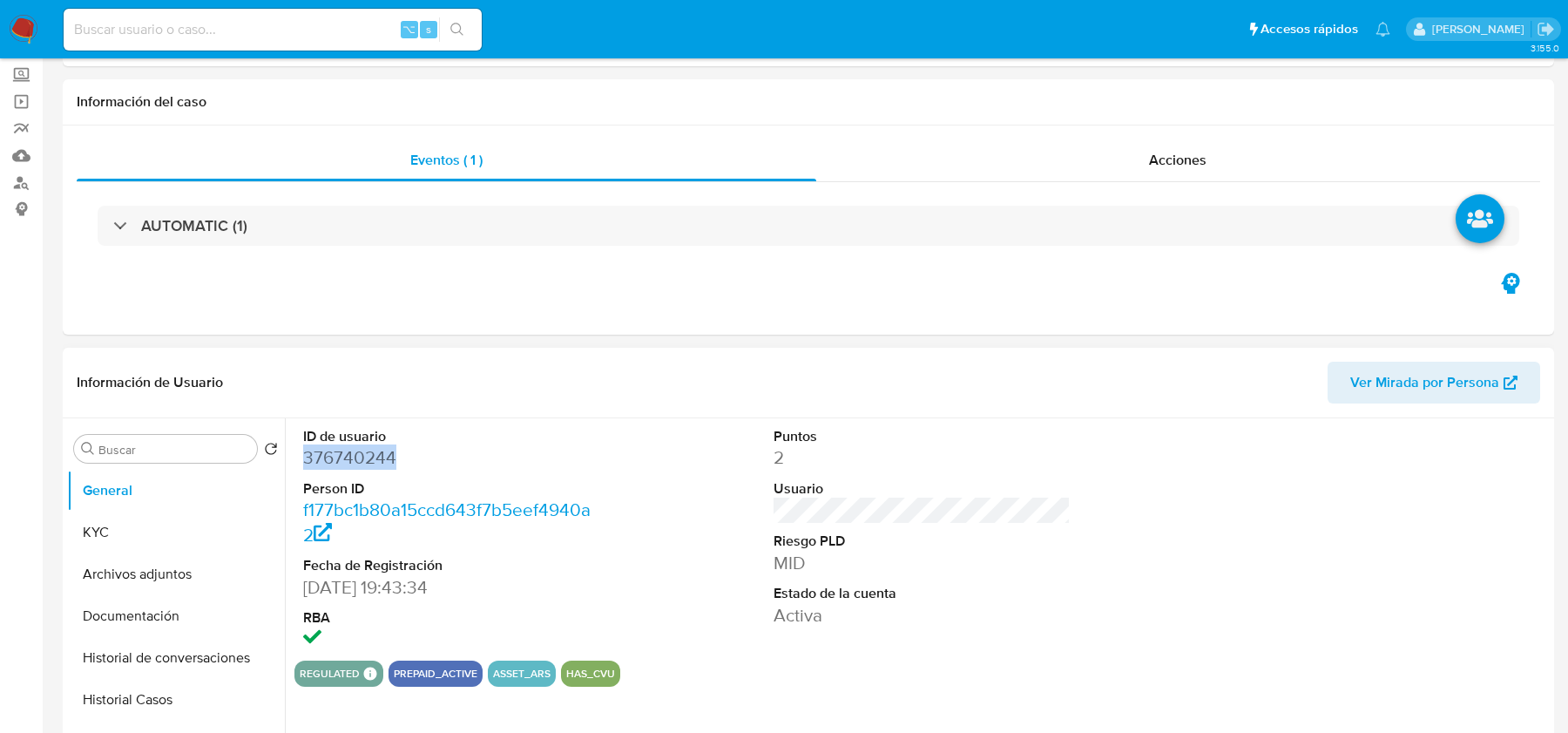
scroll to position [149, 0]
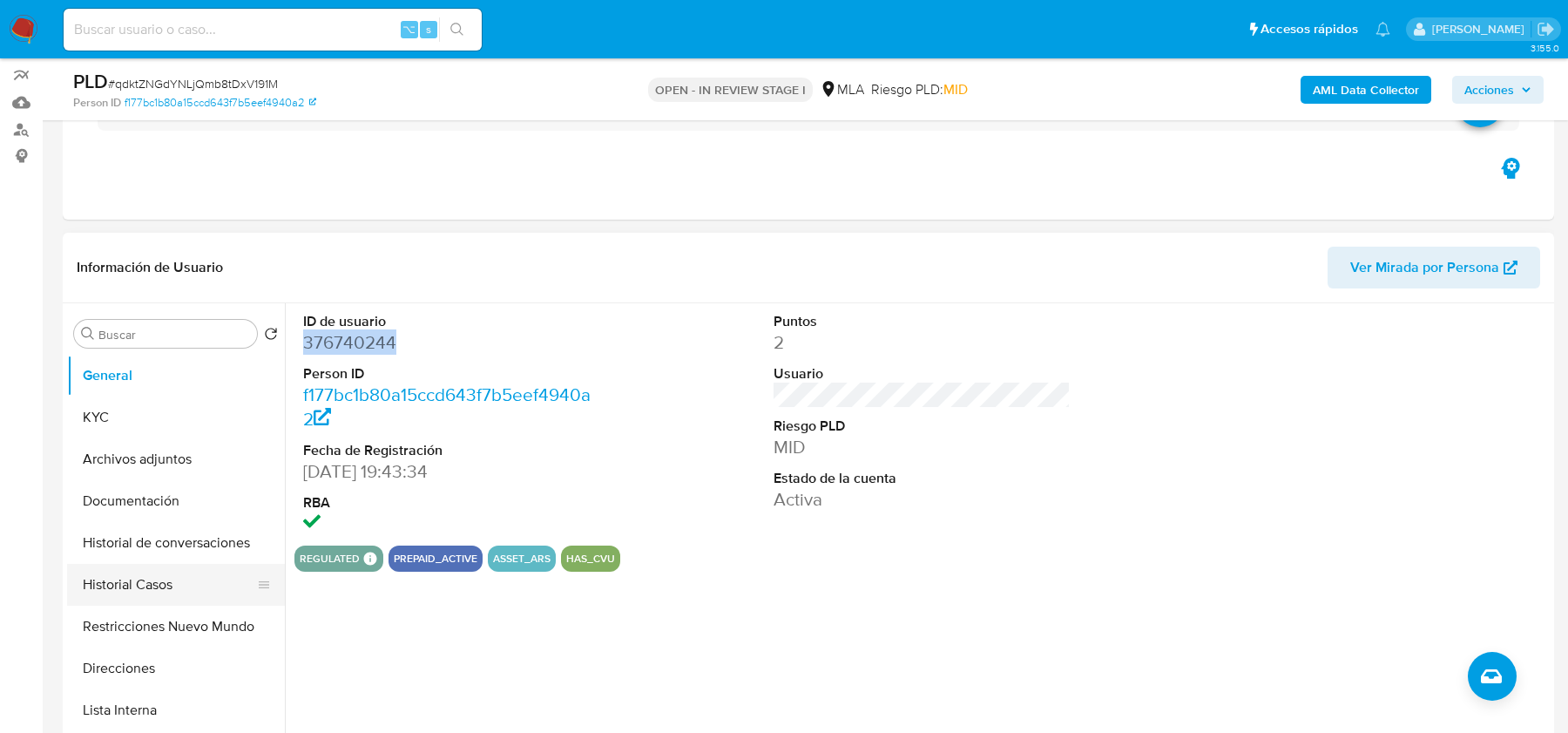
click at [131, 591] on button "Historial Casos" at bounding box center [169, 585] width 204 height 42
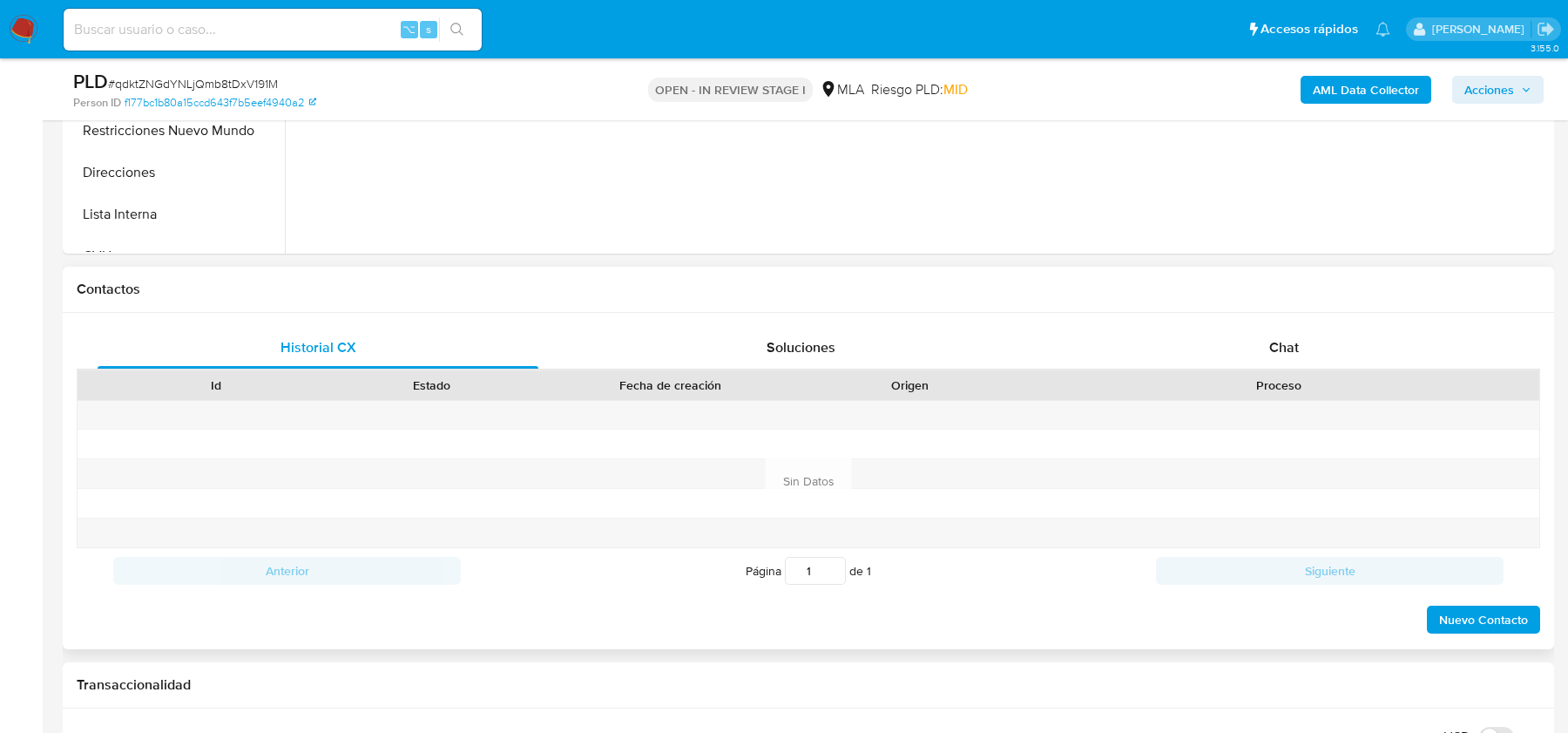
scroll to position [804, 0]
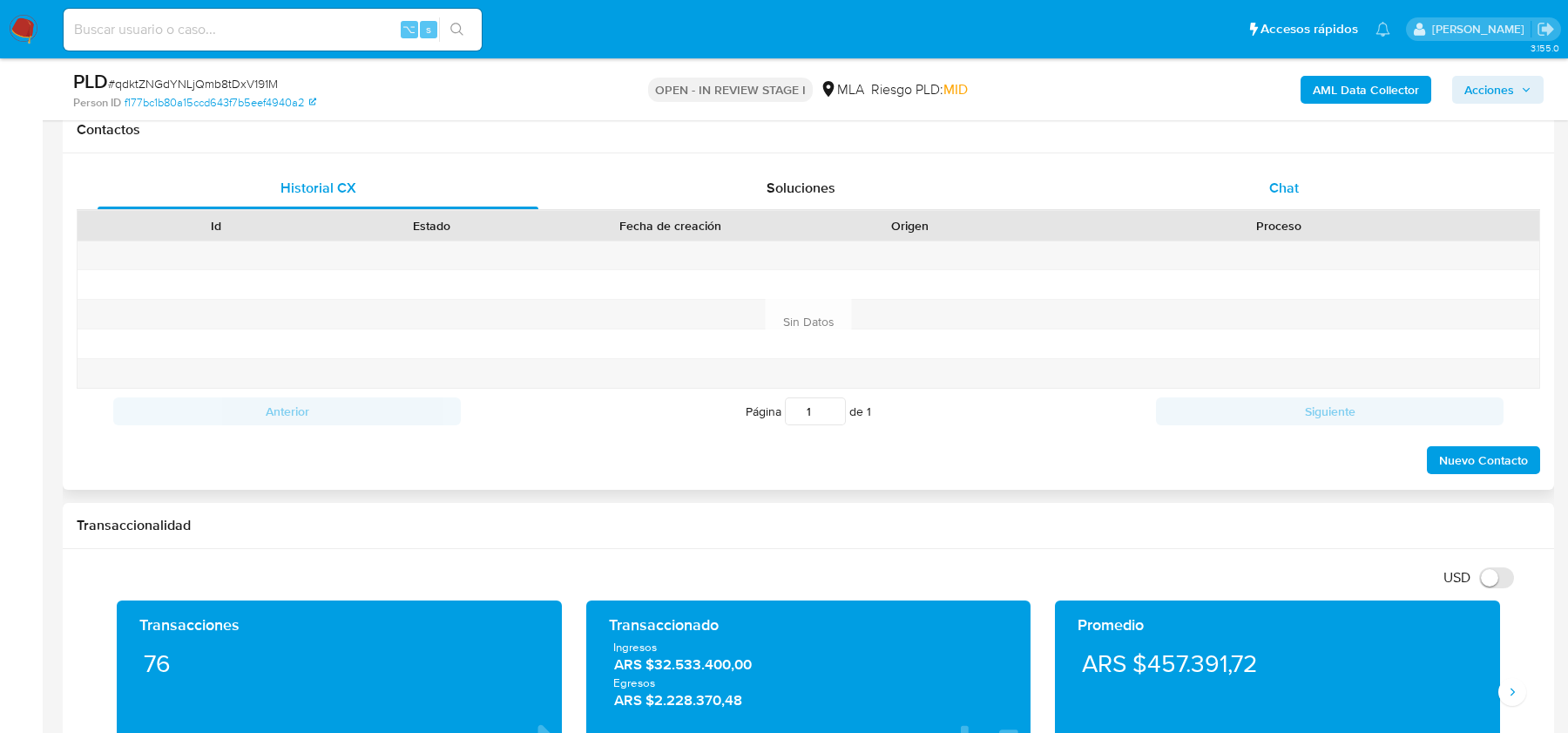
click at [1273, 177] on span "Chat" at bounding box center [1284, 187] width 29 height 20
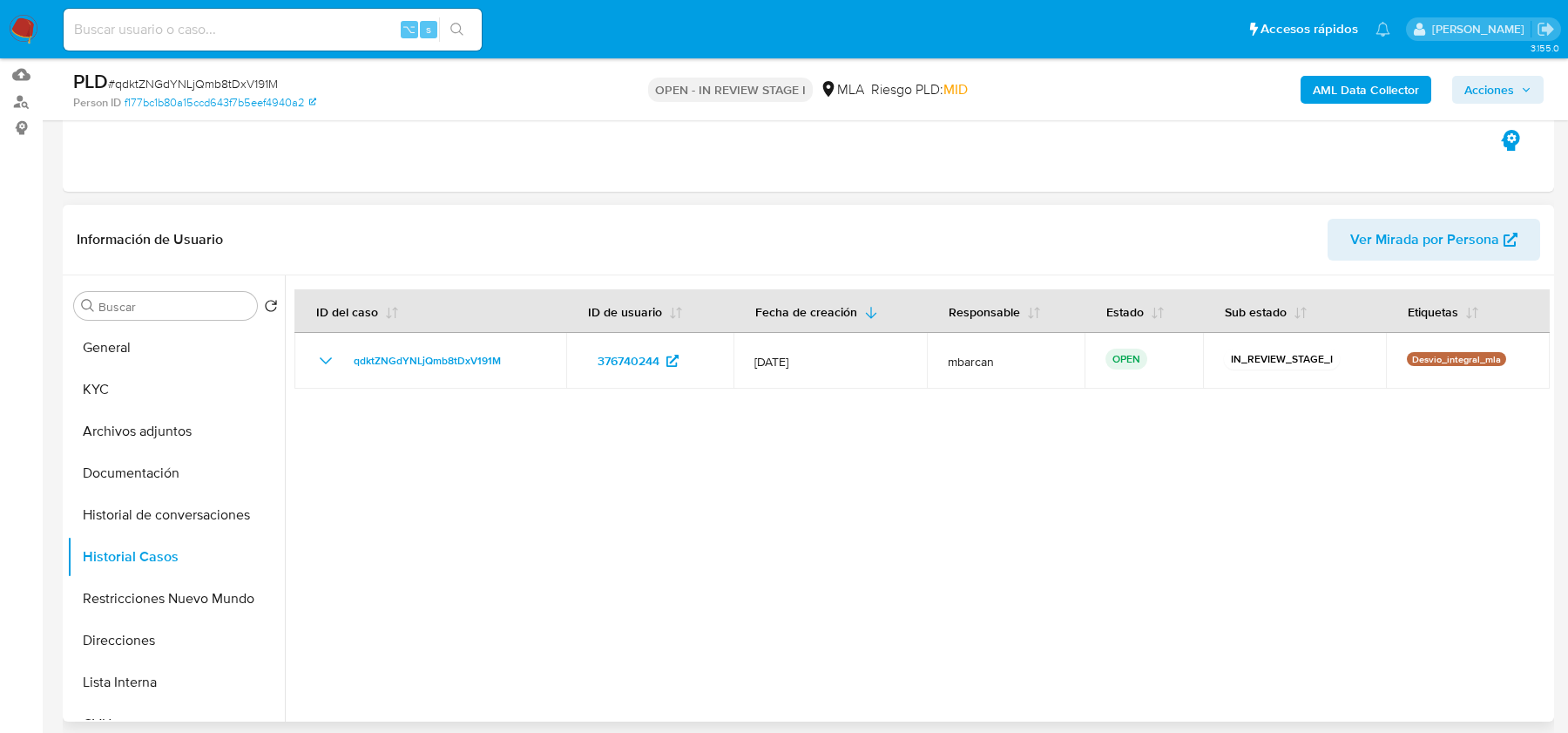
scroll to position [175, 0]
click at [257, 335] on div at bounding box center [263, 350] width 14 height 42
click at [217, 405] on button "KYC" at bounding box center [169, 391] width 204 height 42
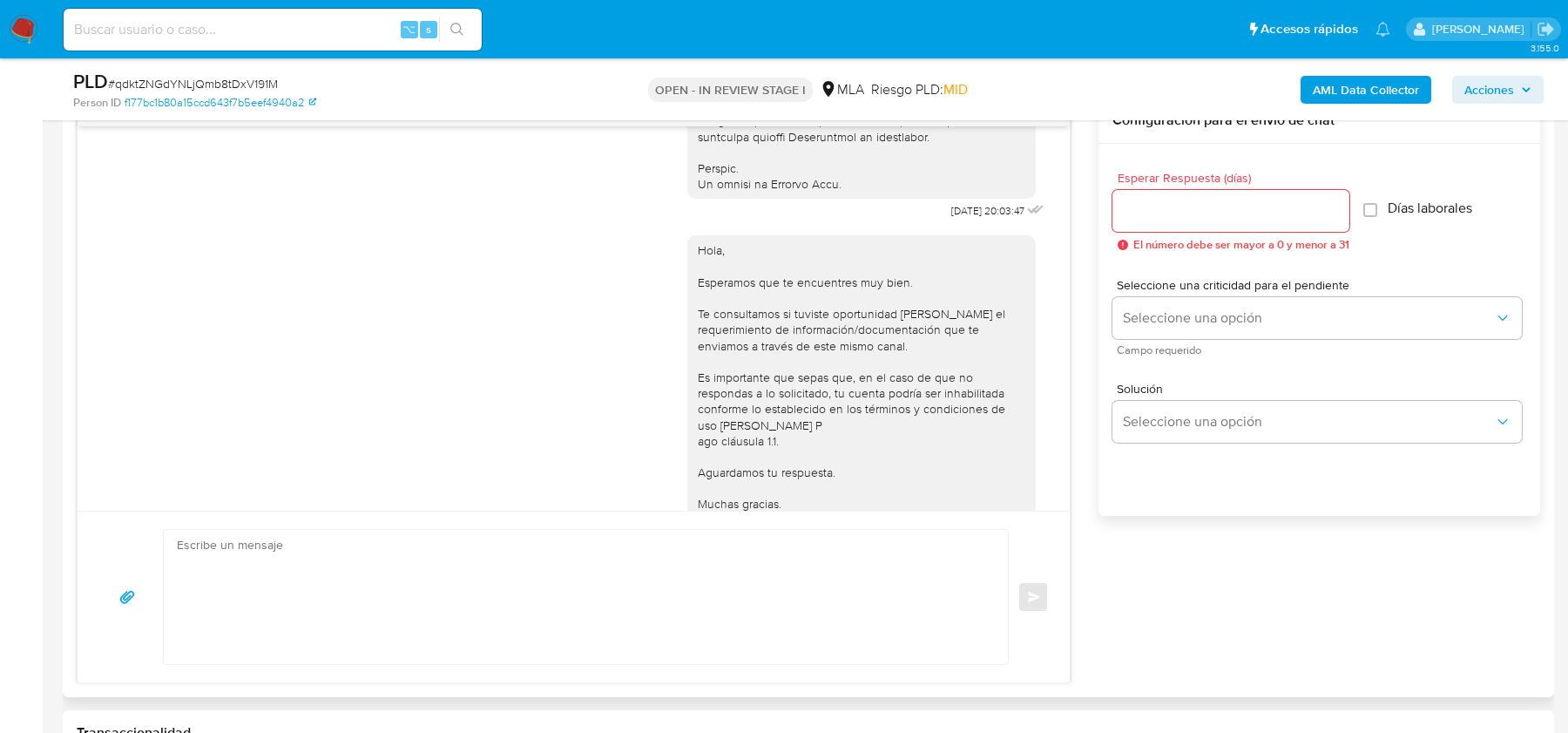
scroll to position [809, 0]
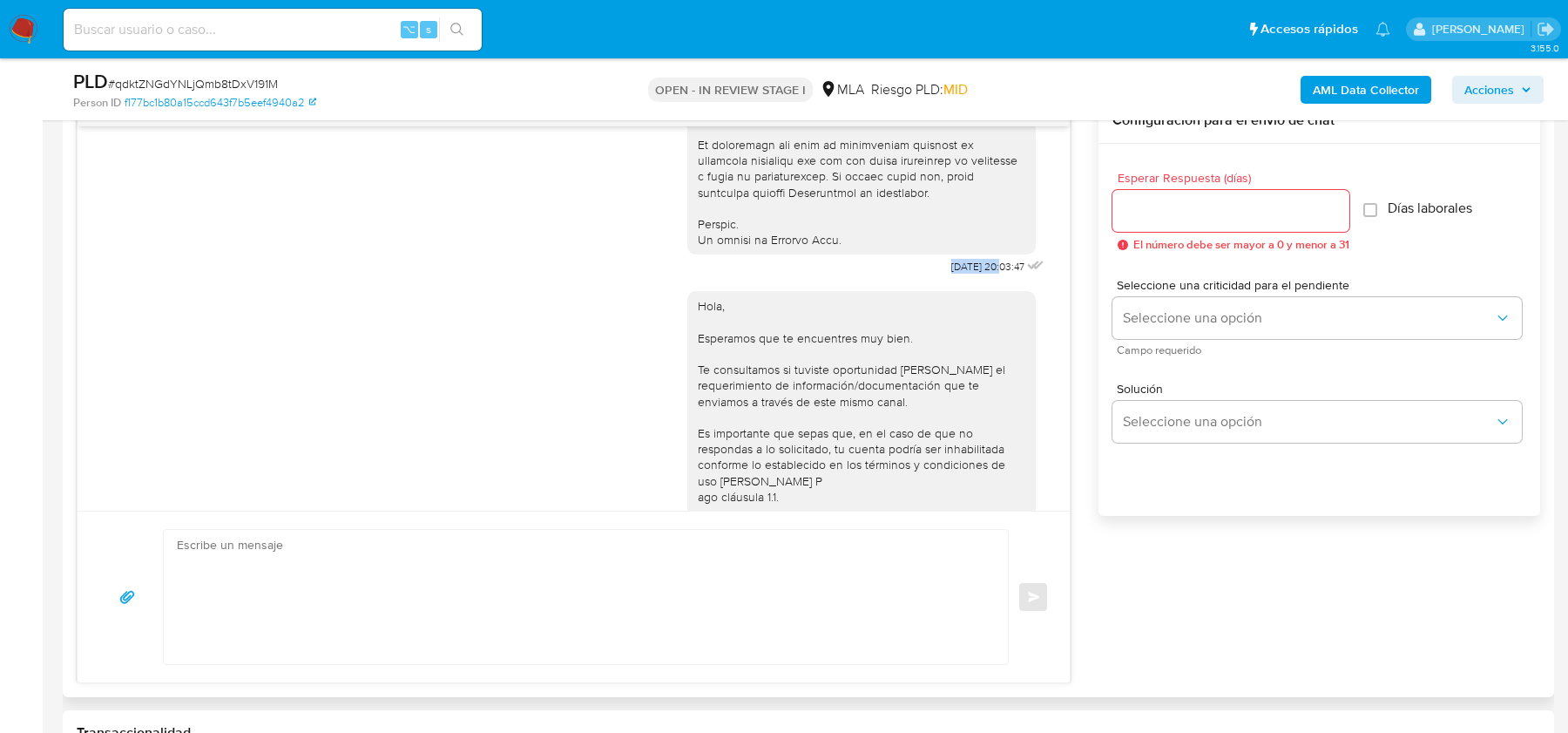
drag, startPoint x: 923, startPoint y: 294, endPoint x: 981, endPoint y: 294, distance: 58.0
copy span "17/07/2025"
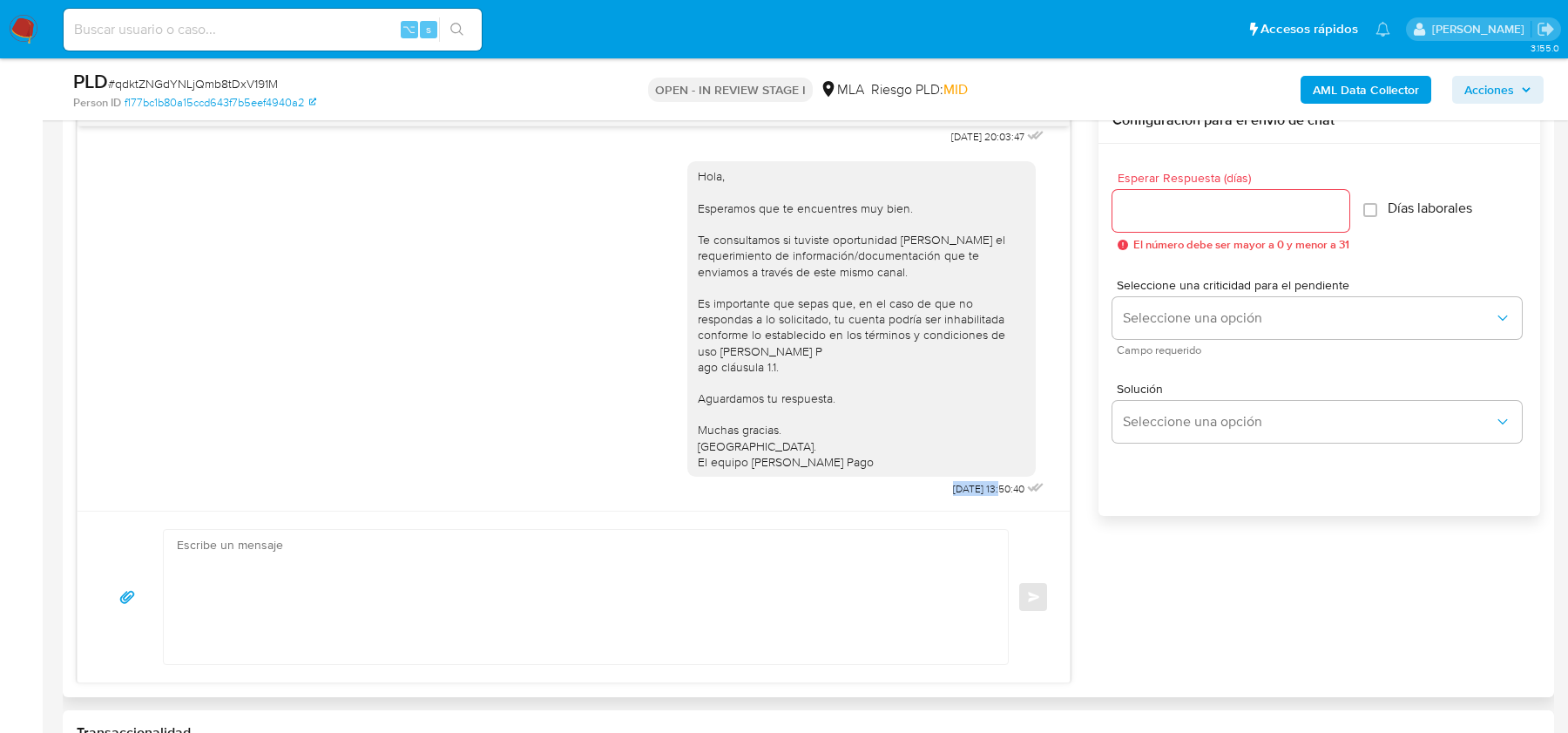
drag, startPoint x: 925, startPoint y: 492, endPoint x: 984, endPoint y: 493, distance: 59.0
click at [984, 493] on div "Hola, Esperamos que te encuentres muy bien. Te consultamos si tuviste oportunid…" at bounding box center [868, 325] width 360 height 352
copy span "21/07/2025"
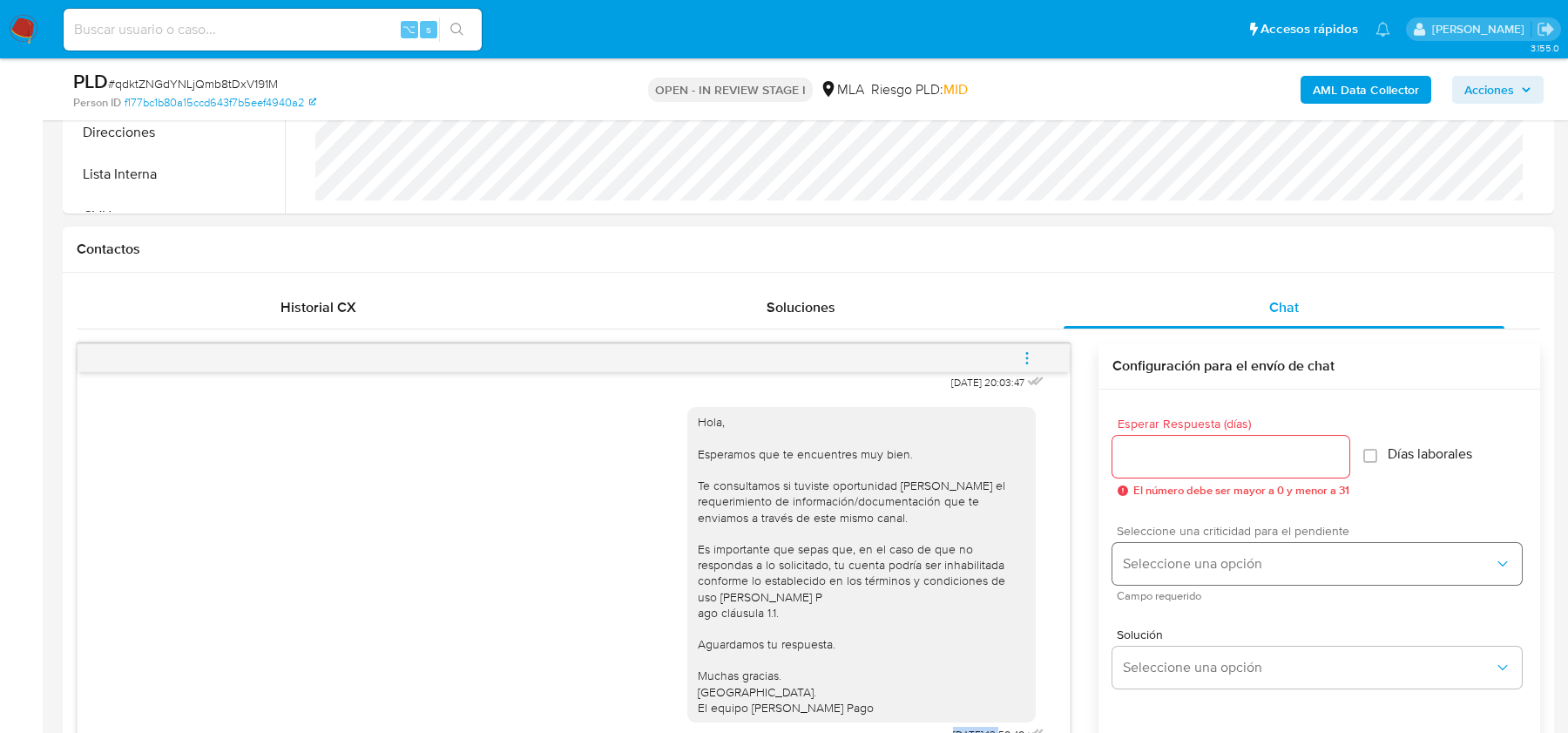
scroll to position [288, 0]
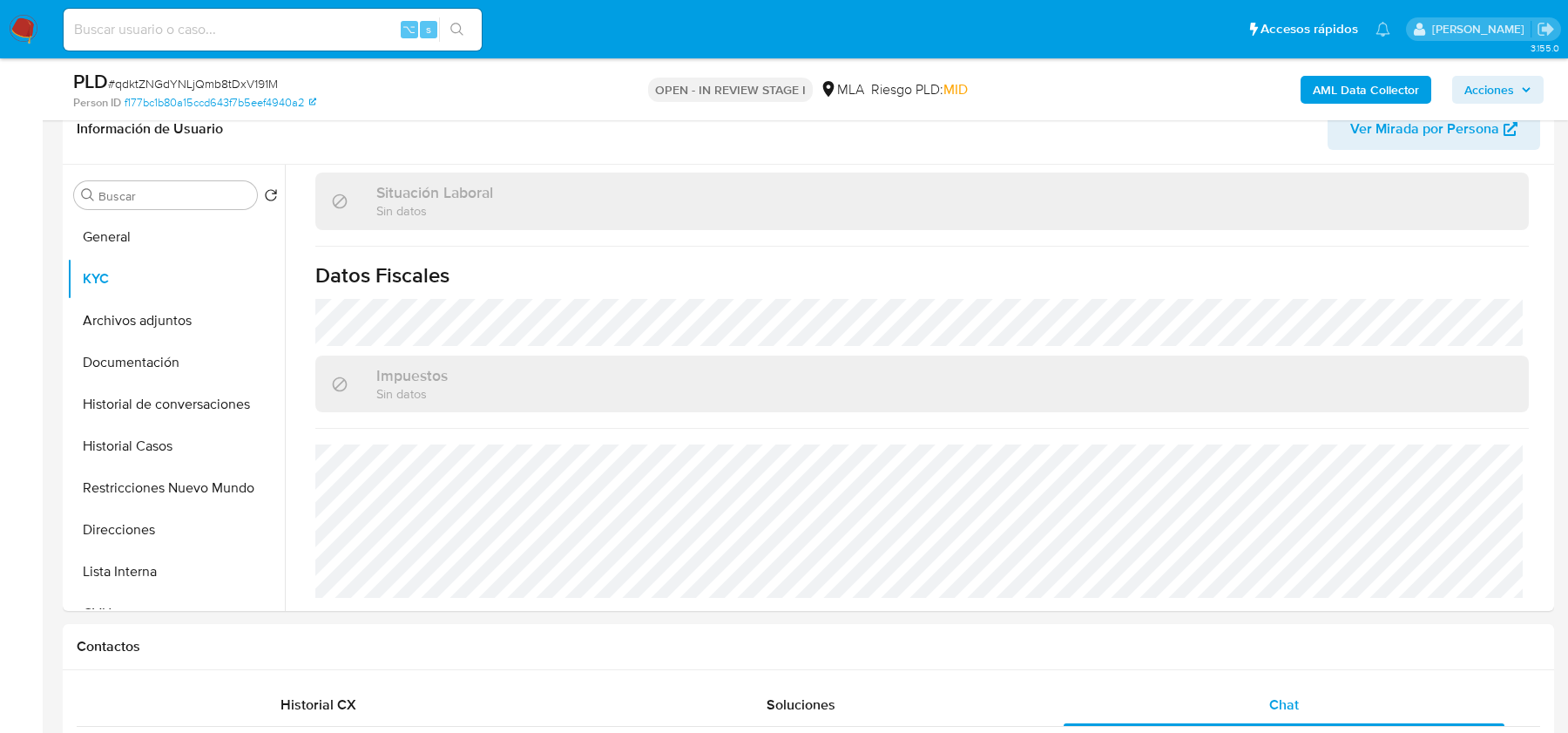
click at [1349, 71] on div "AML Data Collector Acciones" at bounding box center [1301, 89] width 485 height 41
click at [1347, 85] on b "AML Data Collector" at bounding box center [1366, 90] width 107 height 28
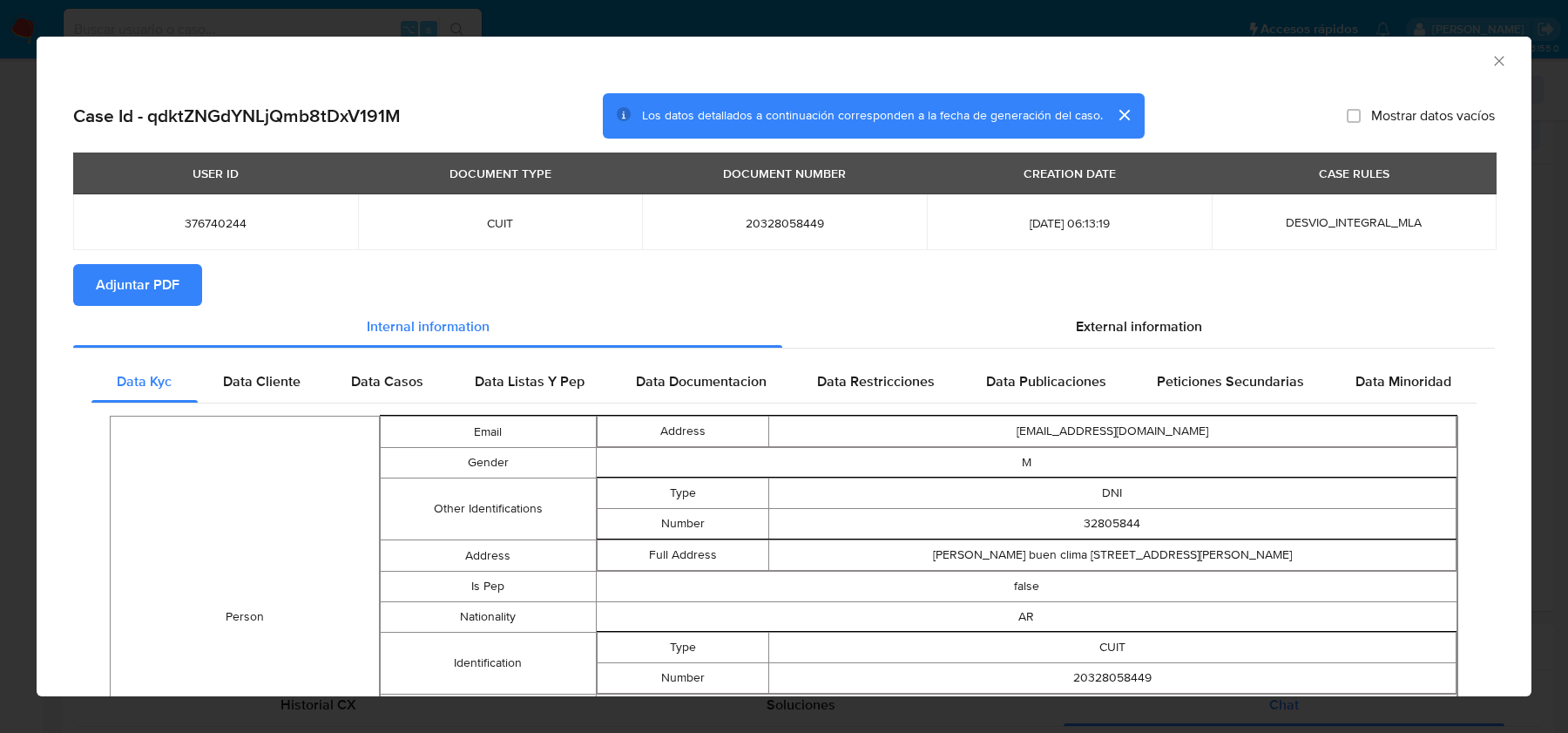
click at [94, 287] on button "Adjuntar PDF" at bounding box center [138, 285] width 129 height 42
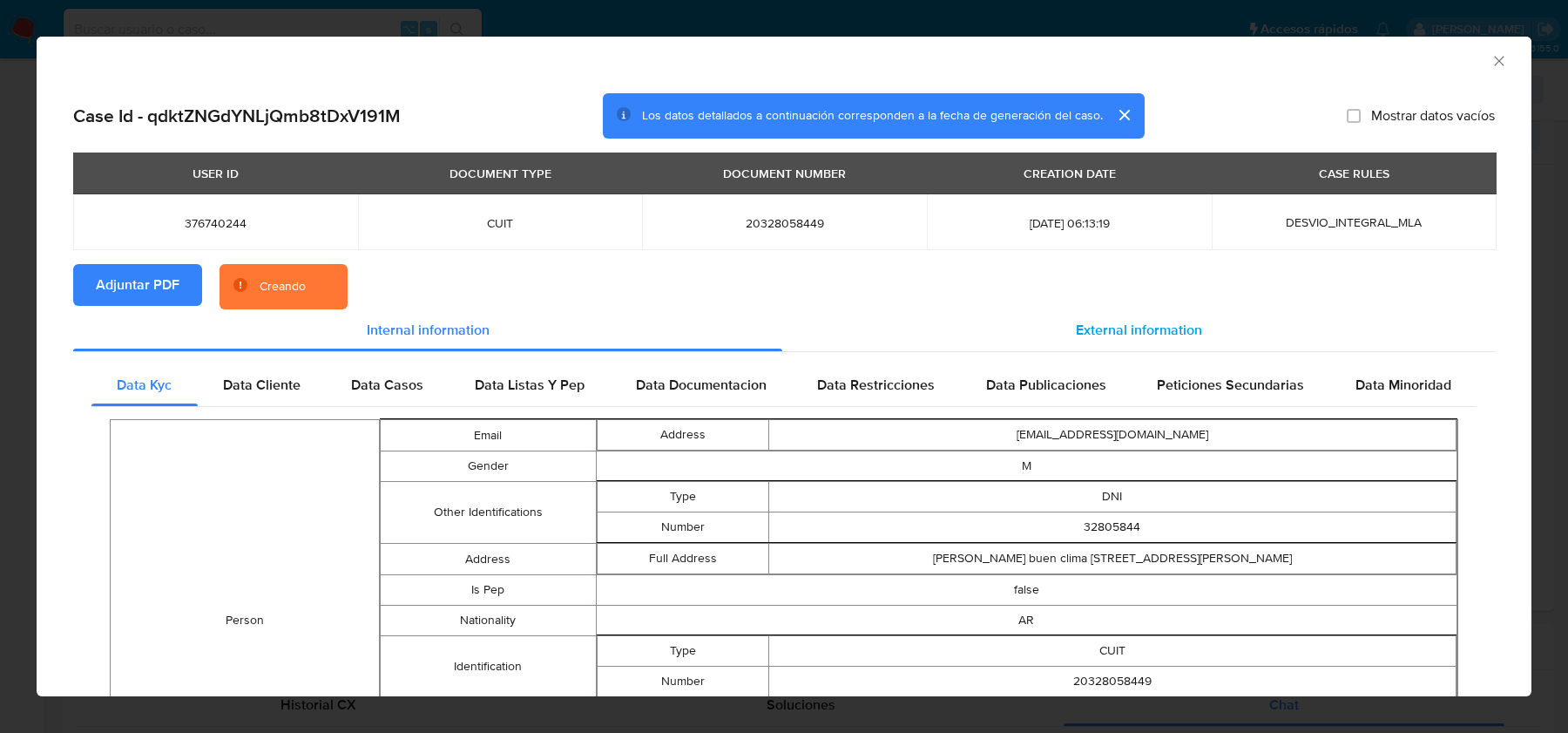
click at [1095, 316] on div "External information" at bounding box center [1138, 330] width 712 height 42
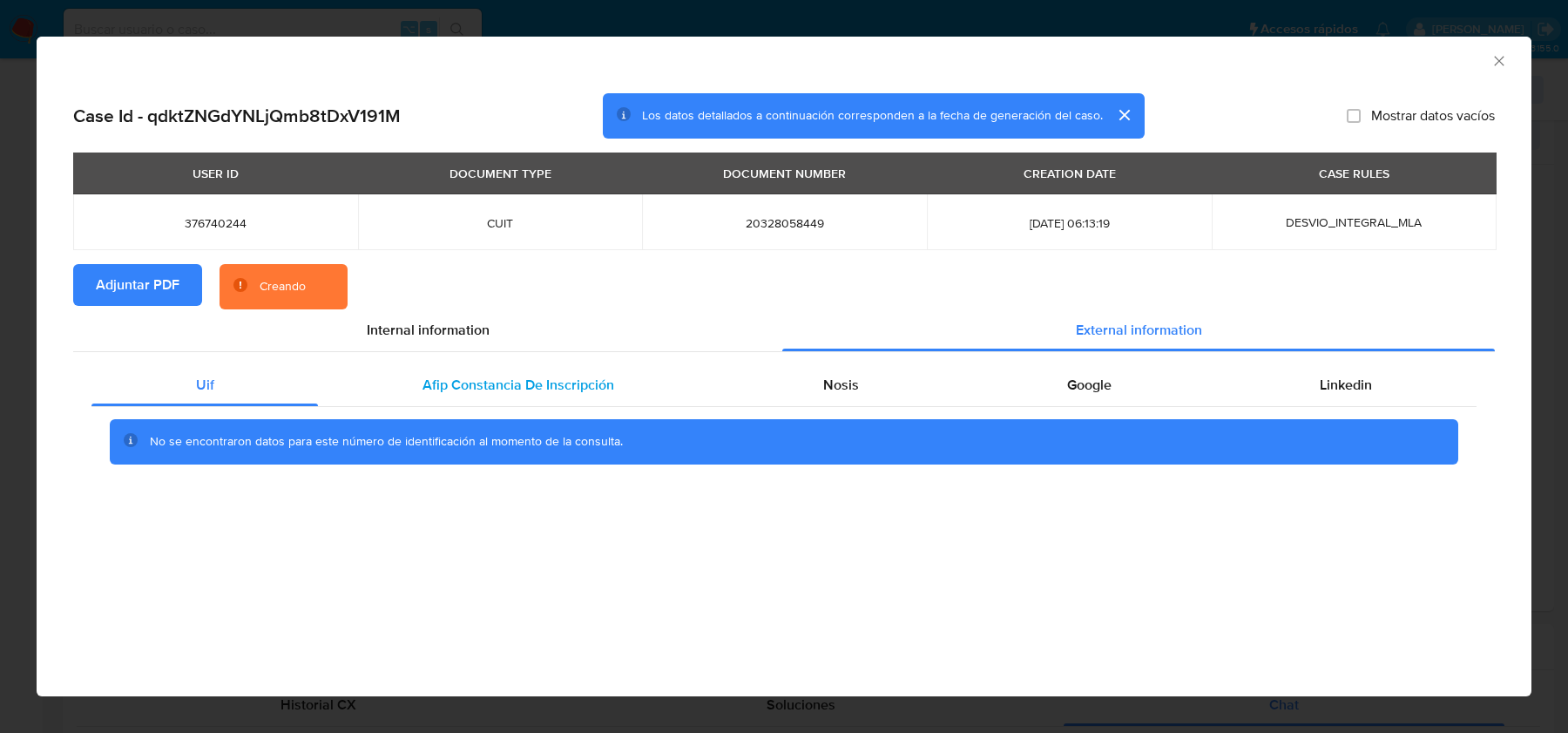
click at [562, 396] on div "Afip Constancia De Inscripción" at bounding box center [518, 385] width 400 height 42
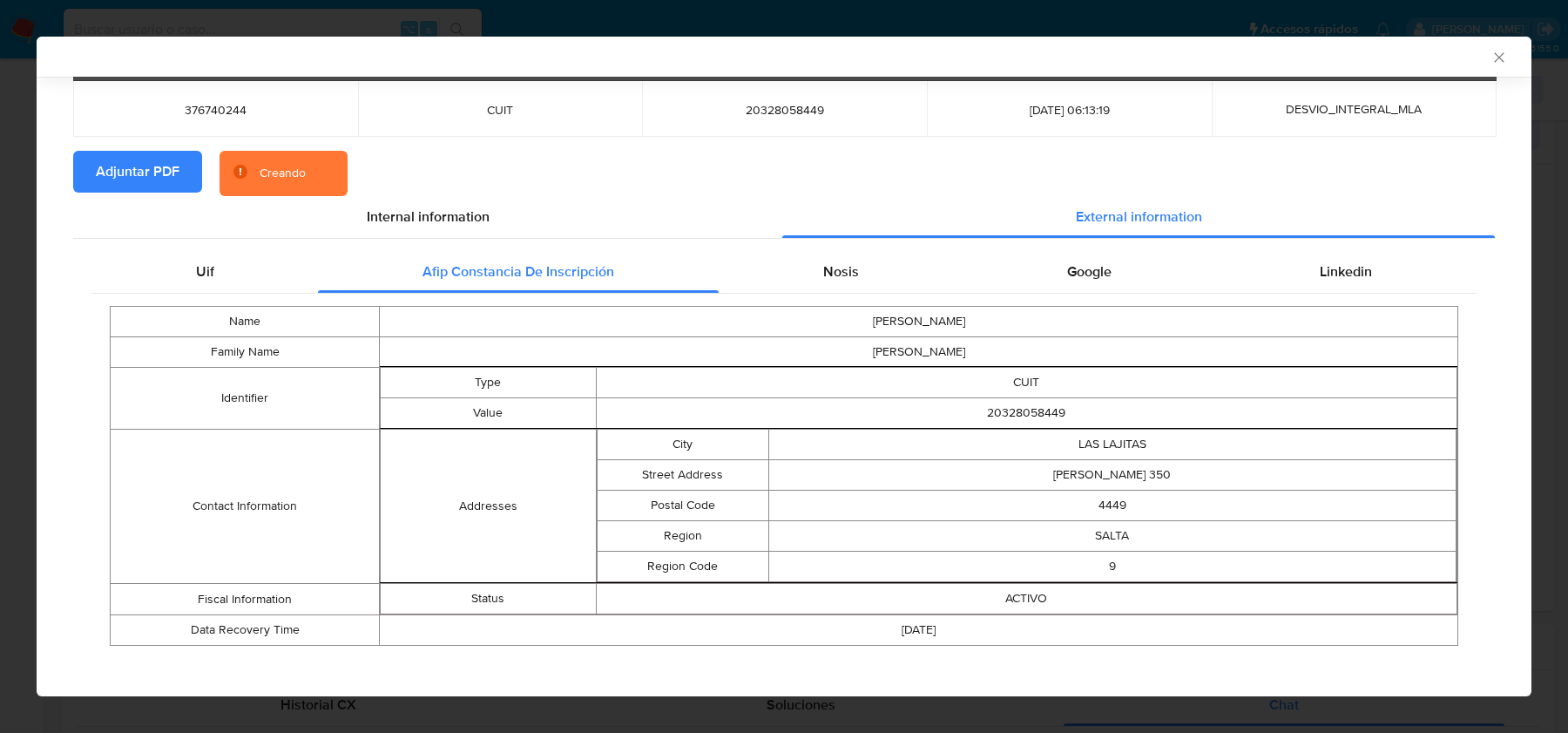
scroll to position [119, 0]
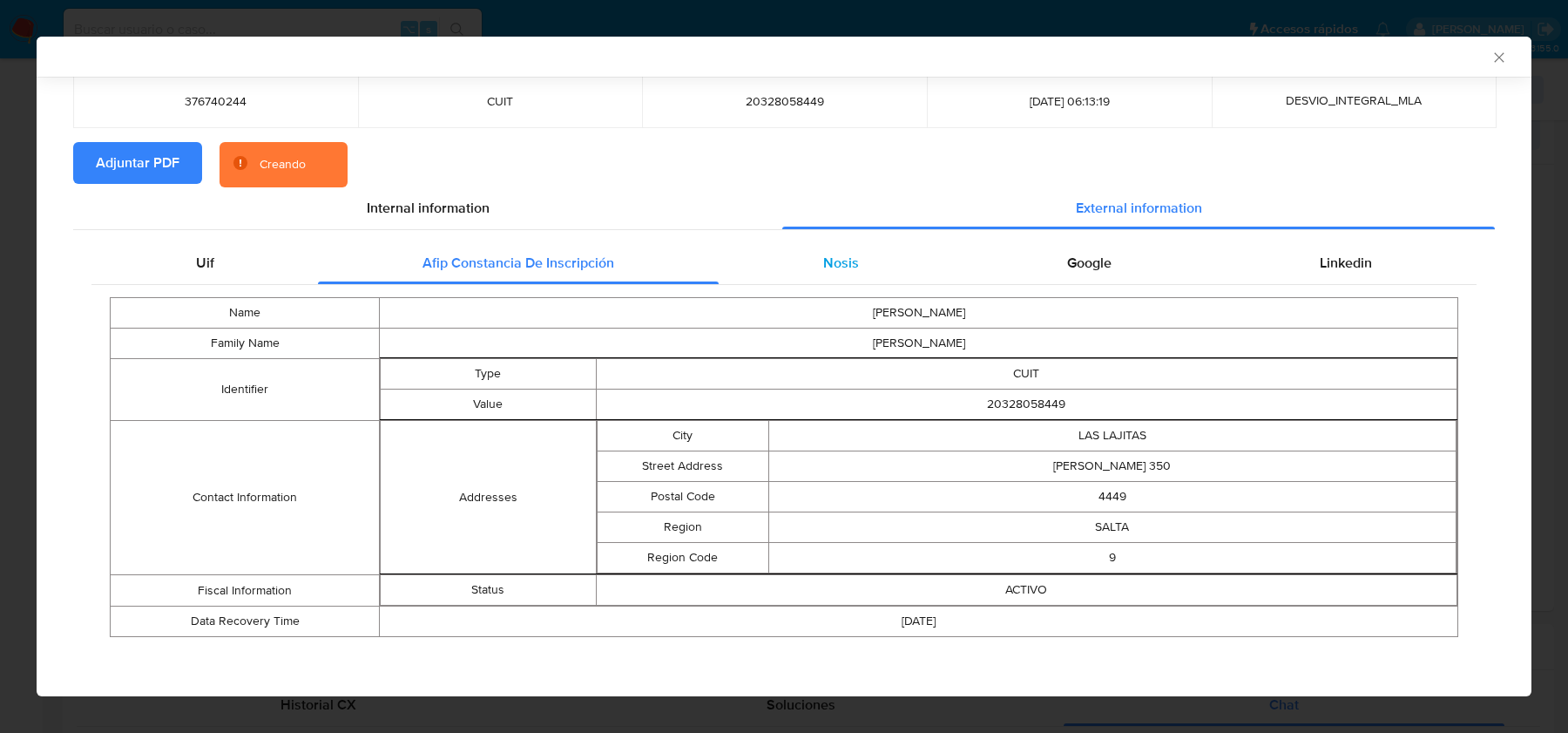
click at [825, 253] on span "Nosis" at bounding box center [842, 262] width 36 height 20
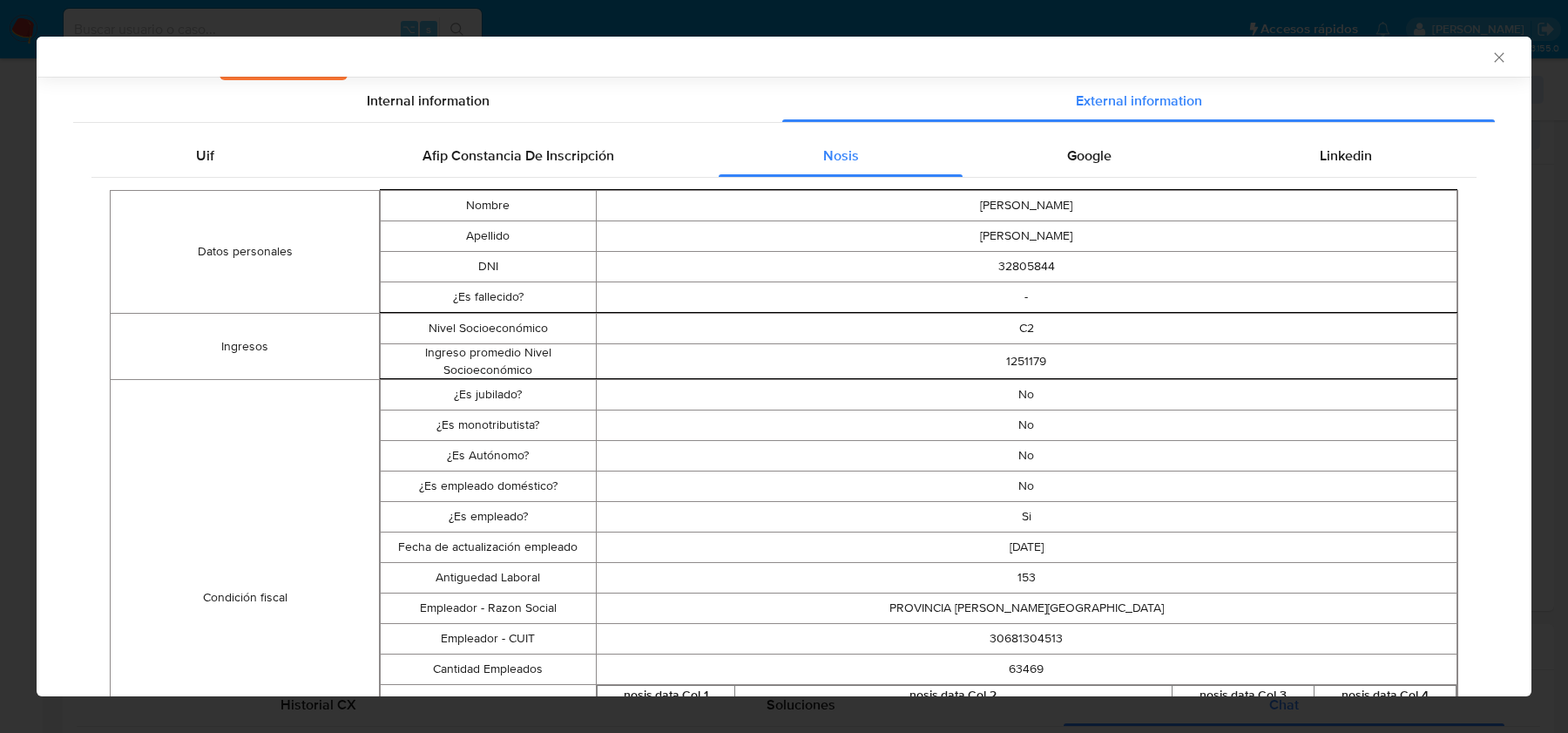
scroll to position [282, 0]
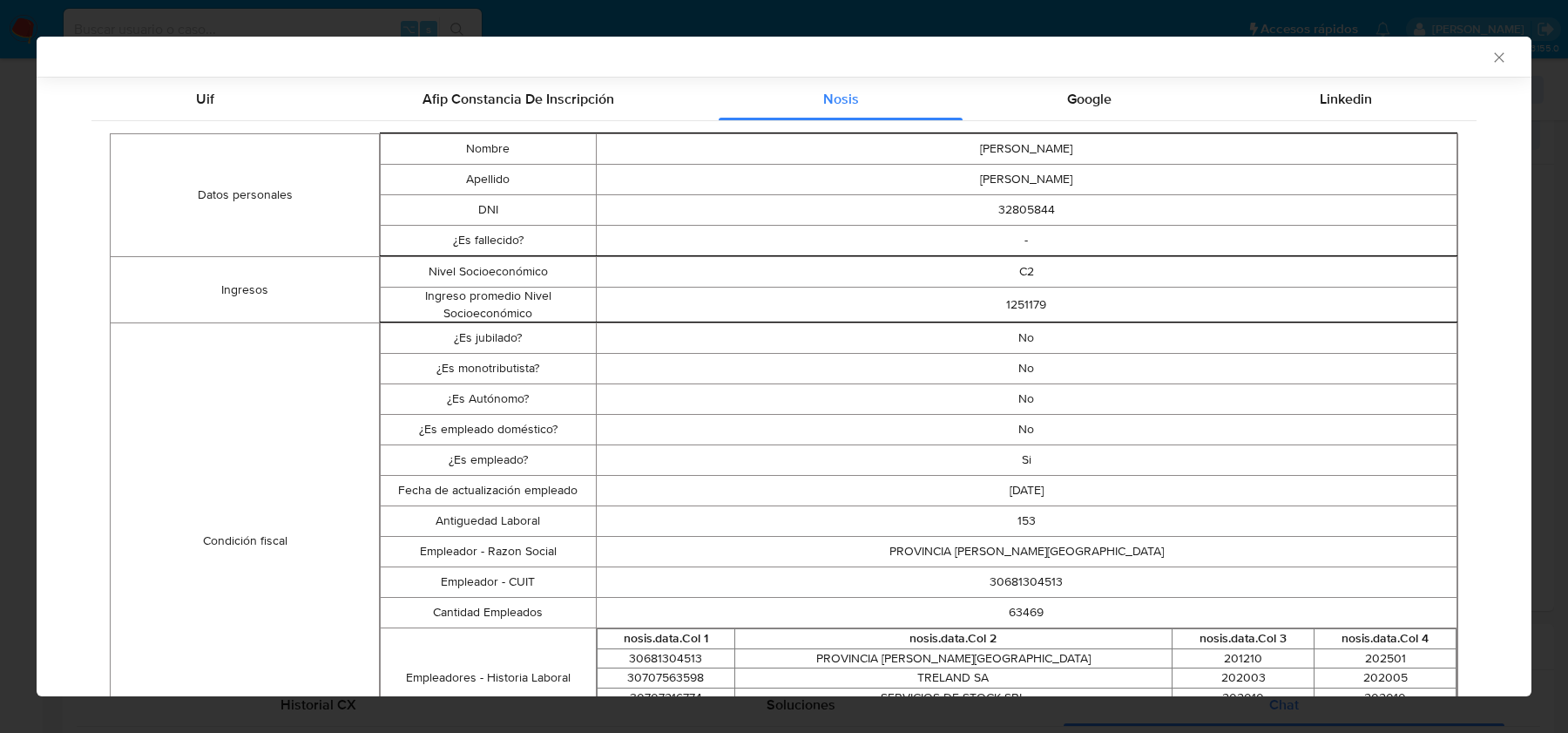
click at [1019, 590] on td "30681304513" at bounding box center [1026, 582] width 861 height 30
click at [1019, 575] on td "30681304513" at bounding box center [1026, 582] width 861 height 30
copy td "30681304513"
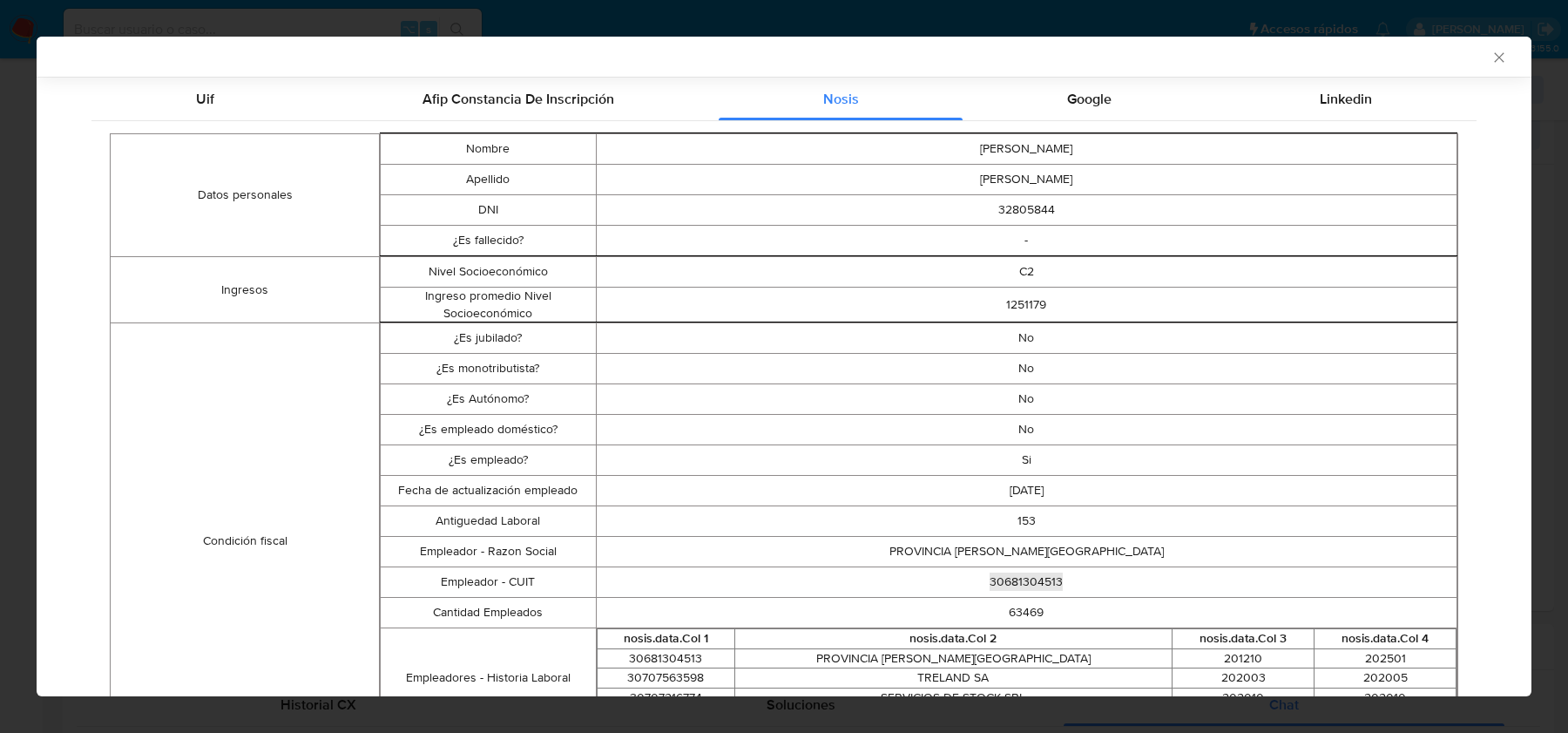
scroll to position [279, 0]
click at [1076, 115] on div "Google" at bounding box center [1090, 99] width 253 height 42
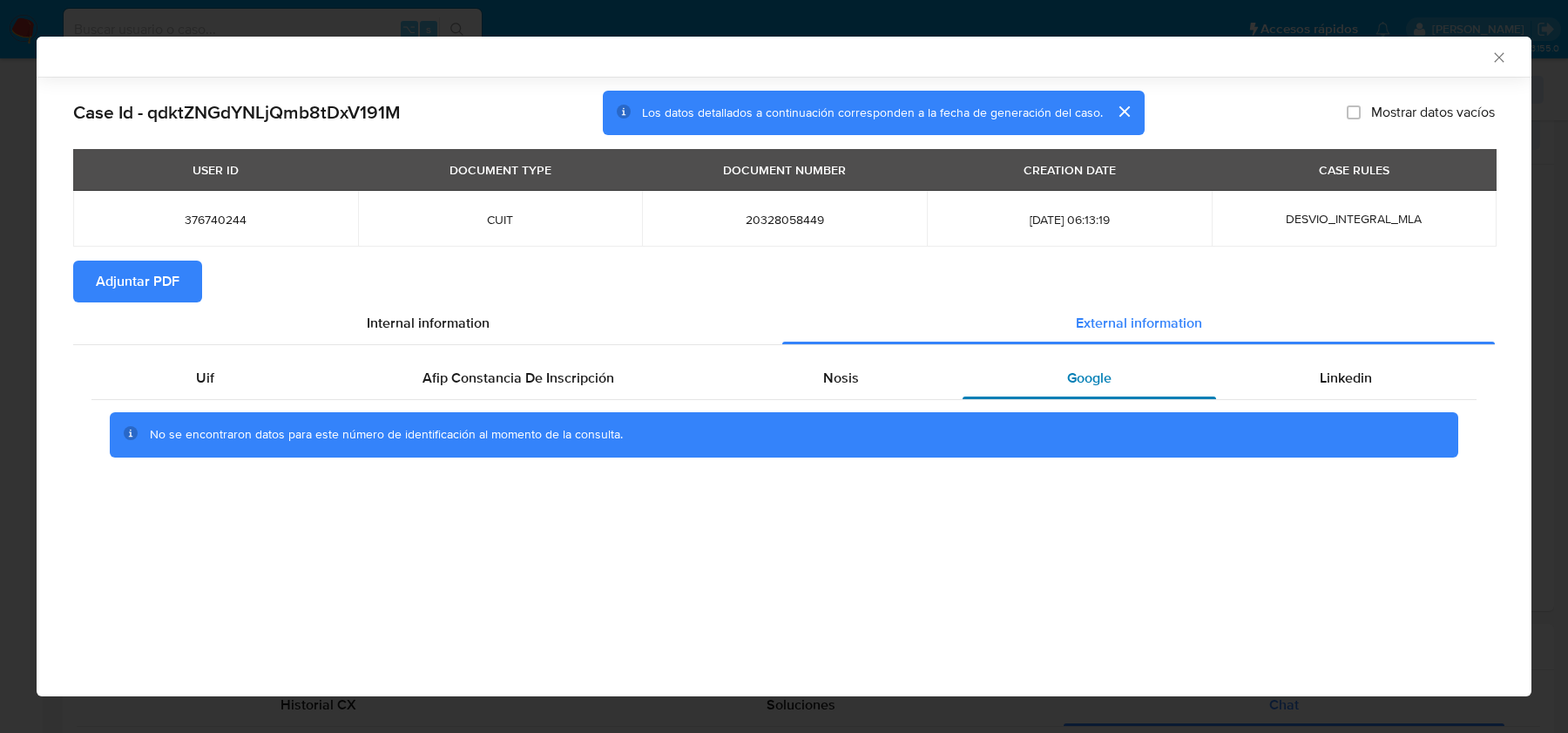
scroll to position [0, 0]
click at [1315, 359] on div "Linkedin" at bounding box center [1346, 378] width 260 height 42
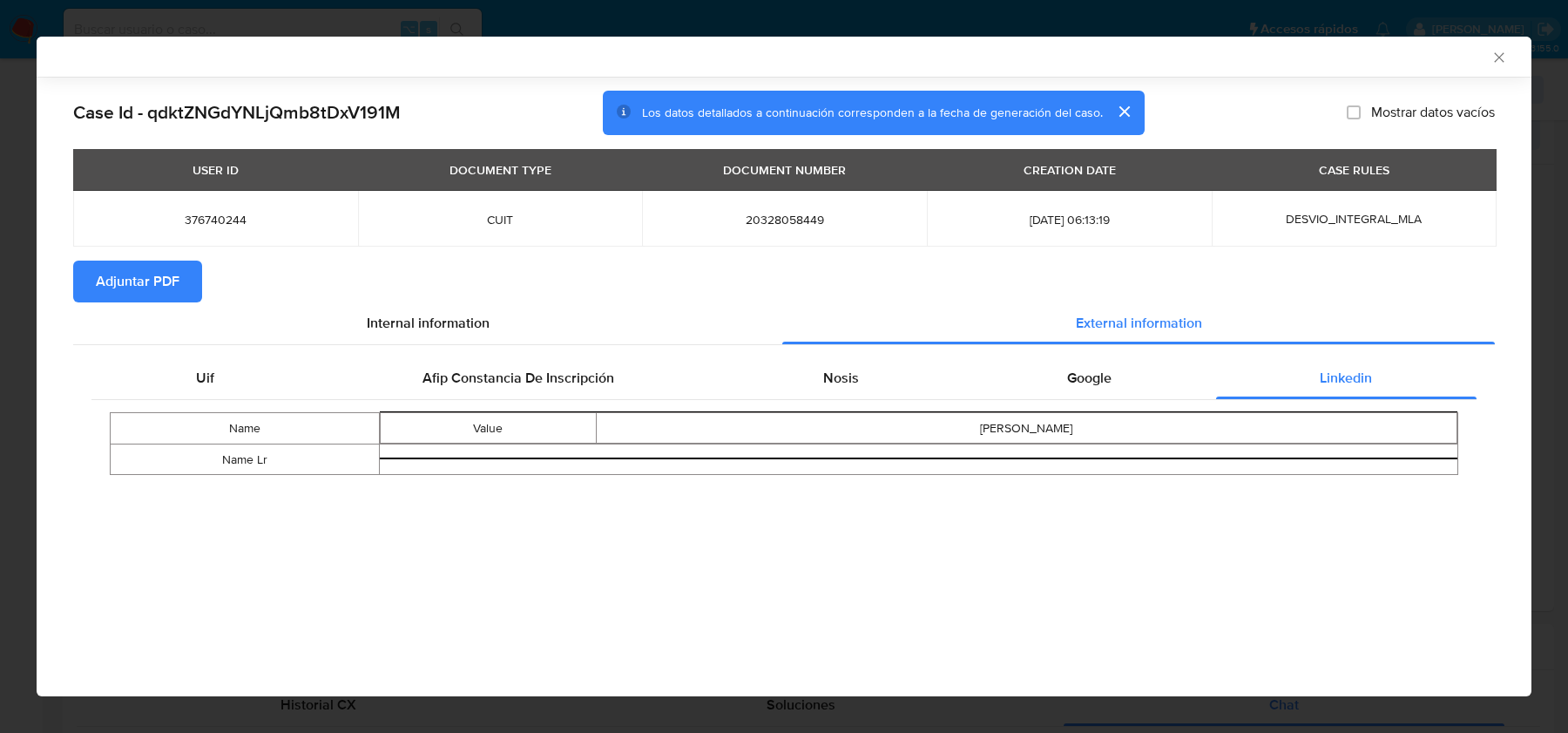
click at [1492, 62] on icon "Cerrar ventana" at bounding box center [1499, 58] width 17 height 17
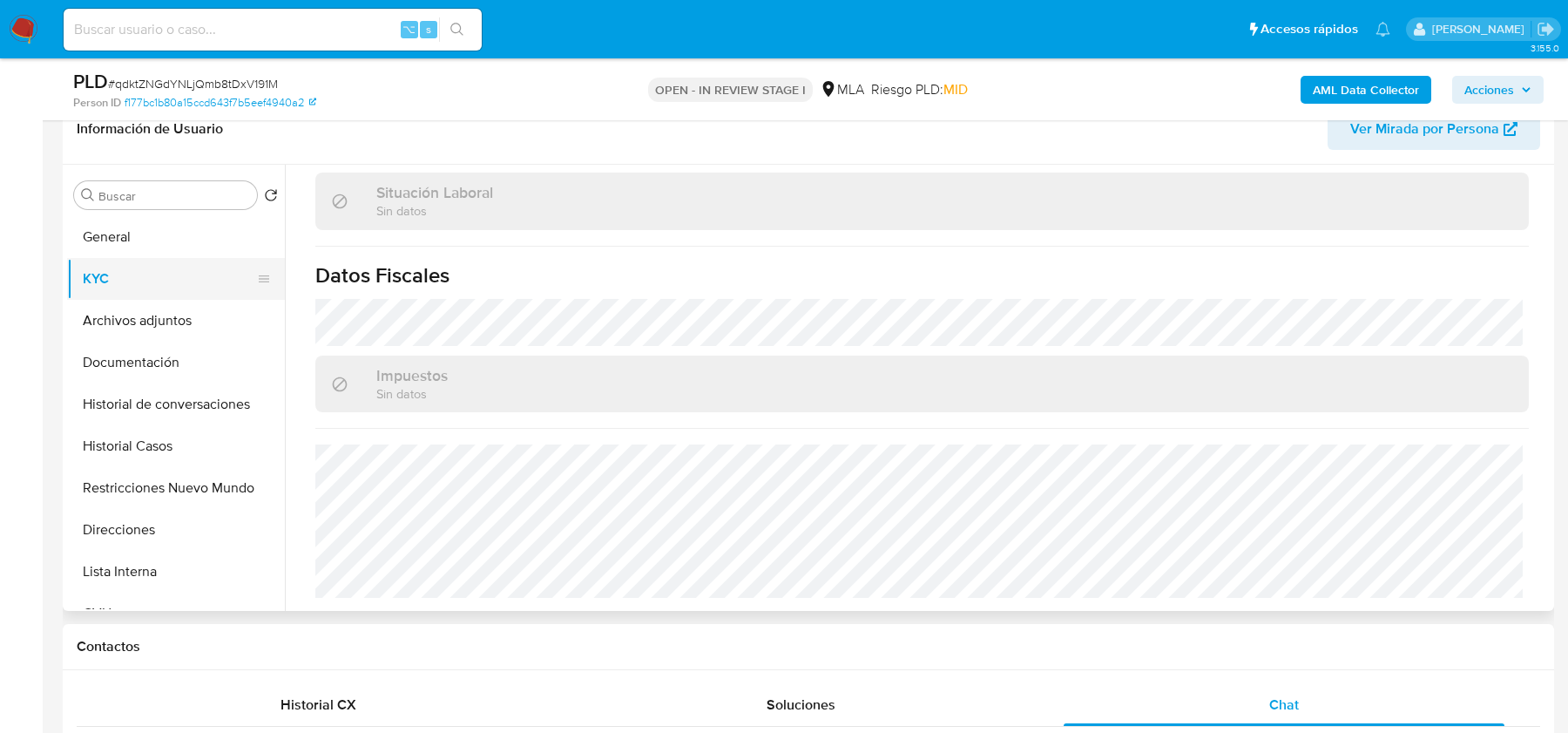
click at [192, 291] on button "KYC" at bounding box center [169, 278] width 204 height 42
click at [192, 309] on button "Archivos adjuntos" at bounding box center [169, 321] width 204 height 42
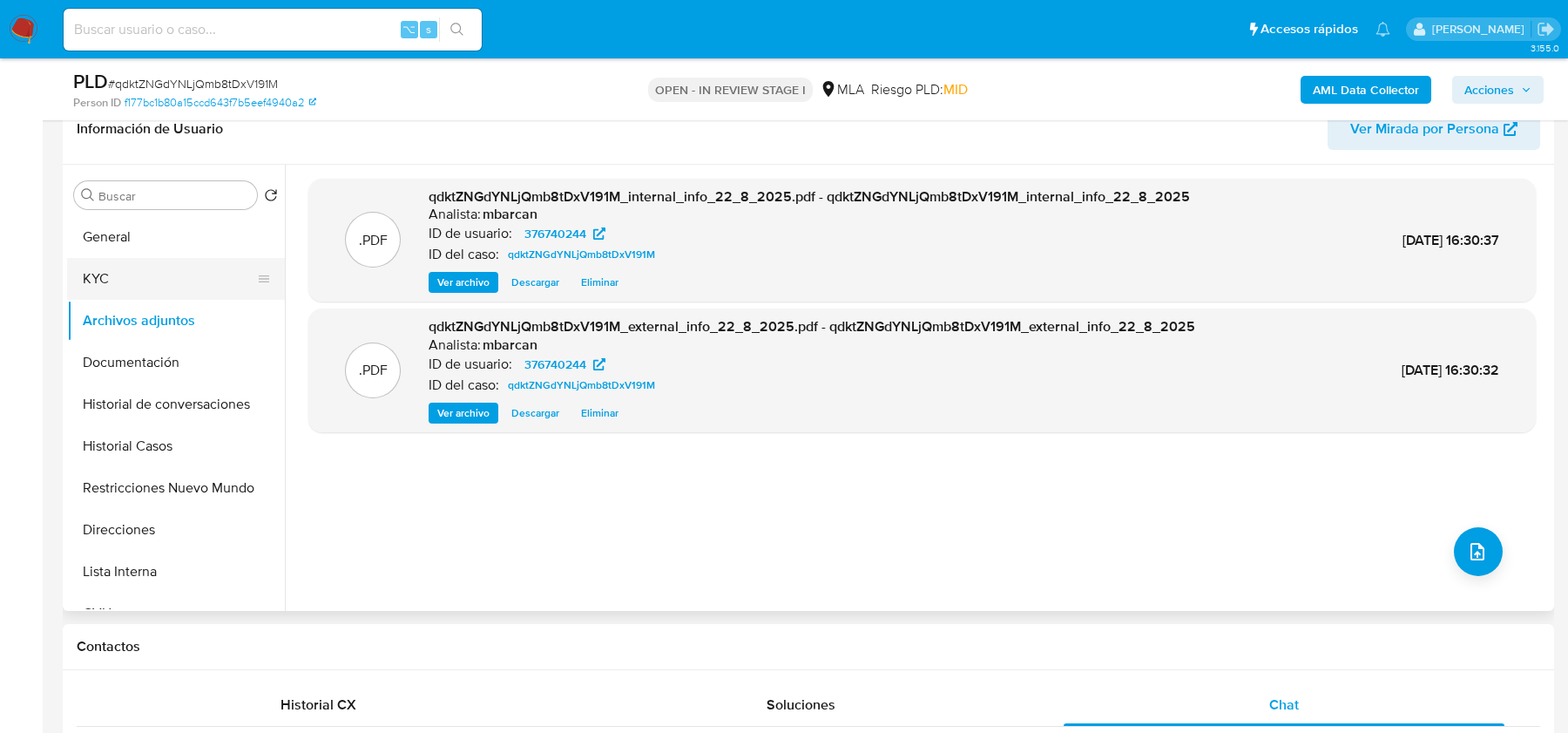
click at [98, 269] on button "KYC" at bounding box center [169, 278] width 204 height 42
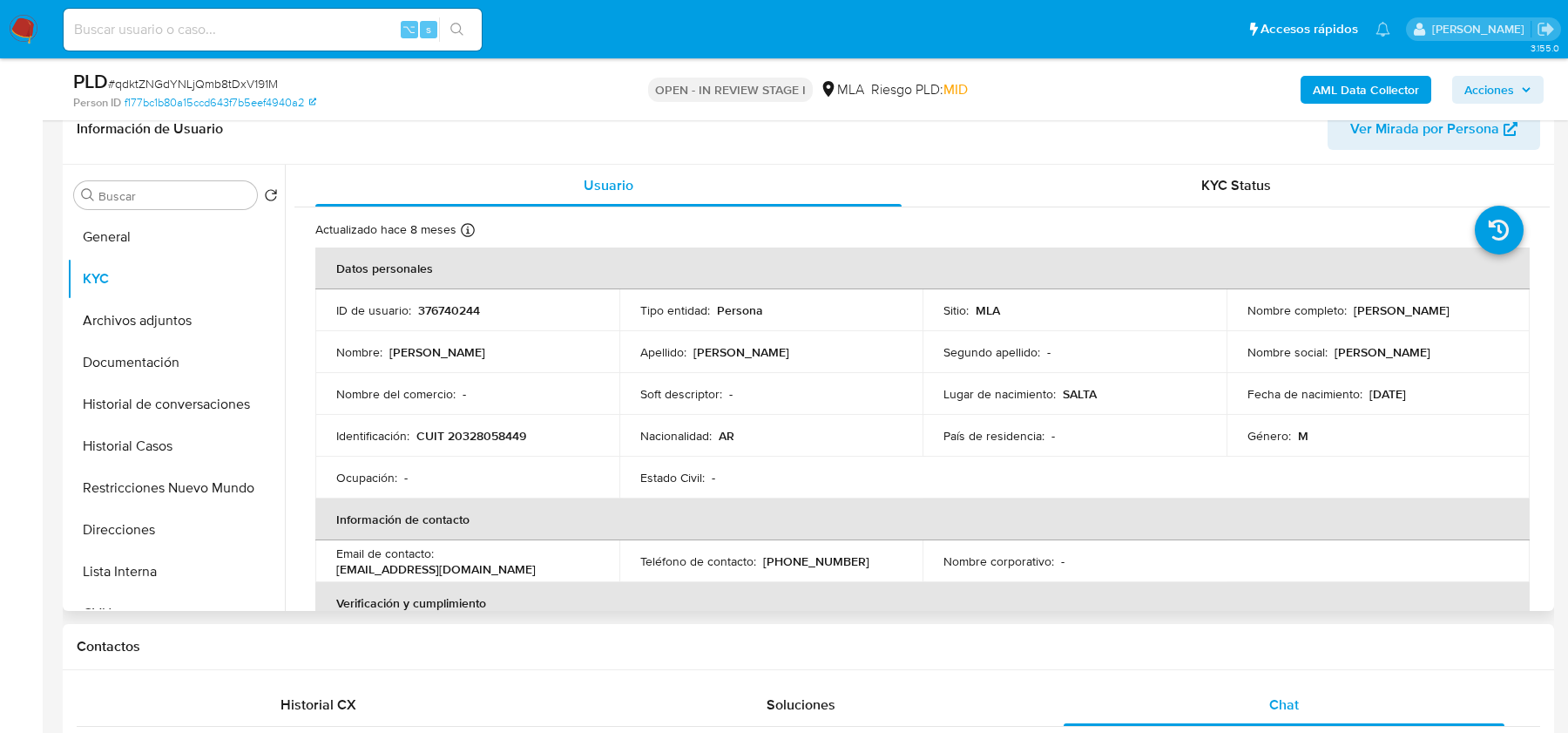
click at [512, 433] on p "CUIT 20328058449" at bounding box center [471, 435] width 109 height 16
copy p "20328058449"
click at [78, 326] on button "Archivos adjuntos" at bounding box center [169, 321] width 204 height 42
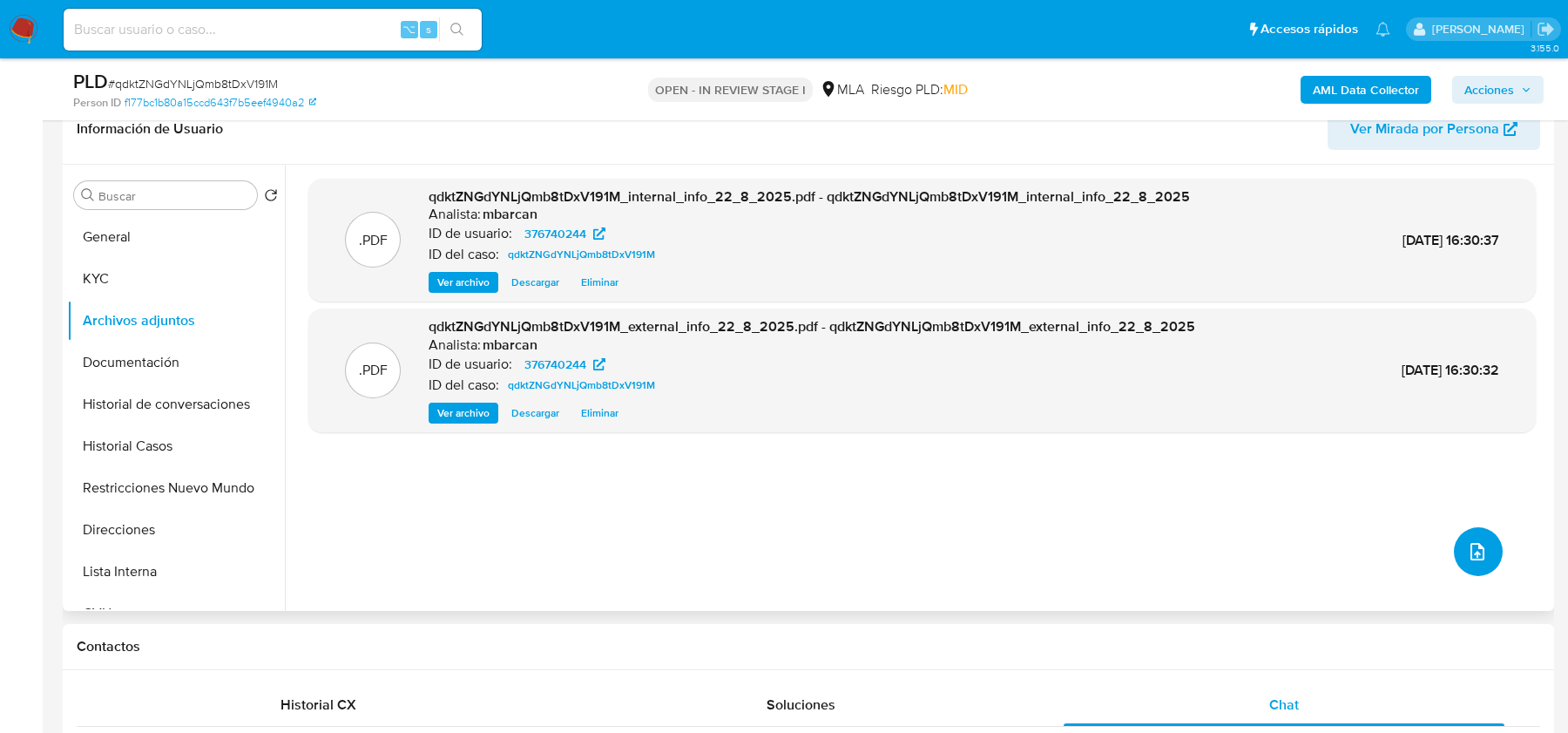
click at [1476, 541] on span "upload-file" at bounding box center [1477, 552] width 21 height 21
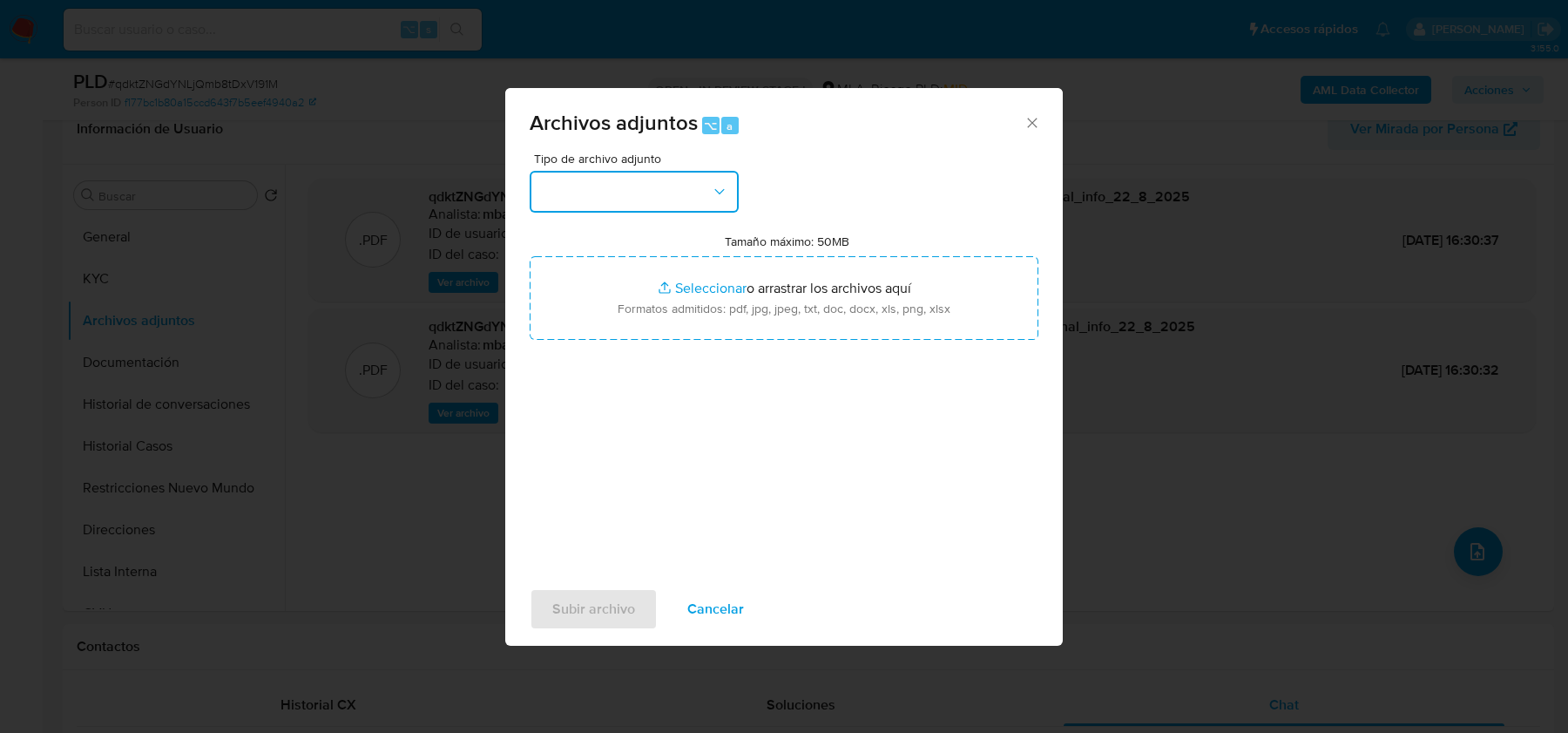
click at [660, 188] on button "button" at bounding box center [635, 192] width 209 height 42
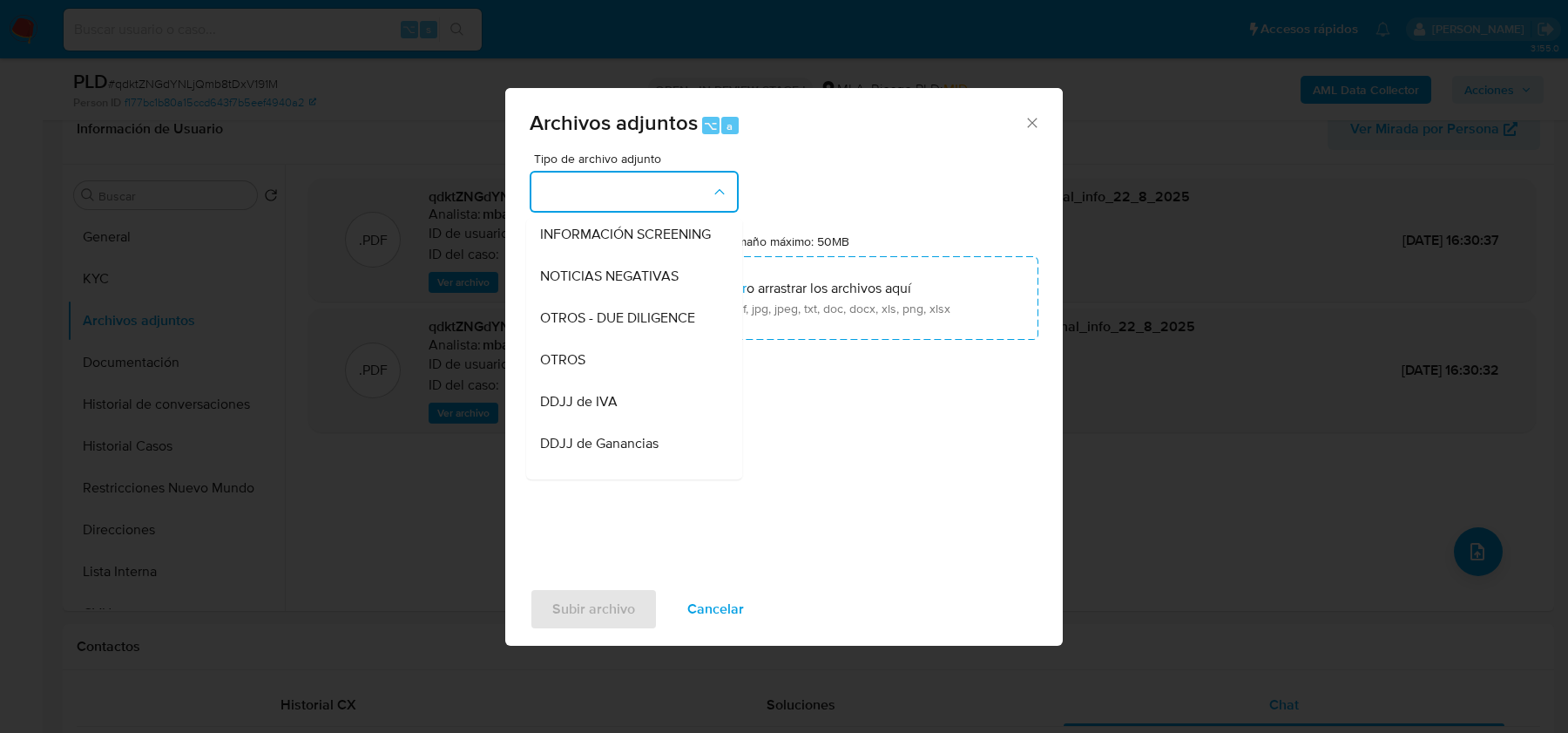
scroll to position [218, 0]
click at [630, 348] on div "OTROS" at bounding box center [629, 356] width 177 height 42
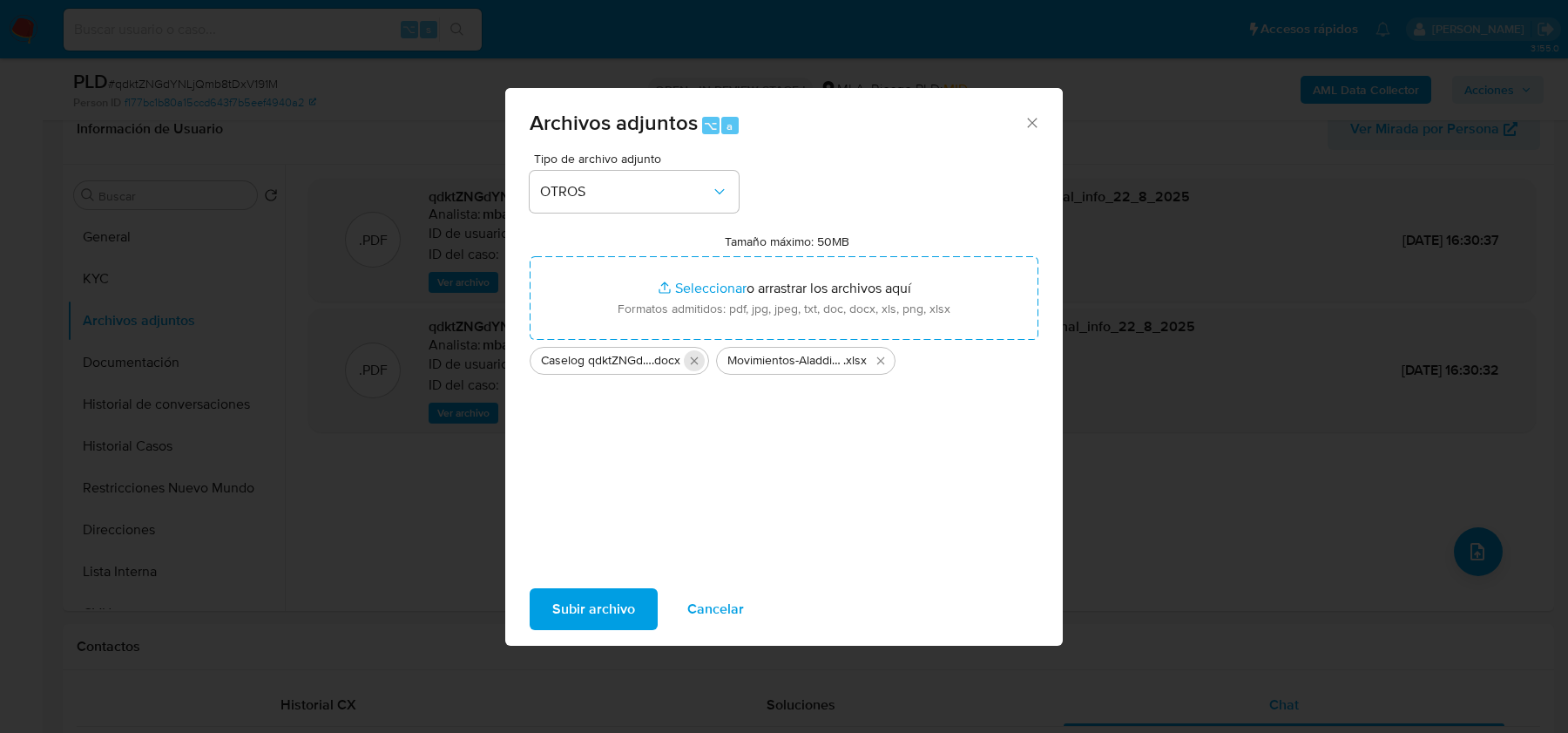
click at [693, 362] on icon "Eliminar Caselog qdktZNGdYNLjQmb8tDxV191M_2025_07_18_00_28_51.docx" at bounding box center [694, 361] width 8 height 8
click at [589, 608] on span "Subir archivo" at bounding box center [594, 608] width 83 height 39
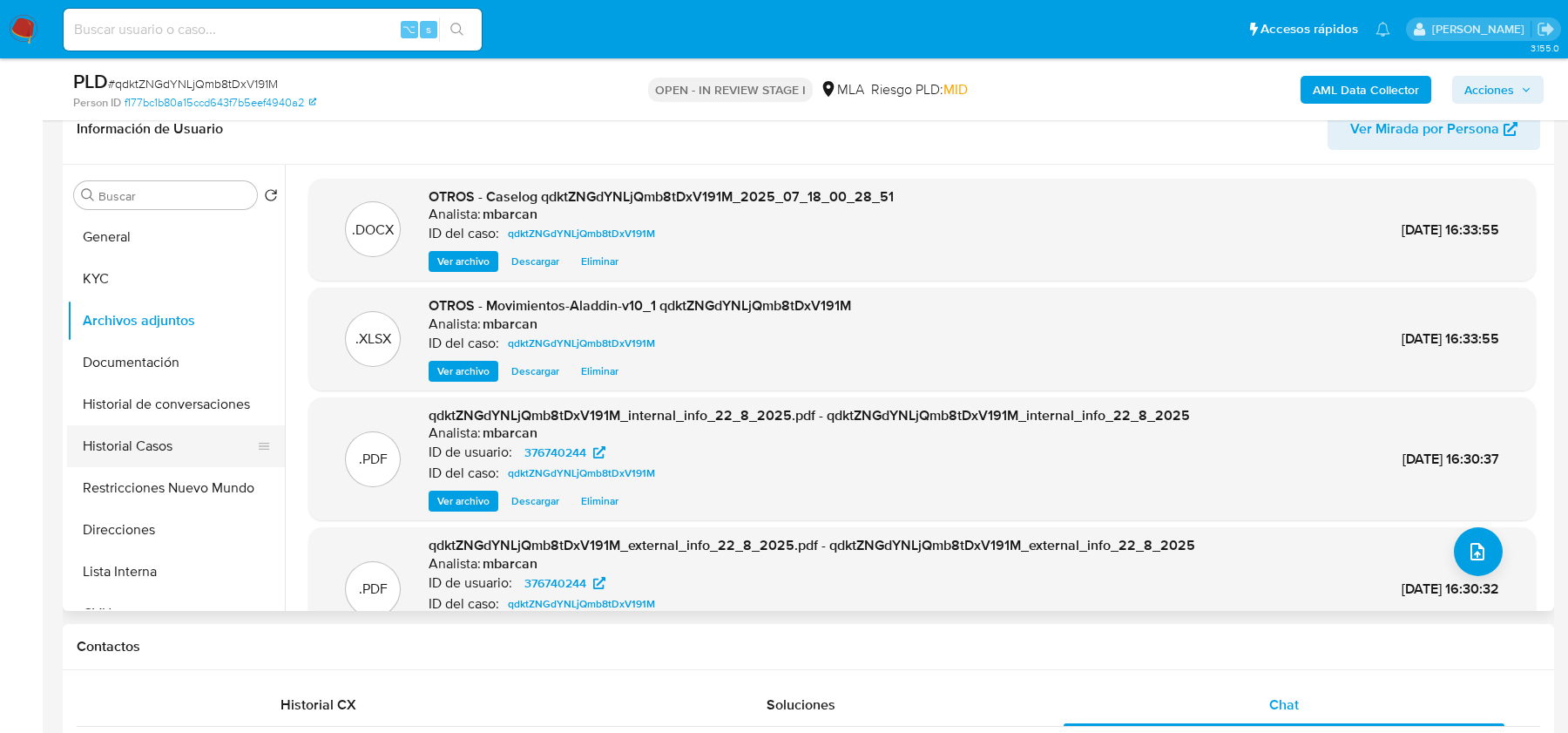
click at [151, 458] on button "Historial Casos" at bounding box center [169, 446] width 204 height 42
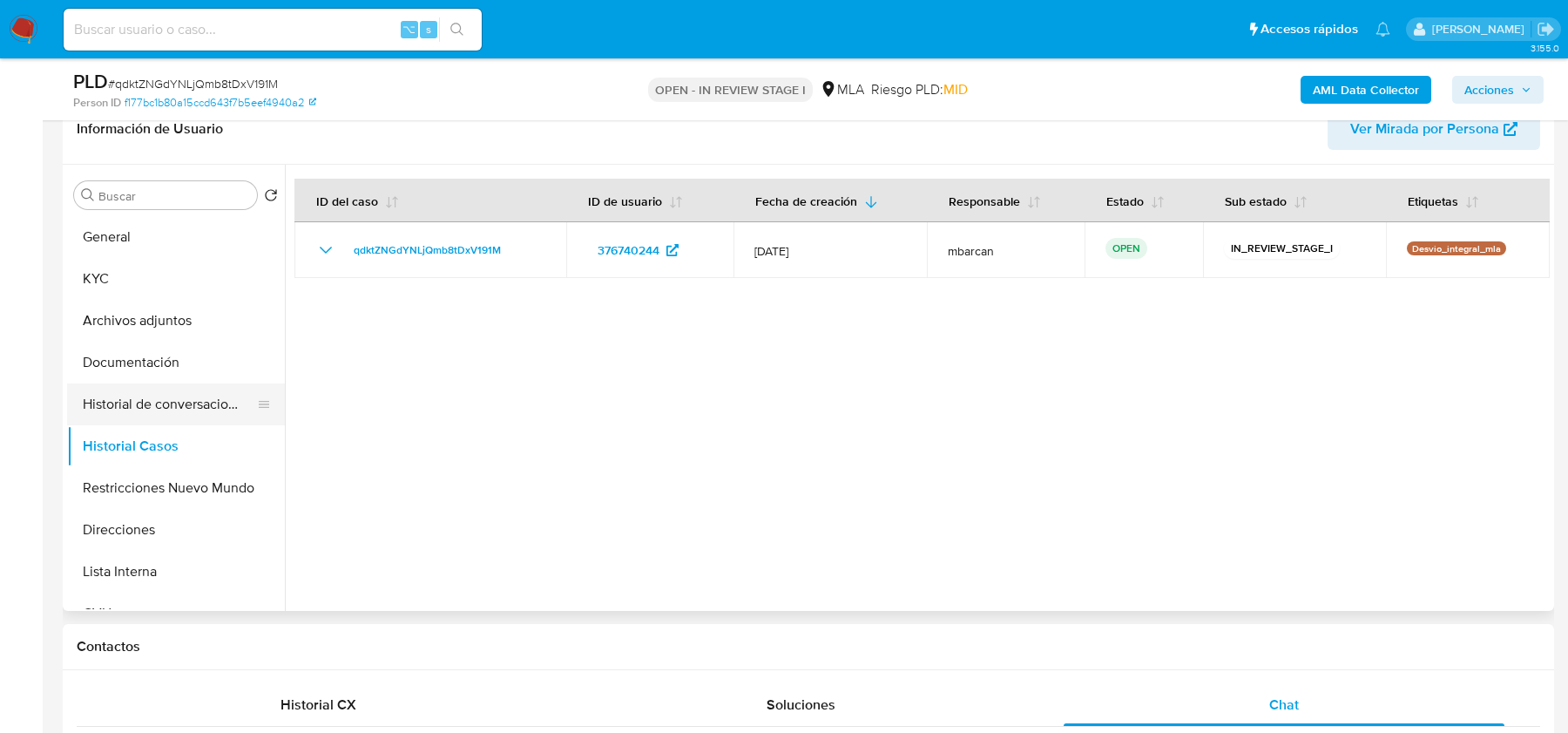
click at [142, 394] on button "Historial de conversaciones" at bounding box center [169, 404] width 204 height 42
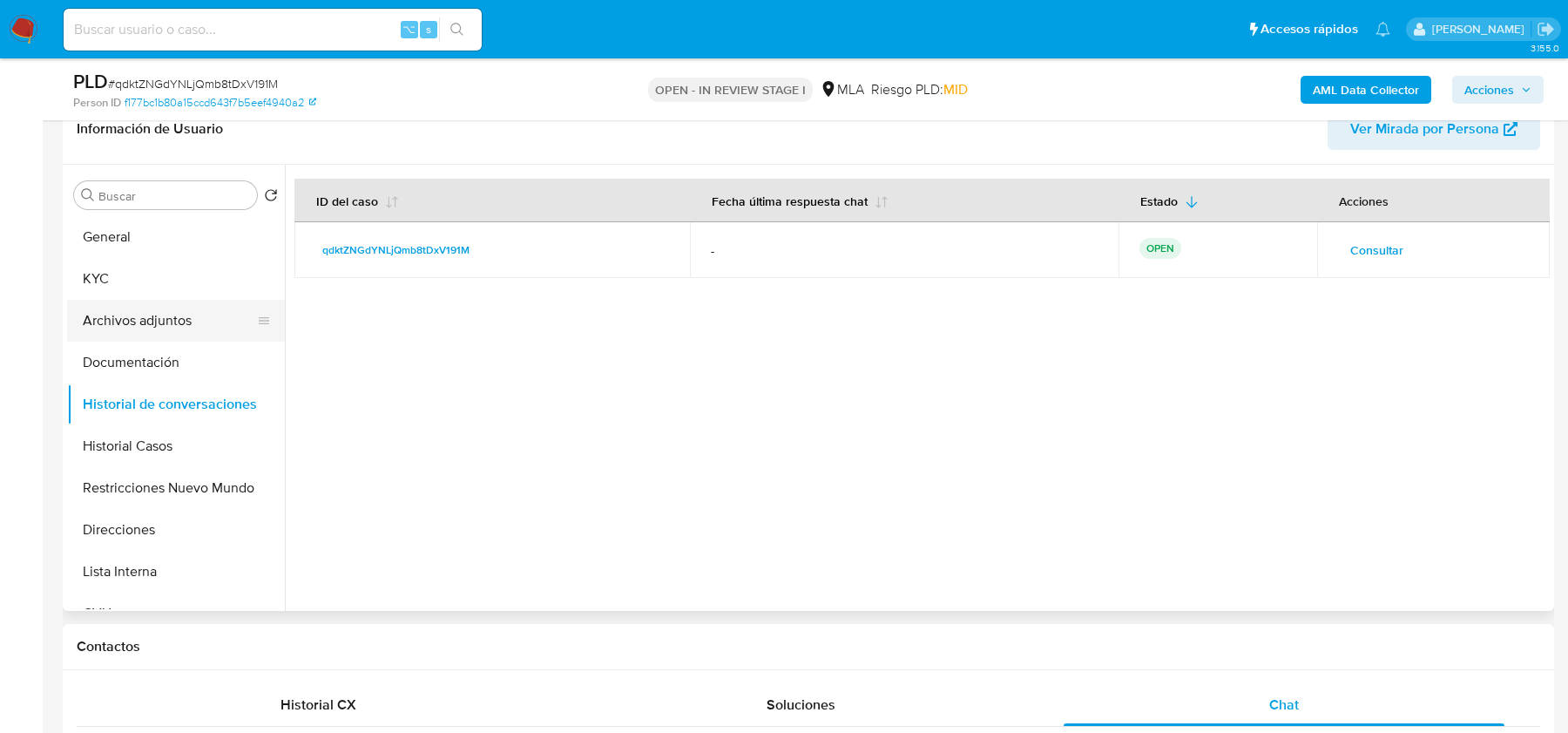
click at [136, 313] on button "Archivos adjuntos" at bounding box center [169, 321] width 204 height 42
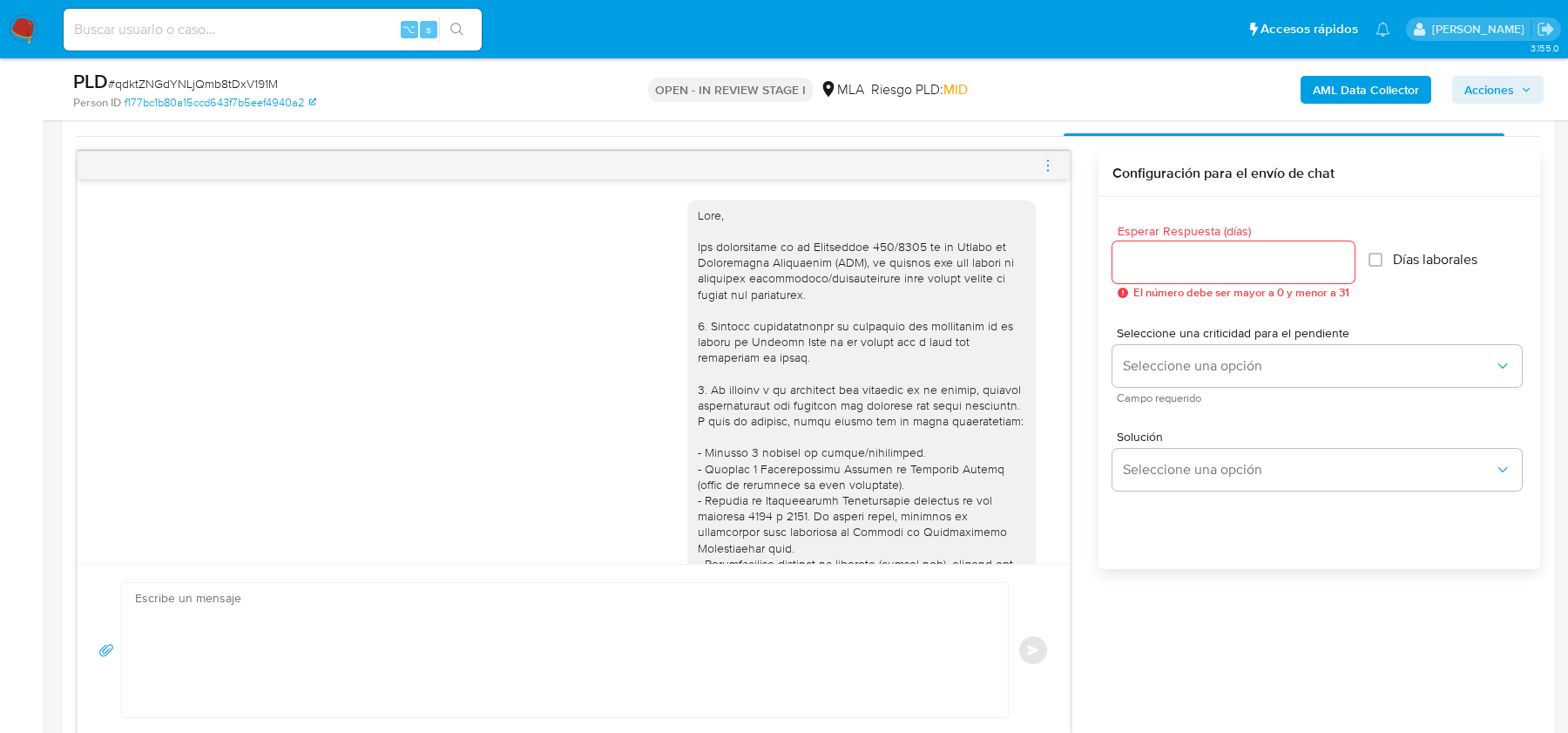
scroll to position [987, 0]
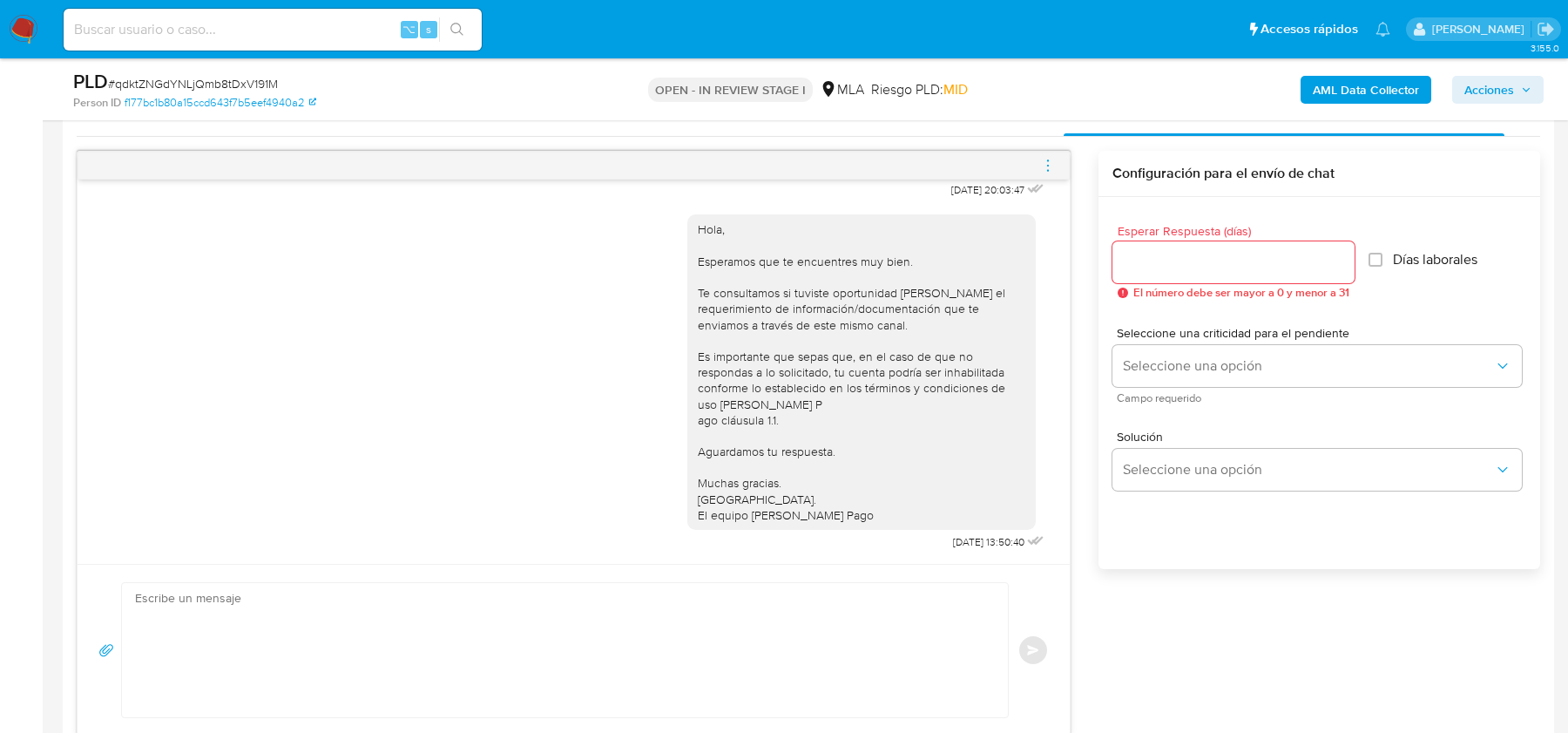
click at [1055, 153] on span "menu-action" at bounding box center [1048, 165] width 16 height 42
click at [938, 127] on li "Cerrar conversación" at bounding box center [951, 129] width 178 height 31
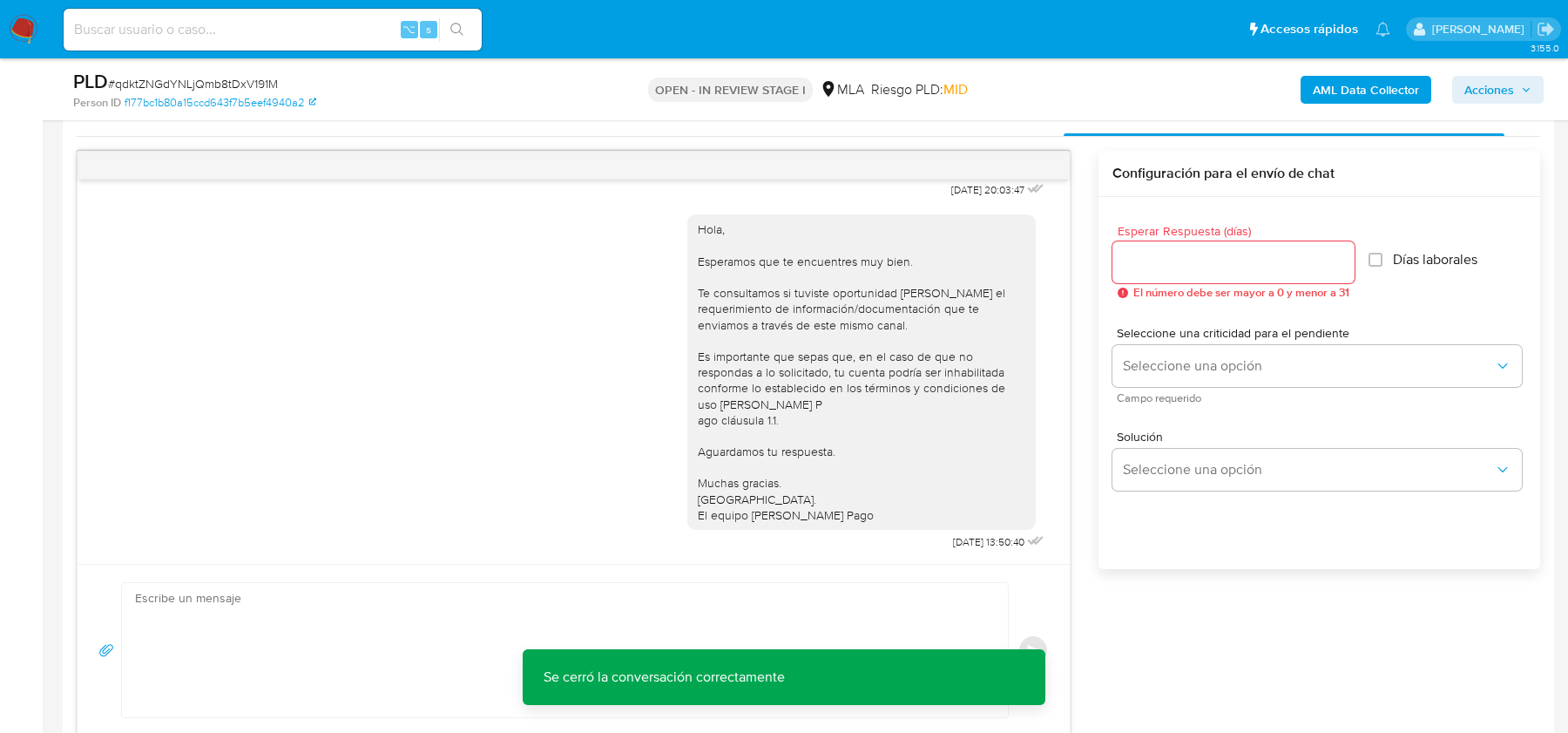
click at [1488, 92] on span "Acciones" at bounding box center [1490, 90] width 50 height 28
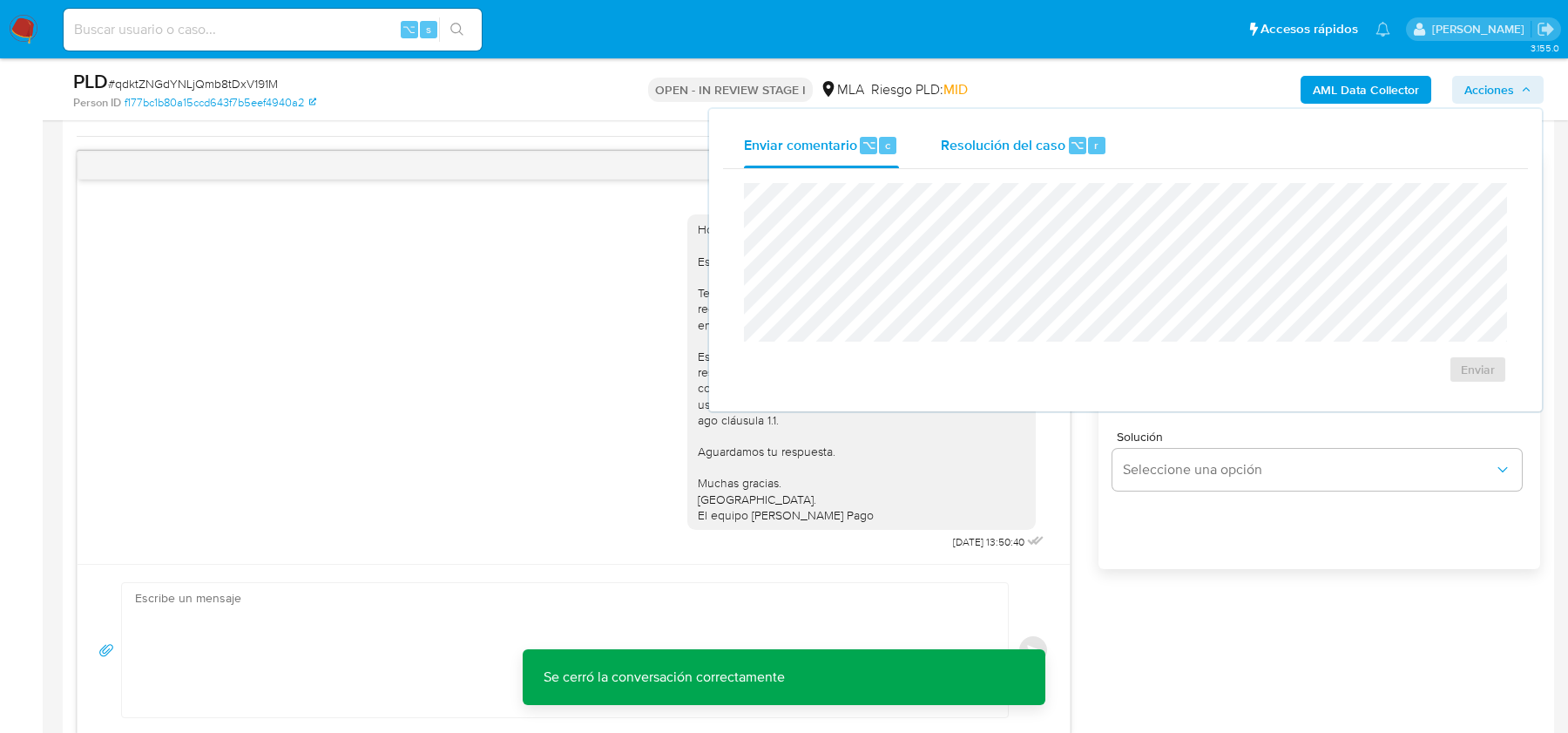
click at [1016, 130] on div "Resolución del caso ⌥ r" at bounding box center [1024, 145] width 166 height 45
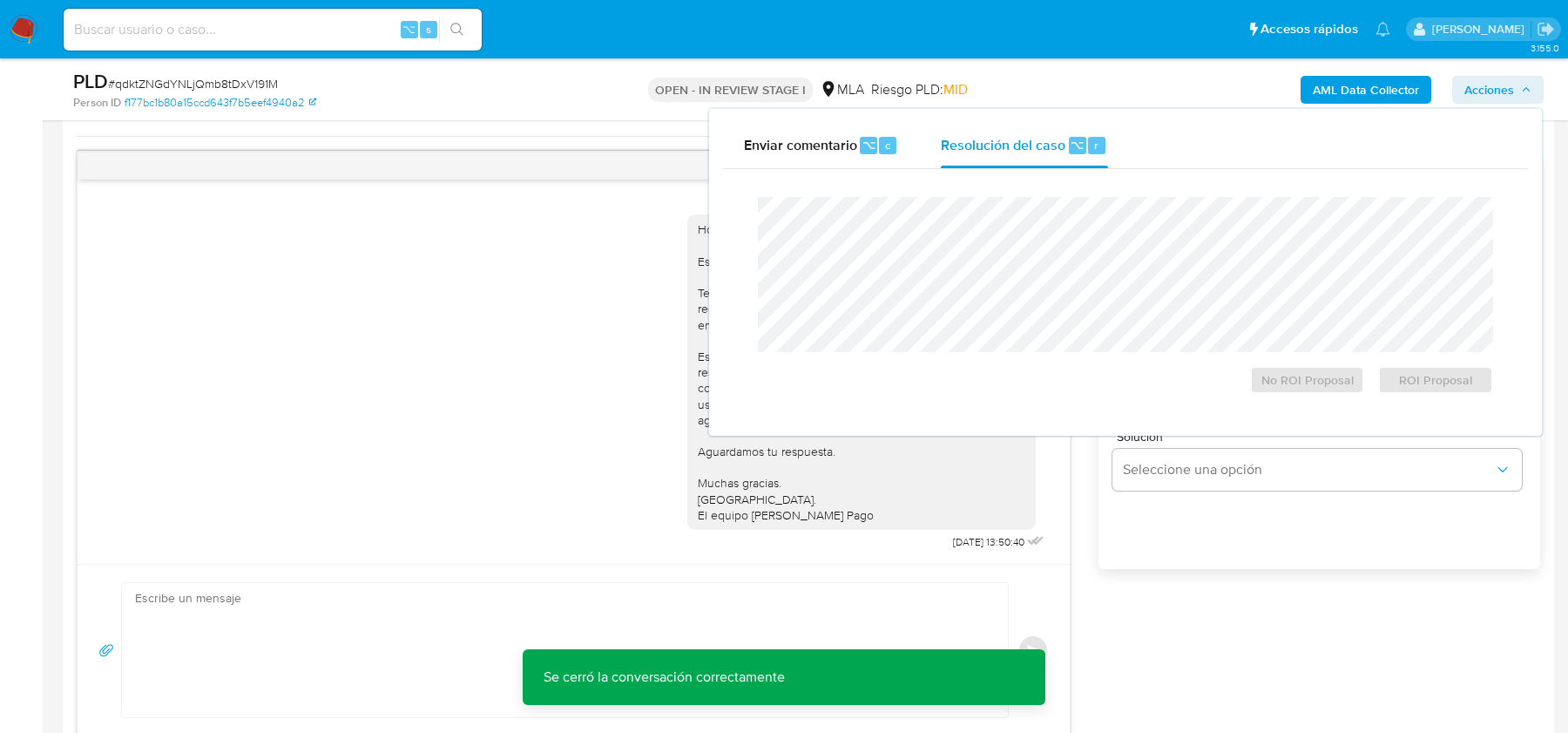
click at [496, 114] on div "PLD # qdktZNGdYNLjQmb8tDxV191M Person ID f177bc1b80a15ccd643f7b5eef4940a2 OPEN …" at bounding box center [808, 90] width 1492 height 62
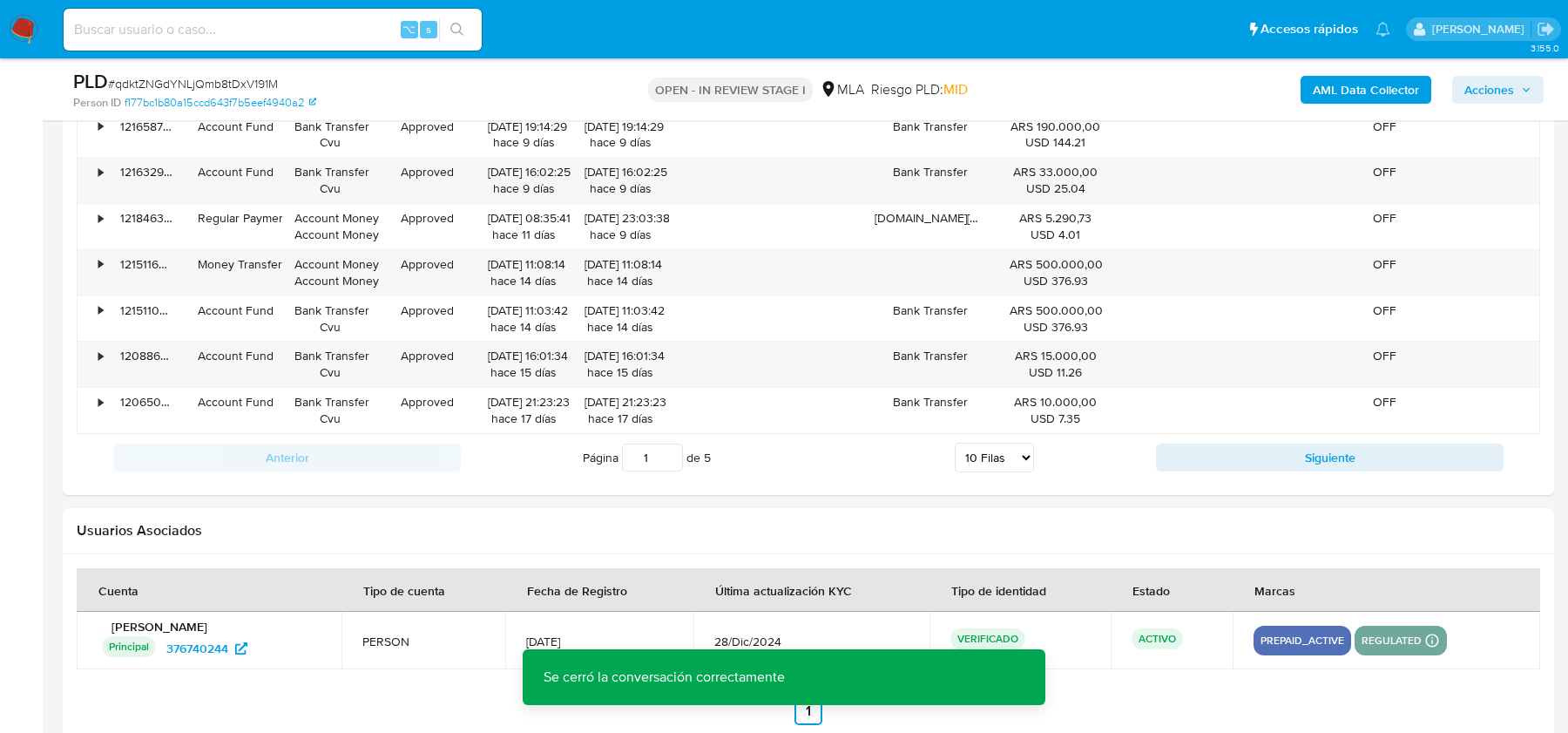
scroll to position [3055, 0]
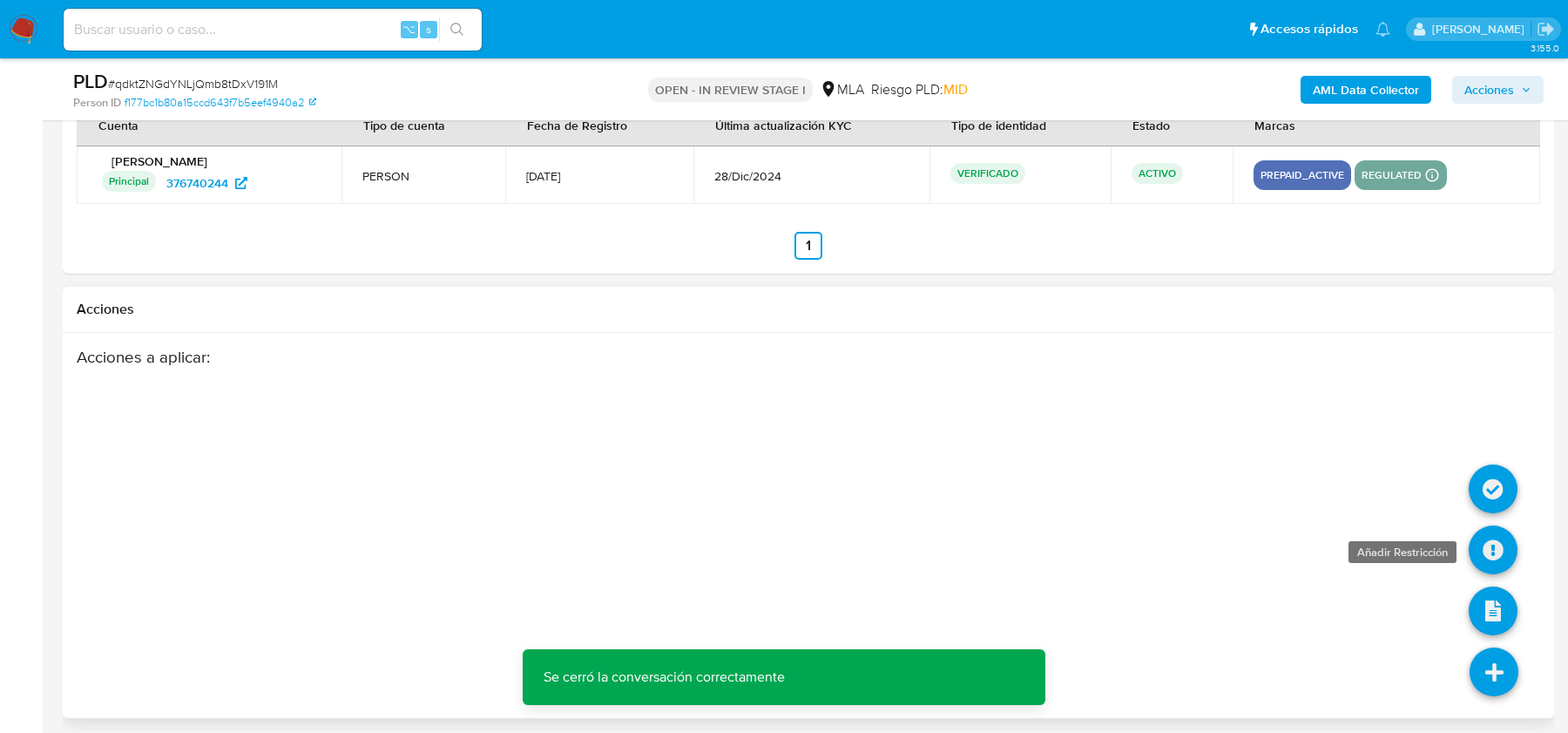
click at [1496, 538] on icon at bounding box center [1493, 550] width 49 height 49
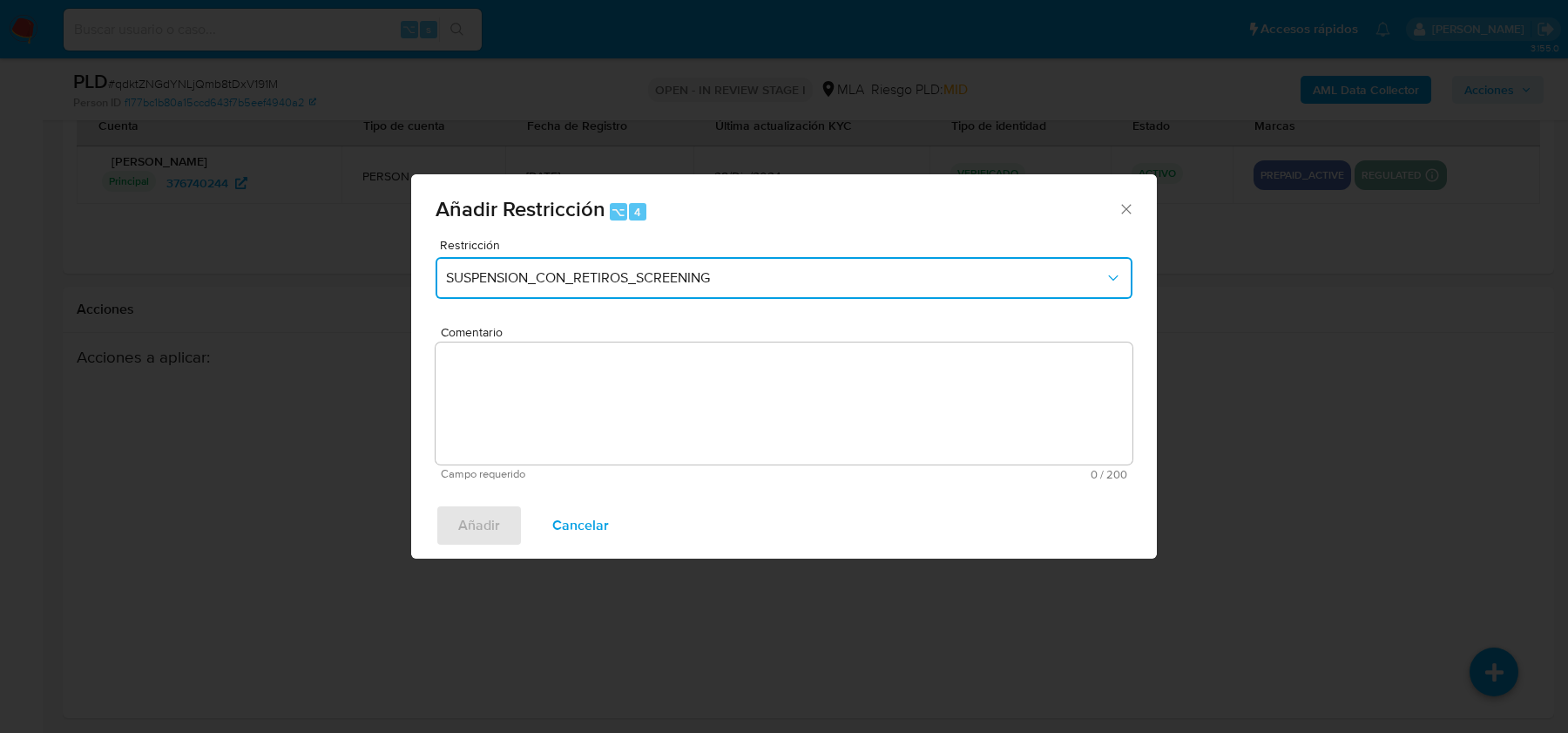
click at [587, 264] on button "SUSPENSION_CON_RETIROS_SCREENING" at bounding box center [784, 277] width 697 height 42
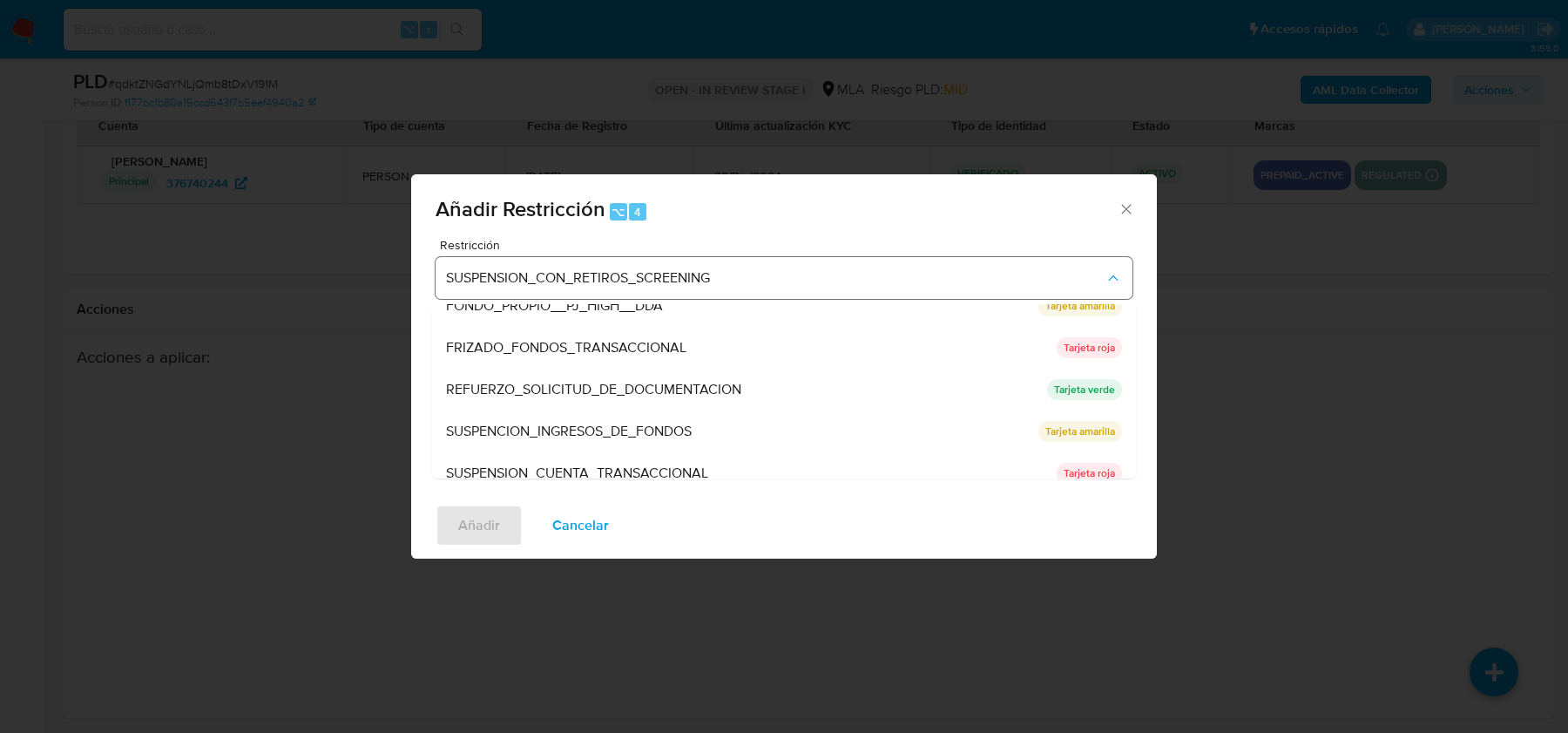
scroll to position [369, 0]
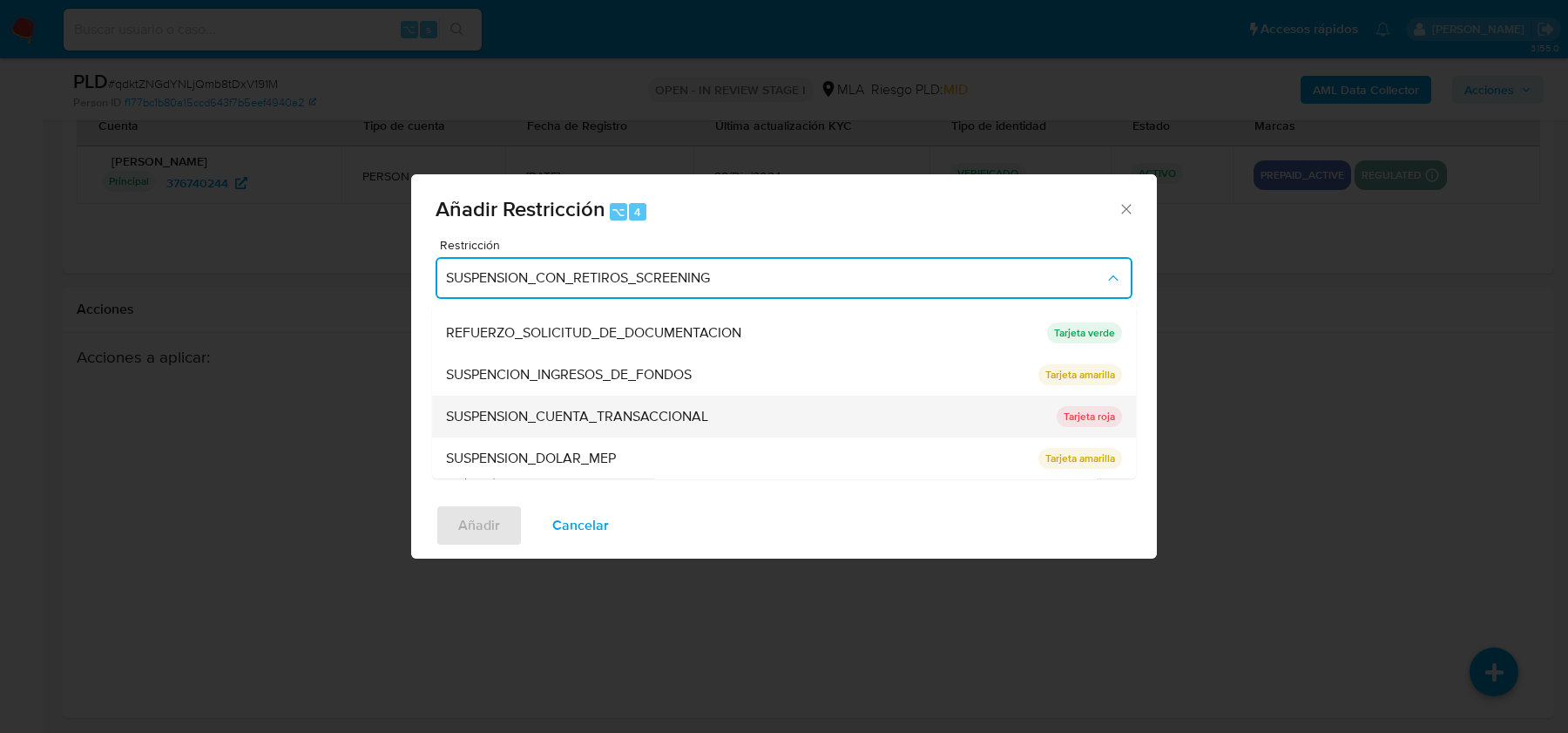
click at [586, 417] on span "SUSPENSION_CUENTA_TRANSACCIONAL" at bounding box center [577, 416] width 262 height 17
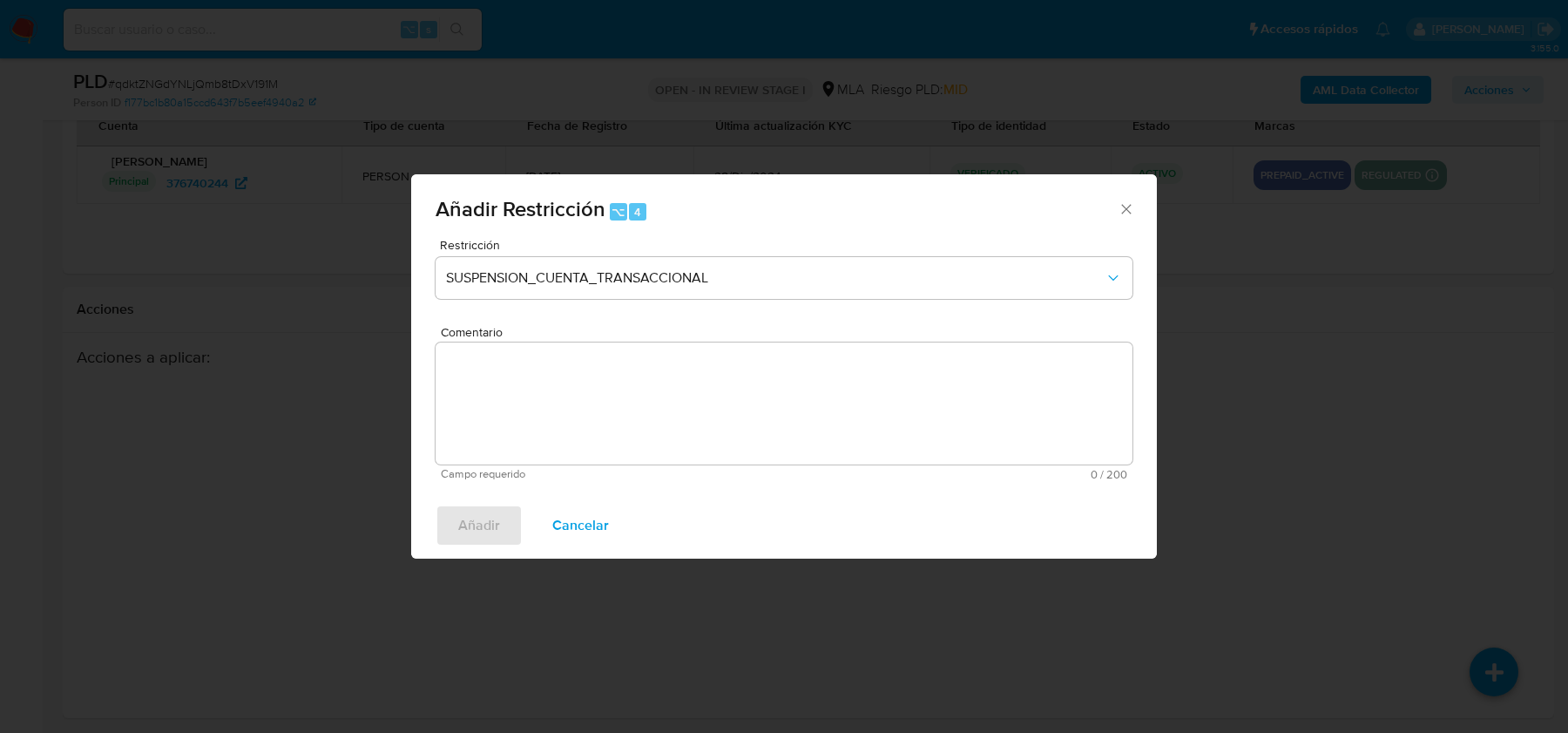
click at [586, 417] on textarea "Comentario" at bounding box center [784, 403] width 697 height 122
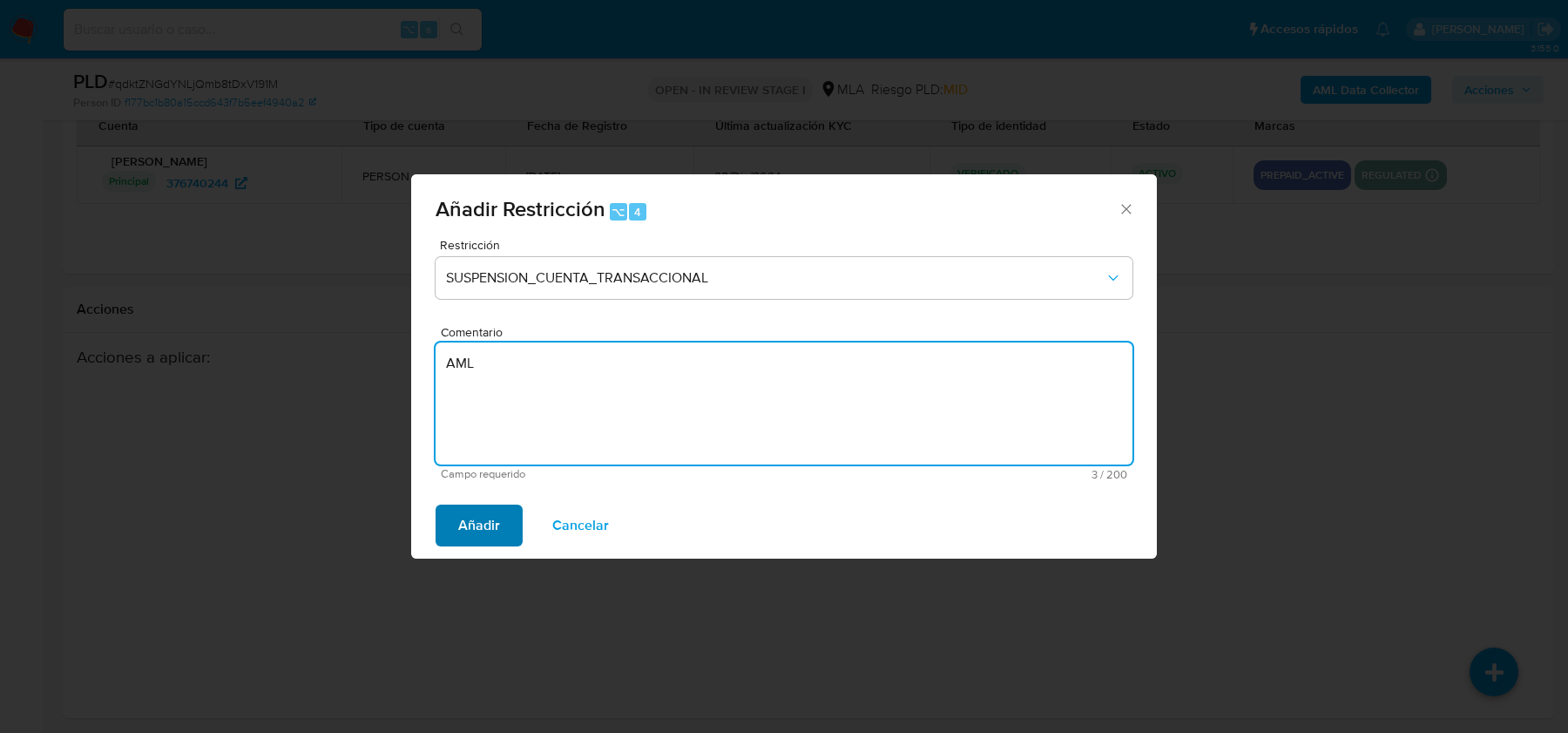
type textarea "AML"
click at [478, 516] on span "Añadir" at bounding box center [479, 525] width 42 height 39
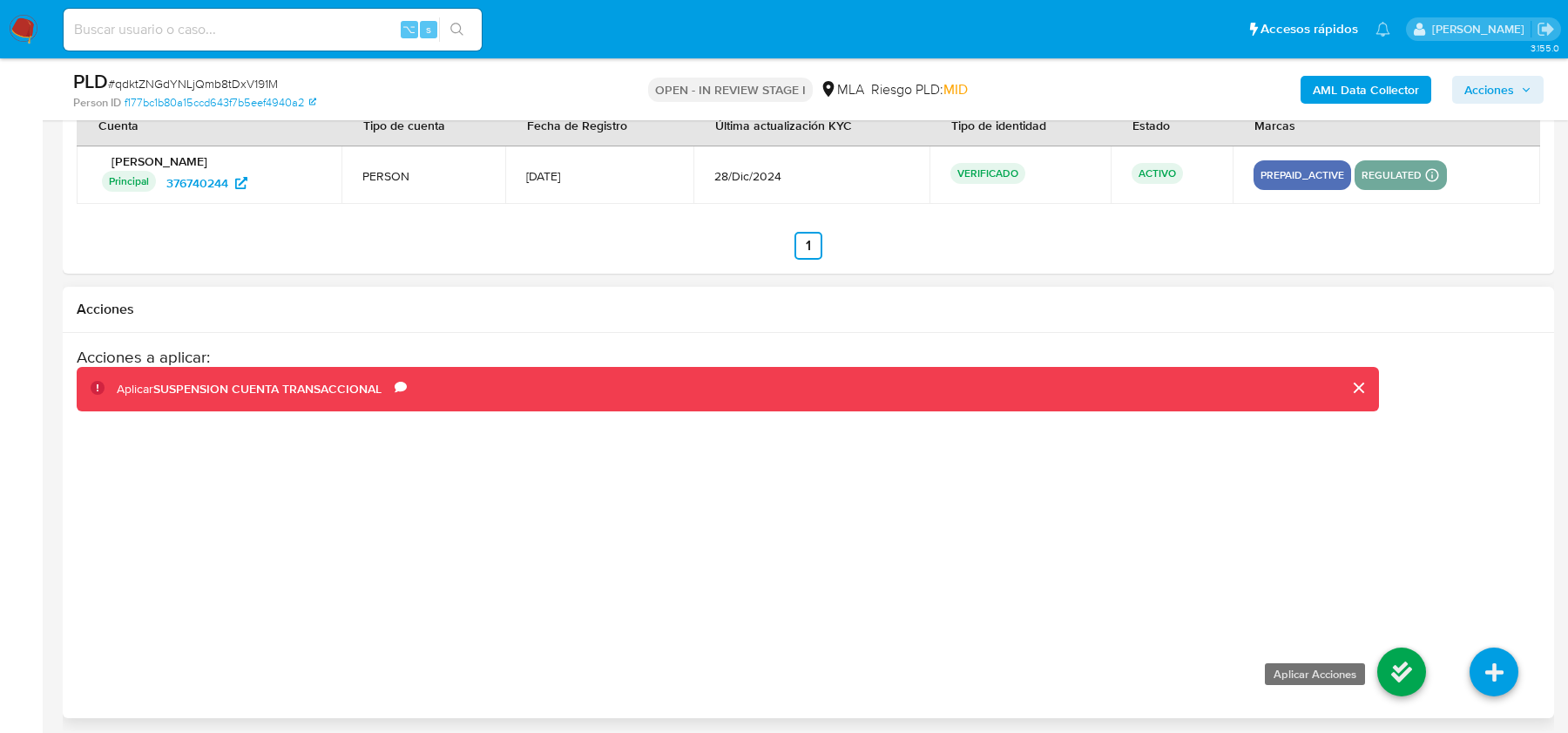
click at [1424, 680] on icon at bounding box center [1402, 672] width 49 height 49
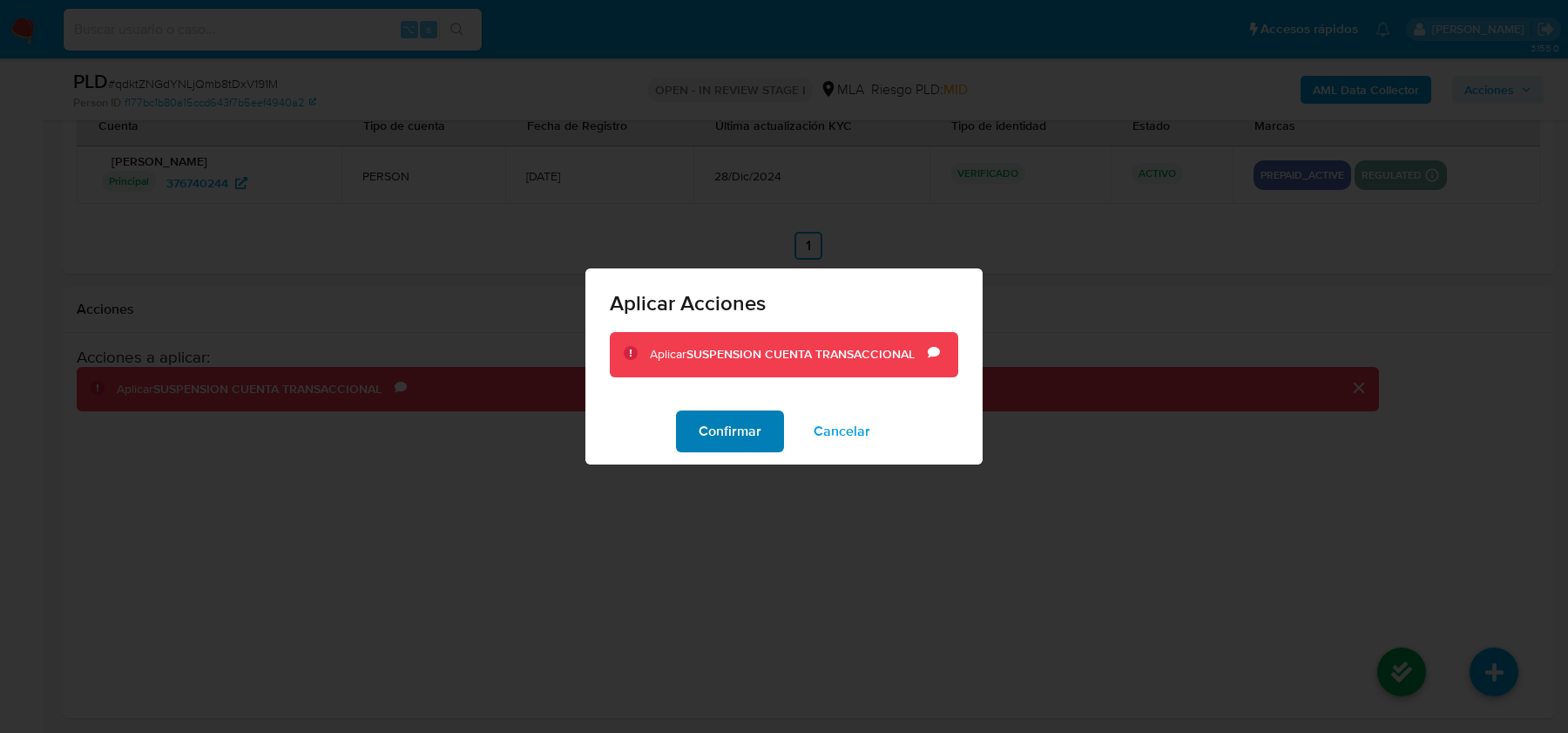
click at [742, 428] on span "Confirmar" at bounding box center [730, 431] width 62 height 39
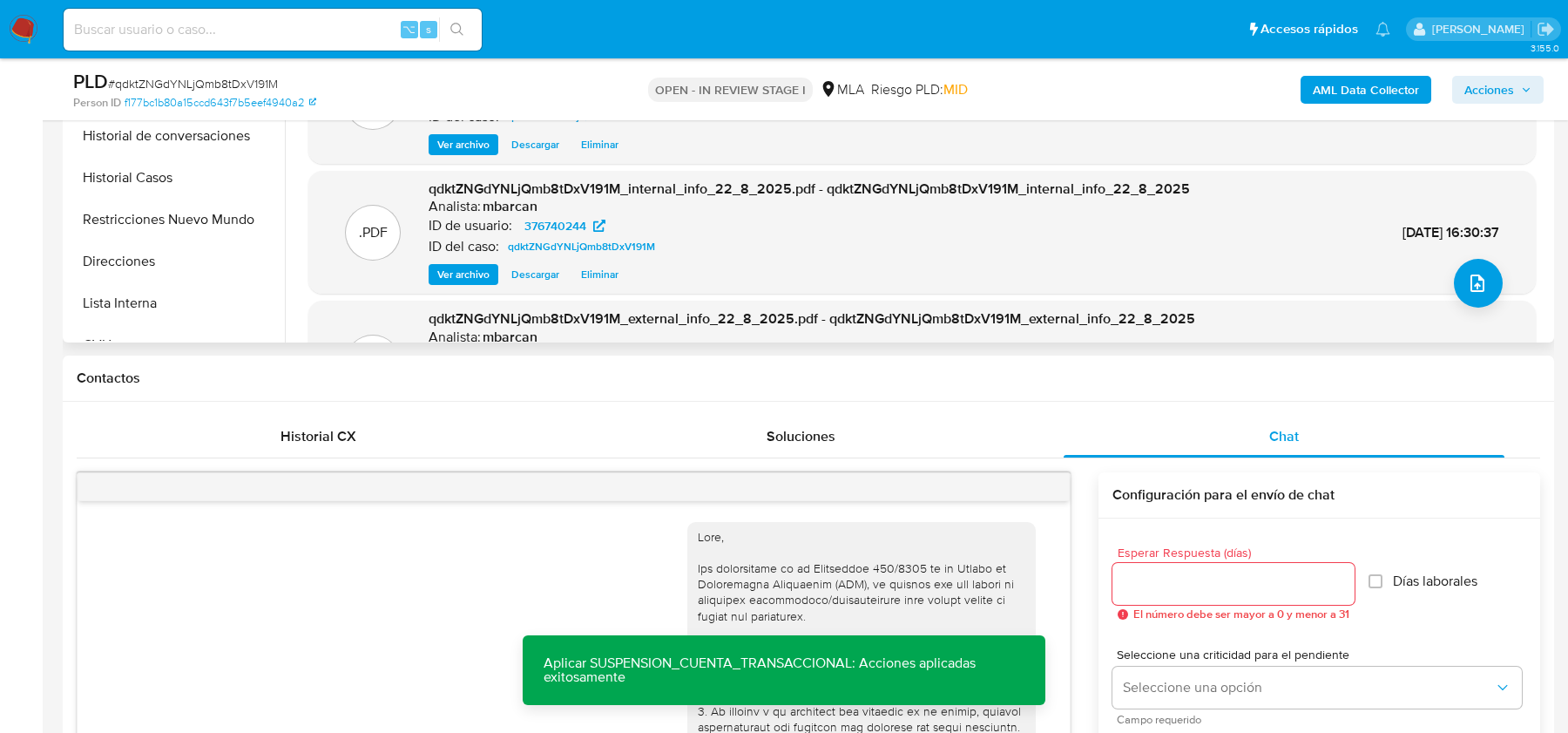
scroll to position [517, 0]
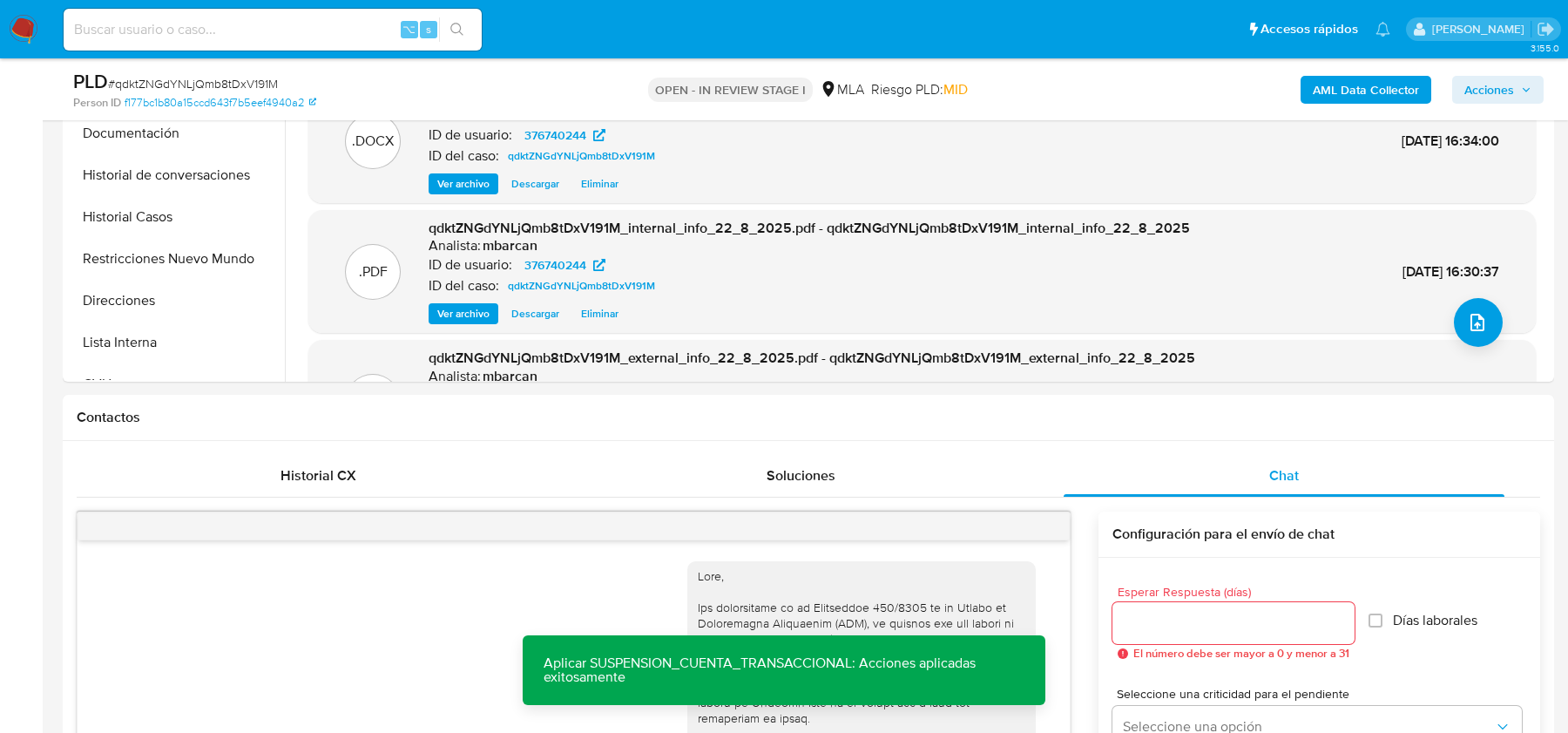
click at [1490, 93] on span "Acciones" at bounding box center [1490, 90] width 50 height 28
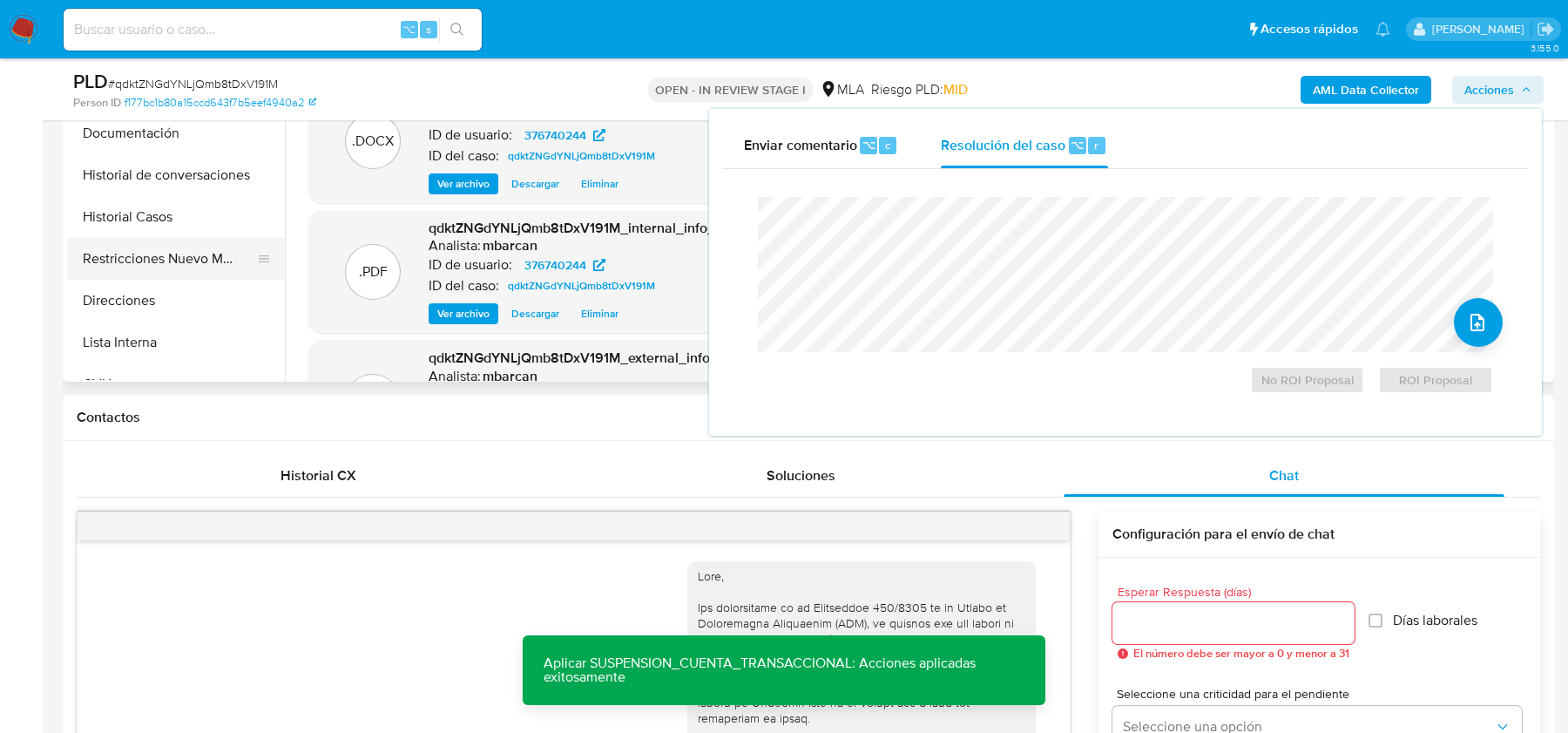
click at [136, 246] on button "Restricciones Nuevo Mundo" at bounding box center [169, 258] width 204 height 42
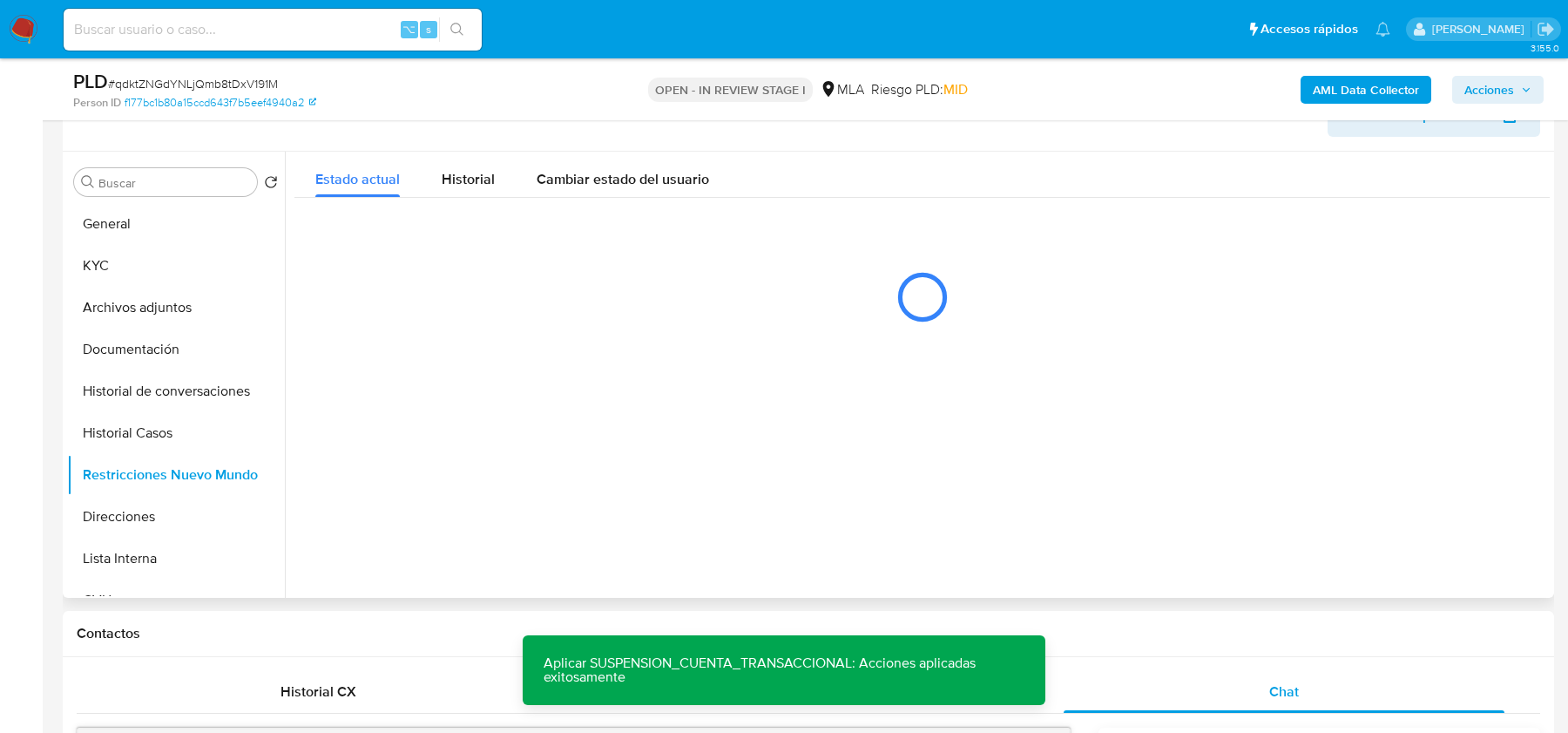
scroll to position [302, 0]
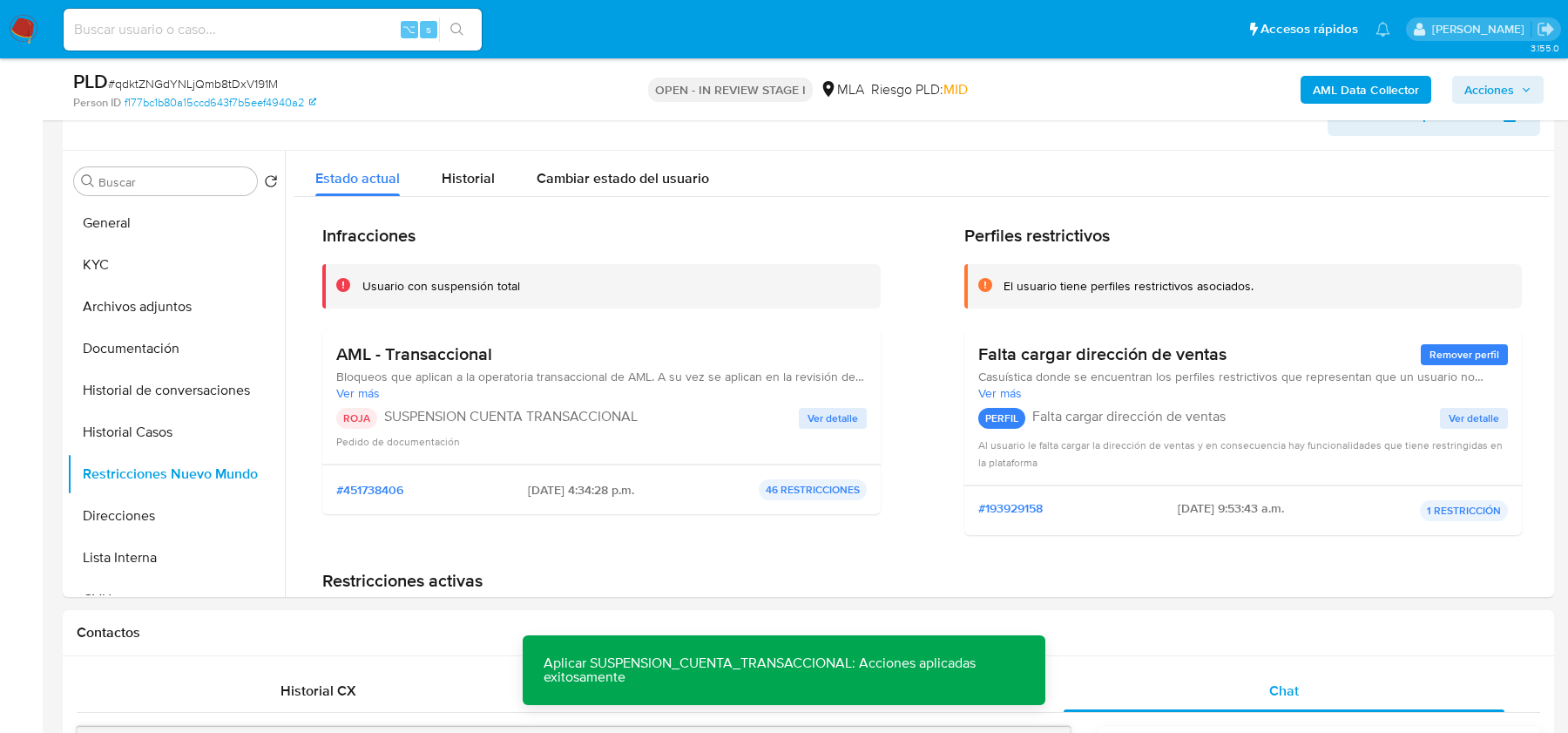
click at [1471, 83] on span "Acciones" at bounding box center [1490, 90] width 50 height 28
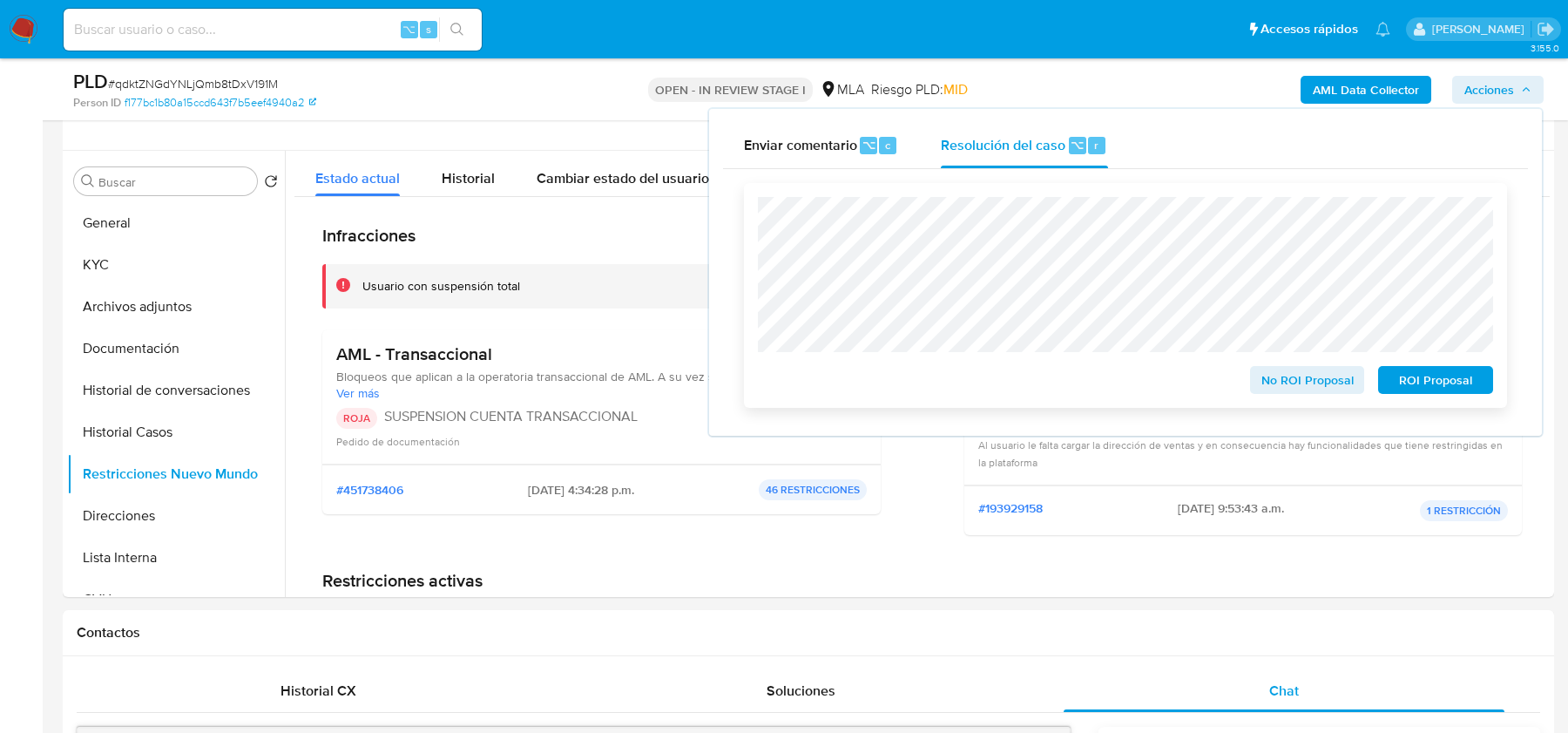
click at [1419, 377] on span "ROI Proposal" at bounding box center [1436, 380] width 91 height 25
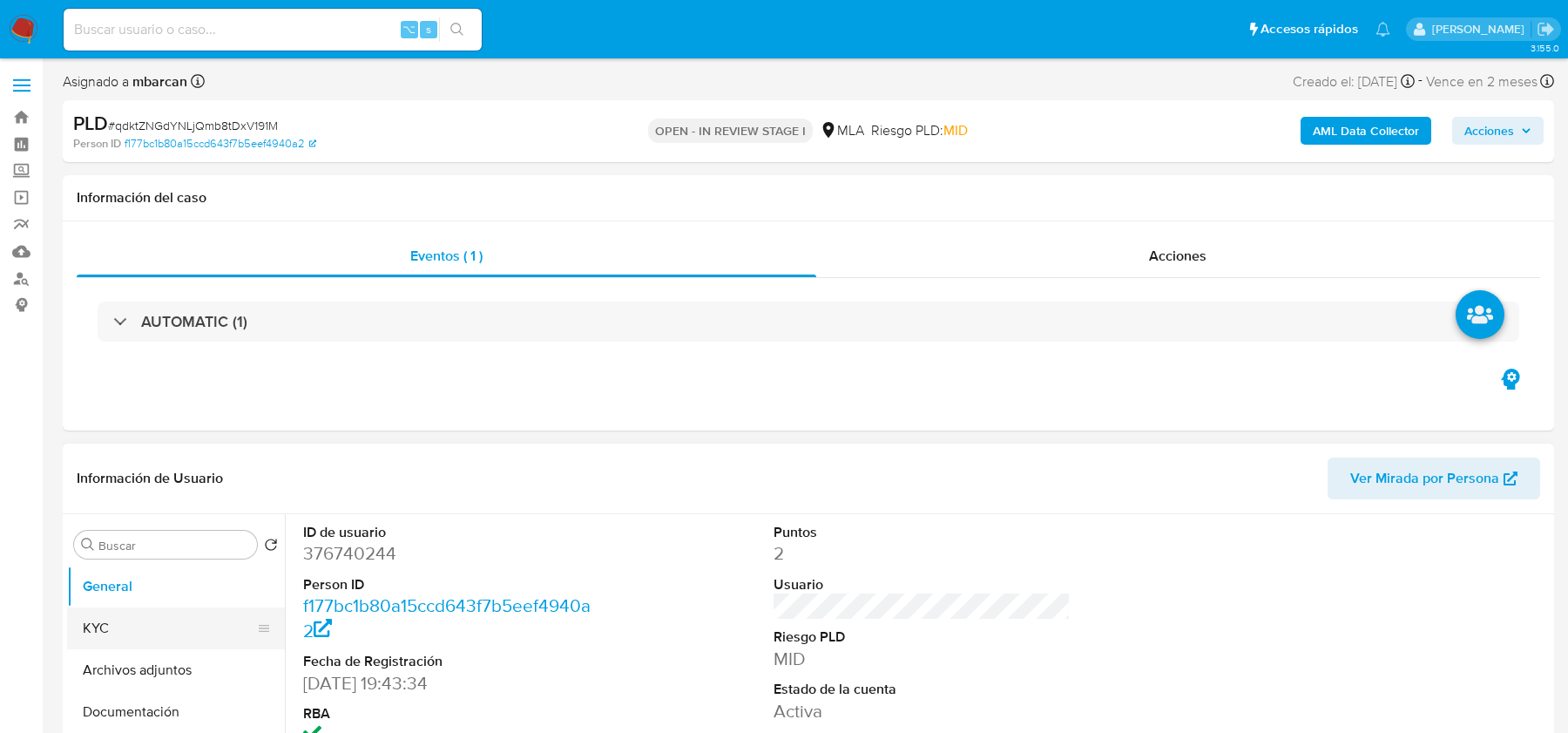
click at [125, 618] on button "KYC" at bounding box center [169, 628] width 204 height 42
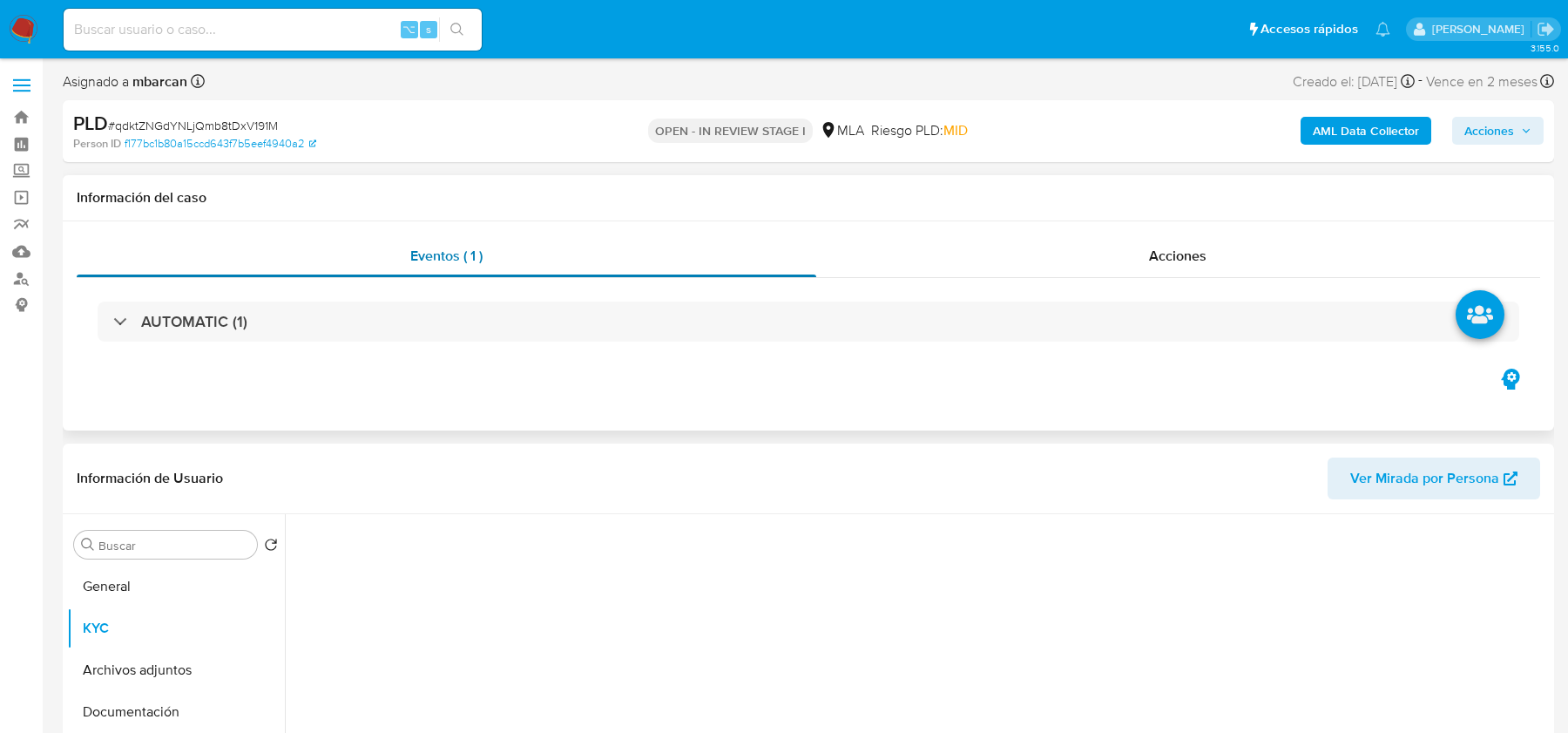
select select "10"
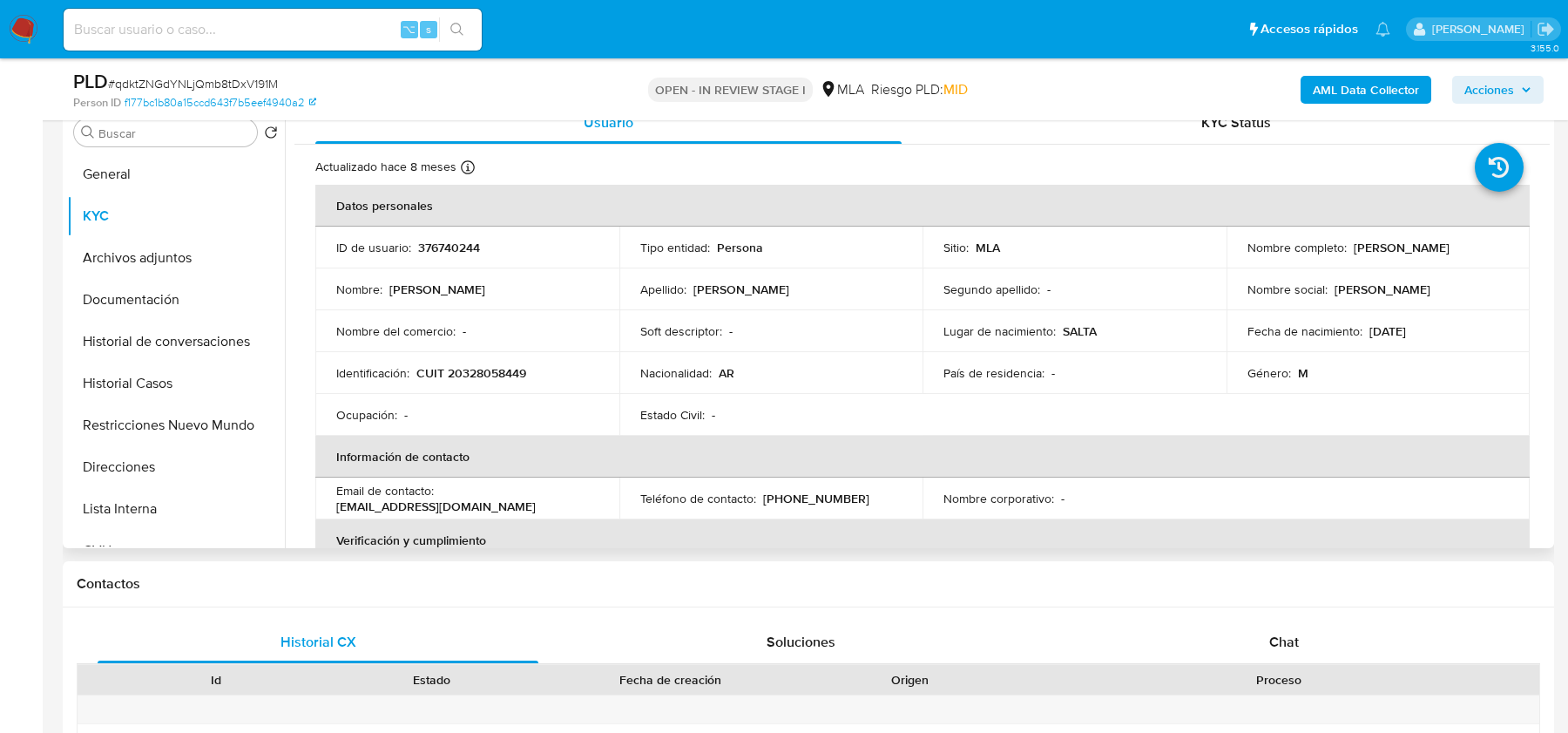
scroll to position [358, 0]
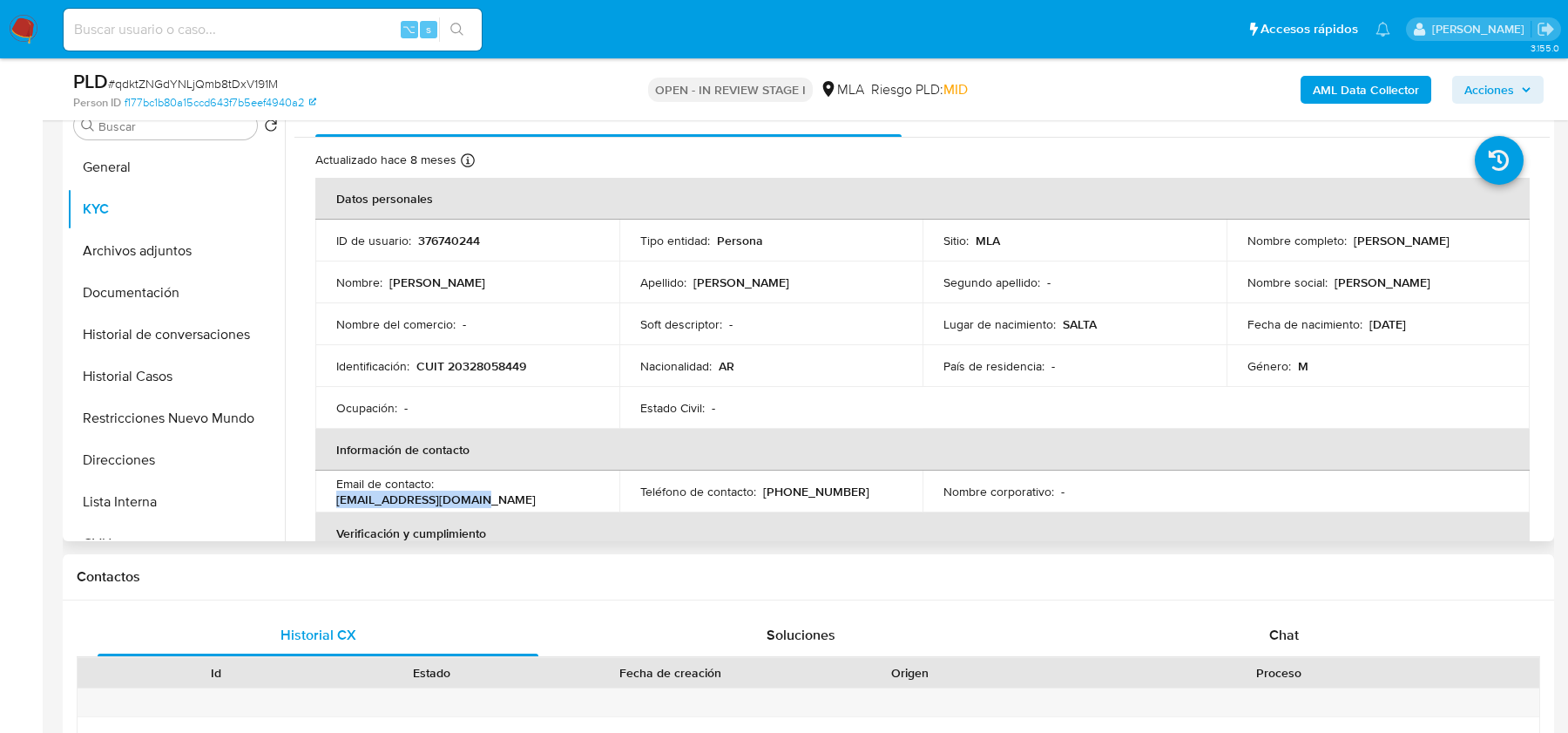
drag, startPoint x: 442, startPoint y: 491, endPoint x: 586, endPoint y: 491, distance: 144.0
click at [586, 491] on div "Email de contacto : [EMAIL_ADDRESS][DOMAIN_NAME]" at bounding box center [467, 491] width 262 height 31
copy p "[EMAIL_ADDRESS][DOMAIN_NAME]"
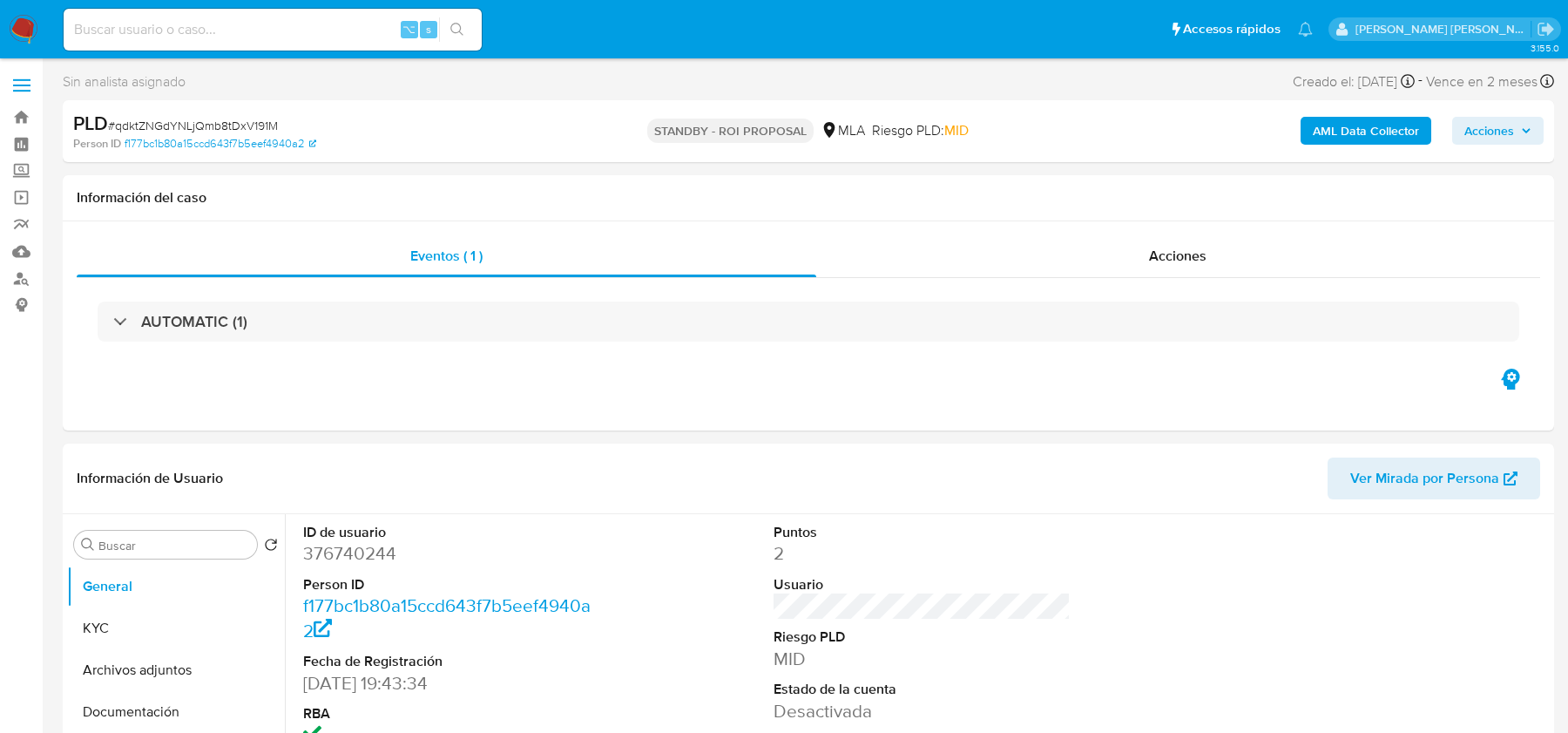
select select "10"
